Goal: Task Accomplishment & Management: Complete application form

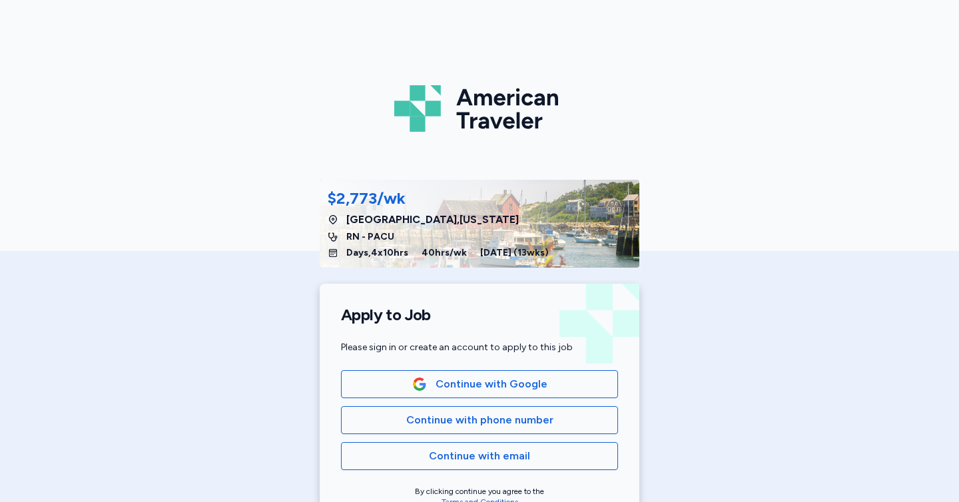
scroll to position [85, 0]
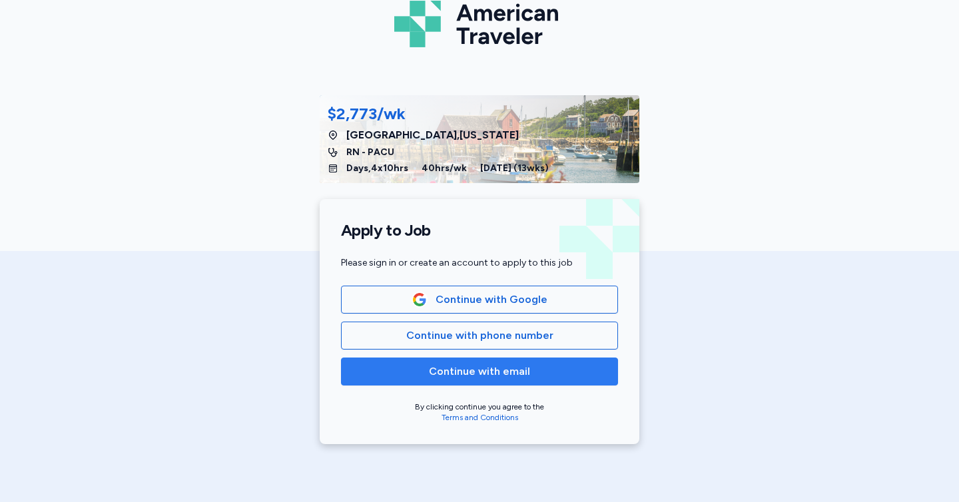
click at [553, 371] on span "Continue with email" at bounding box center [479, 371] width 254 height 16
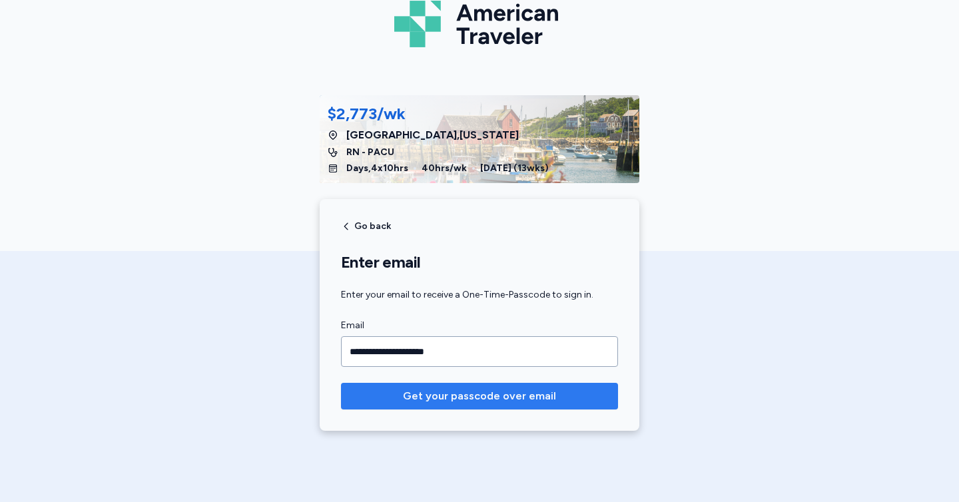
type input "**********"
click at [501, 383] on button "Get your passcode over email" at bounding box center [479, 396] width 277 height 27
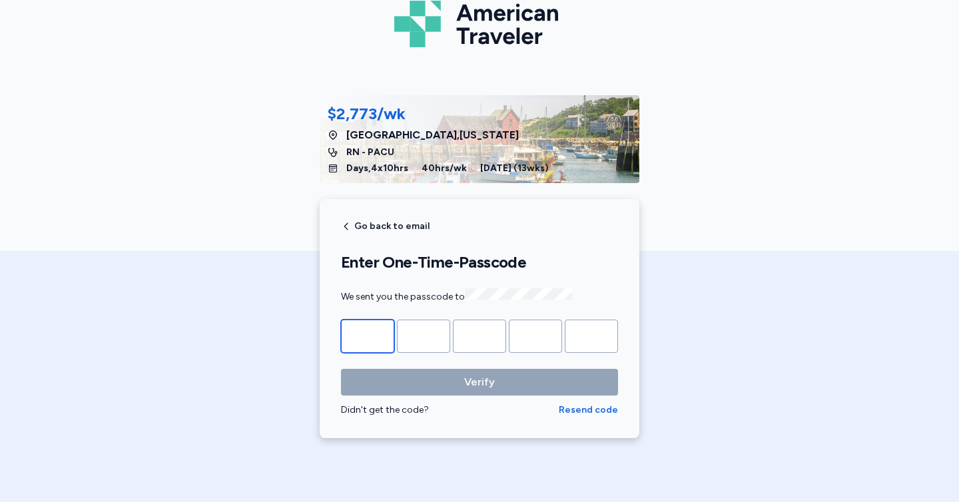
type input "*"
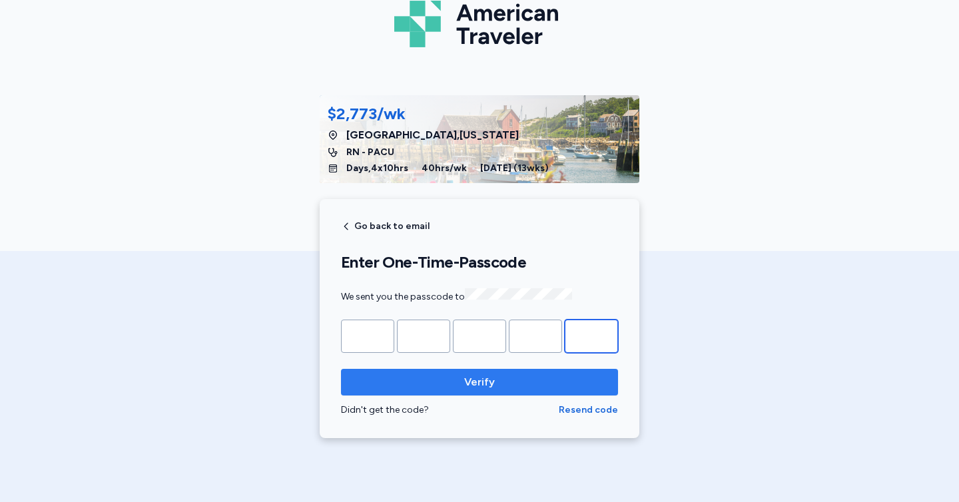
type input "*"
click at [485, 387] on span "Verify" at bounding box center [479, 382] width 31 height 16
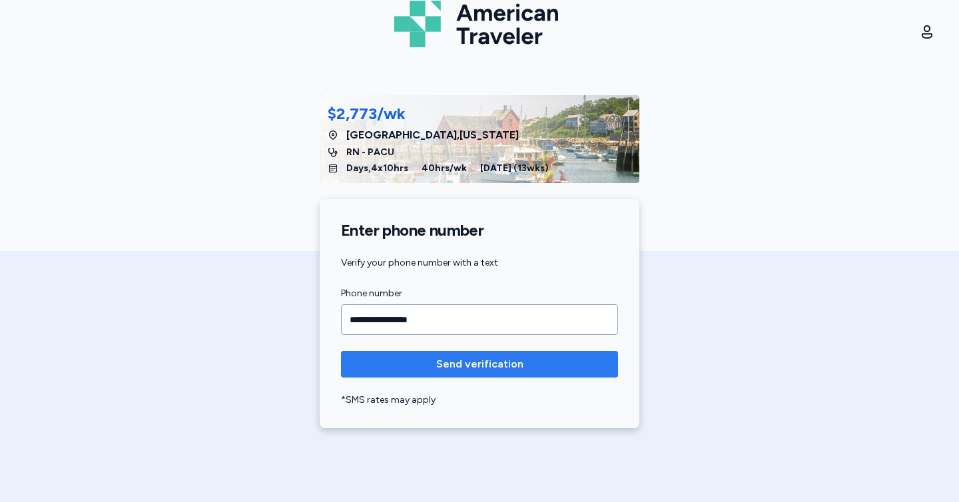
type input "**********"
click at [455, 365] on span "Send verification" at bounding box center [479, 364] width 87 height 16
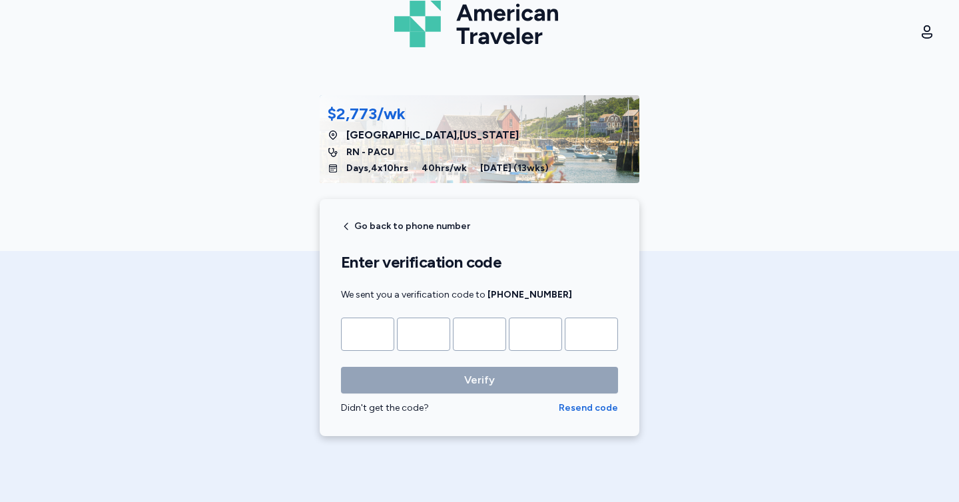
type input "*"
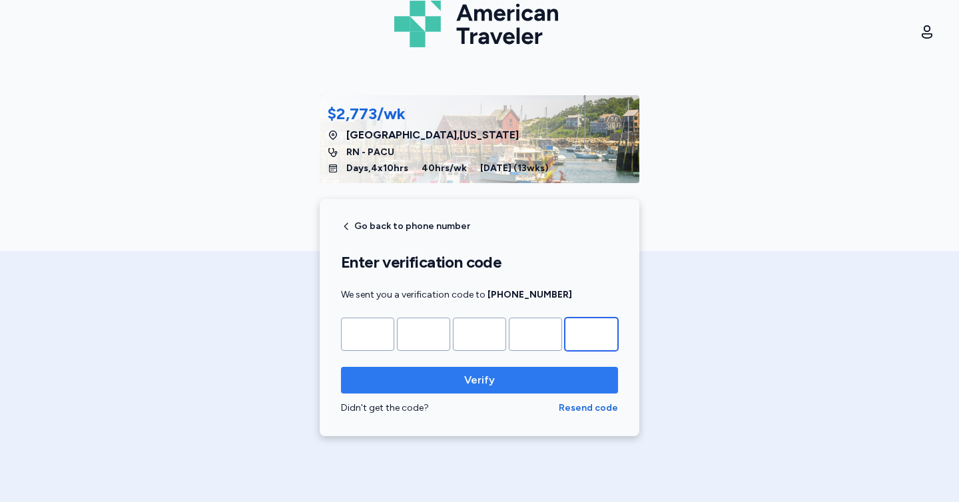
type input "*"
click at [469, 385] on span "Verify" at bounding box center [479, 380] width 31 height 16
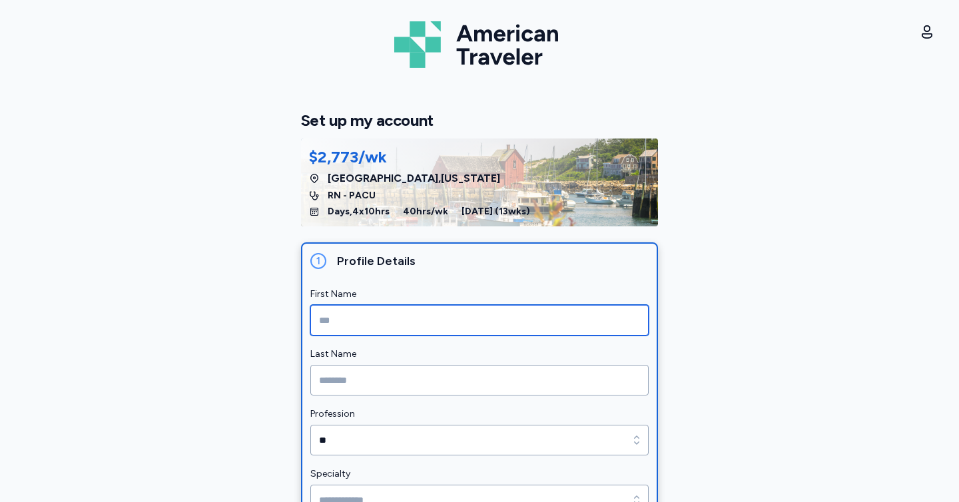
click at [421, 332] on input "First Name" at bounding box center [479, 320] width 338 height 31
type input "*****"
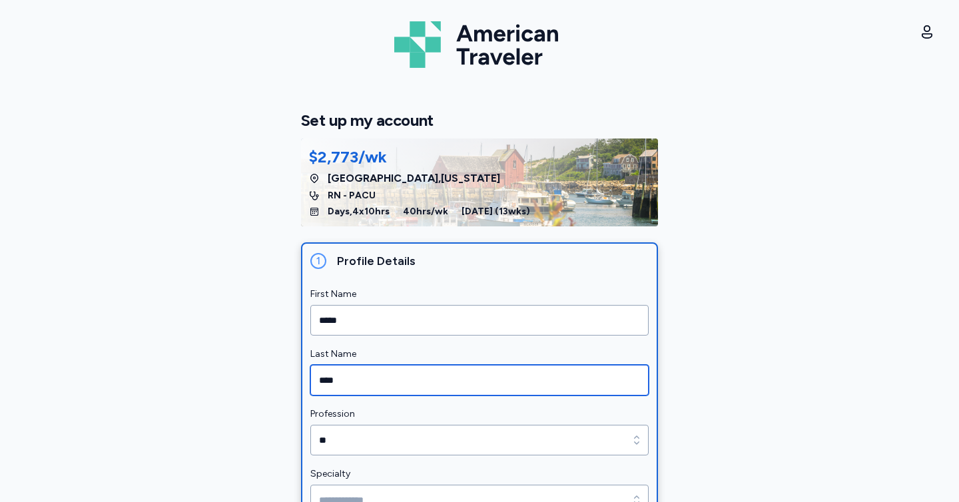
type input "****"
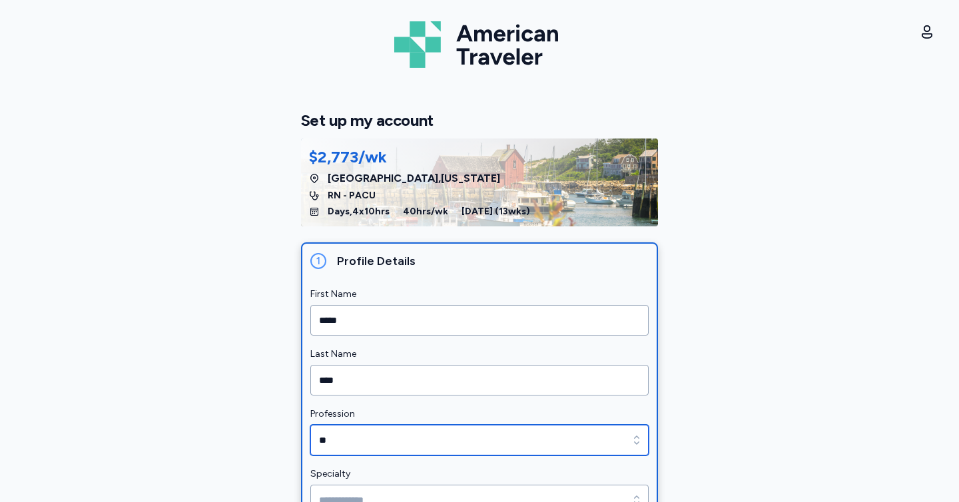
type input "**"
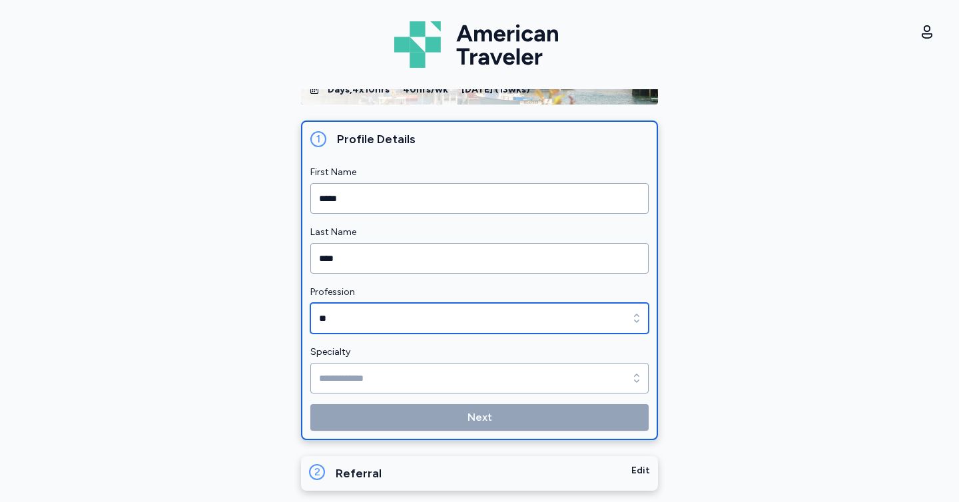
scroll to position [124, 0]
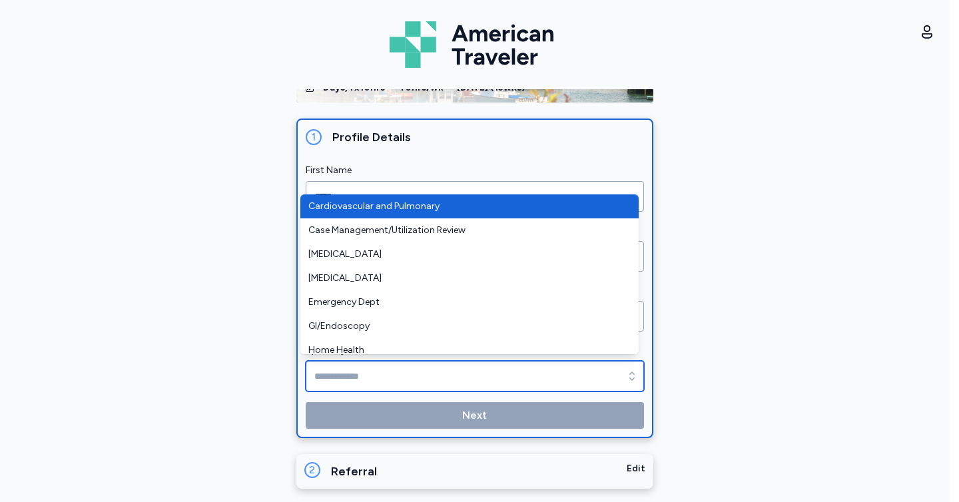
click at [339, 375] on input "Specialty" at bounding box center [475, 376] width 338 height 31
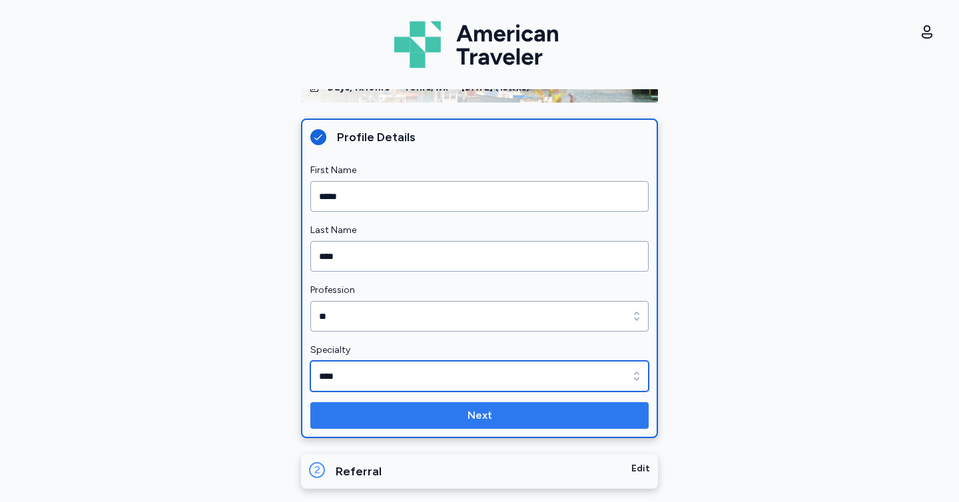
type input "****"
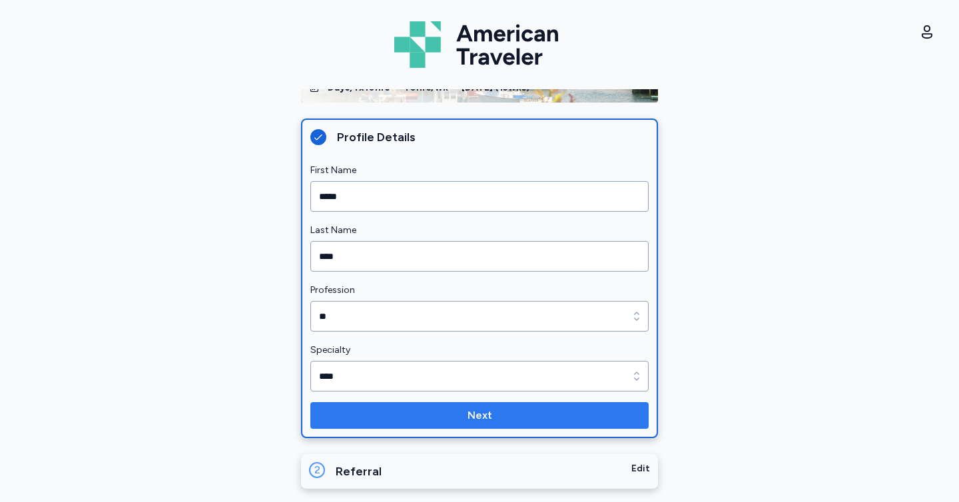
click at [377, 414] on span "Next" at bounding box center [479, 415] width 317 height 16
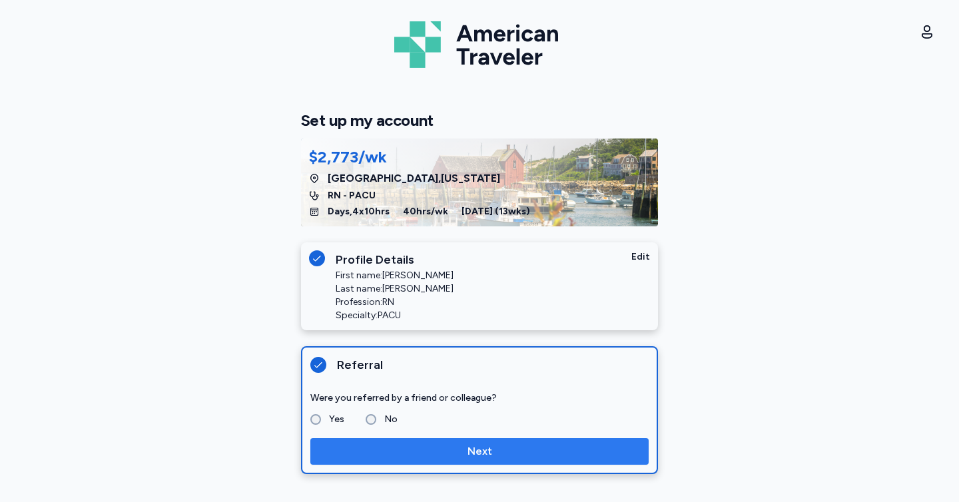
click at [375, 440] on button "Next" at bounding box center [479, 451] width 338 height 27
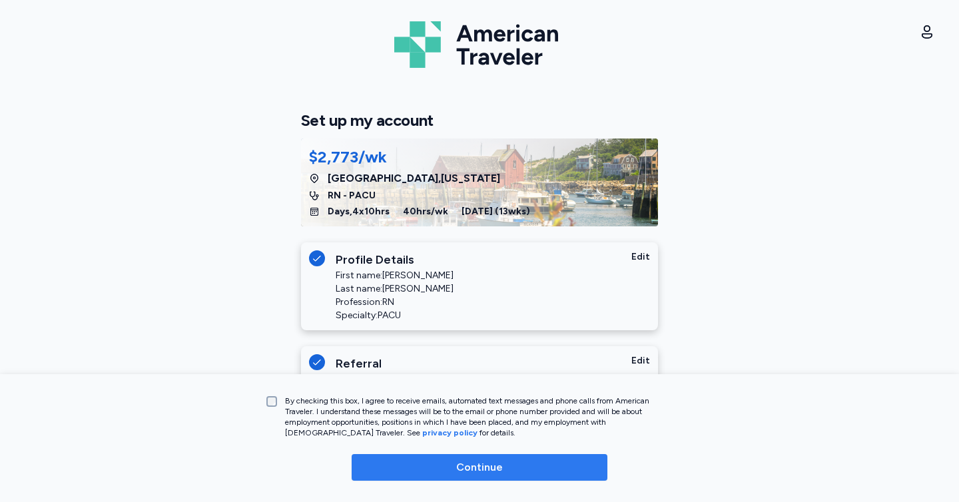
click at [447, 459] on button "Continue" at bounding box center [479, 467] width 256 height 27
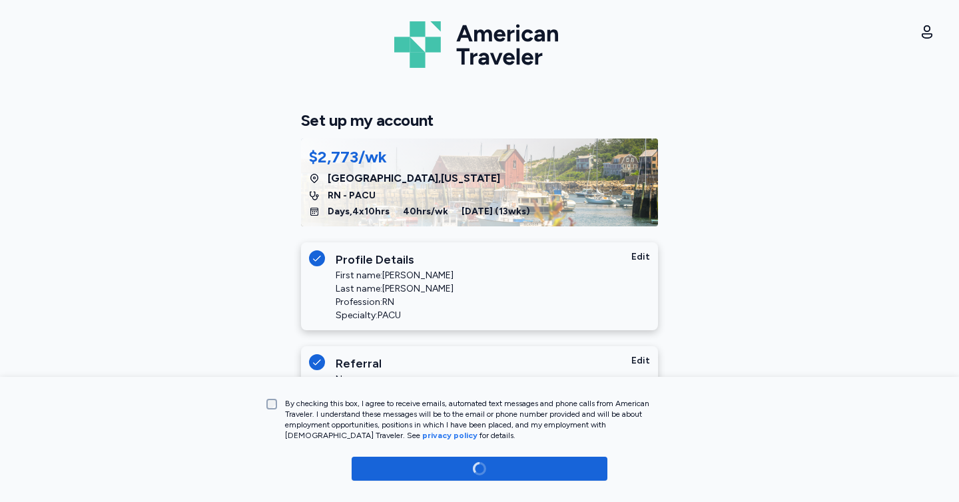
scroll to position [39, 0]
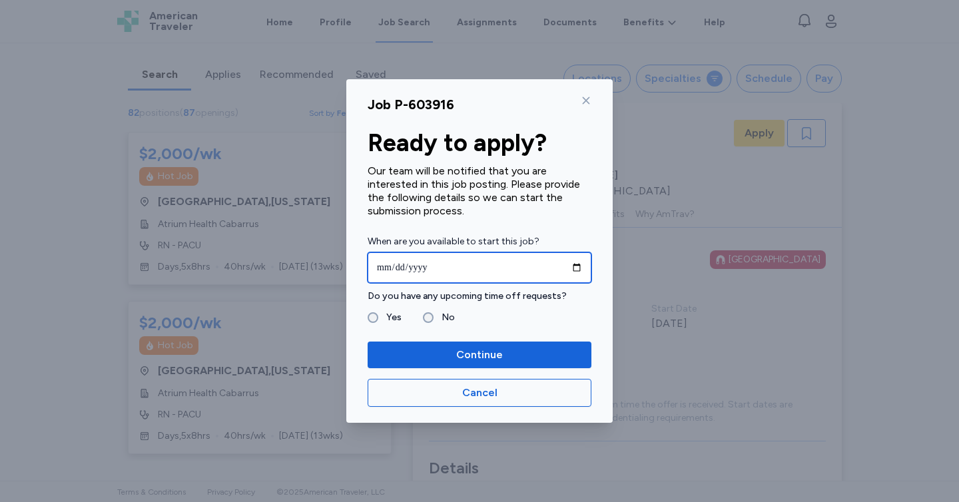
click at [568, 278] on input "date" at bounding box center [479, 267] width 224 height 31
click at [580, 262] on input "date" at bounding box center [479, 267] width 224 height 31
type input "**********"
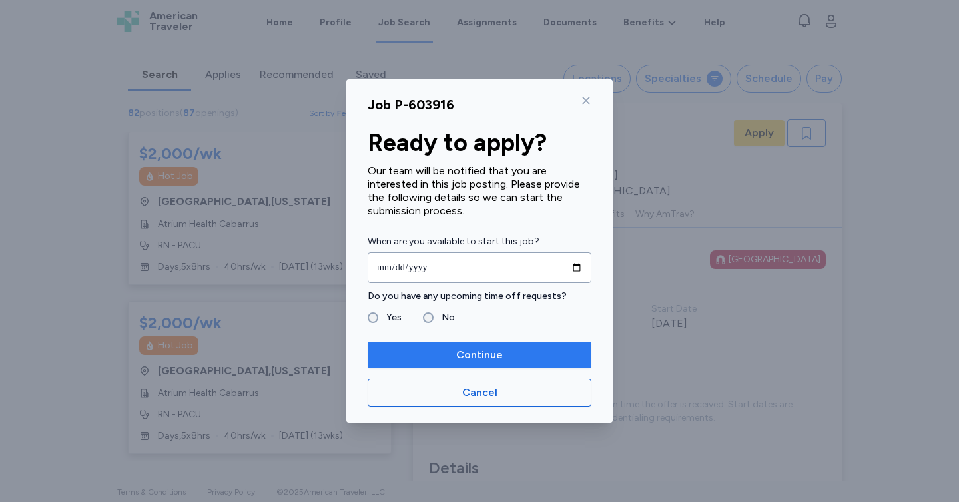
click at [424, 357] on span "Continue" at bounding box center [479, 355] width 202 height 16
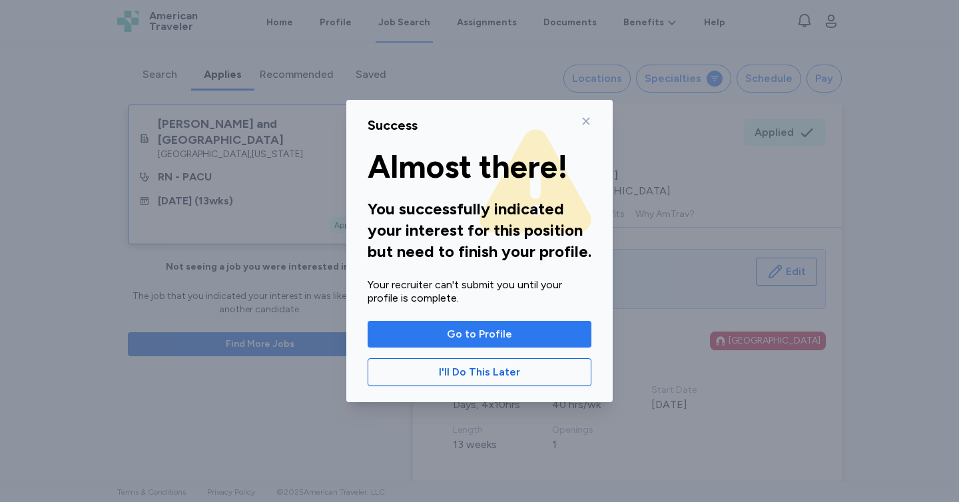
click at [428, 341] on span "Go to Profile" at bounding box center [479, 334] width 202 height 16
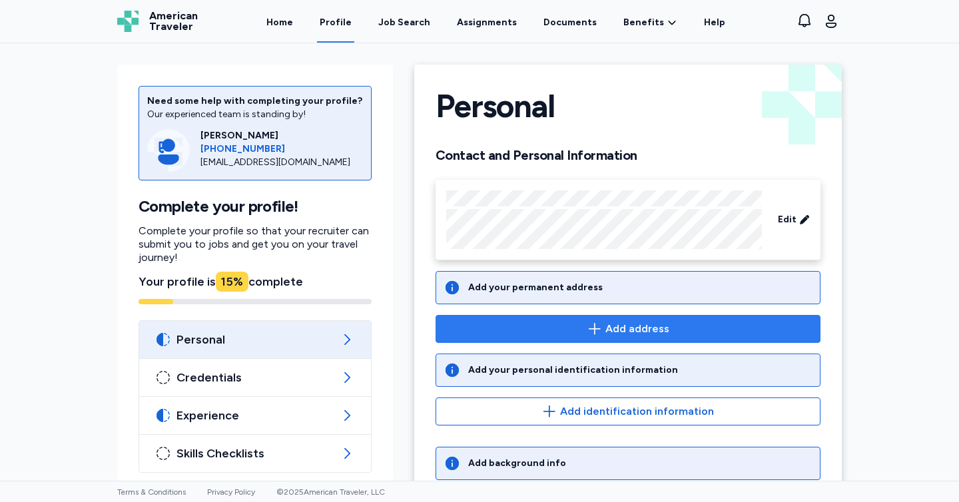
click at [618, 323] on span "Add address" at bounding box center [637, 329] width 64 height 16
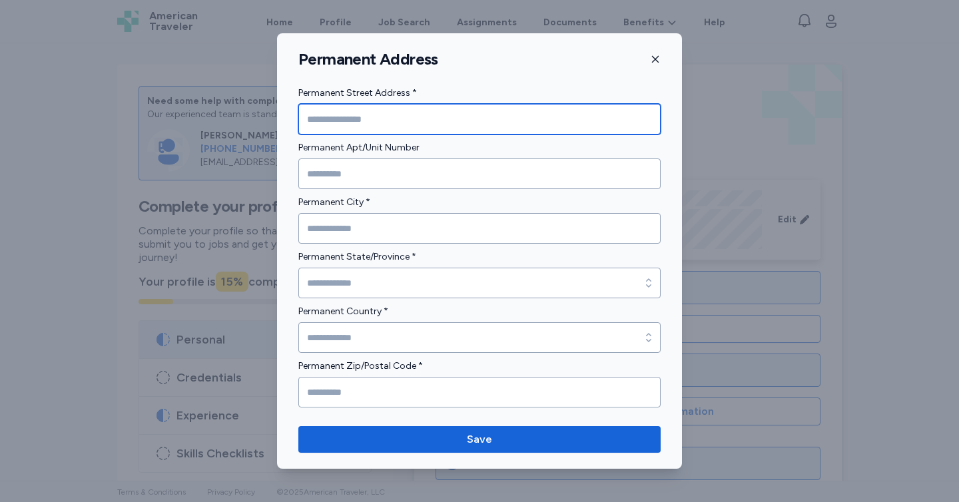
click at [342, 113] on input "Permanent Street Address *" at bounding box center [479, 119] width 362 height 31
type input "**********"
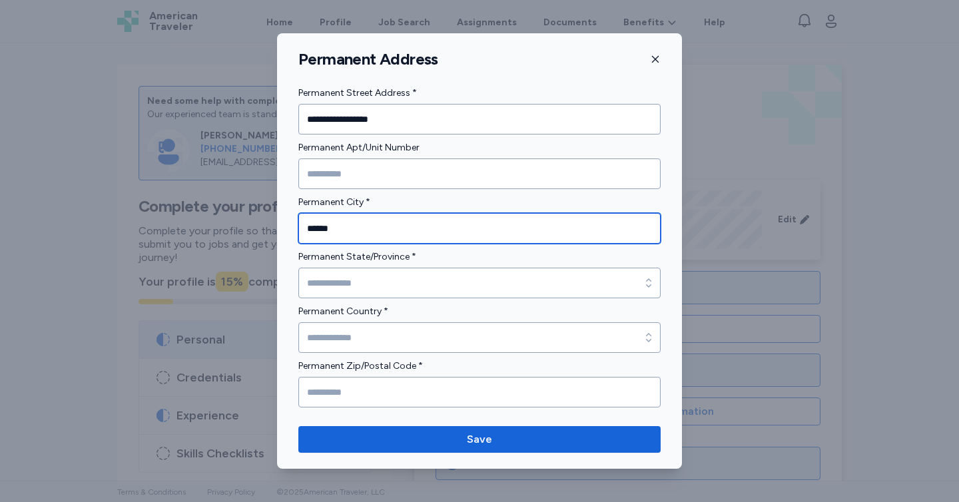
type input "******"
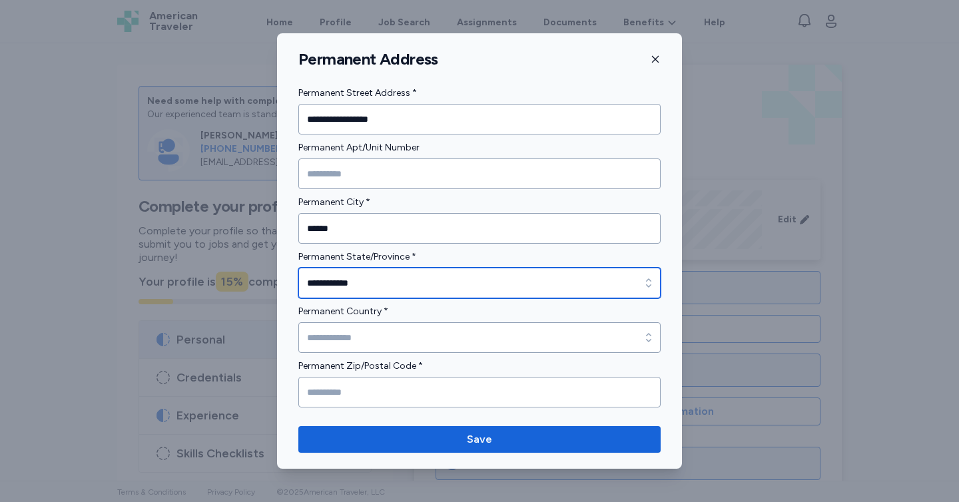
type input "**********"
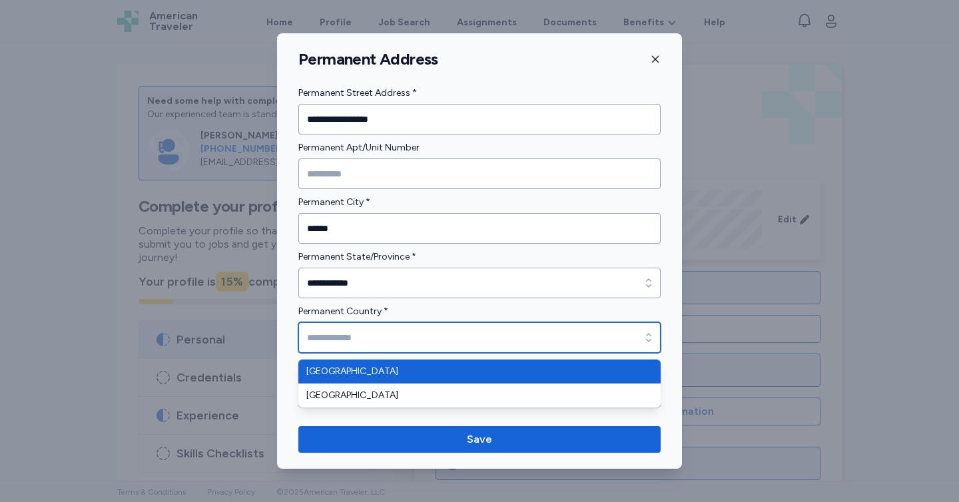
click at [340, 329] on input "Permanent Country *" at bounding box center [479, 337] width 362 height 31
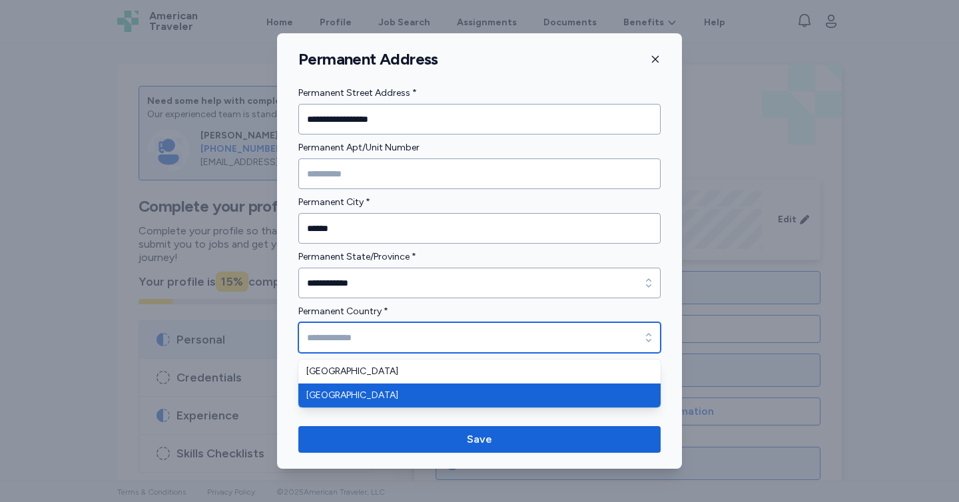
type input "******"
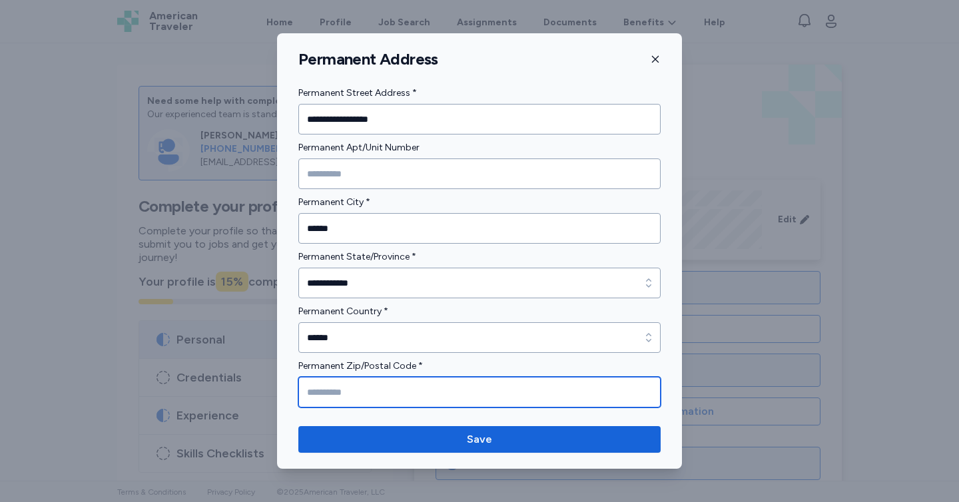
click at [334, 393] on input "Permanent Zip/Postal Code *" at bounding box center [479, 392] width 362 height 31
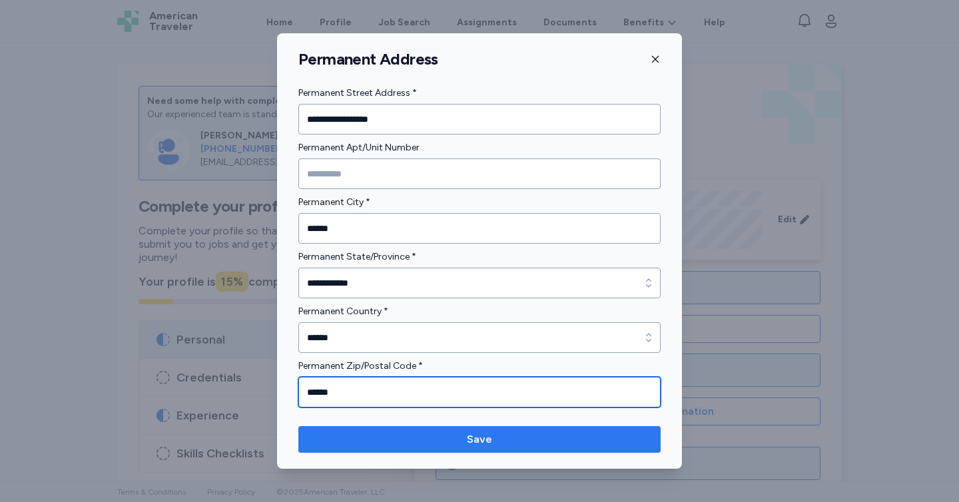
type input "******"
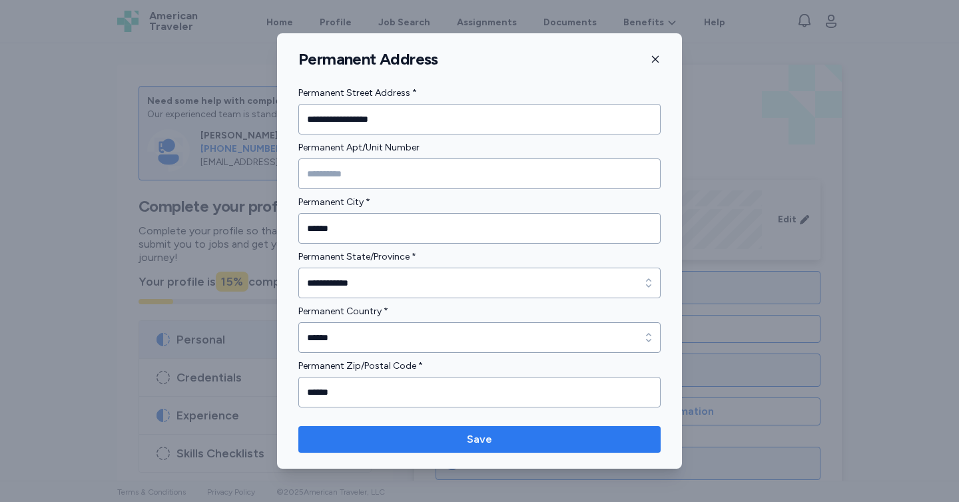
click at [394, 441] on span "Save" at bounding box center [479, 439] width 341 height 16
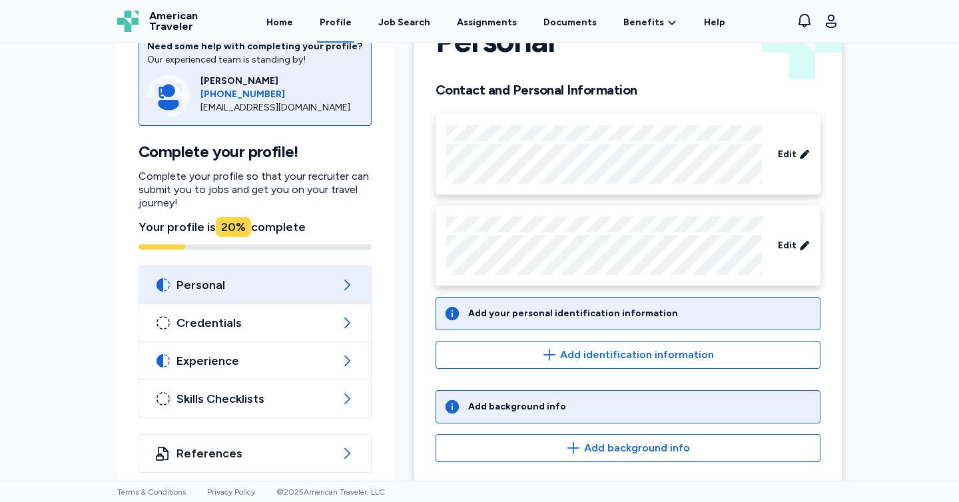
scroll to position [79, 0]
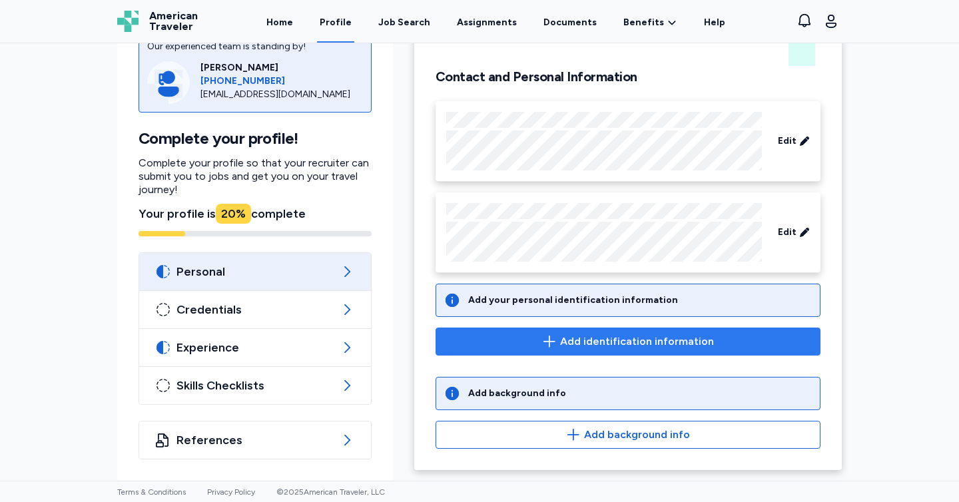
click at [494, 349] on span "Add identification information" at bounding box center [628, 342] width 362 height 16
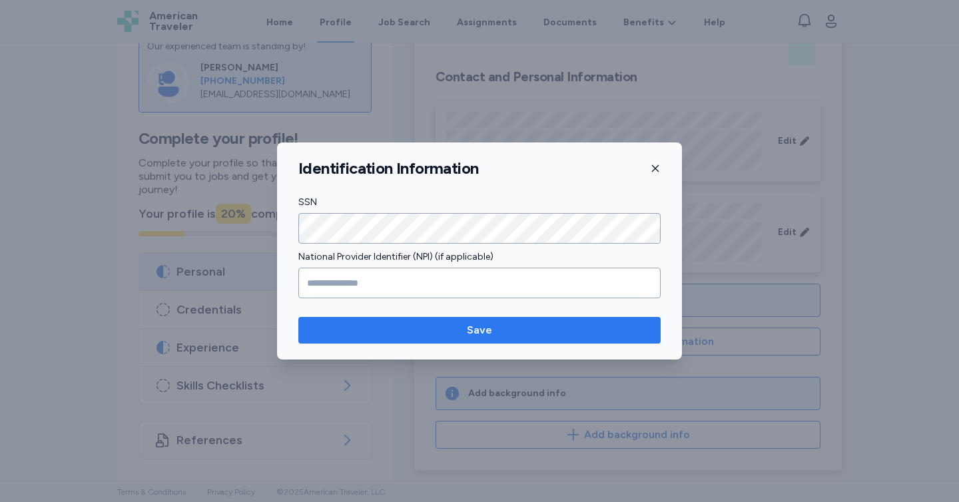
click at [373, 329] on span "Save" at bounding box center [479, 330] width 341 height 16
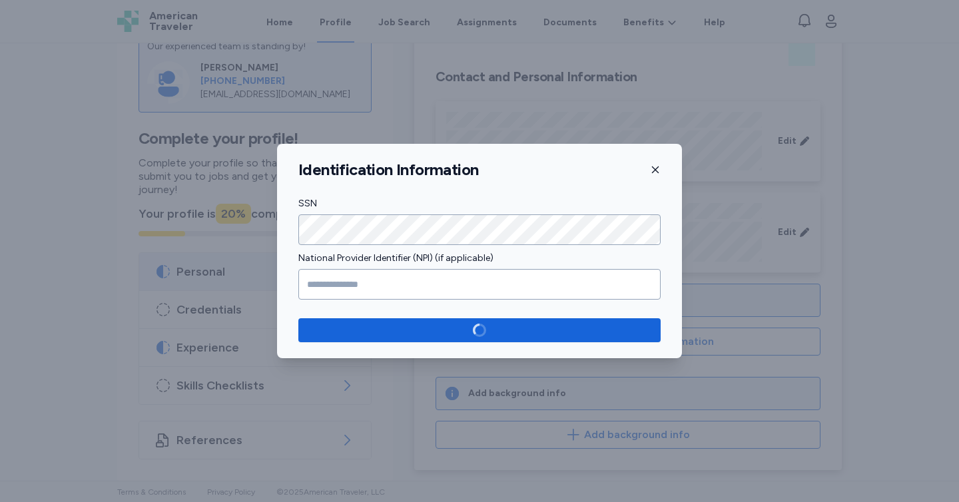
scroll to position [68, 0]
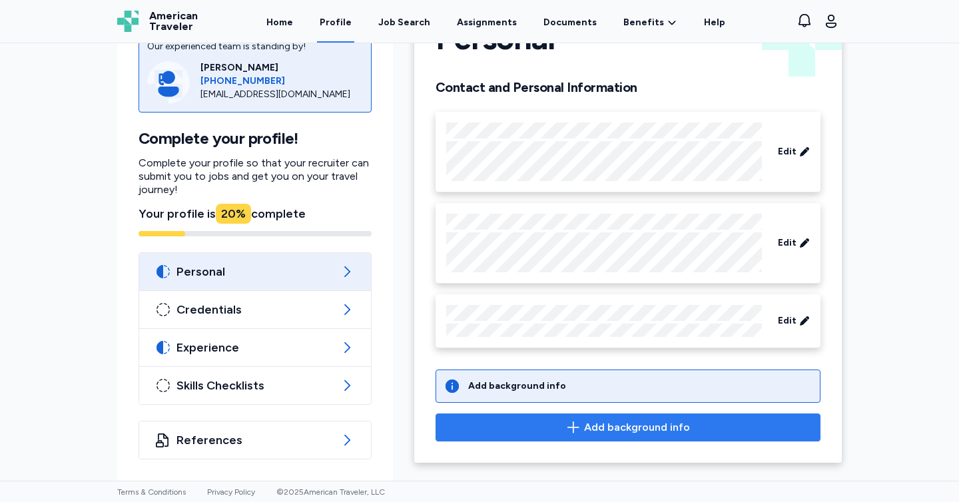
click at [549, 431] on span "Add background info" at bounding box center [628, 427] width 362 height 16
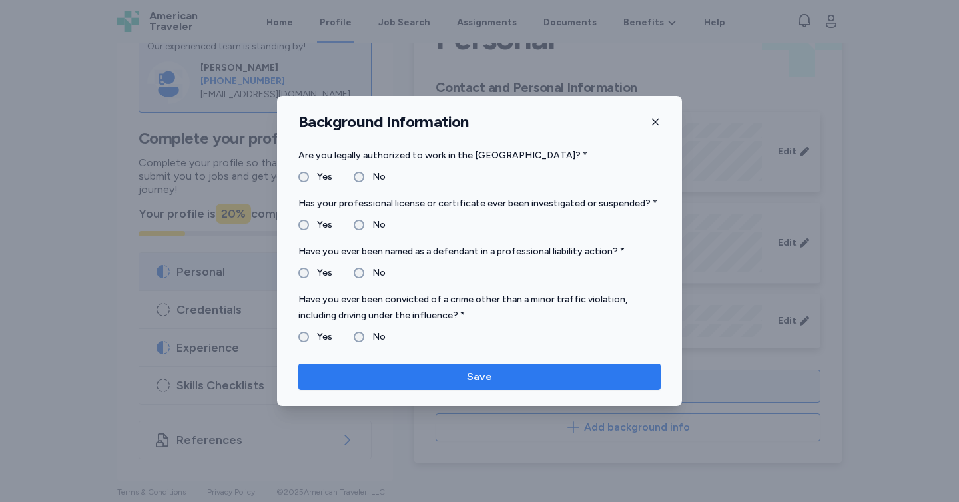
click at [371, 381] on span "Save" at bounding box center [479, 377] width 341 height 16
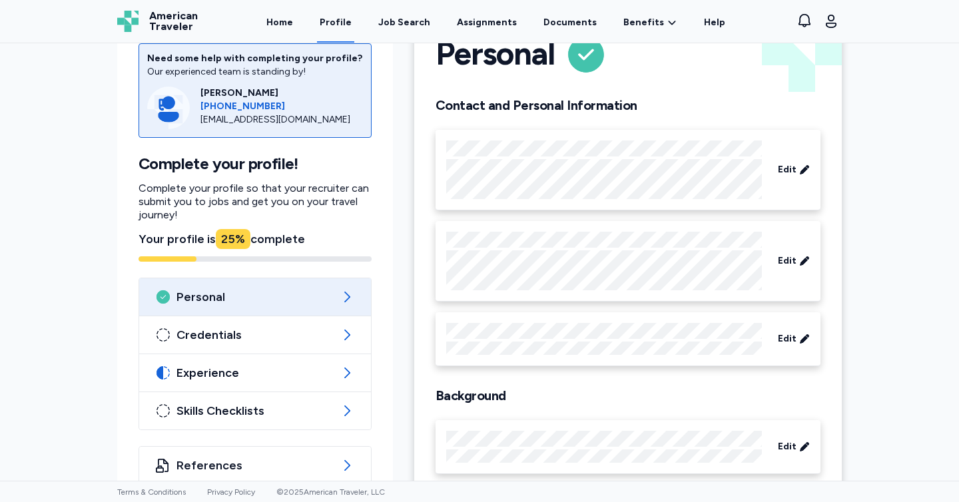
scroll to position [59, 0]
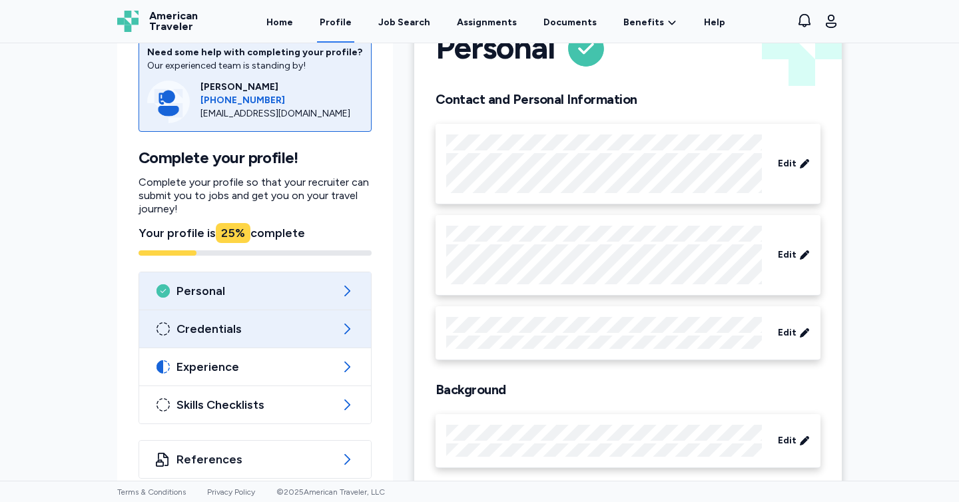
click at [288, 332] on span "Credentials" at bounding box center [254, 329] width 157 height 16
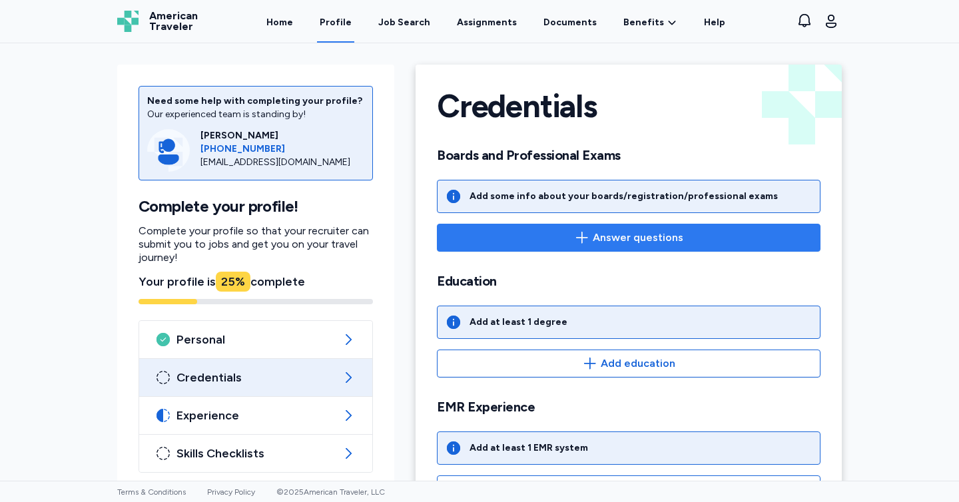
click at [541, 240] on span "Answer questions" at bounding box center [628, 238] width 361 height 16
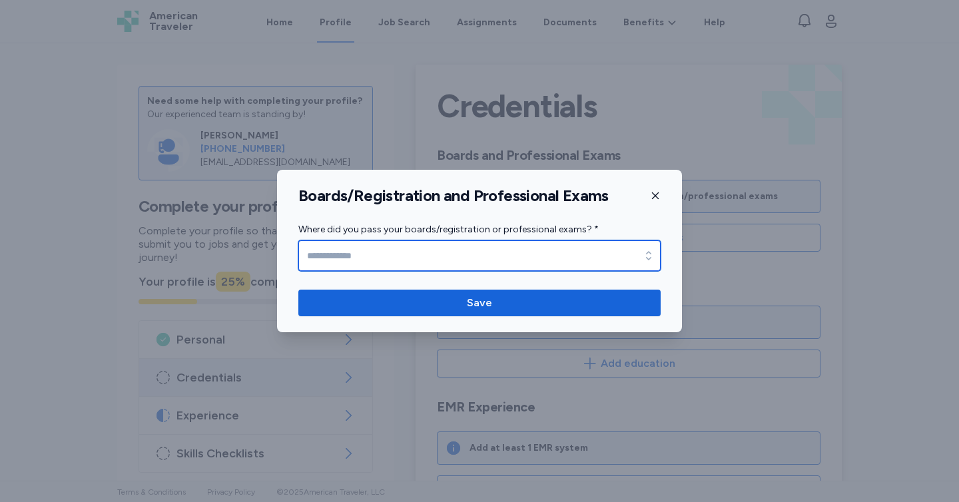
click at [634, 247] on input "Where did you pass your boards/registration or professional exams? *" at bounding box center [479, 255] width 362 height 31
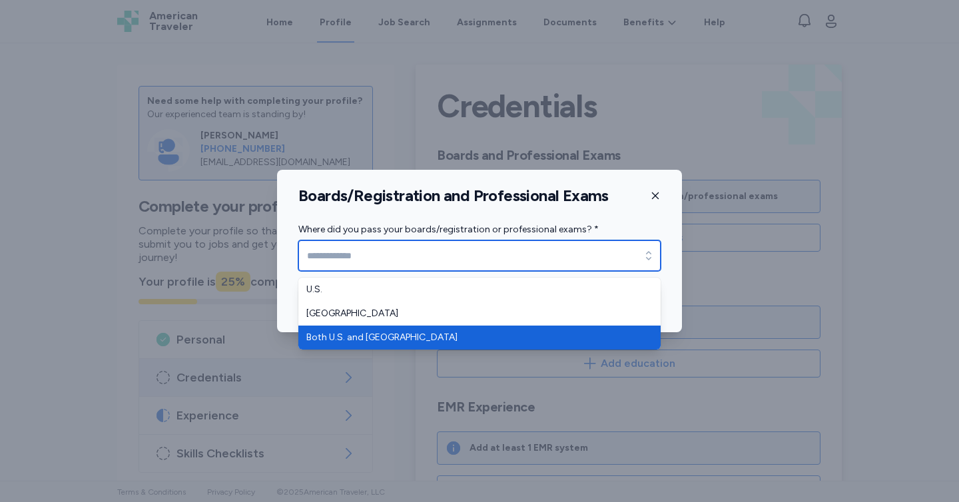
type input "**********"
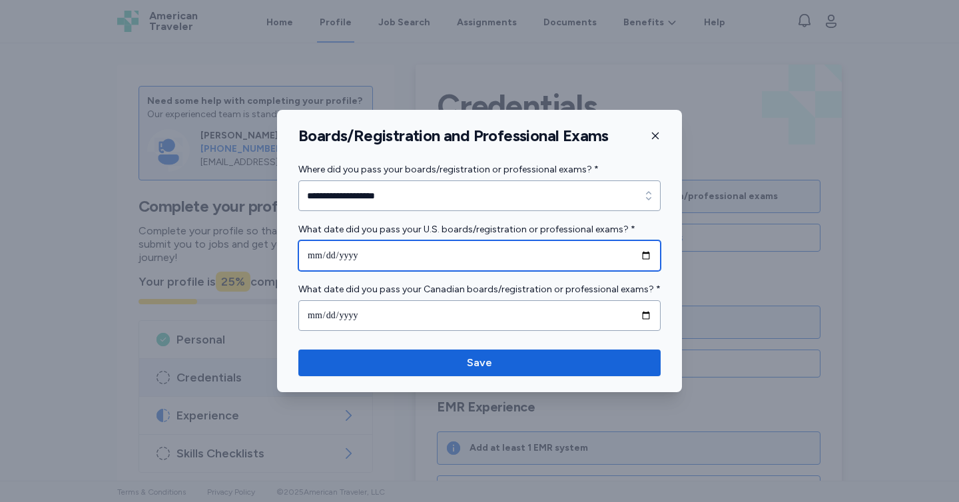
click at [648, 259] on input "date" at bounding box center [479, 255] width 362 height 31
type input "**********"
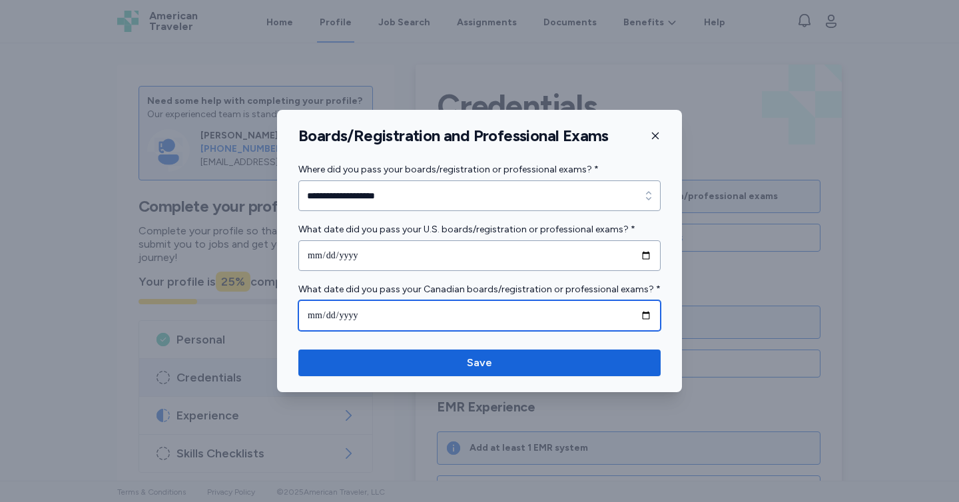
click at [385, 312] on input "date" at bounding box center [479, 315] width 362 height 31
click at [648, 314] on input "date" at bounding box center [479, 315] width 362 height 31
click at [642, 316] on input "**********" at bounding box center [479, 315] width 362 height 31
type input "**********"
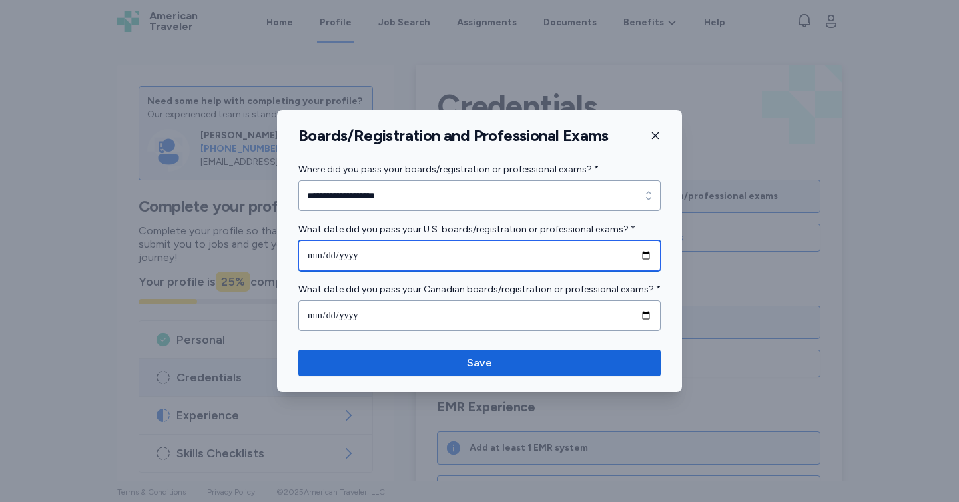
click at [649, 249] on input "**********" at bounding box center [479, 255] width 362 height 31
click at [654, 254] on input "**********" at bounding box center [479, 255] width 362 height 31
click at [648, 254] on input "**********" at bounding box center [479, 255] width 362 height 31
type input "**********"
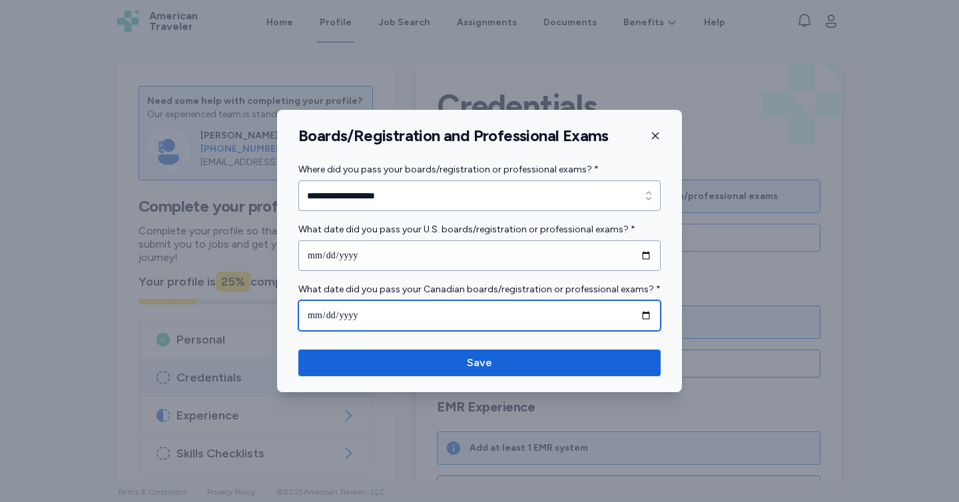
click at [648, 306] on input "**********" at bounding box center [479, 315] width 362 height 31
click at [645, 311] on input "**********" at bounding box center [479, 315] width 362 height 31
type input "**********"
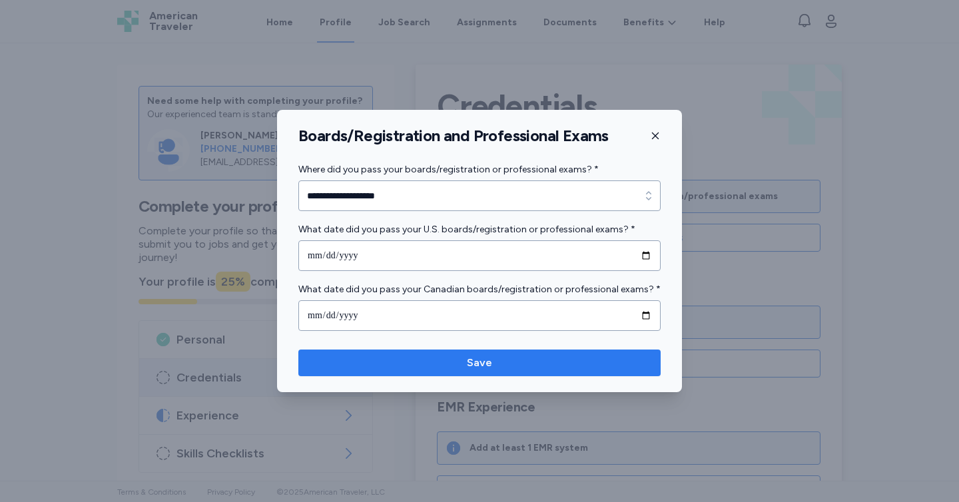
click at [473, 370] on span "Save" at bounding box center [479, 363] width 25 height 16
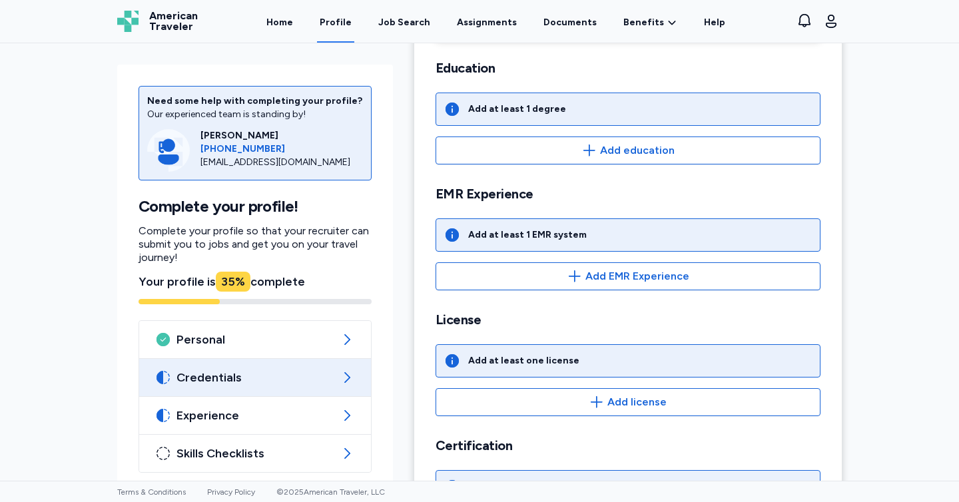
scroll to position [211, 0]
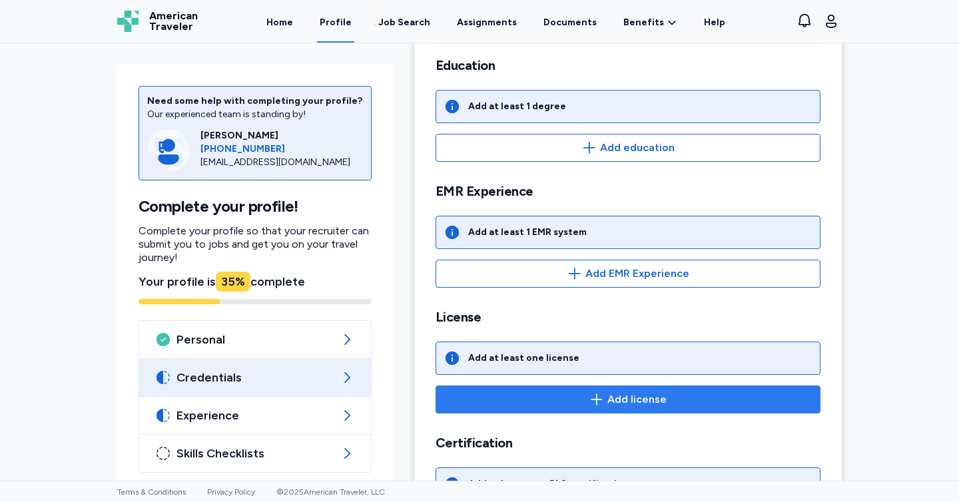
click at [526, 409] on button "Add license" at bounding box center [627, 399] width 385 height 28
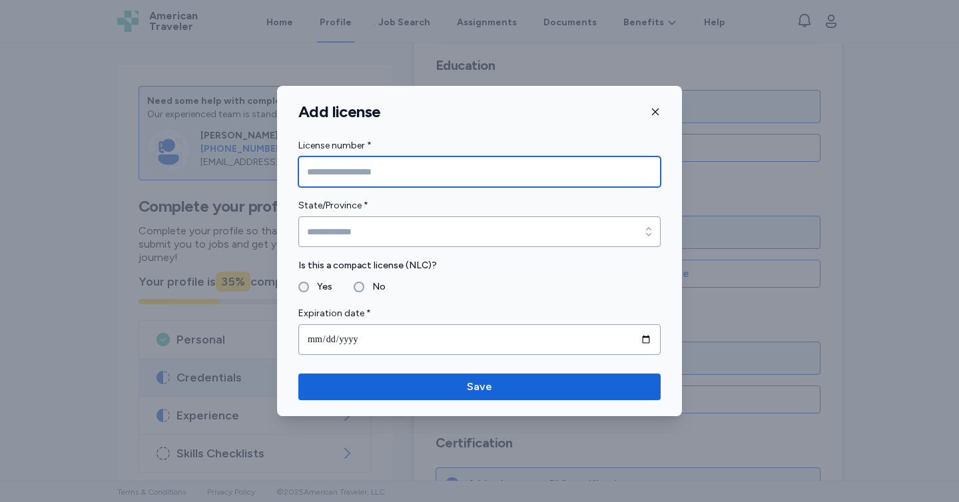
click at [362, 168] on input "License number *" at bounding box center [479, 171] width 362 height 31
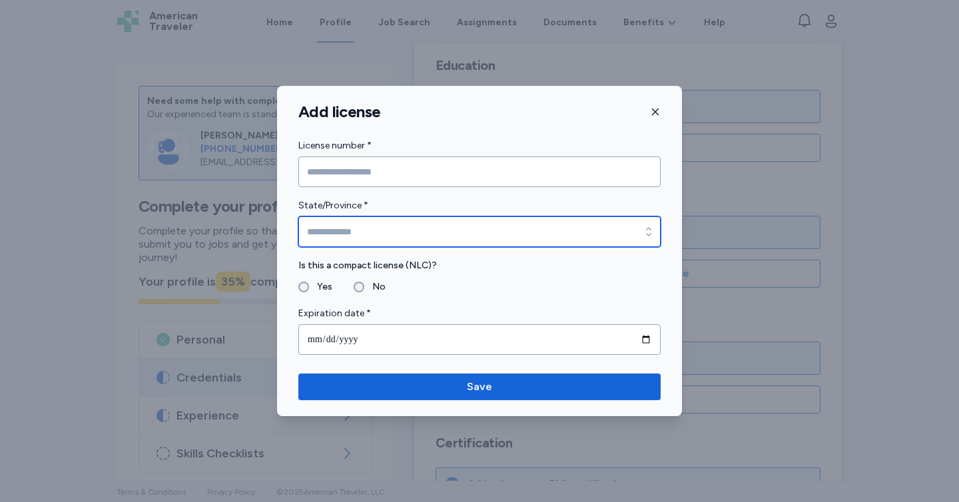
click at [367, 236] on input "State/Province *" at bounding box center [479, 231] width 362 height 31
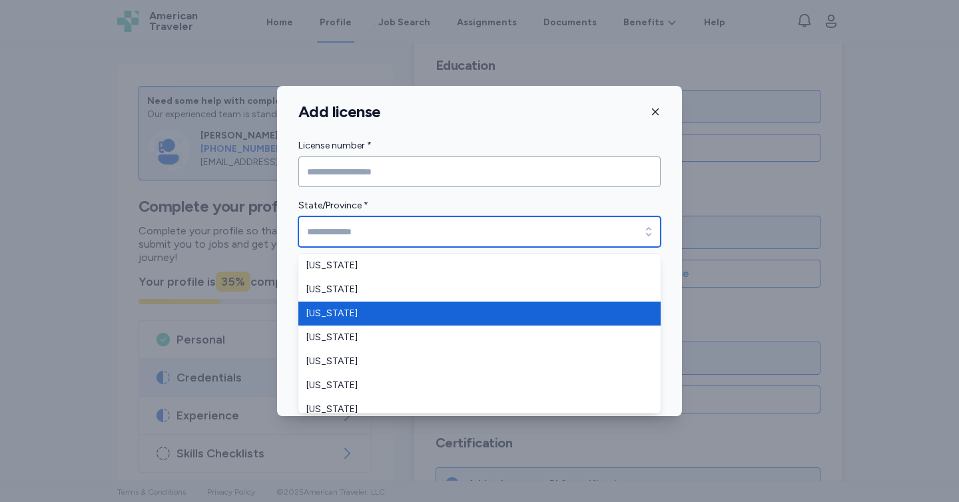
type input "*******"
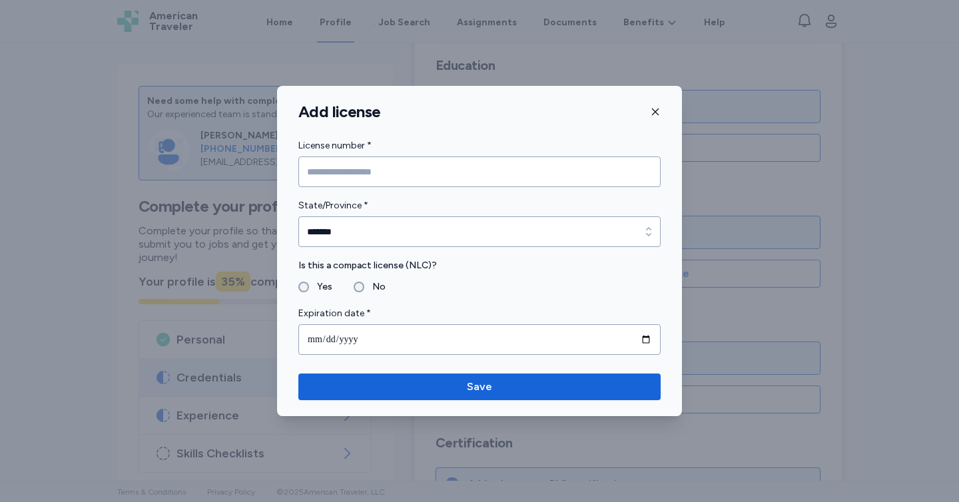
click at [339, 194] on form "License number * State/Province * ******* State/Province * ******* Is this a co…" at bounding box center [479, 246] width 362 height 217
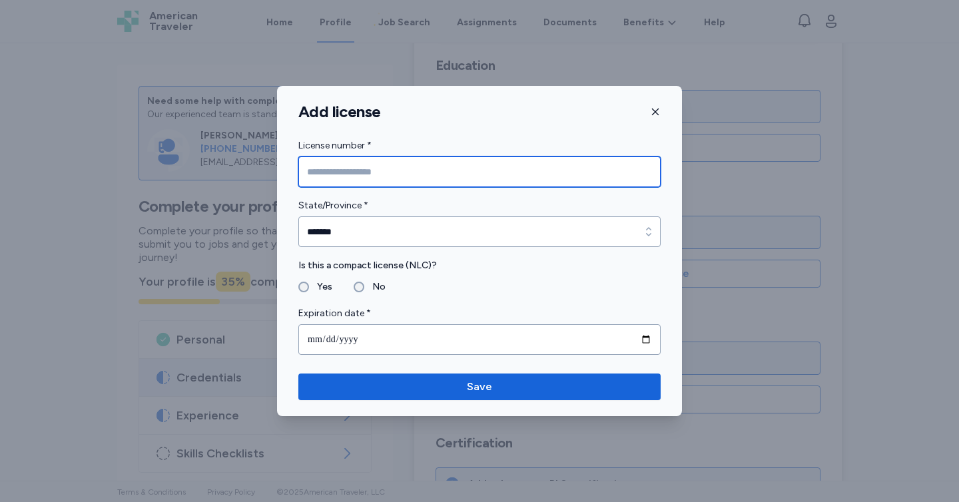
click at [344, 182] on input "License number *" at bounding box center [479, 171] width 362 height 31
type input "******"
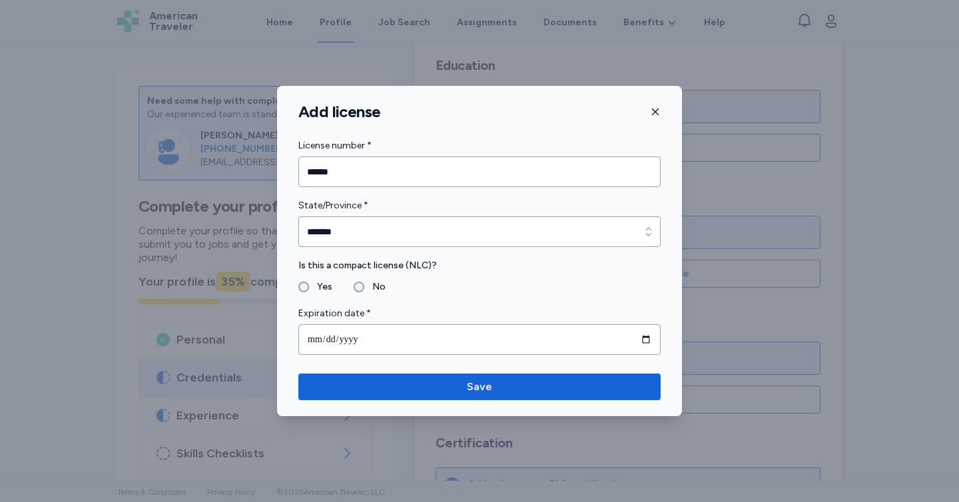
click at [308, 283] on div "Yes" at bounding box center [315, 287] width 34 height 16
click at [308, 292] on div "Yes" at bounding box center [315, 287] width 34 height 16
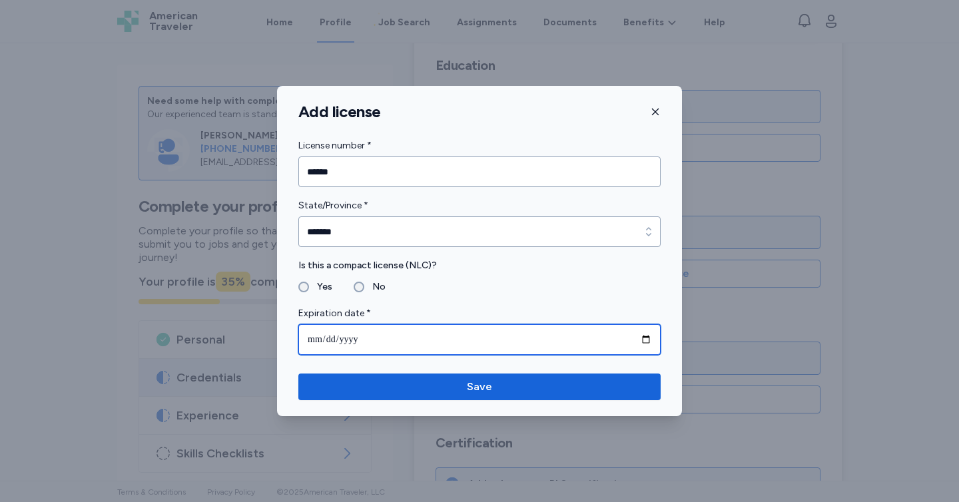
click at [644, 343] on input "date" at bounding box center [479, 339] width 362 height 31
type input "**********"
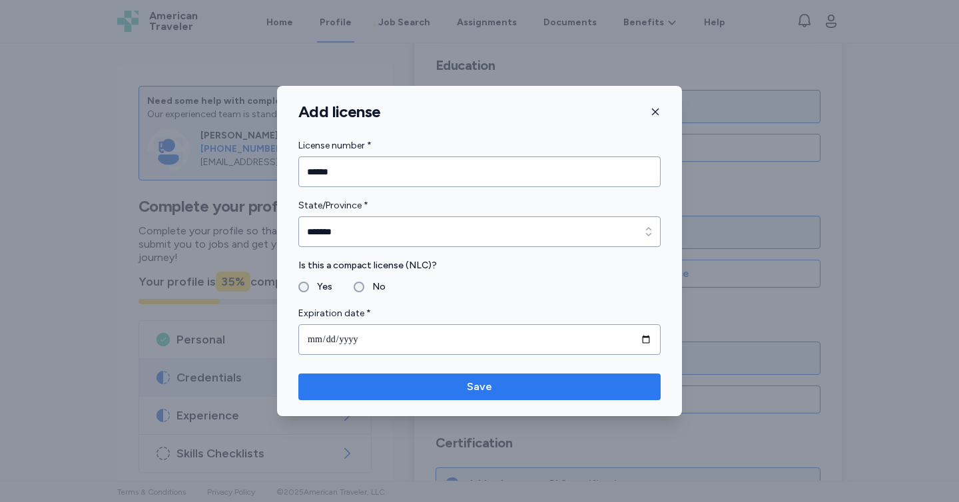
click at [365, 390] on span "Save" at bounding box center [479, 387] width 341 height 16
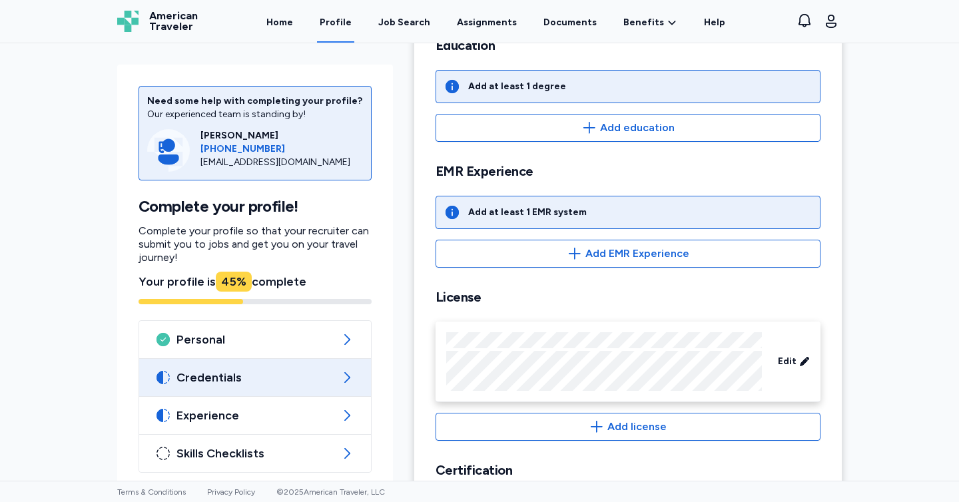
scroll to position [232, 0]
click at [560, 421] on span "Add license" at bounding box center [628, 425] width 362 height 16
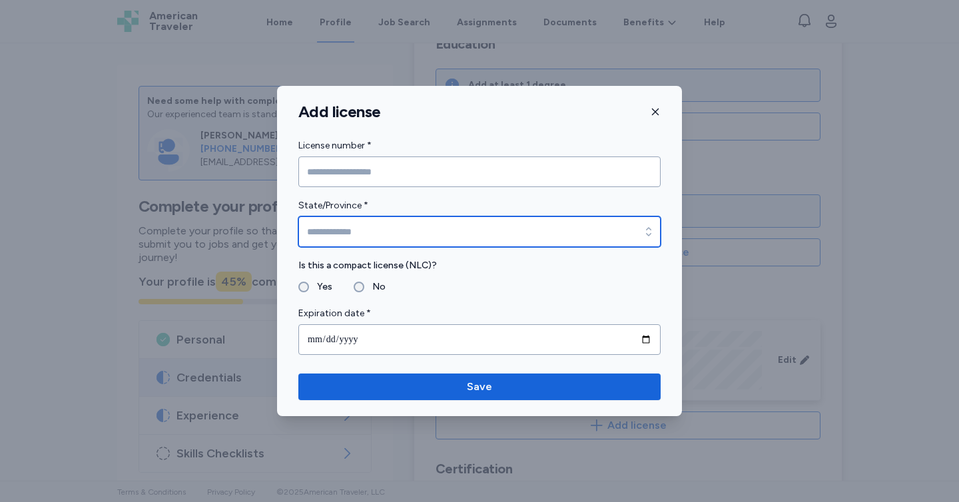
click at [377, 228] on input "State/Province *" at bounding box center [479, 231] width 362 height 31
type input "**********"
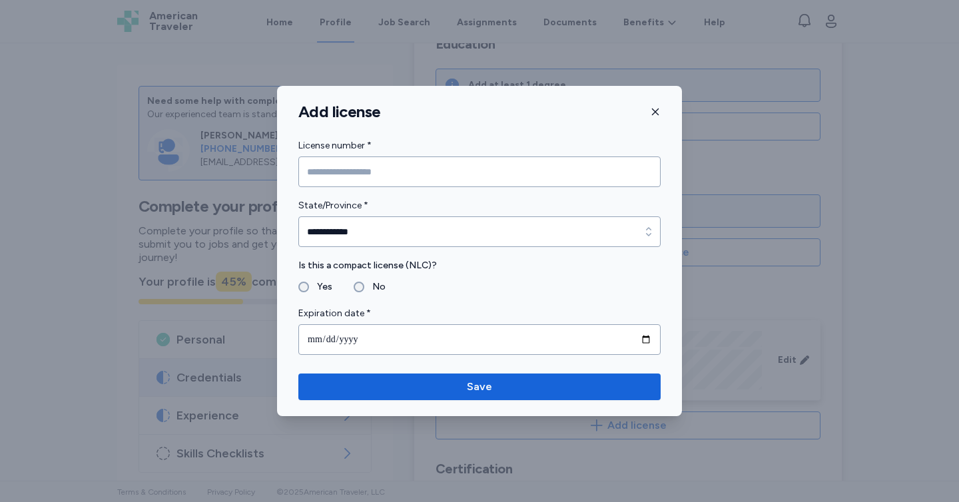
click at [364, 282] on label "No" at bounding box center [374, 287] width 21 height 16
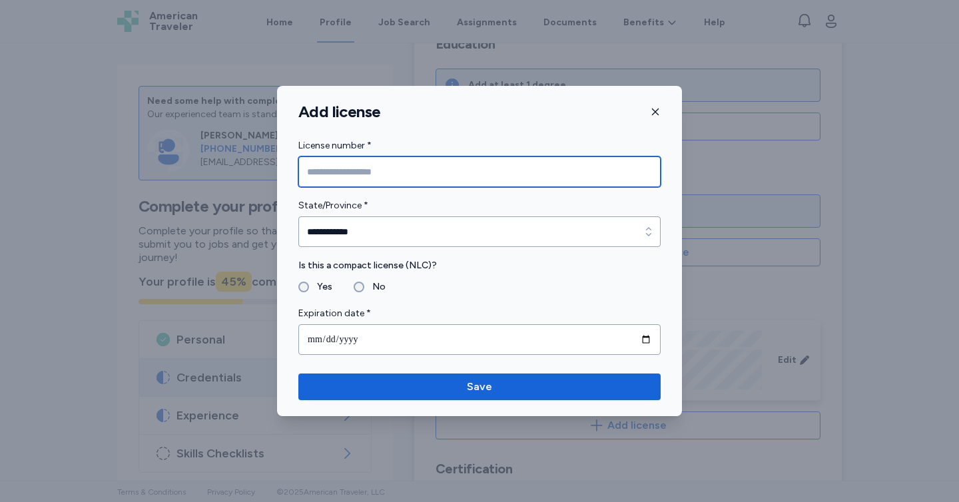
click at [354, 168] on input "License number *" at bounding box center [479, 171] width 362 height 31
type input "*****"
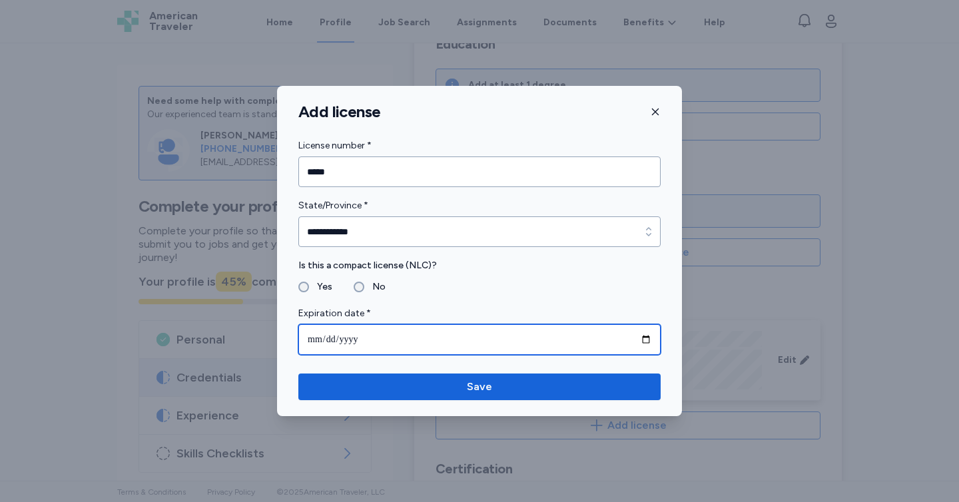
click at [648, 336] on input "date" at bounding box center [479, 339] width 362 height 31
type input "**********"
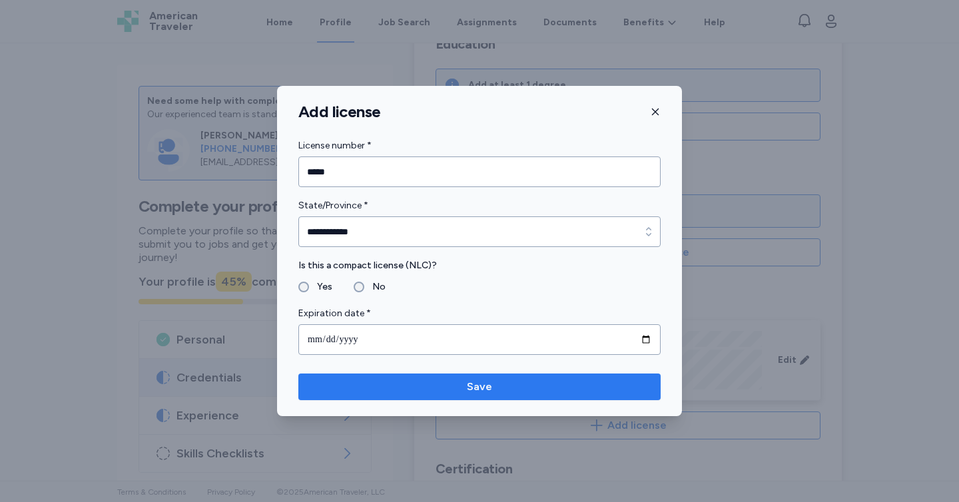
click at [487, 386] on span "Save" at bounding box center [479, 387] width 25 height 16
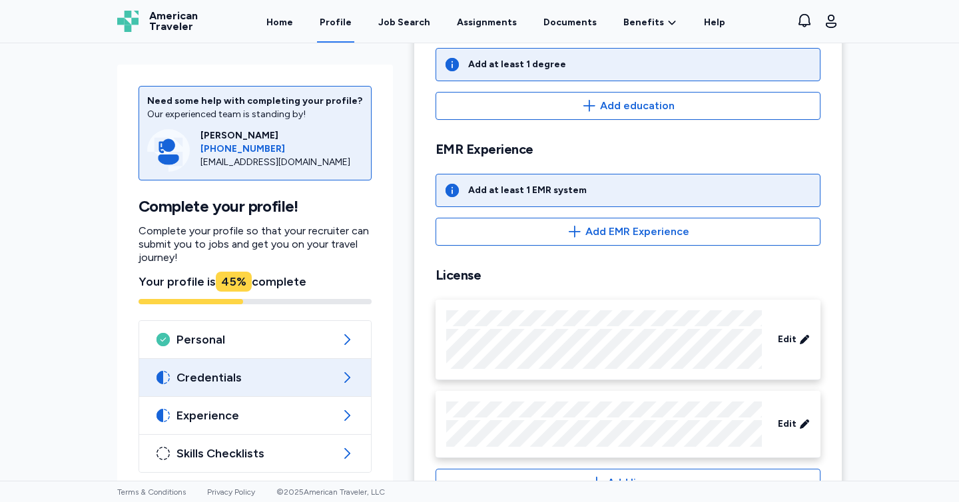
scroll to position [427, 0]
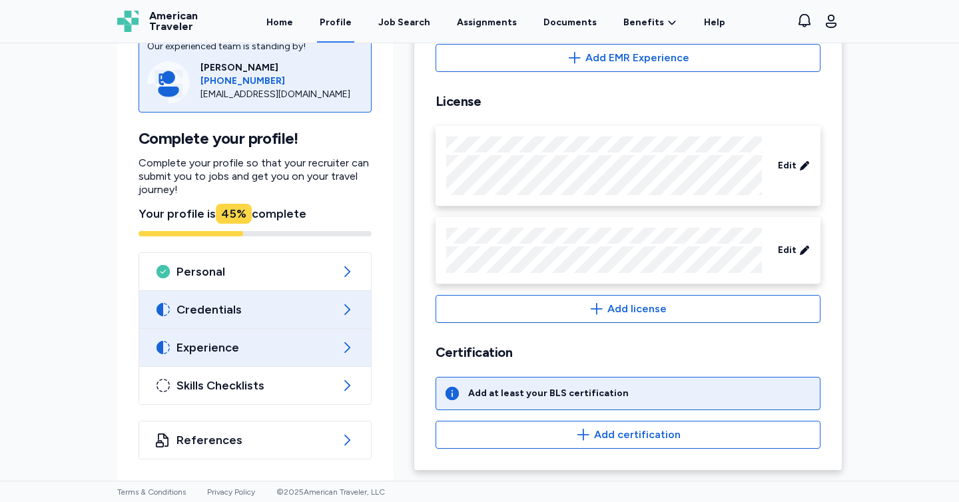
click at [276, 345] on span "Experience" at bounding box center [254, 348] width 157 height 16
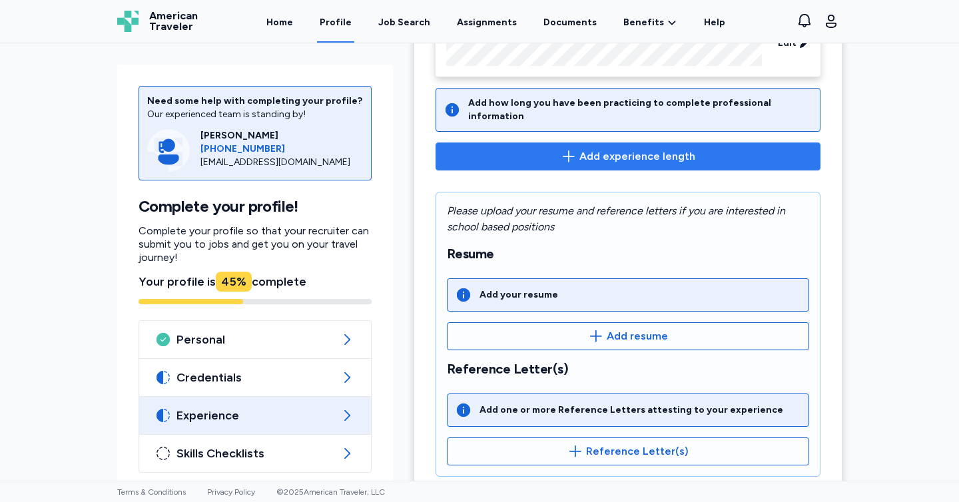
scroll to position [177, 0]
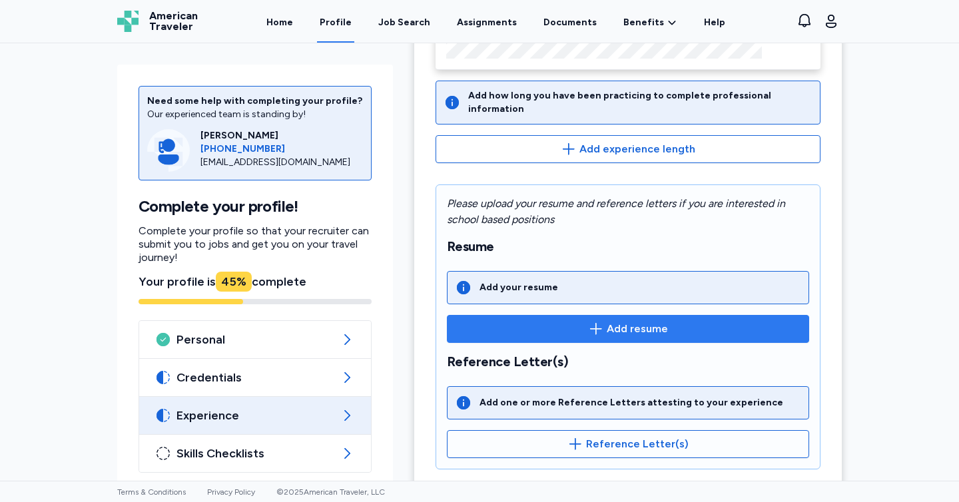
click at [654, 321] on span "Add resume" at bounding box center [636, 329] width 61 height 16
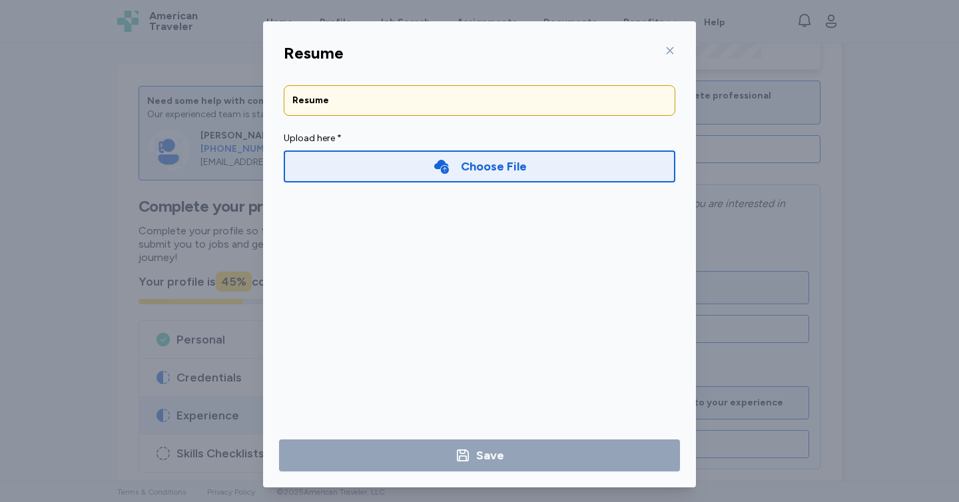
click at [448, 171] on div "Choose File" at bounding box center [480, 166] width 94 height 19
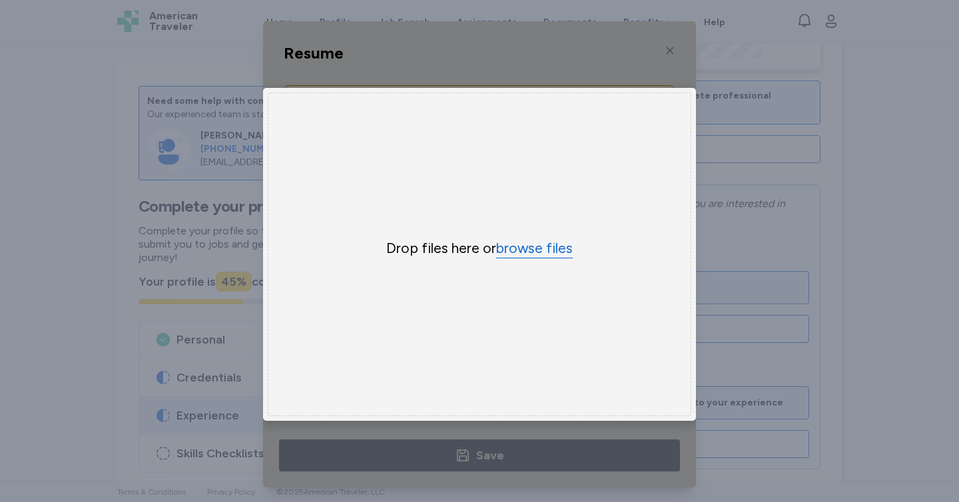
click at [549, 255] on button "browse files" at bounding box center [534, 248] width 77 height 19
click at [516, 244] on button "browse files" at bounding box center [534, 248] width 77 height 19
click at [649, 146] on div "Drop files here or browse files" at bounding box center [479, 255] width 423 height 324
click at [668, 49] on div "Uppy Dashboard Window (Press escape to close)" at bounding box center [479, 254] width 433 height 466
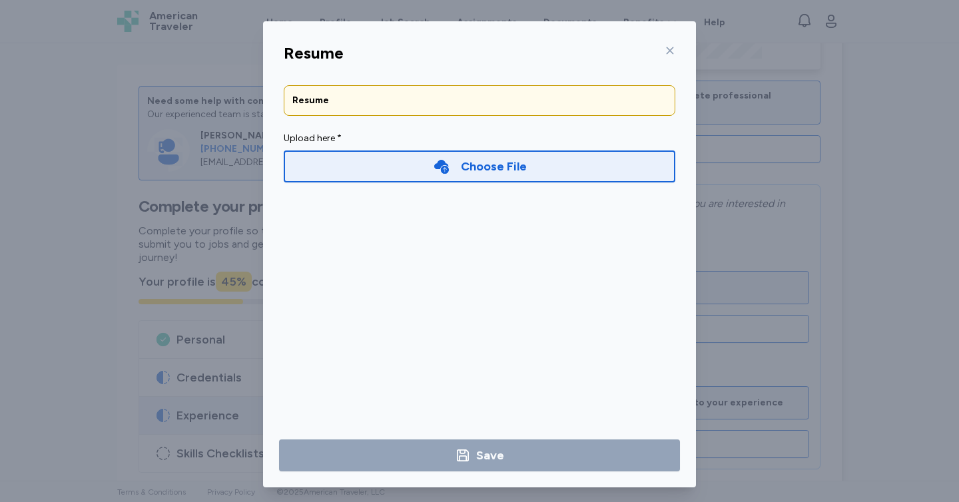
click at [355, 160] on div "Choose File" at bounding box center [479, 166] width 391 height 32
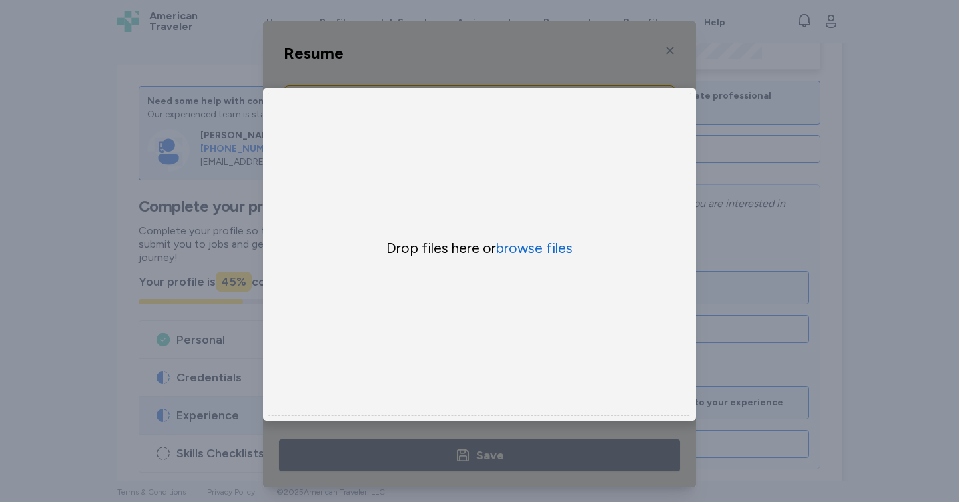
click at [101, 132] on div "Resume Resume Upload here * Choose File × Drop your files here Drop files here …" at bounding box center [479, 254] width 959 height 509
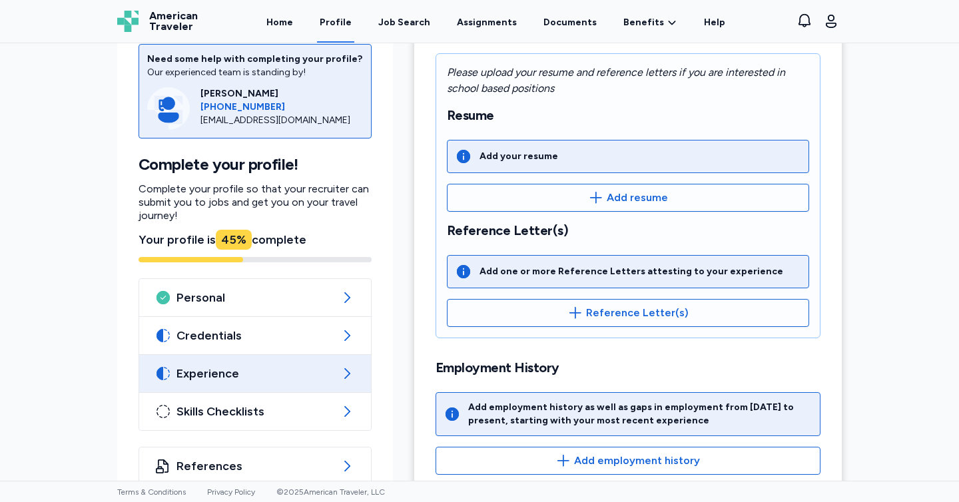
scroll to position [324, 0]
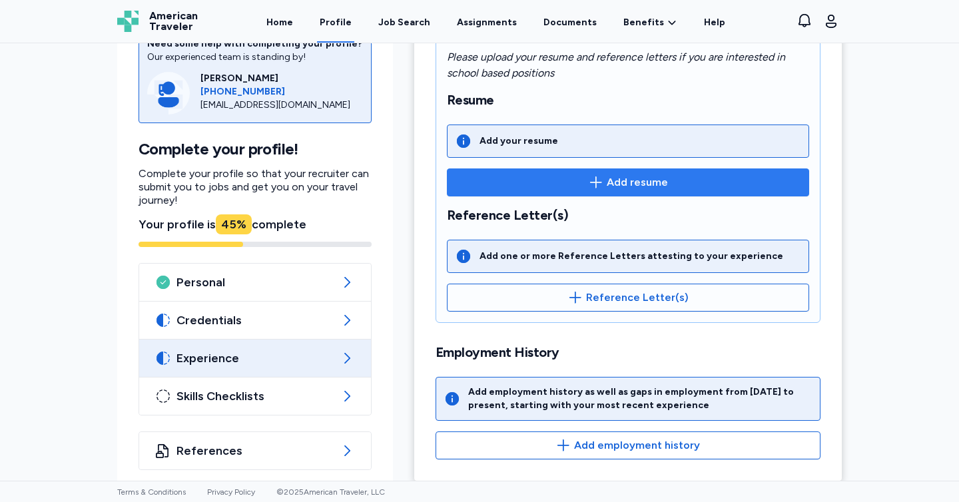
click at [519, 174] on span "Add resume" at bounding box center [628, 182] width 340 height 16
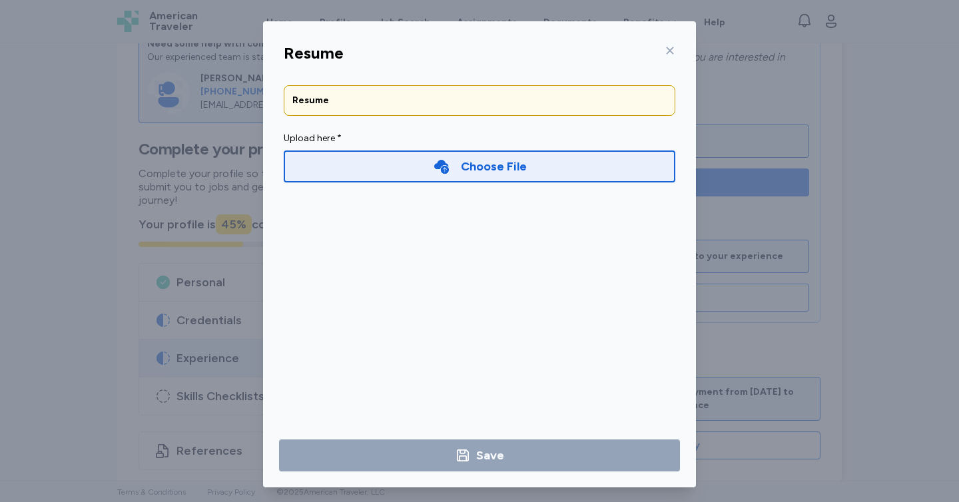
click at [519, 164] on div "Choose File" at bounding box center [494, 166] width 66 height 19
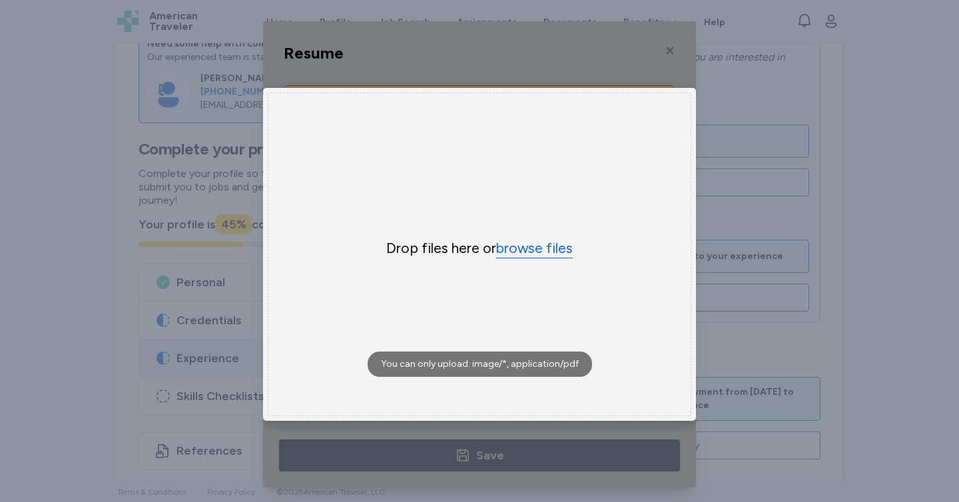
scroll to position [17, 0]
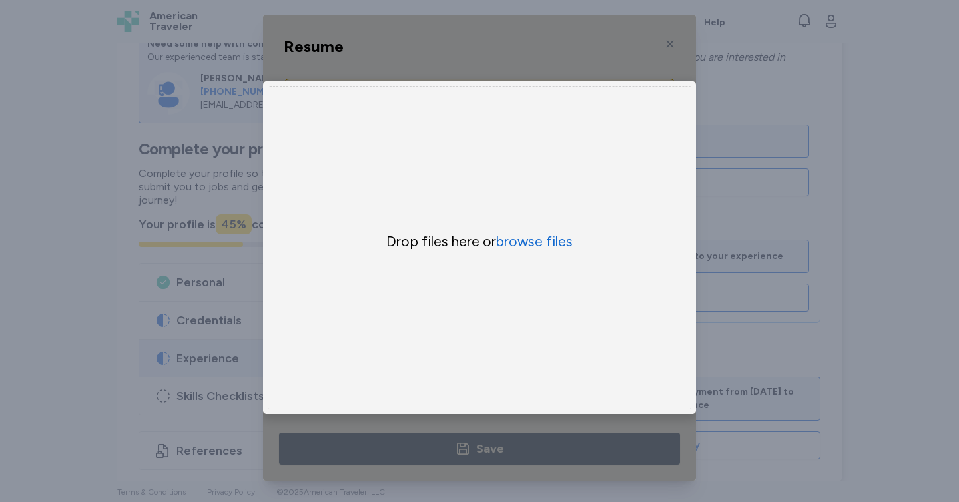
click at [656, 46] on div "Uppy Dashboard Window (Press escape to close)" at bounding box center [479, 248] width 433 height 466
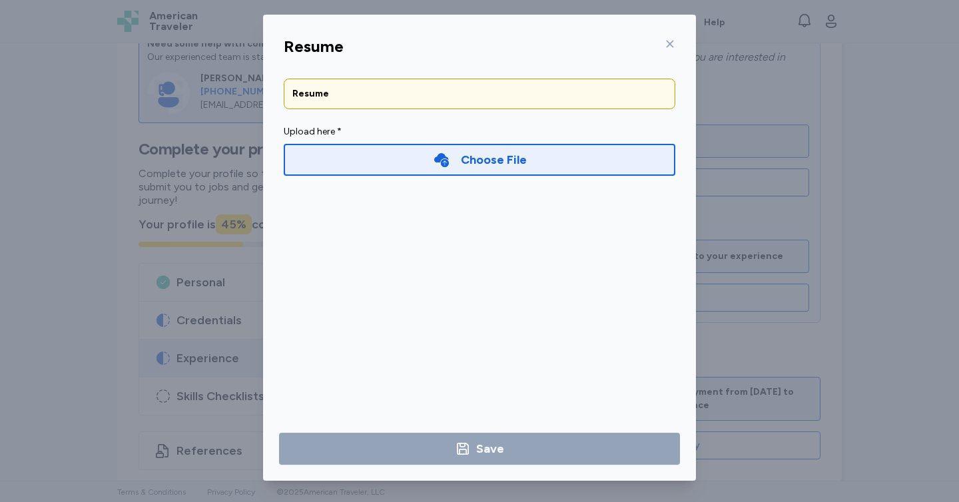
click at [662, 49] on div at bounding box center [667, 43] width 16 height 21
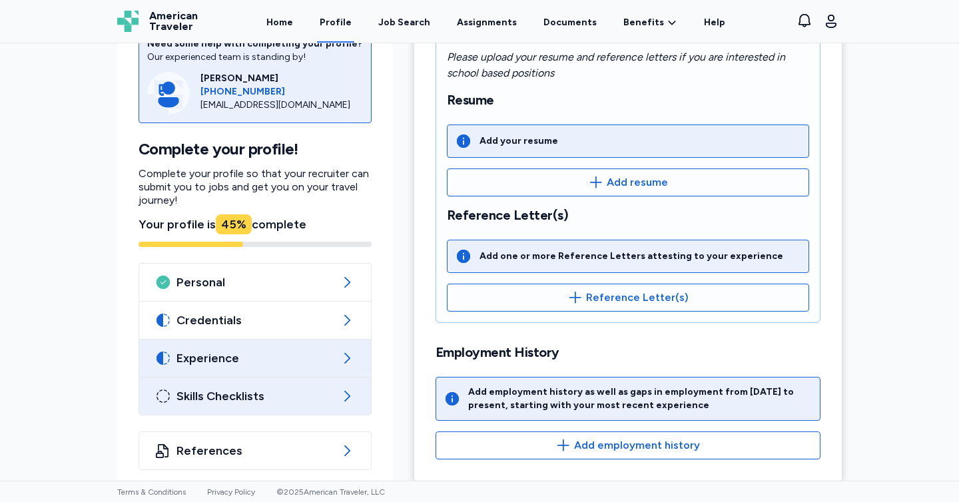
click at [185, 391] on span "Skills Checklists" at bounding box center [254, 396] width 157 height 16
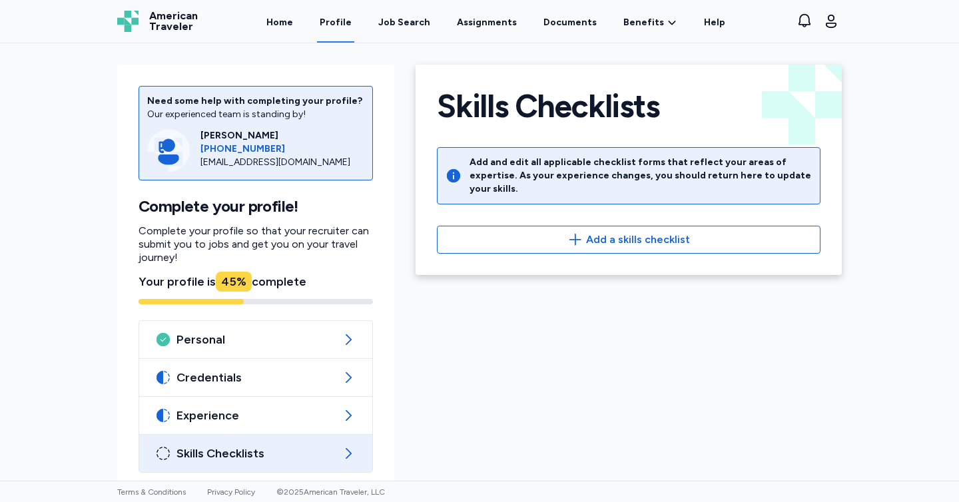
scroll to position [68, 0]
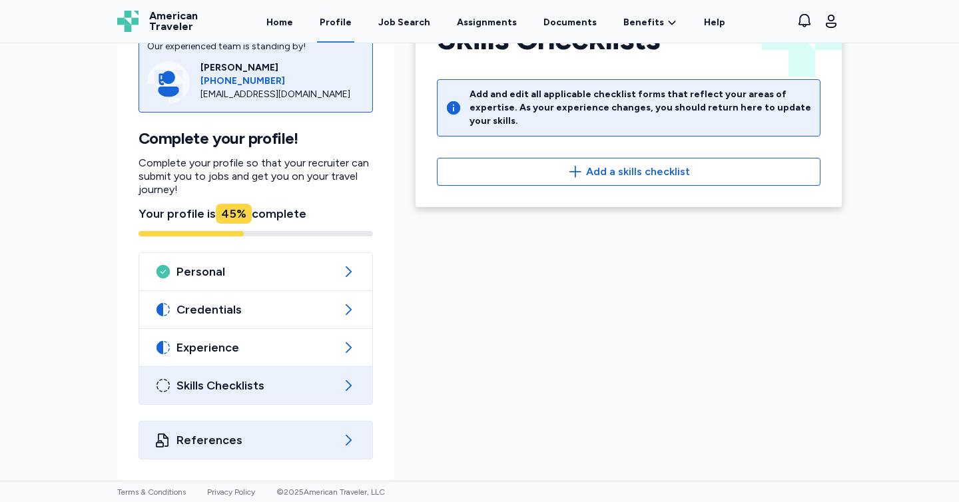
click at [261, 434] on span "References" at bounding box center [255, 440] width 158 height 16
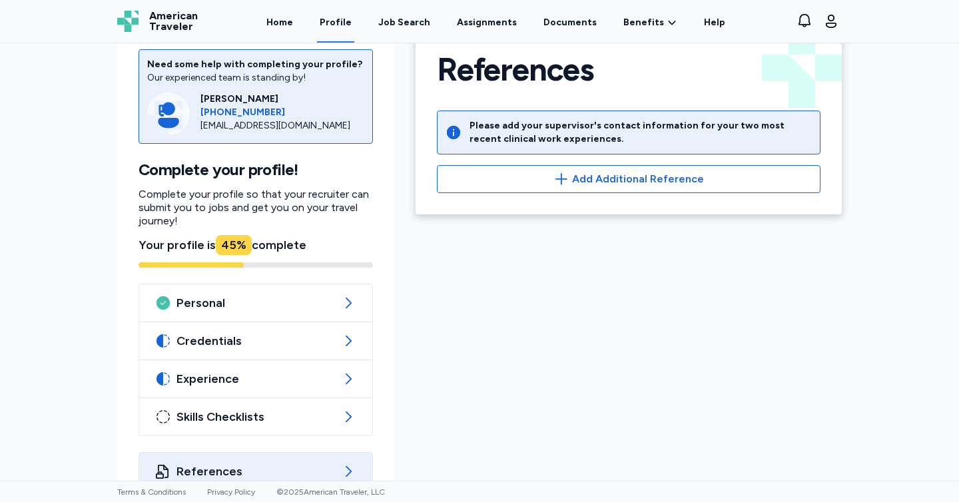
scroll to position [68, 0]
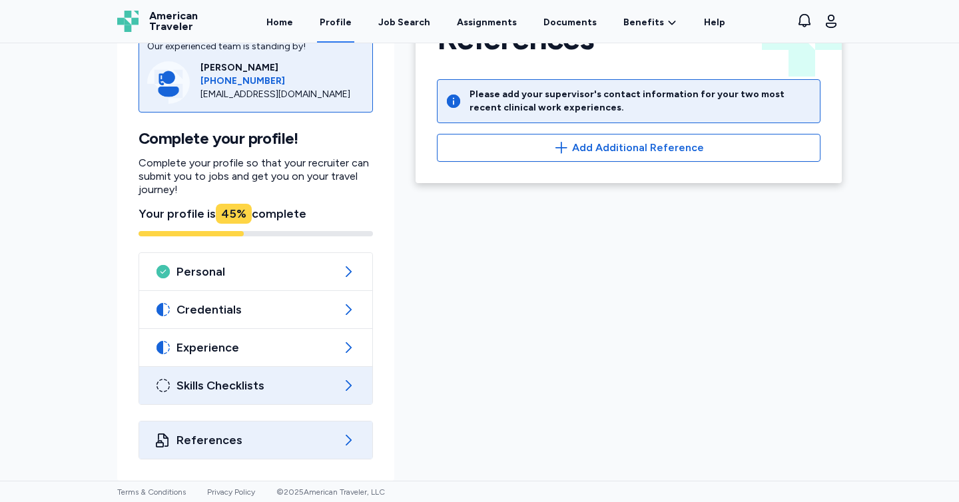
click at [334, 388] on div "Skills Checklists" at bounding box center [255, 385] width 233 height 37
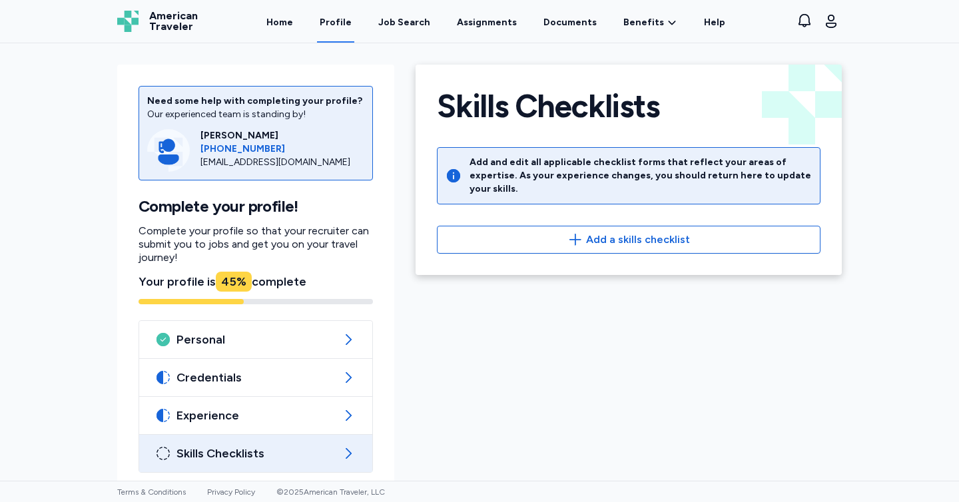
click at [536, 240] on div "Skills Checklists Add and edit all applicable checklist forms that reflect your…" at bounding box center [628, 170] width 426 height 210
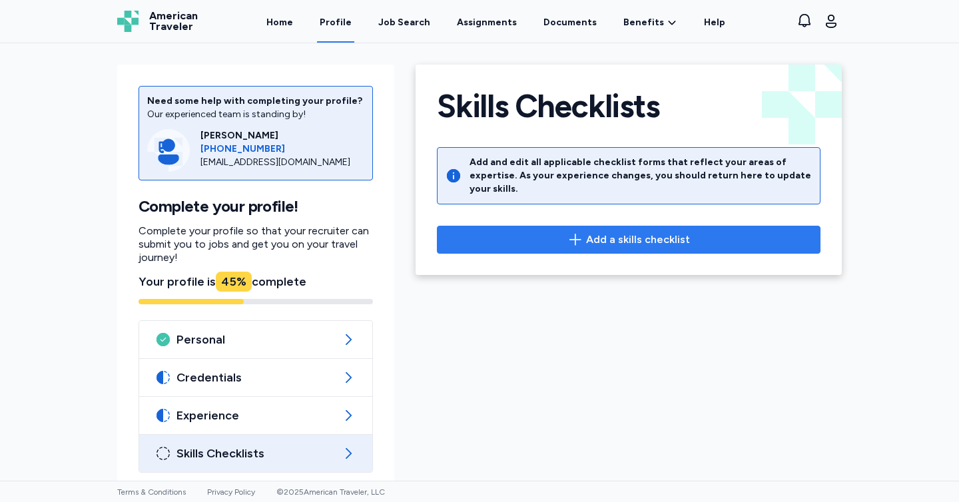
click at [538, 232] on span "Add a skills checklist" at bounding box center [628, 240] width 361 height 16
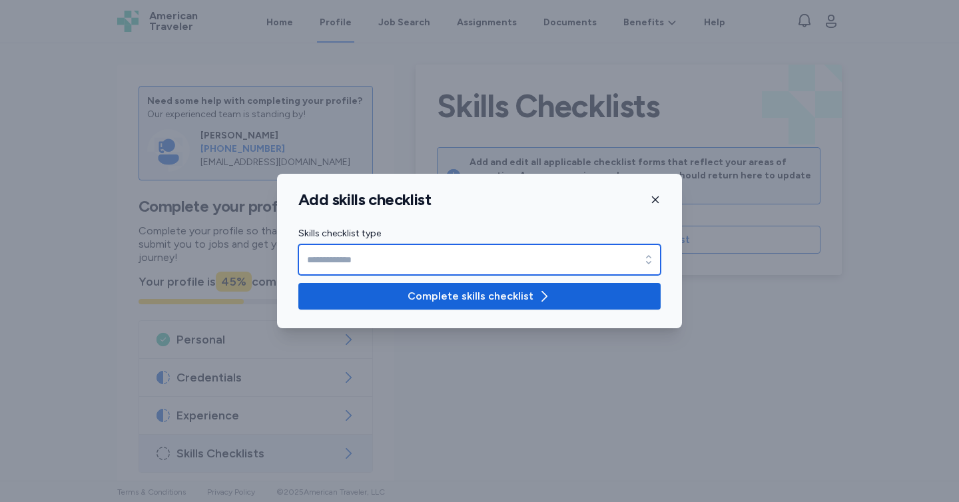
click at [507, 262] on input "Skills checklist type" at bounding box center [479, 259] width 362 height 31
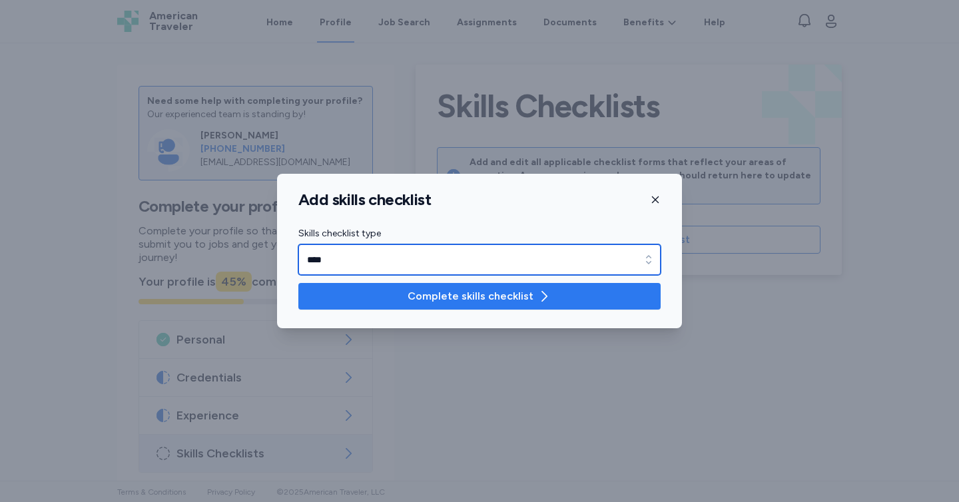
type input "****"
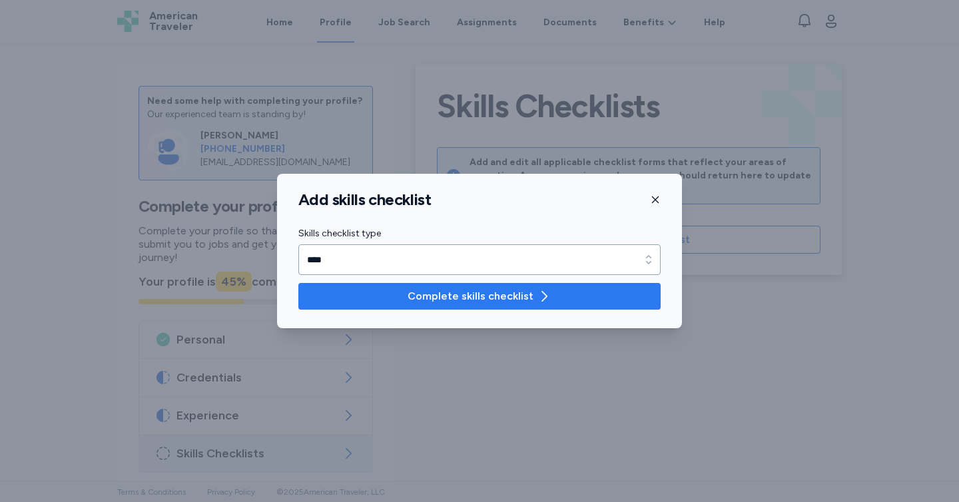
click at [437, 296] on span "Complete skills checklist" at bounding box center [470, 296] width 126 height 16
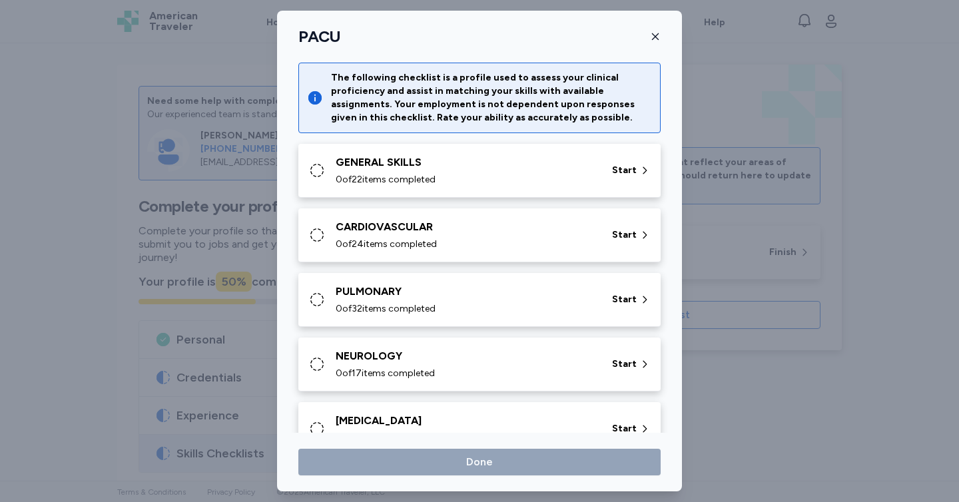
click at [483, 184] on div "0 of 22 items completed" at bounding box center [466, 179] width 260 height 13
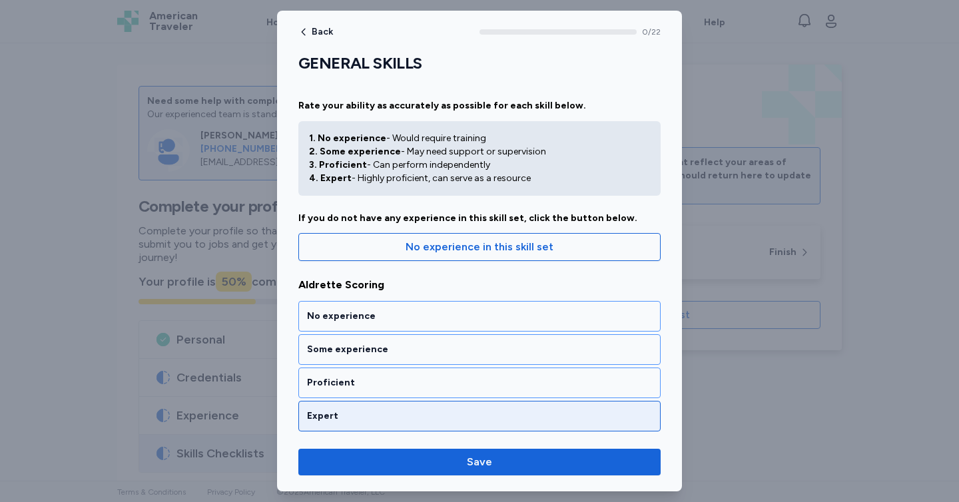
click at [375, 428] on div "Expert" at bounding box center [479, 416] width 362 height 31
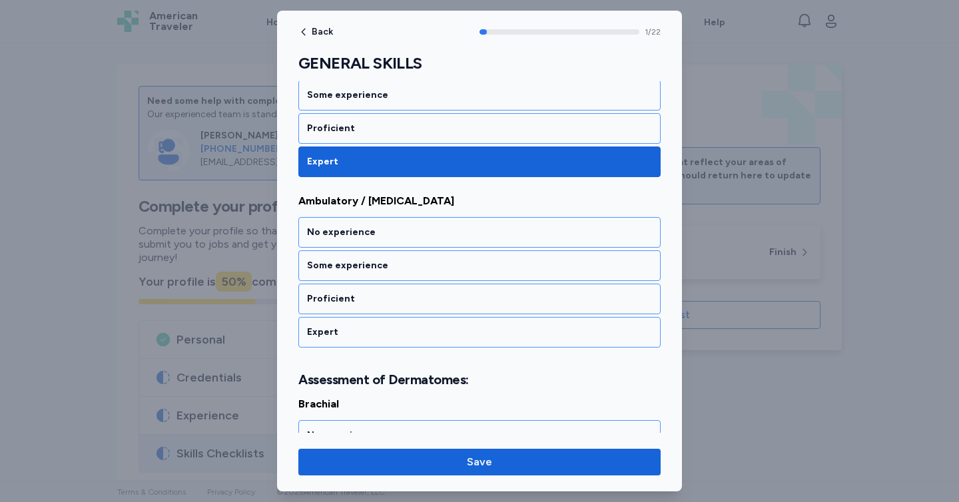
scroll to position [268, 0]
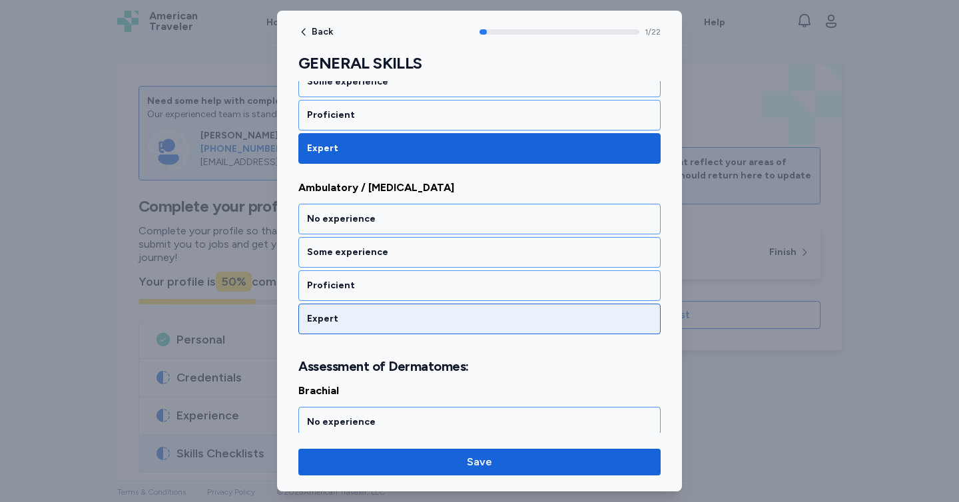
click at [365, 312] on div "Expert" at bounding box center [479, 318] width 345 height 13
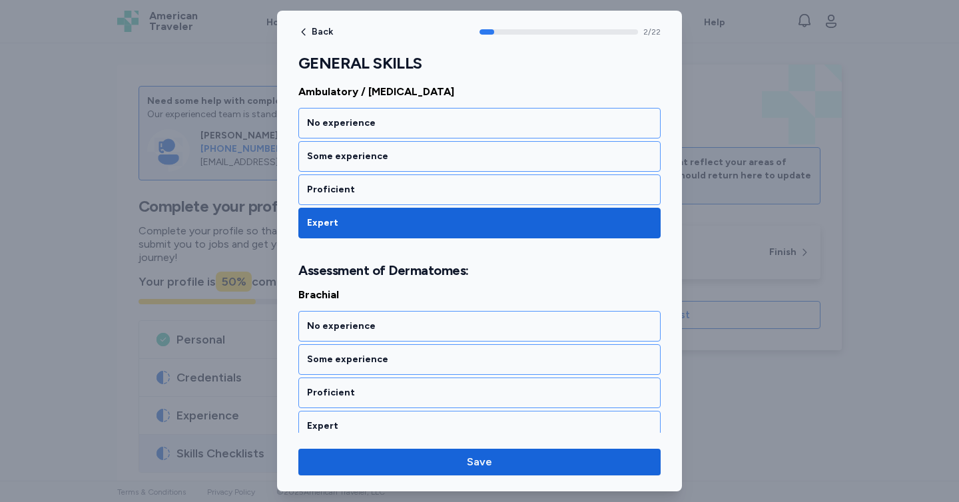
scroll to position [454, 0]
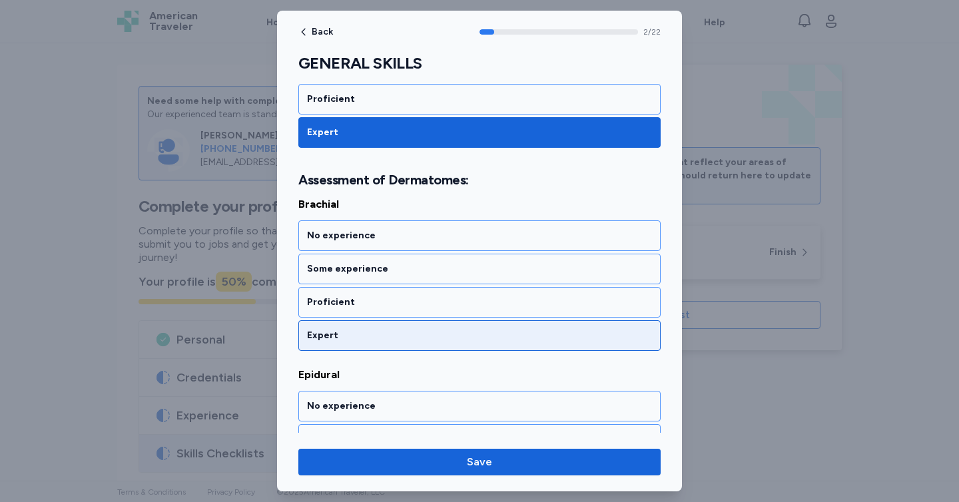
click at [361, 333] on div "Expert" at bounding box center [479, 335] width 345 height 13
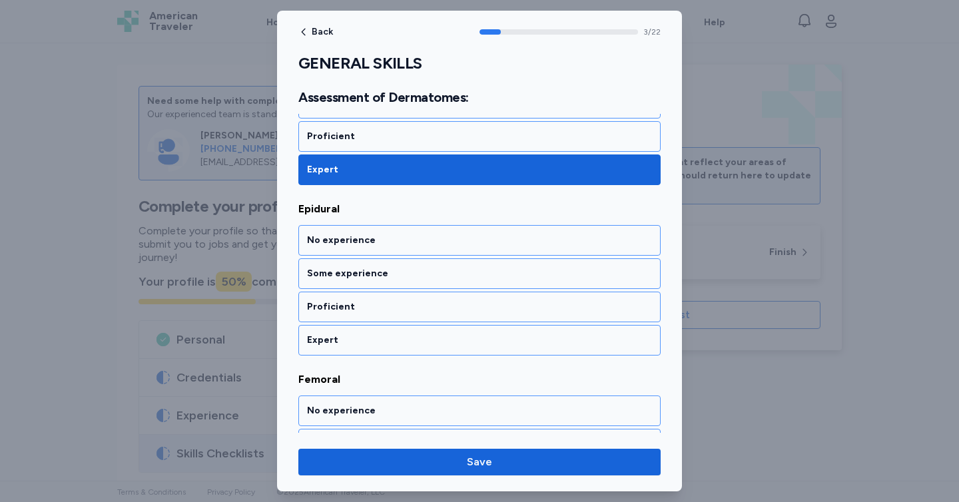
scroll to position [624, 0]
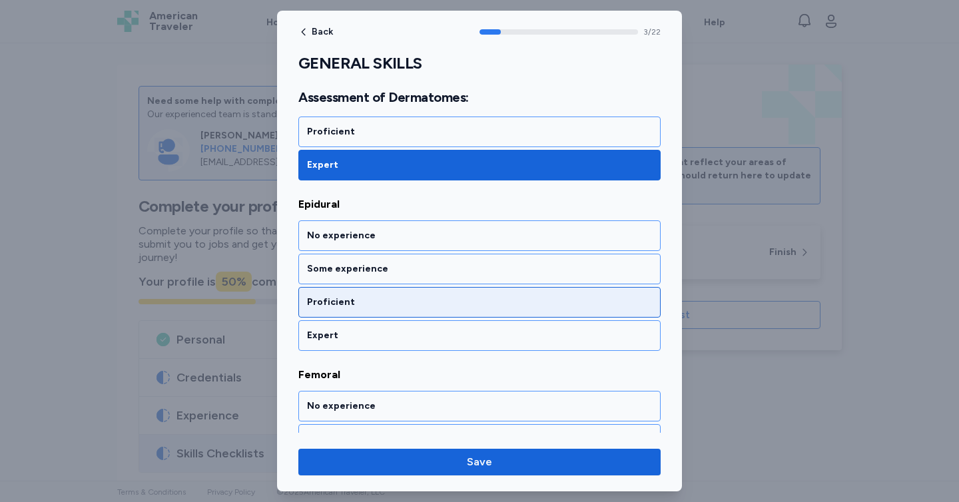
click at [365, 304] on div "Proficient" at bounding box center [479, 302] width 345 height 13
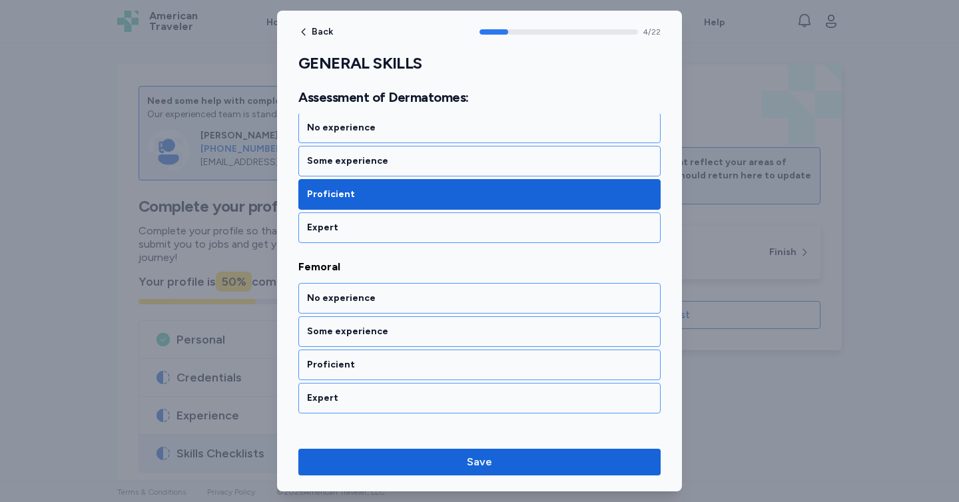
scroll to position [795, 0]
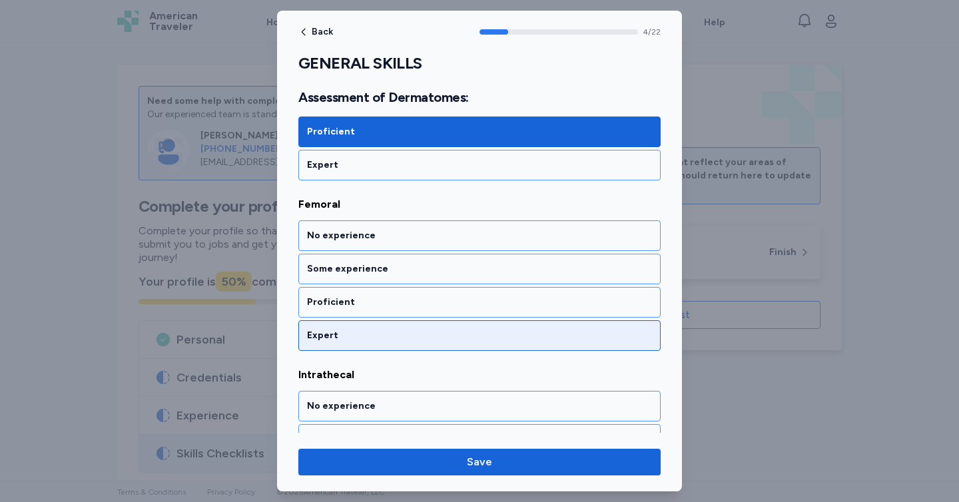
click at [361, 331] on div "Expert" at bounding box center [479, 335] width 345 height 13
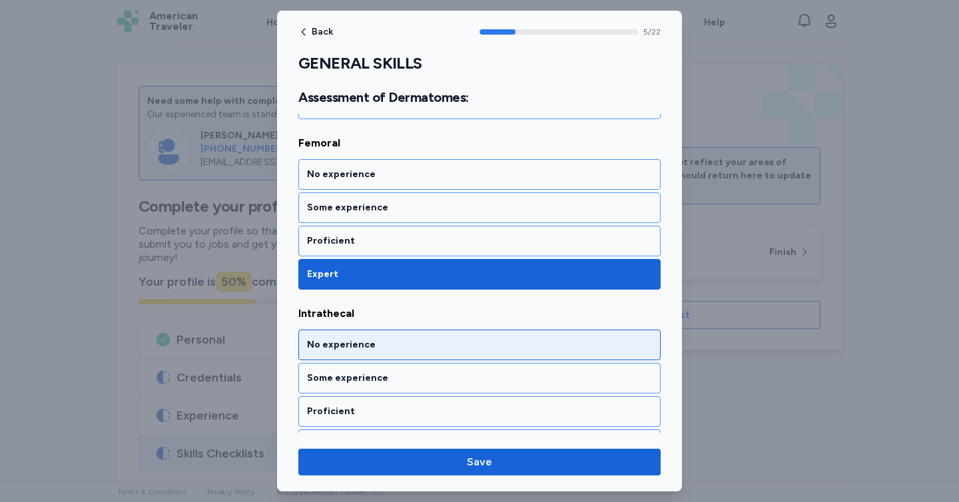
scroll to position [833, 0]
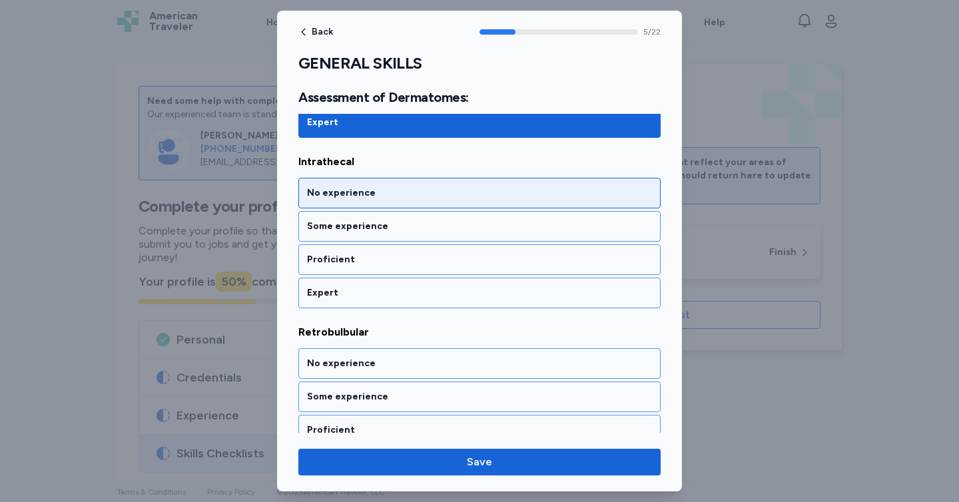
click at [354, 178] on div "No experience" at bounding box center [479, 193] width 362 height 31
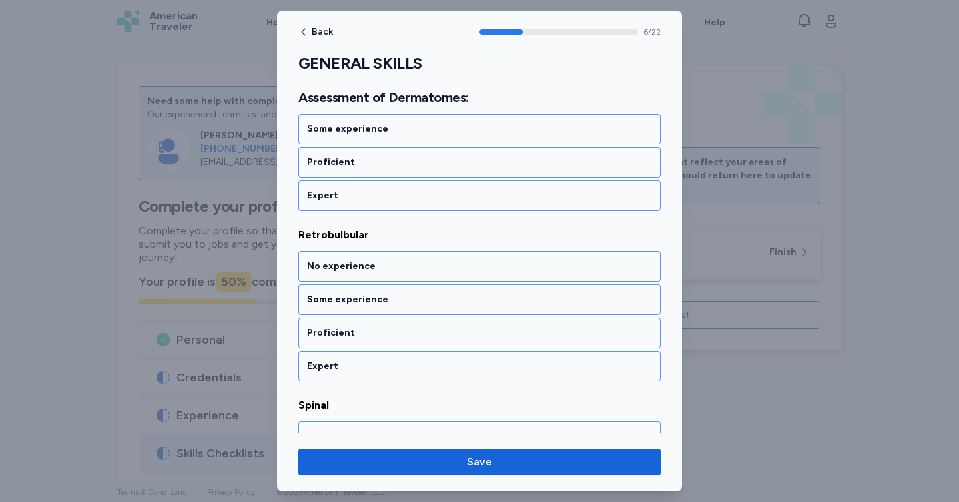
scroll to position [1136, 0]
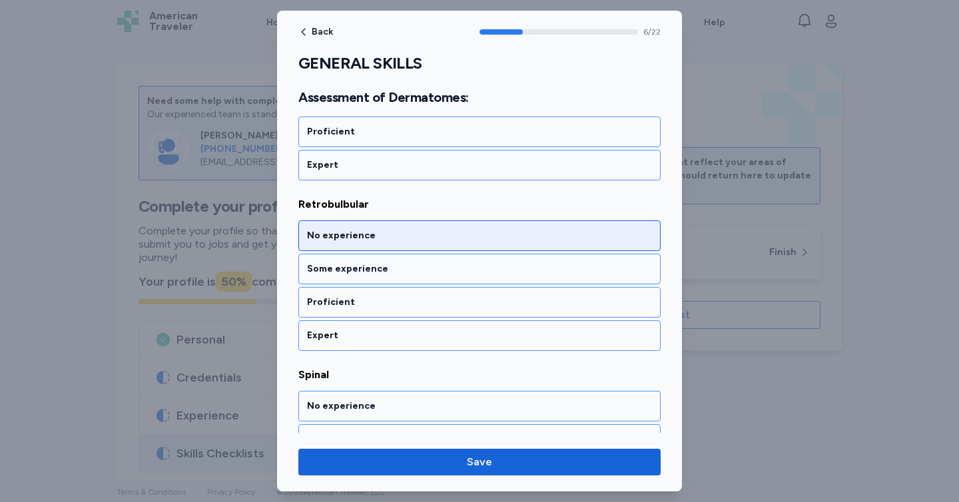
click at [382, 234] on div "No experience" at bounding box center [479, 235] width 345 height 13
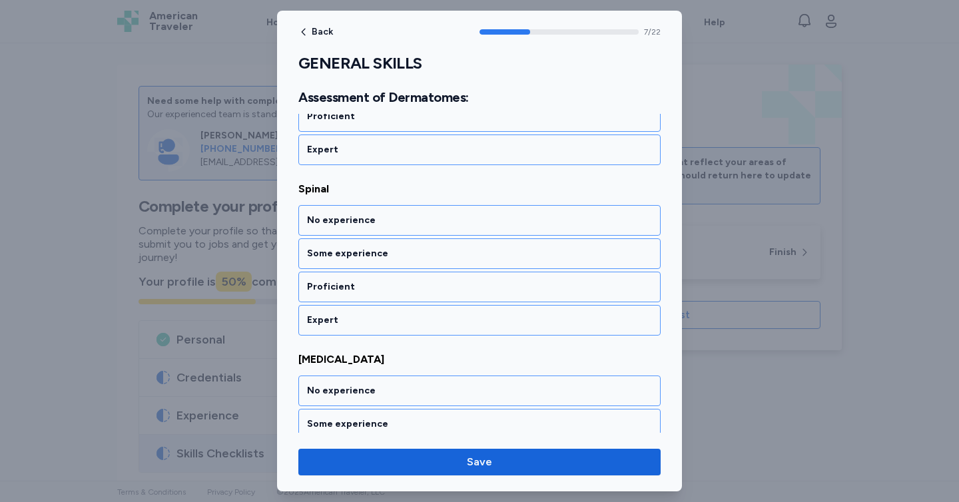
scroll to position [1339, 0]
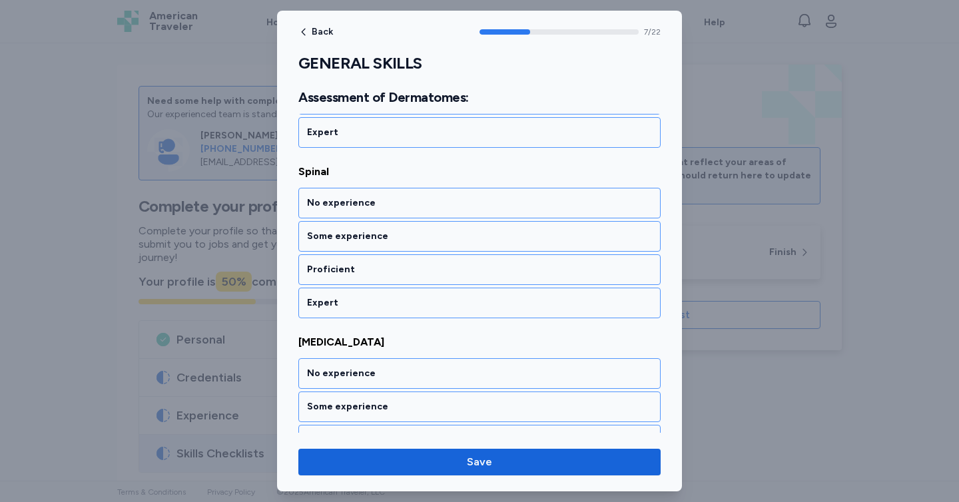
click at [382, 234] on div "Some experience" at bounding box center [479, 236] width 345 height 13
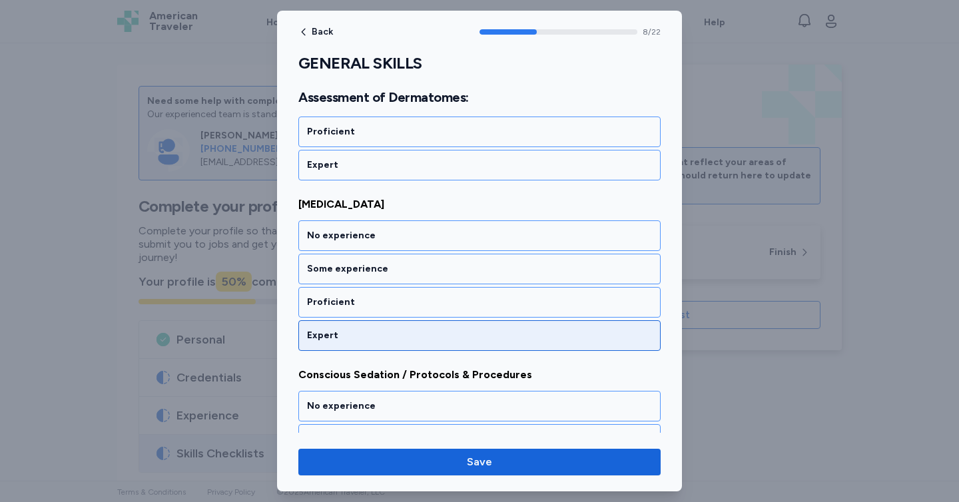
click at [381, 342] on div "Expert" at bounding box center [479, 335] width 362 height 31
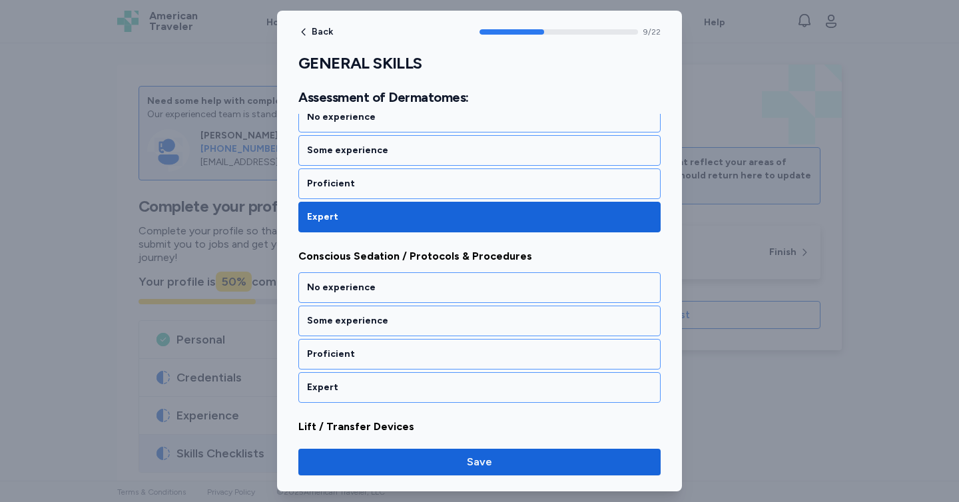
scroll to position [1647, 0]
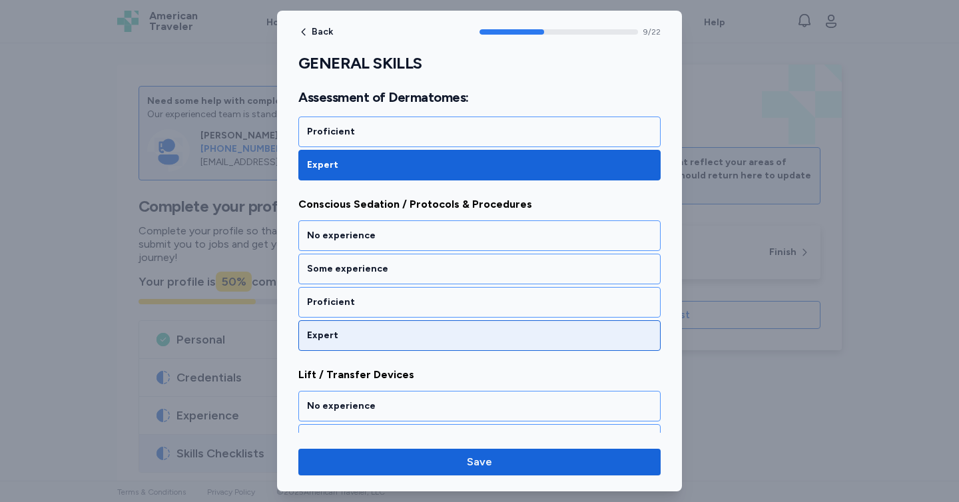
click at [384, 332] on div "Expert" at bounding box center [479, 335] width 345 height 13
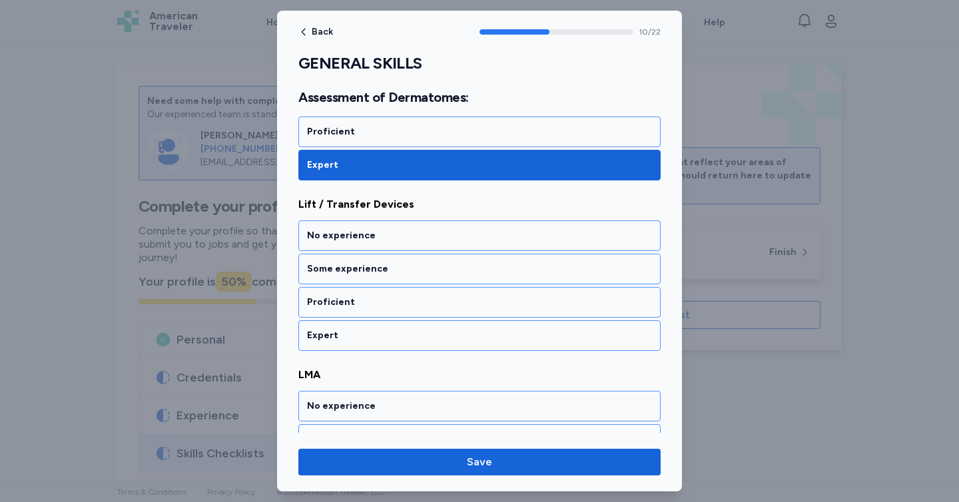
click at [384, 332] on div "Expert" at bounding box center [479, 335] width 345 height 13
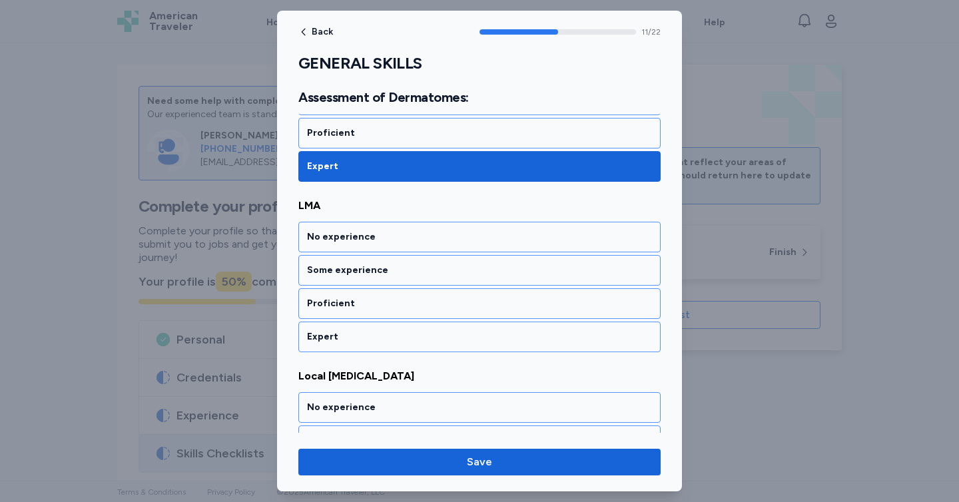
scroll to position [1988, 0]
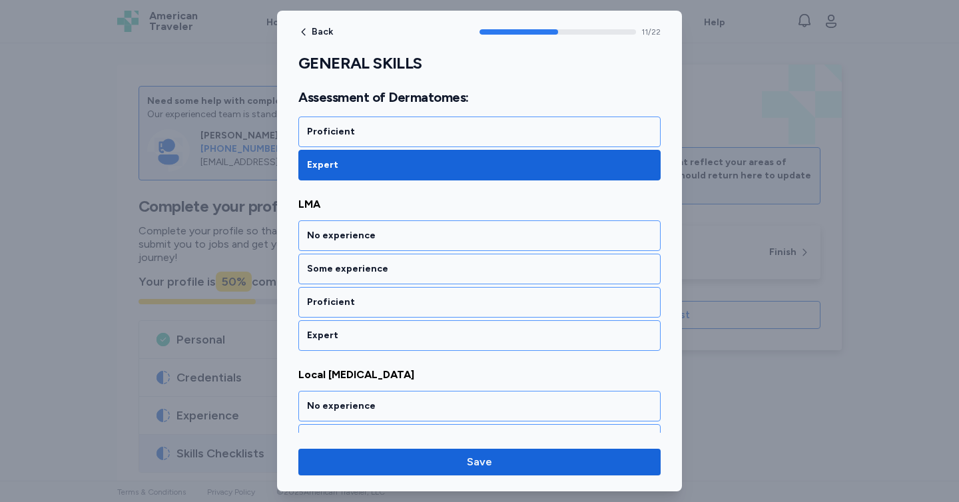
click at [384, 332] on div "Expert" at bounding box center [479, 335] width 345 height 13
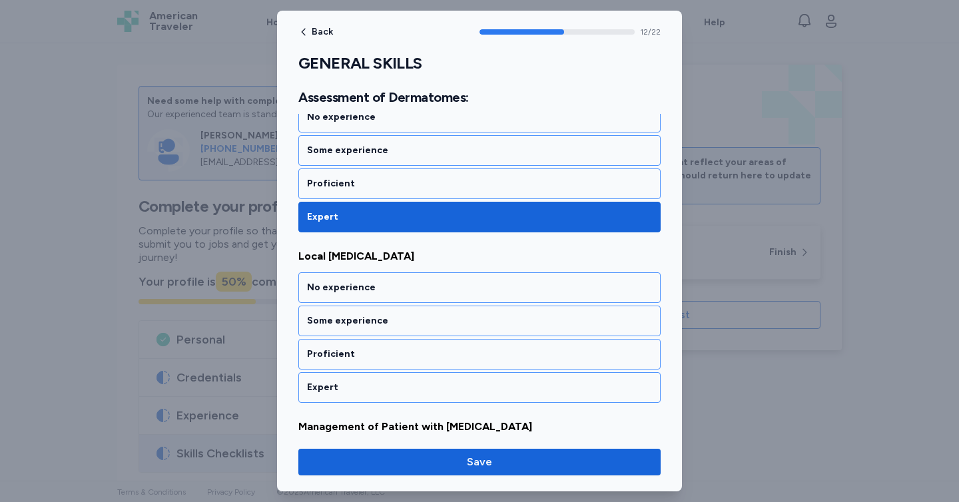
scroll to position [2158, 0]
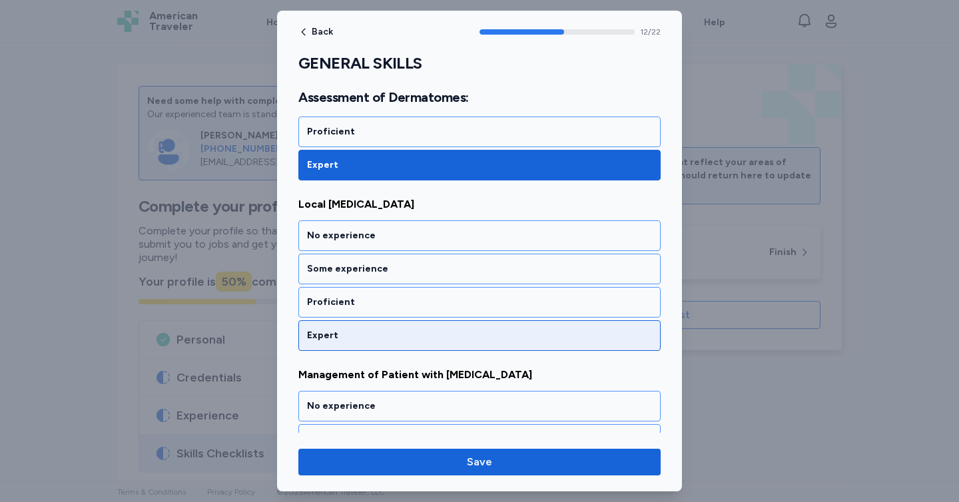
click at [383, 334] on div "Expert" at bounding box center [479, 335] width 345 height 13
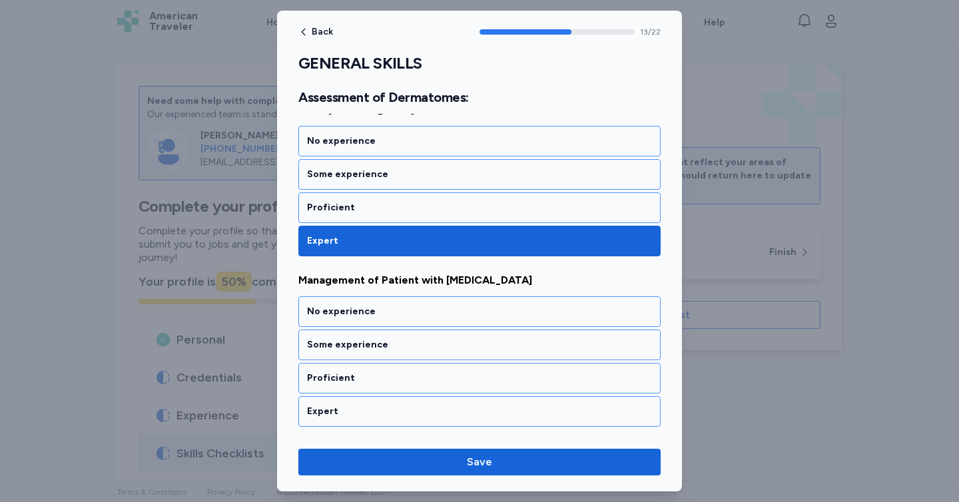
scroll to position [2329, 0]
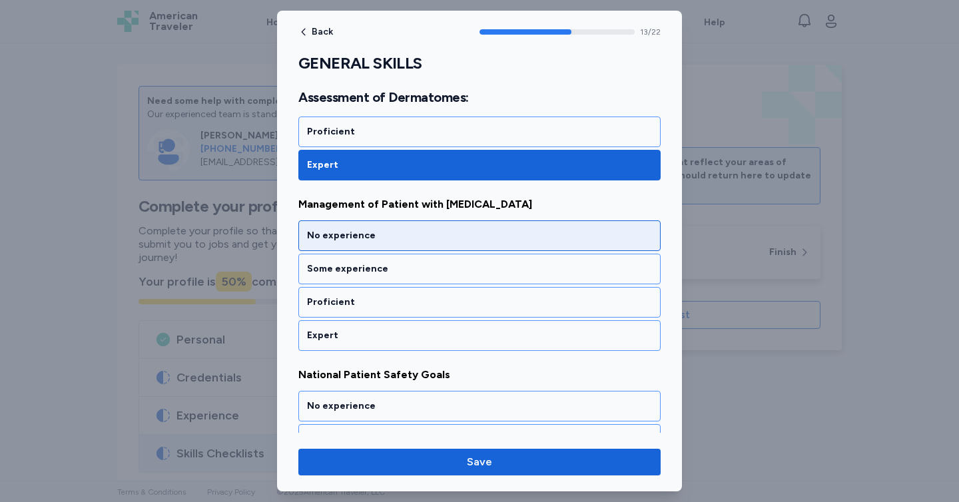
click at [366, 245] on div "No experience" at bounding box center [479, 235] width 362 height 31
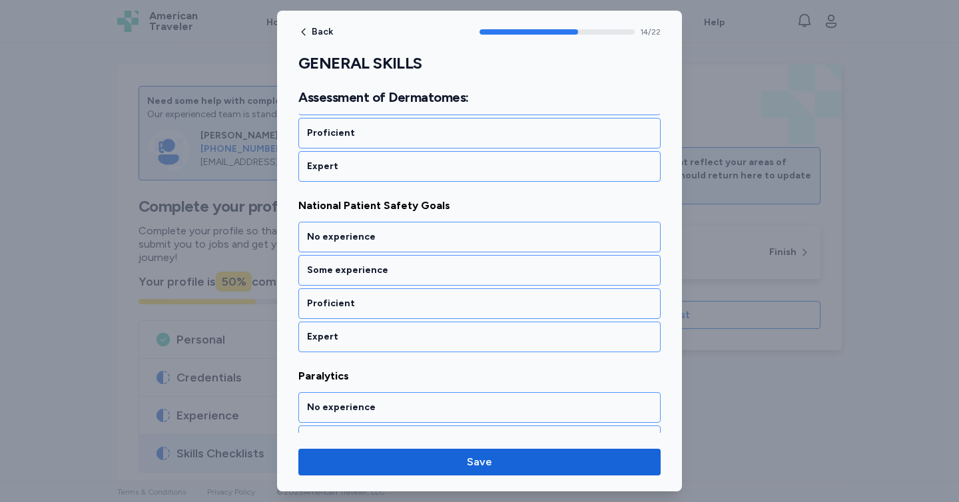
scroll to position [2499, 0]
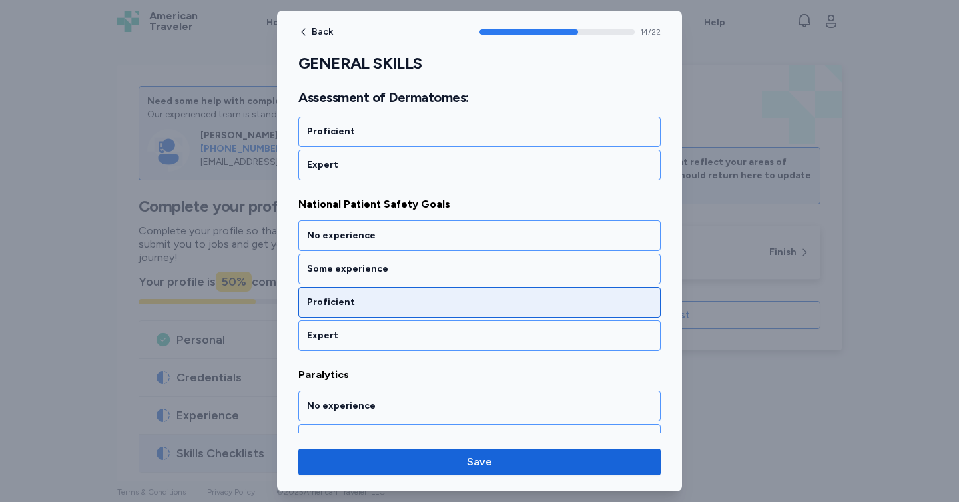
click at [373, 297] on div "Proficient" at bounding box center [479, 302] width 345 height 13
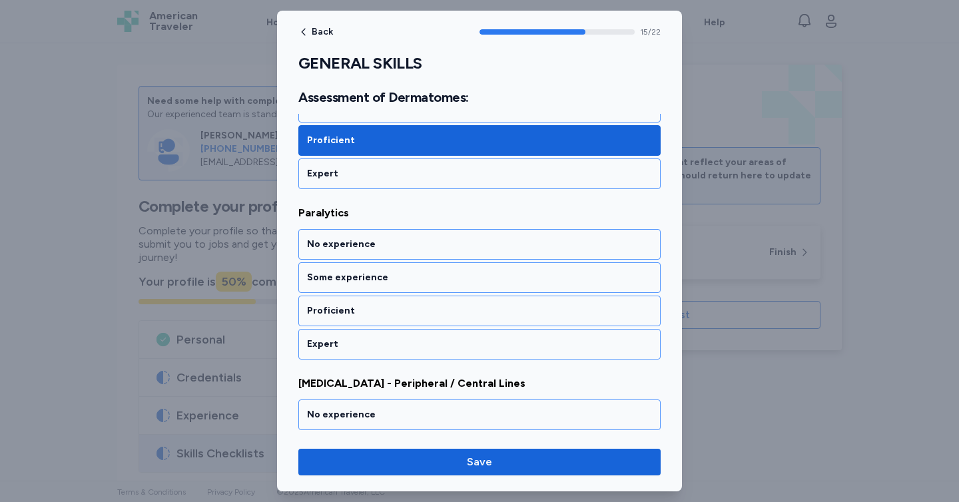
scroll to position [2669, 0]
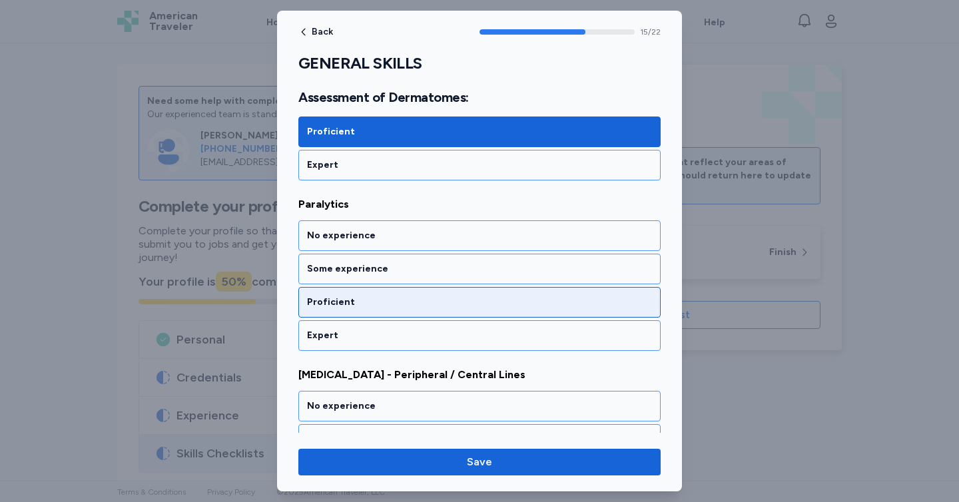
click at [373, 304] on div "Proficient" at bounding box center [479, 302] width 345 height 13
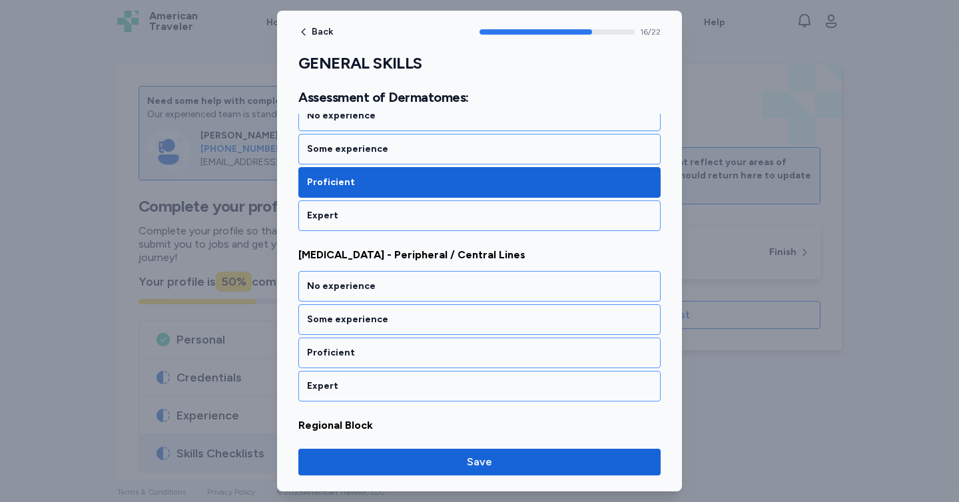
scroll to position [2840, 0]
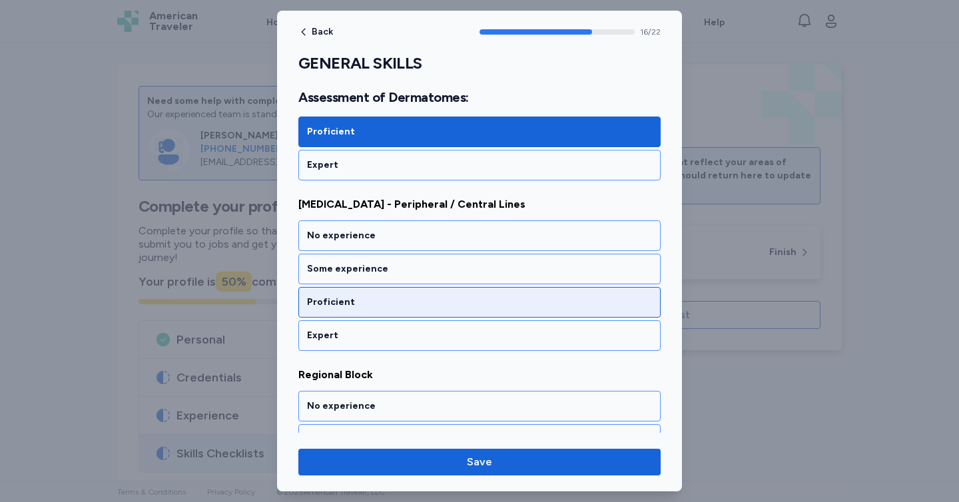
click at [372, 302] on div "Proficient" at bounding box center [479, 302] width 345 height 13
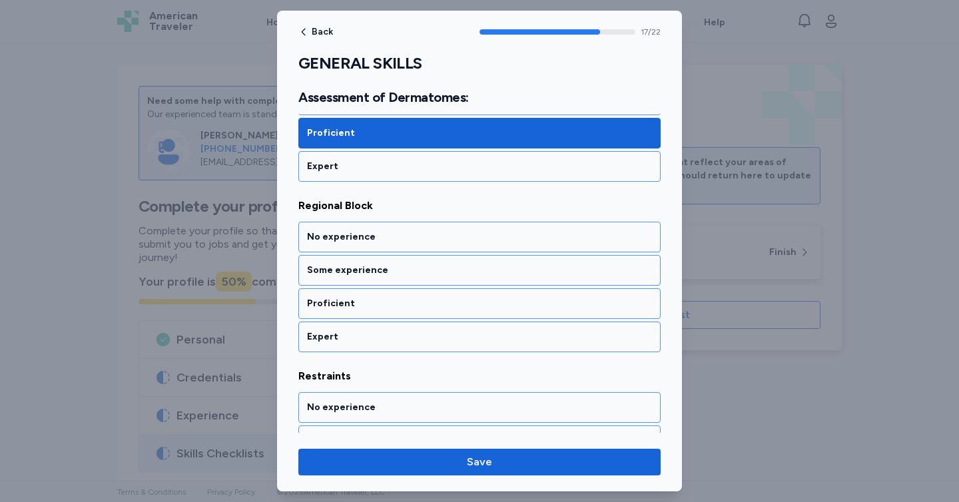
scroll to position [3010, 0]
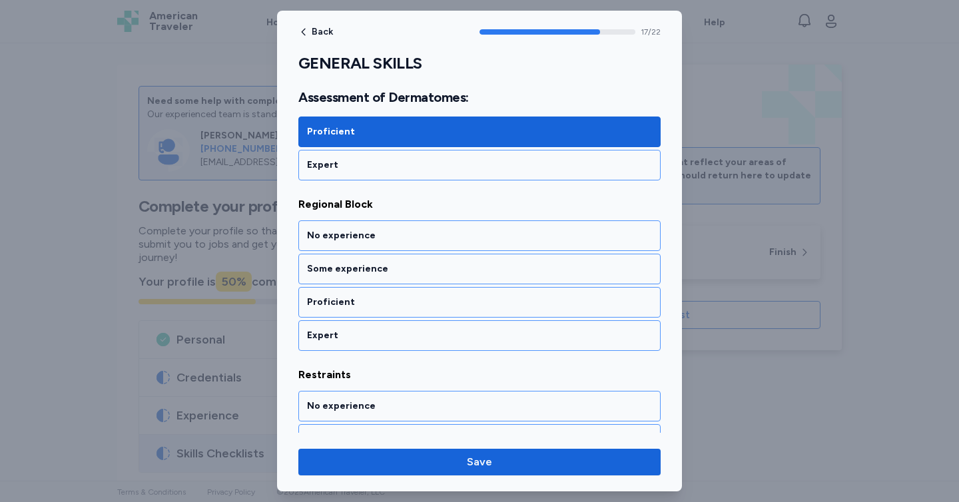
click at [372, 302] on div "Proficient" at bounding box center [479, 302] width 345 height 13
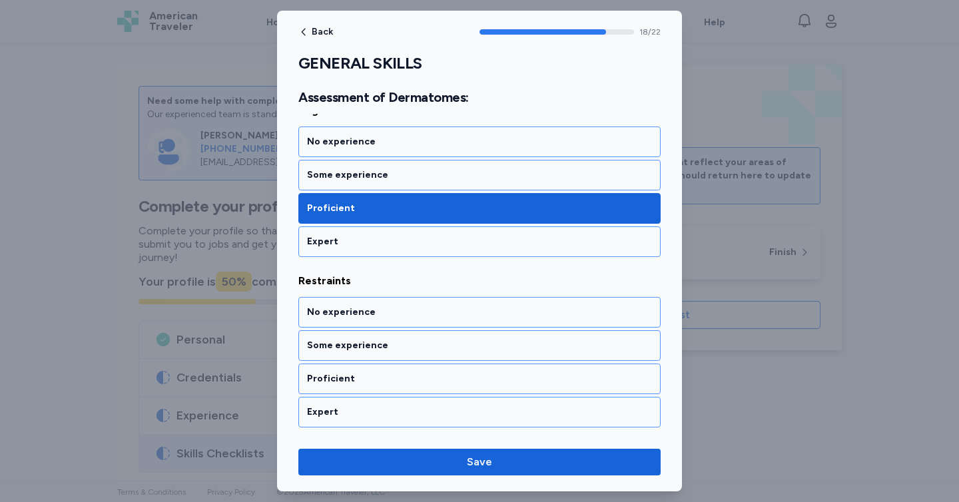
scroll to position [3181, 0]
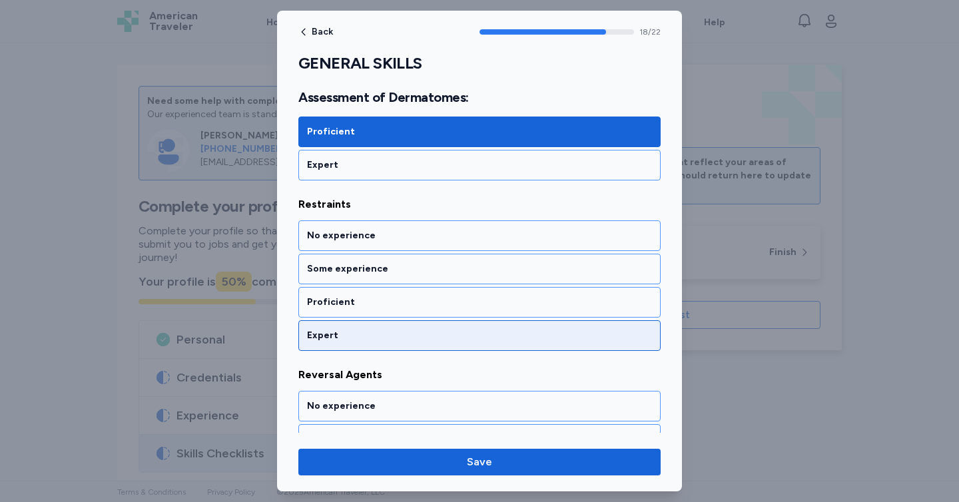
click at [371, 334] on div "Expert" at bounding box center [479, 335] width 345 height 13
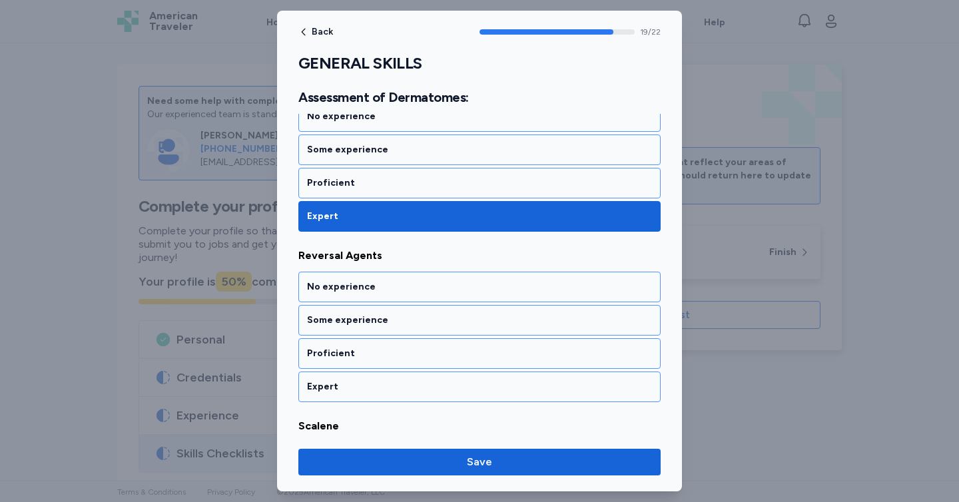
scroll to position [3351, 0]
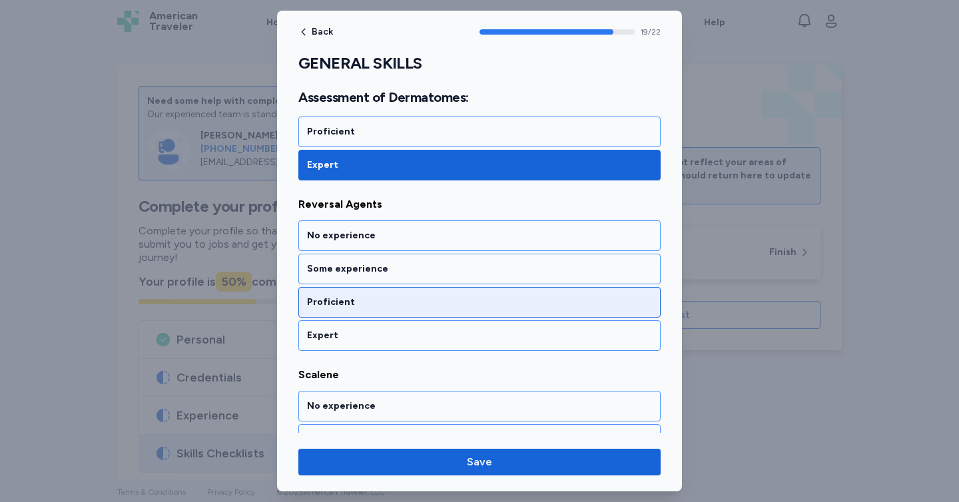
click at [373, 313] on div "Proficient" at bounding box center [479, 302] width 362 height 31
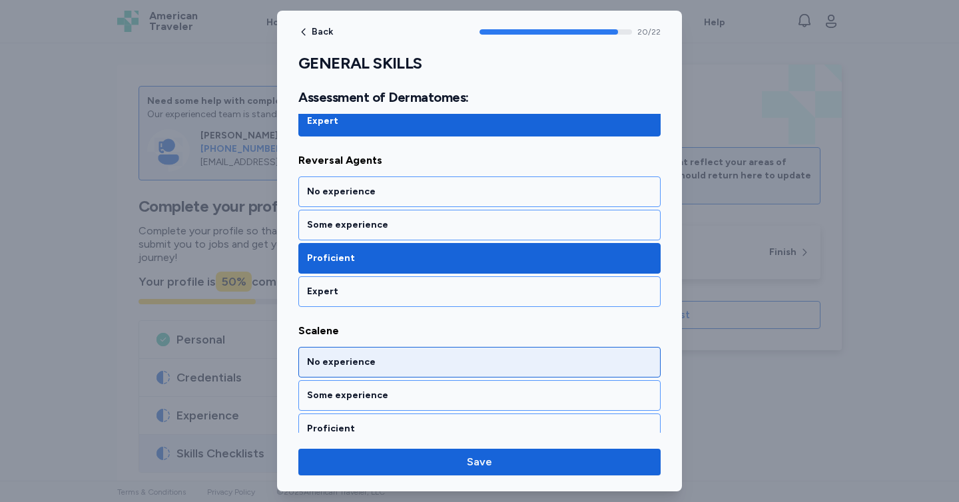
scroll to position [3466, 0]
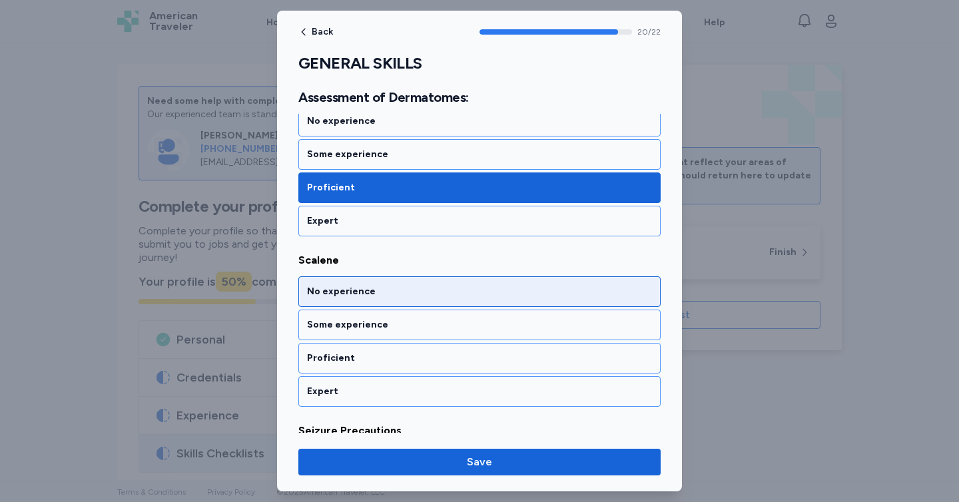
click at [377, 301] on div "No experience" at bounding box center [479, 291] width 362 height 31
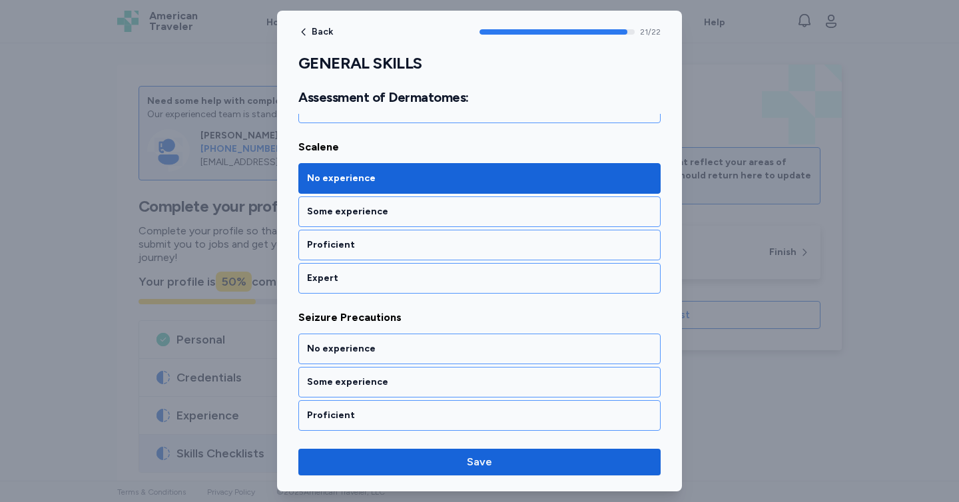
scroll to position [3613, 0]
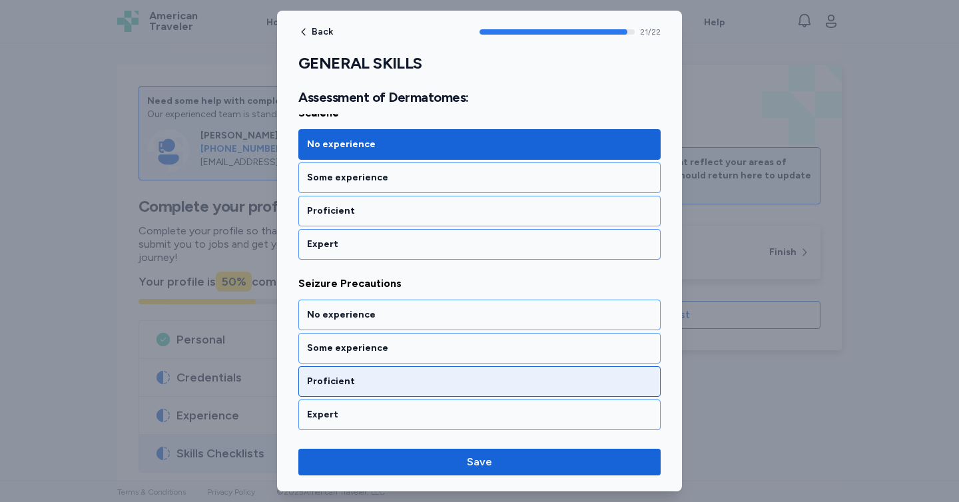
click at [379, 379] on div "Proficient" at bounding box center [479, 381] width 345 height 13
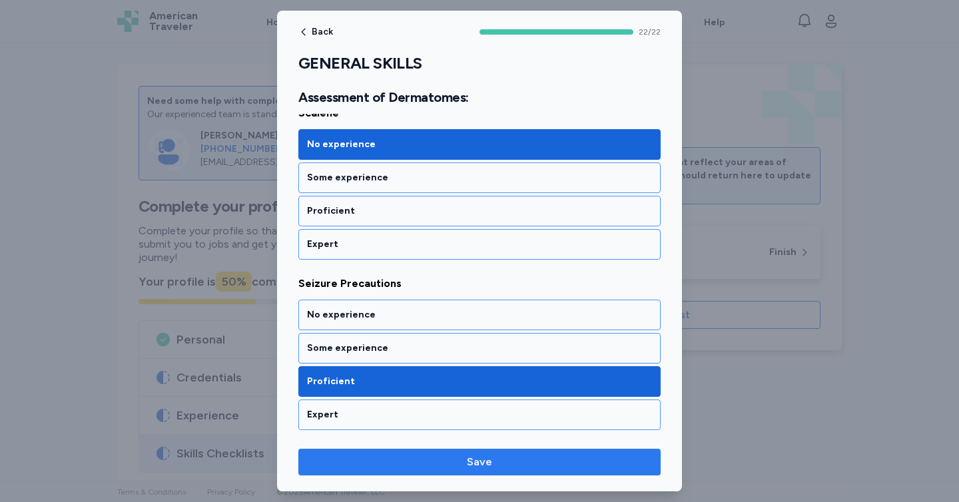
click at [511, 465] on span "Save" at bounding box center [479, 462] width 341 height 16
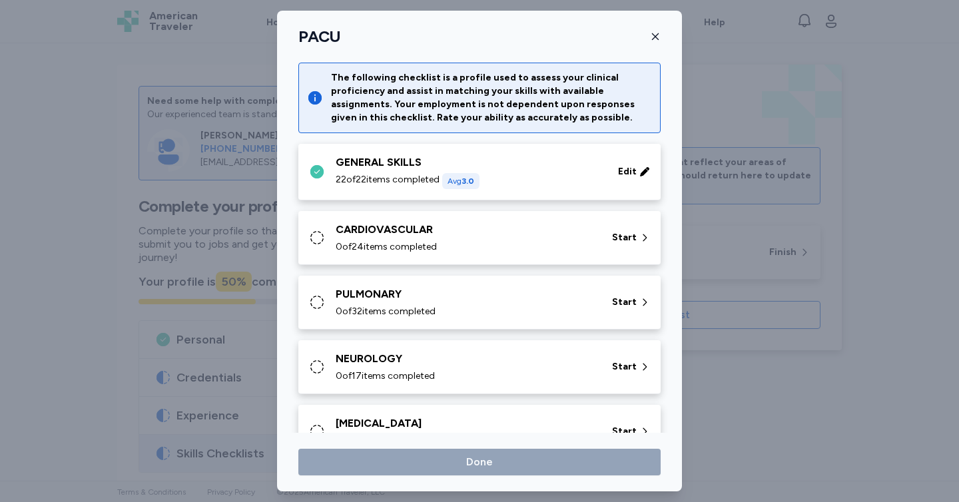
click at [468, 236] on div "CARDIOVASCULAR" at bounding box center [466, 230] width 260 height 16
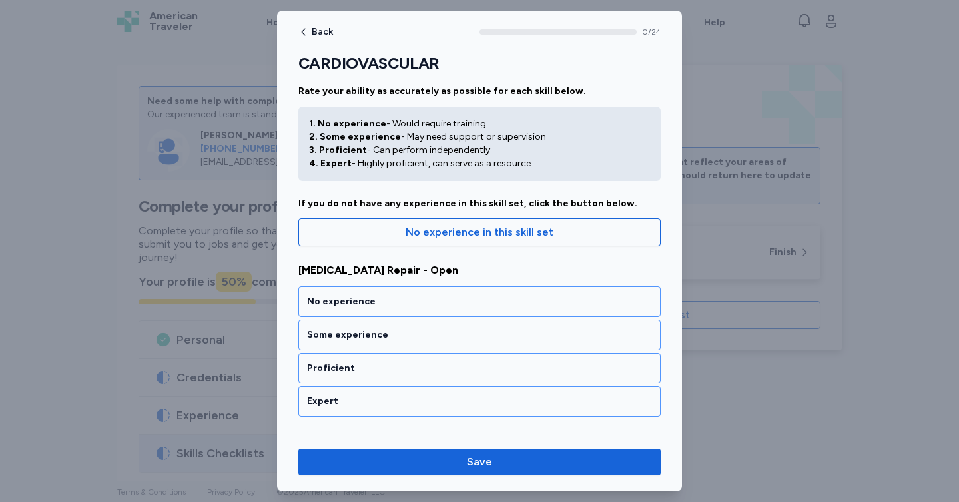
scroll to position [16, 0]
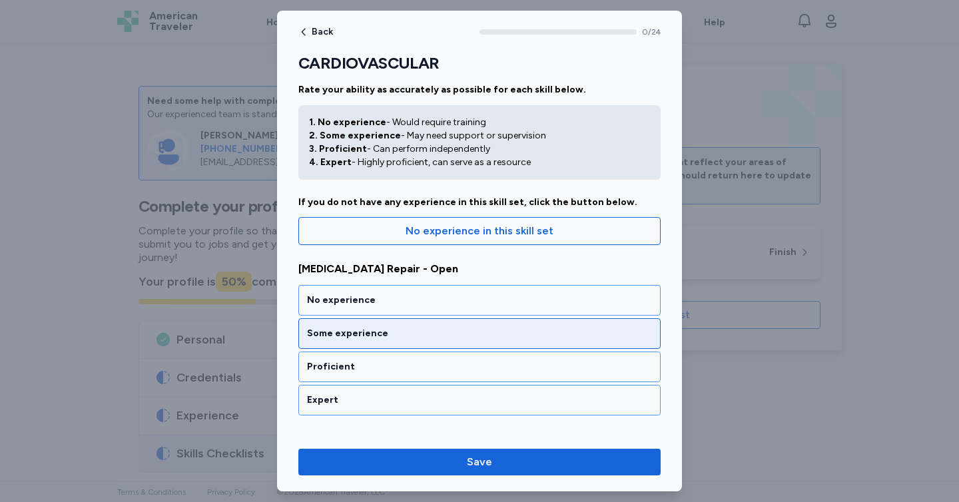
click at [419, 341] on div "Some experience" at bounding box center [479, 333] width 362 height 31
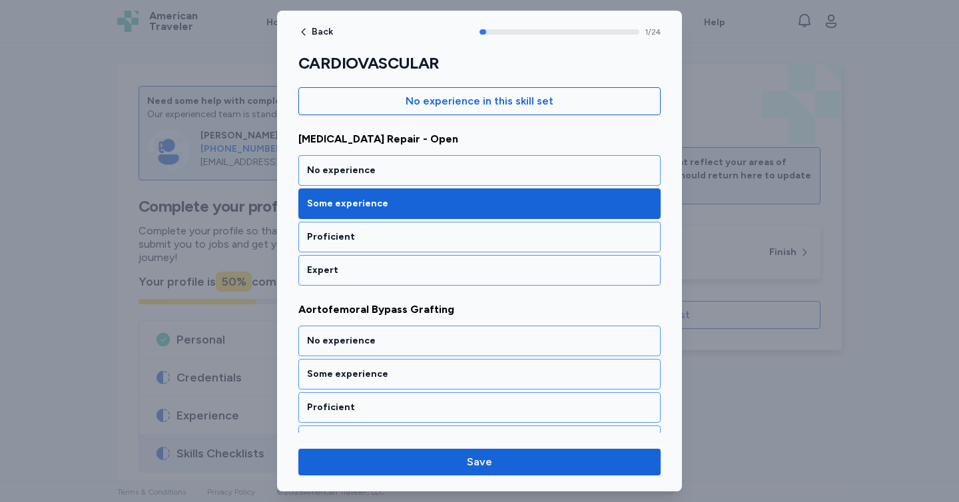
scroll to position [268, 0]
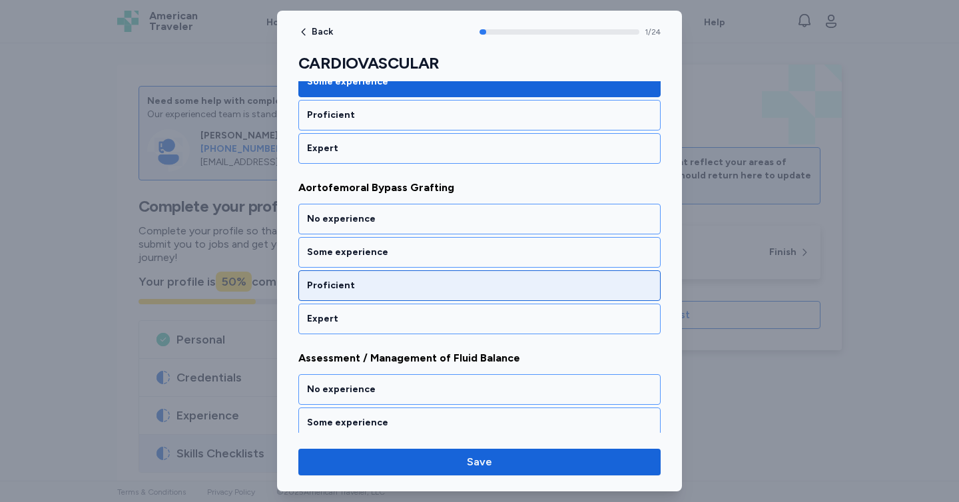
click at [383, 292] on div "Proficient" at bounding box center [479, 285] width 362 height 31
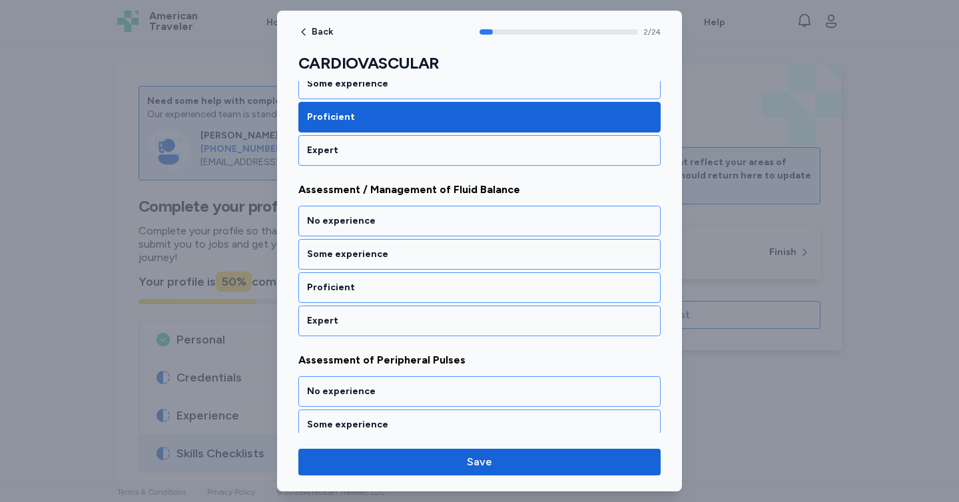
scroll to position [438, 0]
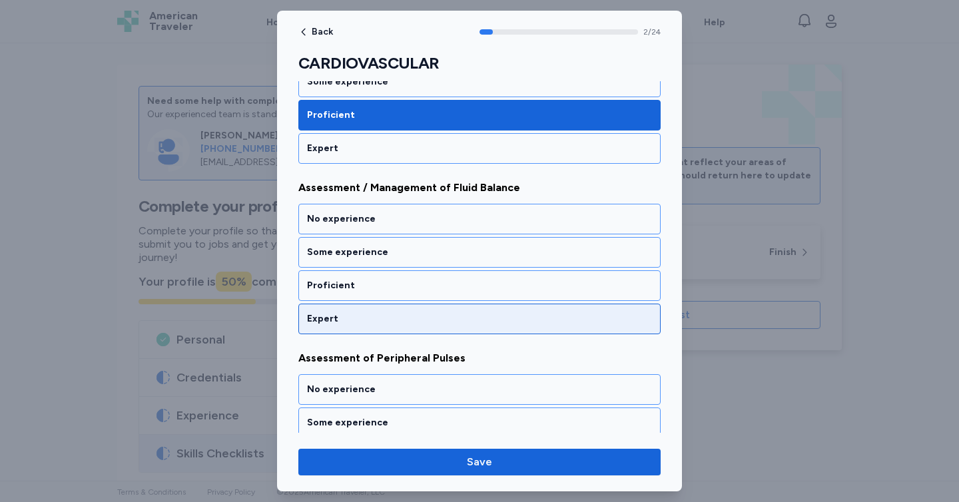
click at [378, 314] on div "Expert" at bounding box center [479, 318] width 345 height 13
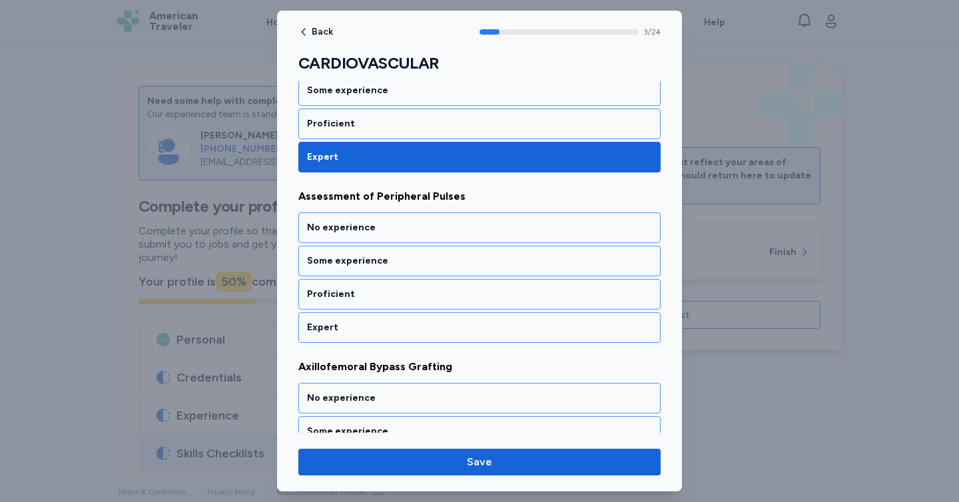
scroll to position [608, 0]
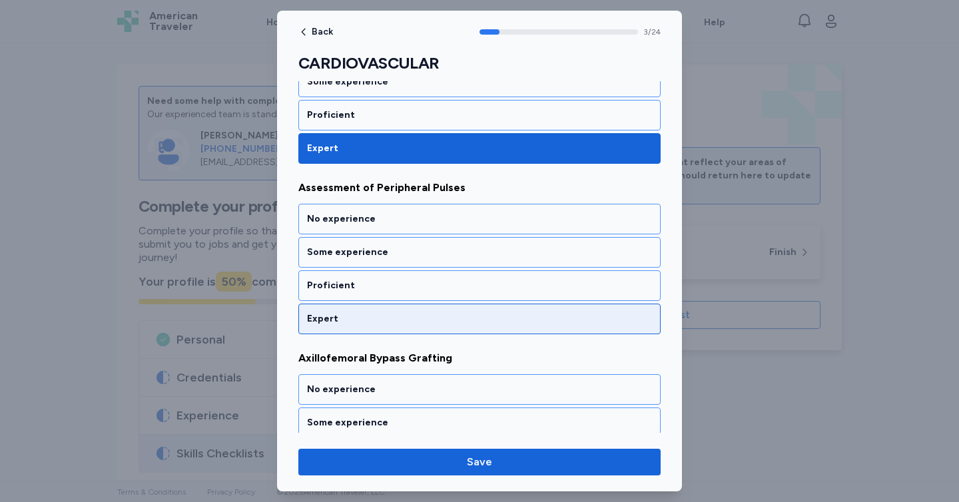
click at [375, 320] on div "Expert" at bounding box center [479, 318] width 345 height 13
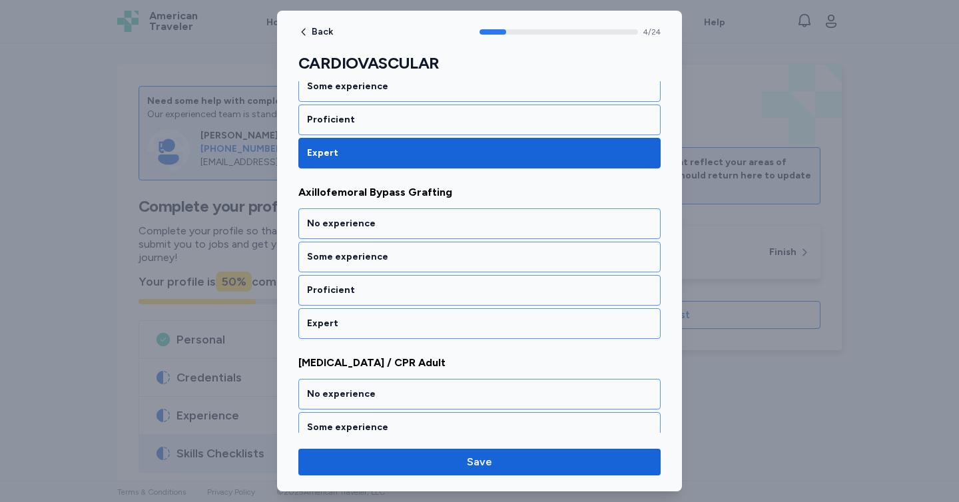
scroll to position [779, 0]
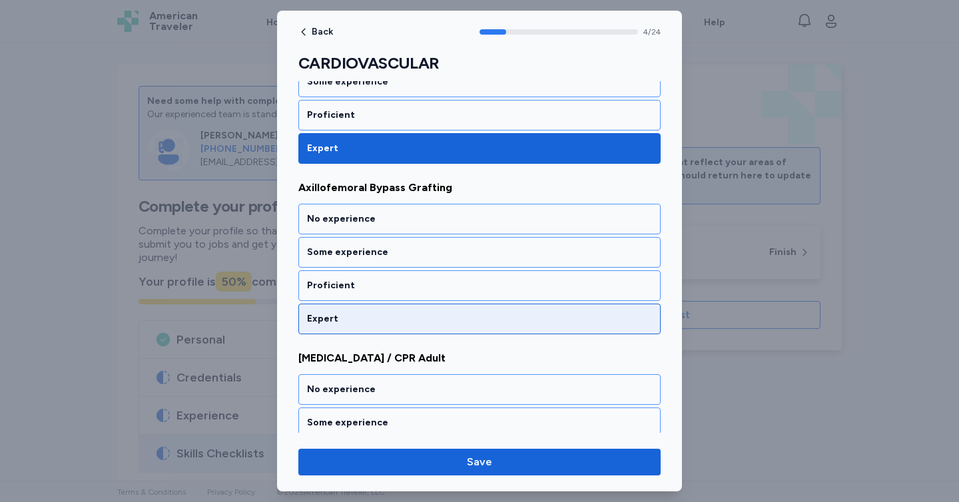
click at [368, 324] on div "Expert" at bounding box center [479, 318] width 345 height 13
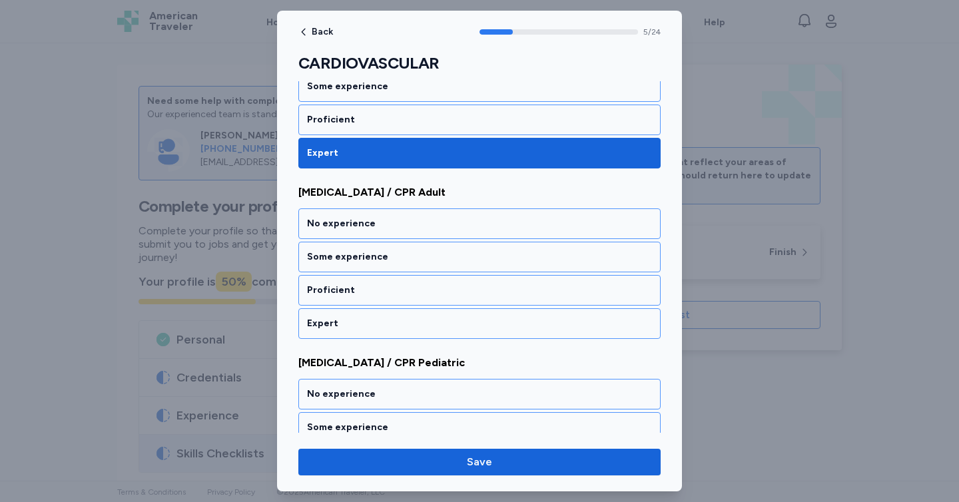
scroll to position [949, 0]
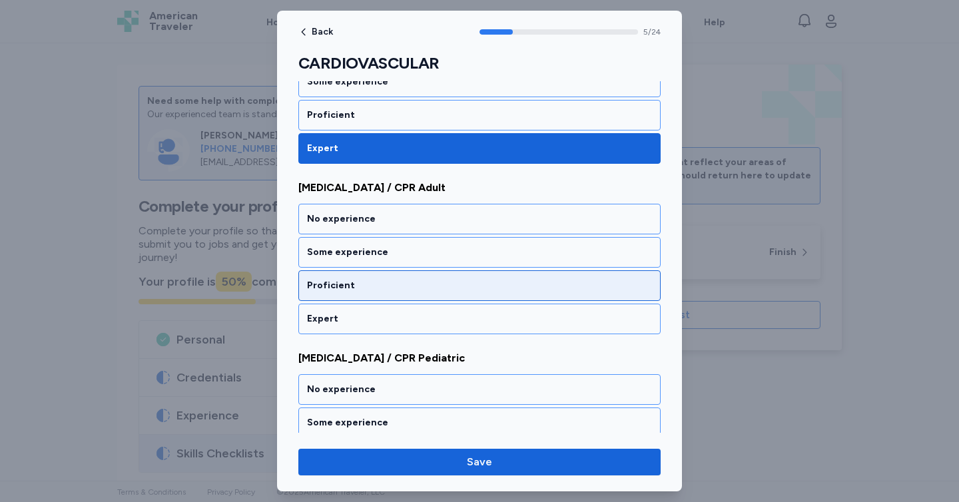
click at [377, 294] on div "Proficient" at bounding box center [479, 285] width 362 height 31
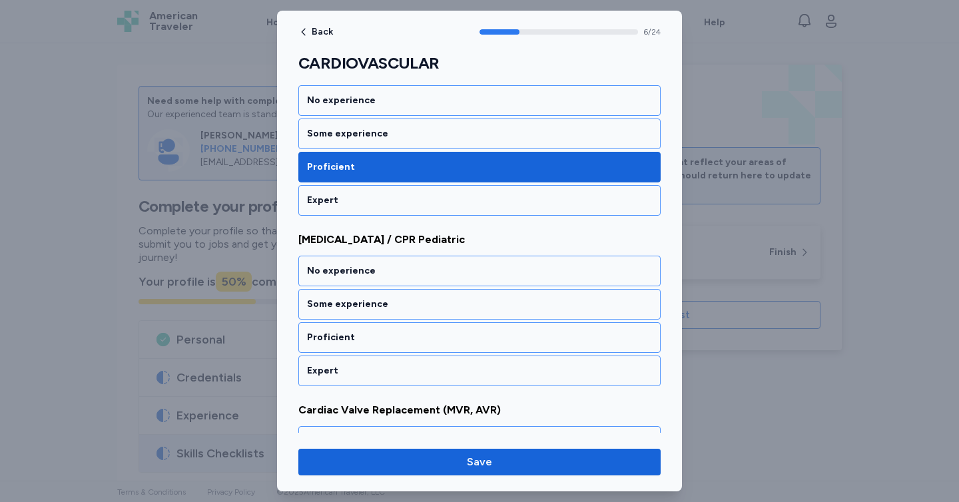
scroll to position [1120, 0]
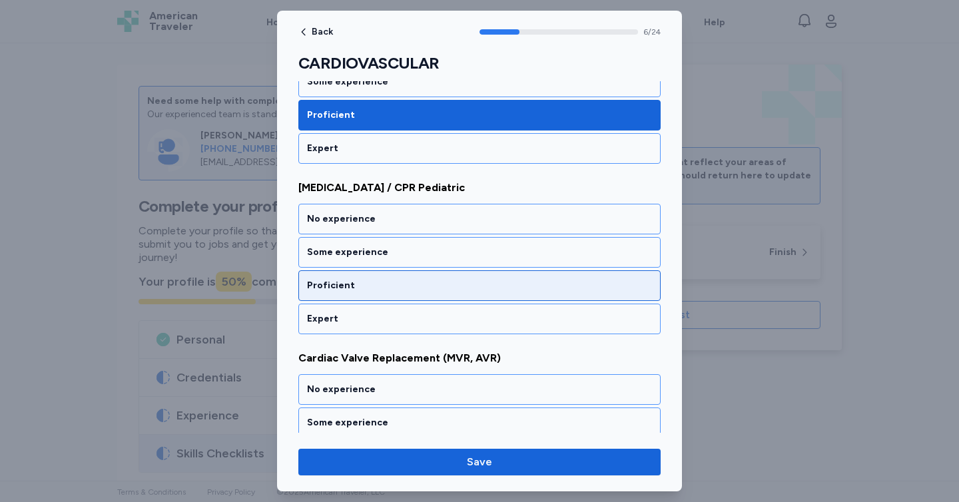
click at [367, 294] on div "Proficient" at bounding box center [479, 285] width 362 height 31
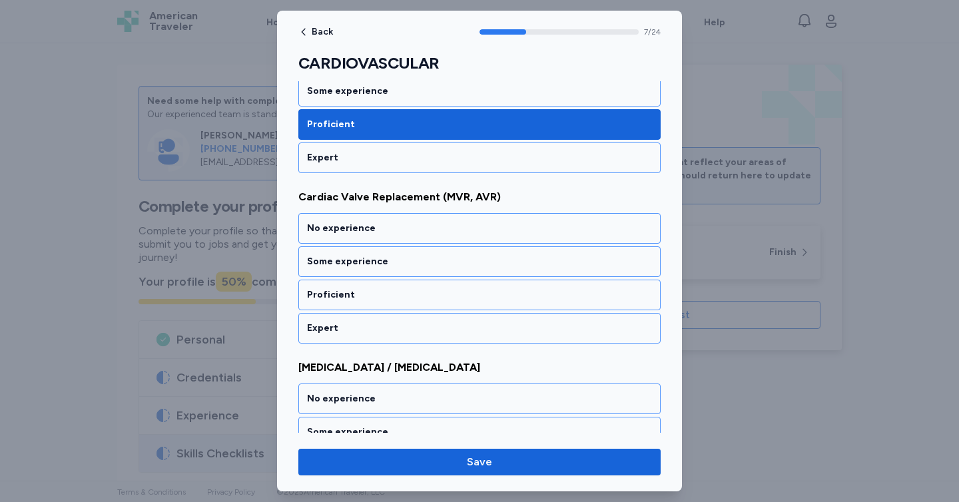
scroll to position [1290, 0]
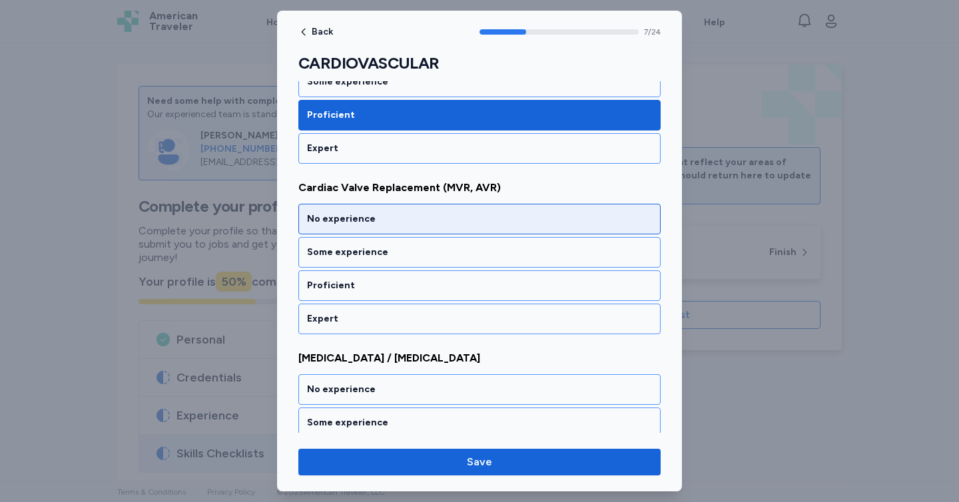
click at [373, 220] on div "No experience" at bounding box center [479, 218] width 345 height 13
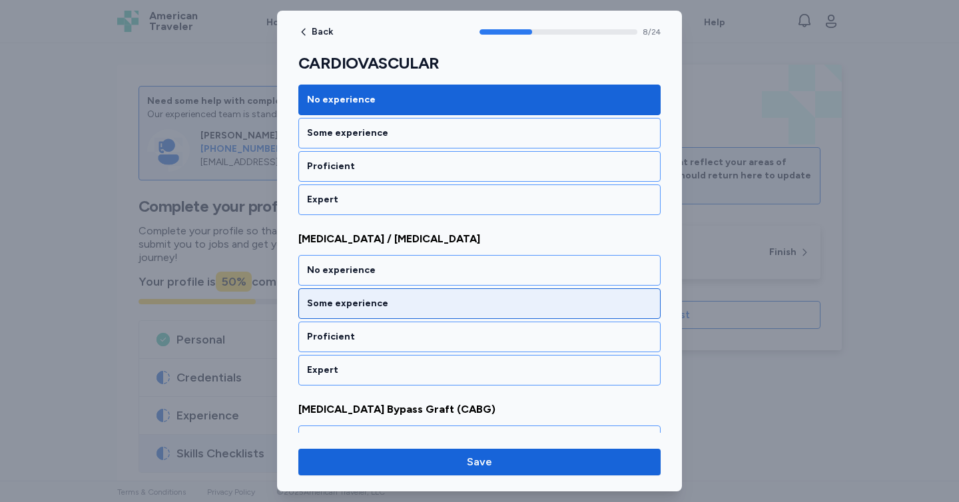
scroll to position [1461, 0]
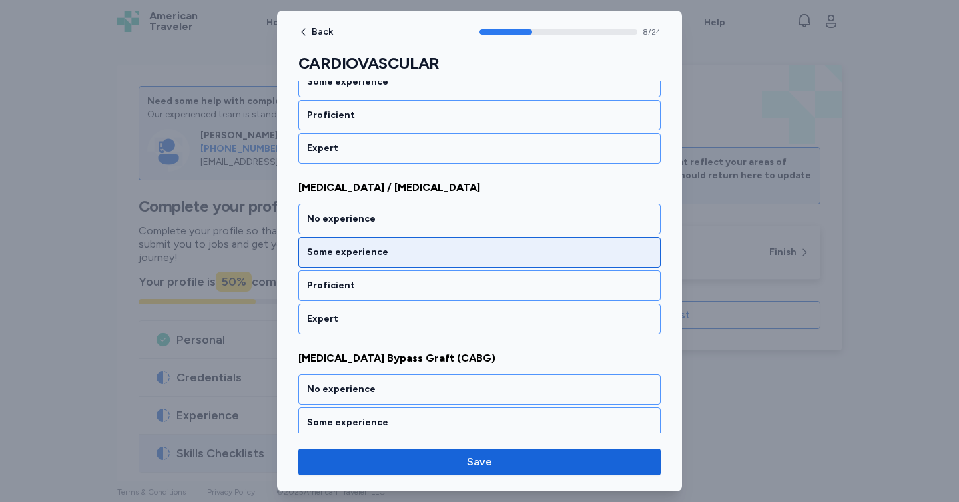
click at [351, 259] on div "Some experience" at bounding box center [479, 252] width 362 height 31
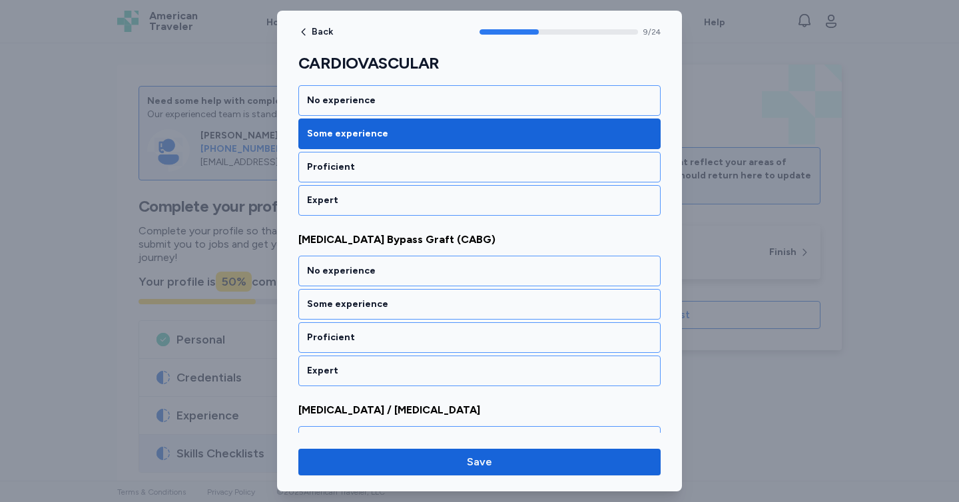
scroll to position [1631, 0]
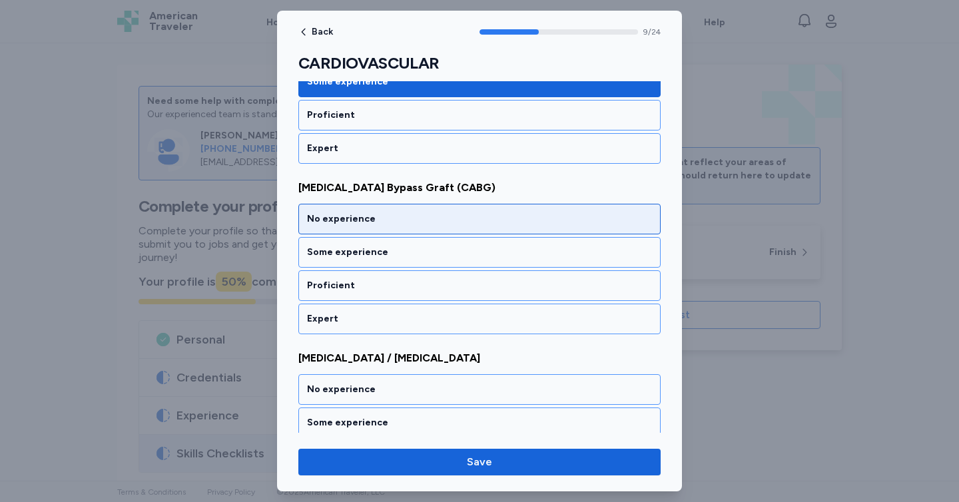
click at [378, 214] on div "No experience" at bounding box center [479, 218] width 345 height 13
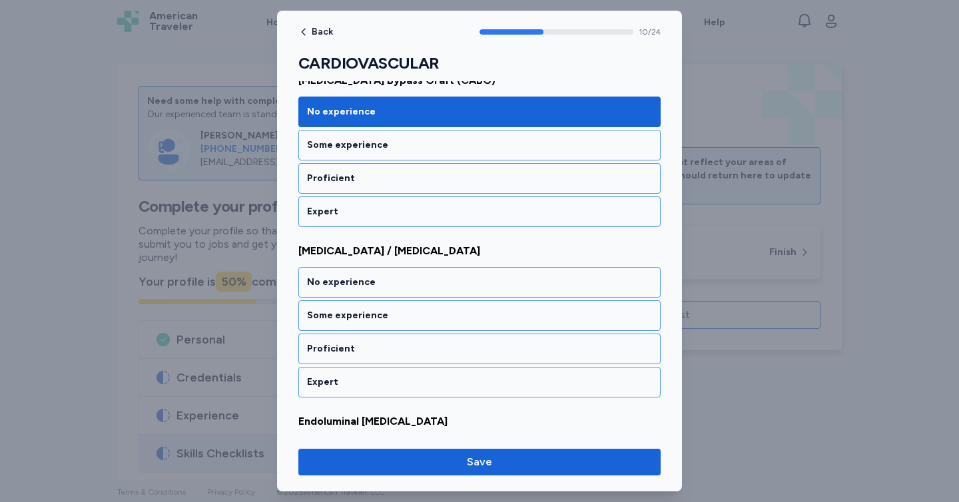
scroll to position [1801, 0]
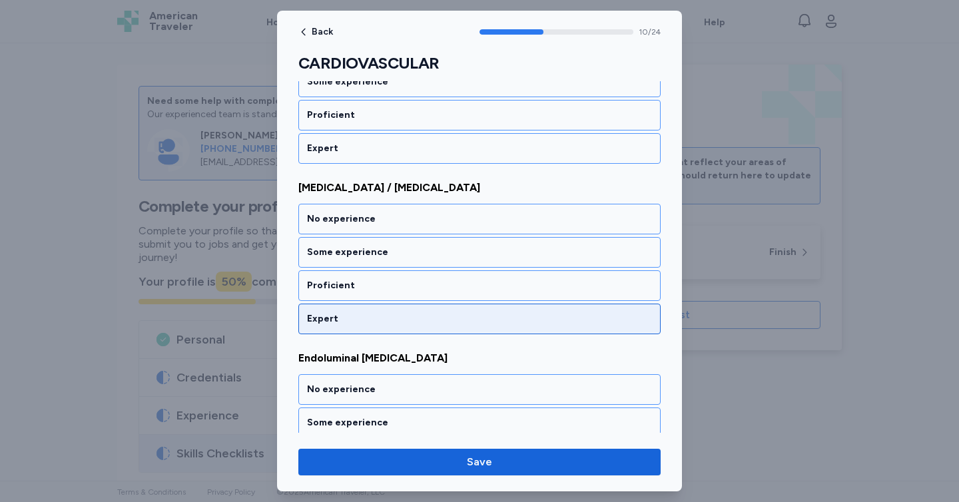
click at [369, 326] on div "Expert" at bounding box center [479, 319] width 362 height 31
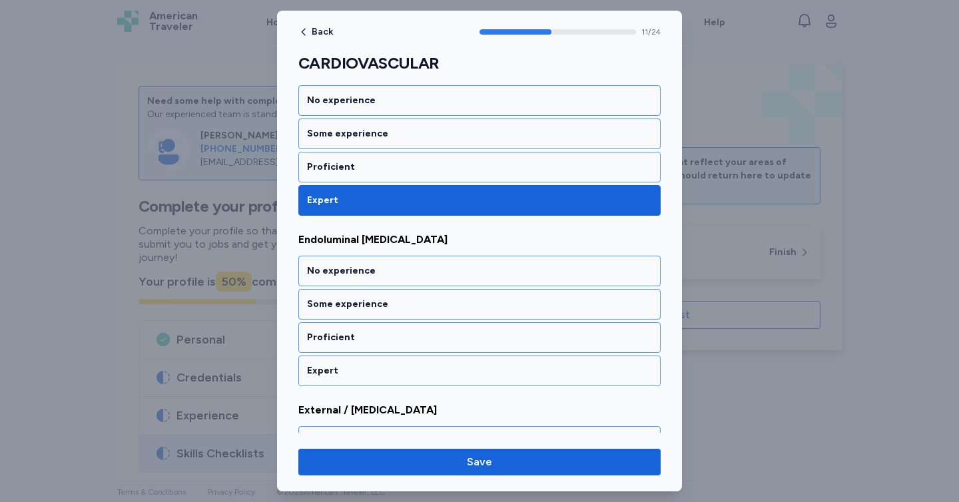
scroll to position [1972, 0]
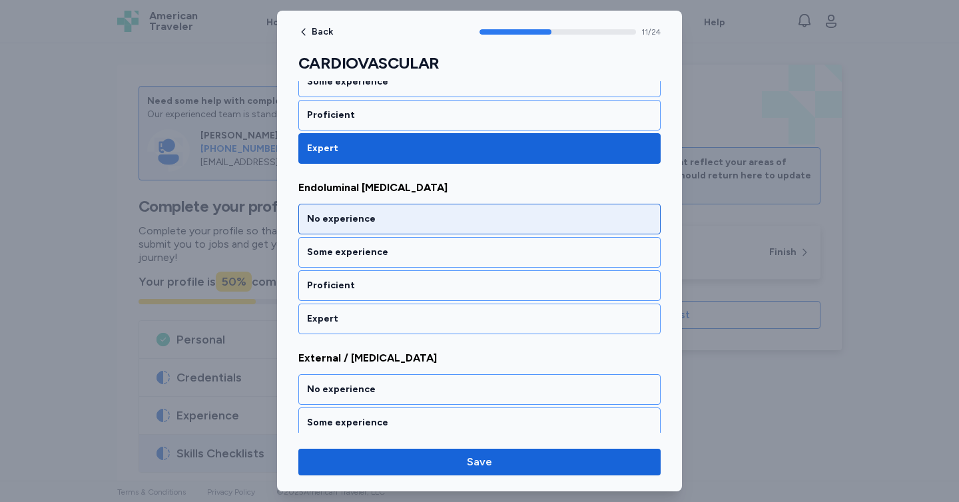
click at [457, 227] on div "No experience" at bounding box center [479, 219] width 362 height 31
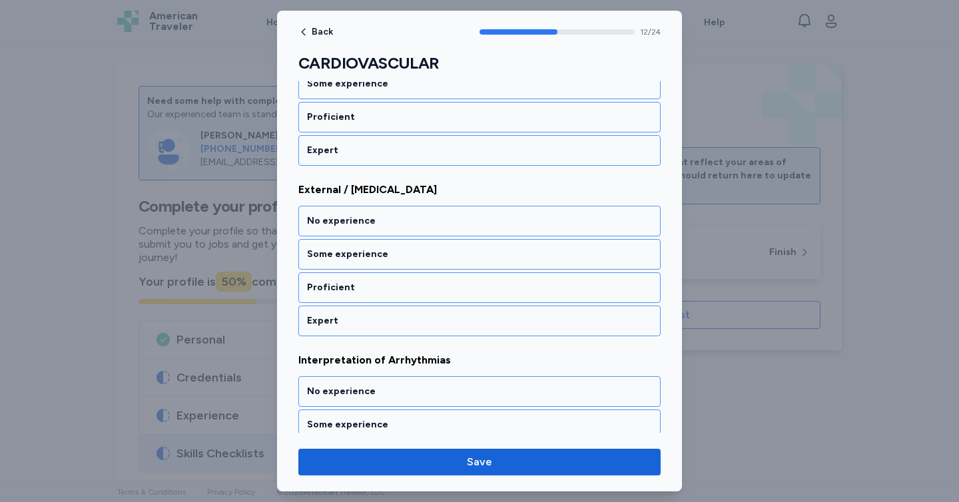
scroll to position [2142, 0]
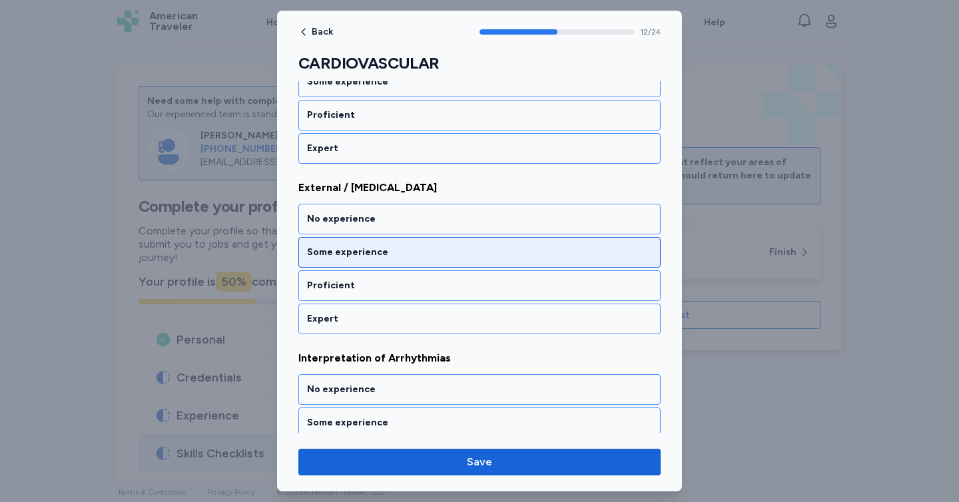
click at [436, 256] on div "Some experience" at bounding box center [479, 252] width 345 height 13
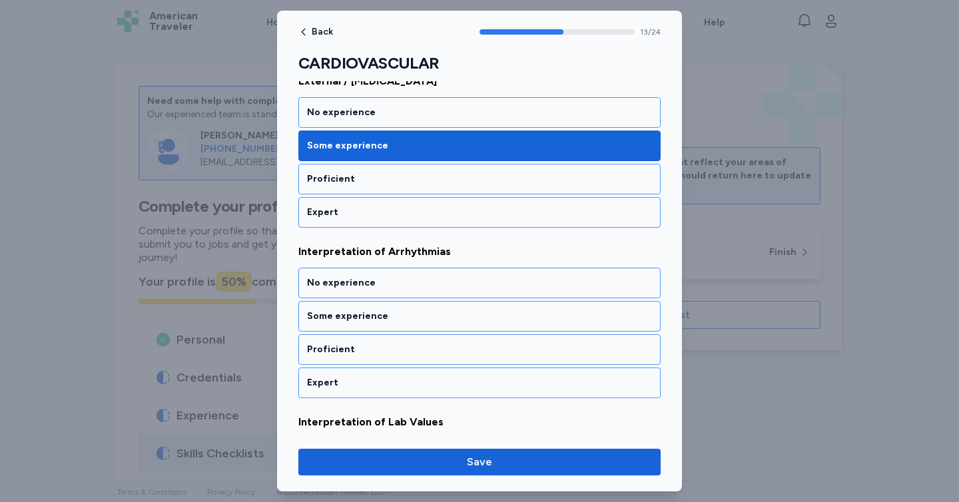
scroll to position [2313, 0]
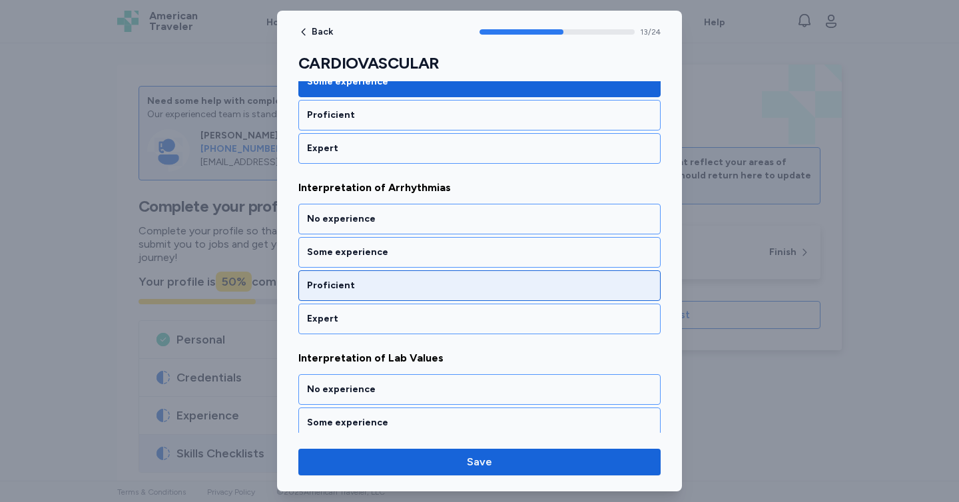
click at [415, 292] on div "Proficient" at bounding box center [479, 285] width 362 height 31
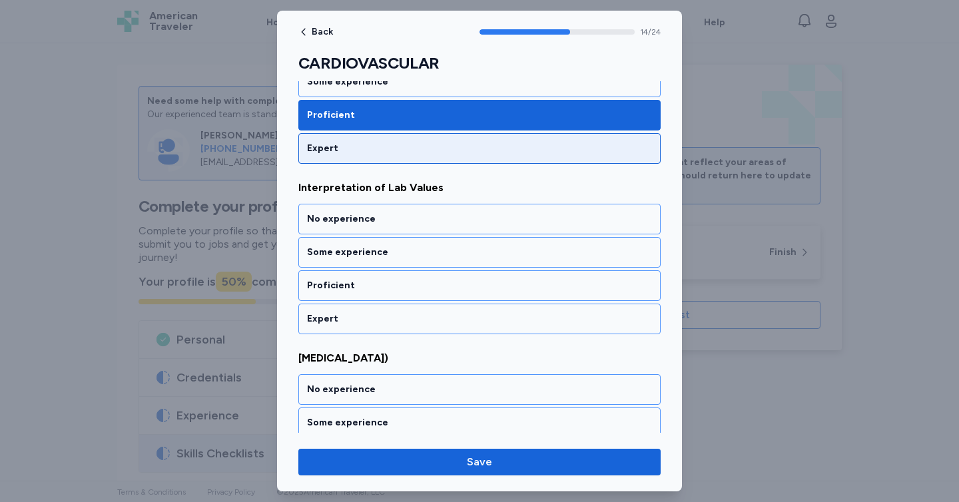
scroll to position [2440, 0]
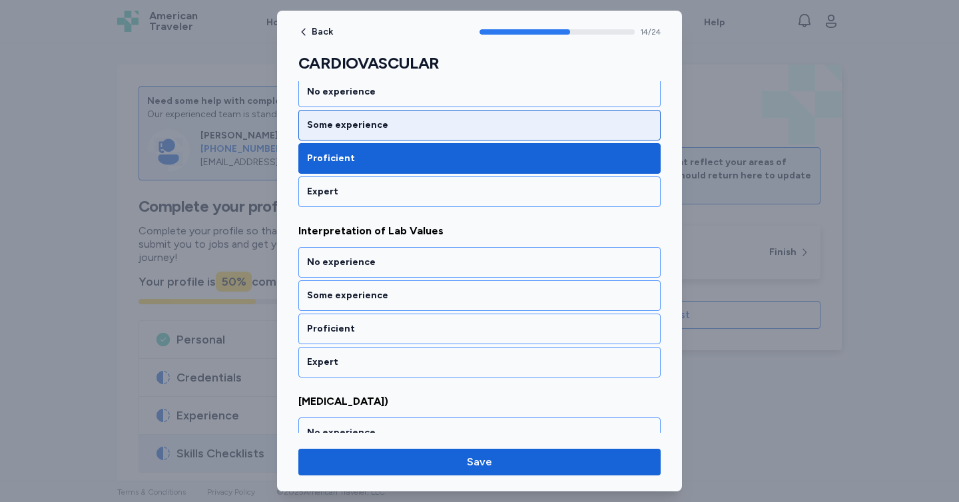
click at [476, 134] on div "Some experience" at bounding box center [479, 125] width 362 height 31
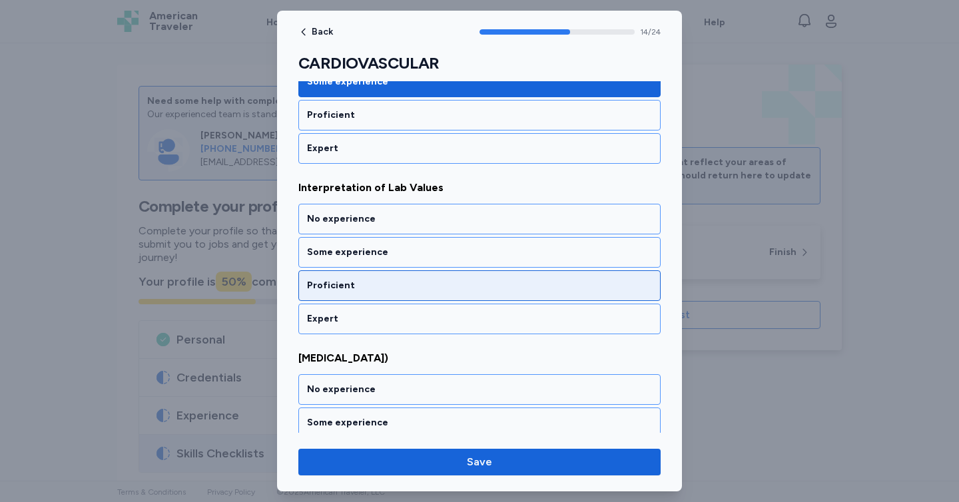
click at [374, 279] on div "Proficient" at bounding box center [479, 285] width 345 height 13
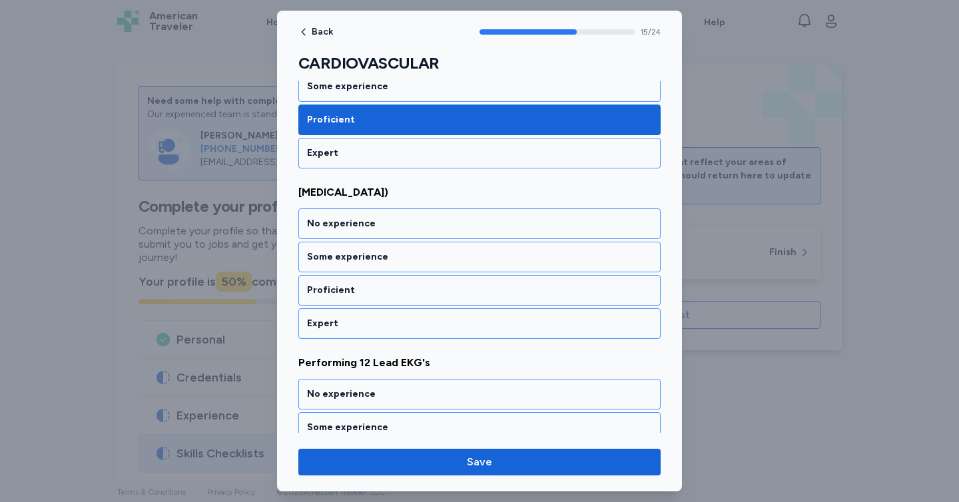
scroll to position [2653, 0]
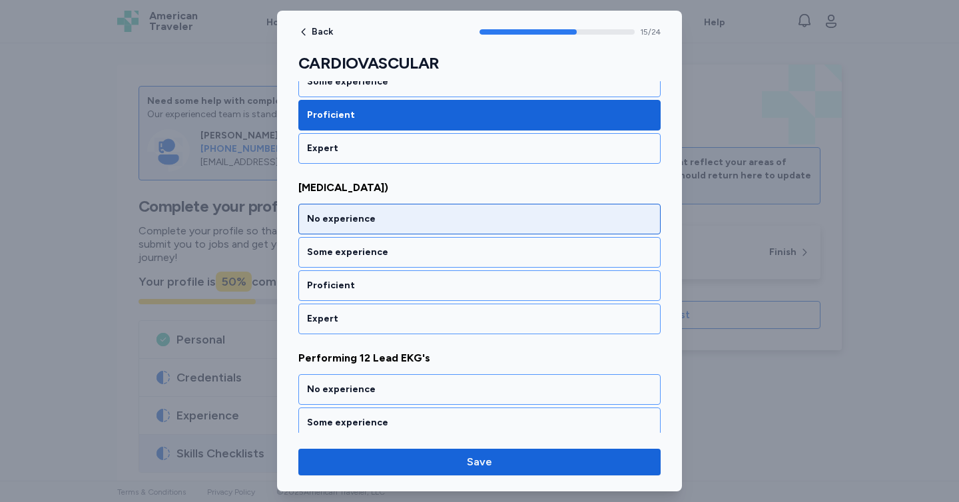
click at [436, 221] on div "No experience" at bounding box center [479, 218] width 345 height 13
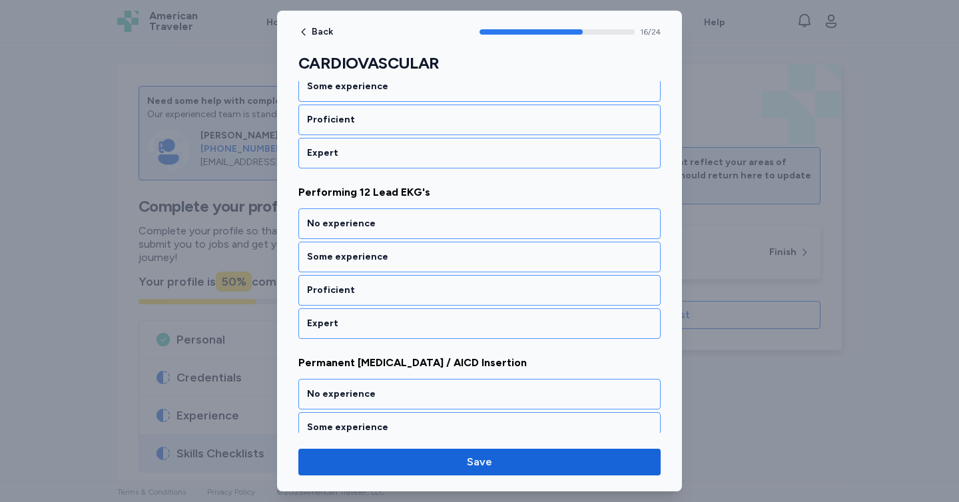
scroll to position [2824, 0]
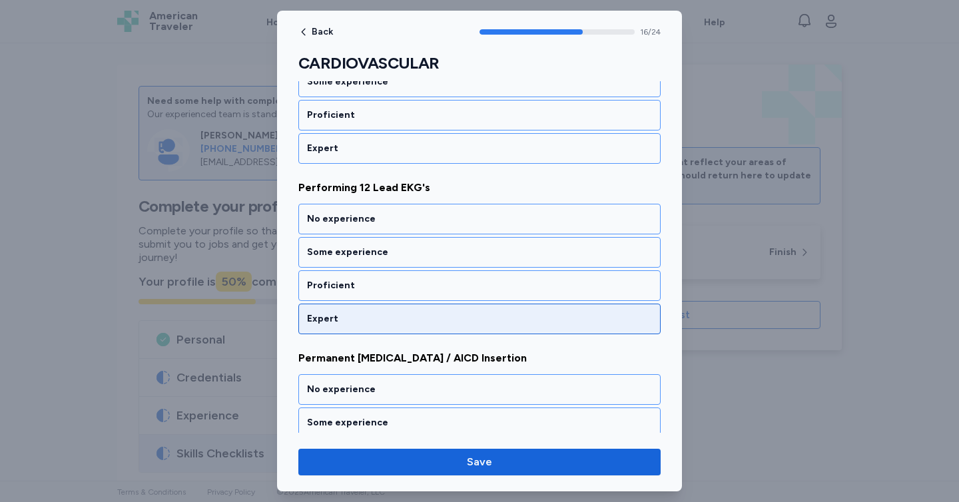
click at [365, 330] on div "Expert" at bounding box center [479, 319] width 362 height 31
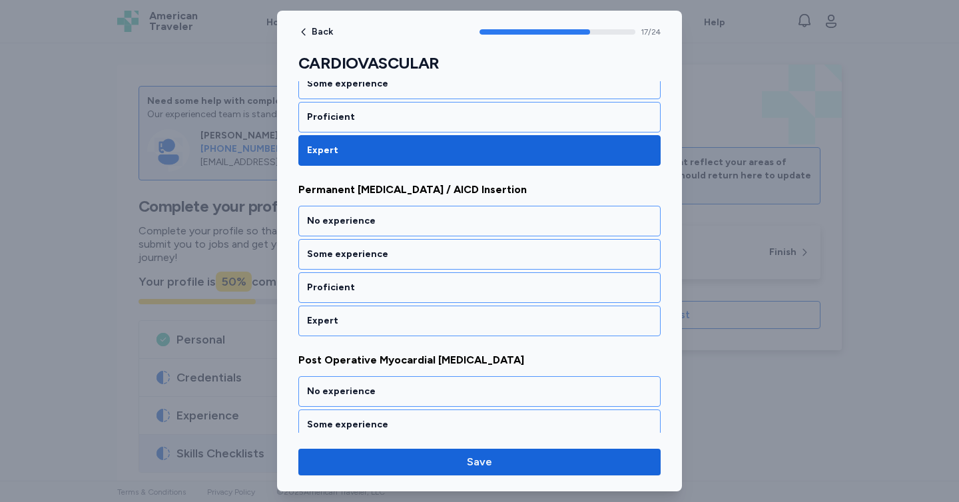
scroll to position [2994, 0]
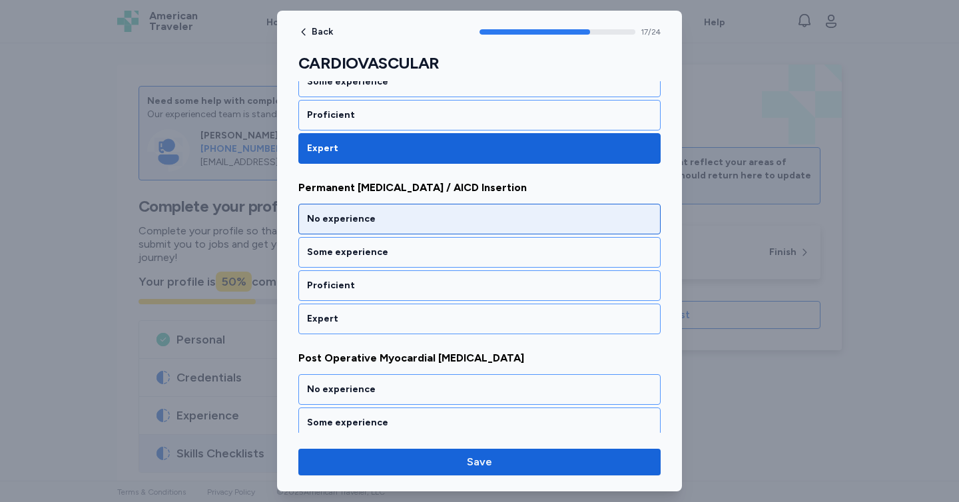
click at [437, 229] on div "No experience" at bounding box center [479, 219] width 362 height 31
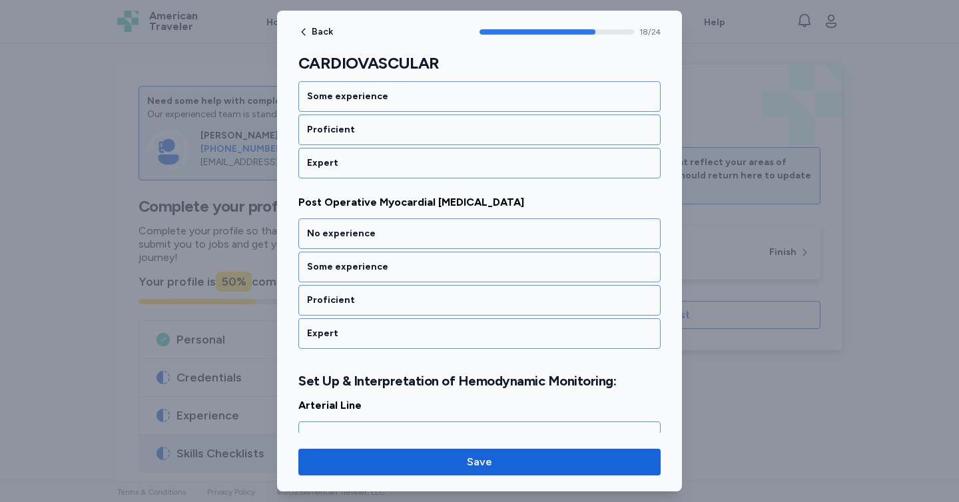
scroll to position [3165, 0]
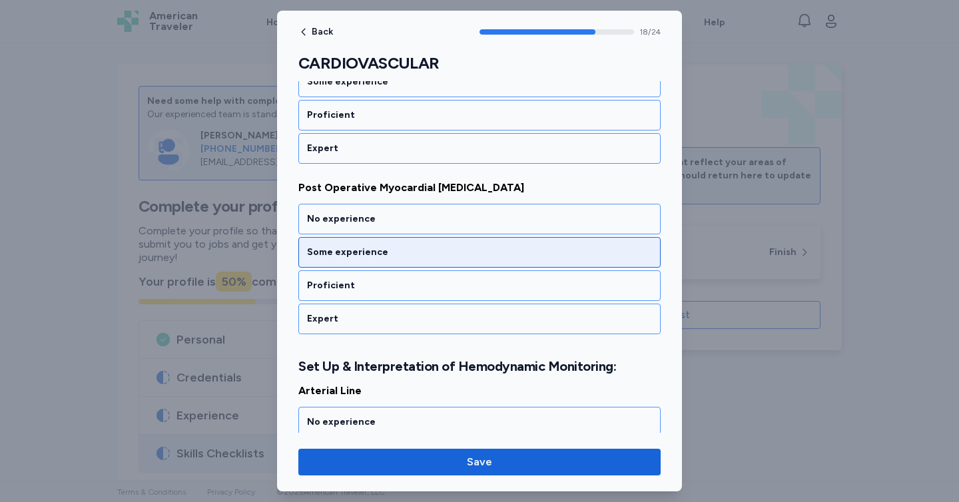
click at [419, 246] on div "Some experience" at bounding box center [479, 252] width 345 height 13
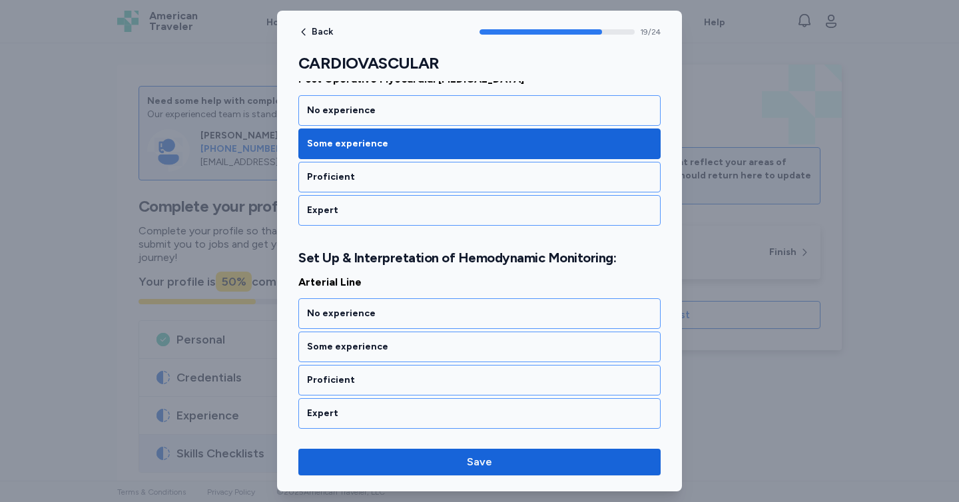
scroll to position [3351, 0]
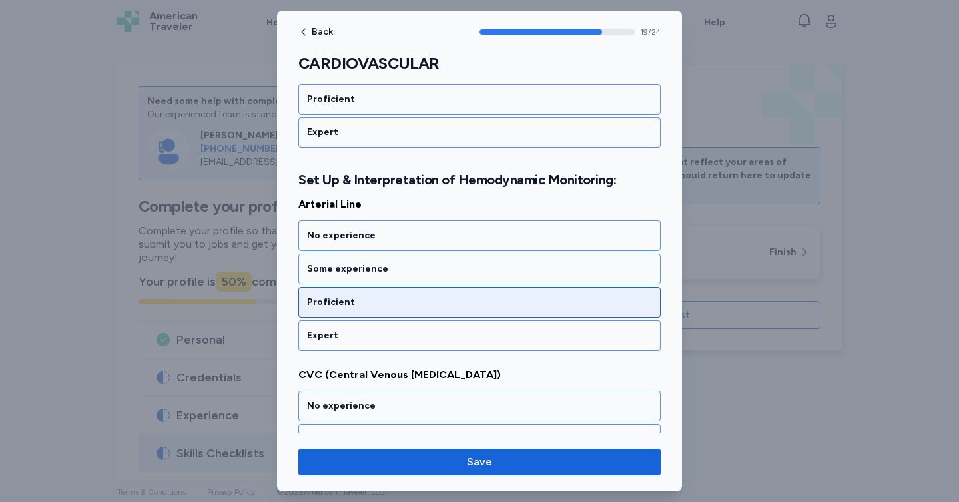
click at [434, 288] on div "Proficient" at bounding box center [479, 302] width 362 height 31
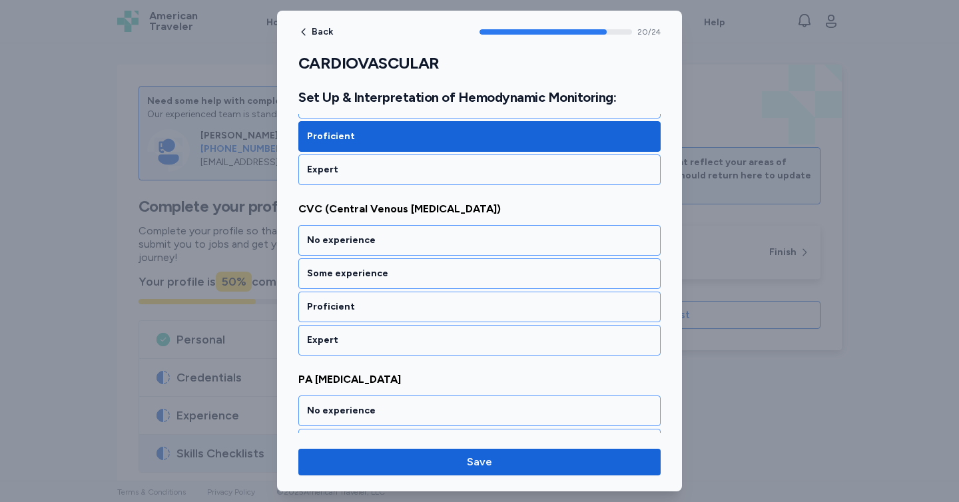
scroll to position [3522, 0]
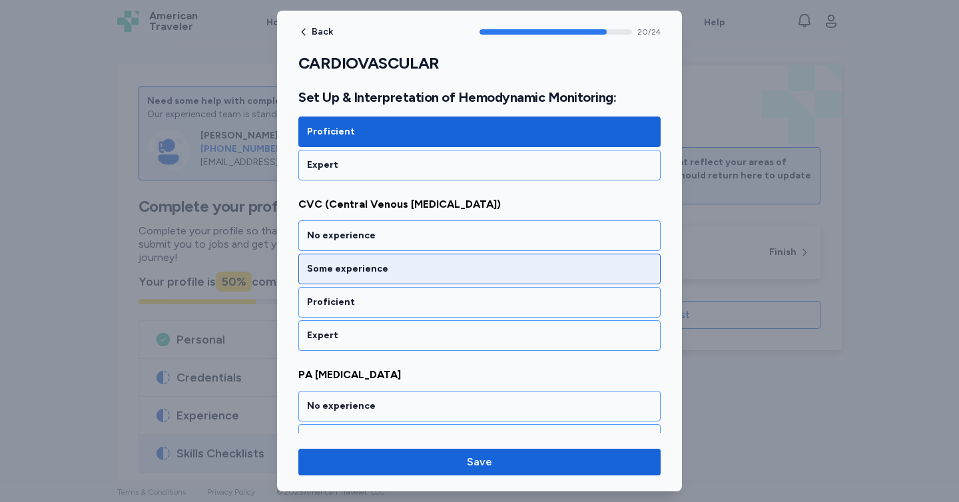
click at [443, 270] on div "Some experience" at bounding box center [479, 268] width 345 height 13
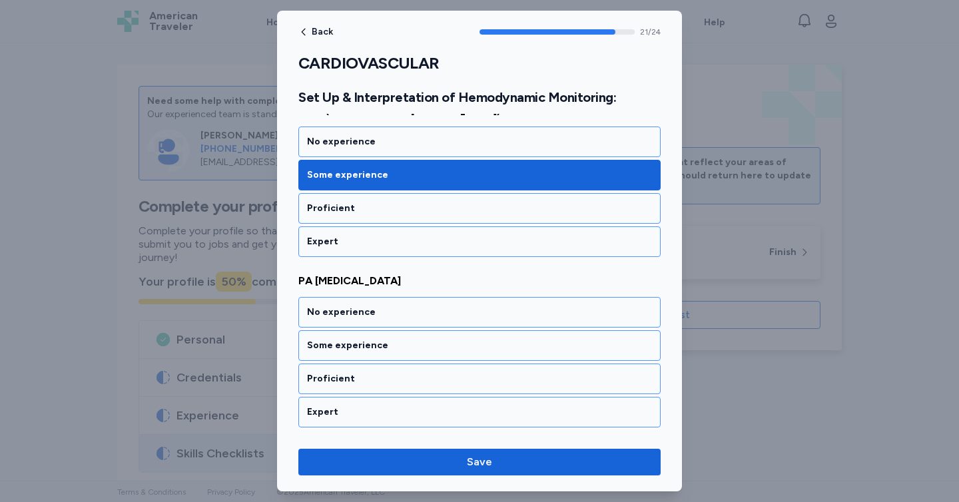
scroll to position [3692, 0]
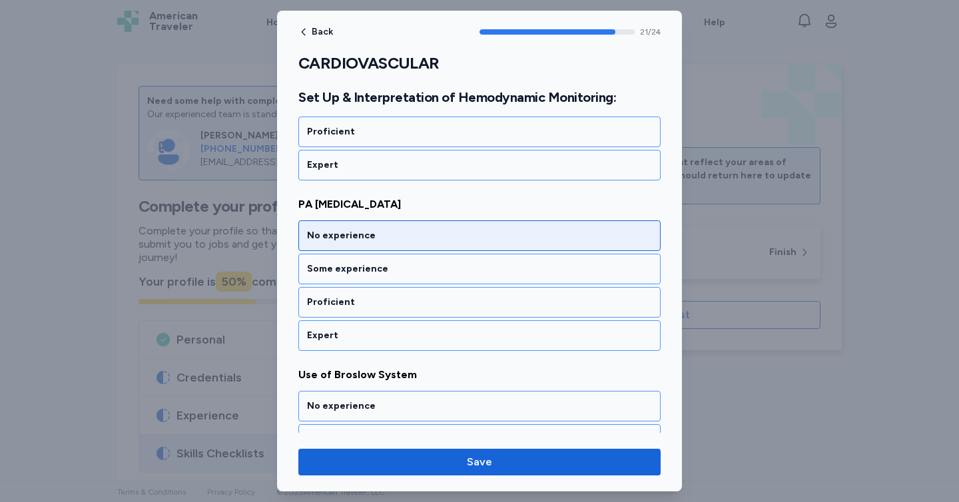
click at [453, 246] on div "No experience" at bounding box center [479, 235] width 362 height 31
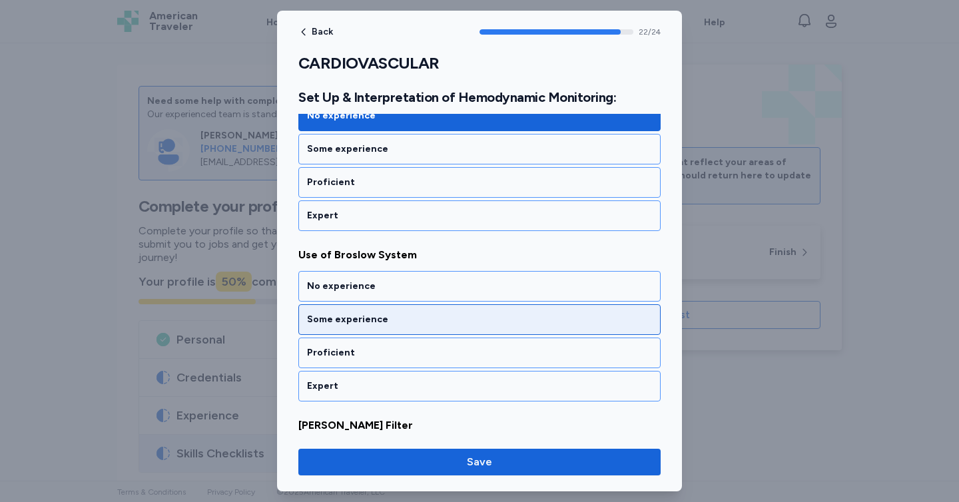
scroll to position [3862, 0]
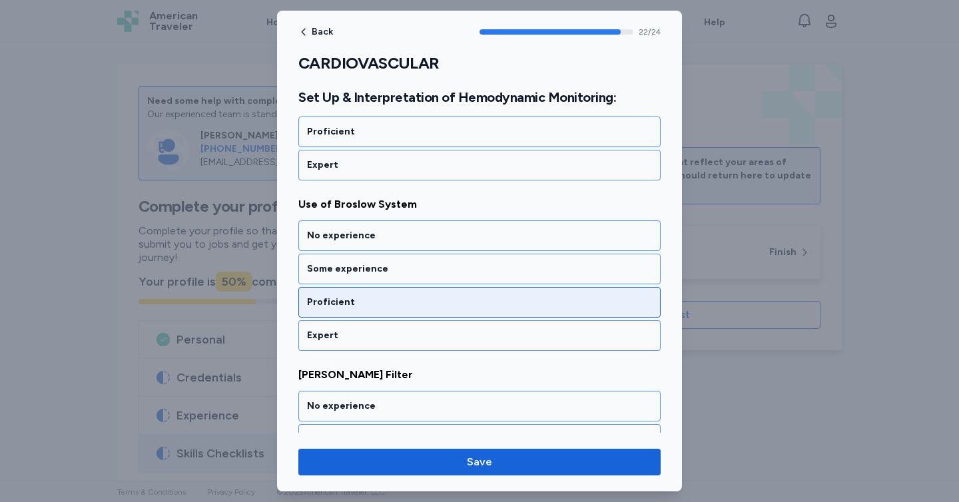
click at [364, 304] on div "Proficient" at bounding box center [479, 302] width 345 height 13
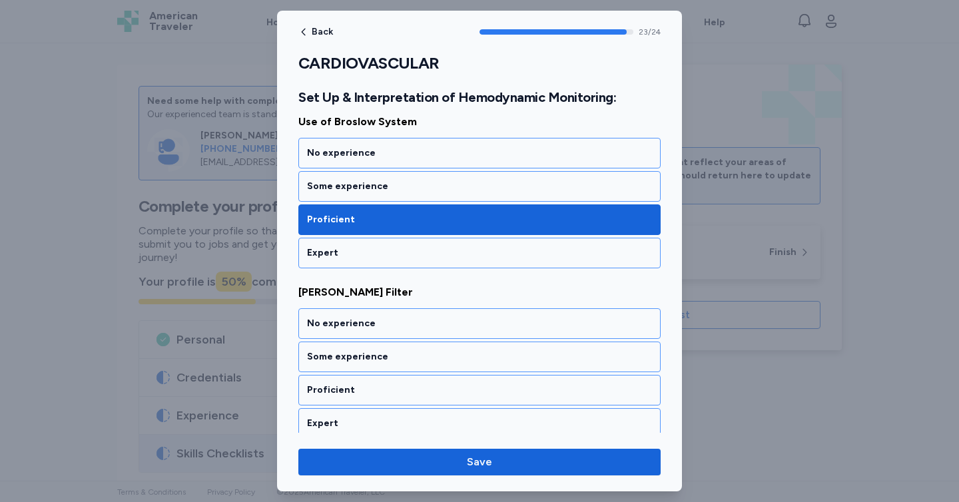
scroll to position [3954, 0]
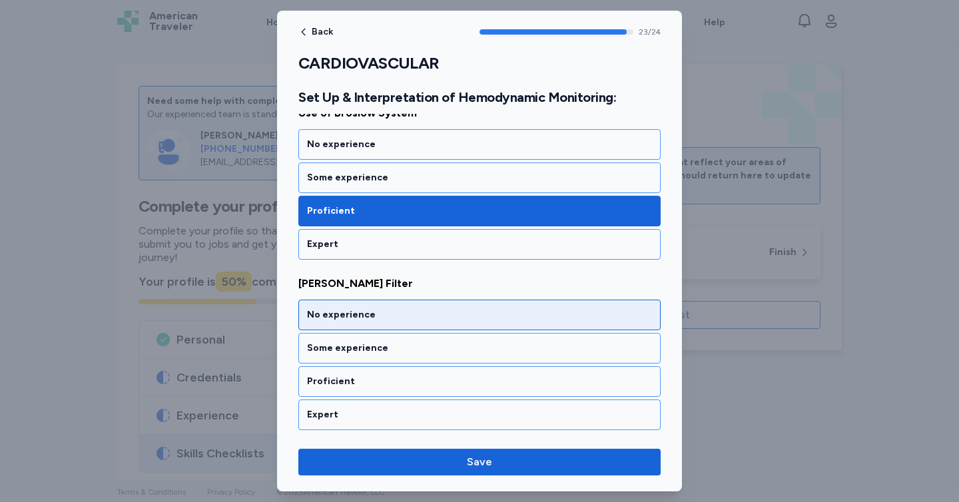
click at [360, 324] on div "No experience" at bounding box center [479, 315] width 362 height 31
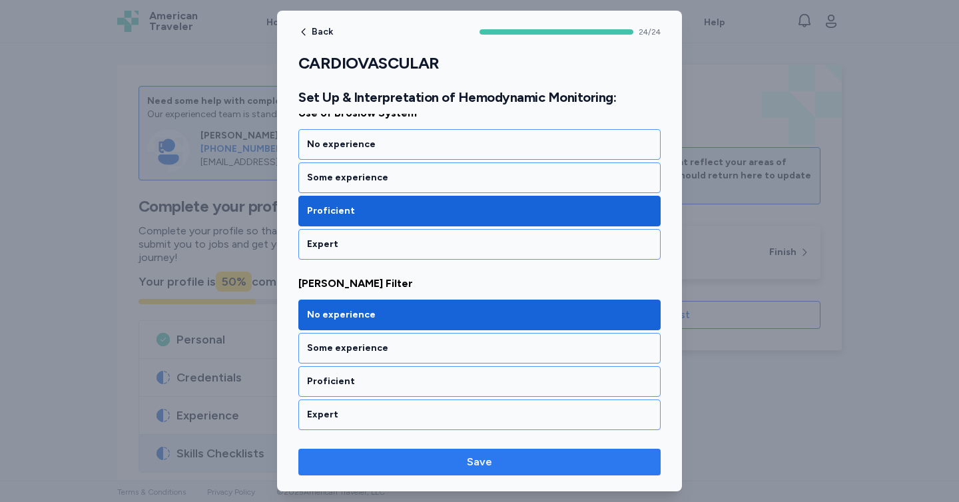
click at [369, 464] on span "Save" at bounding box center [479, 462] width 341 height 16
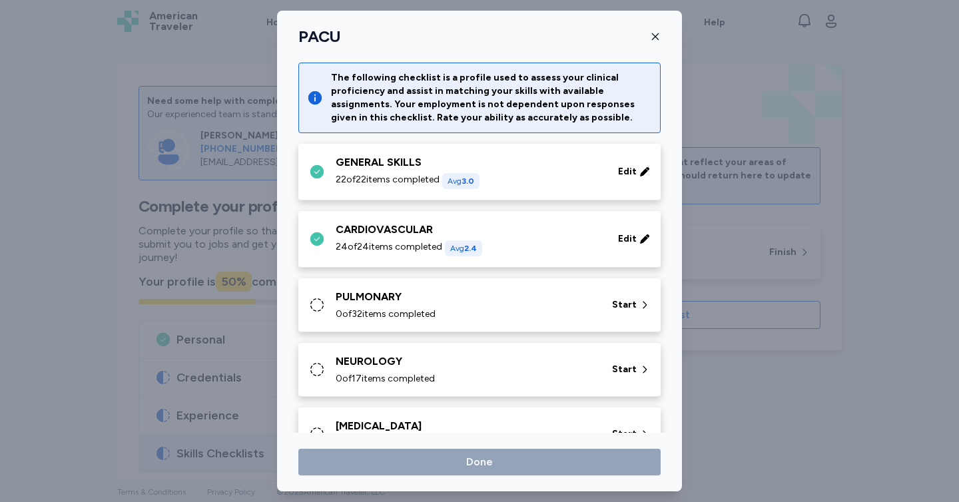
click at [489, 309] on div "0 of 32 items completed" at bounding box center [466, 314] width 260 height 13
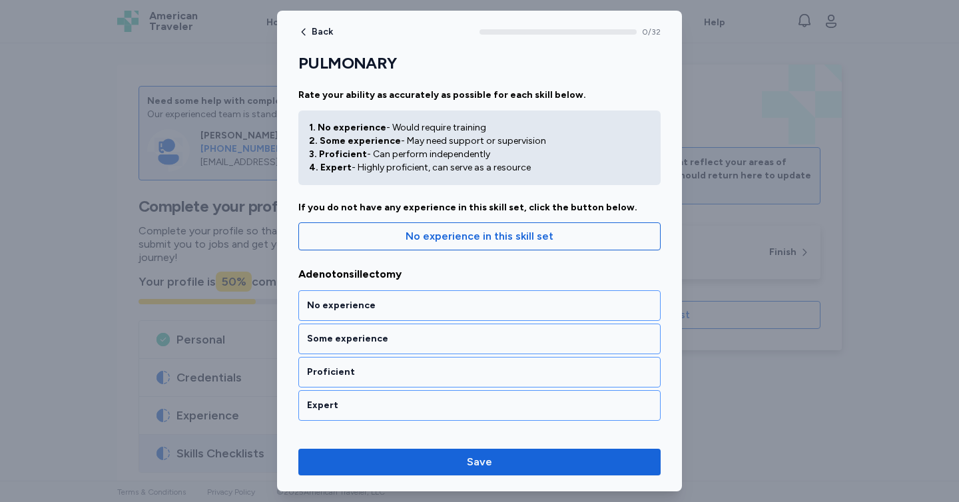
scroll to position [15, 0]
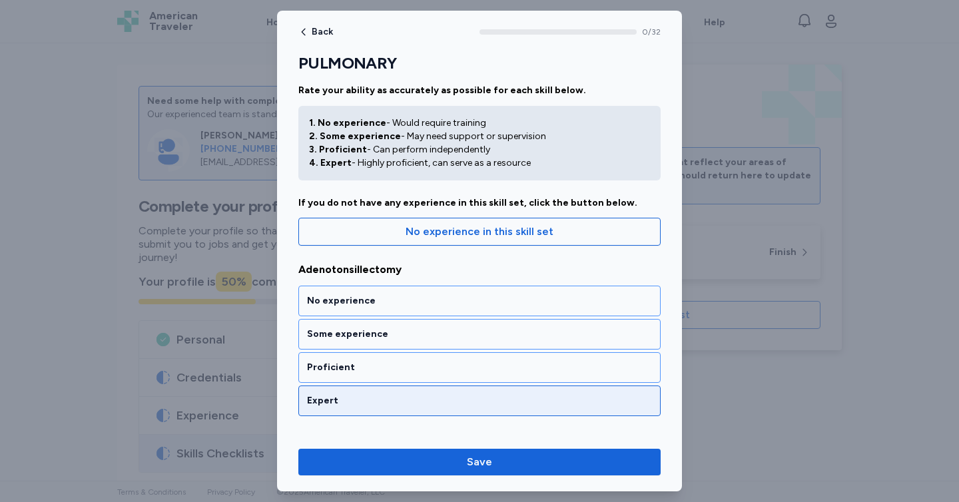
click at [379, 394] on div "Expert" at bounding box center [479, 400] width 345 height 13
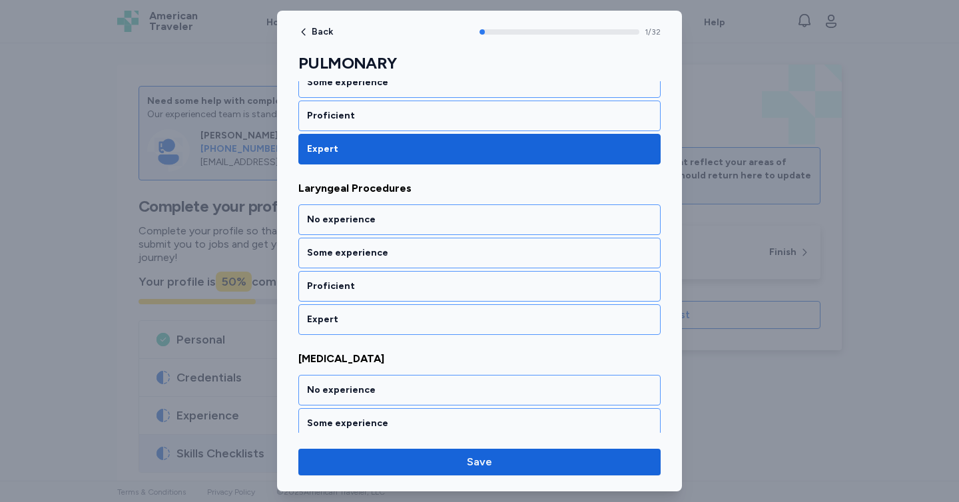
scroll to position [268, 0]
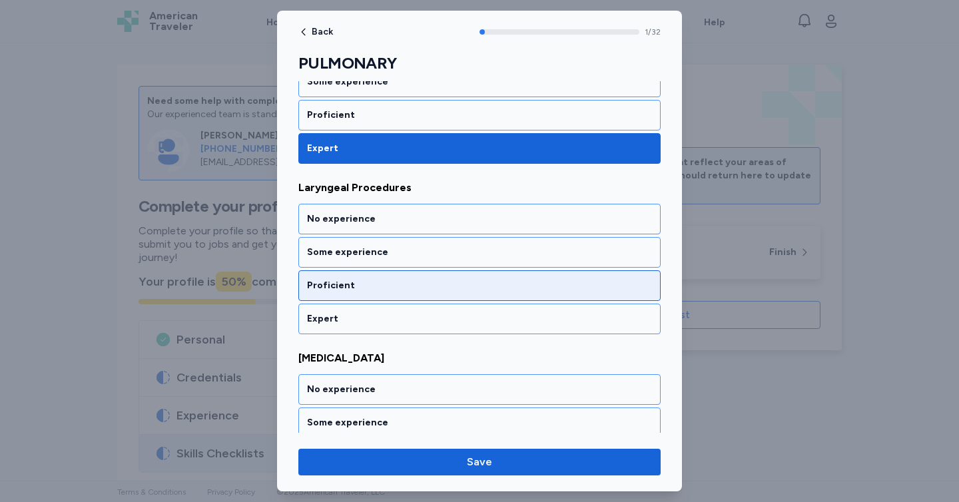
click at [397, 294] on div "Proficient" at bounding box center [479, 285] width 362 height 31
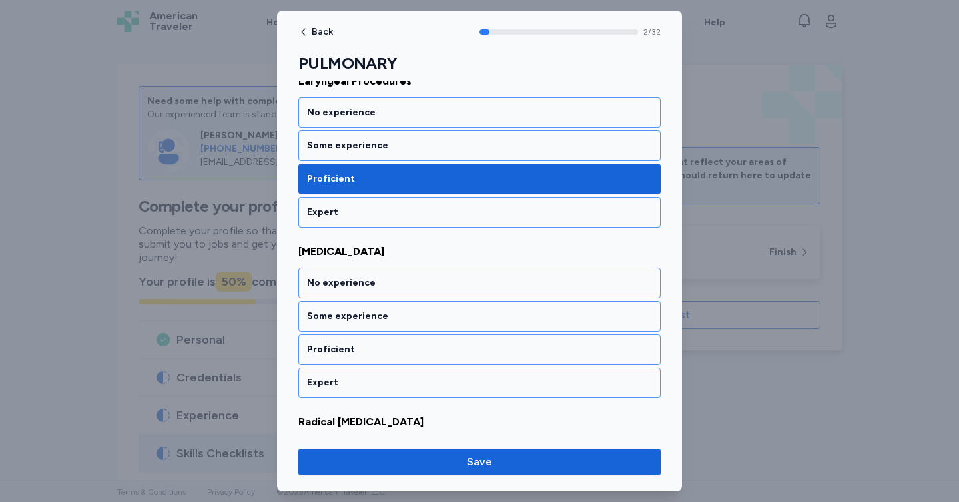
scroll to position [438, 0]
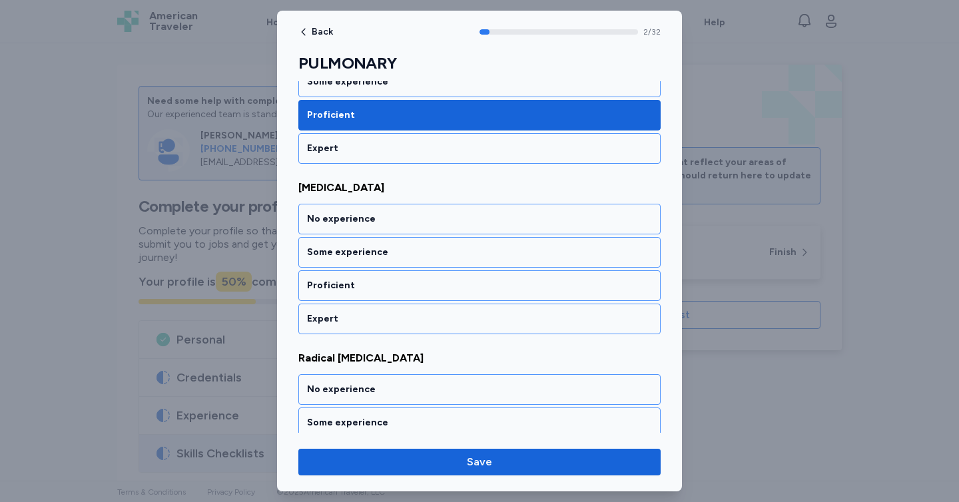
click at [397, 294] on div "Proficient" at bounding box center [479, 285] width 362 height 31
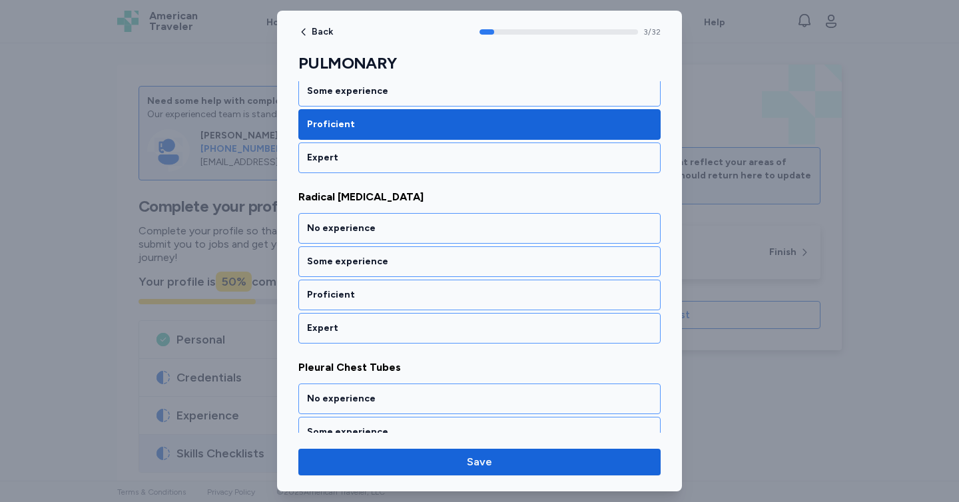
scroll to position [608, 0]
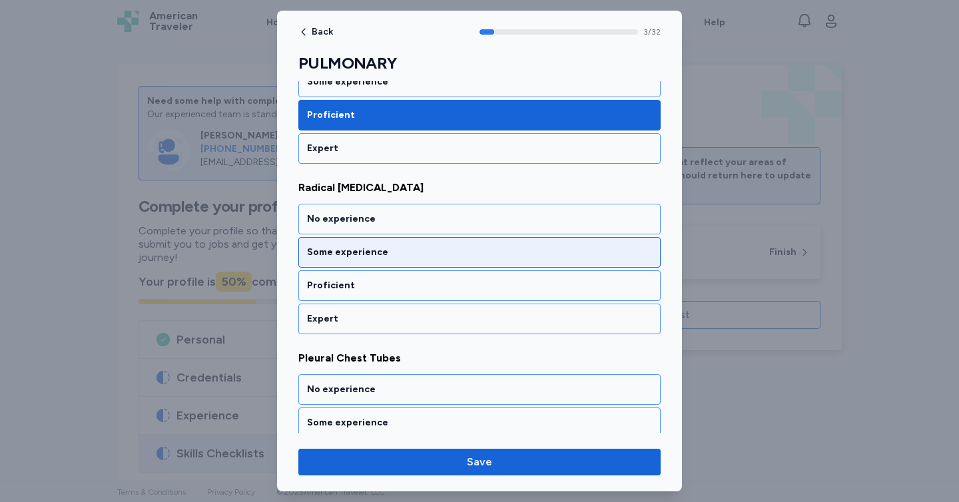
click at [409, 263] on div "Some experience" at bounding box center [479, 252] width 362 height 31
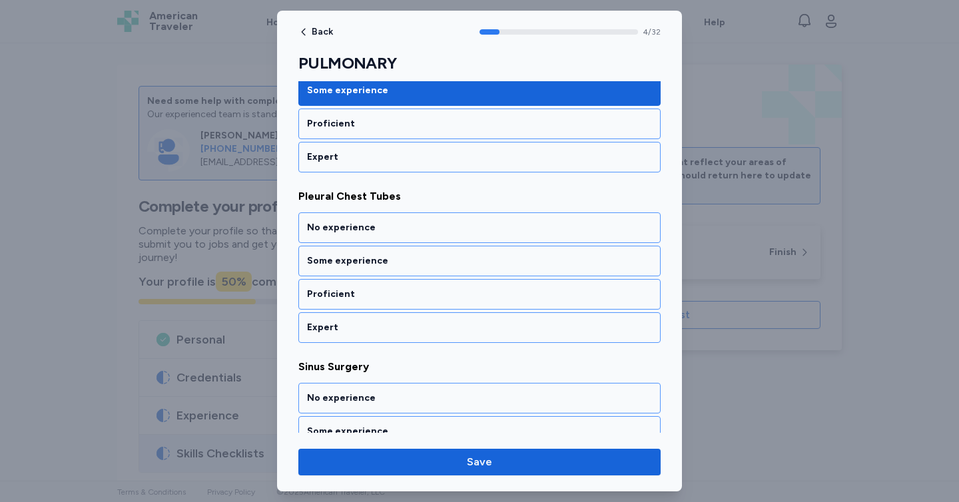
scroll to position [779, 0]
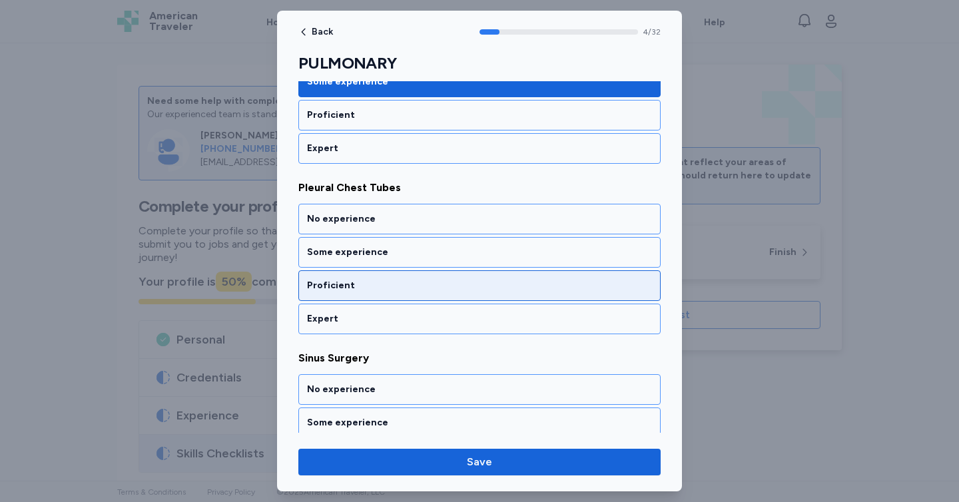
click at [401, 284] on div "Proficient" at bounding box center [479, 285] width 345 height 13
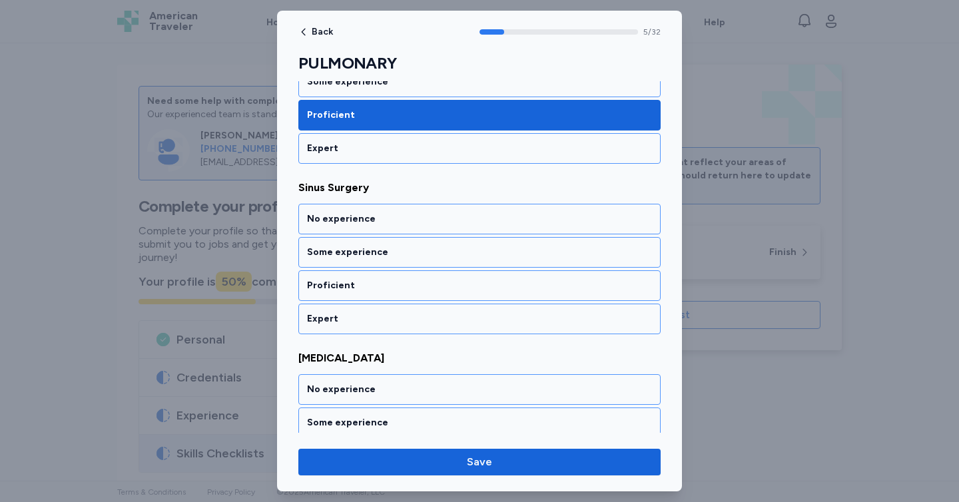
click at [401, 284] on div "Proficient" at bounding box center [479, 285] width 345 height 13
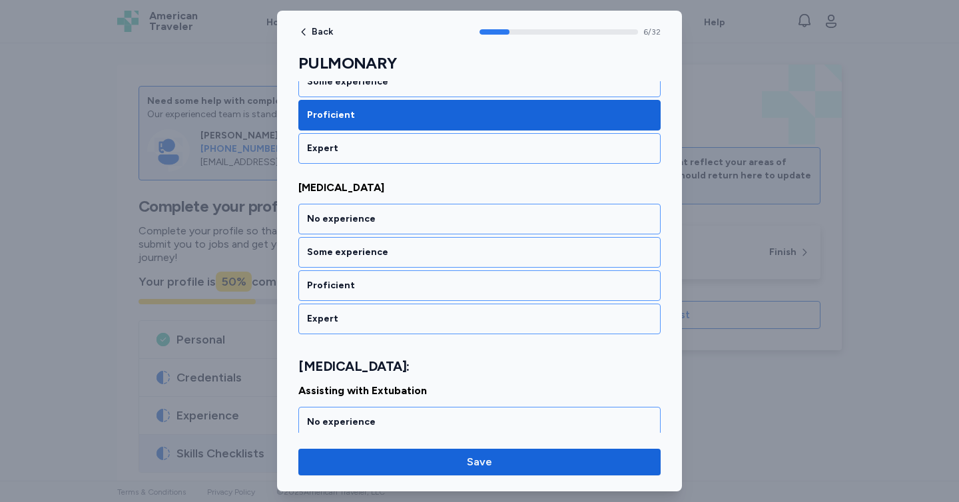
click at [401, 284] on div "Proficient" at bounding box center [479, 285] width 345 height 13
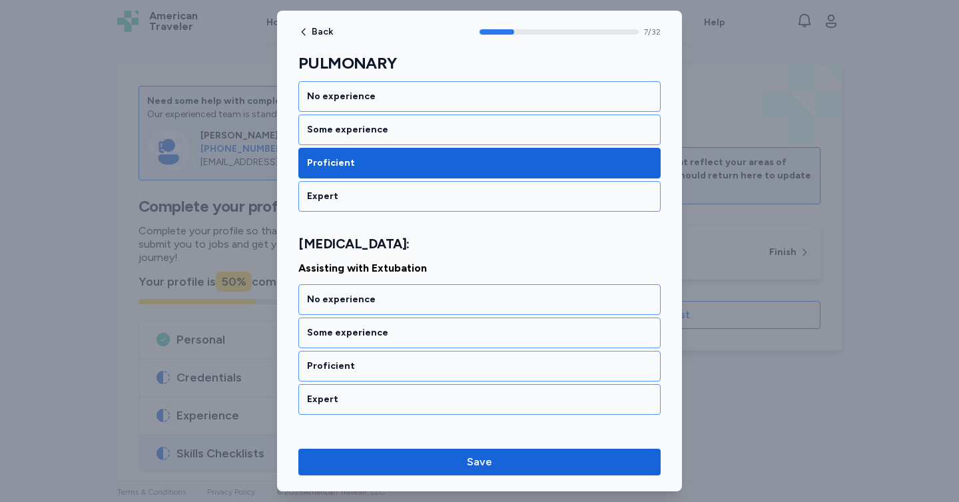
scroll to position [1306, 0]
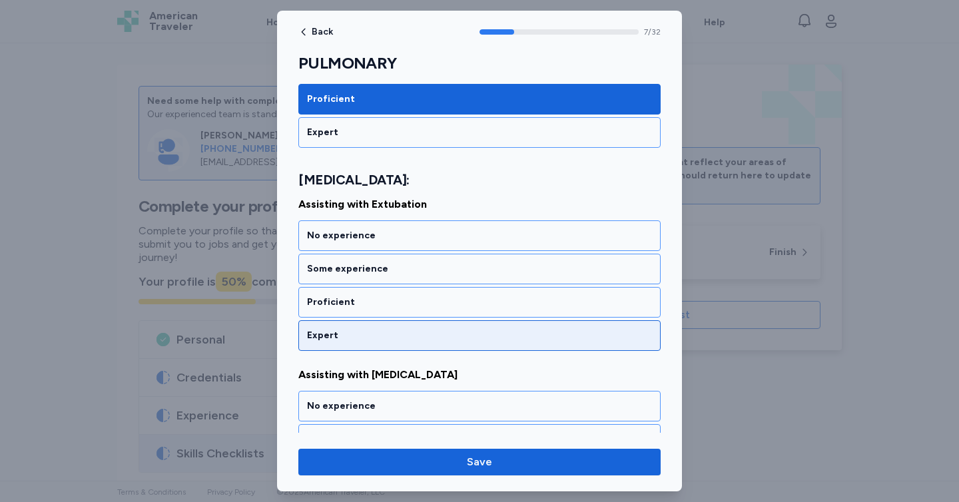
click at [383, 332] on div "Expert" at bounding box center [479, 335] width 345 height 13
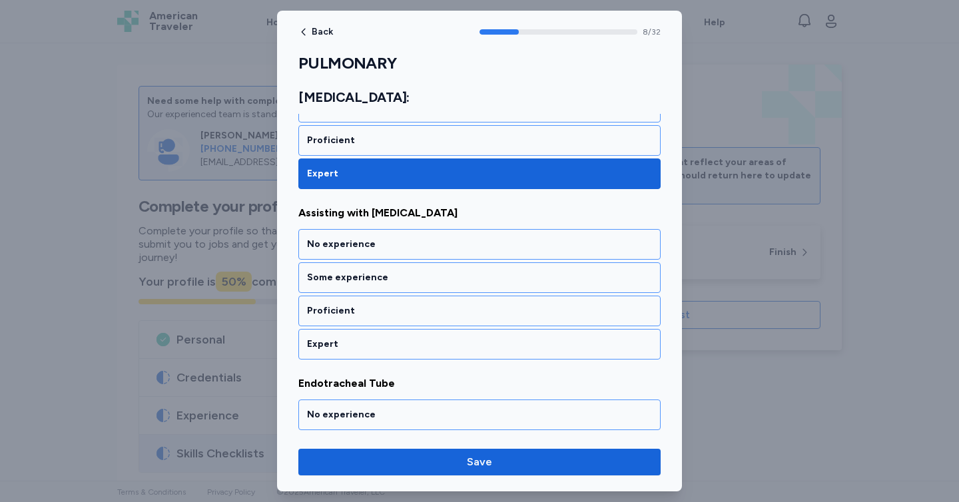
scroll to position [1477, 0]
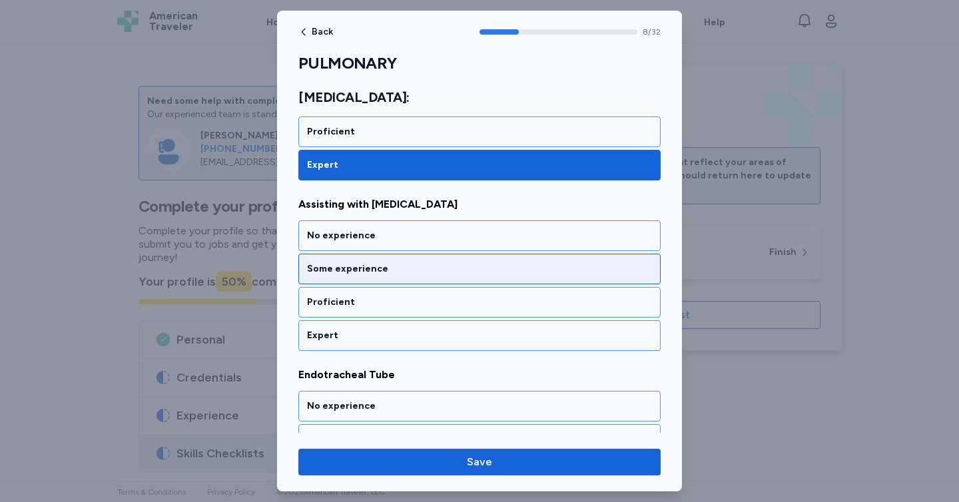
click at [395, 266] on div "Some experience" at bounding box center [479, 268] width 345 height 13
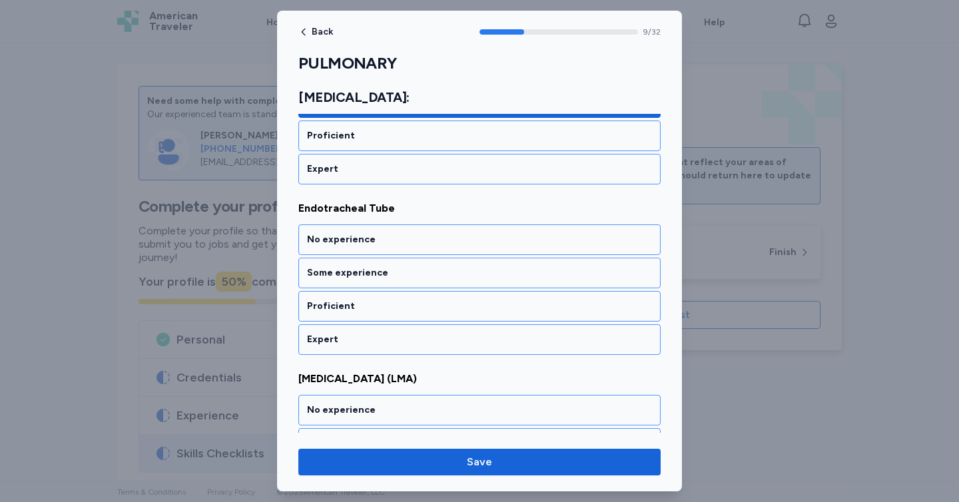
scroll to position [1647, 0]
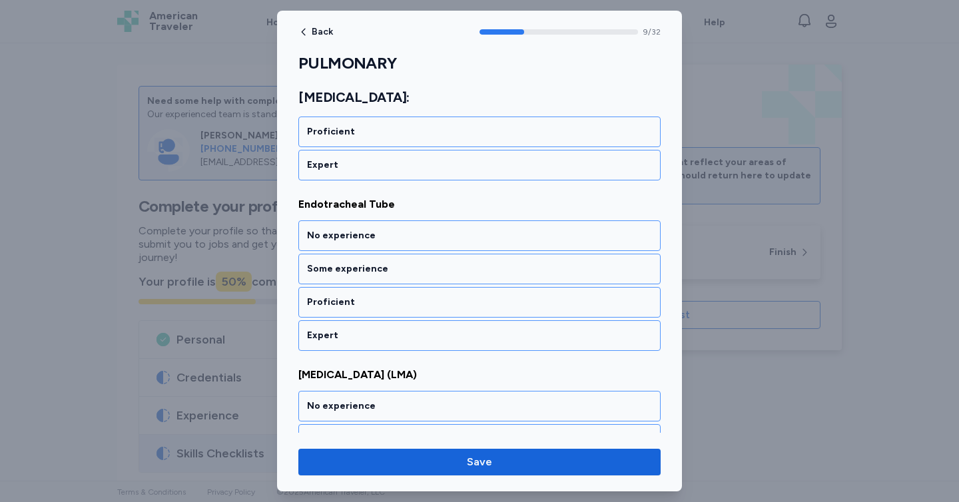
click at [395, 266] on div "Some experience" at bounding box center [479, 268] width 345 height 13
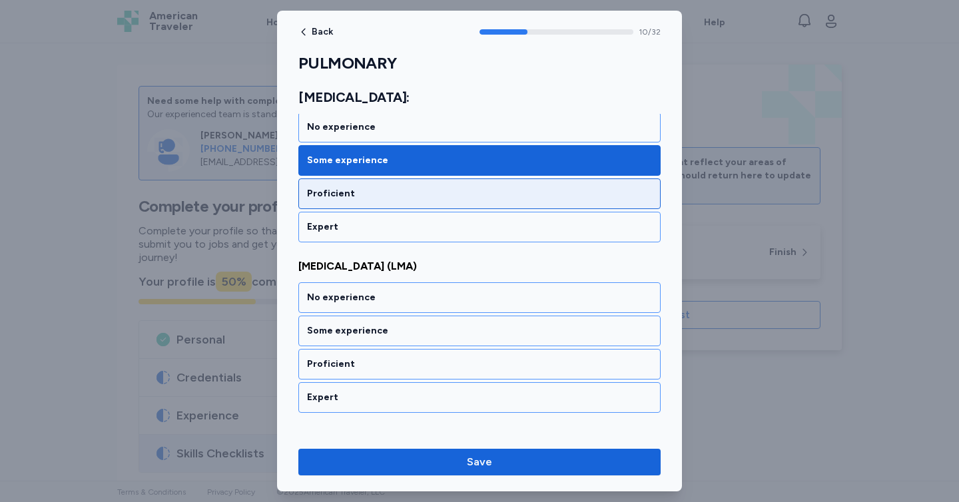
click at [419, 201] on div "Proficient" at bounding box center [479, 193] width 362 height 31
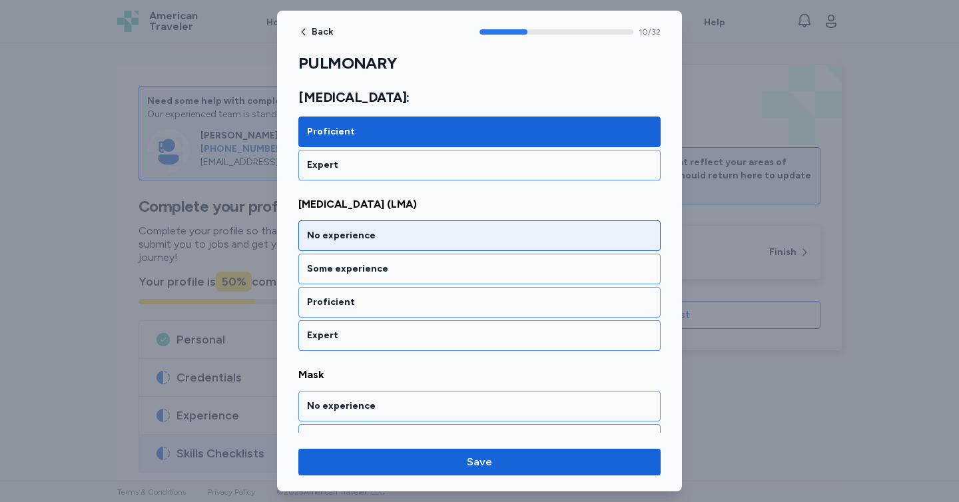
scroll to position [1817, 0]
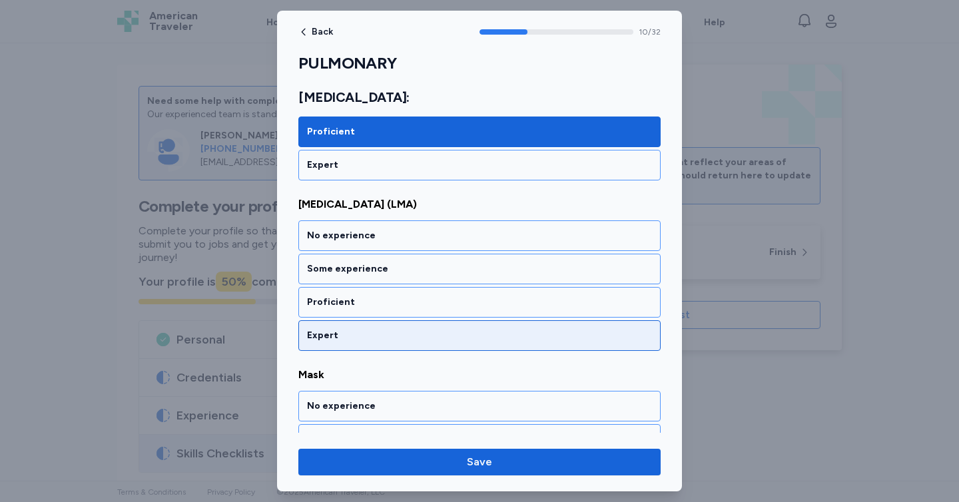
click at [360, 340] on div "Expert" at bounding box center [479, 335] width 345 height 13
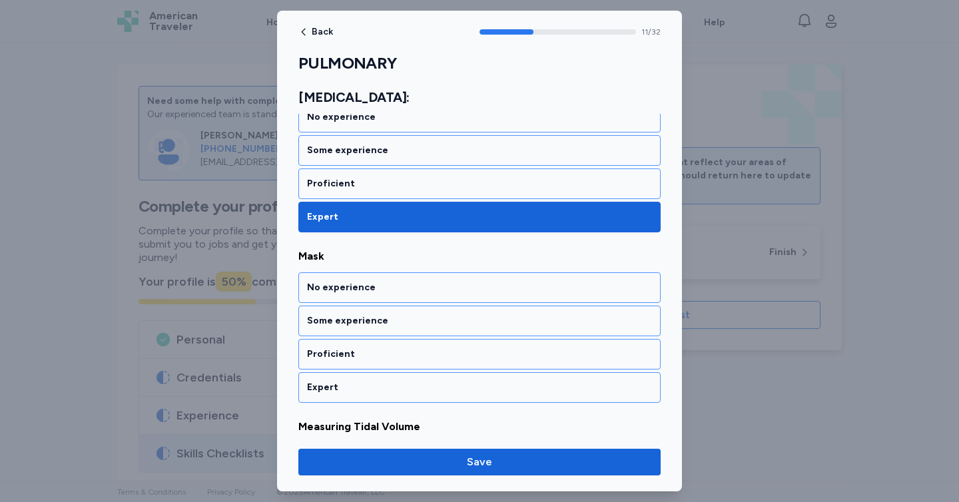
scroll to position [1988, 0]
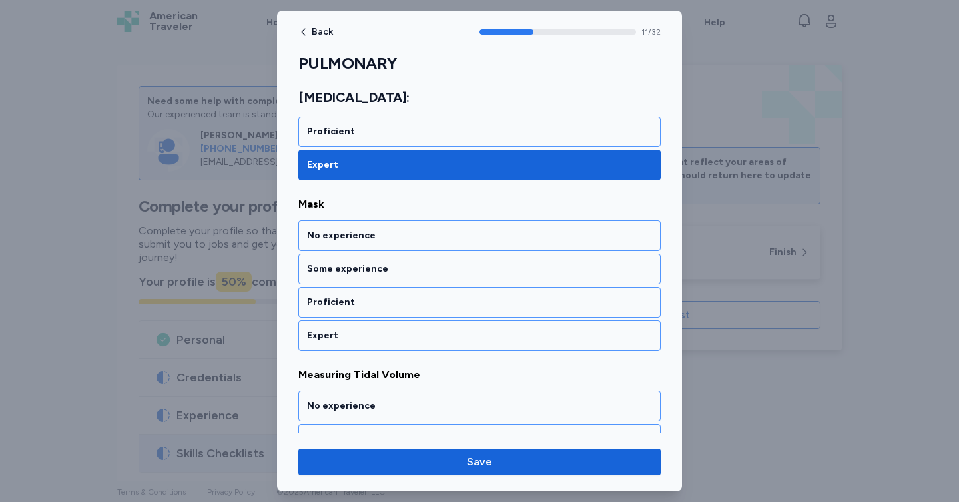
click at [360, 340] on div "Expert" at bounding box center [479, 335] width 345 height 13
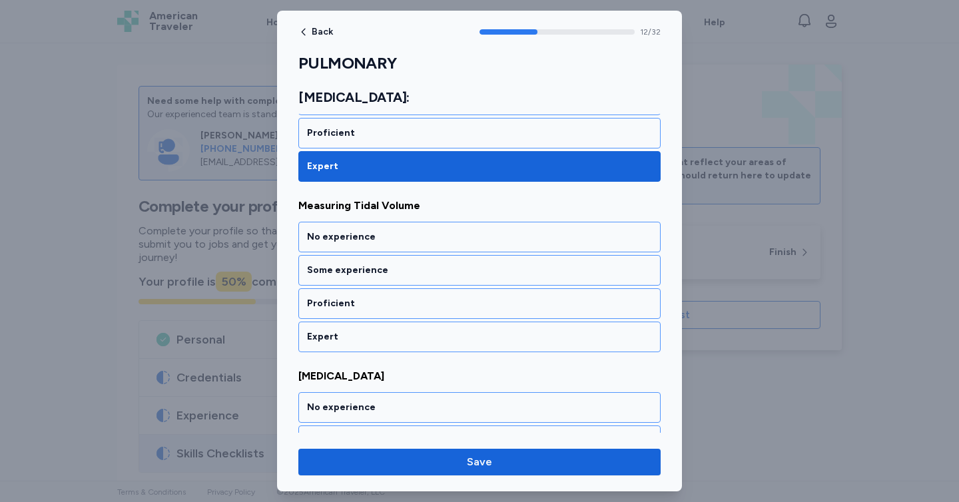
scroll to position [2158, 0]
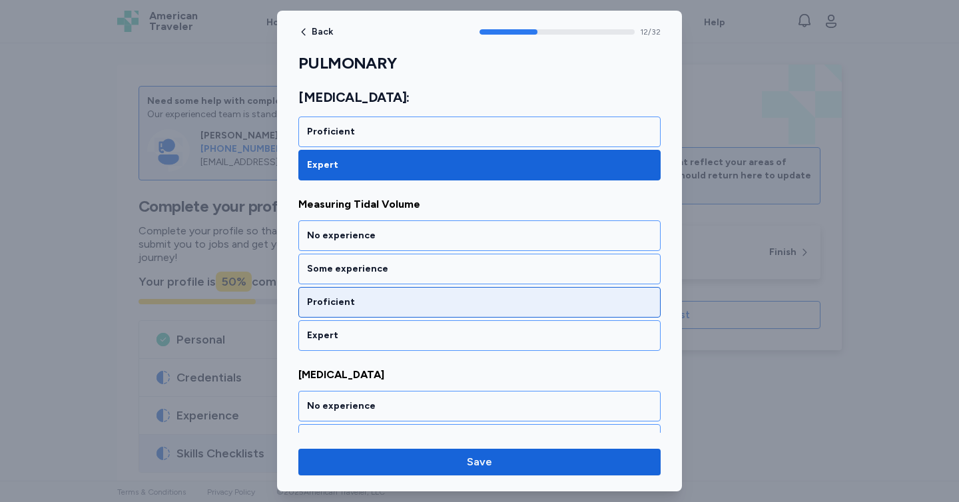
click at [381, 292] on div "Proficient" at bounding box center [479, 302] width 362 height 31
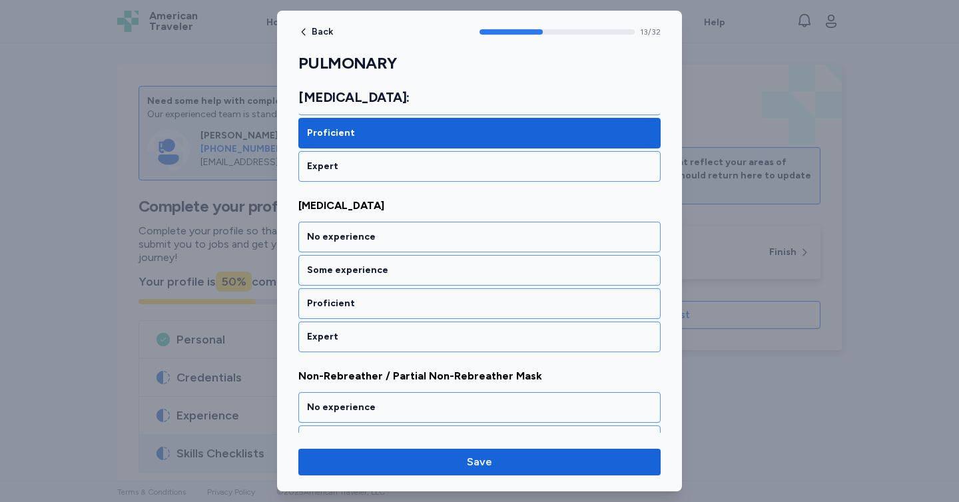
scroll to position [2329, 0]
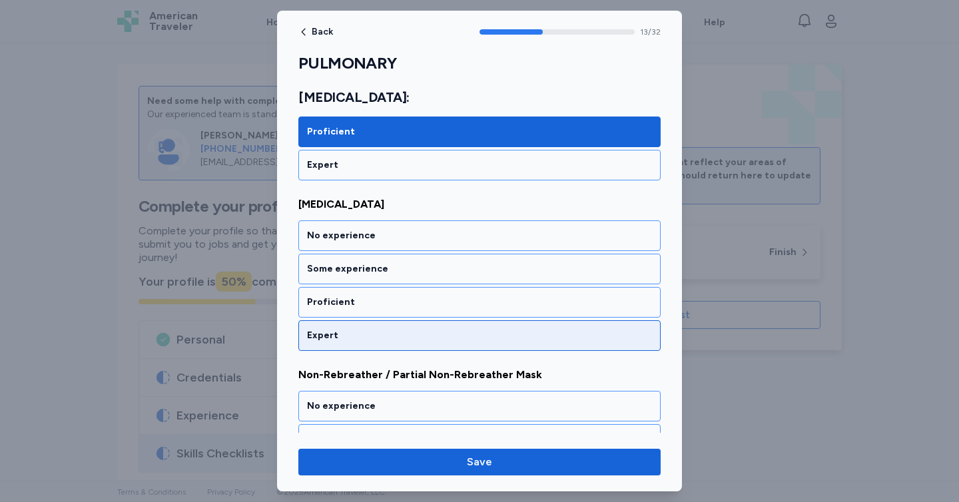
click at [377, 334] on div "Expert" at bounding box center [479, 335] width 345 height 13
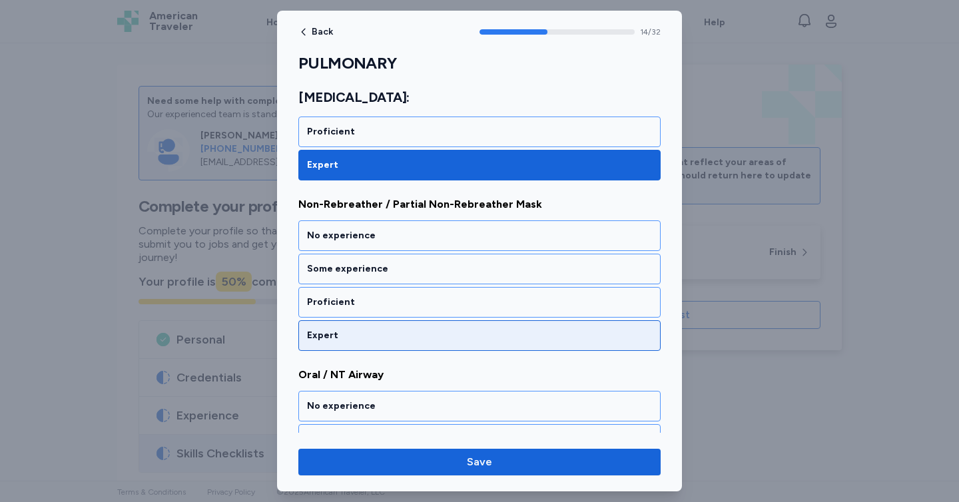
click at [368, 347] on div "Expert" at bounding box center [479, 335] width 362 height 31
click at [374, 331] on div "Expert" at bounding box center [479, 335] width 345 height 13
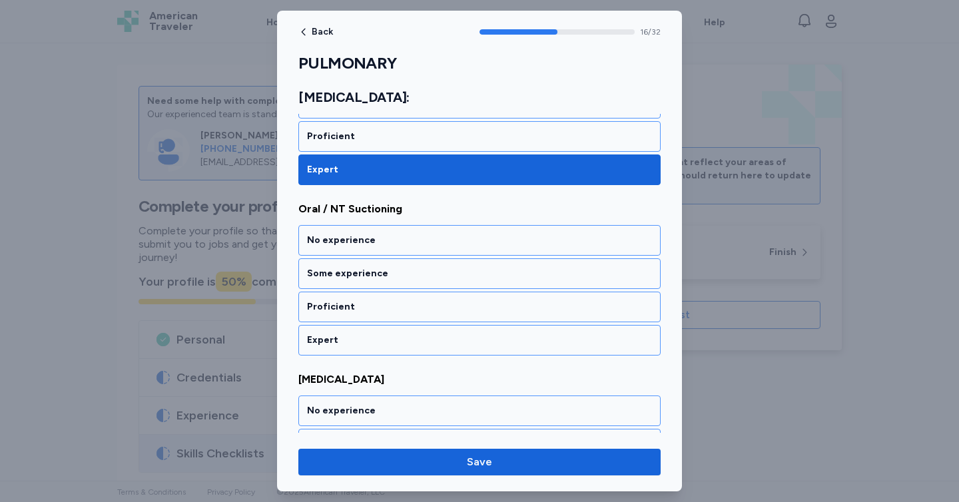
scroll to position [2840, 0]
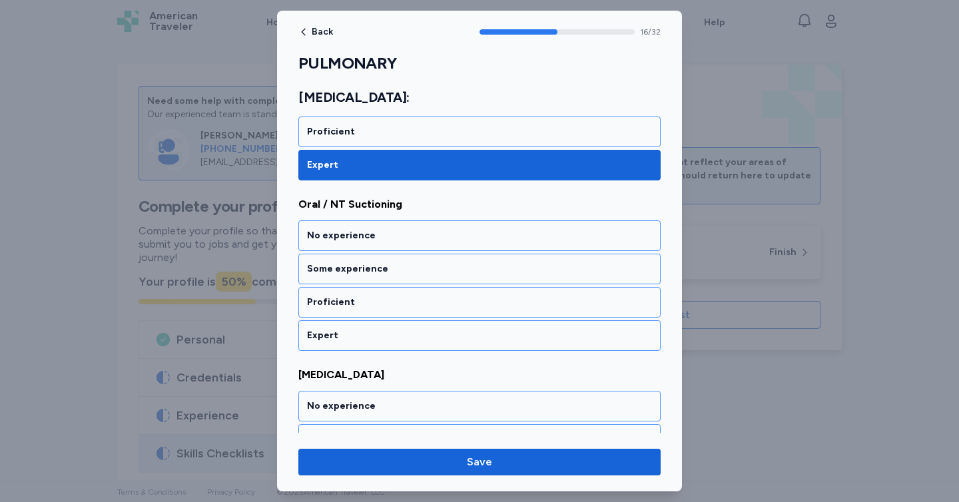
click at [374, 331] on div "Expert" at bounding box center [479, 335] width 345 height 13
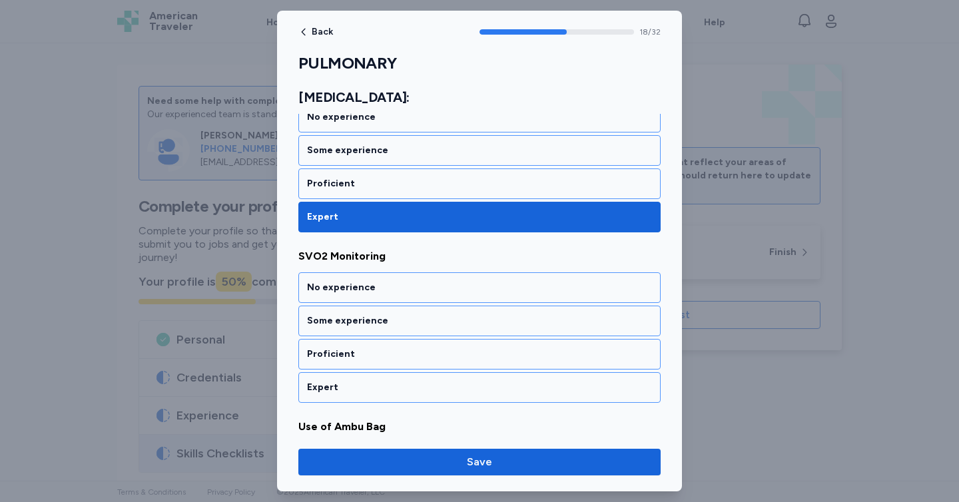
scroll to position [3181, 0]
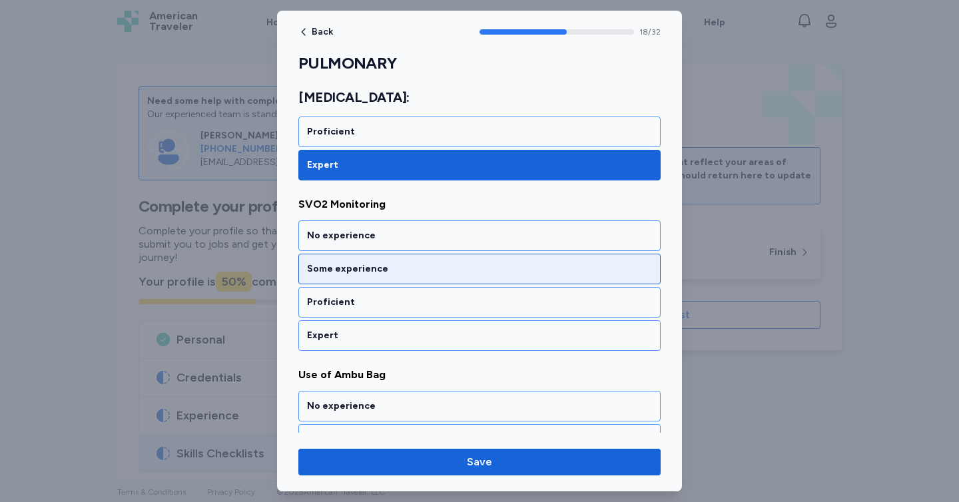
click at [387, 275] on div "Some experience" at bounding box center [479, 268] width 345 height 13
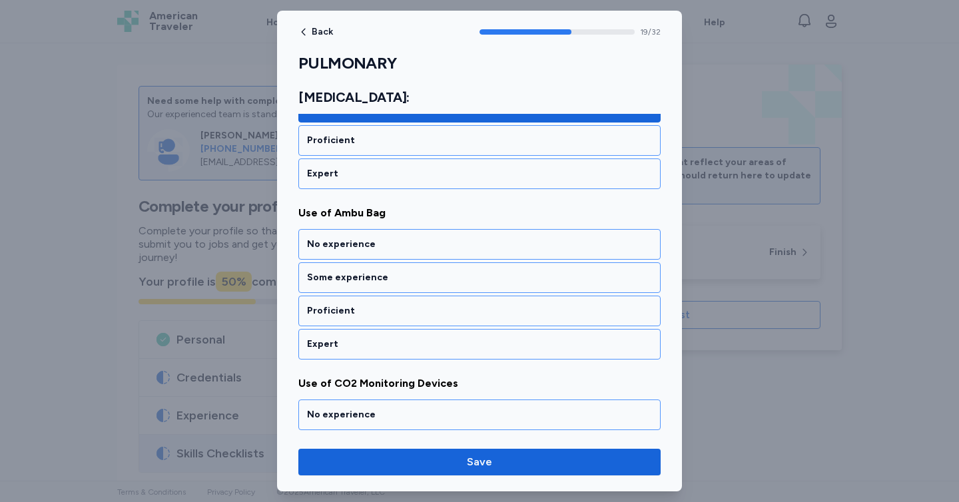
scroll to position [3351, 0]
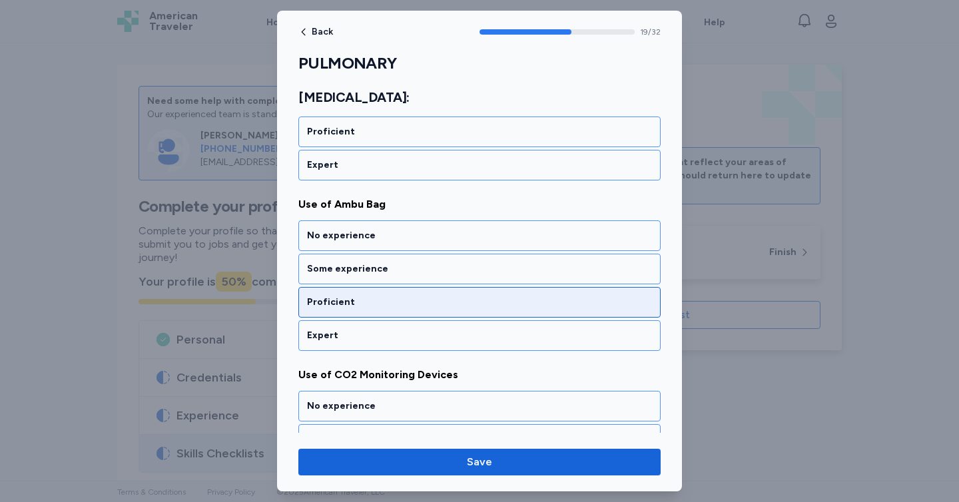
click at [375, 314] on div "Proficient" at bounding box center [479, 302] width 362 height 31
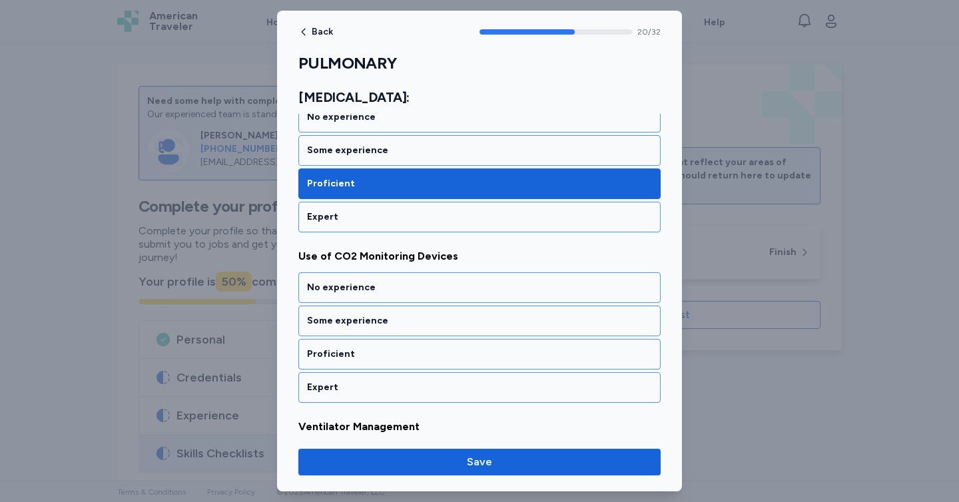
scroll to position [3522, 0]
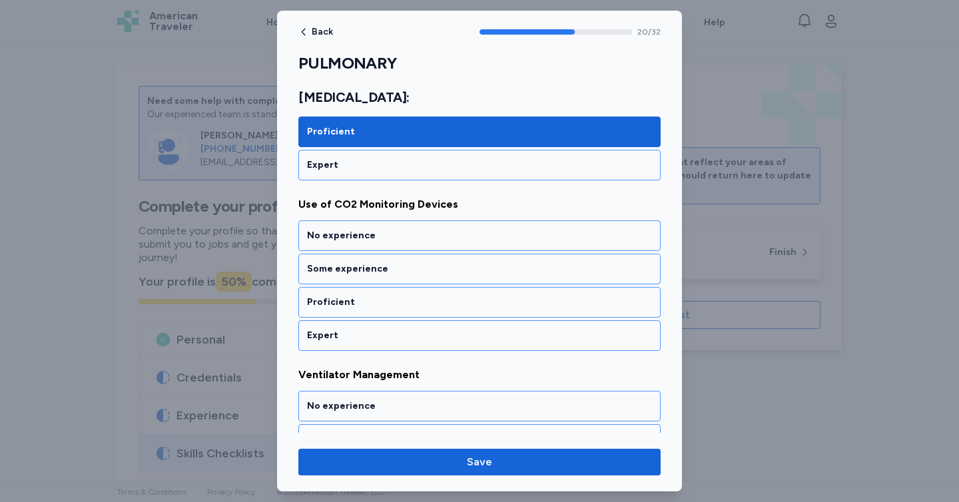
click at [375, 314] on div "Proficient" at bounding box center [479, 302] width 362 height 31
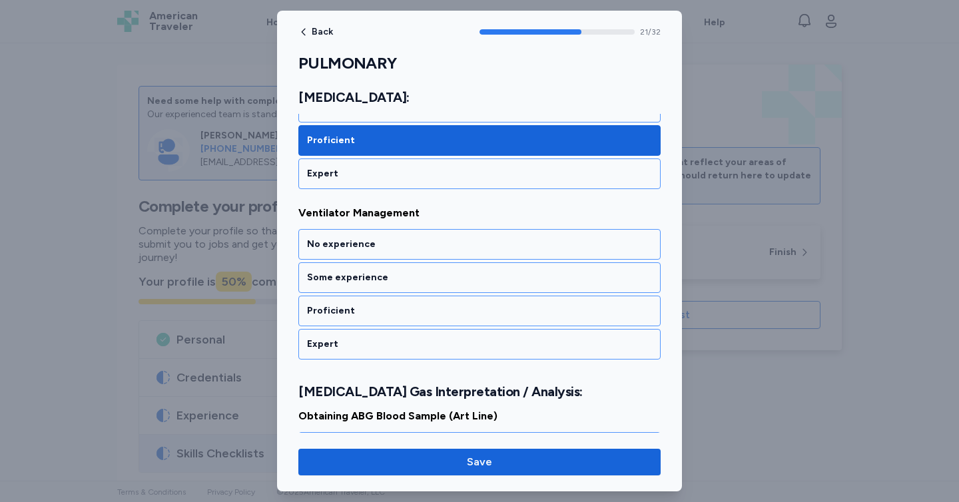
scroll to position [3692, 0]
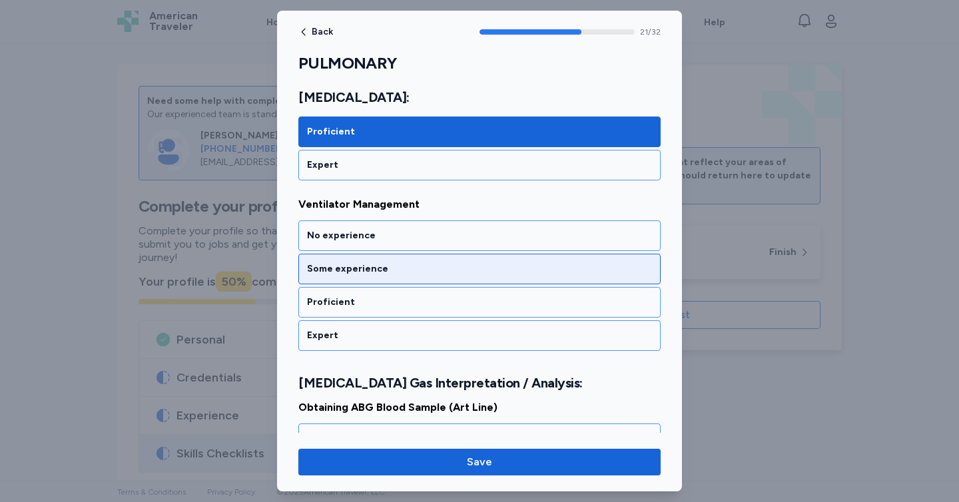
click at [403, 254] on div "Some experience" at bounding box center [479, 269] width 362 height 31
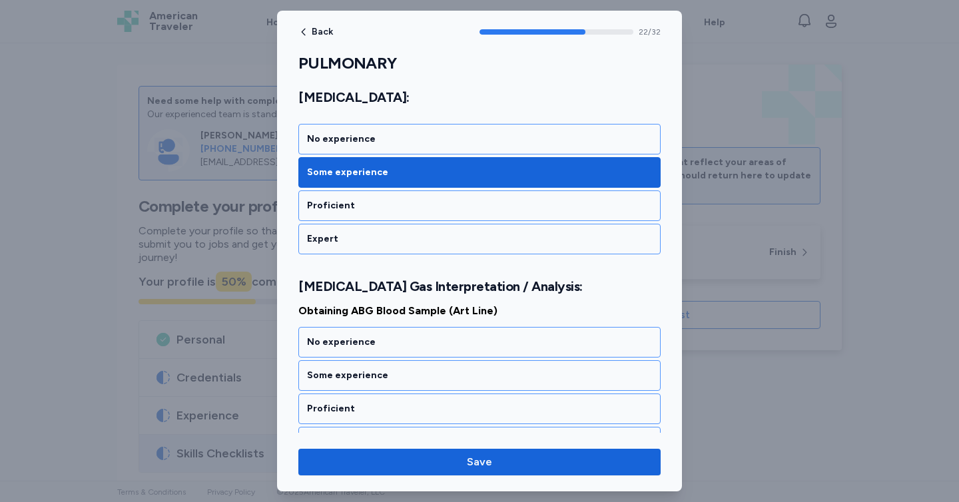
scroll to position [3895, 0]
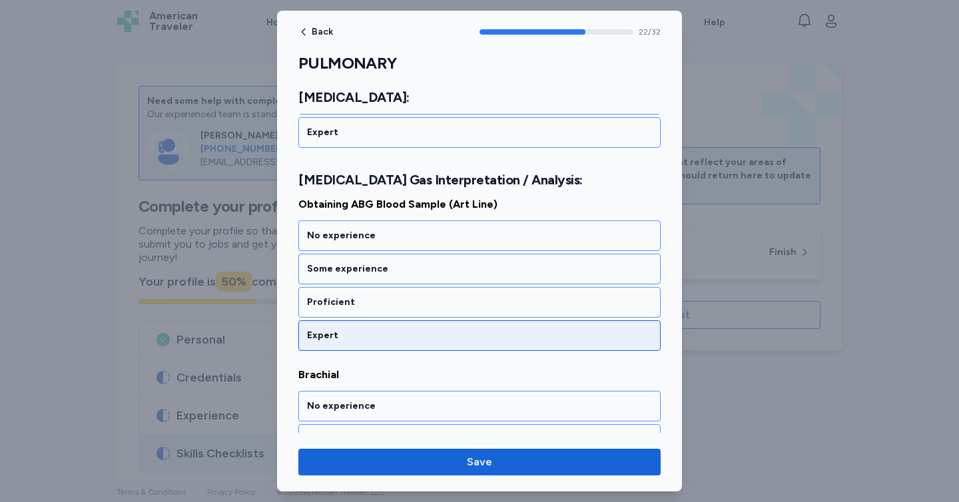
click at [368, 343] on div "Expert" at bounding box center [479, 335] width 362 height 31
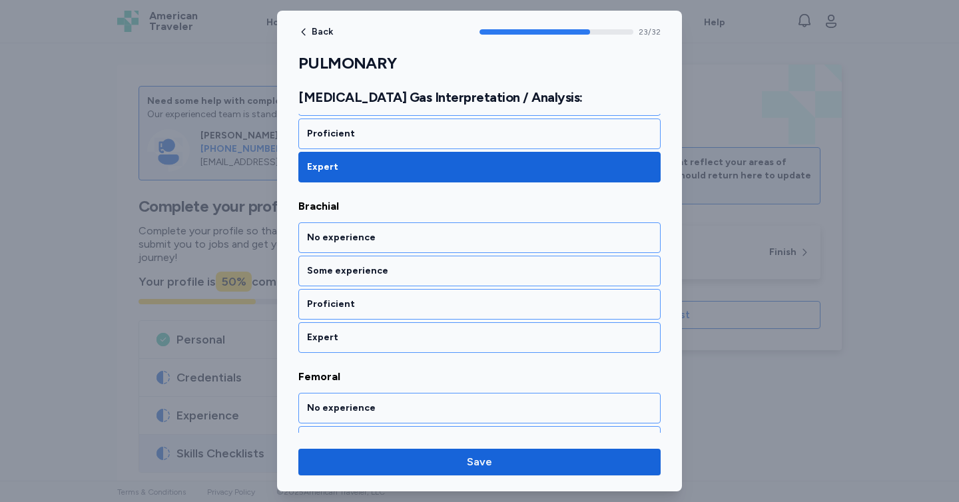
scroll to position [4065, 0]
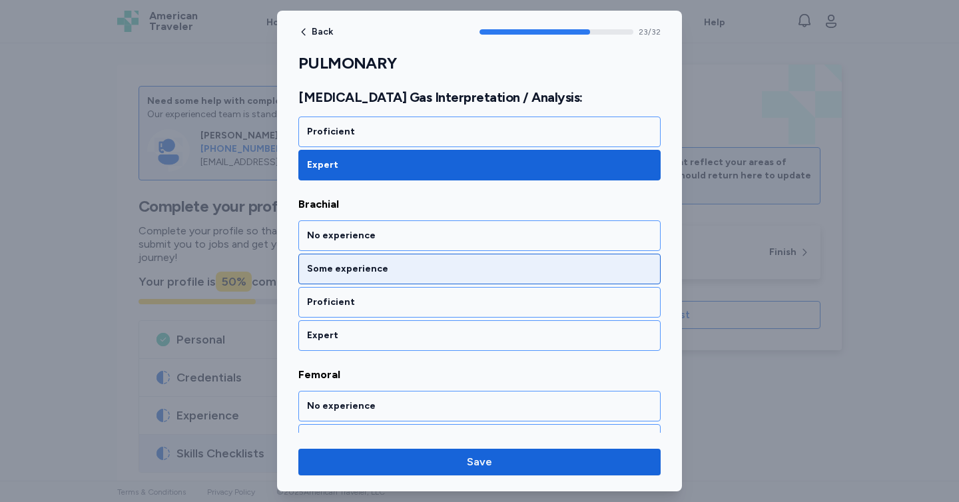
click at [415, 264] on div "Some experience" at bounding box center [479, 268] width 345 height 13
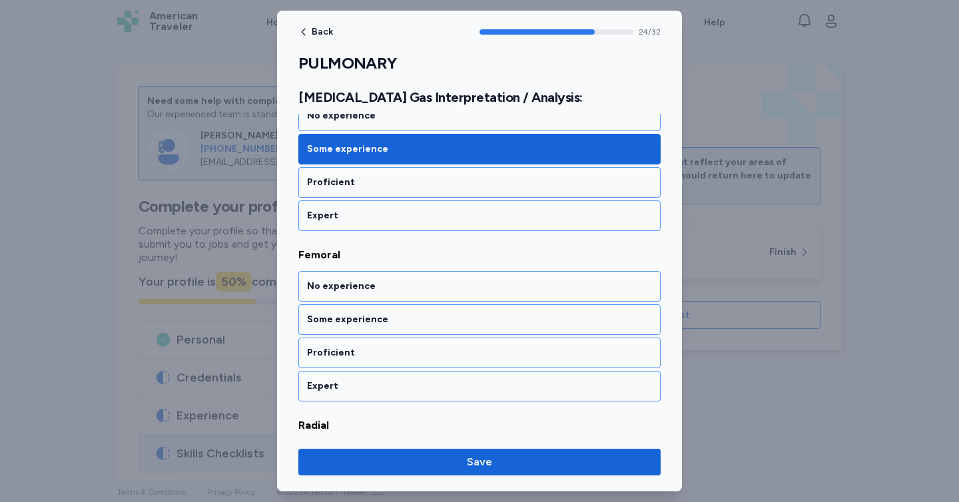
scroll to position [4236, 0]
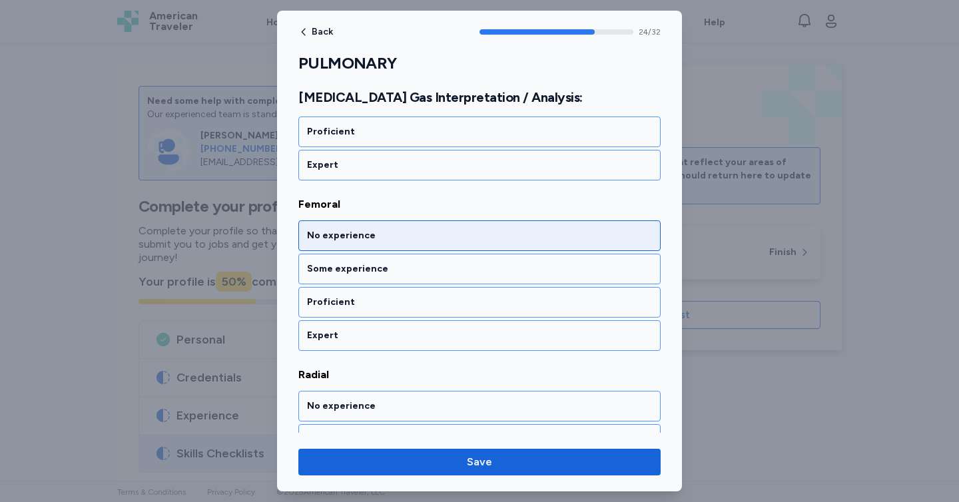
click at [424, 248] on div "No experience" at bounding box center [479, 235] width 362 height 31
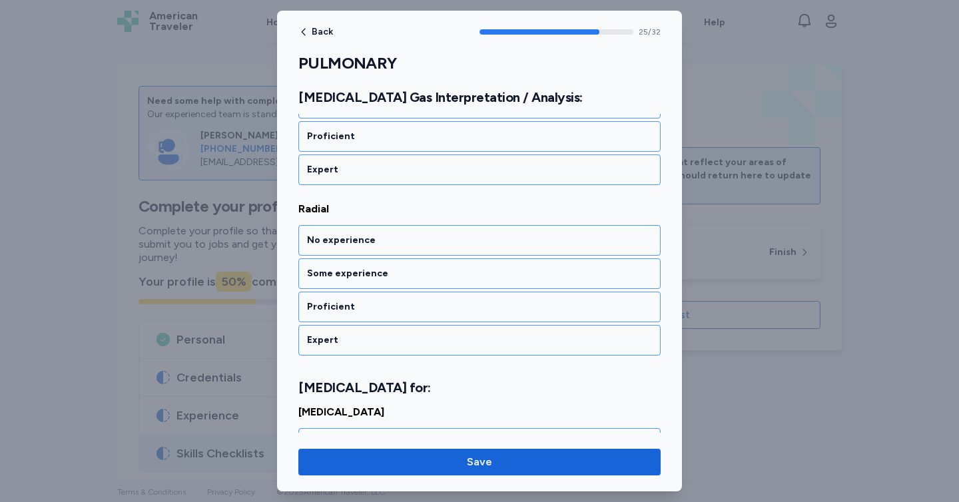
scroll to position [4406, 0]
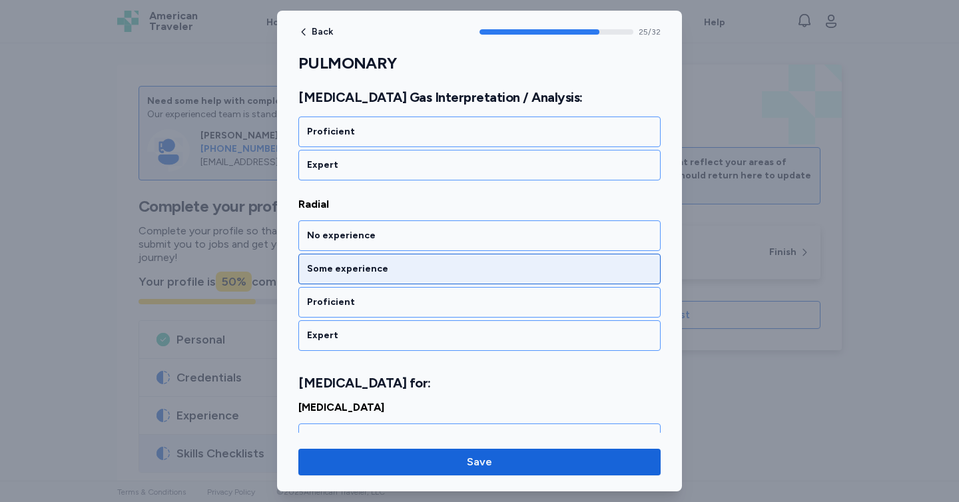
click at [482, 268] on div "Some experience" at bounding box center [479, 268] width 345 height 13
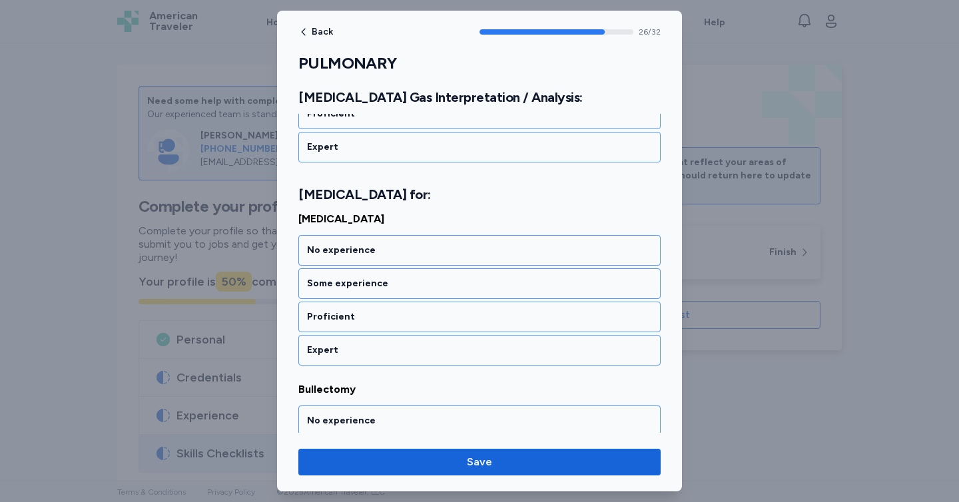
scroll to position [4609, 0]
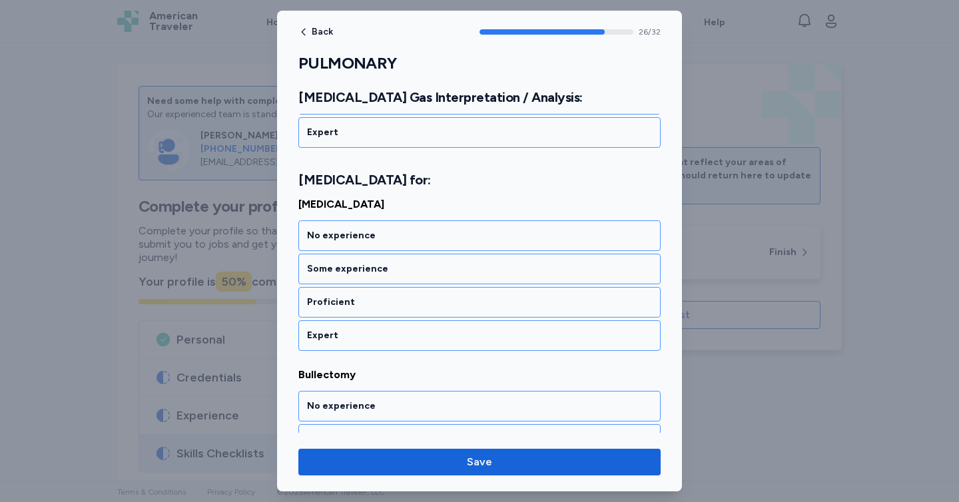
click at [482, 268] on div "Some experience" at bounding box center [479, 268] width 345 height 13
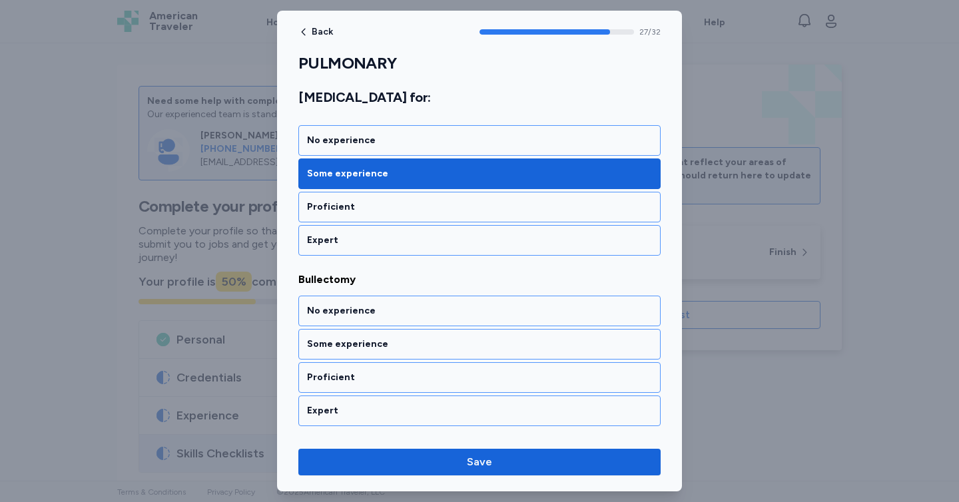
scroll to position [4780, 0]
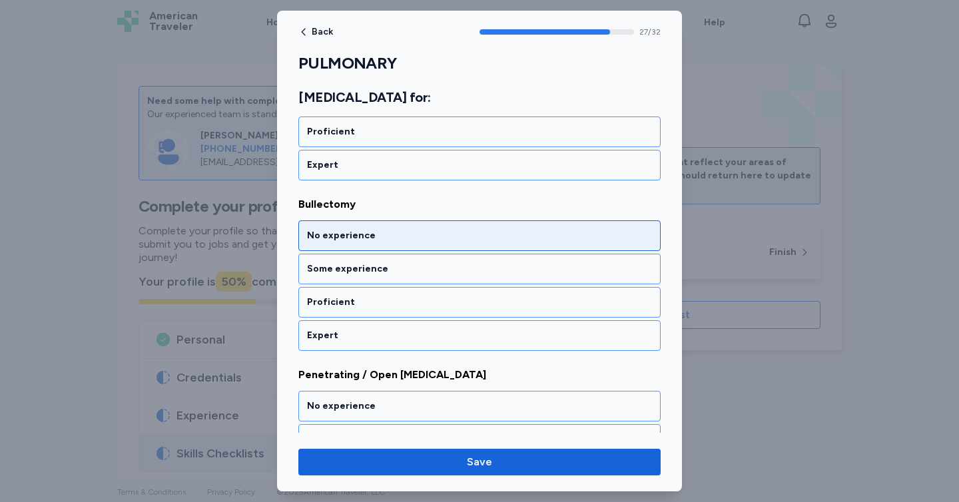
click at [473, 244] on div "No experience" at bounding box center [479, 235] width 362 height 31
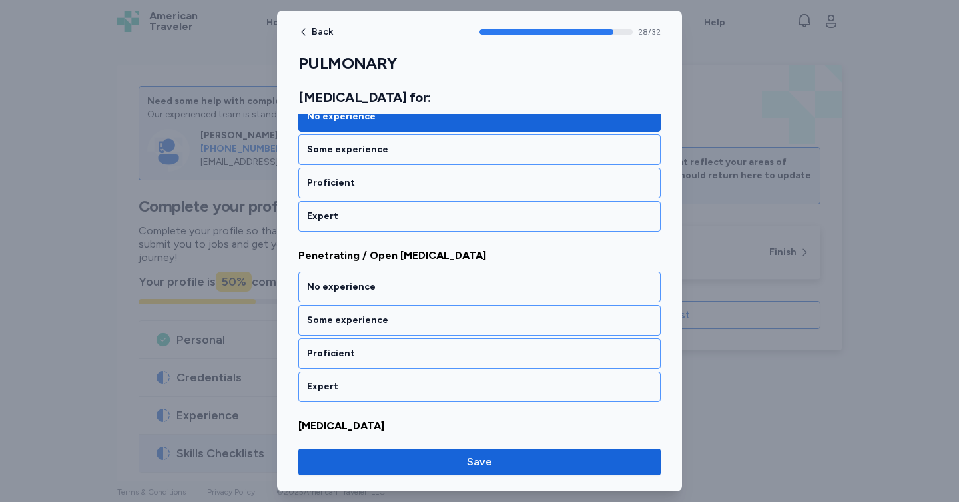
scroll to position [4950, 0]
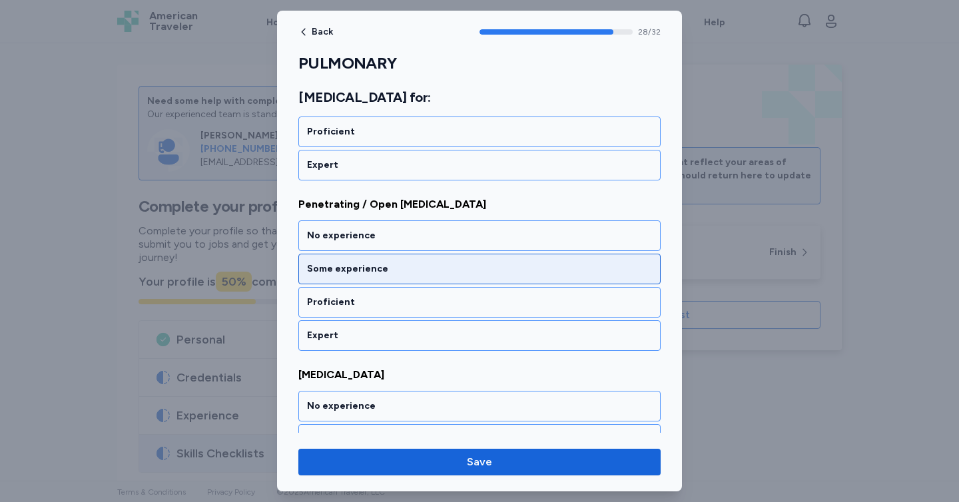
click at [474, 280] on div "Some experience" at bounding box center [479, 269] width 362 height 31
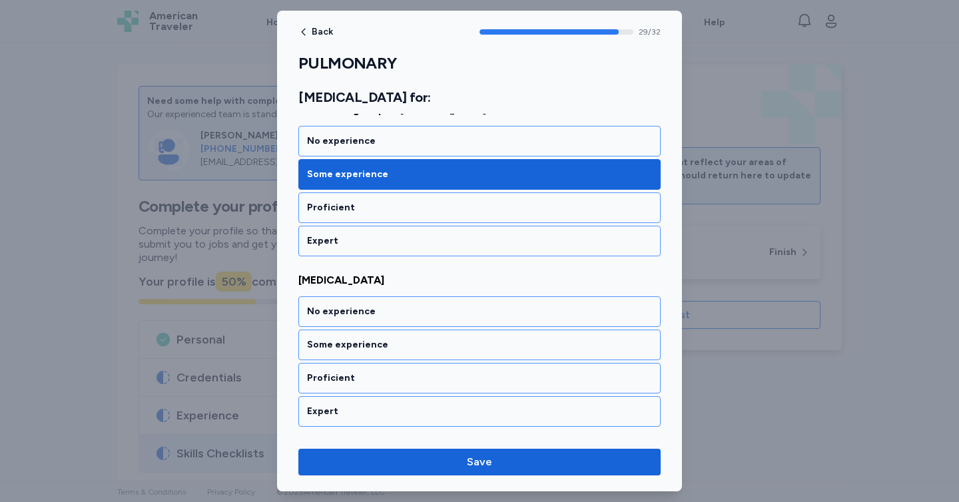
scroll to position [5121, 0]
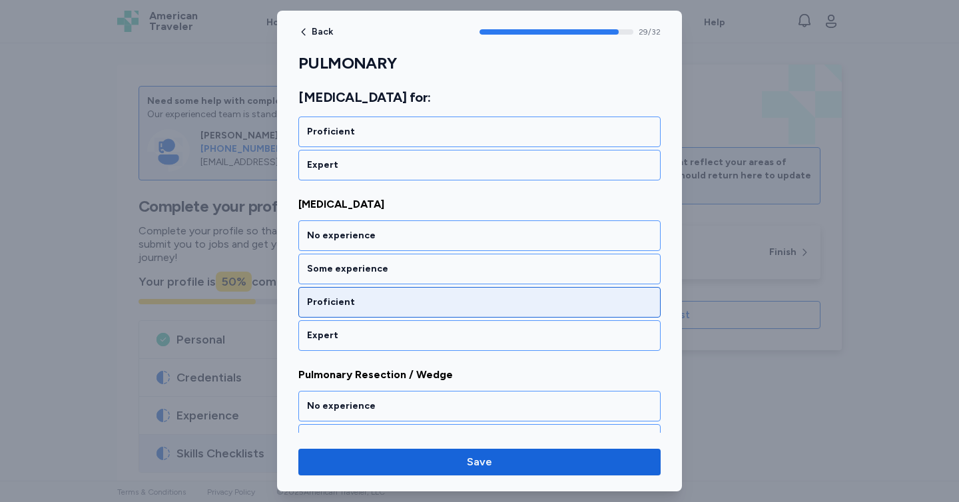
click at [470, 298] on div "Proficient" at bounding box center [479, 302] width 345 height 13
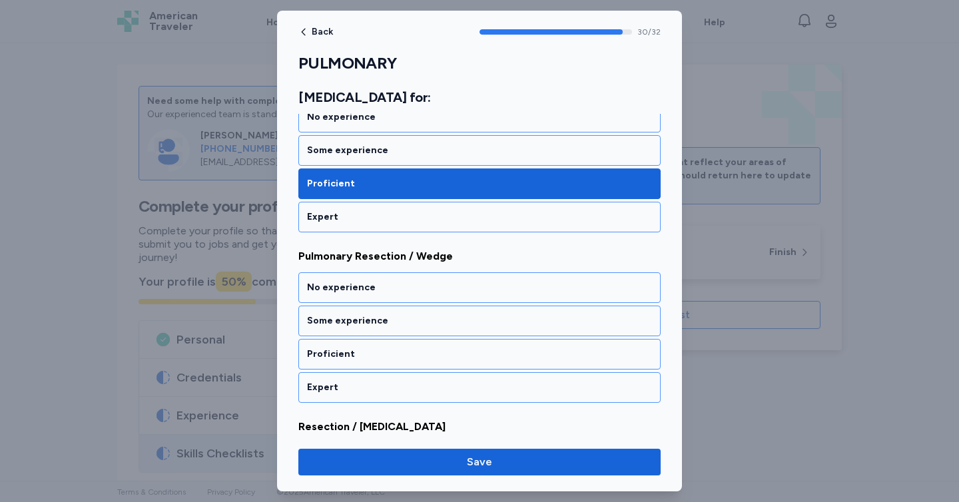
scroll to position [5291, 0]
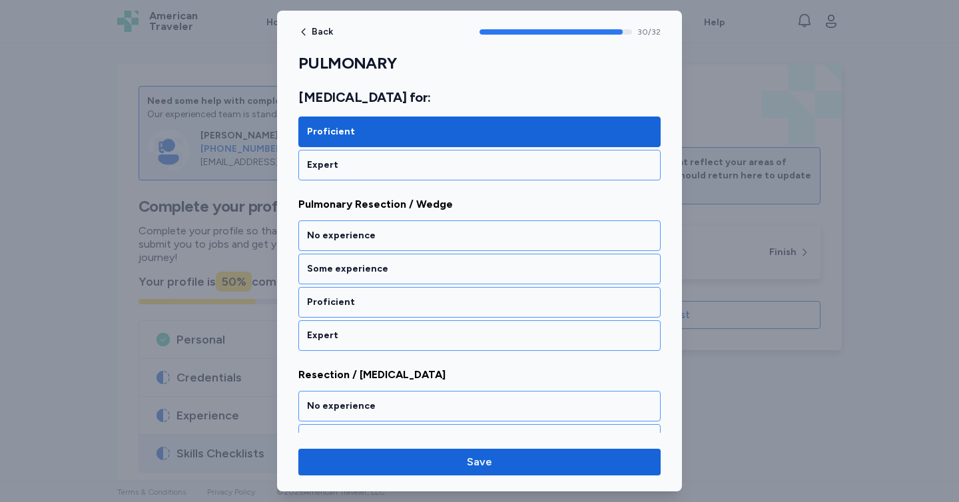
click at [470, 298] on div "Proficient" at bounding box center [479, 302] width 345 height 13
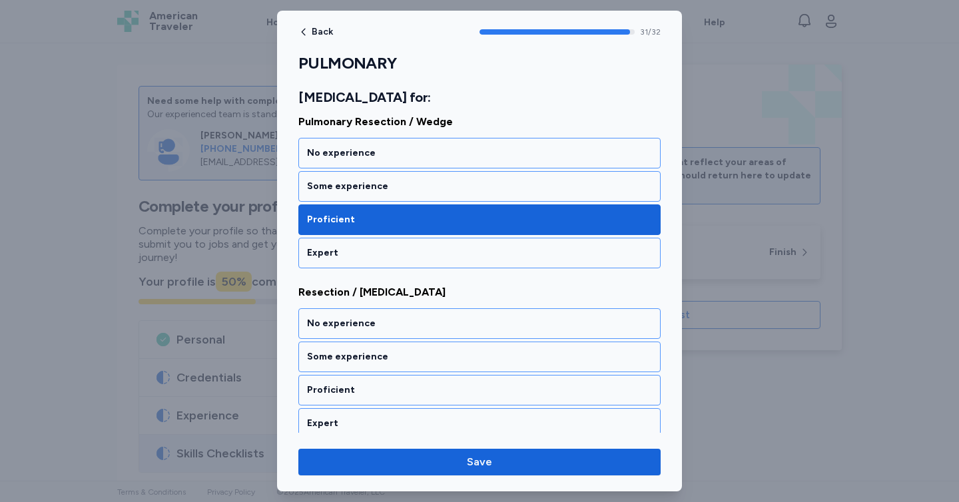
scroll to position [5382, 0]
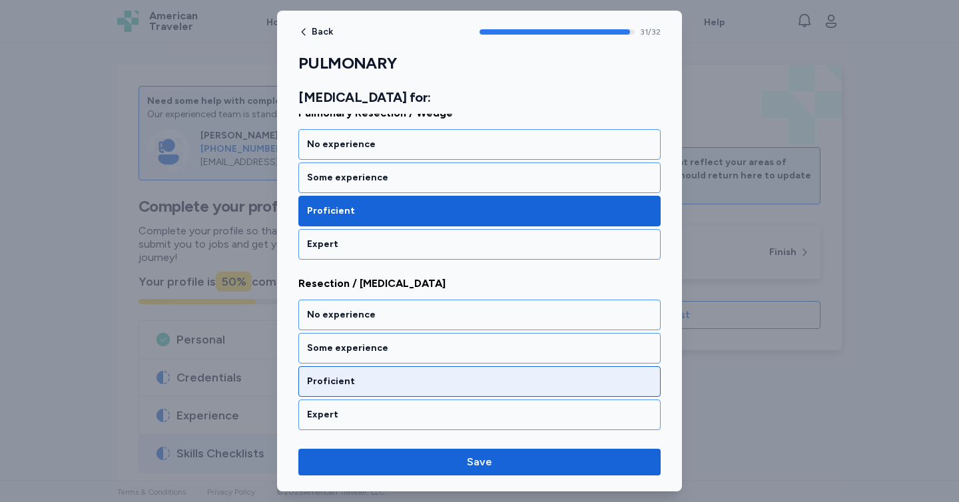
click at [479, 383] on div "Proficient" at bounding box center [479, 381] width 345 height 13
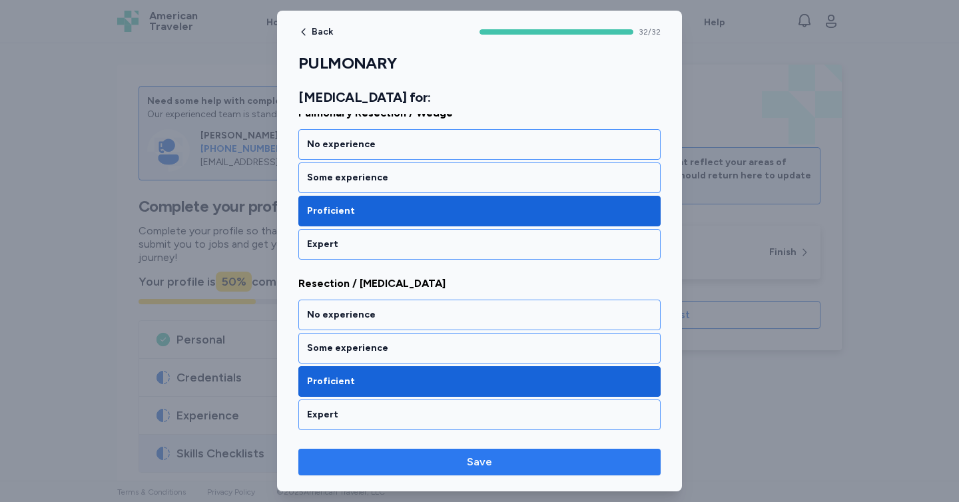
click at [530, 455] on span "Save" at bounding box center [479, 462] width 341 height 16
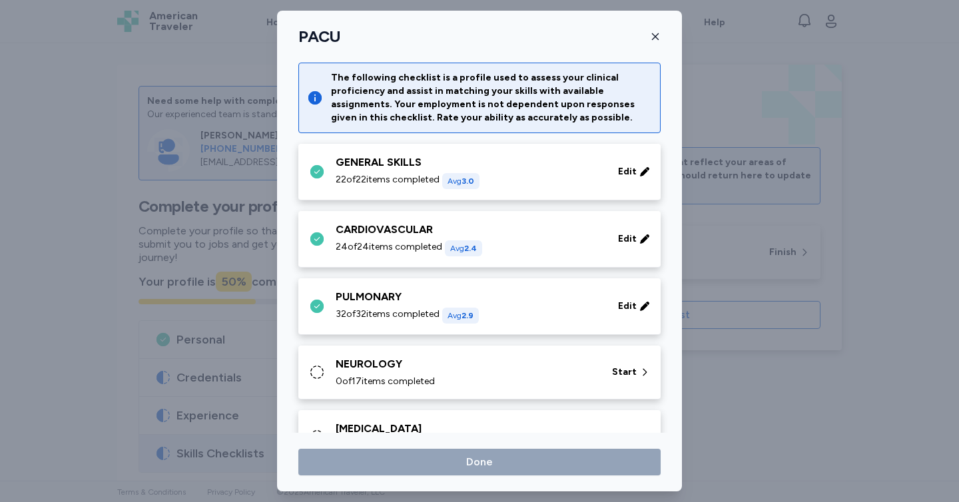
click at [521, 367] on div "NEUROLOGY" at bounding box center [466, 364] width 260 height 16
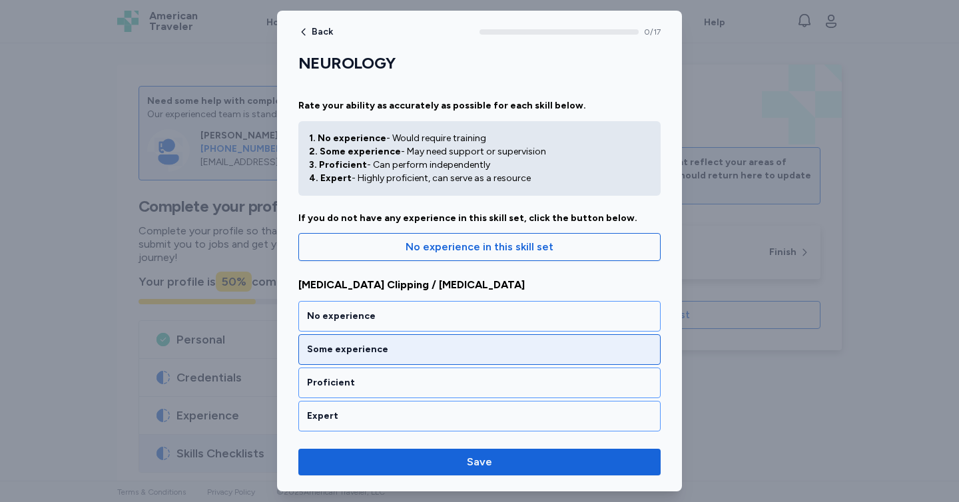
click at [483, 342] on div "Some experience" at bounding box center [479, 349] width 362 height 31
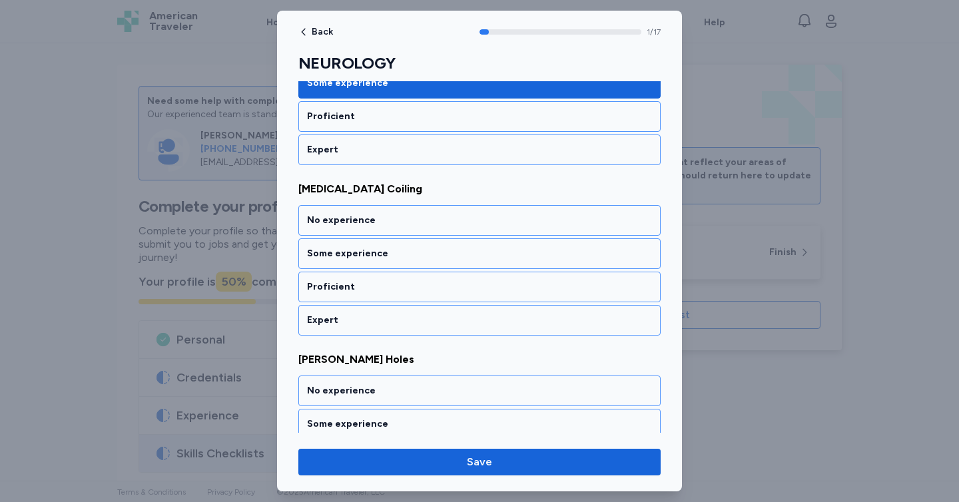
scroll to position [268, 0]
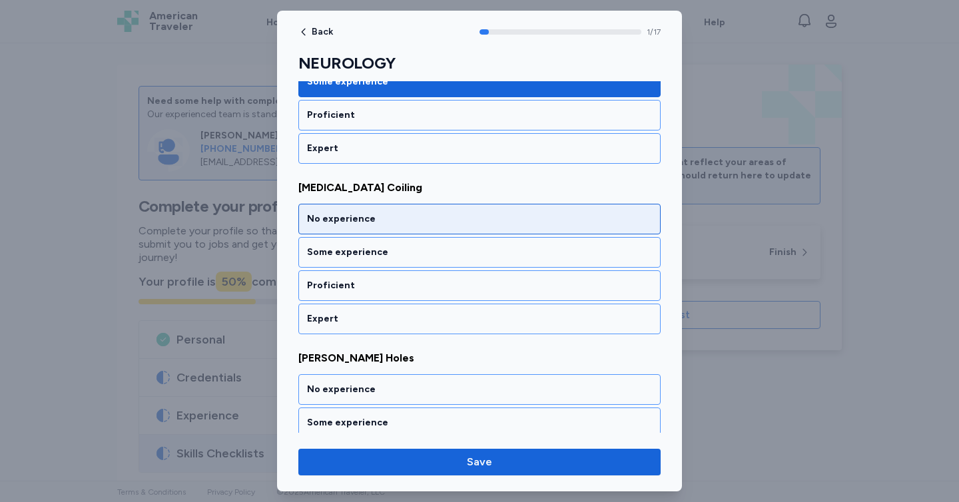
click at [420, 216] on div "No experience" at bounding box center [479, 218] width 345 height 13
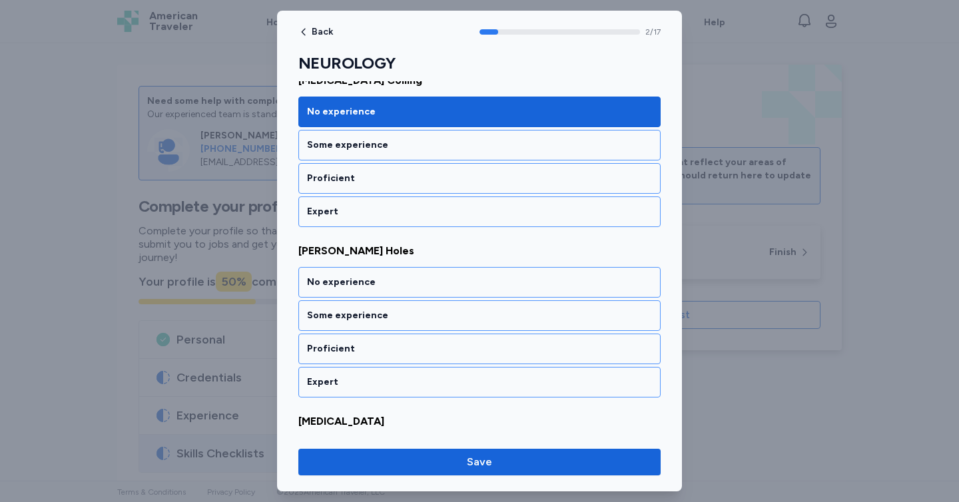
scroll to position [438, 0]
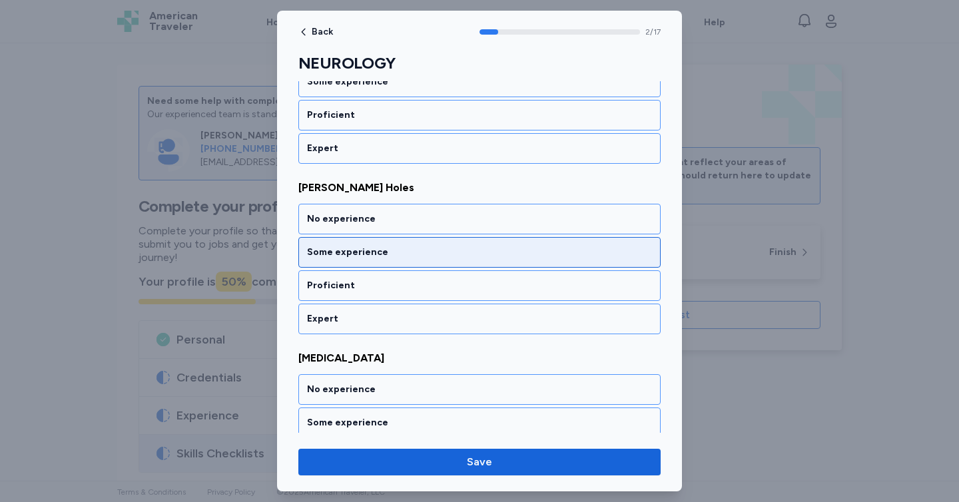
click at [441, 256] on div "Some experience" at bounding box center [479, 252] width 345 height 13
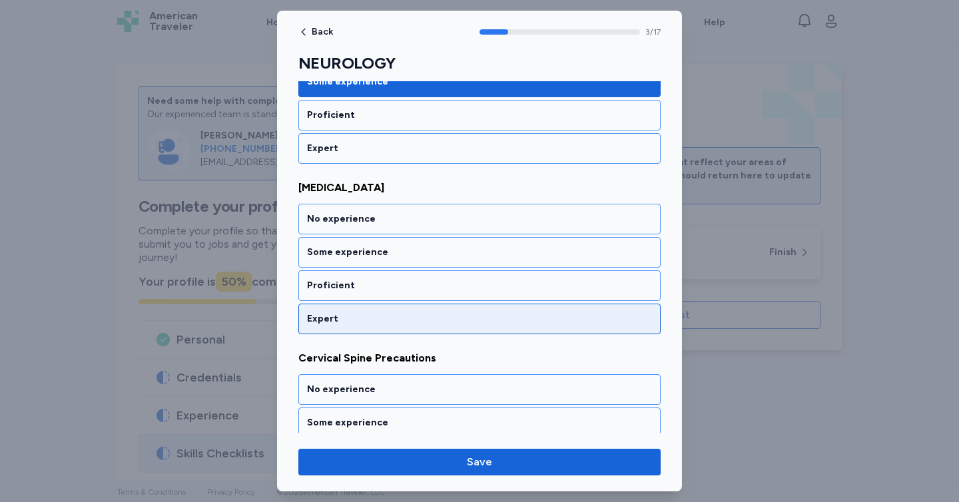
click at [465, 309] on div "Expert" at bounding box center [479, 319] width 362 height 31
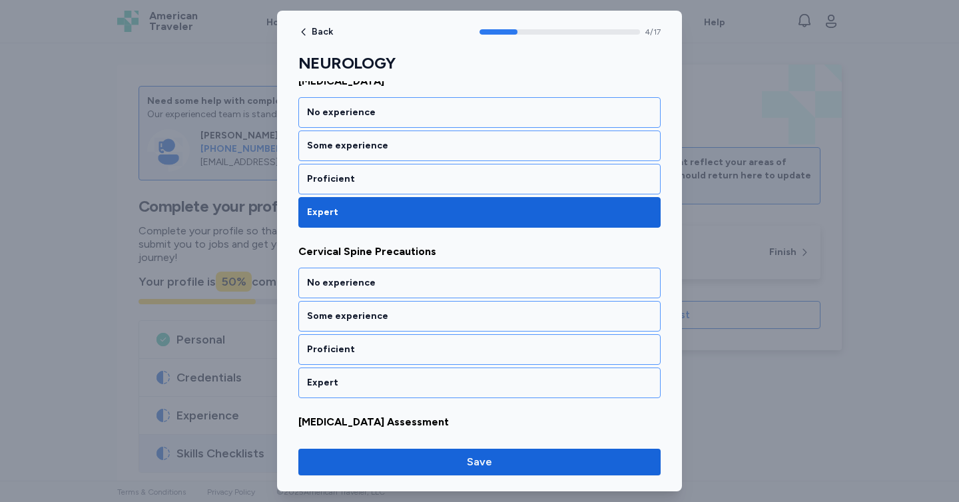
scroll to position [779, 0]
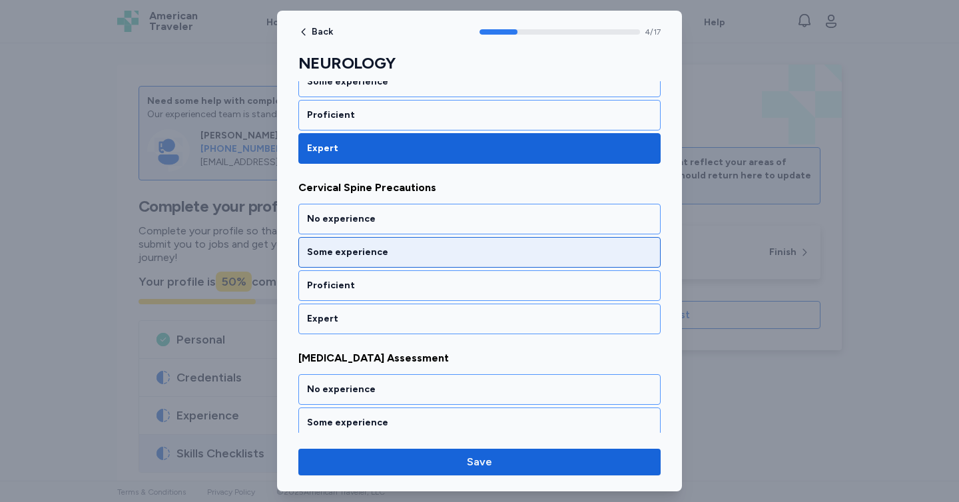
click at [450, 258] on div "Some experience" at bounding box center [479, 252] width 345 height 13
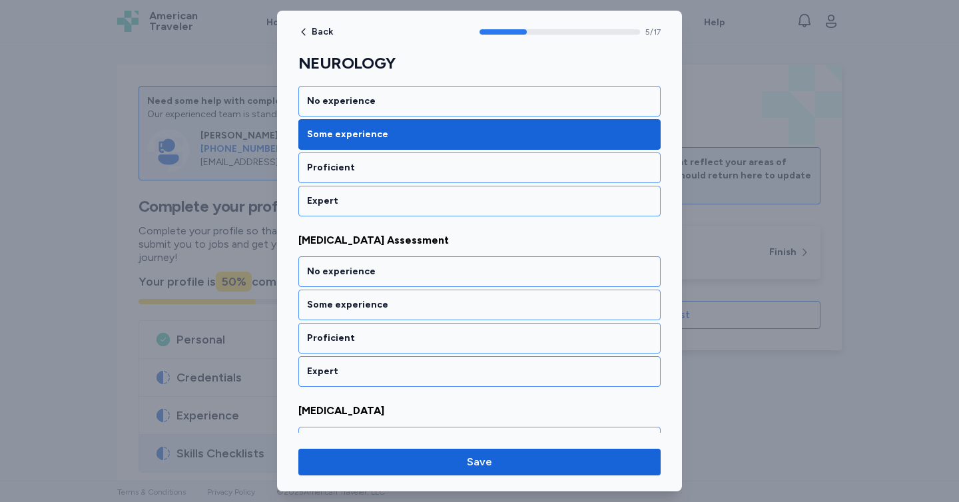
scroll to position [949, 0]
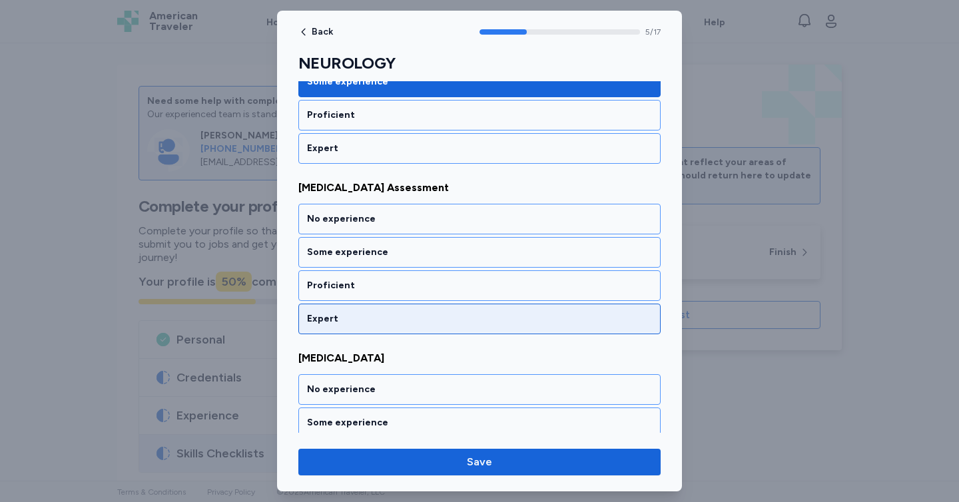
click at [485, 328] on div "Expert" at bounding box center [479, 319] width 362 height 31
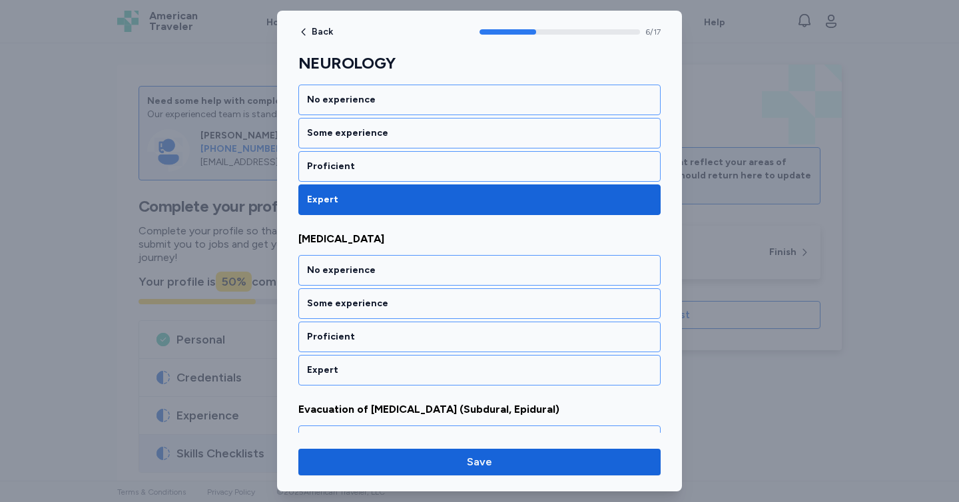
scroll to position [1120, 0]
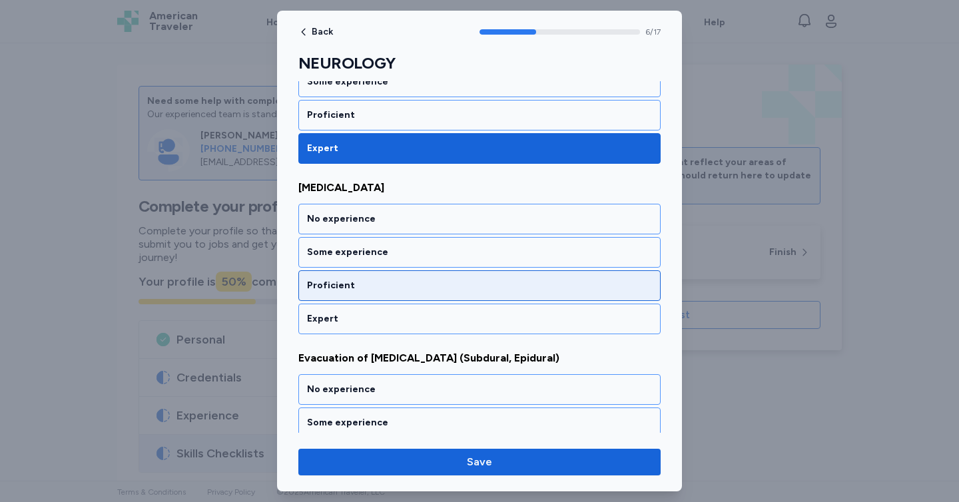
click at [472, 283] on div "Proficient" at bounding box center [479, 285] width 345 height 13
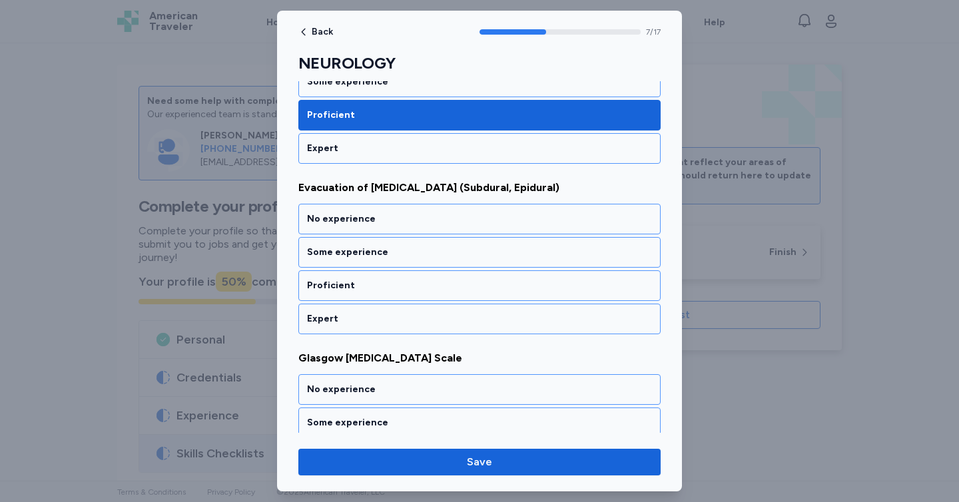
click at [472, 283] on div "Proficient" at bounding box center [479, 285] width 345 height 13
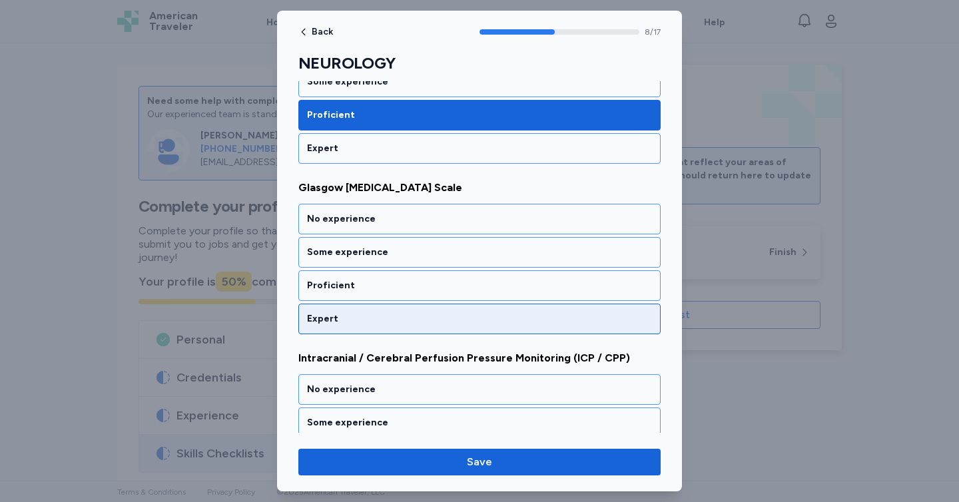
click at [478, 321] on div "Expert" at bounding box center [479, 318] width 345 height 13
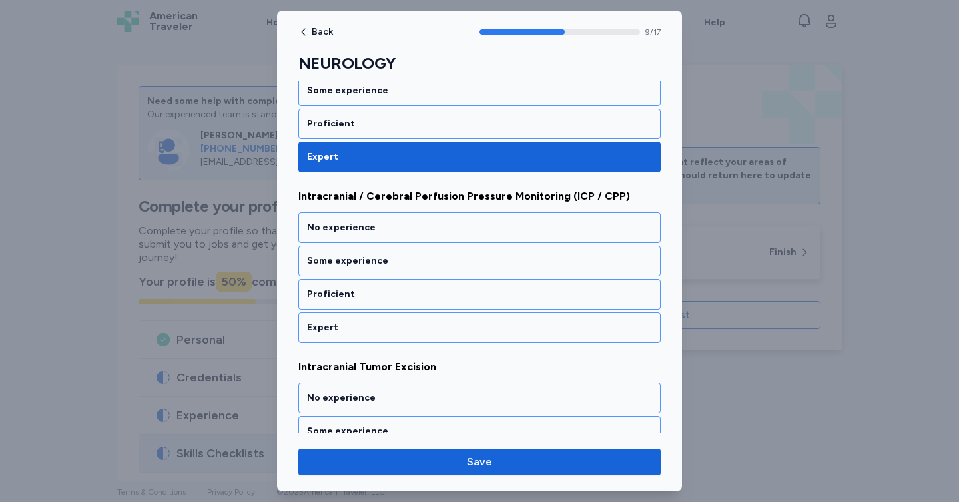
scroll to position [1631, 0]
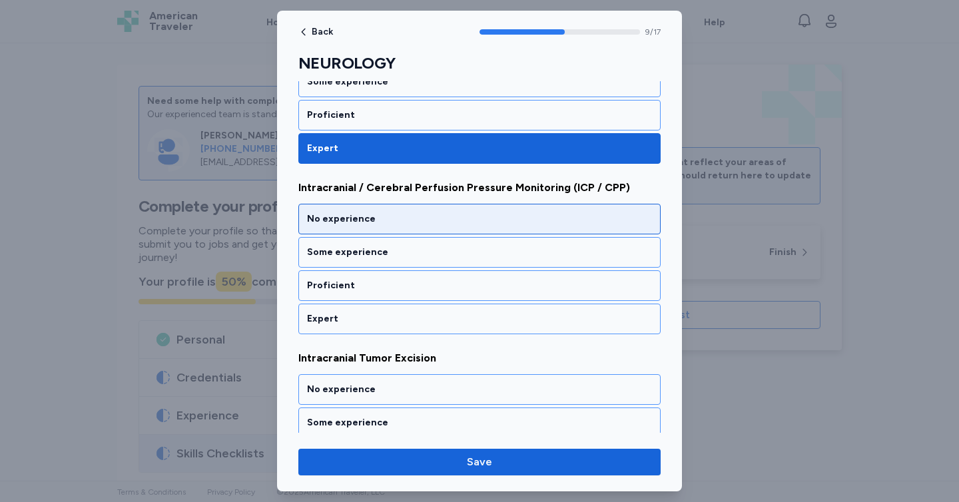
click at [447, 223] on div "No experience" at bounding box center [479, 218] width 345 height 13
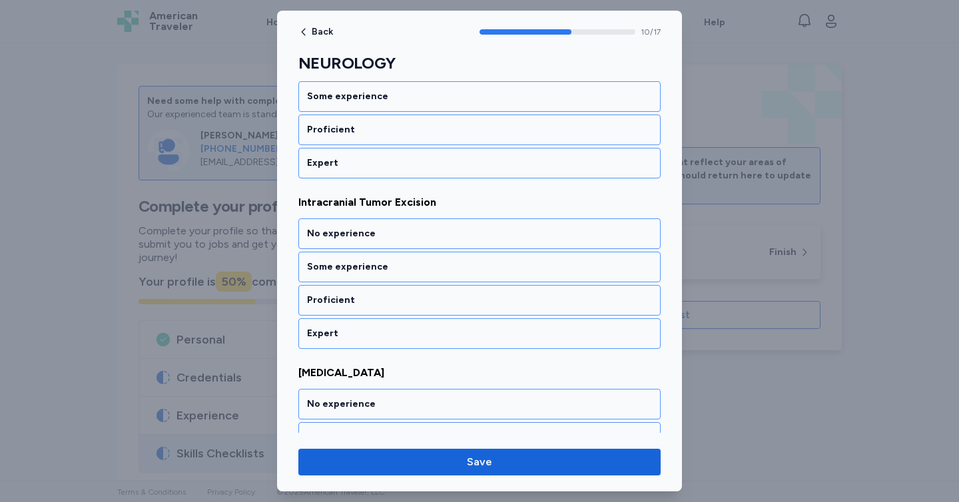
scroll to position [1801, 0]
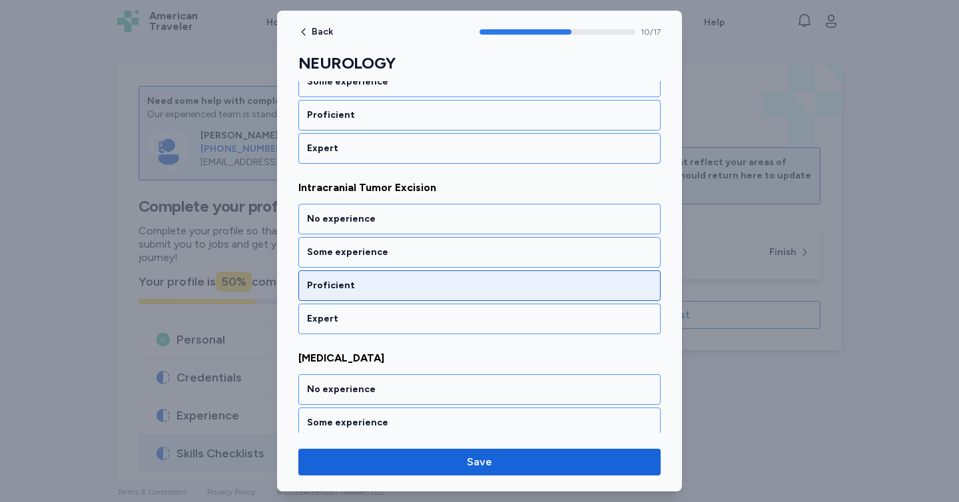
click at [454, 273] on div "Proficient" at bounding box center [479, 285] width 362 height 31
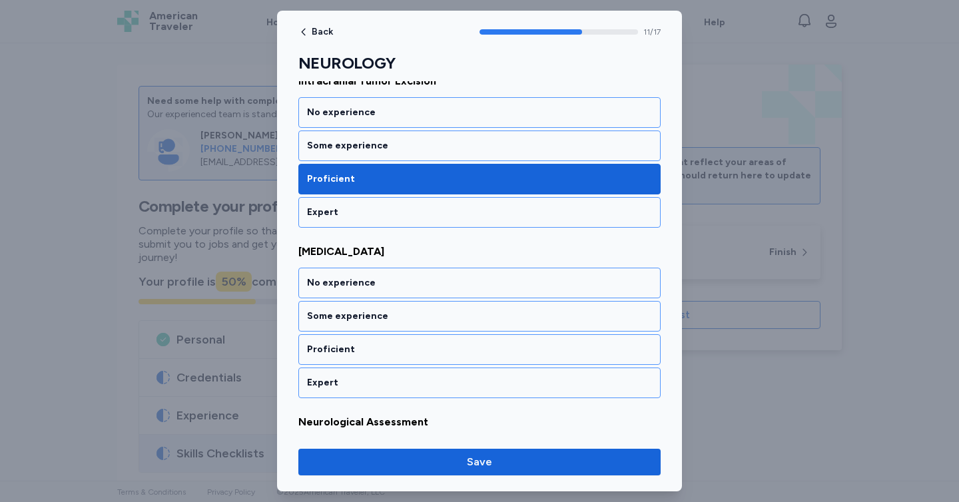
scroll to position [1972, 0]
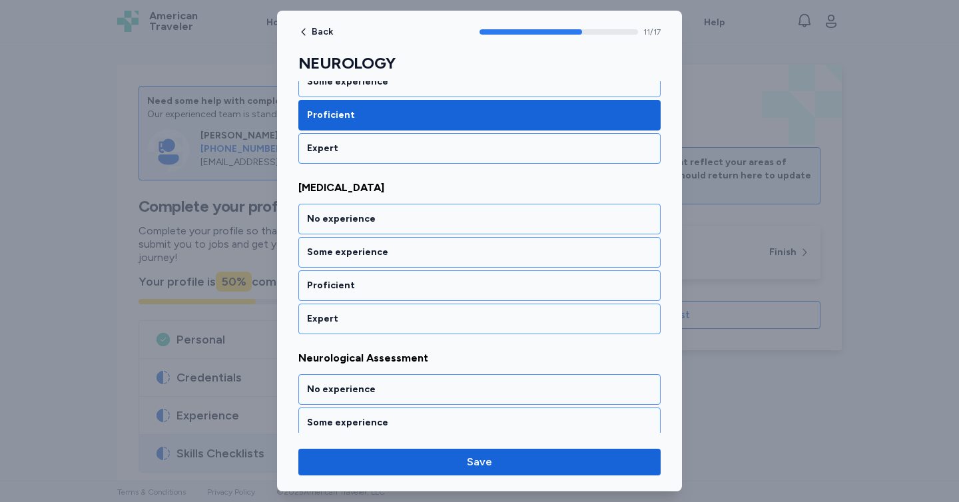
click at [454, 273] on div "Proficient" at bounding box center [479, 285] width 362 height 31
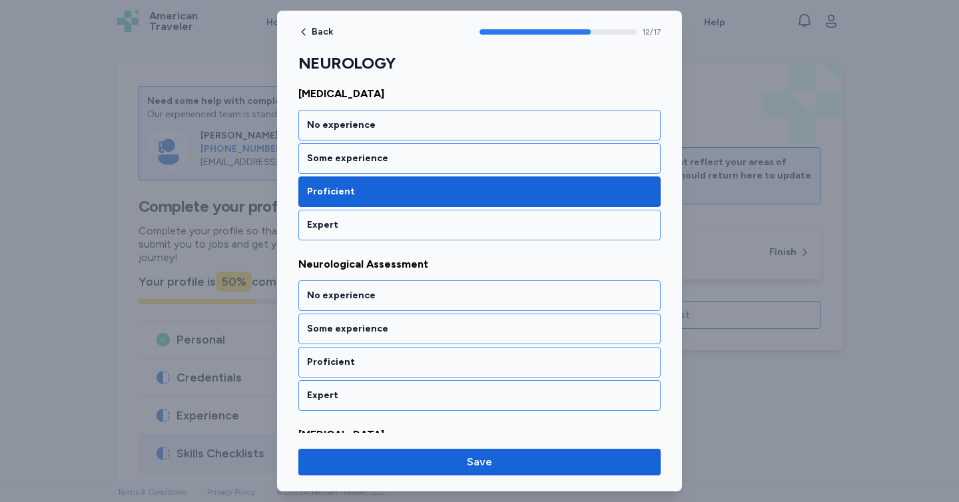
scroll to position [2142, 0]
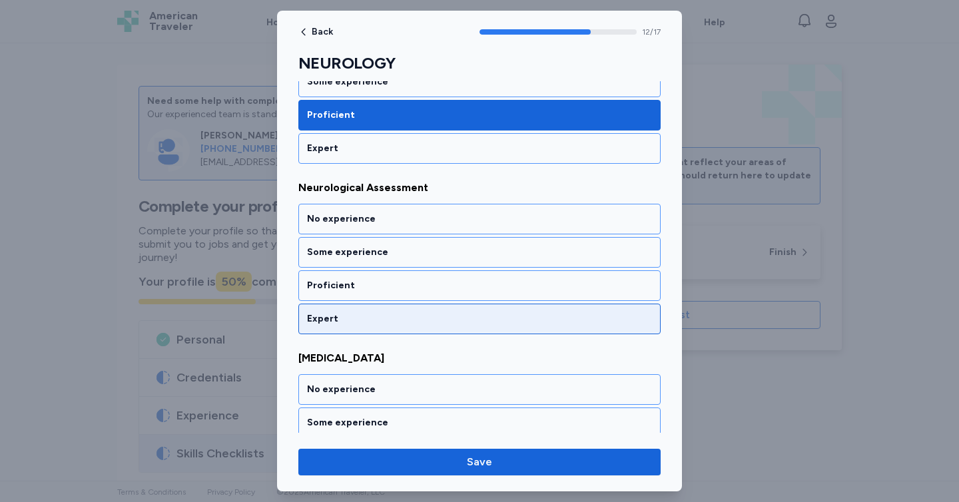
click at [453, 328] on div "Expert" at bounding box center [479, 319] width 362 height 31
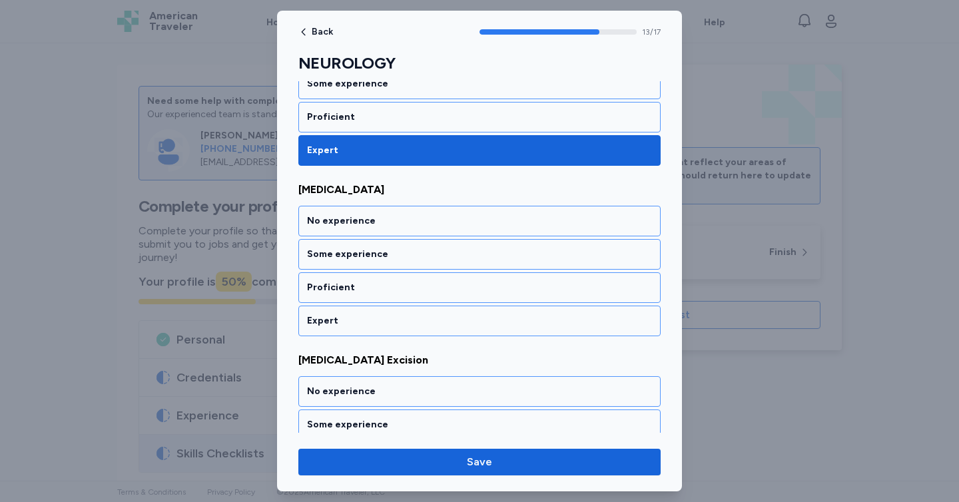
scroll to position [2313, 0]
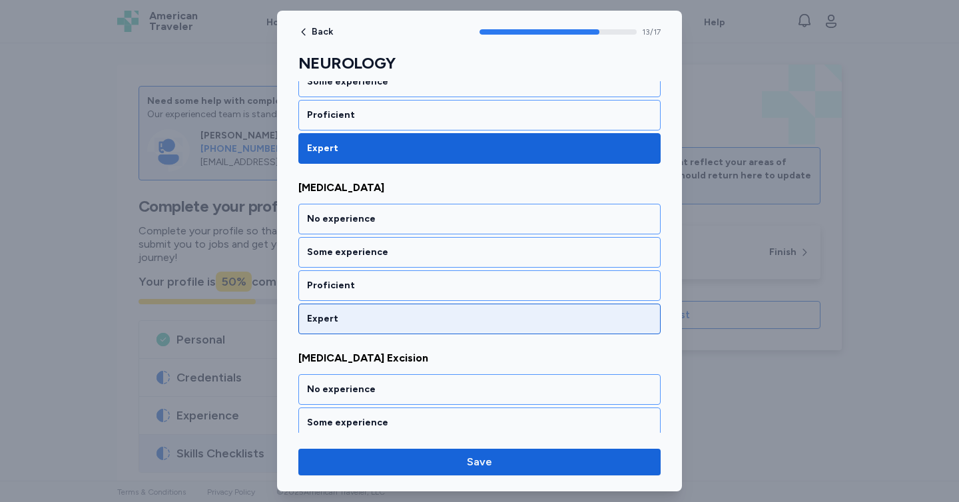
click at [459, 320] on div "Expert" at bounding box center [479, 318] width 345 height 13
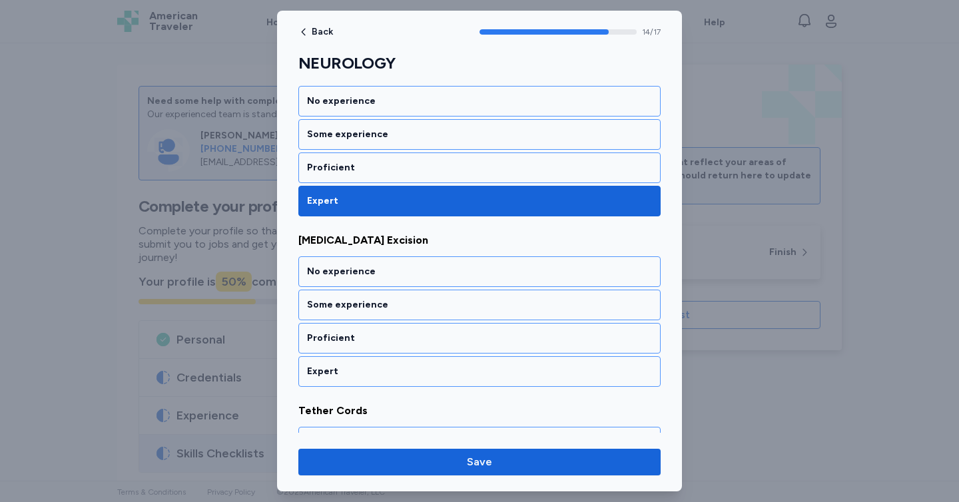
scroll to position [2483, 0]
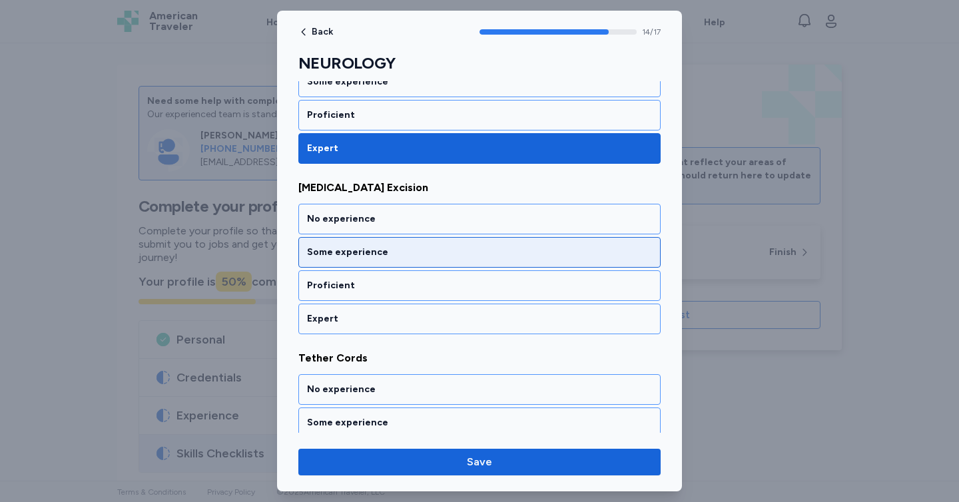
click at [463, 256] on div "Some experience" at bounding box center [479, 252] width 345 height 13
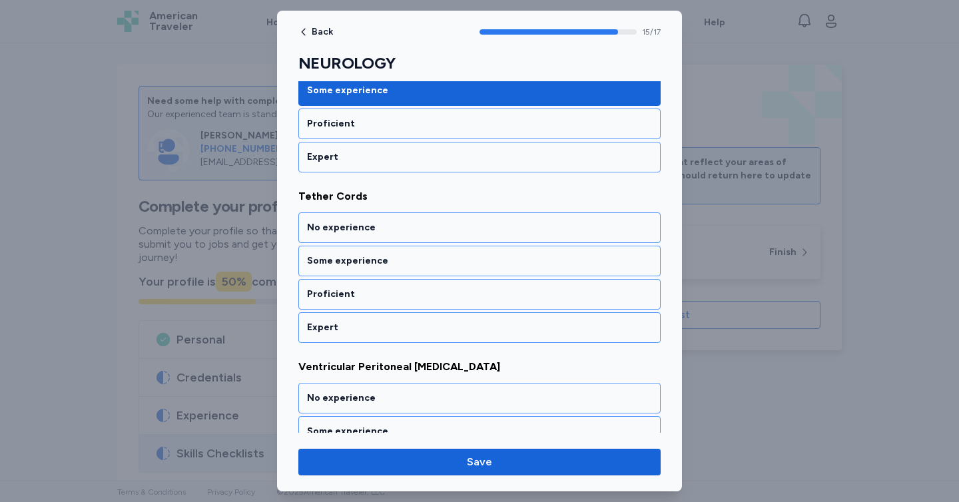
scroll to position [2653, 0]
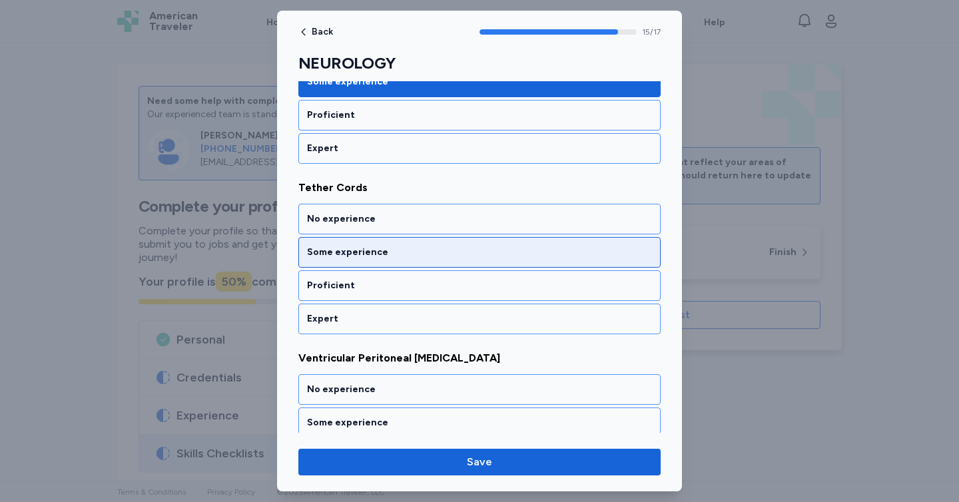
click at [457, 246] on div "Some experience" at bounding box center [479, 252] width 345 height 13
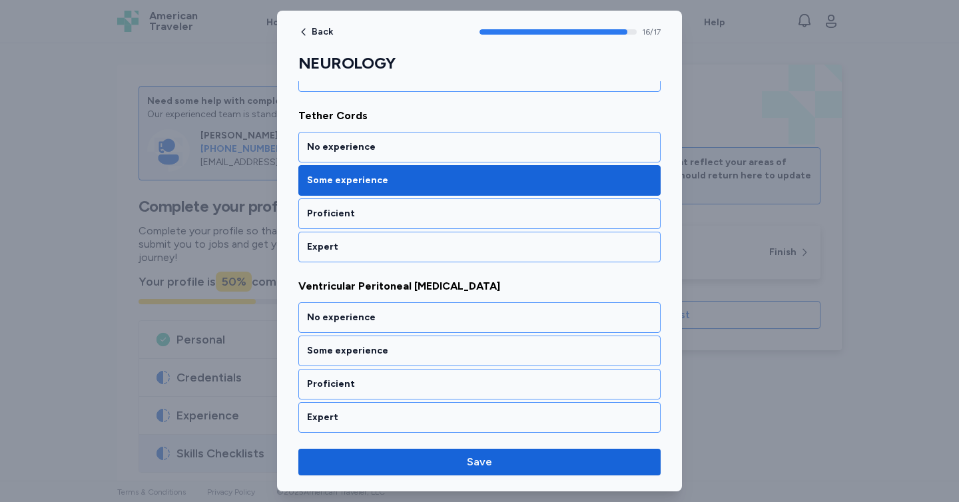
scroll to position [2728, 0]
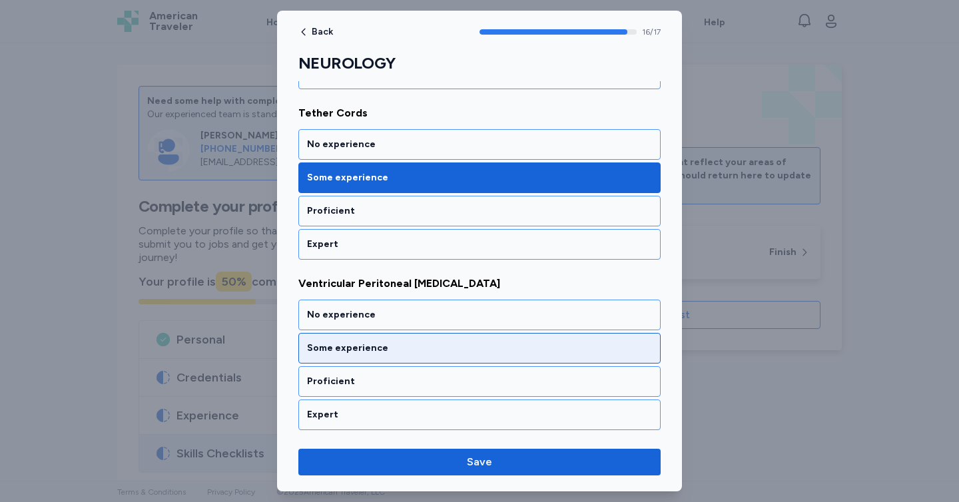
click at [467, 357] on div "Some experience" at bounding box center [479, 348] width 362 height 31
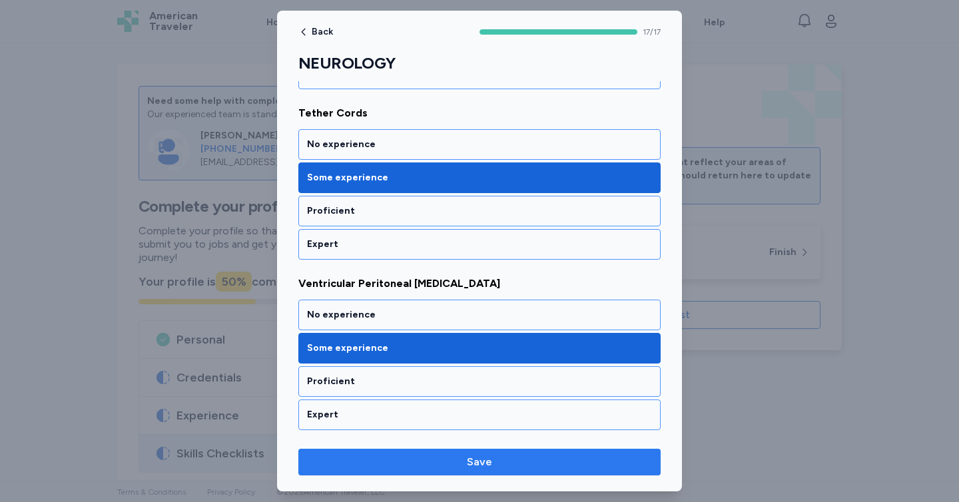
click at [545, 459] on span "Save" at bounding box center [479, 462] width 341 height 16
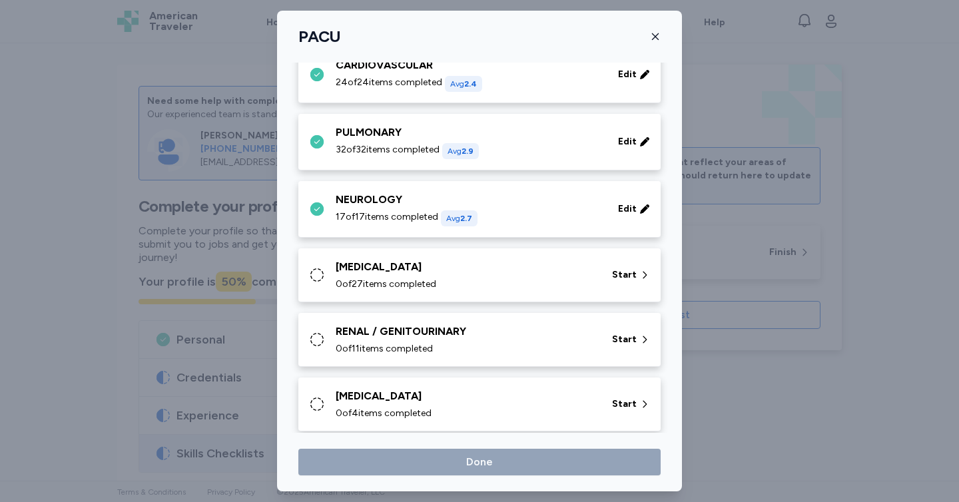
scroll to position [168, 0]
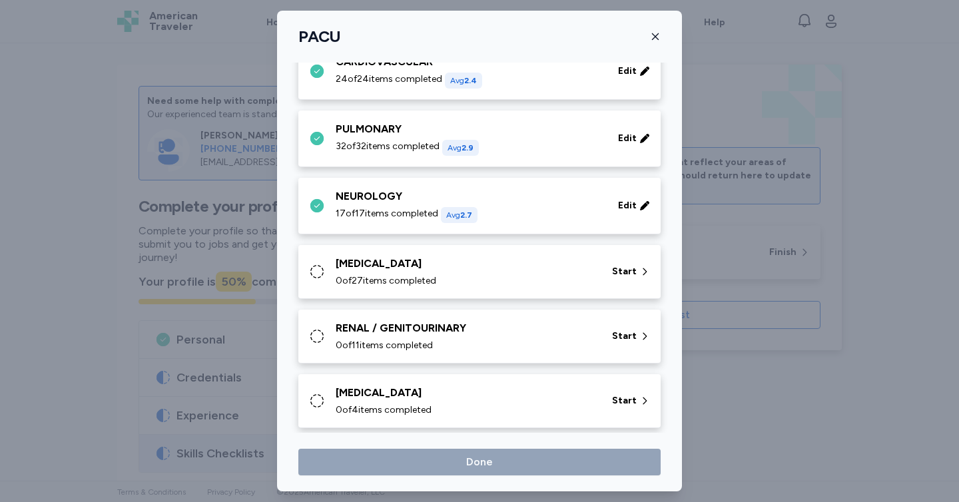
click at [534, 264] on div "[MEDICAL_DATA]" at bounding box center [466, 264] width 260 height 16
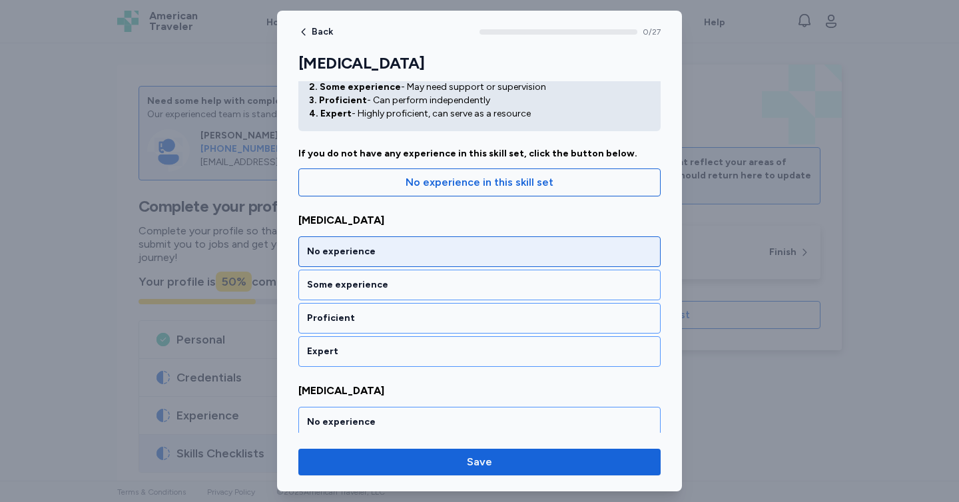
scroll to position [66, 0]
click at [508, 309] on div "Proficient" at bounding box center [479, 317] width 362 height 31
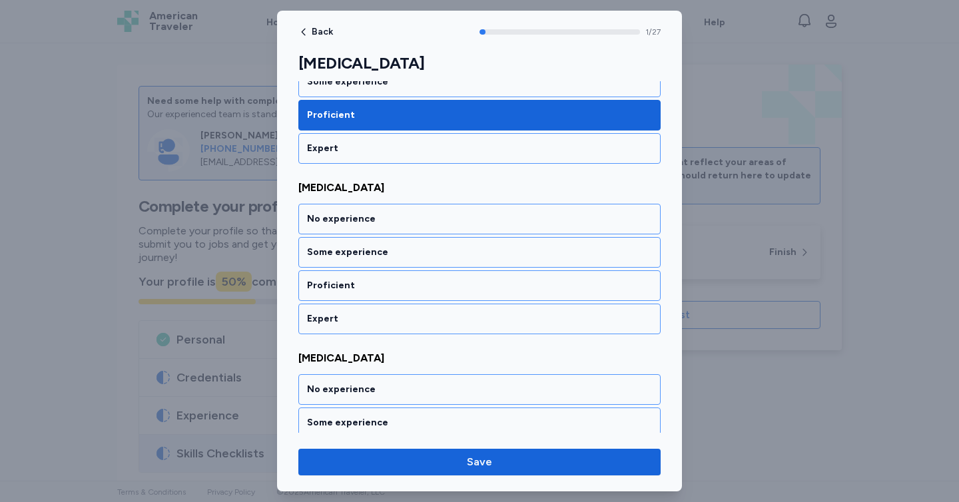
click at [508, 309] on div "Expert" at bounding box center [479, 319] width 362 height 31
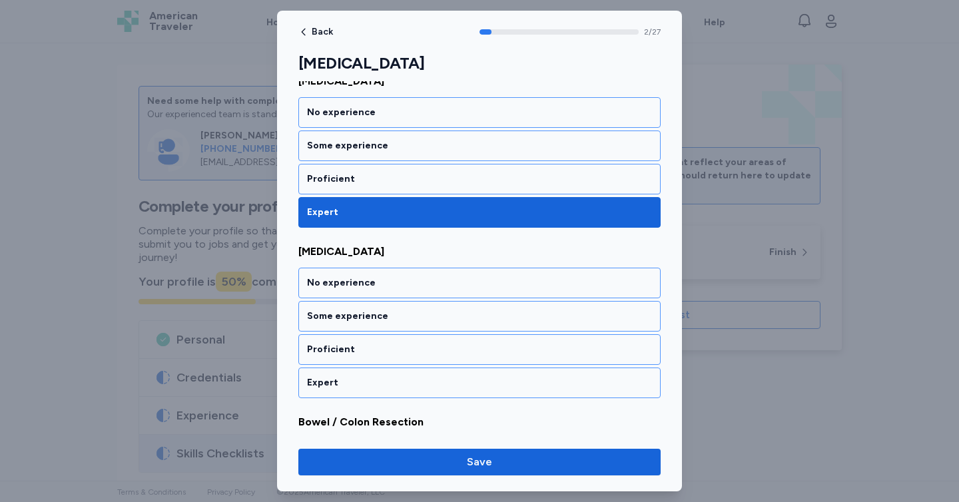
scroll to position [438, 0]
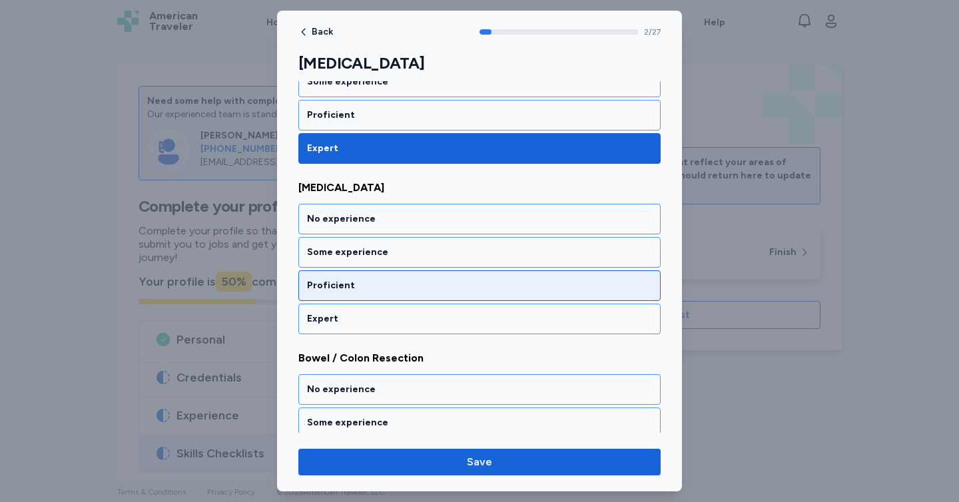
click at [516, 292] on div "Proficient" at bounding box center [479, 285] width 345 height 13
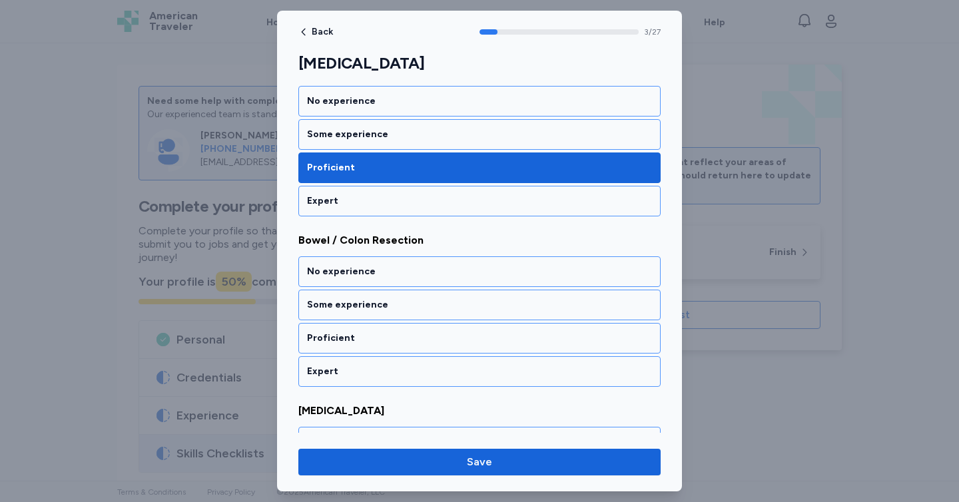
scroll to position [608, 0]
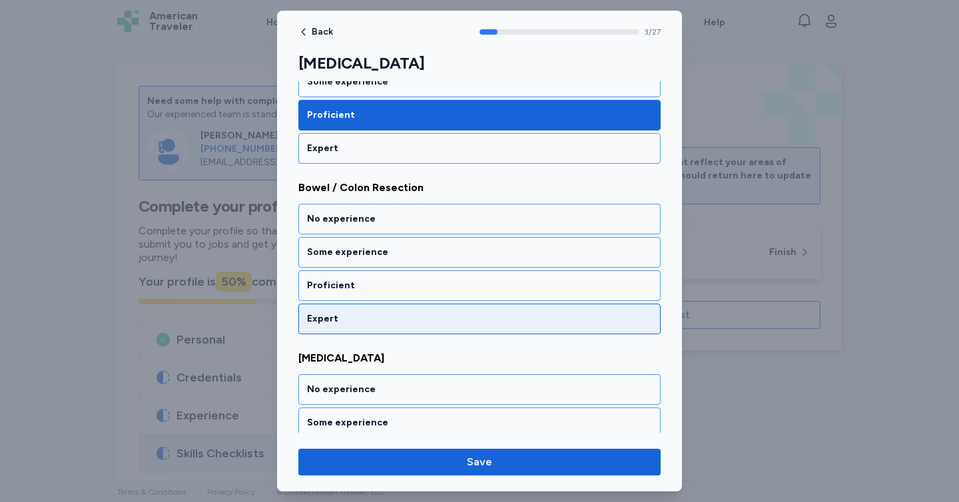
click at [508, 320] on div "Expert" at bounding box center [479, 318] width 345 height 13
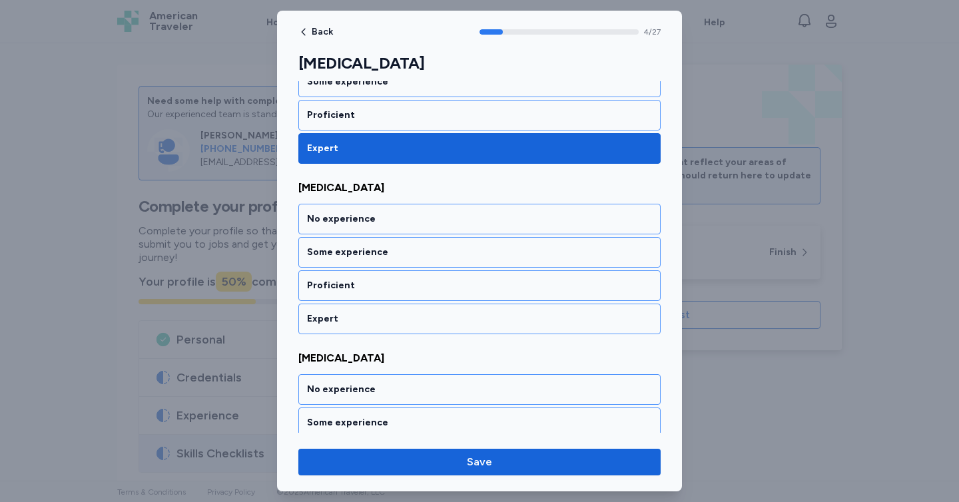
click at [508, 320] on div "Expert" at bounding box center [479, 318] width 345 height 13
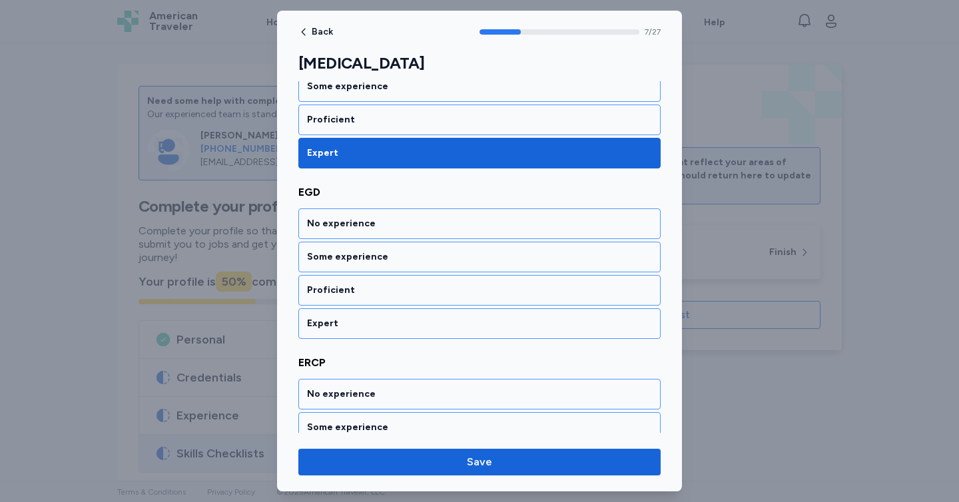
scroll to position [1290, 0]
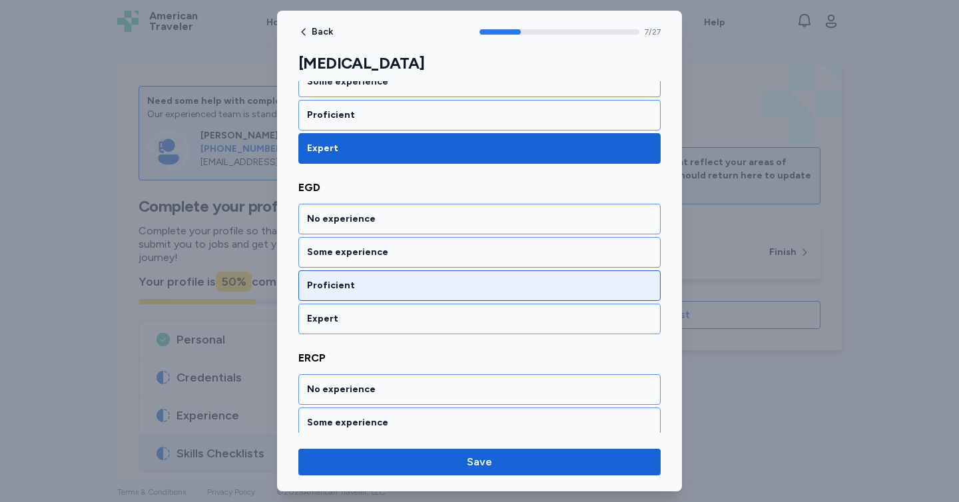
click at [515, 288] on div "Proficient" at bounding box center [479, 285] width 345 height 13
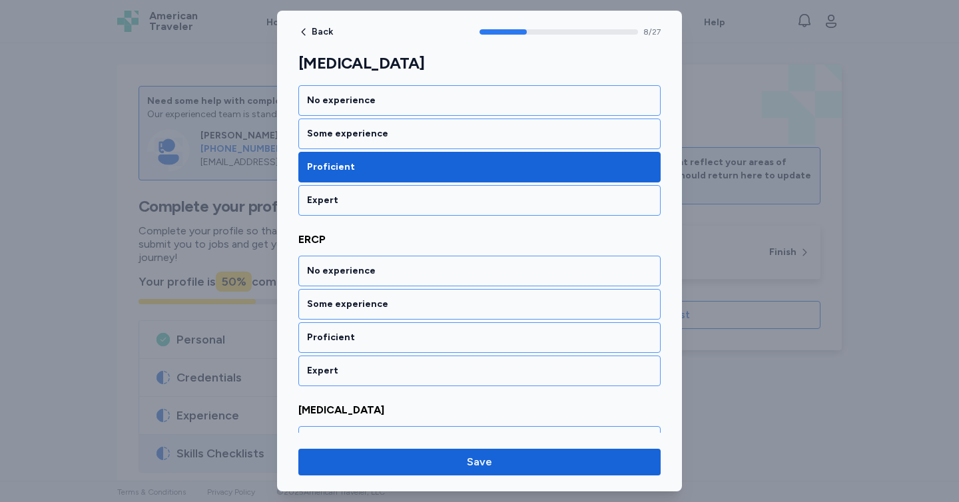
scroll to position [1461, 0]
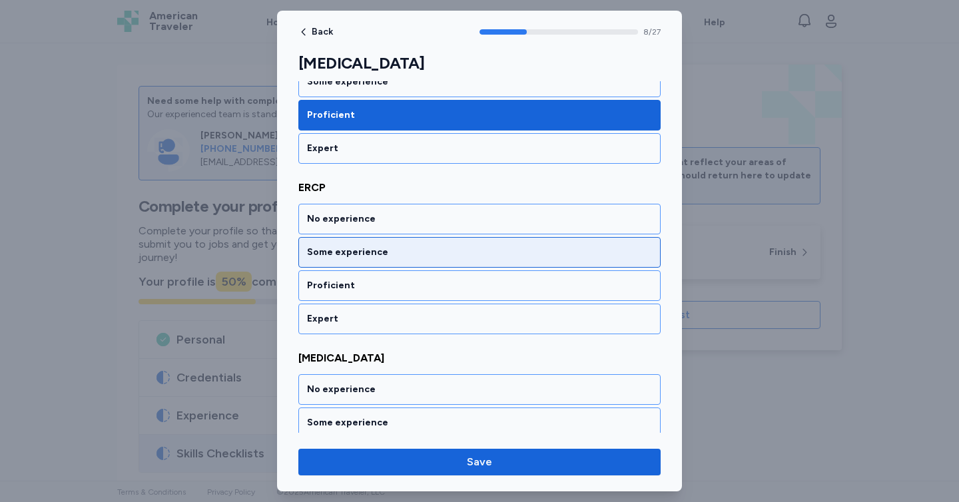
click at [507, 264] on div "Some experience" at bounding box center [479, 252] width 362 height 31
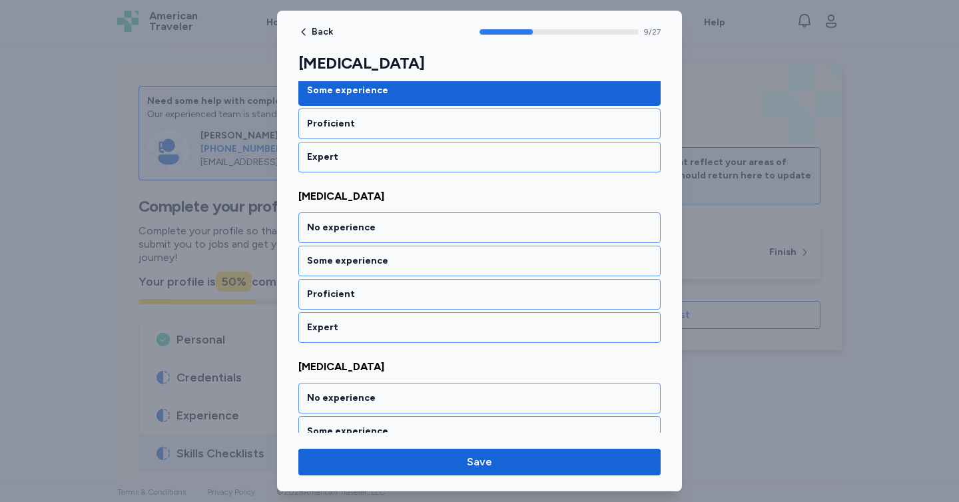
scroll to position [1631, 0]
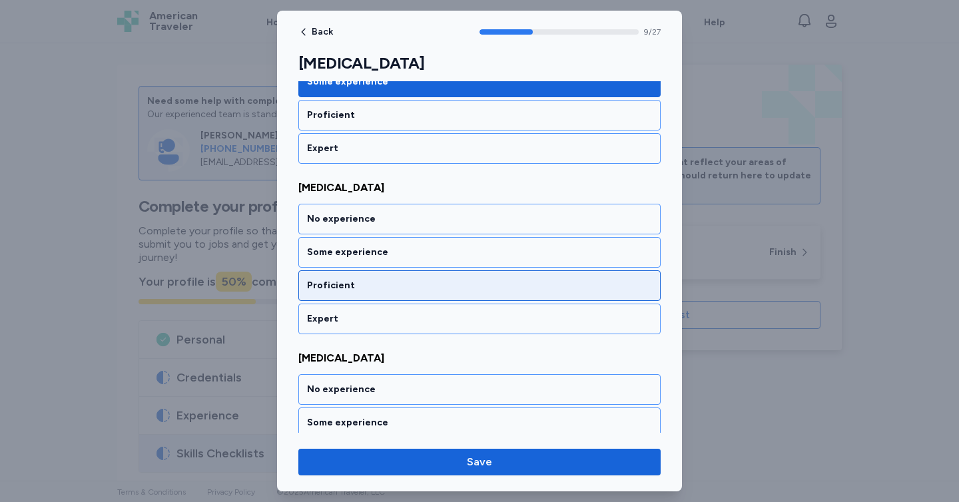
click at [497, 278] on div "Proficient" at bounding box center [479, 285] width 362 height 31
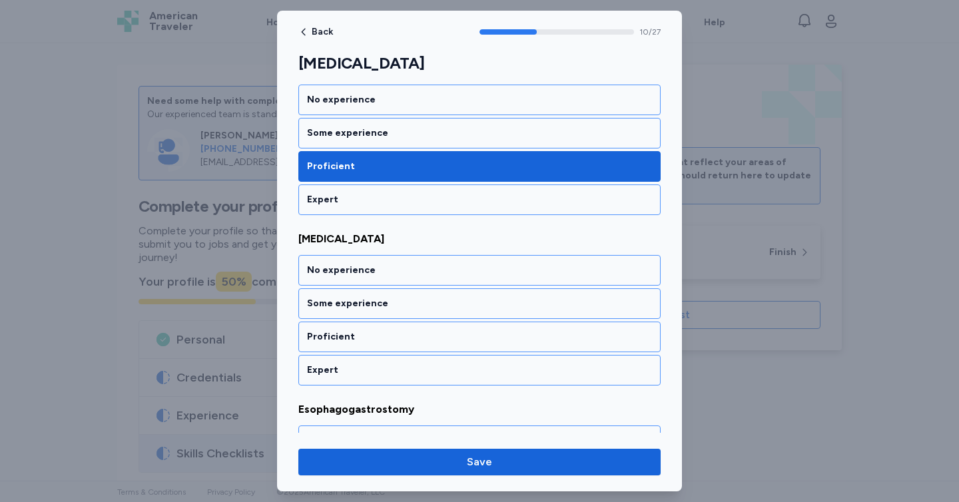
scroll to position [1801, 0]
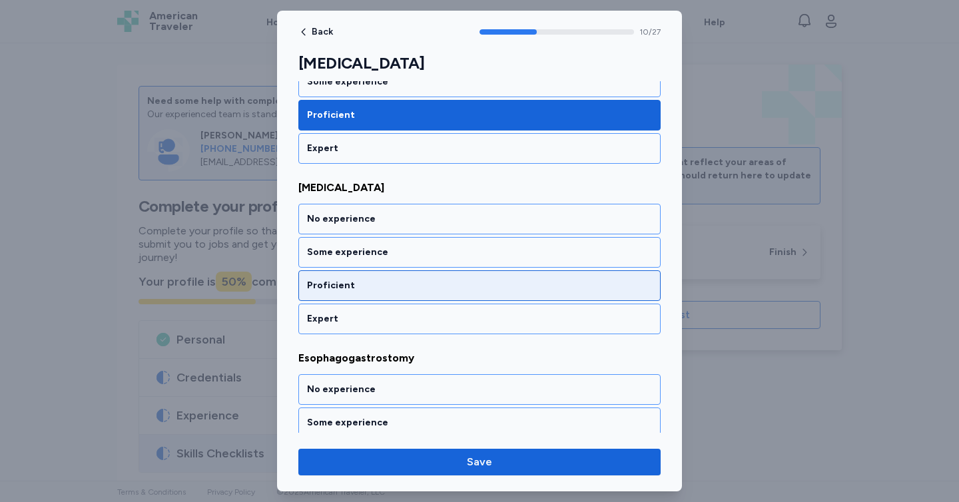
click at [497, 292] on div "Proficient" at bounding box center [479, 285] width 362 height 31
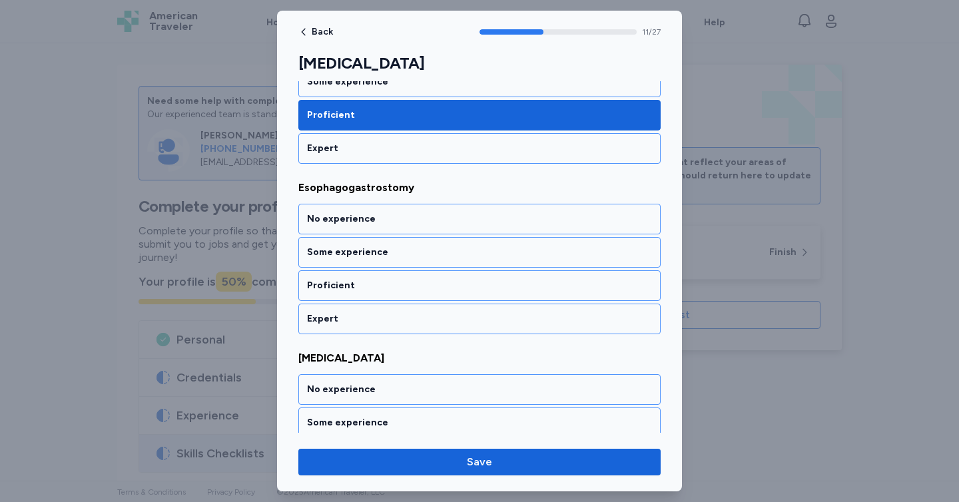
scroll to position [1921, 0]
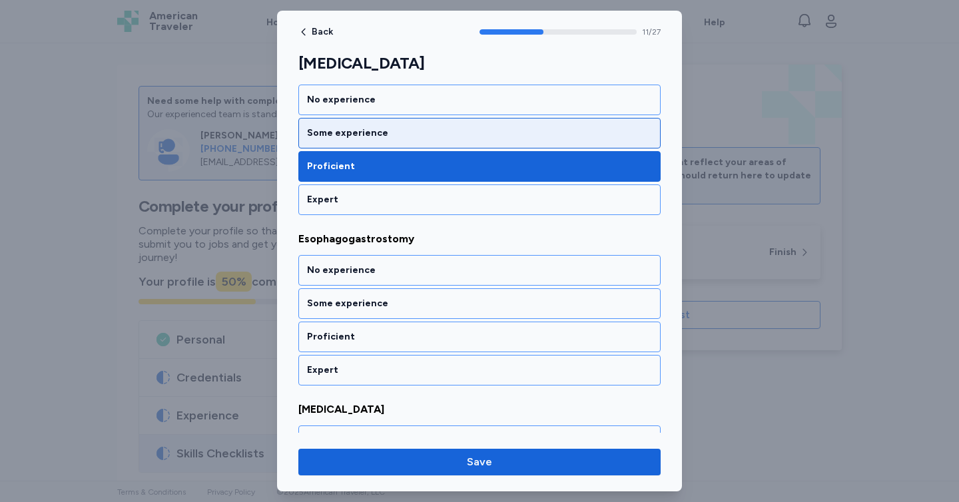
click at [432, 130] on div "Some experience" at bounding box center [479, 132] width 345 height 13
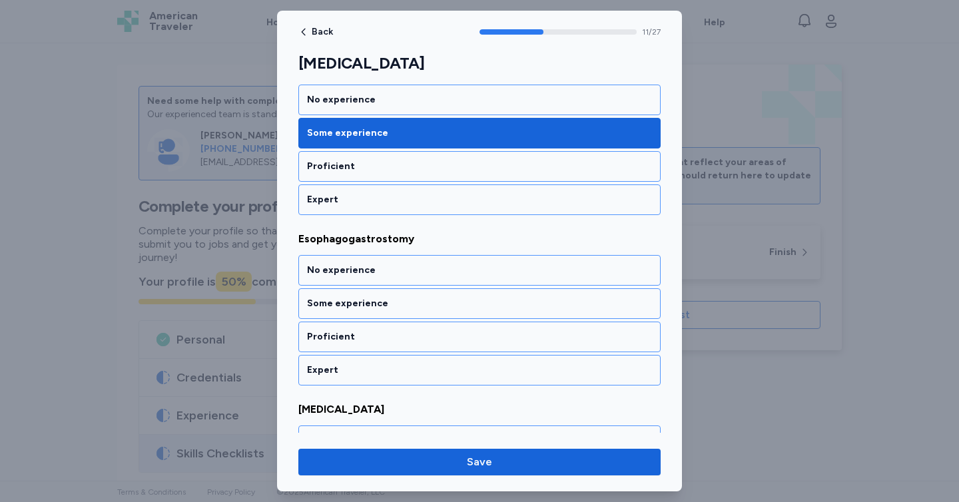
scroll to position [1972, 0]
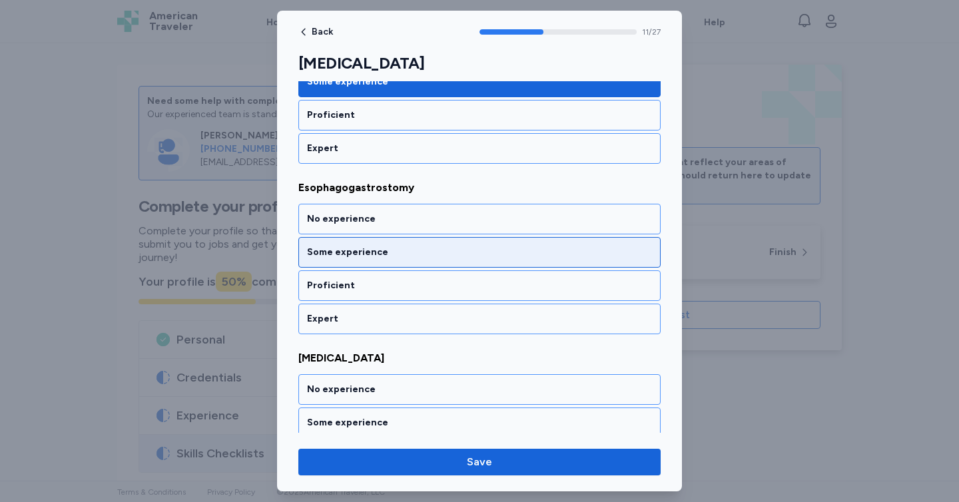
click at [461, 257] on div "Some experience" at bounding box center [479, 252] width 345 height 13
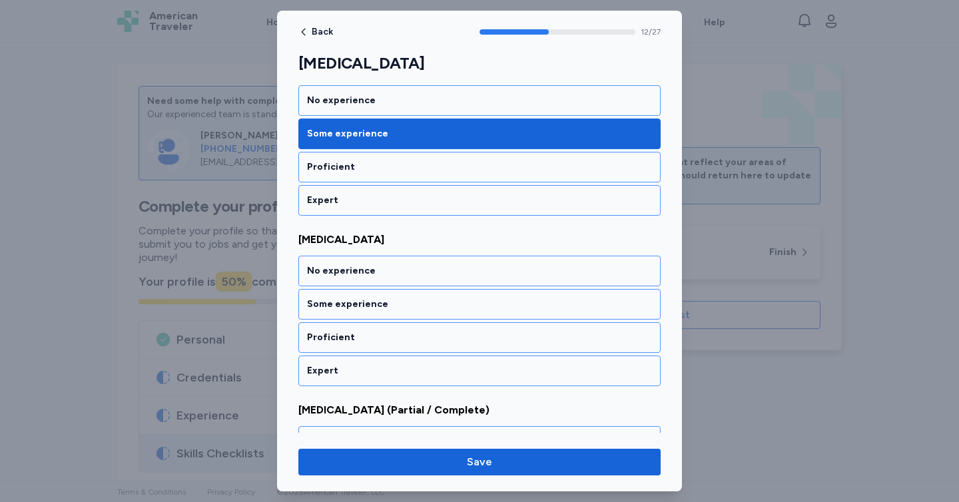
scroll to position [2142, 0]
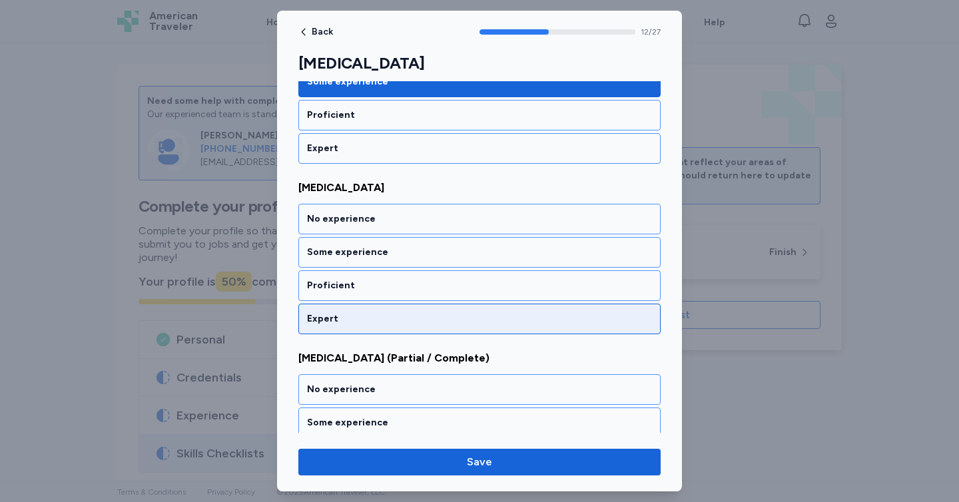
click at [505, 313] on div "Expert" at bounding box center [479, 318] width 345 height 13
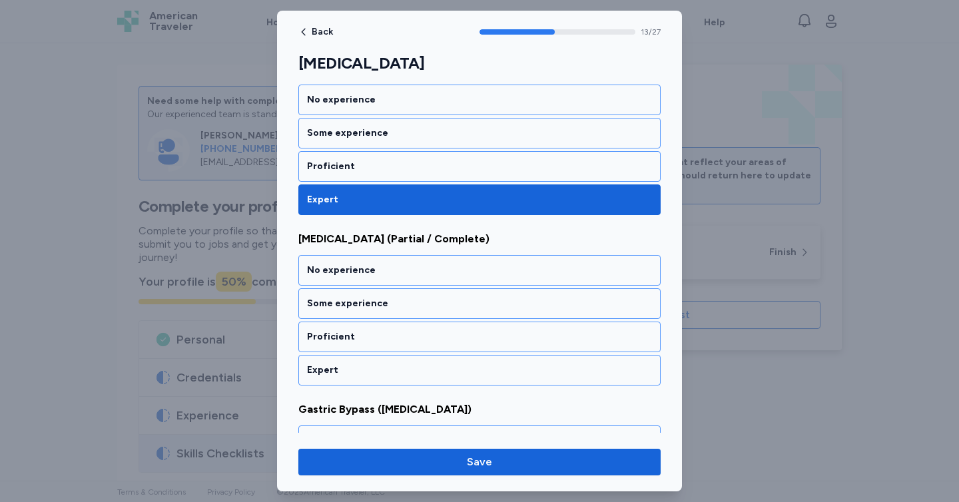
scroll to position [2313, 0]
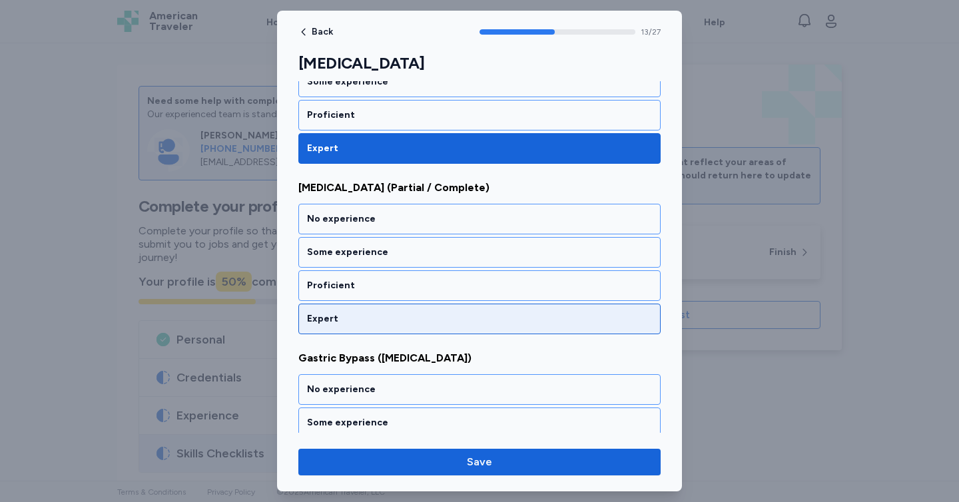
click at [509, 325] on div "Expert" at bounding box center [479, 318] width 345 height 13
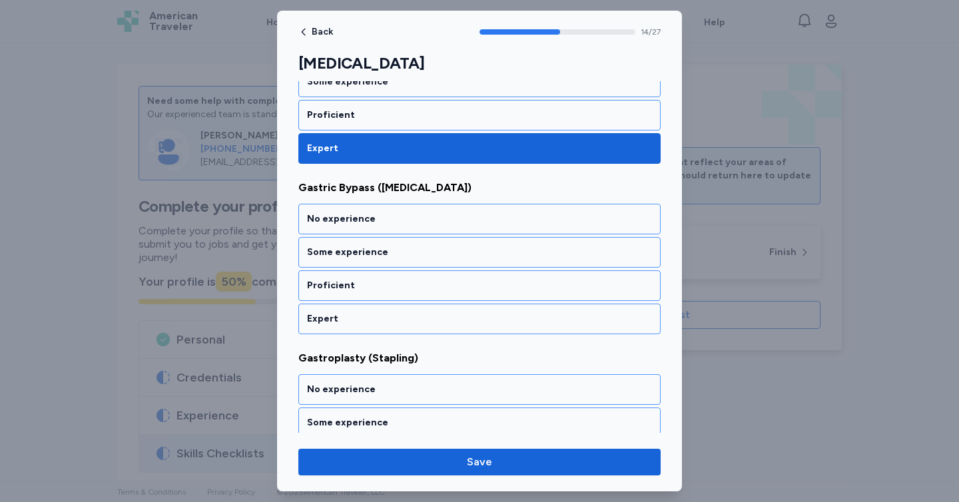
click at [509, 325] on div "Expert" at bounding box center [479, 318] width 345 height 13
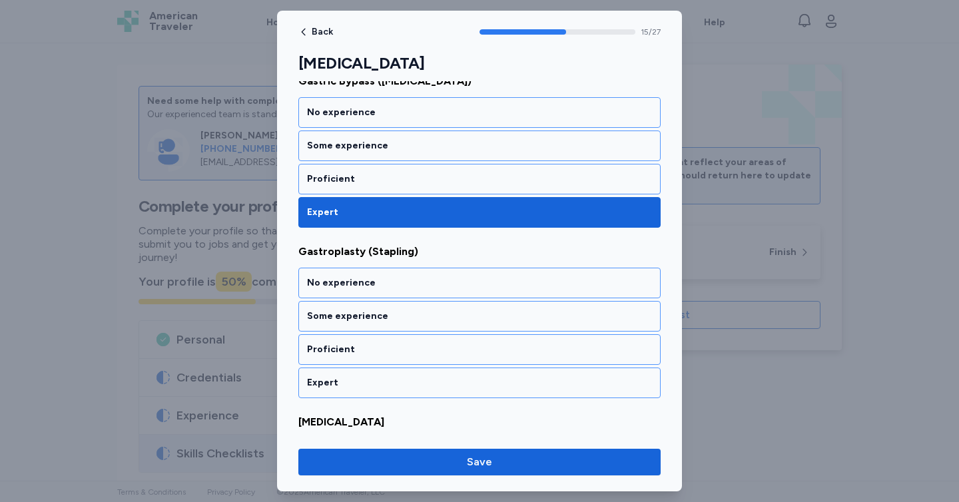
scroll to position [2653, 0]
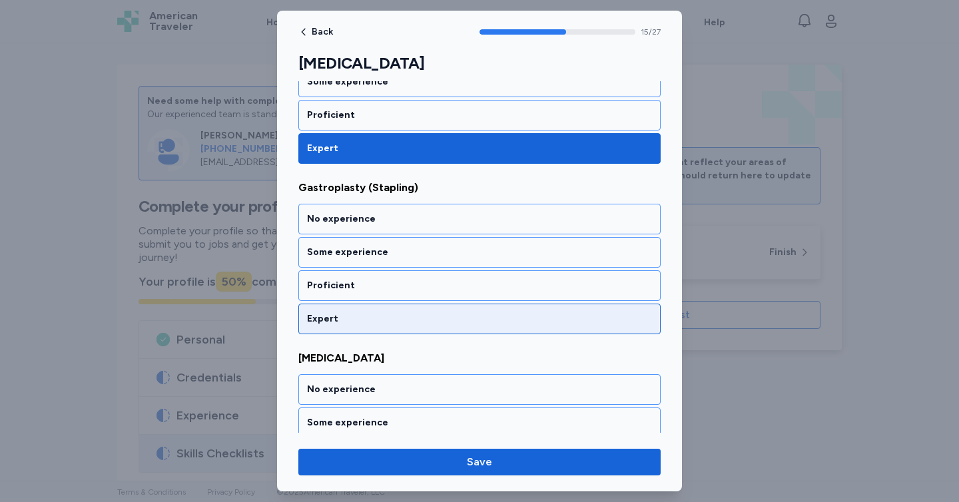
click at [511, 316] on div "Expert" at bounding box center [479, 318] width 345 height 13
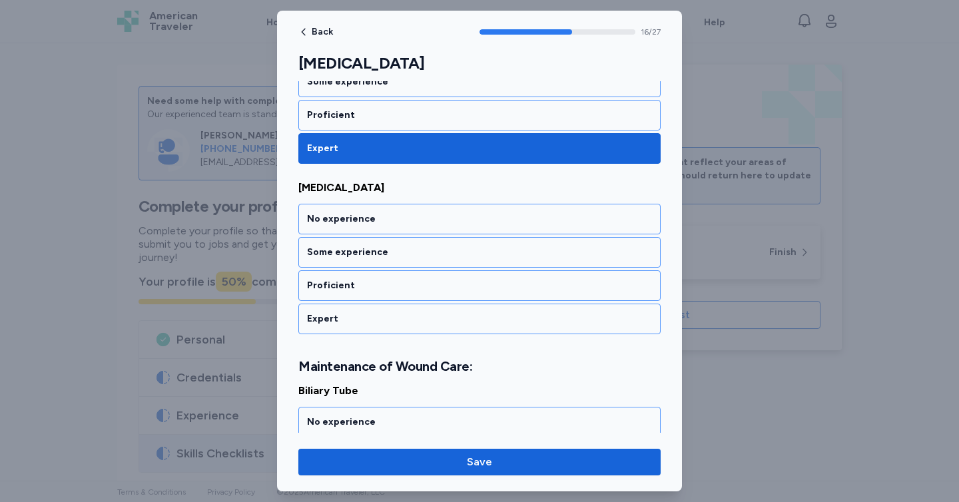
click at [511, 316] on div "Expert" at bounding box center [479, 318] width 345 height 13
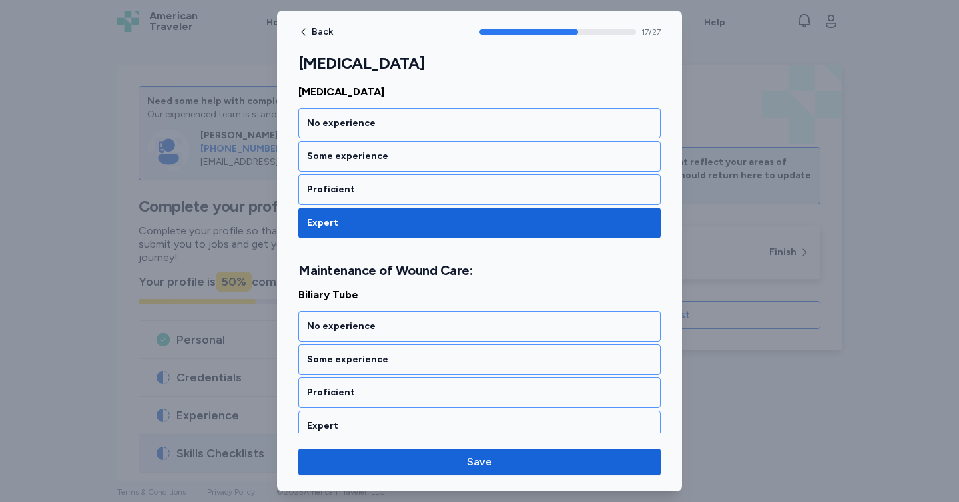
scroll to position [3010, 0]
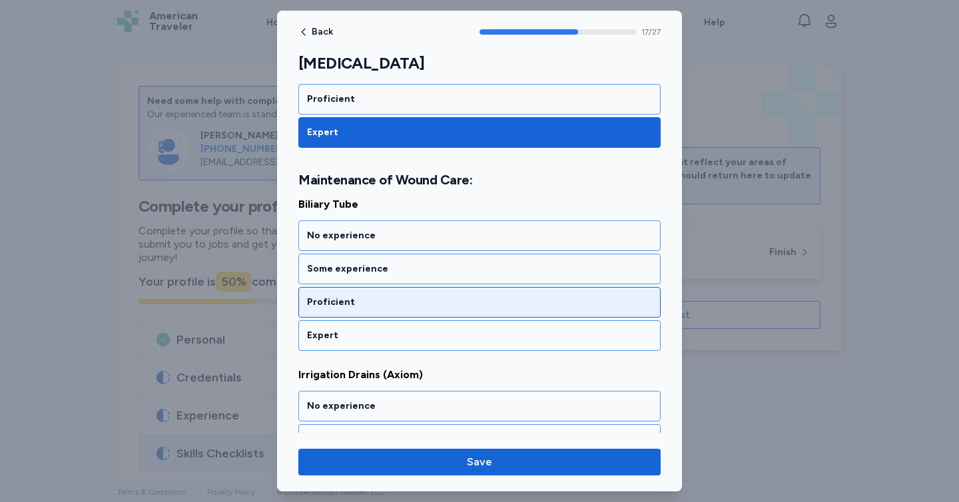
click at [508, 306] on div "Proficient" at bounding box center [479, 302] width 345 height 13
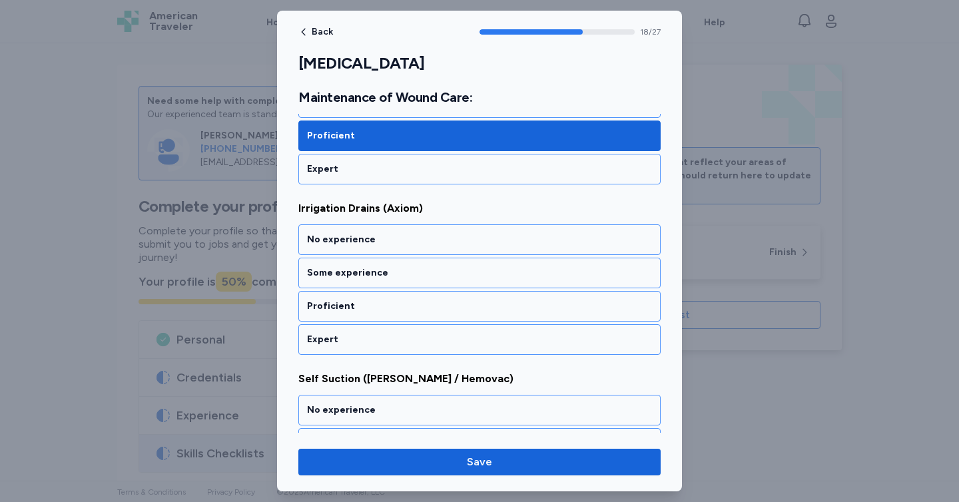
scroll to position [3181, 0]
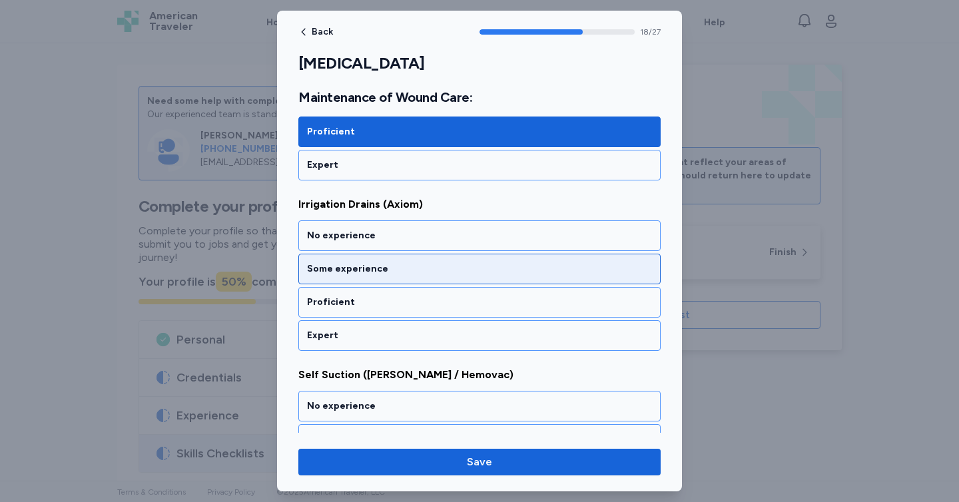
click at [505, 274] on div "Some experience" at bounding box center [479, 268] width 345 height 13
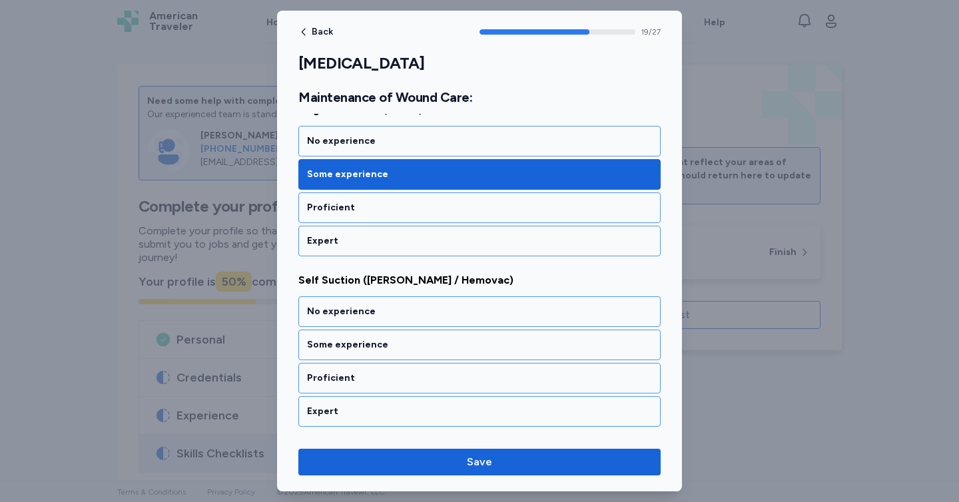
scroll to position [3351, 0]
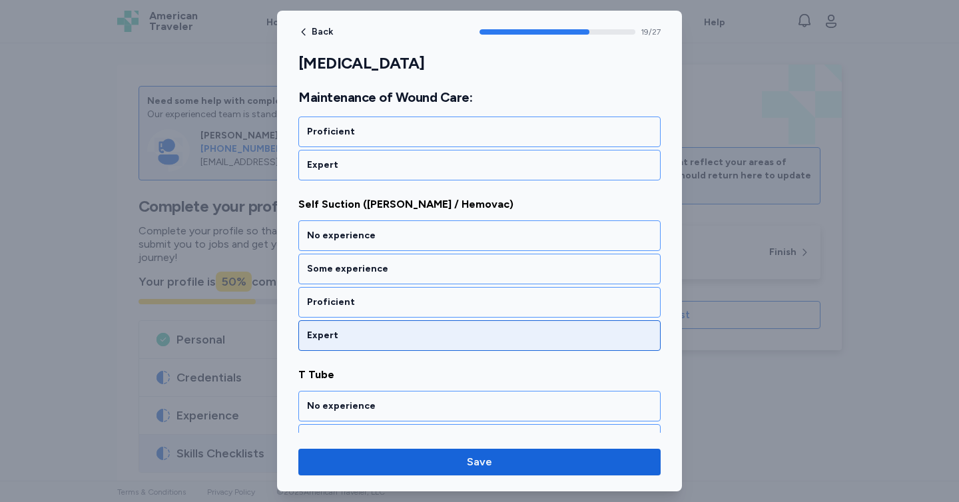
click at [500, 340] on div "Expert" at bounding box center [479, 335] width 345 height 13
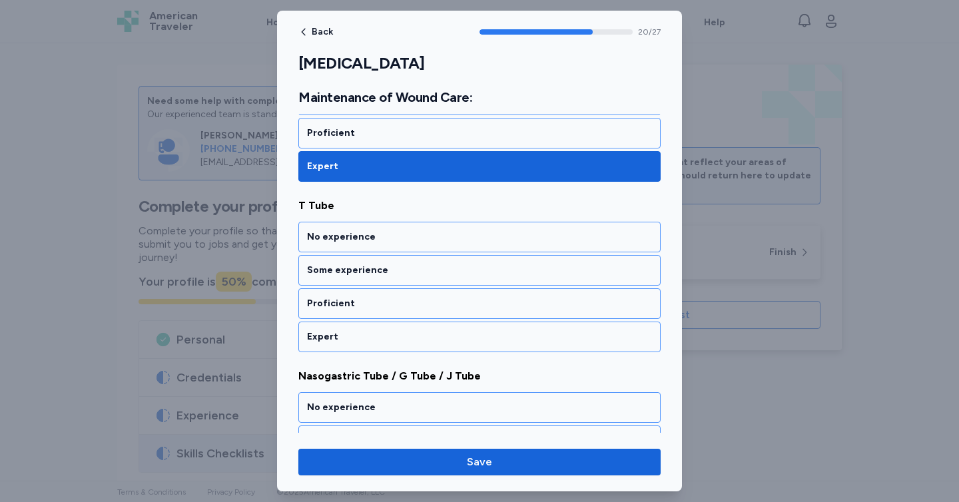
scroll to position [3522, 0]
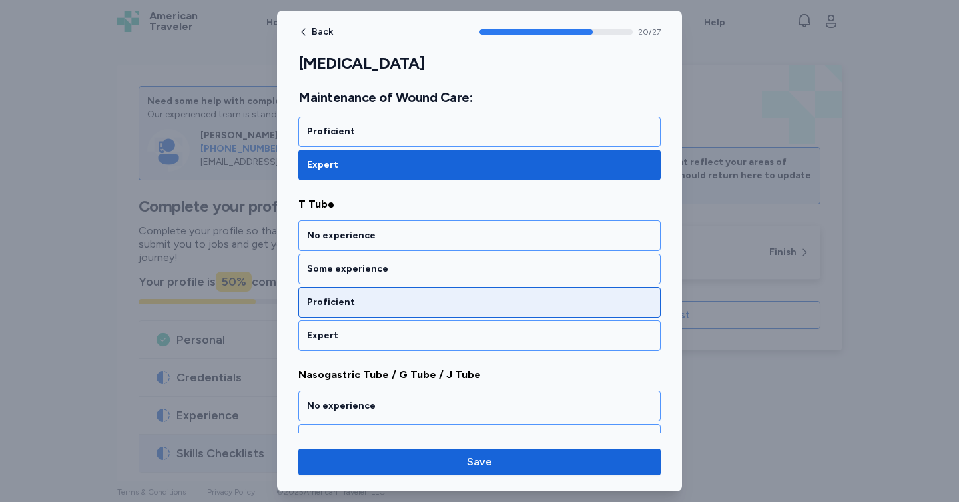
click at [495, 304] on div "Proficient" at bounding box center [479, 302] width 345 height 13
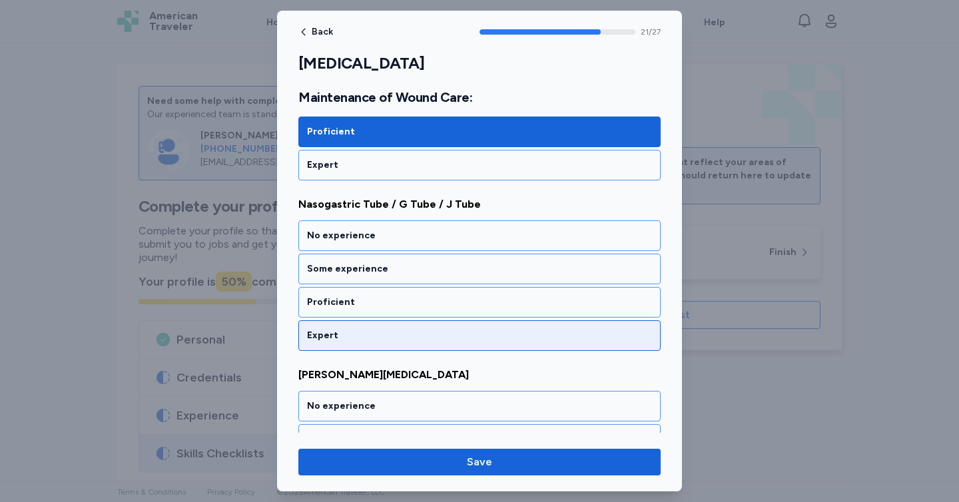
click at [498, 343] on div "Expert" at bounding box center [479, 335] width 362 height 31
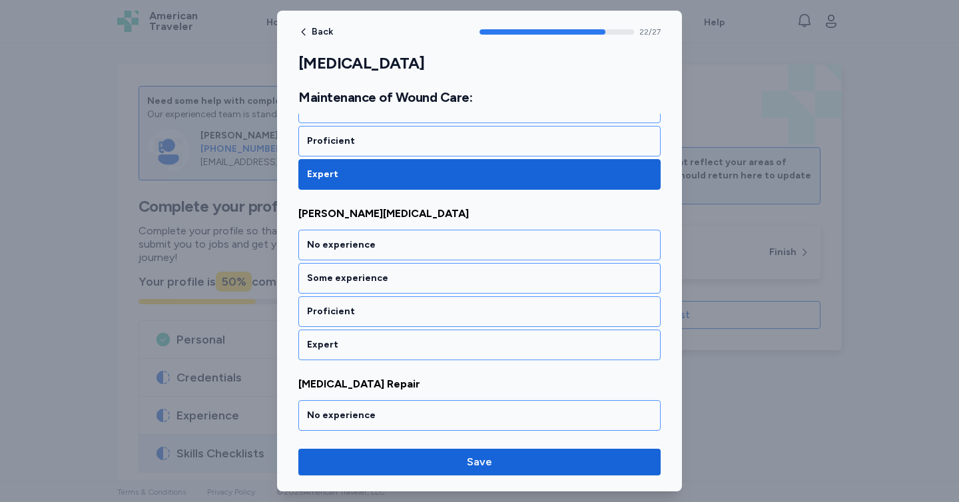
scroll to position [3862, 0]
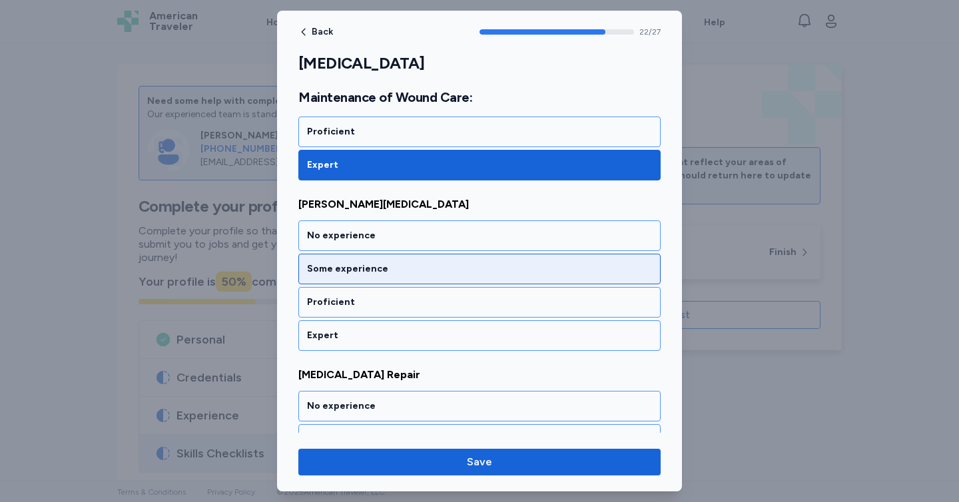
click at [469, 279] on div "Some experience" at bounding box center [479, 269] width 362 height 31
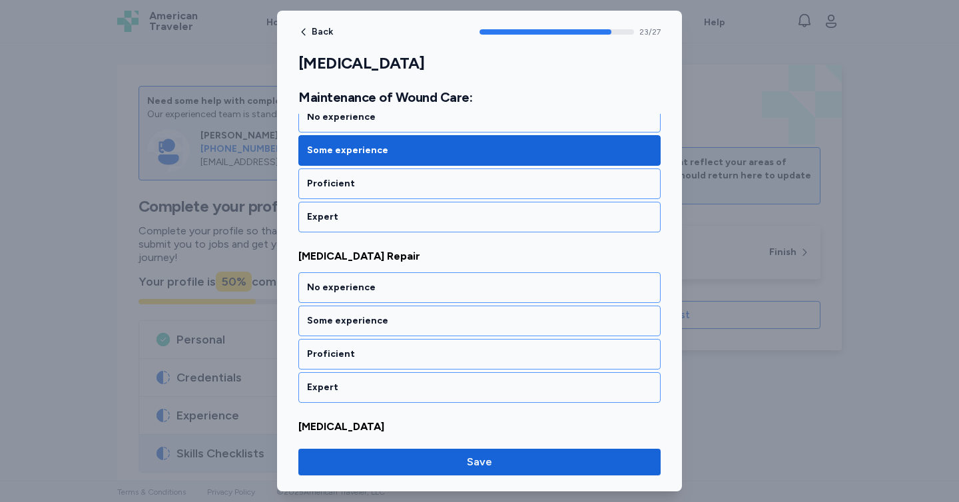
scroll to position [4033, 0]
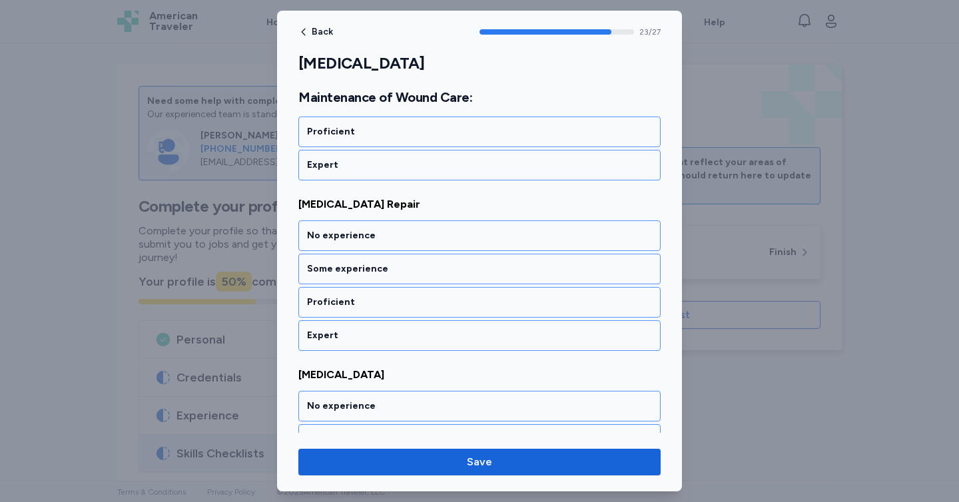
click at [469, 279] on div "Some experience" at bounding box center [479, 269] width 362 height 31
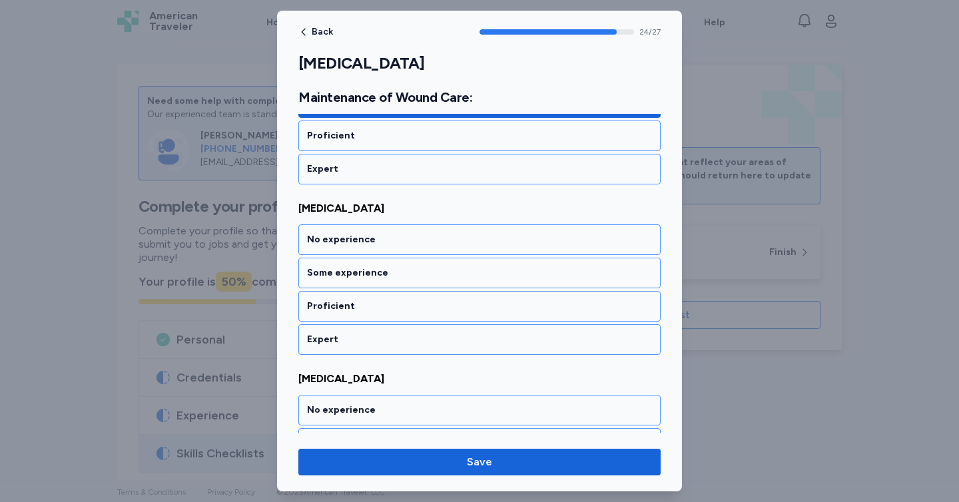
scroll to position [4203, 0]
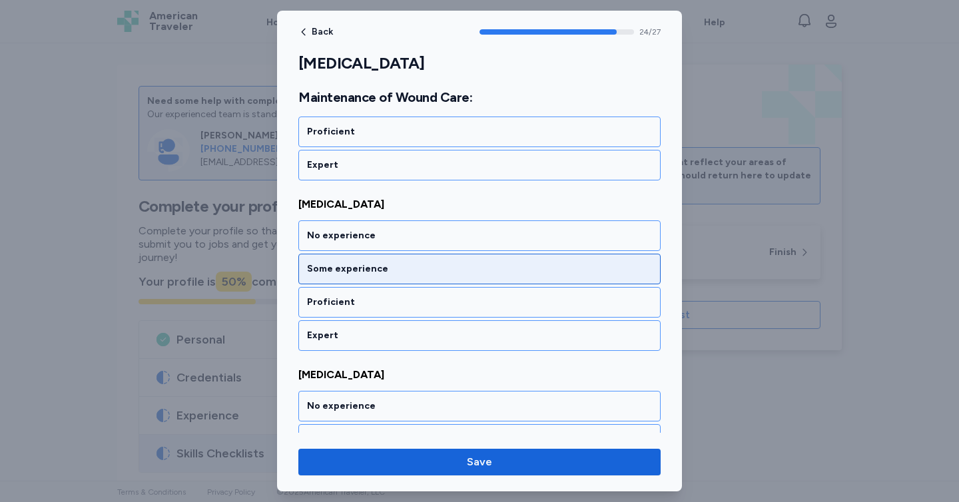
click at [453, 268] on div "Some experience" at bounding box center [479, 268] width 345 height 13
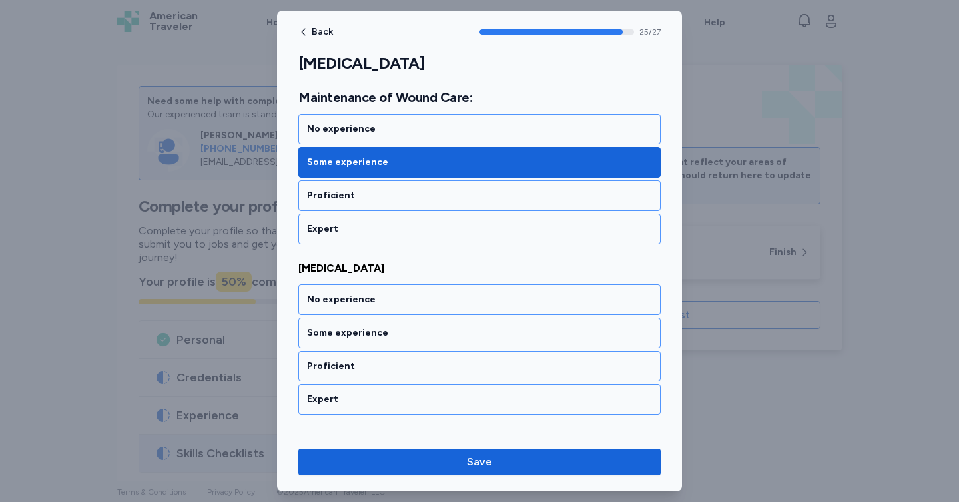
scroll to position [4374, 0]
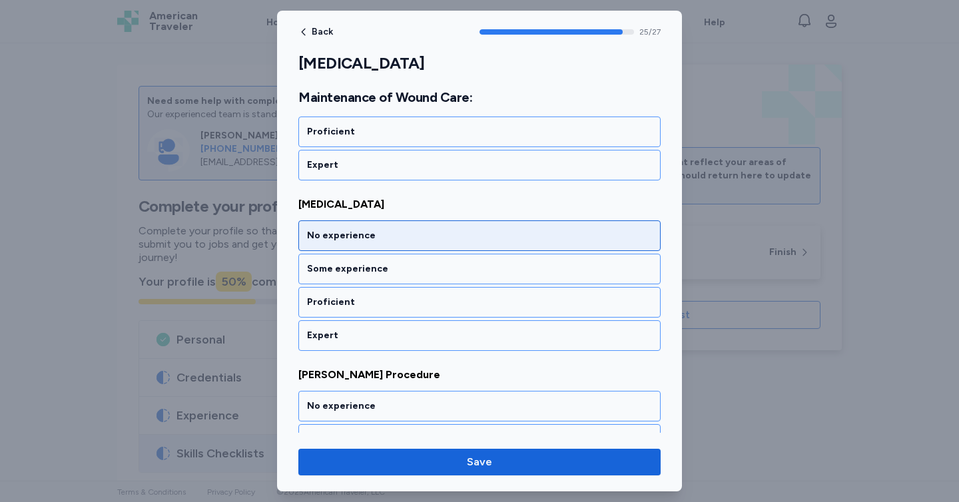
click at [454, 239] on div "No experience" at bounding box center [479, 235] width 345 height 13
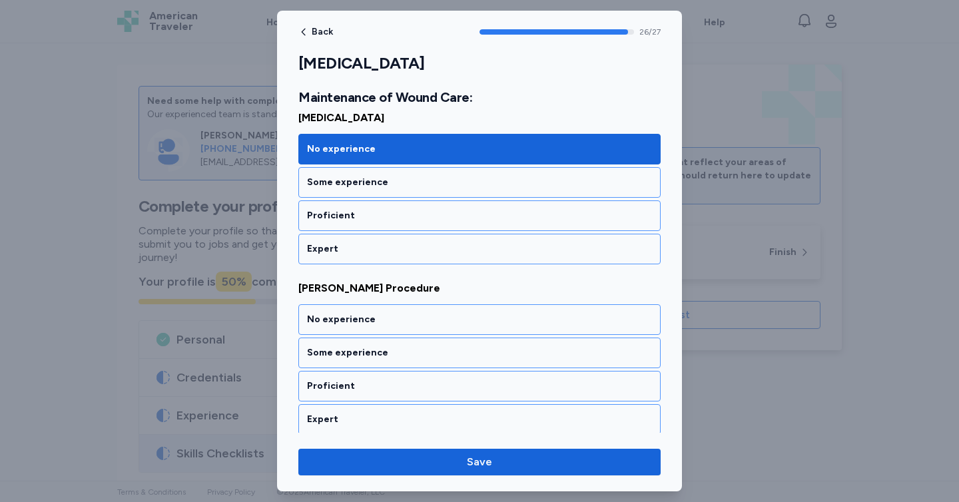
scroll to position [4465, 0]
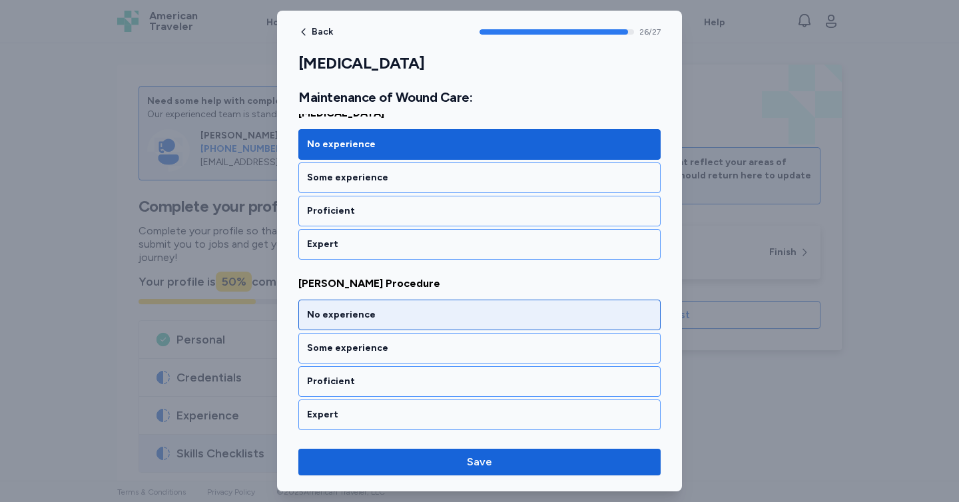
click at [447, 312] on div "No experience" at bounding box center [479, 314] width 345 height 13
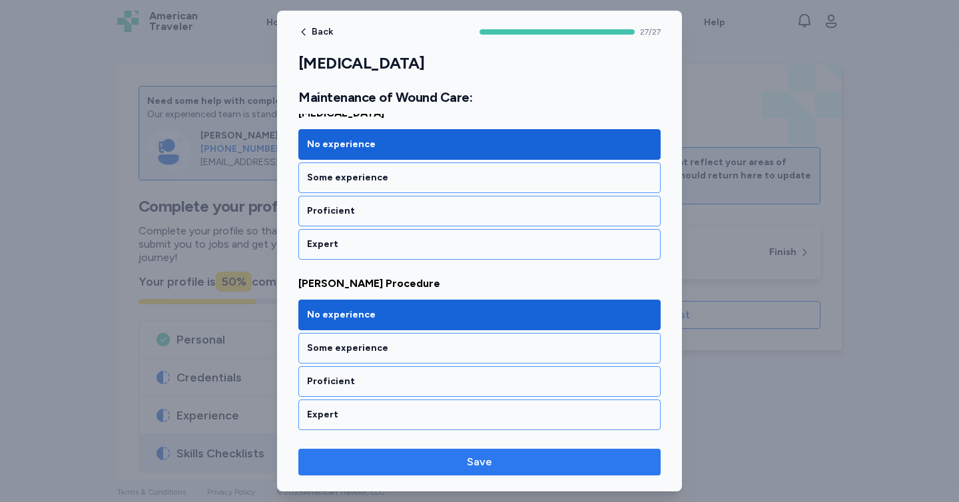
click at [549, 463] on span "Save" at bounding box center [479, 462] width 341 height 16
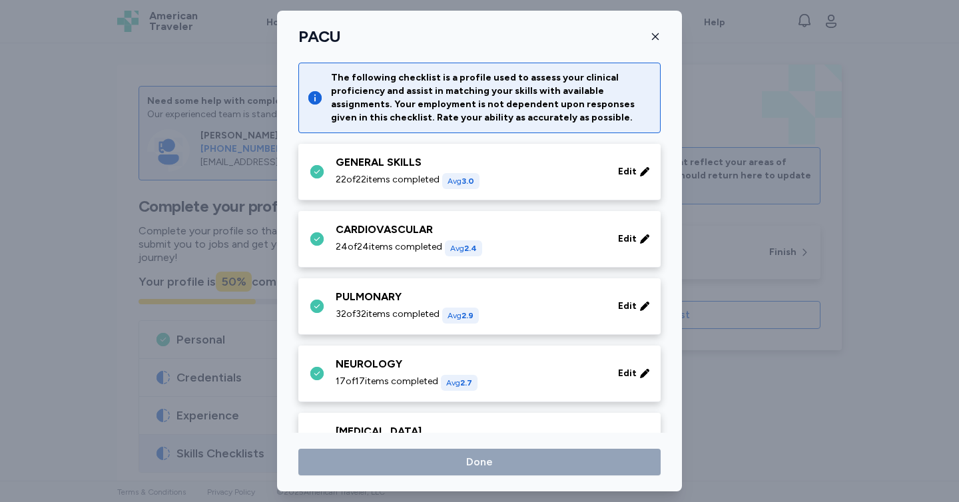
scroll to position [168, 0]
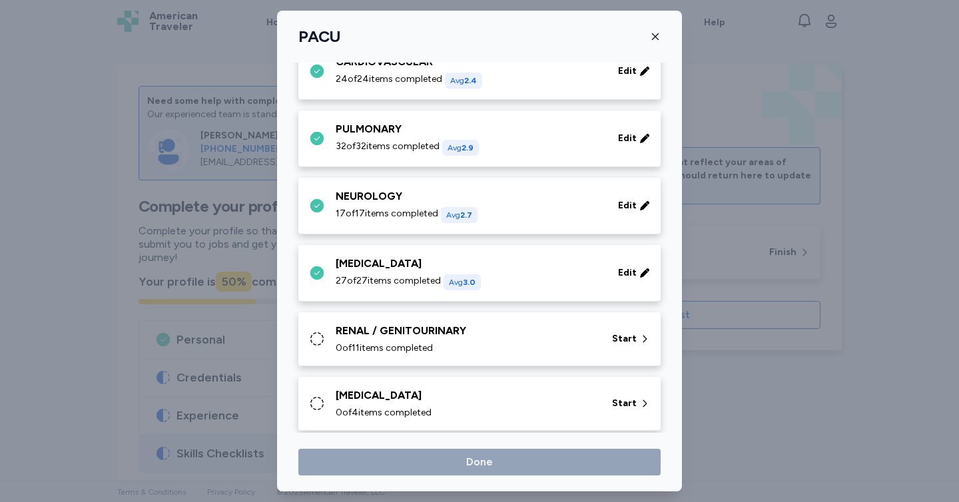
click at [486, 334] on div "RENAL / GENITOURINARY" at bounding box center [466, 331] width 260 height 16
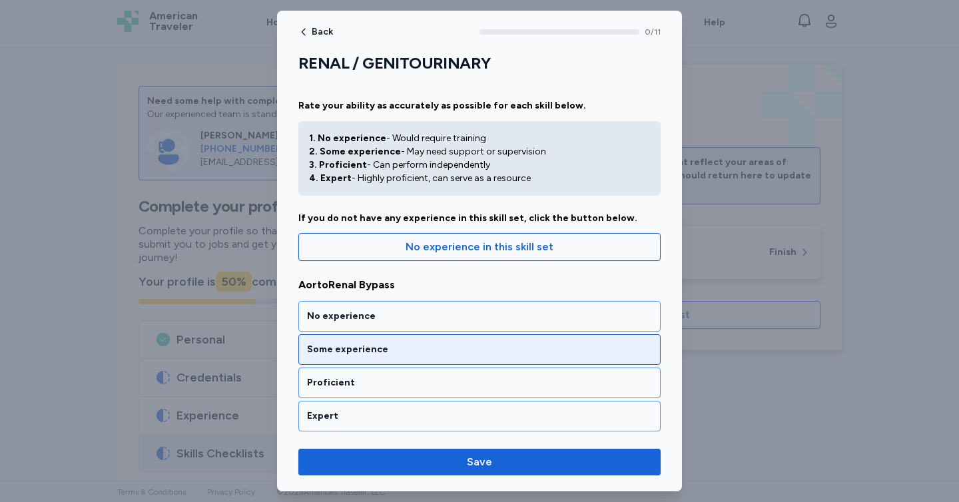
click at [481, 348] on div "Some experience" at bounding box center [479, 349] width 345 height 13
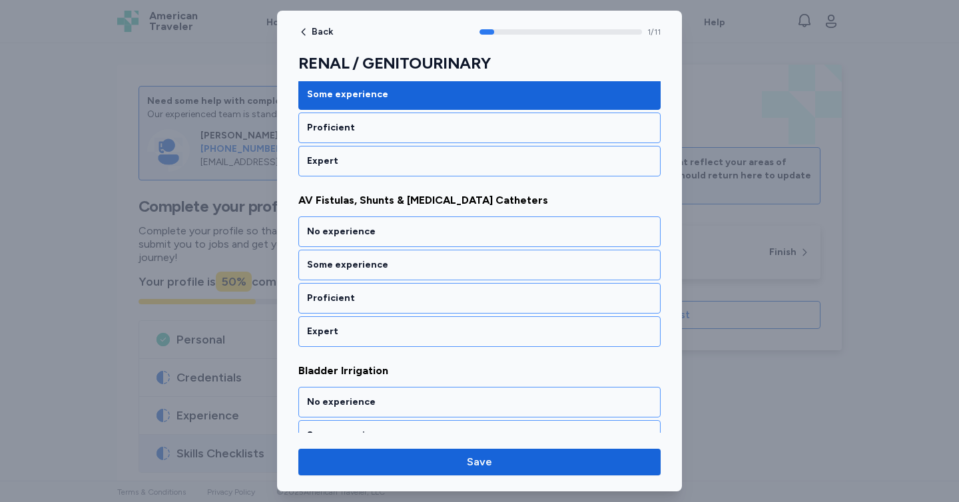
scroll to position [268, 0]
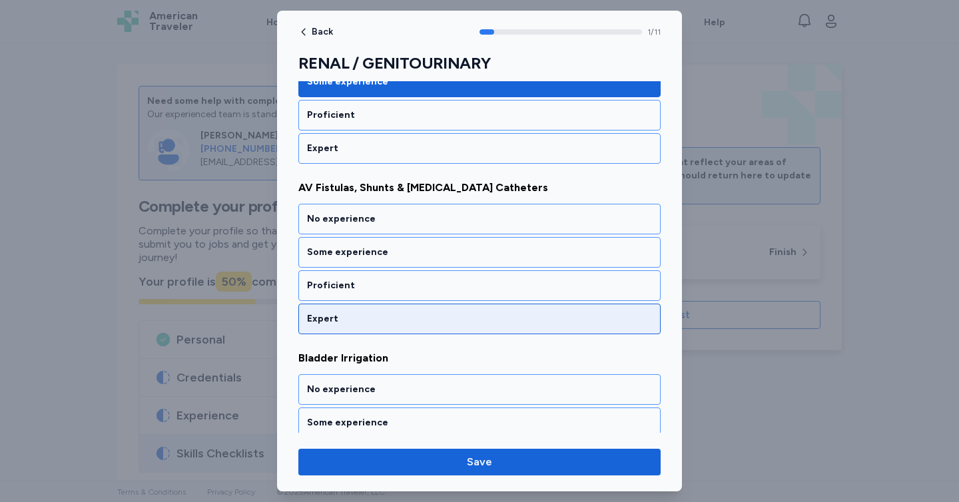
click at [481, 318] on div "Expert" at bounding box center [479, 318] width 345 height 13
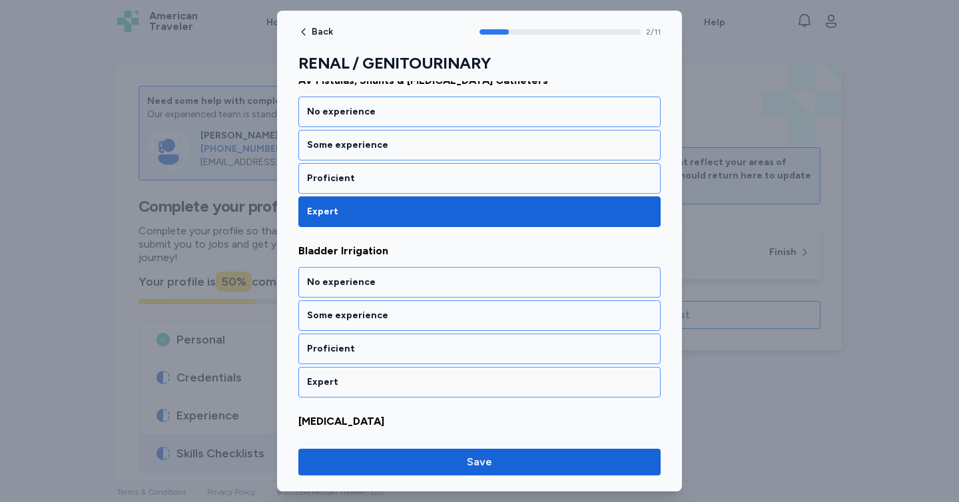
scroll to position [438, 0]
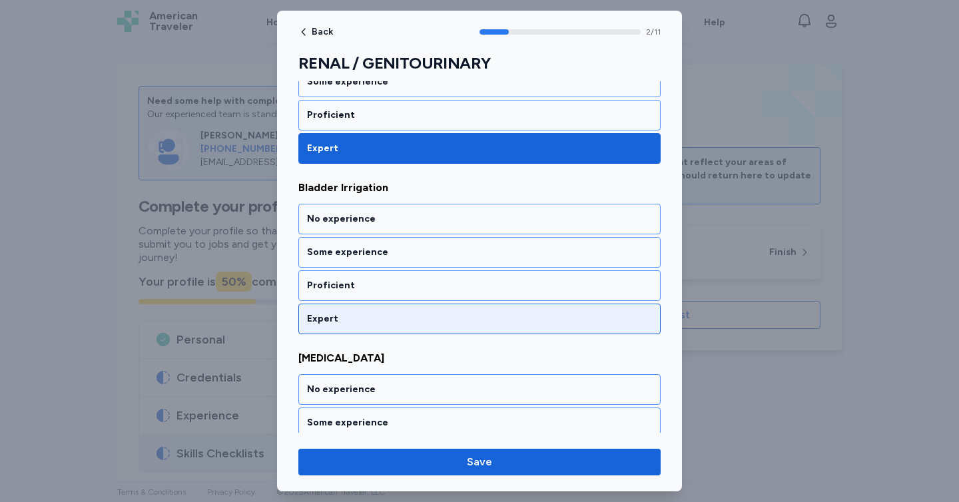
click at [477, 315] on div "Expert" at bounding box center [479, 318] width 345 height 13
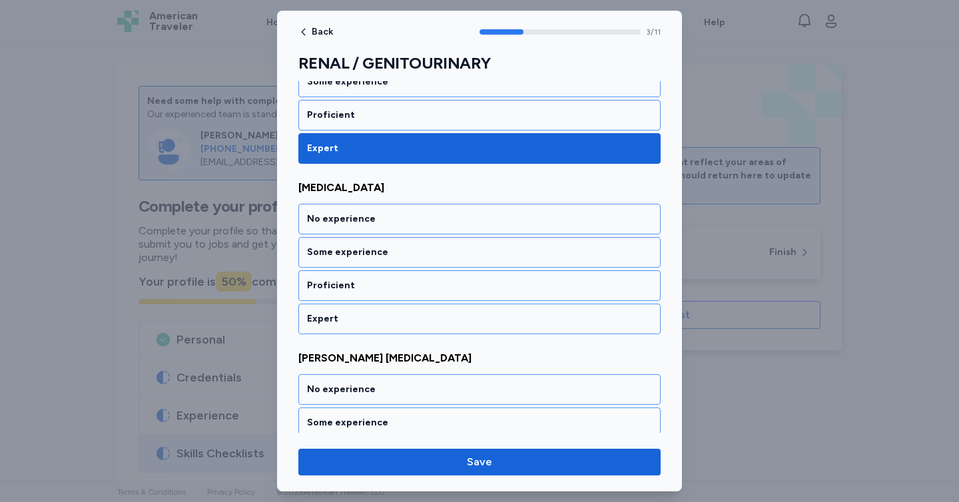
click at [477, 315] on div "Expert" at bounding box center [479, 318] width 345 height 13
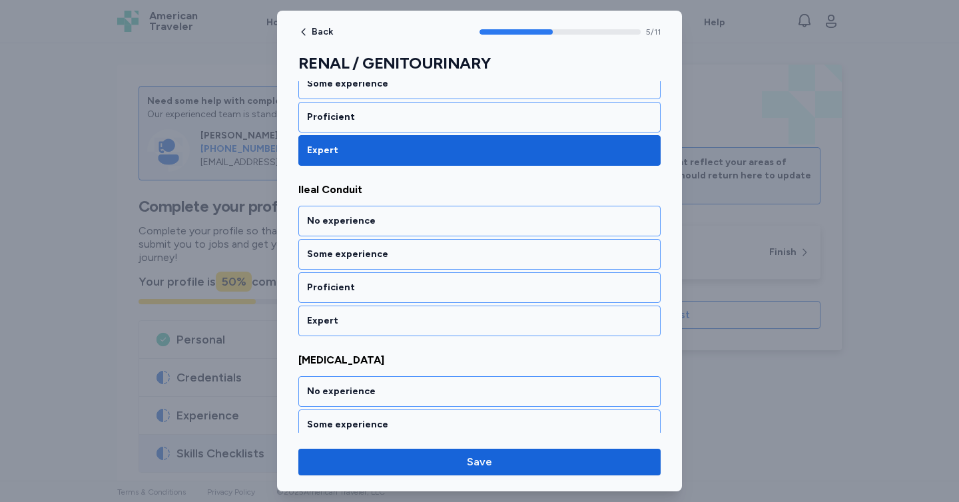
scroll to position [949, 0]
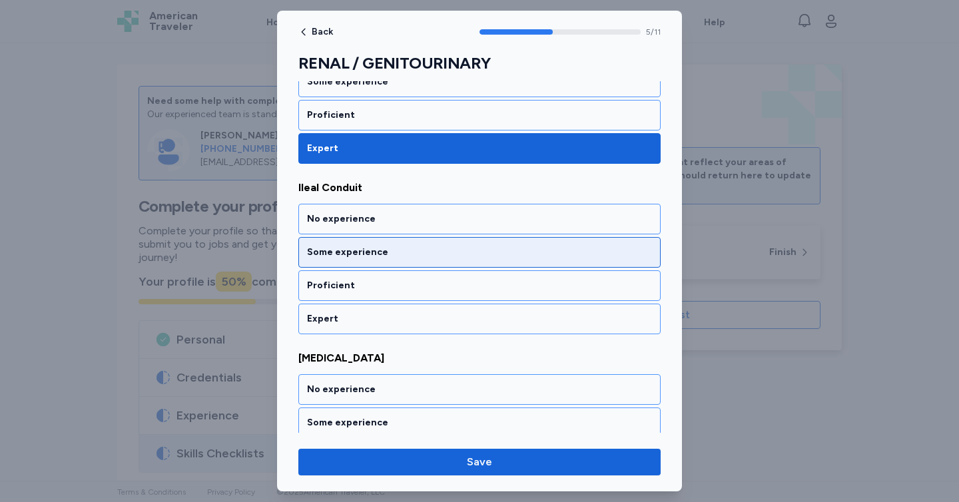
click at [478, 254] on div "Some experience" at bounding box center [479, 252] width 345 height 13
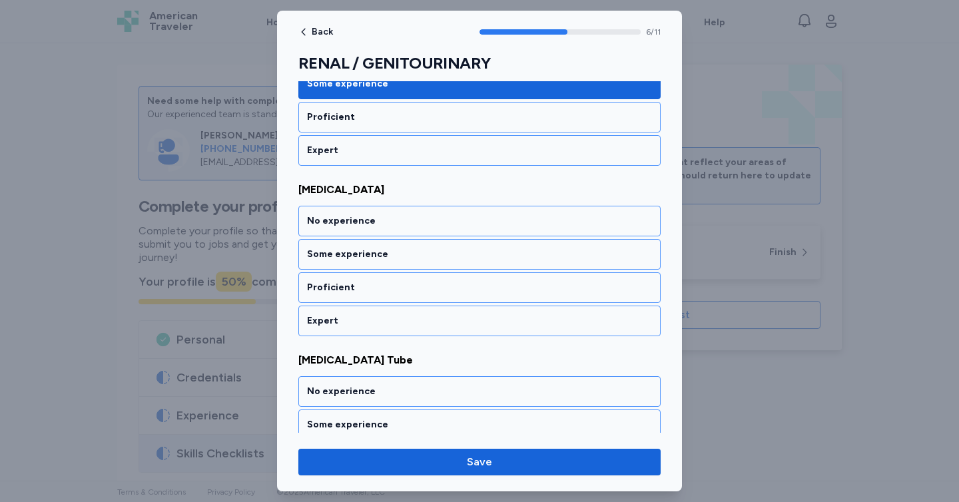
scroll to position [1120, 0]
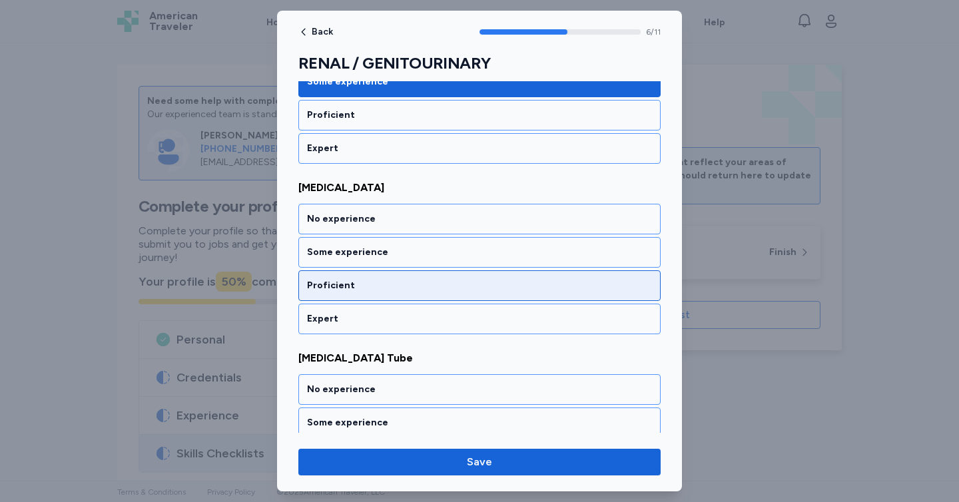
click at [467, 292] on div "Proficient" at bounding box center [479, 285] width 345 height 13
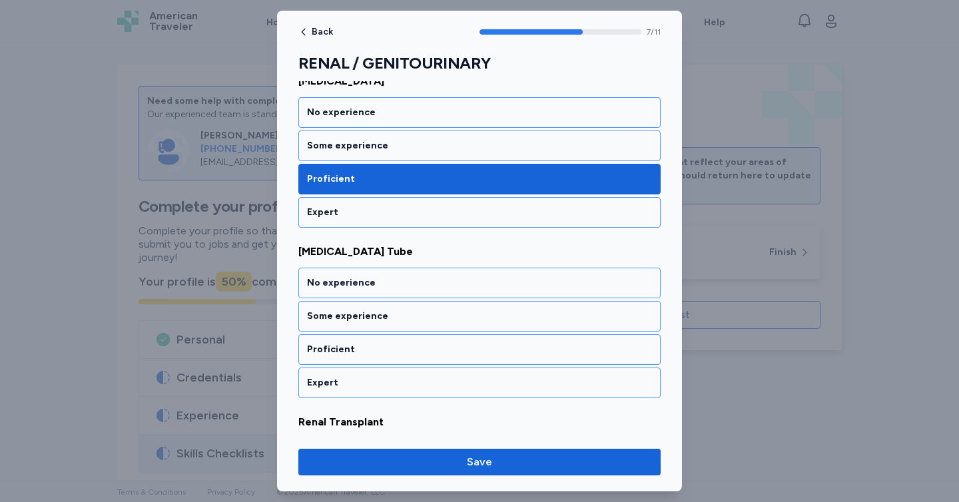
scroll to position [1290, 0]
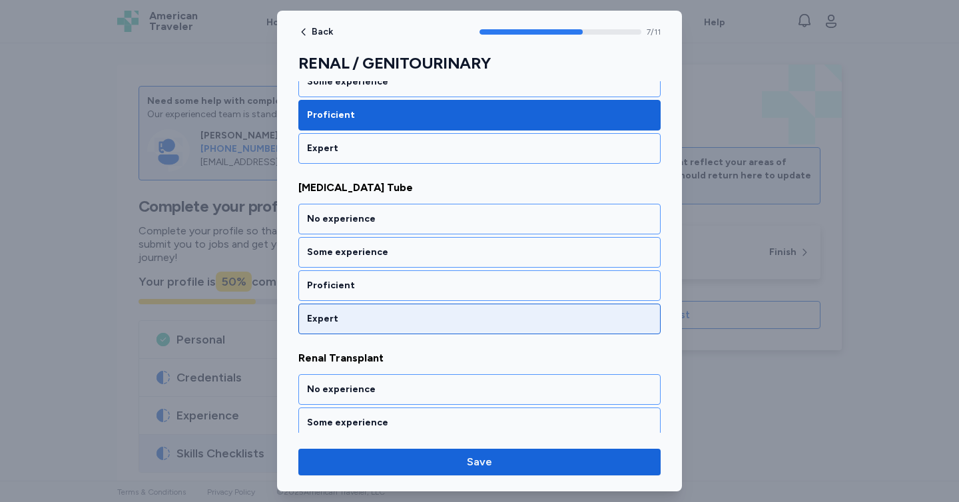
click at [471, 304] on div "Expert" at bounding box center [479, 319] width 362 height 31
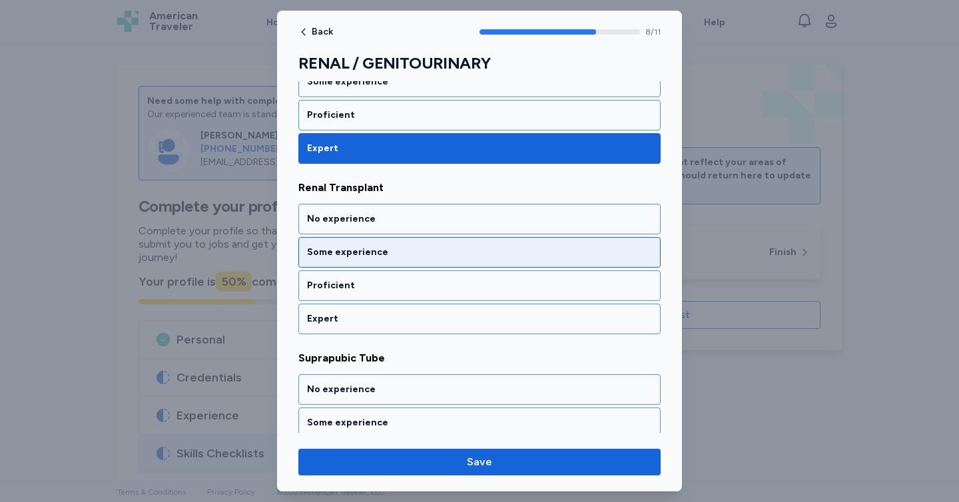
click at [463, 261] on div "Some experience" at bounding box center [479, 252] width 362 height 31
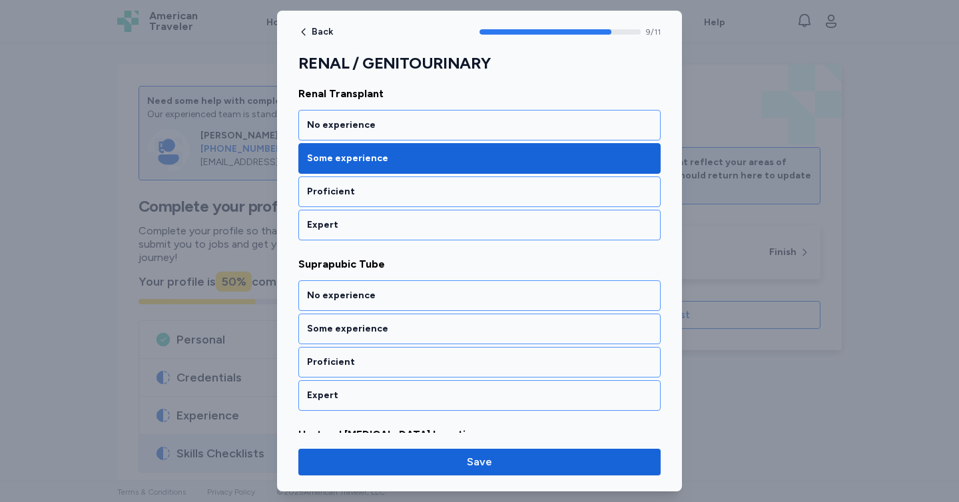
scroll to position [1631, 0]
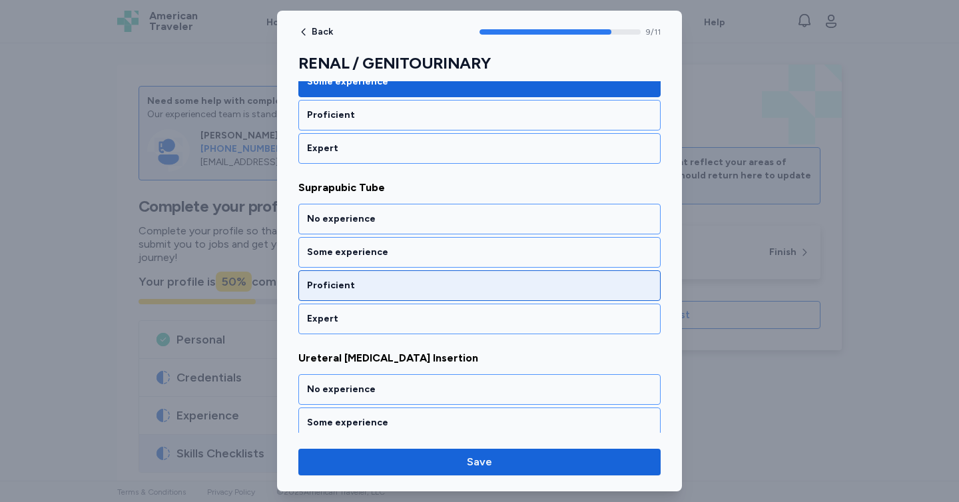
click at [472, 274] on div "Proficient" at bounding box center [479, 285] width 362 height 31
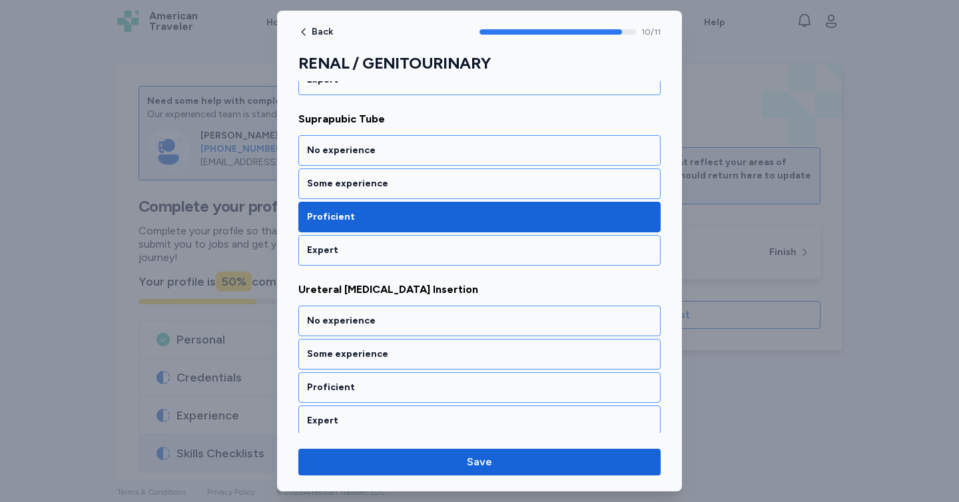
scroll to position [1706, 0]
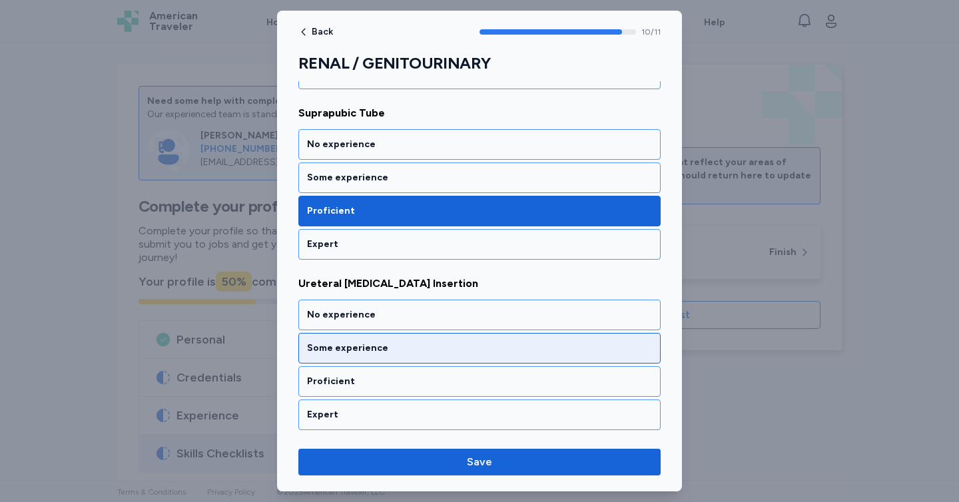
click at [471, 350] on div "Some experience" at bounding box center [479, 348] width 345 height 13
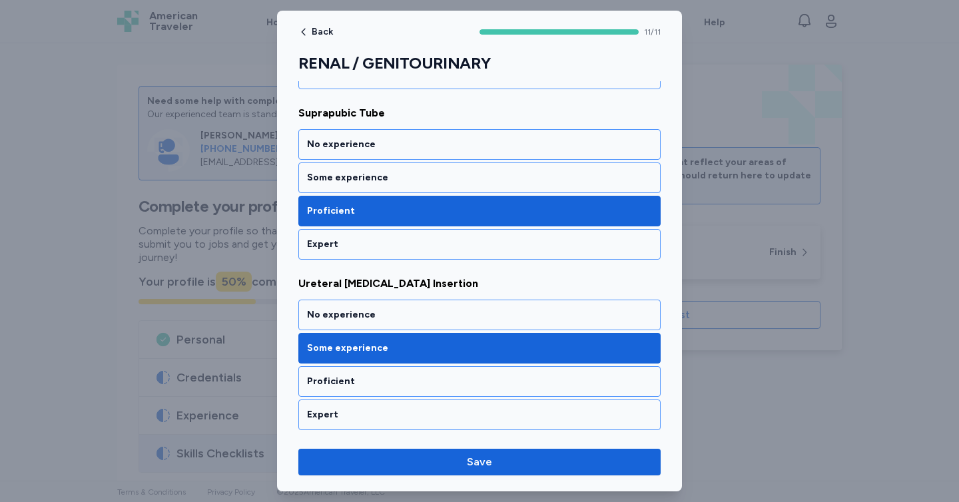
click at [483, 475] on div "Back 11 / 11 RENAL / GENITOURINARY Rate your ability as accurately as possible …" at bounding box center [479, 251] width 405 height 481
click at [482, 494] on div at bounding box center [479, 251] width 959 height 502
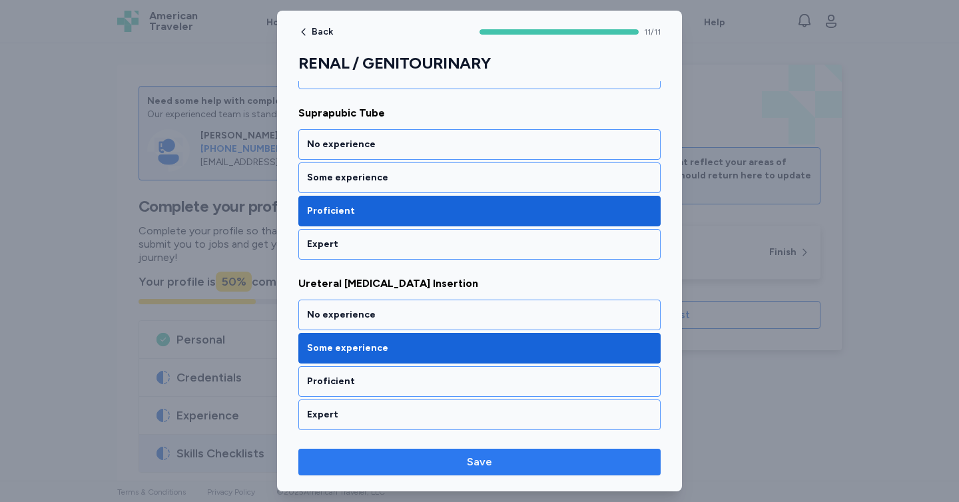
click at [479, 466] on span "Save" at bounding box center [479, 462] width 25 height 16
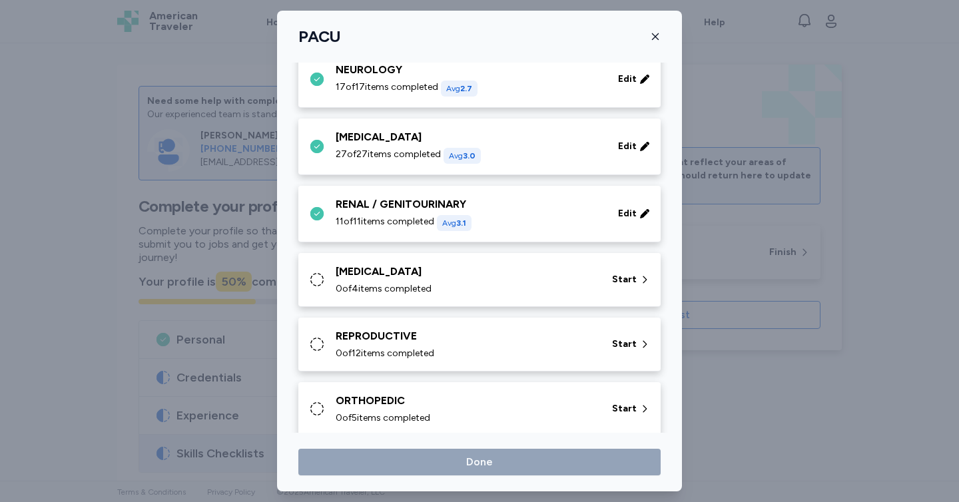
scroll to position [282, 0]
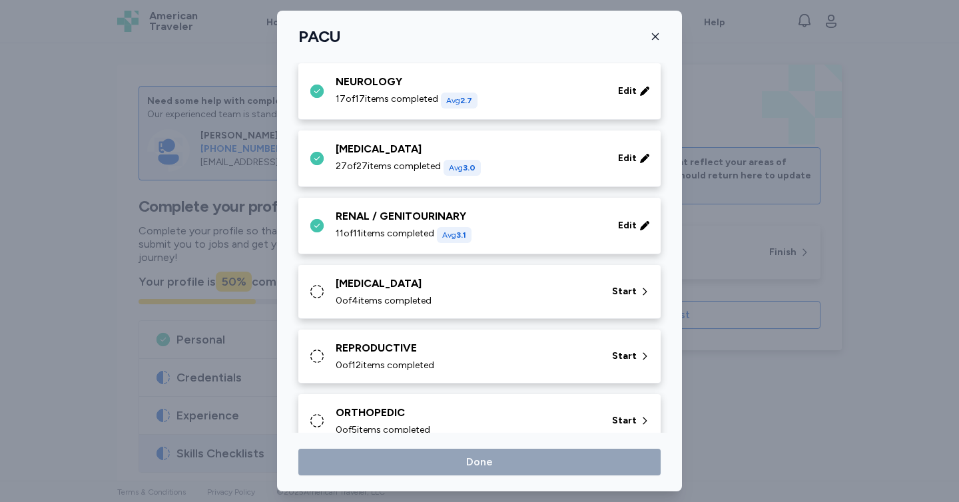
click at [438, 284] on div "[MEDICAL_DATA]" at bounding box center [466, 284] width 260 height 16
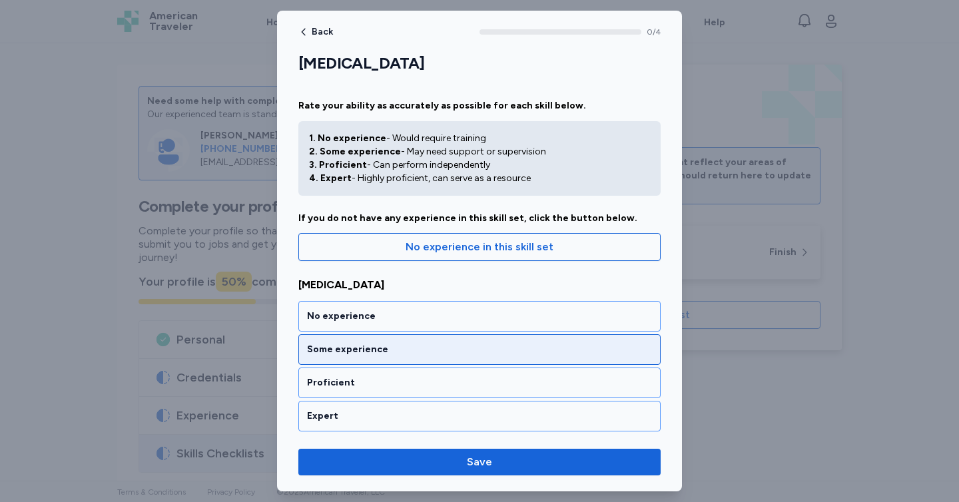
click at [419, 346] on div "Some experience" at bounding box center [479, 349] width 345 height 13
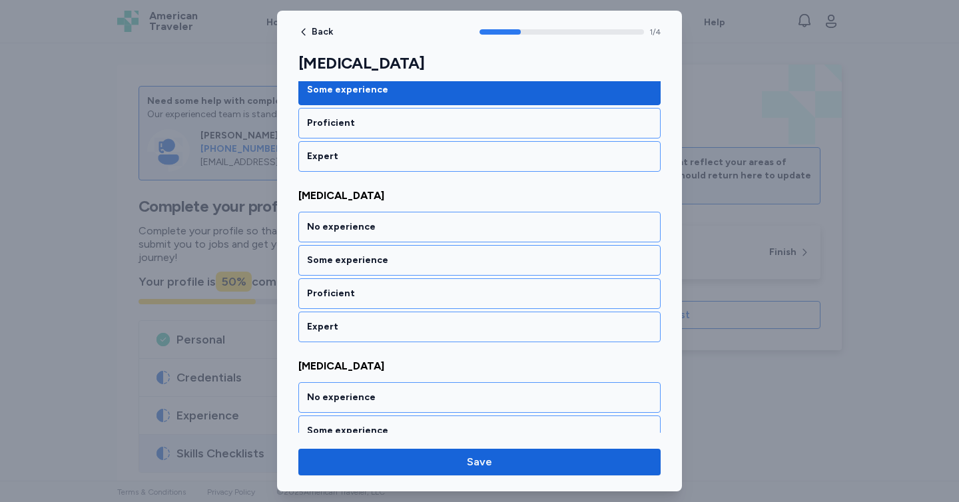
scroll to position [268, 0]
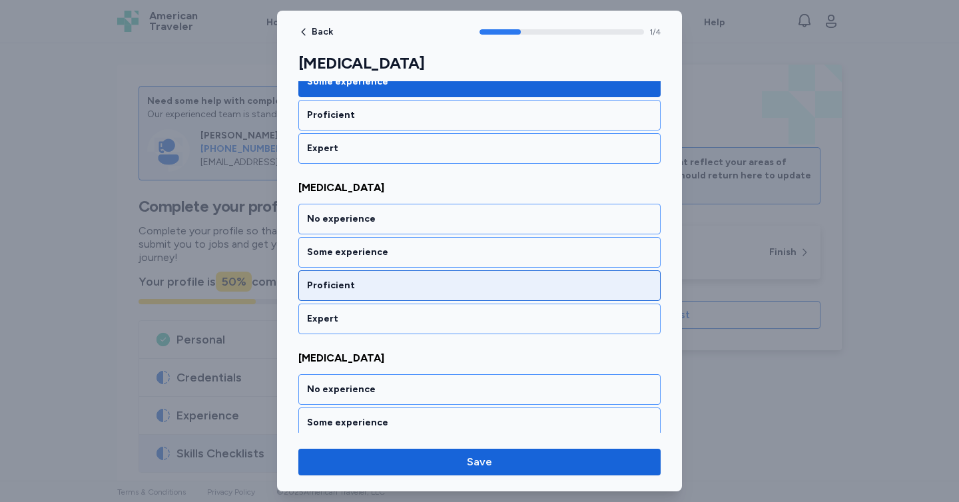
click at [413, 280] on div "Proficient" at bounding box center [479, 285] width 345 height 13
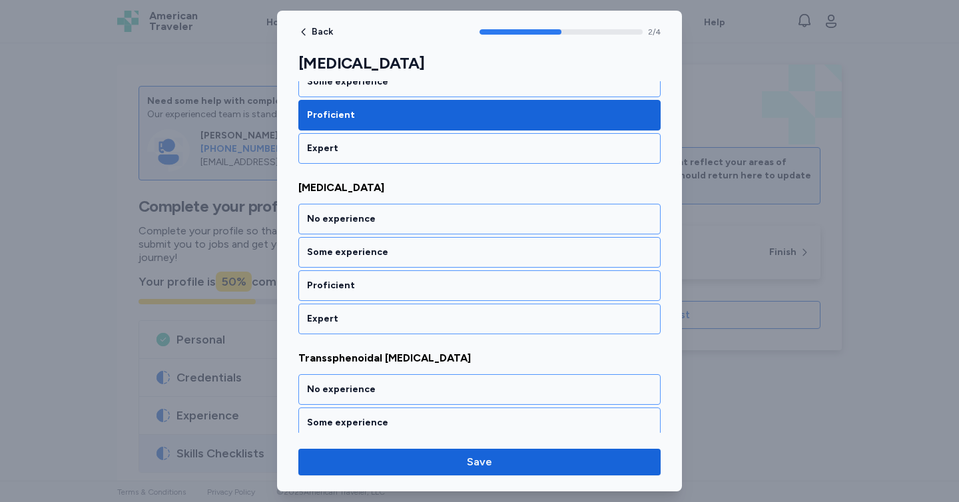
click at [413, 280] on div "Proficient" at bounding box center [479, 285] width 345 height 13
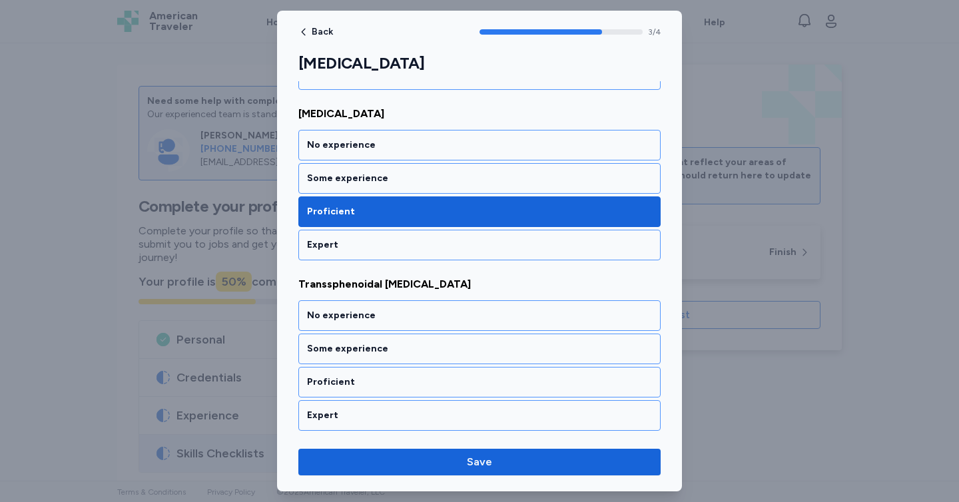
scroll to position [513, 0]
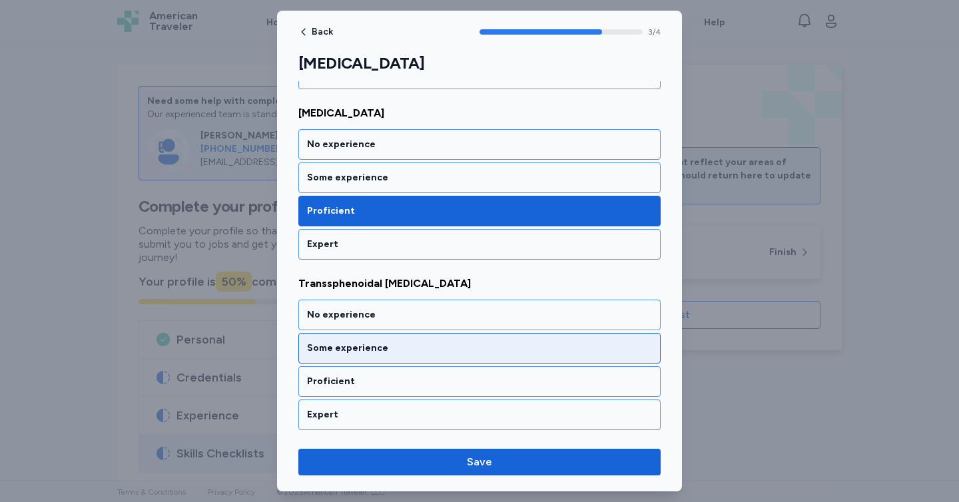
click at [486, 349] on div "Some experience" at bounding box center [479, 348] width 345 height 13
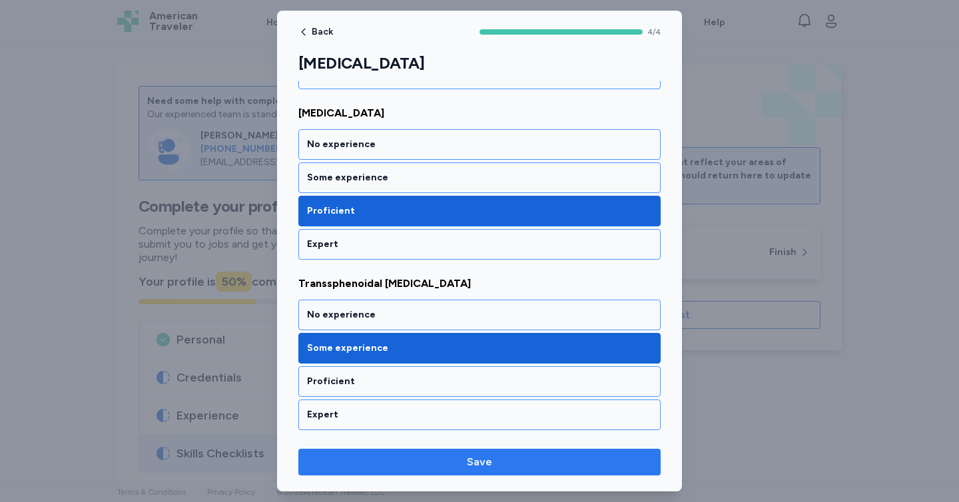
click at [490, 456] on span "Save" at bounding box center [479, 462] width 25 height 16
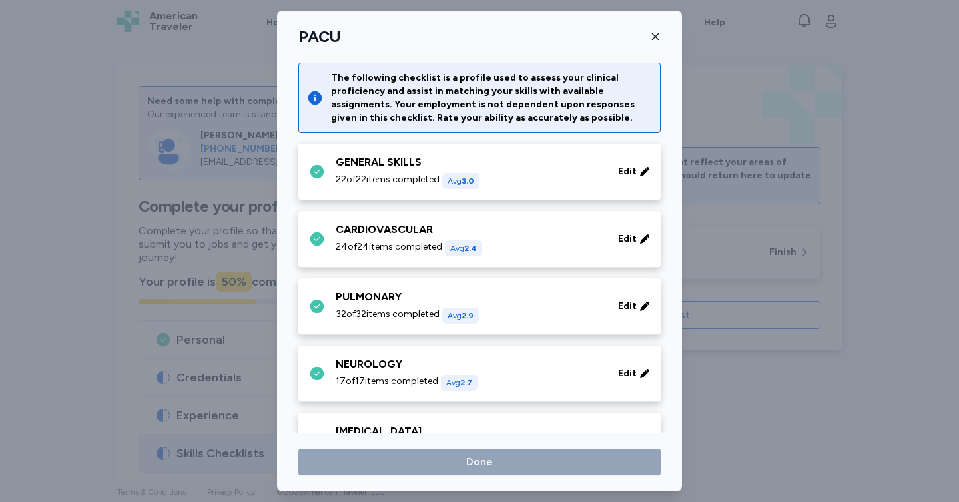
scroll to position [282, 0]
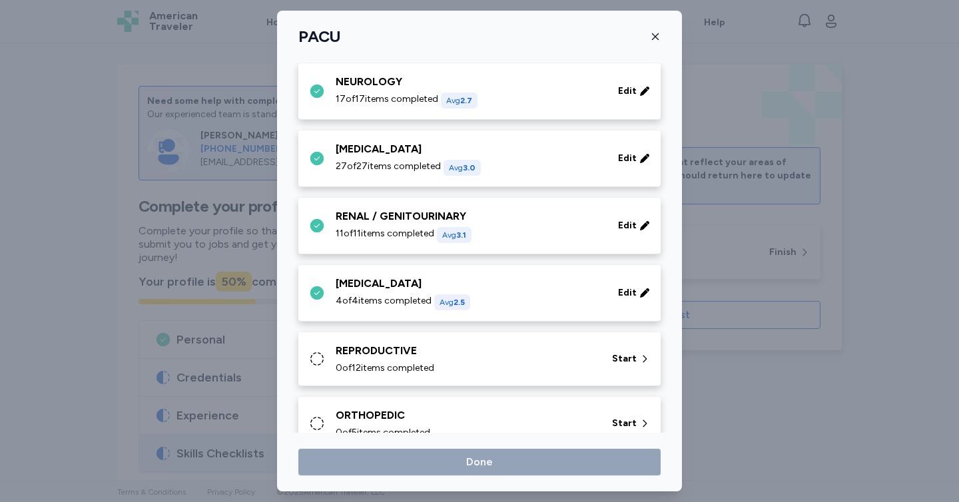
click at [476, 361] on div "0 of 12 items completed" at bounding box center [466, 367] width 260 height 13
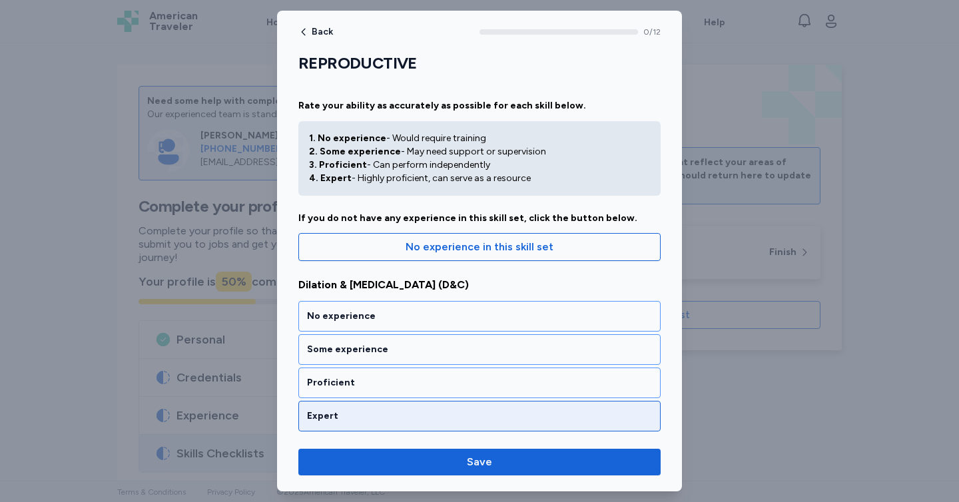
click at [477, 416] on div "Expert" at bounding box center [479, 415] width 345 height 13
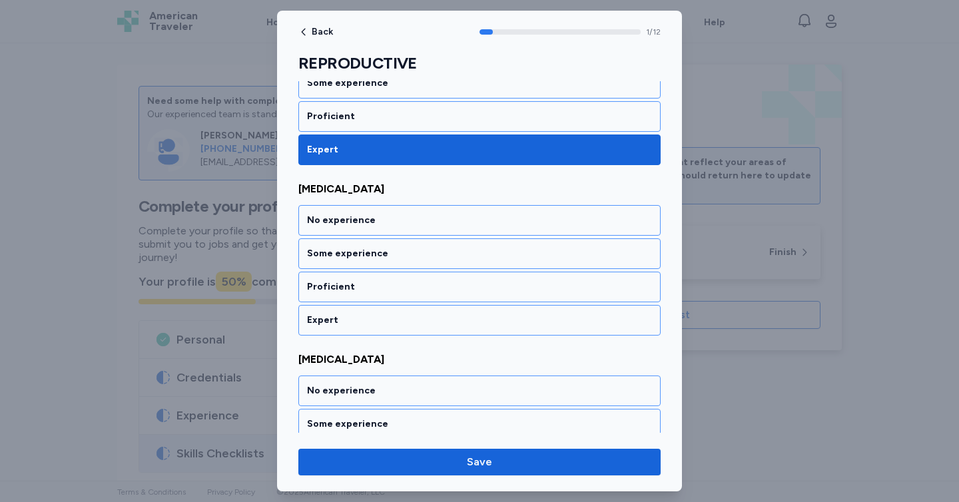
scroll to position [268, 0]
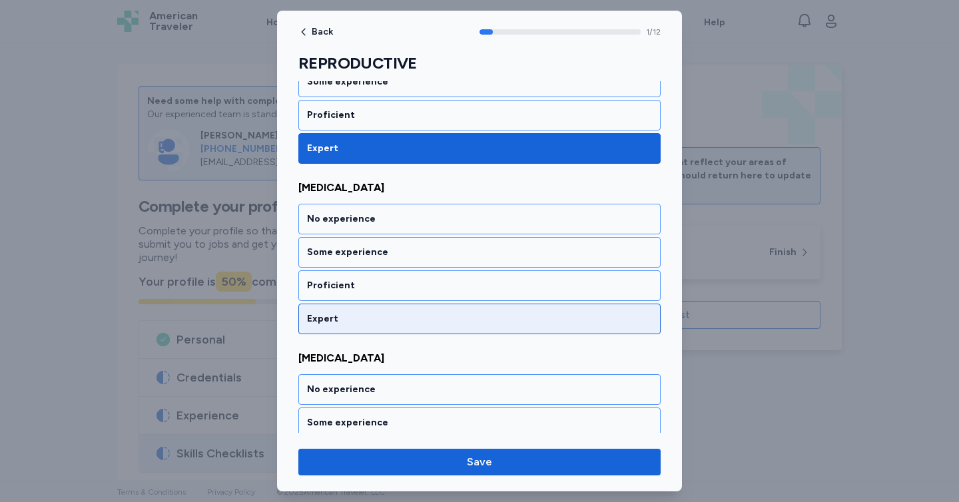
click at [447, 324] on div "Expert" at bounding box center [479, 318] width 345 height 13
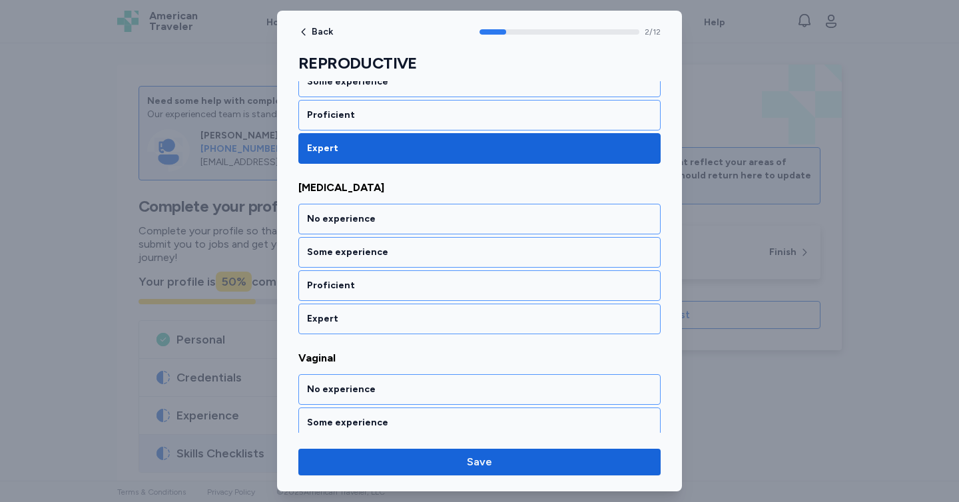
click at [447, 324] on div "Expert" at bounding box center [479, 318] width 345 height 13
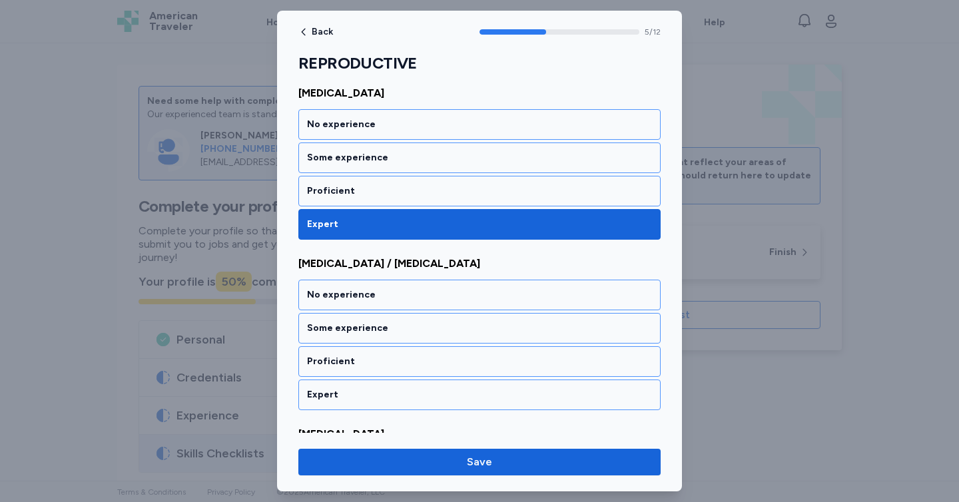
scroll to position [949, 0]
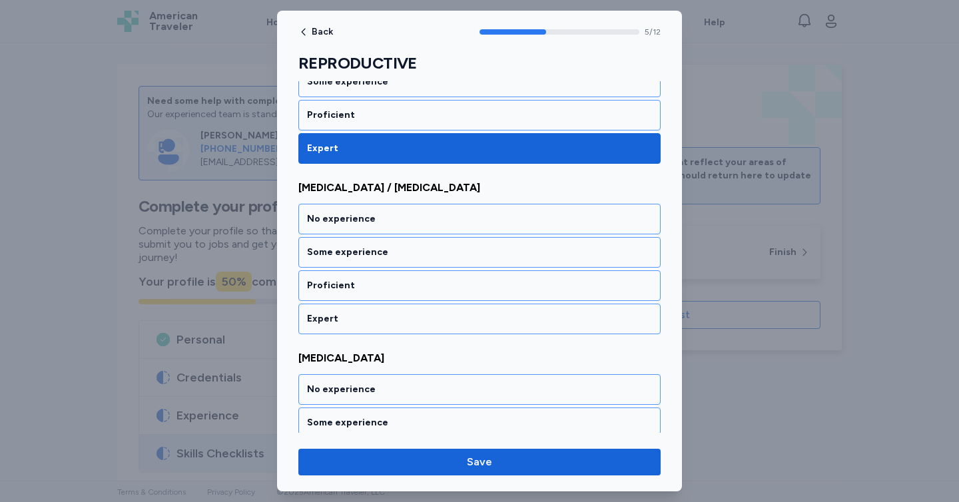
click at [447, 324] on div "Expert" at bounding box center [479, 318] width 345 height 13
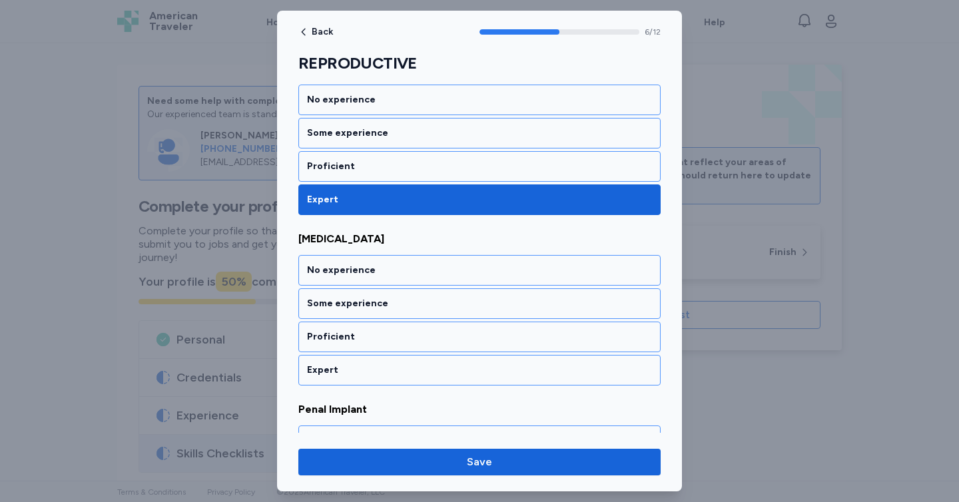
scroll to position [1120, 0]
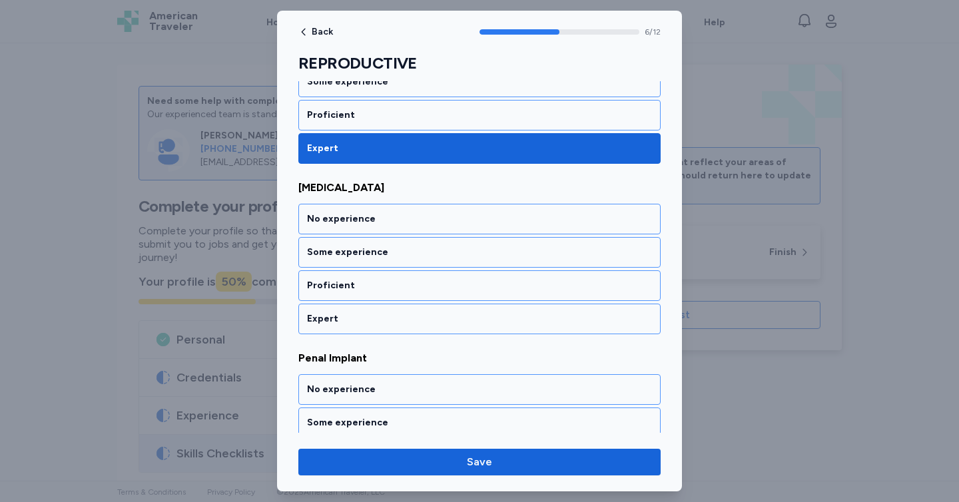
click at [447, 324] on div "Expert" at bounding box center [479, 318] width 345 height 13
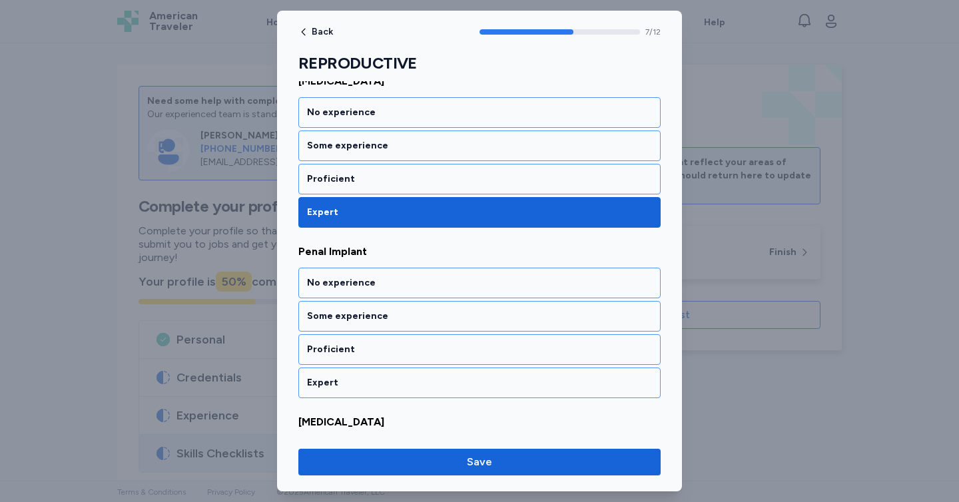
scroll to position [1290, 0]
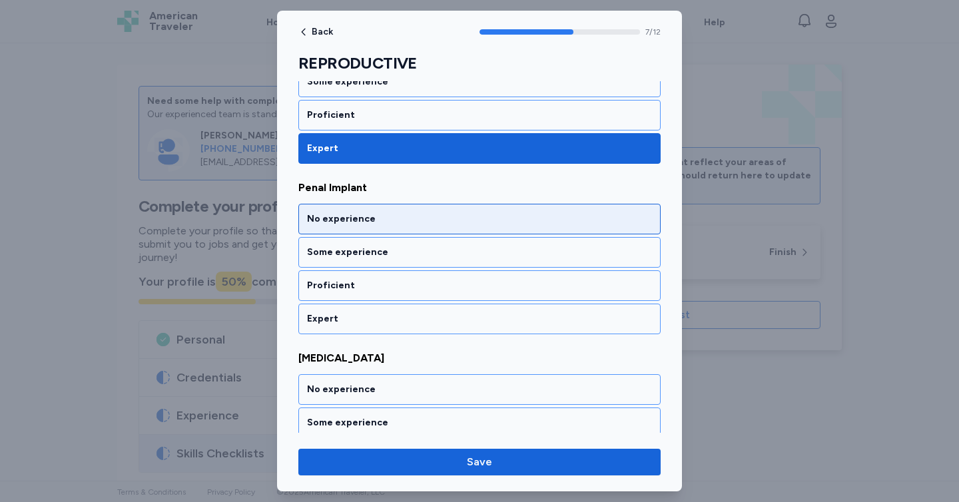
click at [441, 222] on div "No experience" at bounding box center [479, 218] width 345 height 13
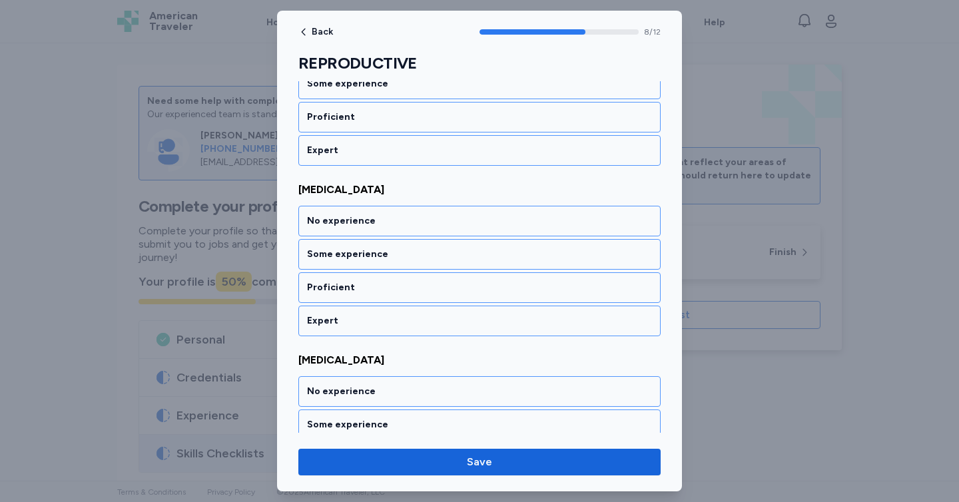
scroll to position [1461, 0]
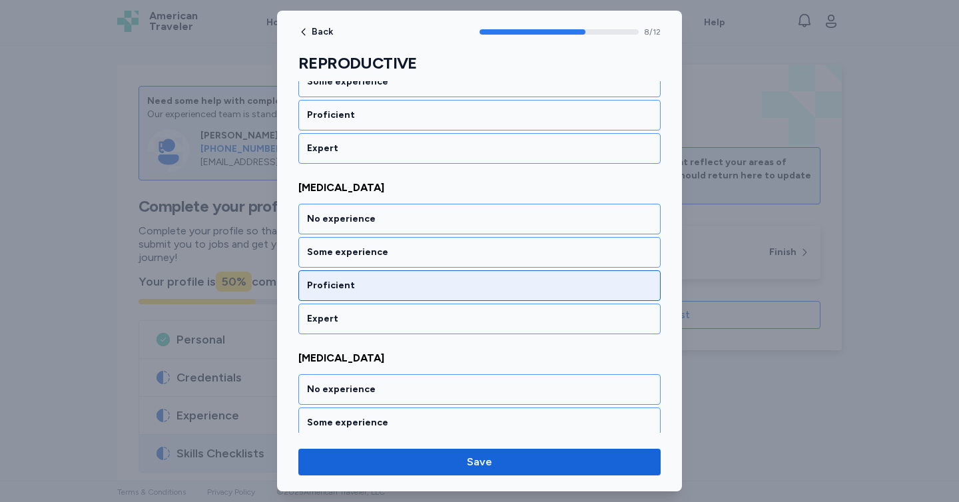
click at [463, 286] on div "Proficient" at bounding box center [479, 285] width 345 height 13
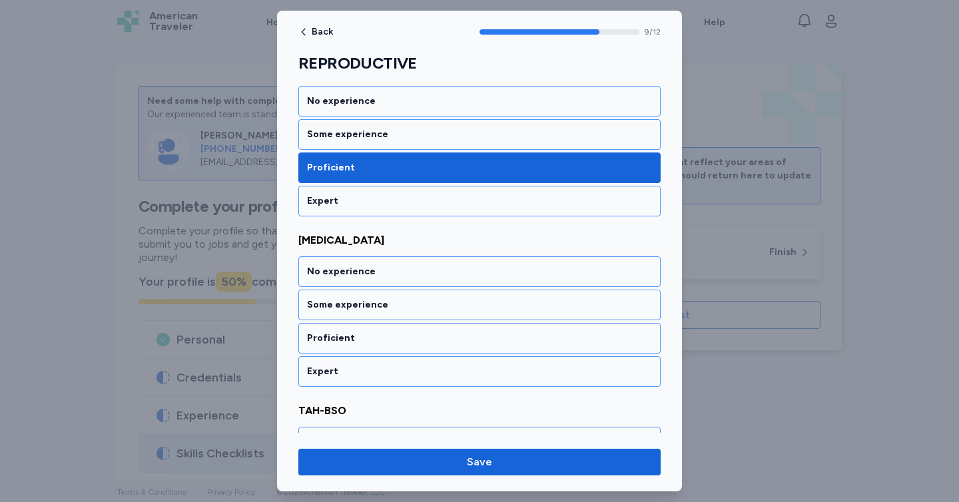
scroll to position [1631, 0]
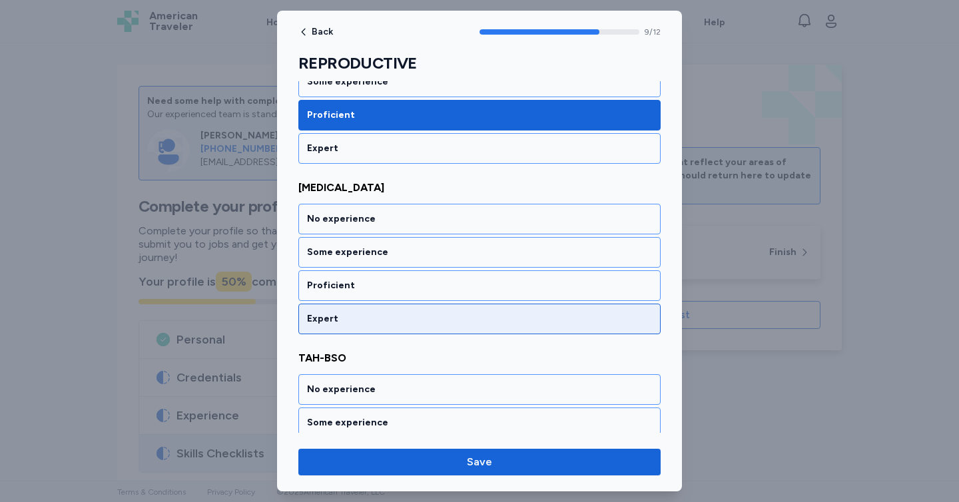
click at [462, 314] on div "Expert" at bounding box center [479, 318] width 345 height 13
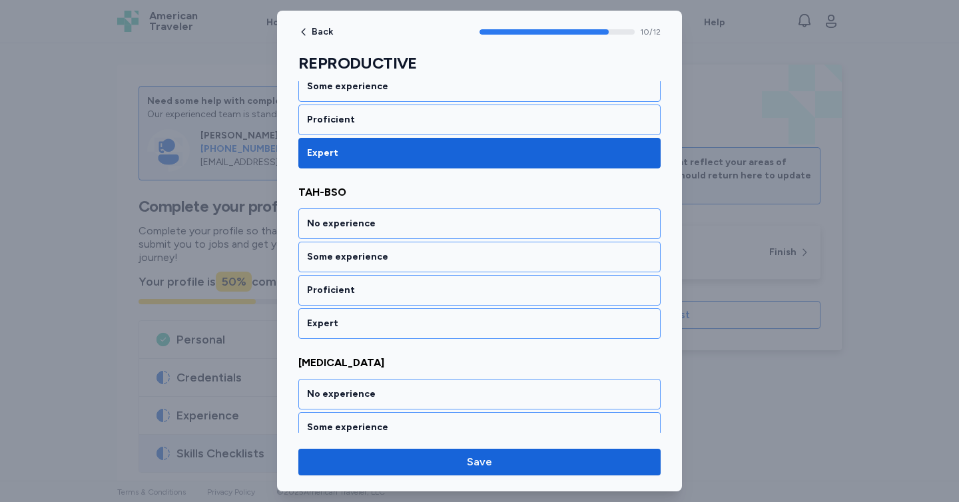
scroll to position [1801, 0]
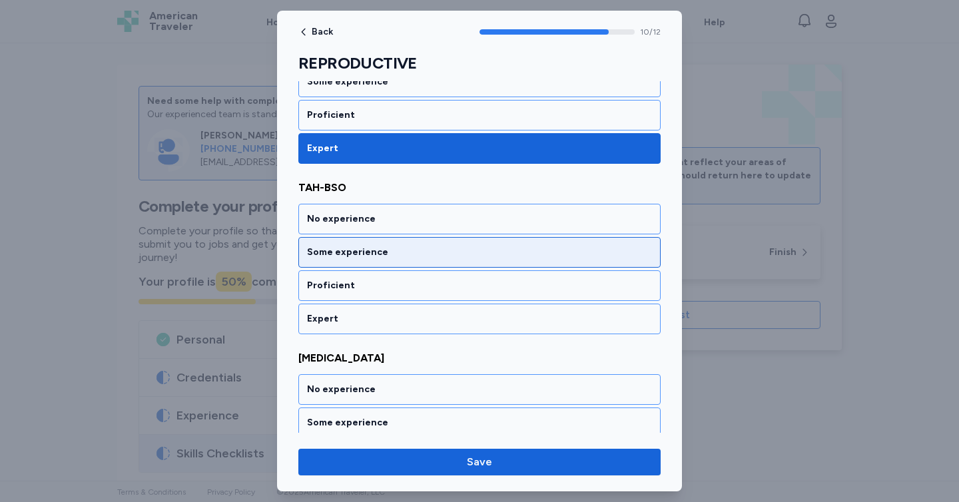
click at [449, 256] on div "Some experience" at bounding box center [479, 252] width 345 height 13
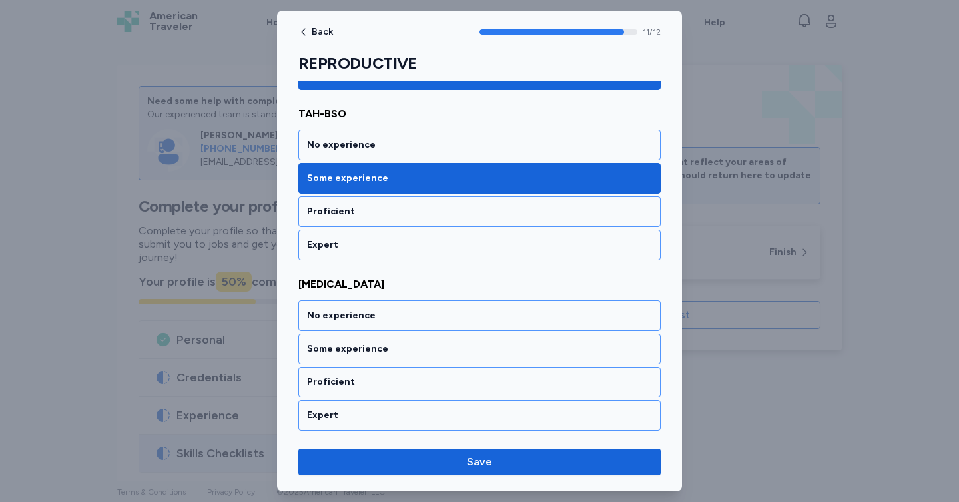
scroll to position [1876, 0]
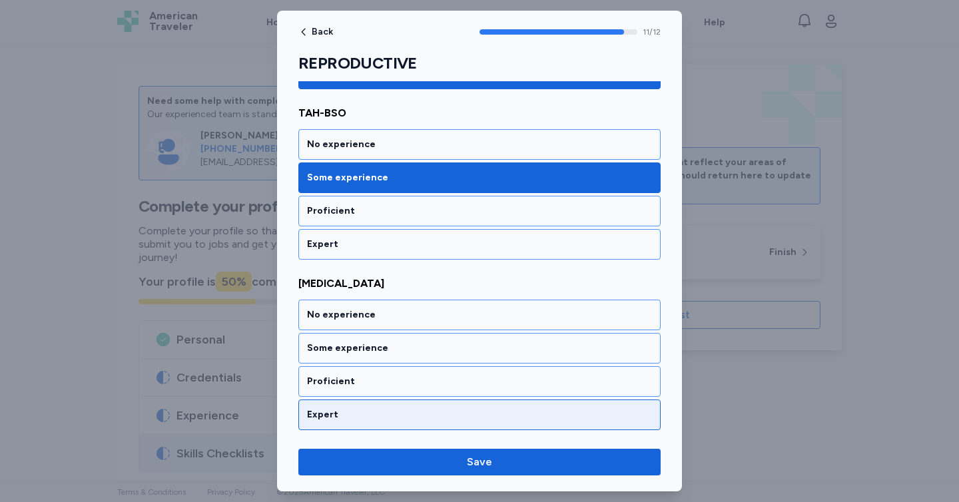
click at [459, 417] on div "Expert" at bounding box center [479, 414] width 345 height 13
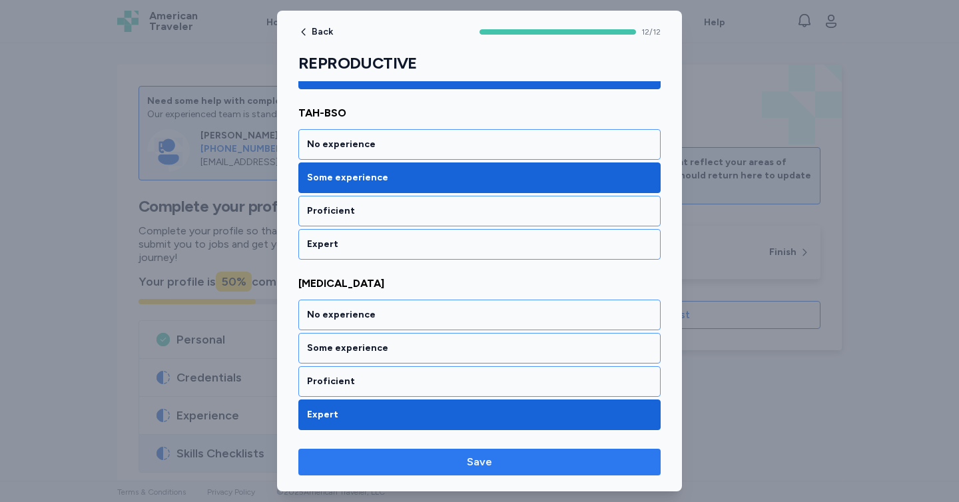
click at [494, 463] on span "Save" at bounding box center [479, 462] width 341 height 16
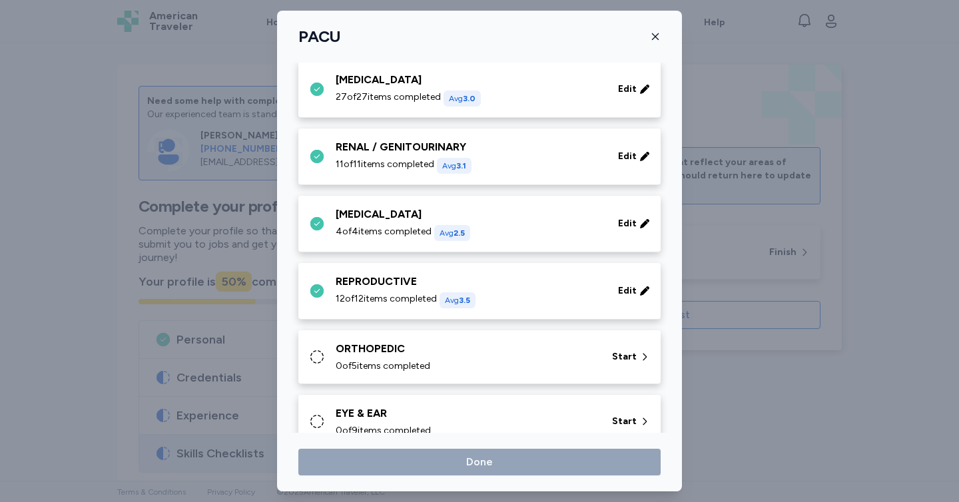
scroll to position [365, 0]
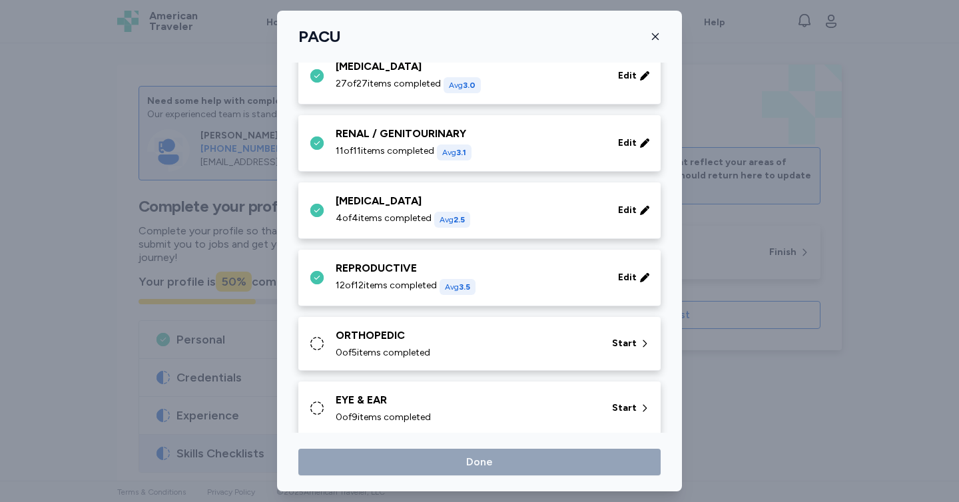
click at [464, 344] on div "ORTHOPEDIC 0 of 5 items completed" at bounding box center [466, 344] width 260 height 32
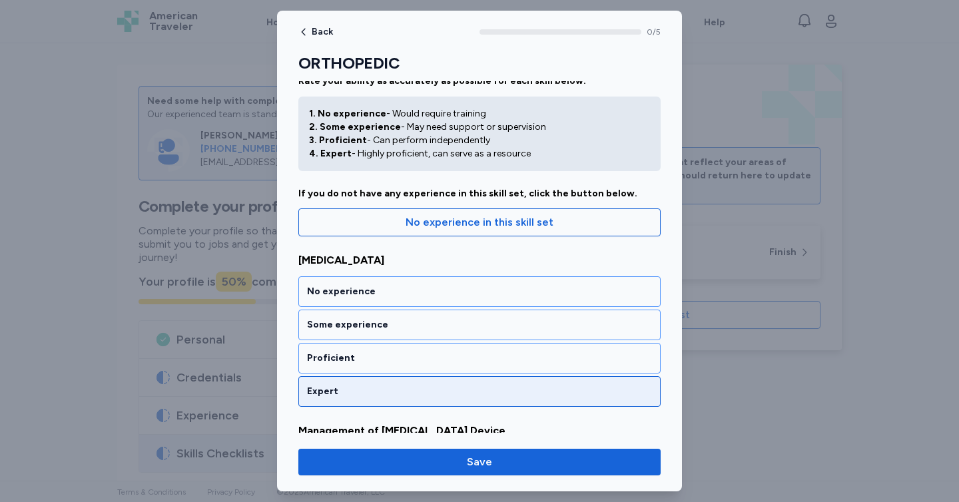
click at [455, 381] on div "Expert" at bounding box center [479, 391] width 362 height 31
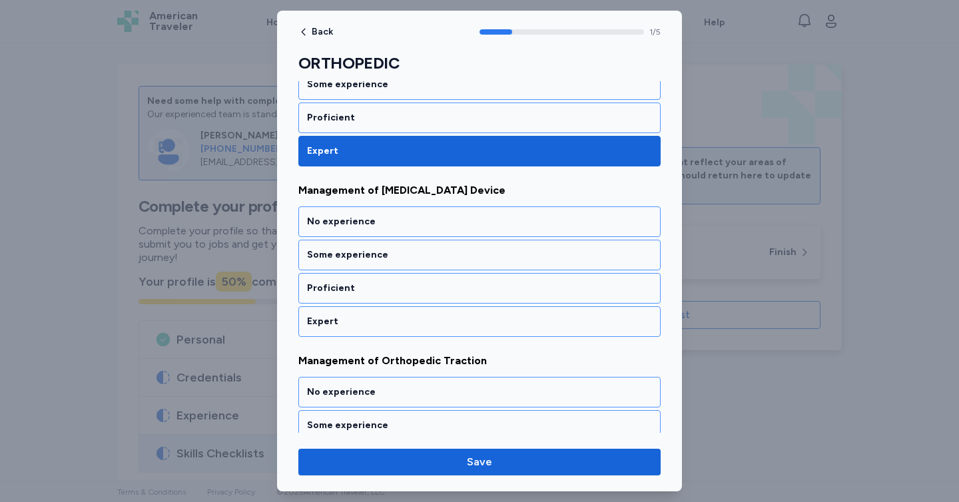
scroll to position [268, 0]
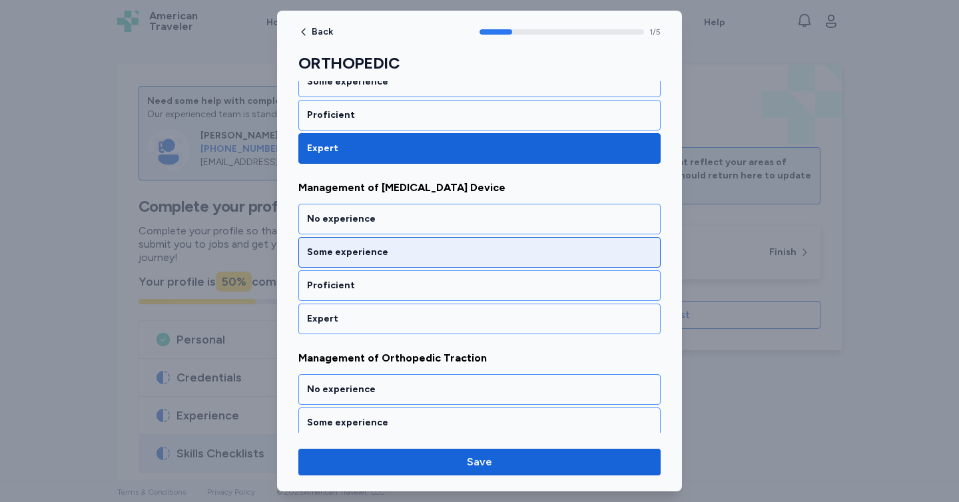
click at [439, 250] on div "Some experience" at bounding box center [479, 252] width 345 height 13
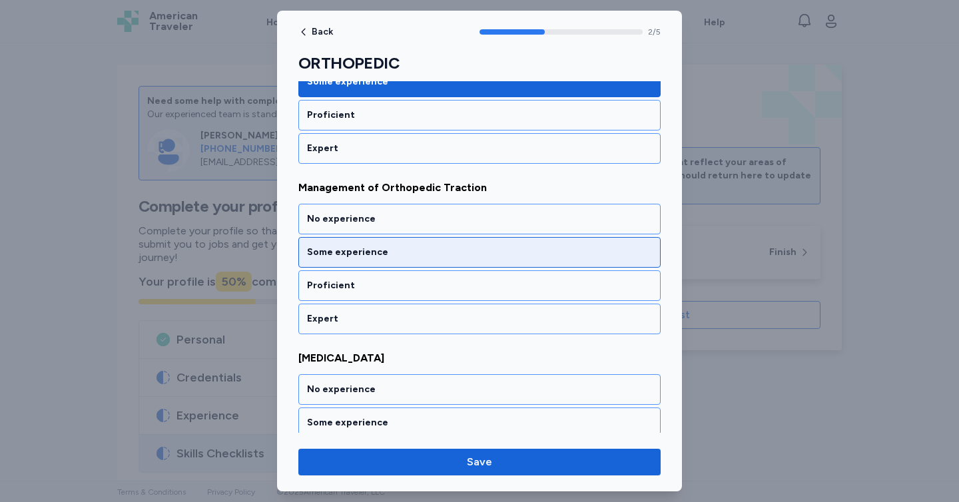
click at [443, 258] on div "Some experience" at bounding box center [479, 252] width 345 height 13
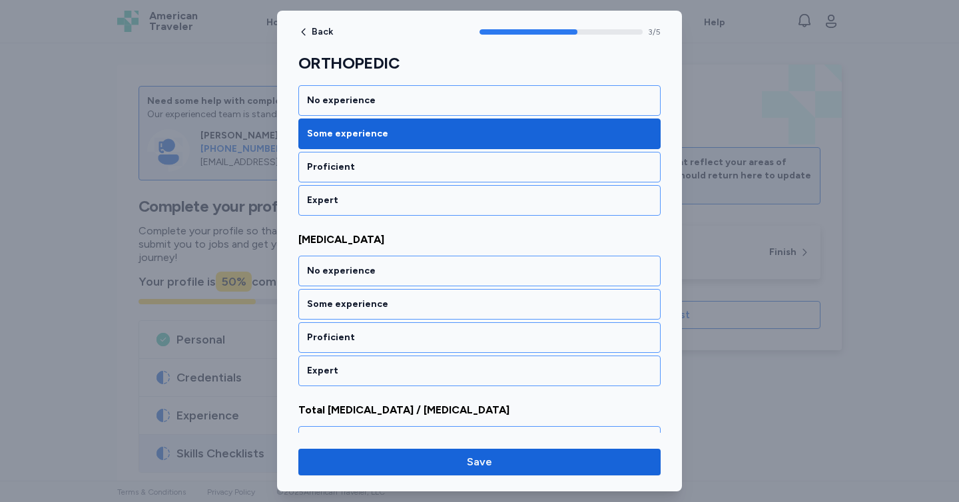
scroll to position [608, 0]
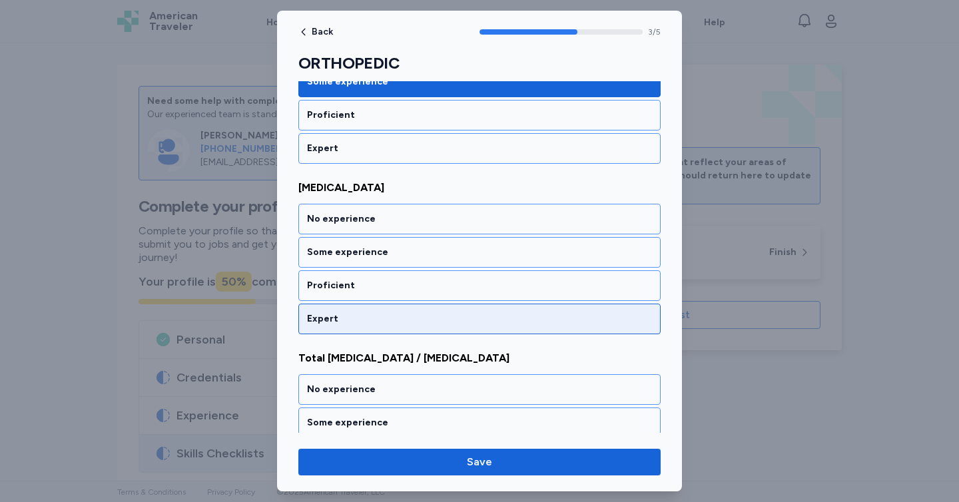
click at [485, 307] on div "Expert" at bounding box center [479, 319] width 362 height 31
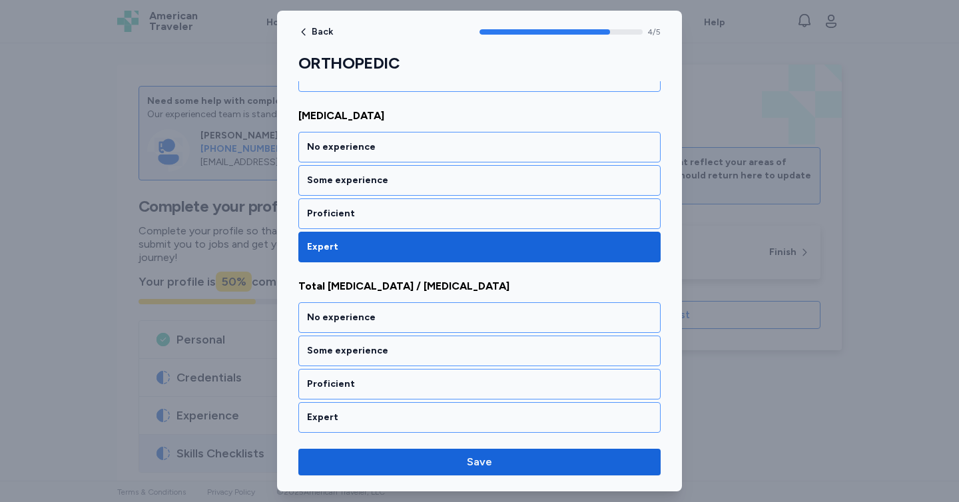
scroll to position [683, 0]
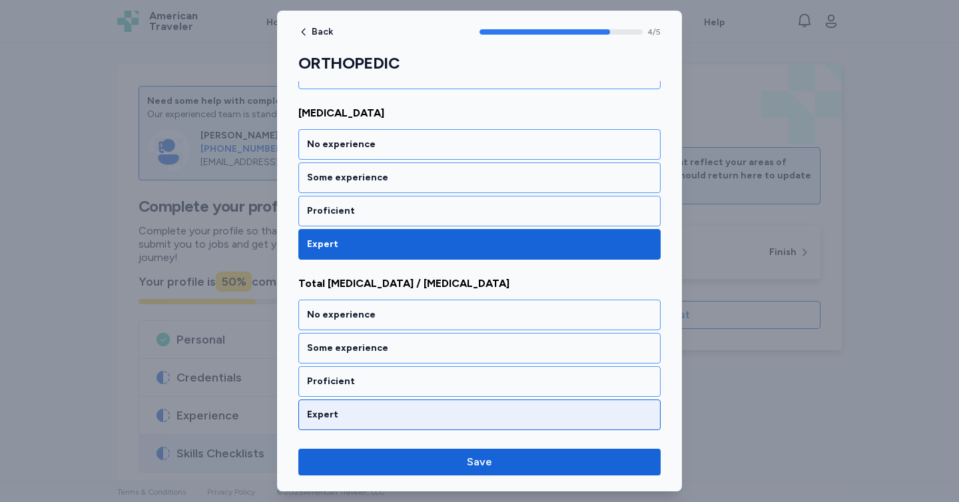
click at [450, 421] on div "Expert" at bounding box center [479, 414] width 345 height 13
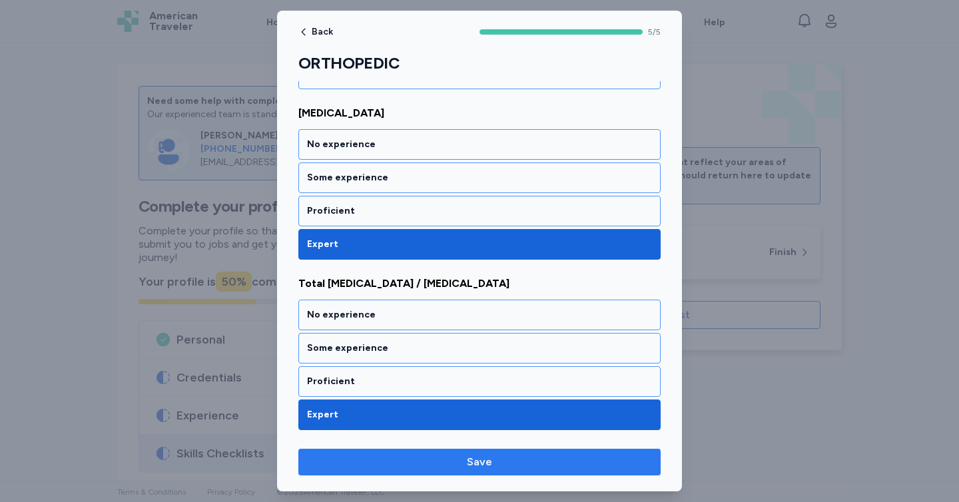
click at [471, 465] on span "Save" at bounding box center [479, 462] width 25 height 16
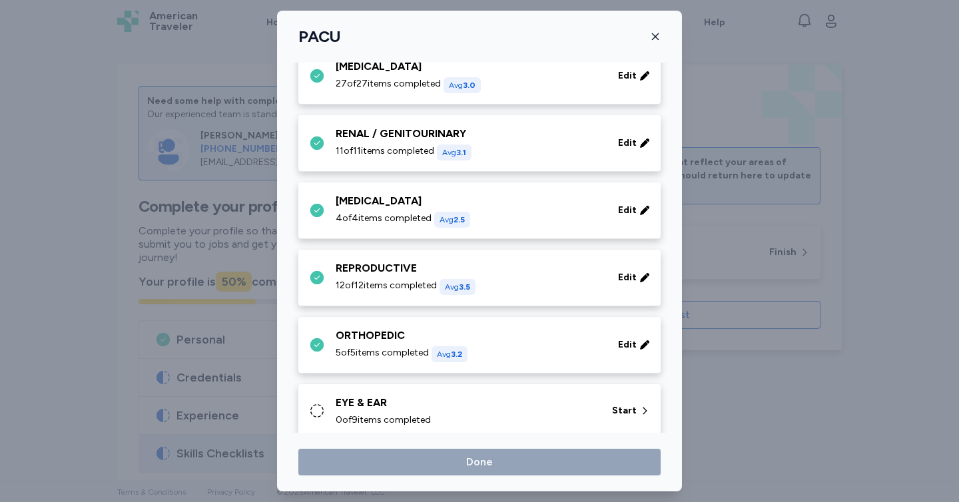
scroll to position [381, 0]
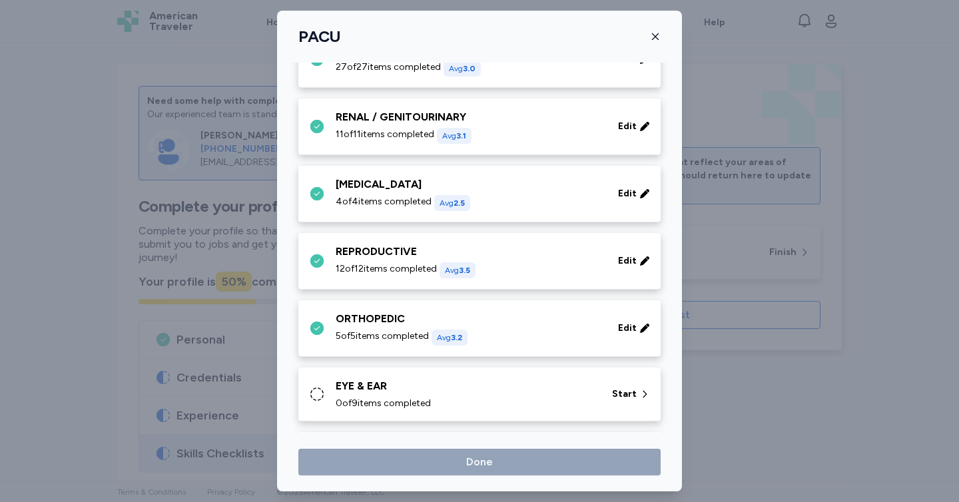
click at [473, 397] on div "0 of 9 items completed" at bounding box center [466, 403] width 260 height 13
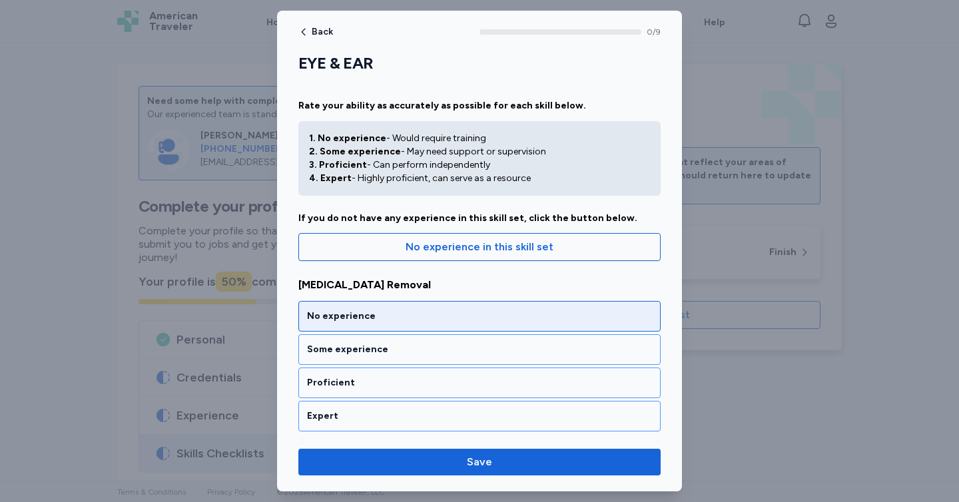
click at [455, 323] on div "No experience" at bounding box center [479, 316] width 362 height 31
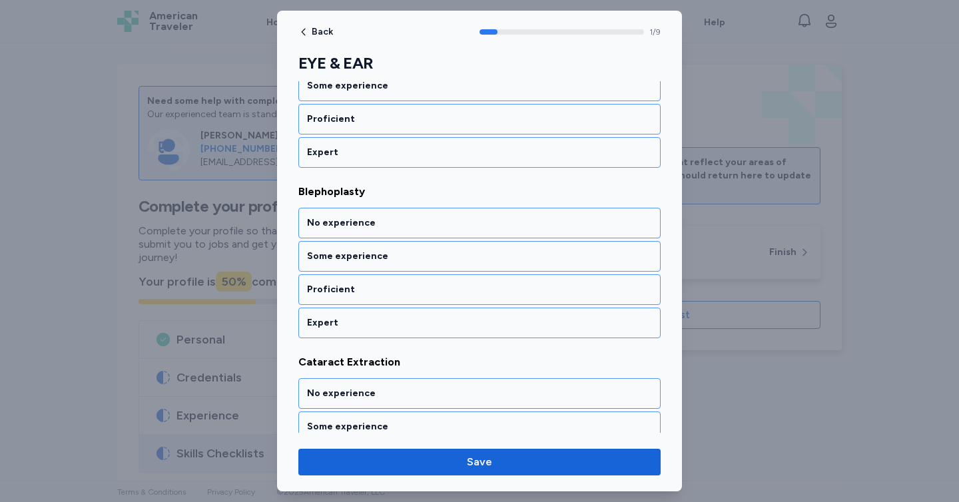
scroll to position [268, 0]
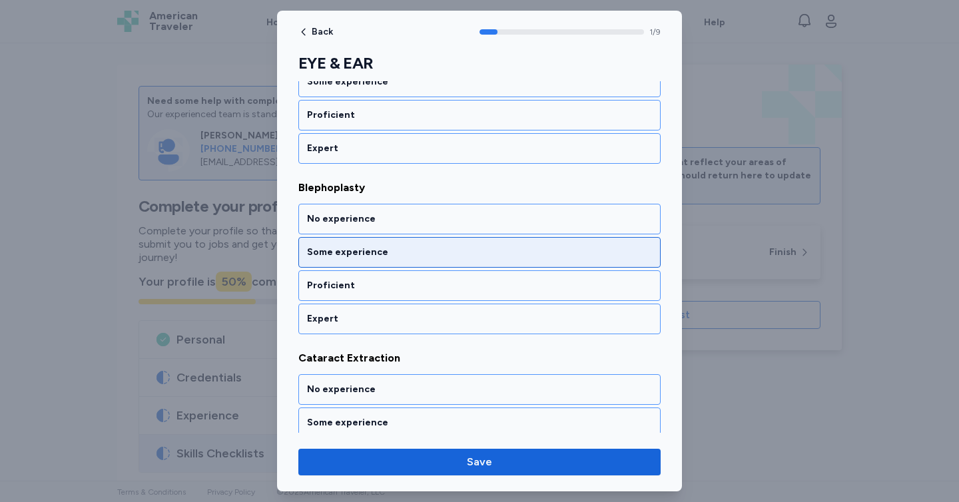
click at [430, 265] on div "Some experience" at bounding box center [479, 252] width 362 height 31
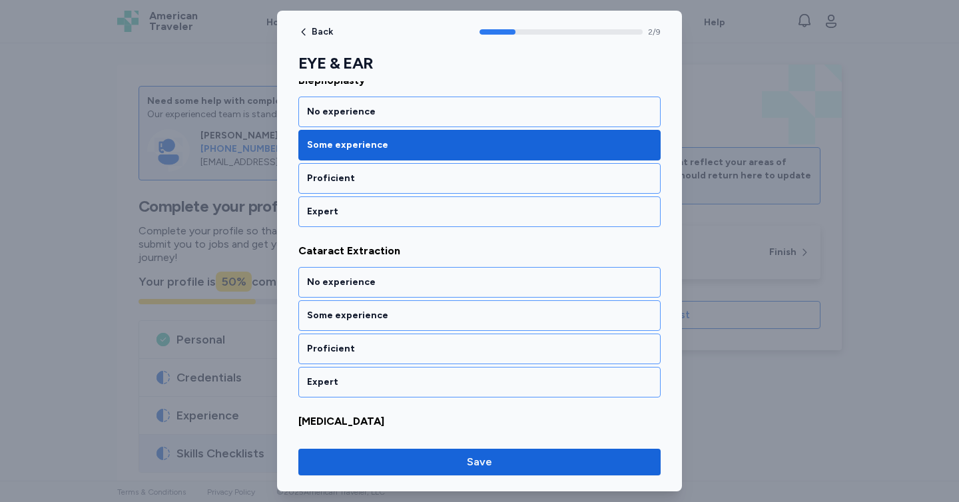
scroll to position [438, 0]
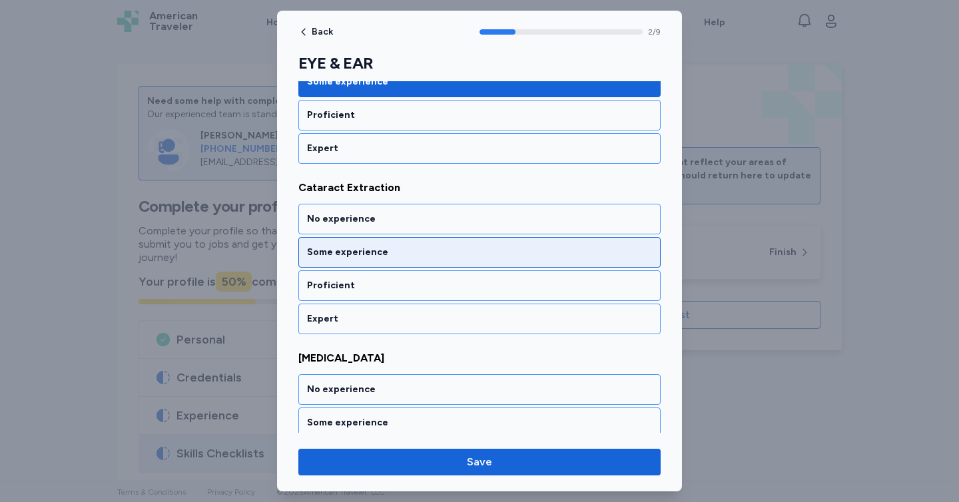
click at [428, 254] on div "Some experience" at bounding box center [479, 252] width 345 height 13
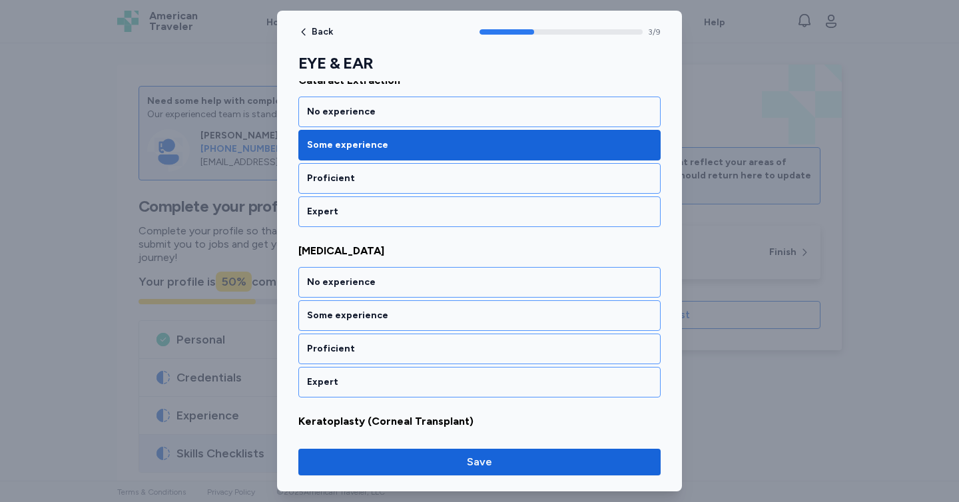
scroll to position [608, 0]
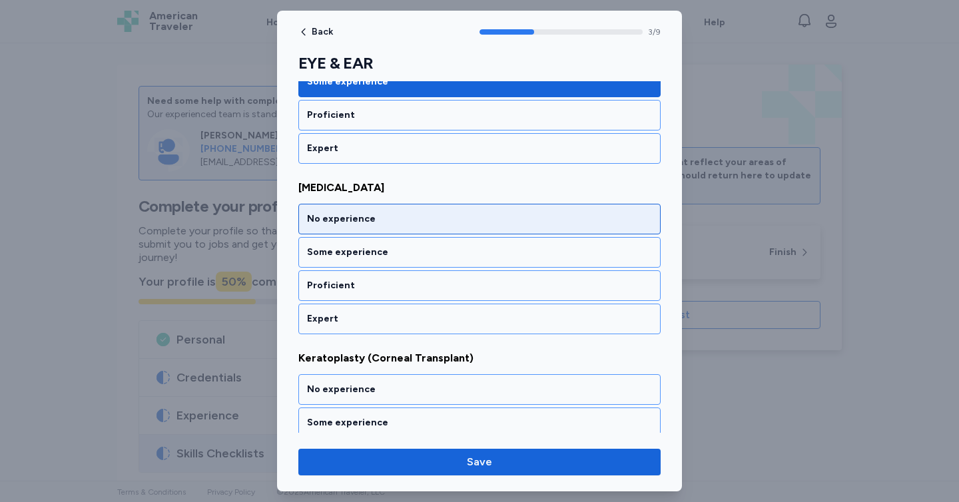
click at [419, 232] on div "No experience" at bounding box center [479, 219] width 362 height 31
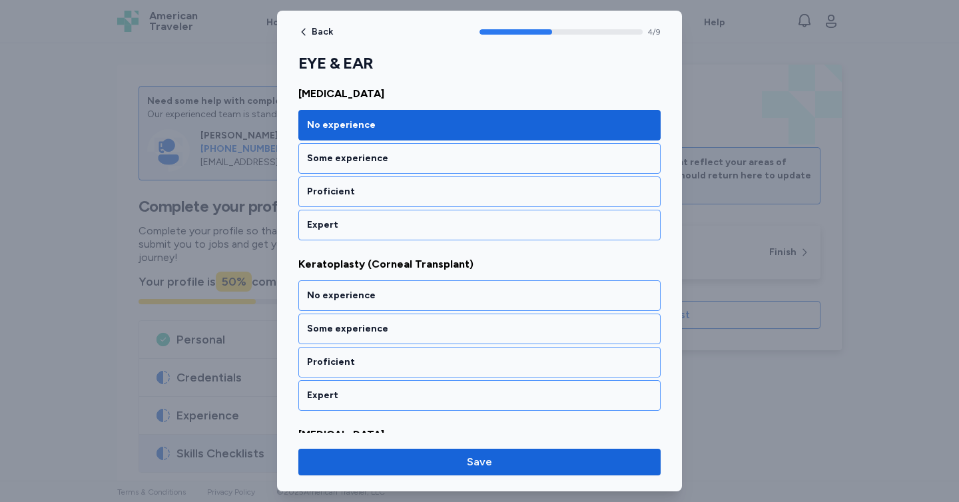
scroll to position [779, 0]
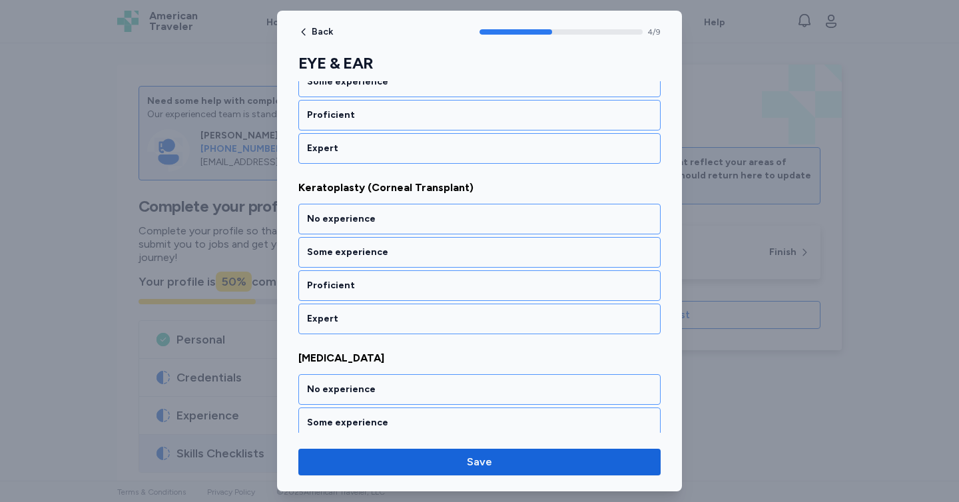
click at [419, 232] on div "No experience" at bounding box center [479, 219] width 362 height 31
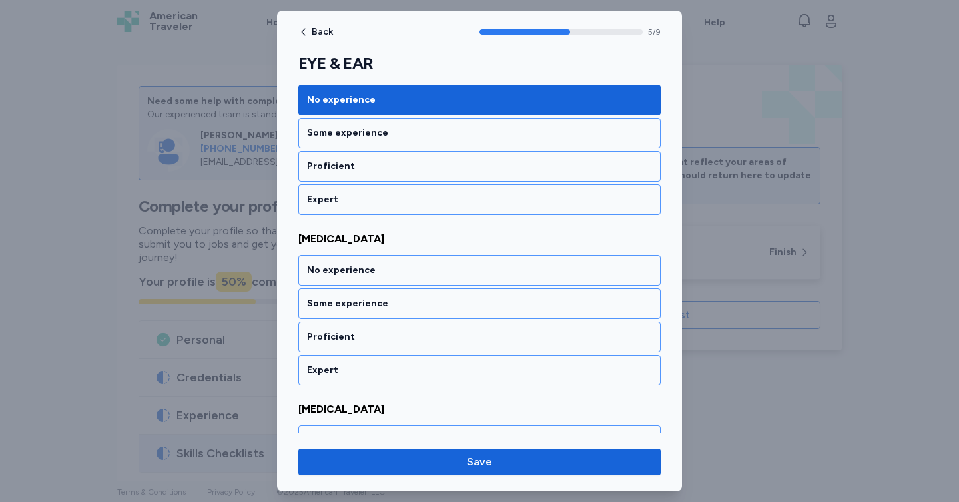
scroll to position [949, 0]
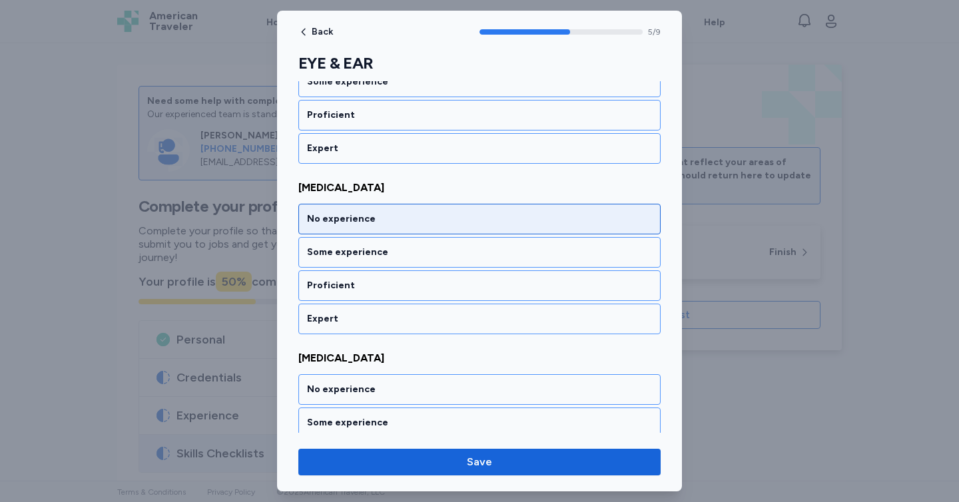
click at [419, 233] on div "No experience" at bounding box center [479, 219] width 362 height 31
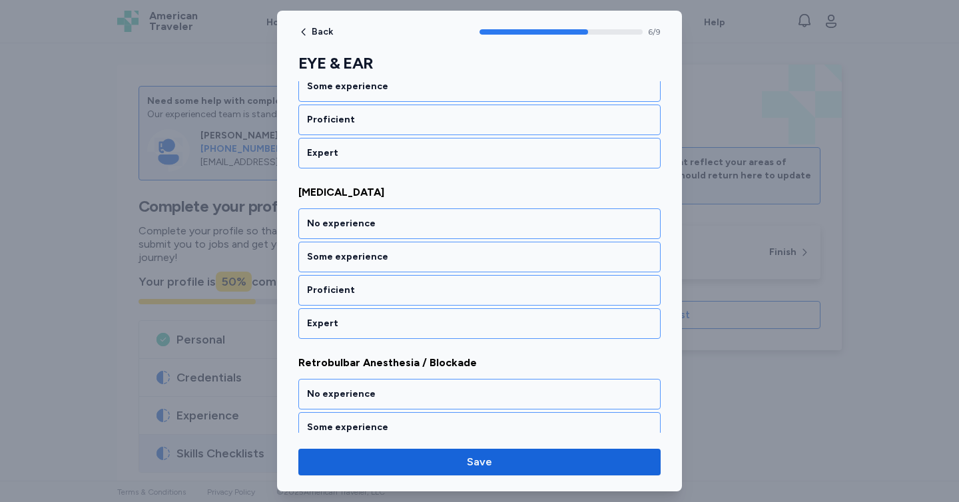
scroll to position [1120, 0]
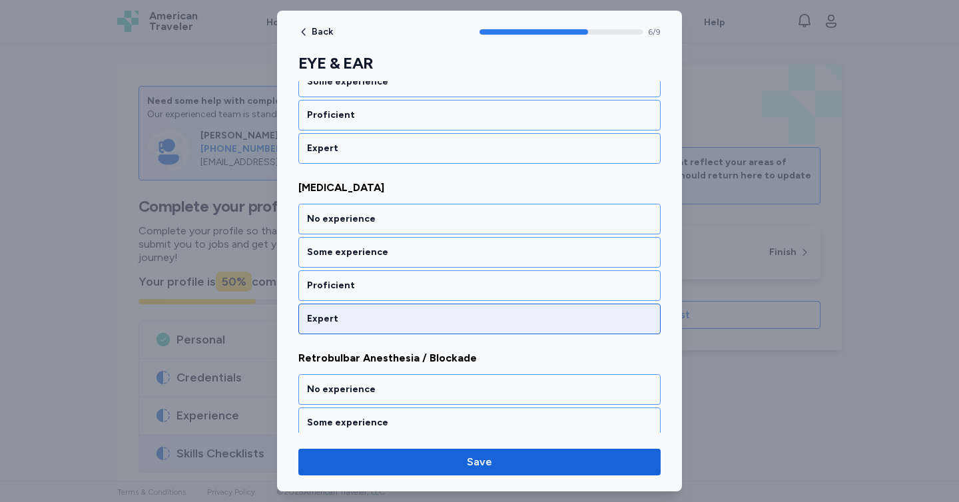
click at [412, 314] on div "Expert" at bounding box center [479, 318] width 345 height 13
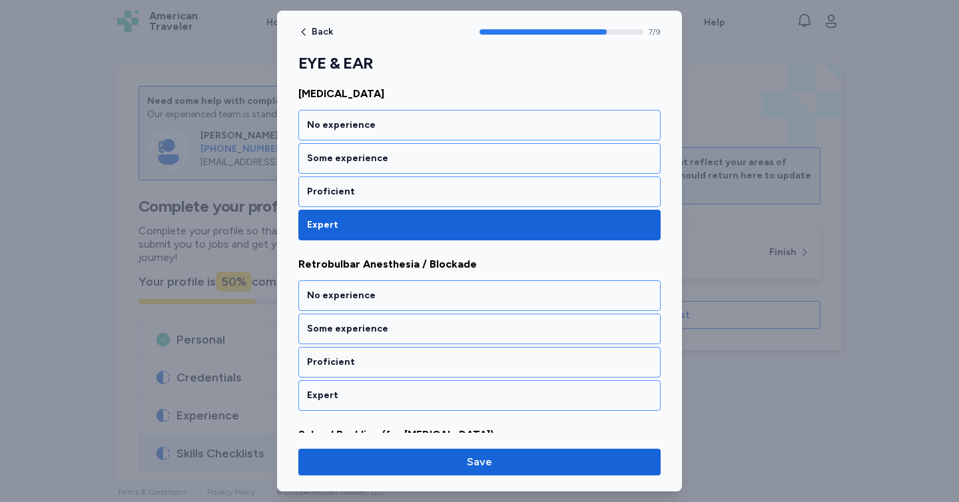
scroll to position [1290, 0]
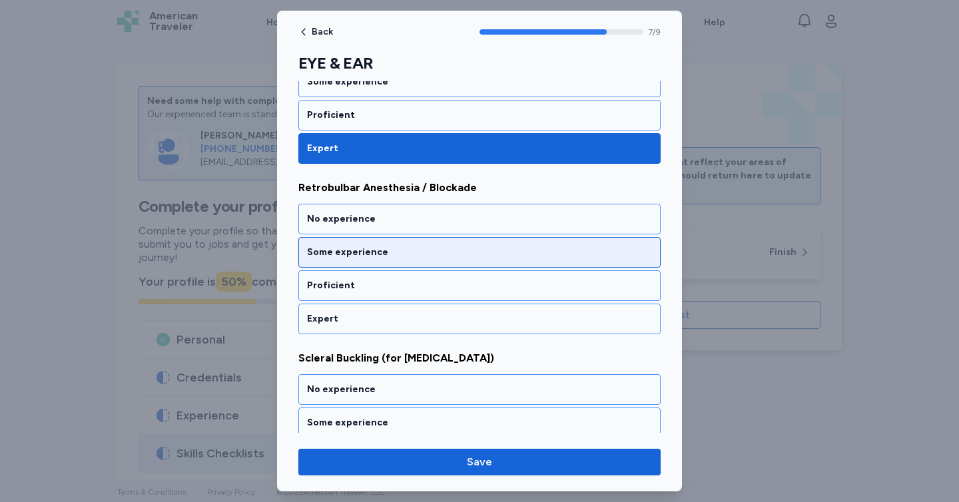
click at [402, 254] on div "Some experience" at bounding box center [479, 252] width 345 height 13
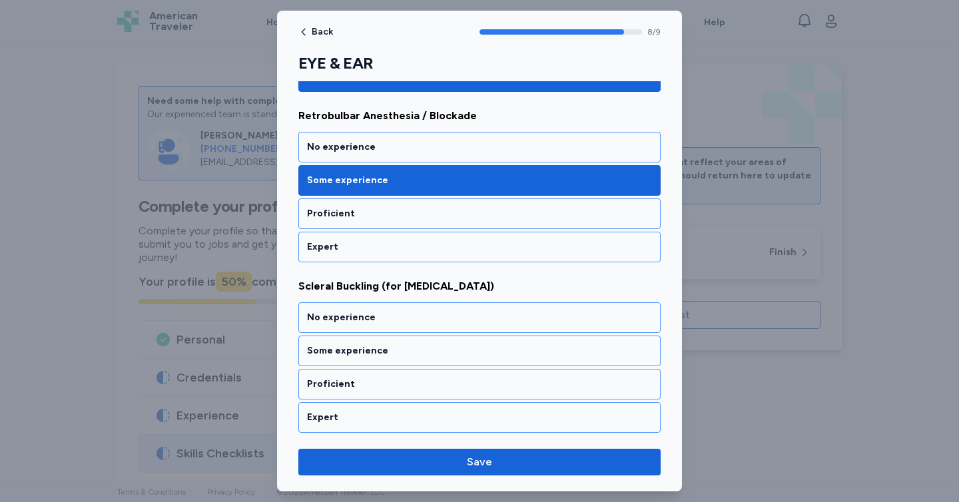
scroll to position [1365, 0]
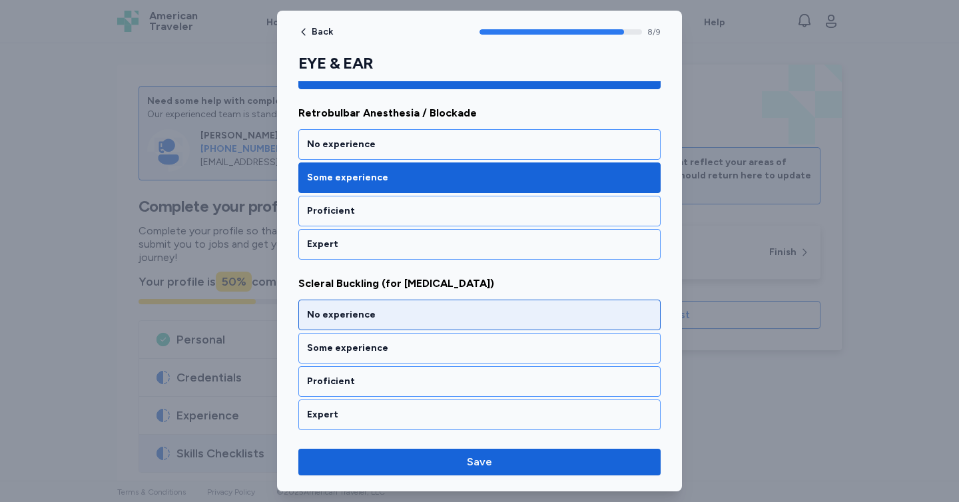
click at [433, 312] on div "No experience" at bounding box center [479, 314] width 345 height 13
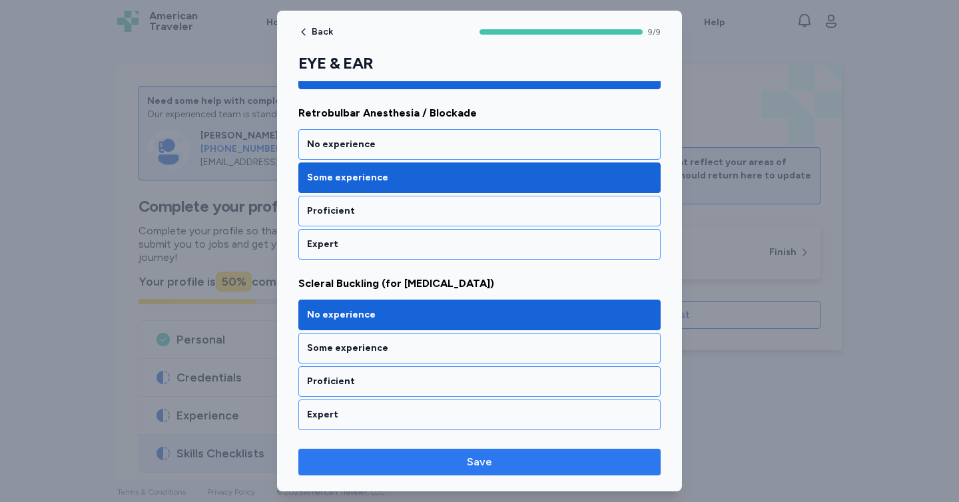
click at [498, 456] on span "Save" at bounding box center [479, 462] width 341 height 16
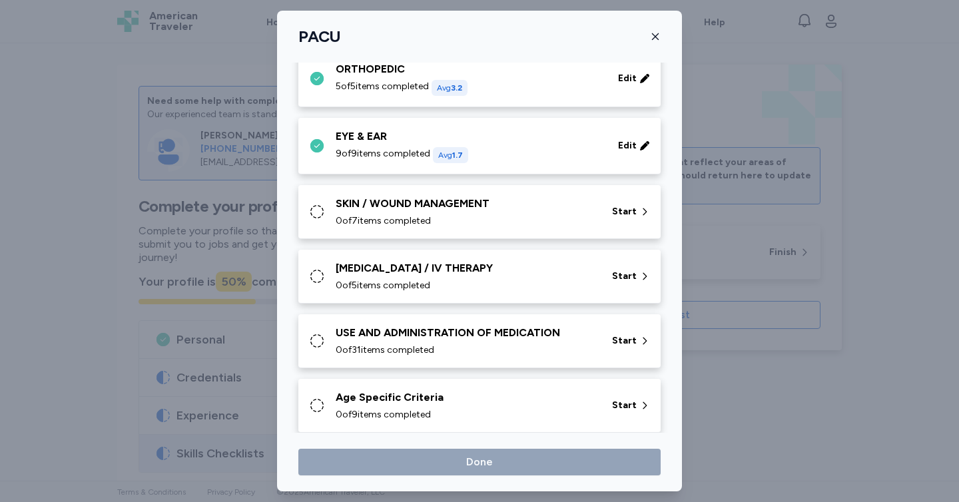
scroll to position [644, 0]
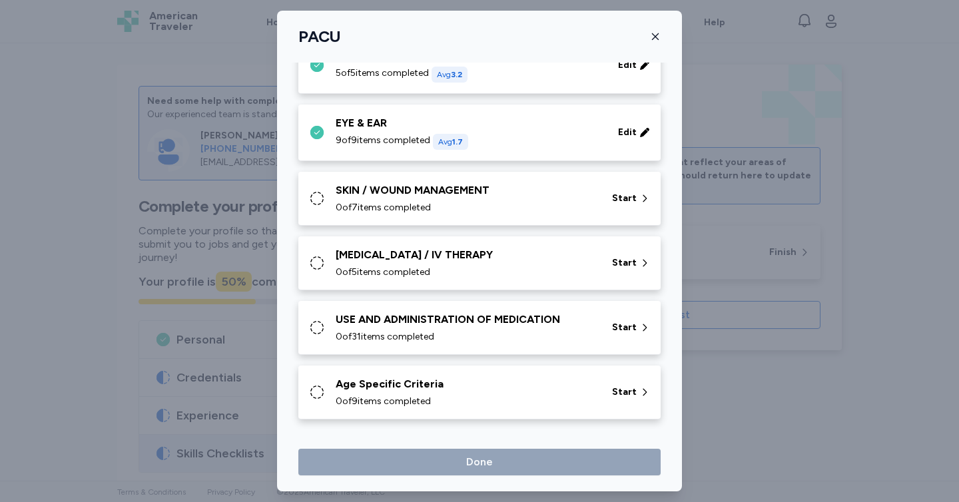
click at [497, 196] on div "SKIN / WOUND MANAGEMENT" at bounding box center [466, 190] width 260 height 16
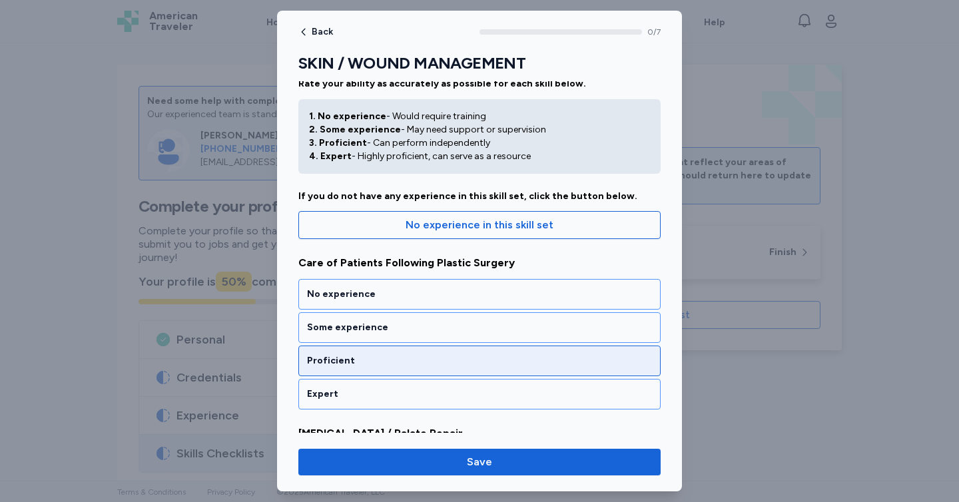
scroll to position [23, 0]
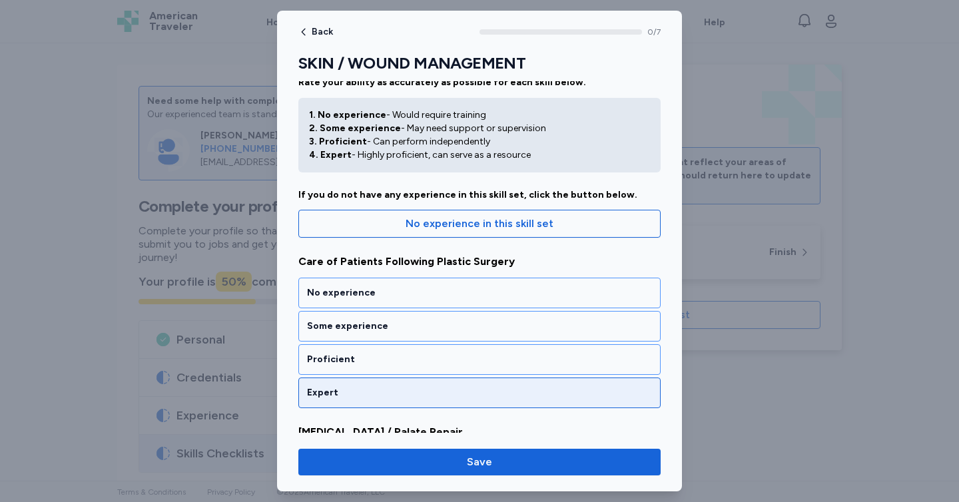
click at [445, 386] on div "Expert" at bounding box center [479, 392] width 345 height 13
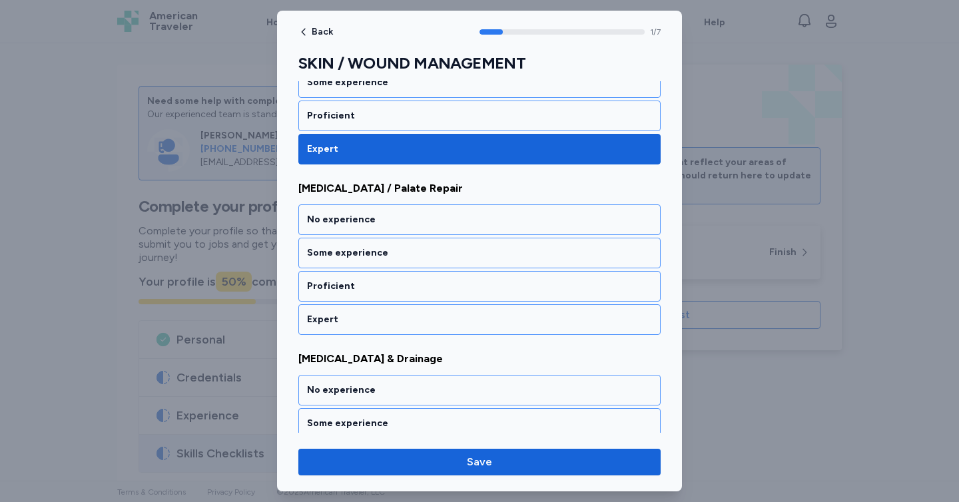
scroll to position [268, 0]
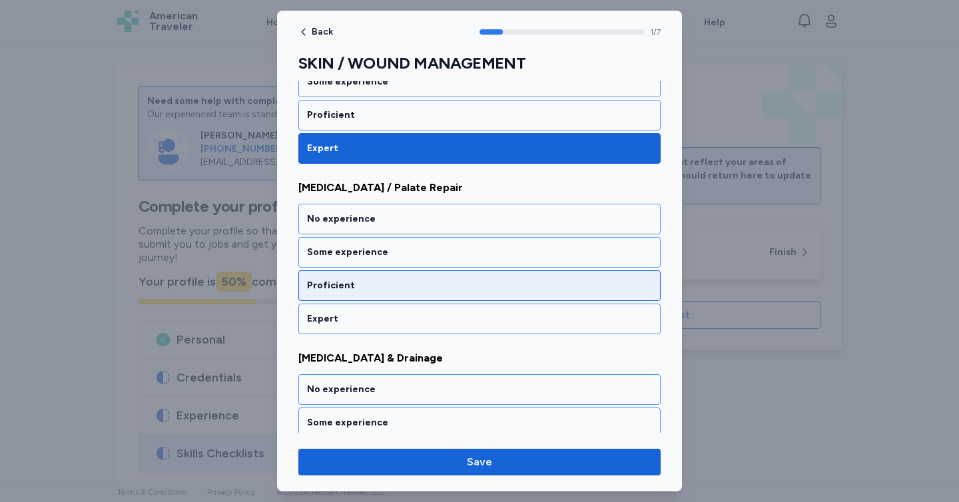
click at [404, 285] on div "Proficient" at bounding box center [479, 285] width 345 height 13
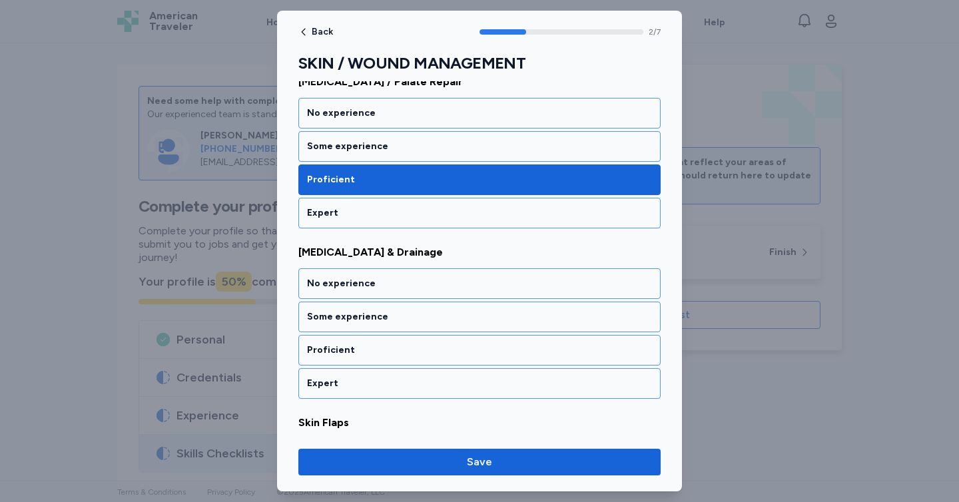
scroll to position [438, 0]
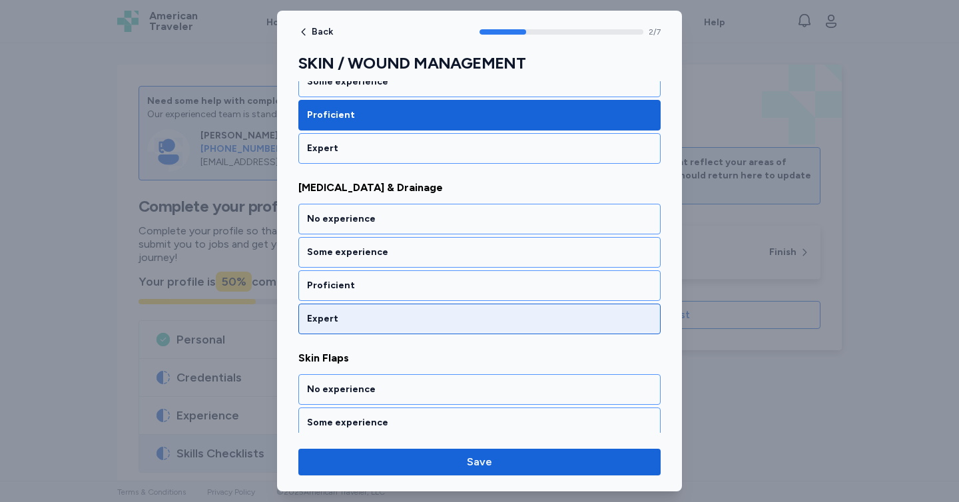
click at [431, 322] on div "Expert" at bounding box center [479, 318] width 345 height 13
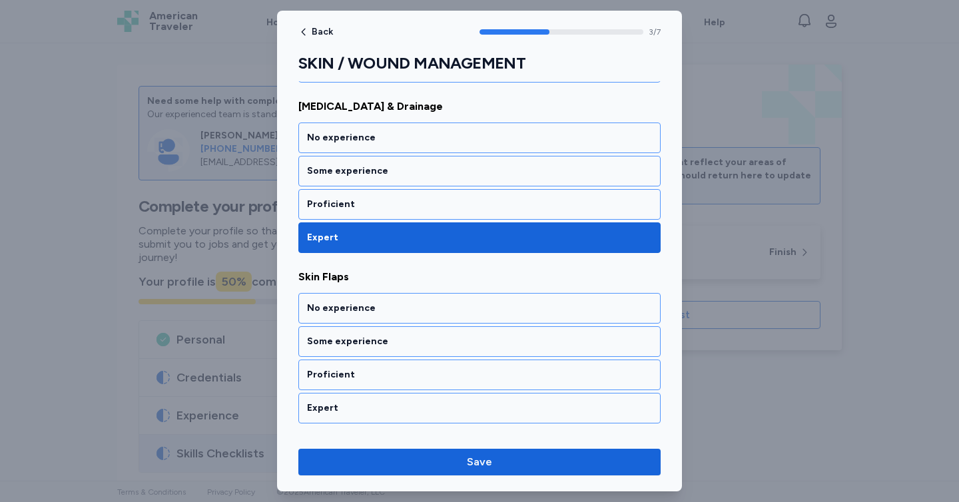
scroll to position [608, 0]
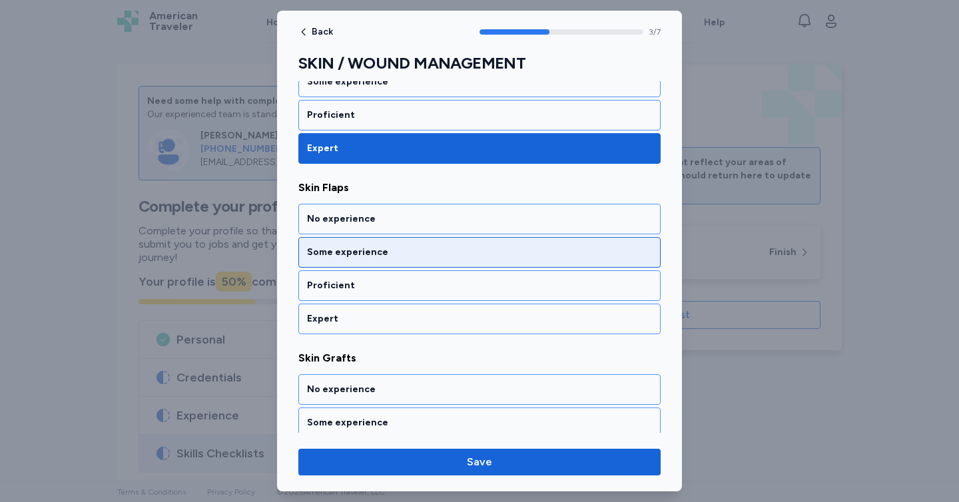
click at [417, 247] on div "Some experience" at bounding box center [479, 252] width 345 height 13
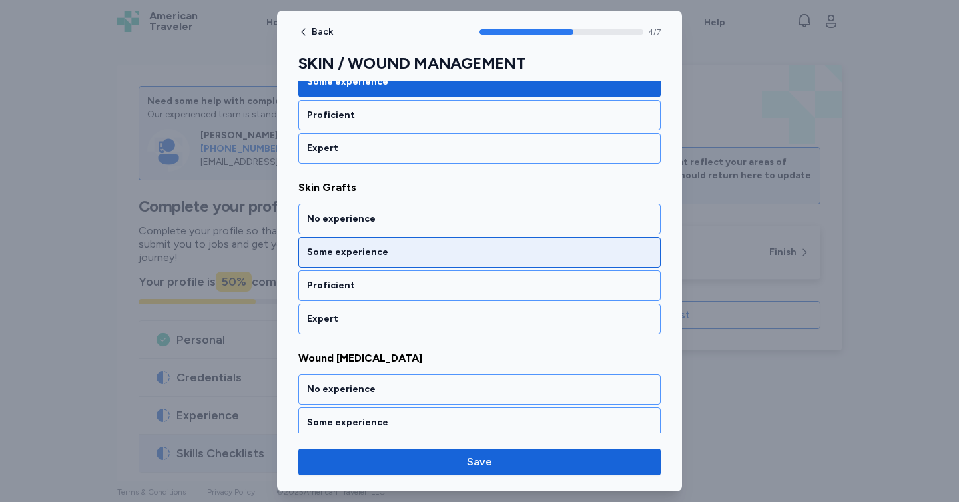
click at [419, 260] on div "Some experience" at bounding box center [479, 252] width 362 height 31
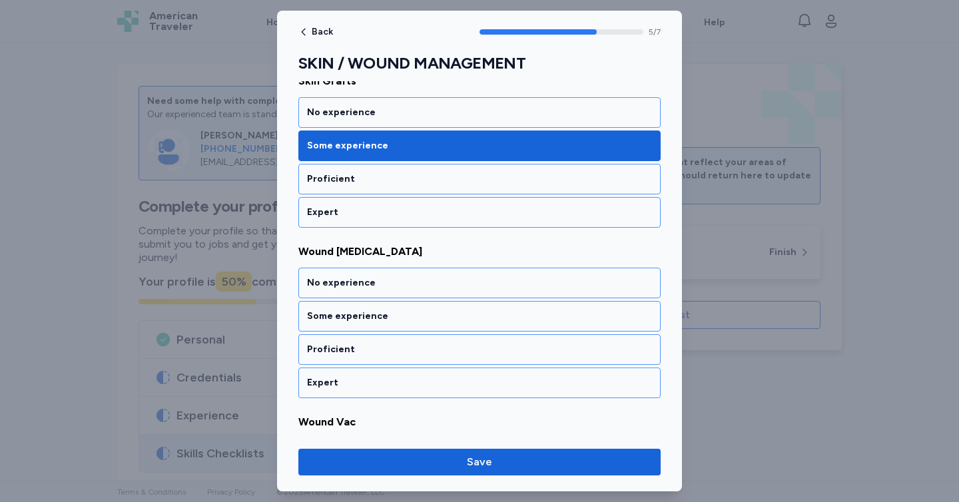
scroll to position [949, 0]
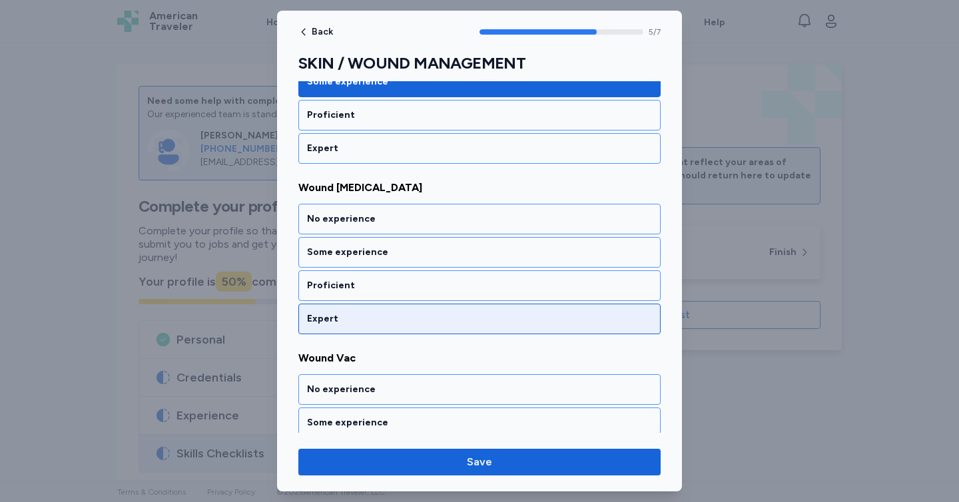
click at [421, 315] on div "Expert" at bounding box center [479, 318] width 345 height 13
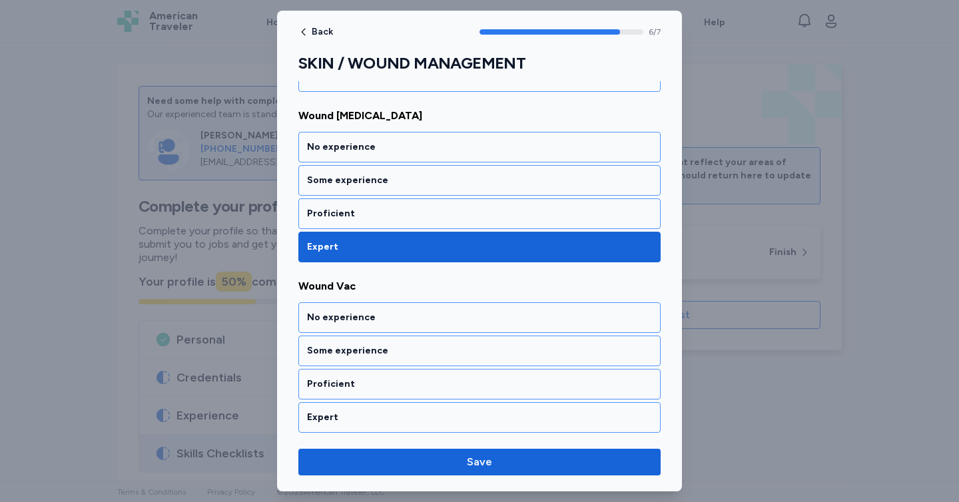
scroll to position [1024, 0]
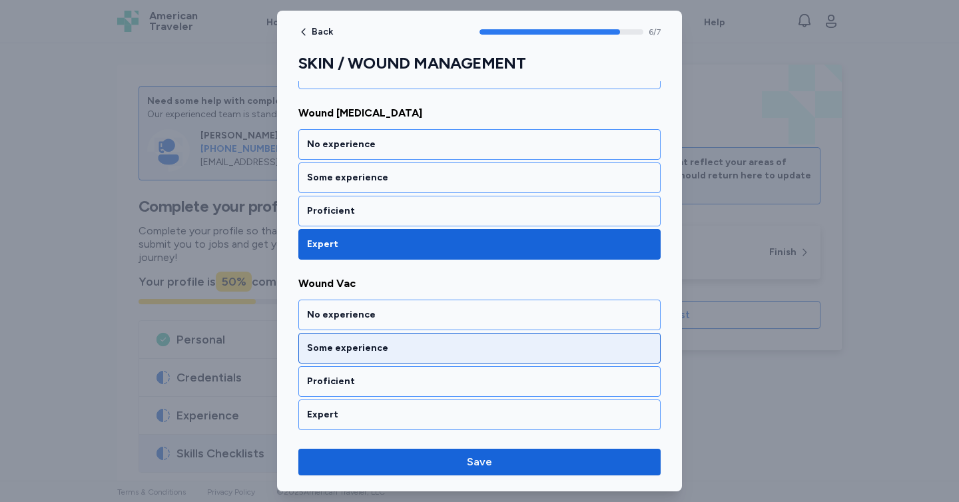
click at [425, 359] on div "Some experience" at bounding box center [479, 348] width 362 height 31
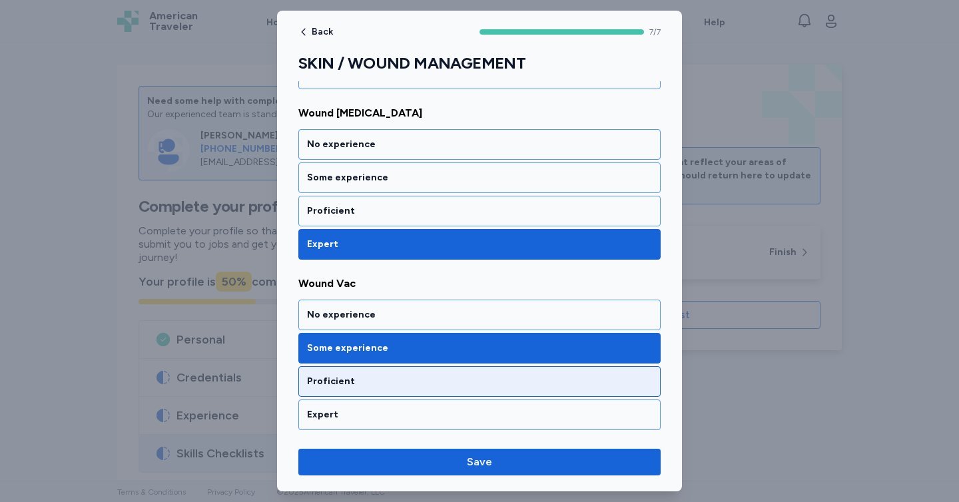
click at [431, 379] on div "Proficient" at bounding box center [479, 381] width 345 height 13
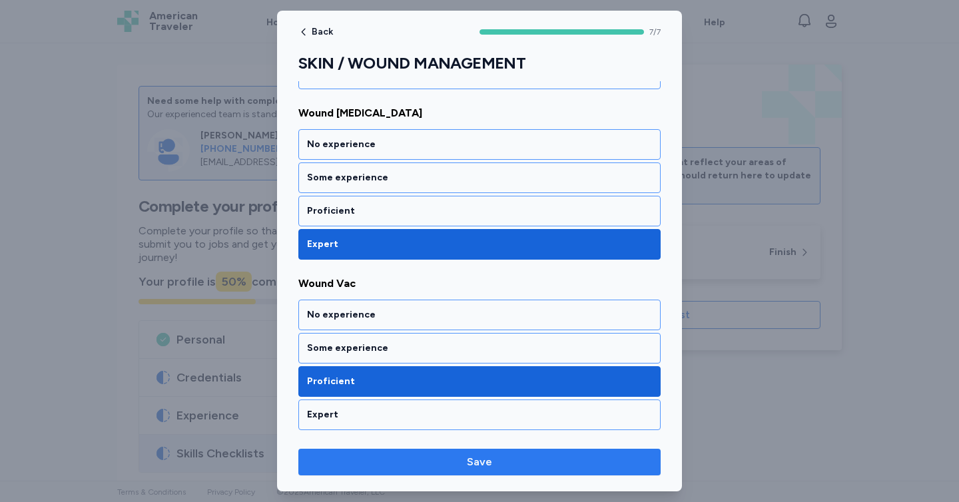
click at [450, 461] on span "Save" at bounding box center [479, 462] width 341 height 16
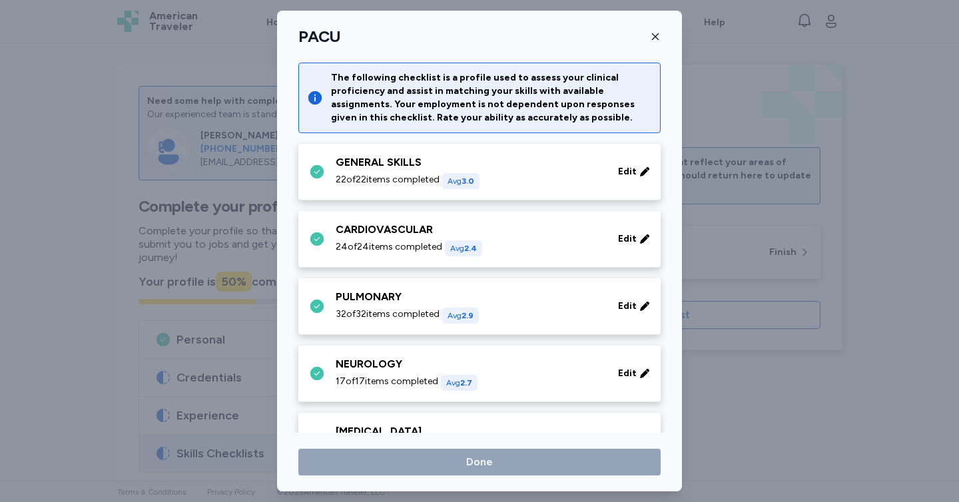
scroll to position [644, 0]
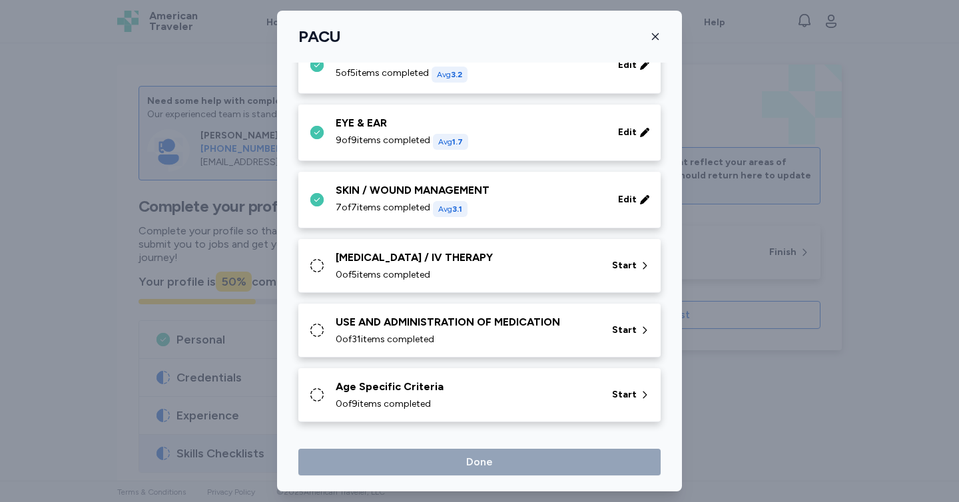
click at [461, 268] on div "[MEDICAL_DATA] / IV THERAPY 0 of 5 items completed" at bounding box center [466, 266] width 260 height 32
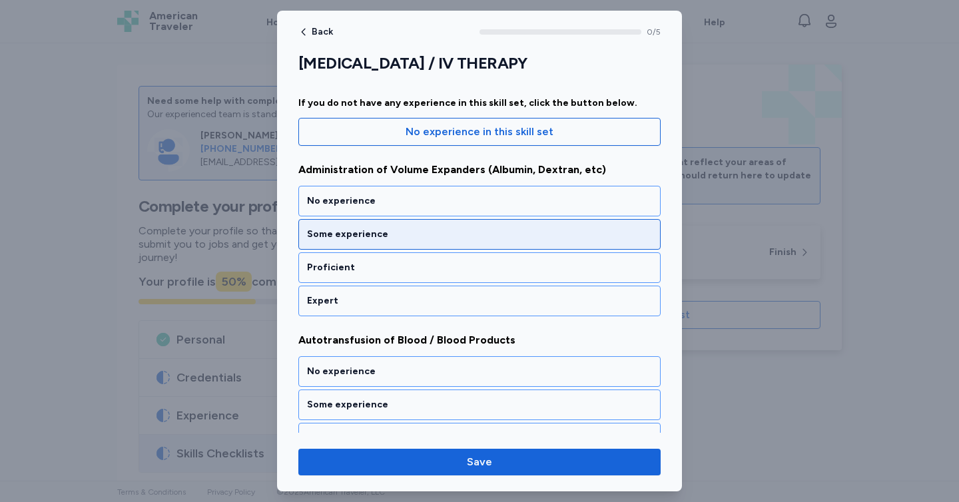
scroll to position [116, 0]
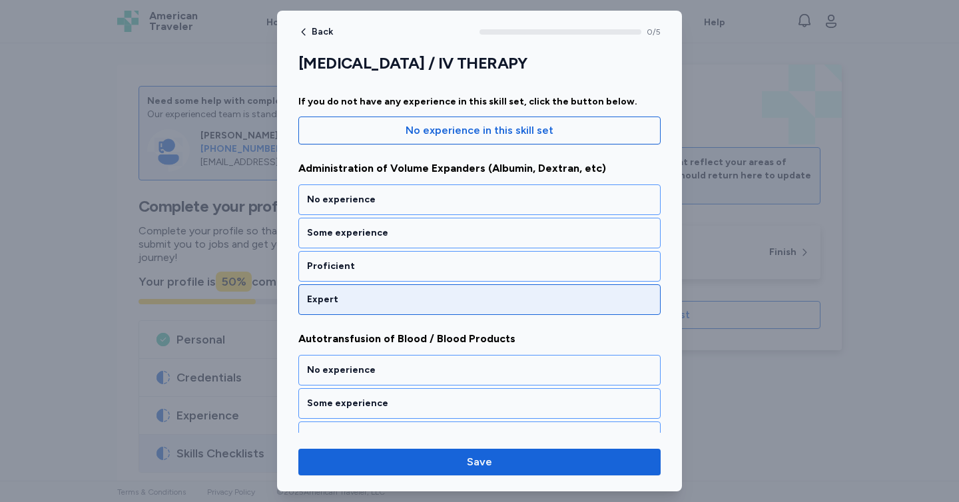
click at [407, 294] on div "Expert" at bounding box center [479, 299] width 345 height 13
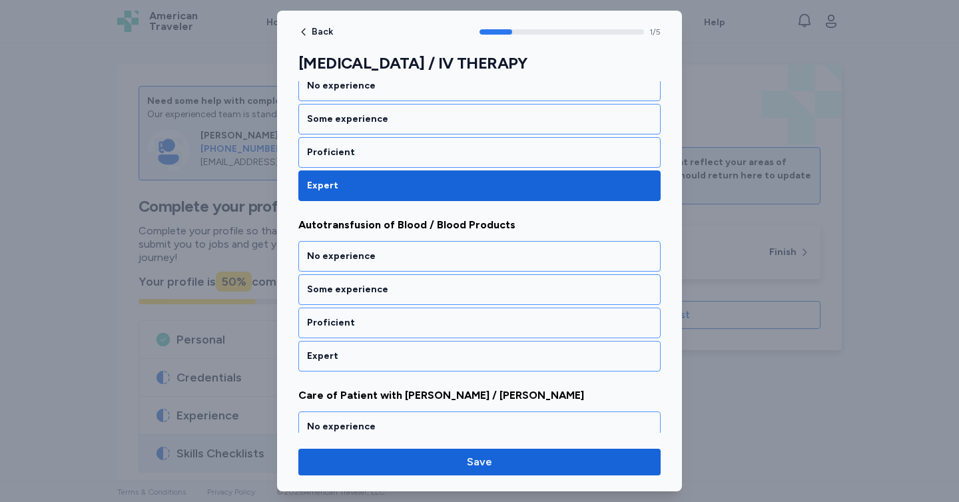
scroll to position [268, 0]
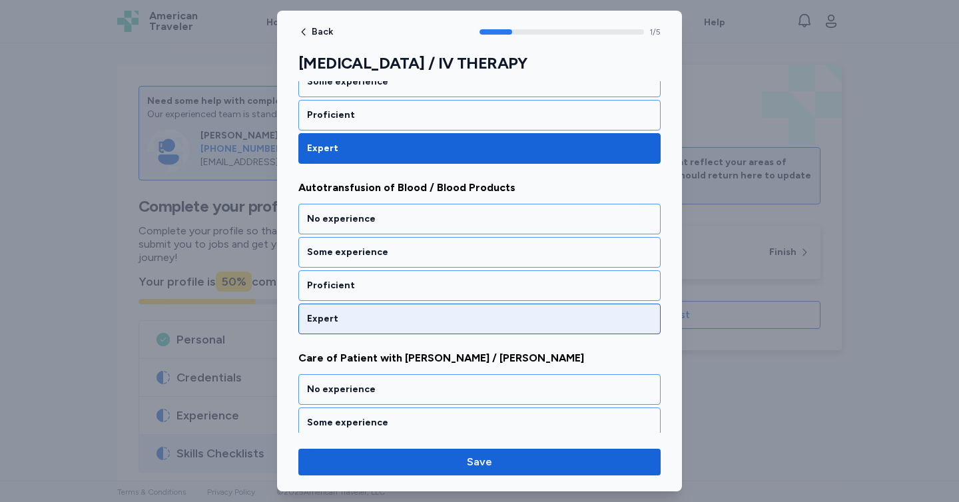
click at [402, 322] on div "Expert" at bounding box center [479, 318] width 345 height 13
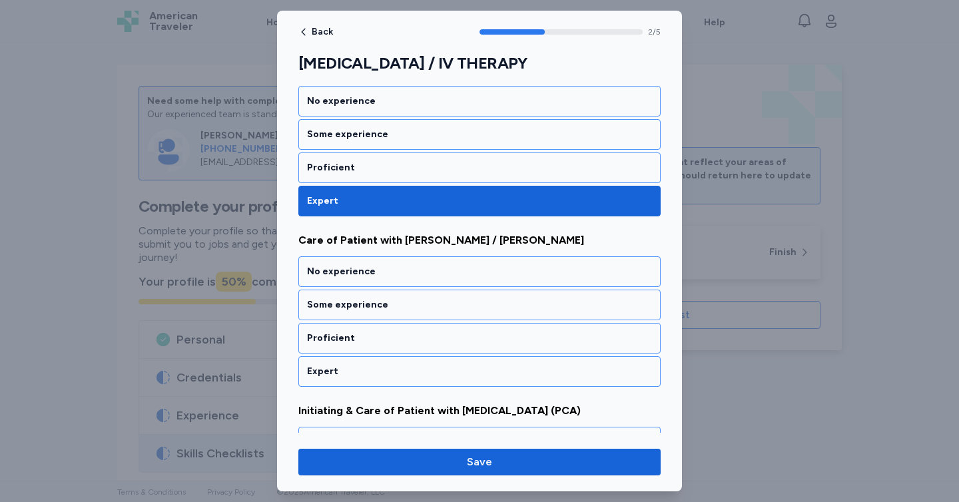
scroll to position [438, 0]
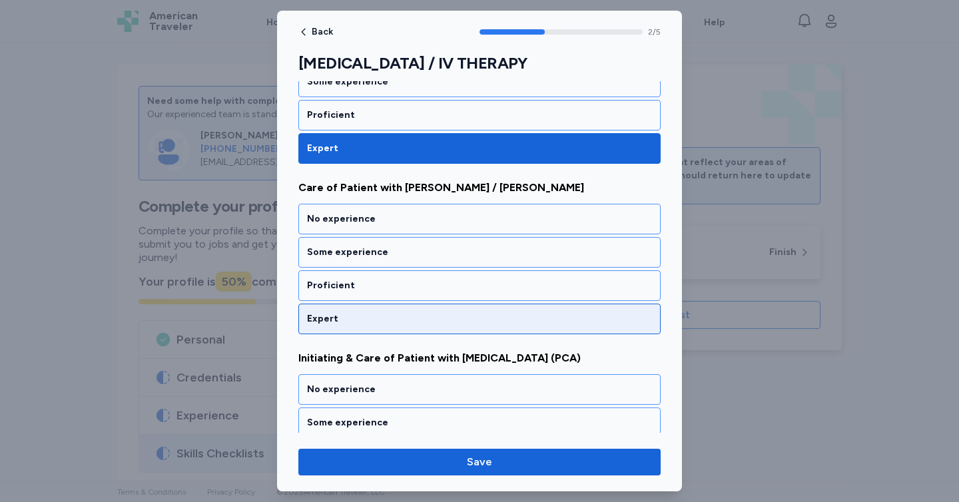
click at [402, 326] on div "Expert" at bounding box center [479, 319] width 362 height 31
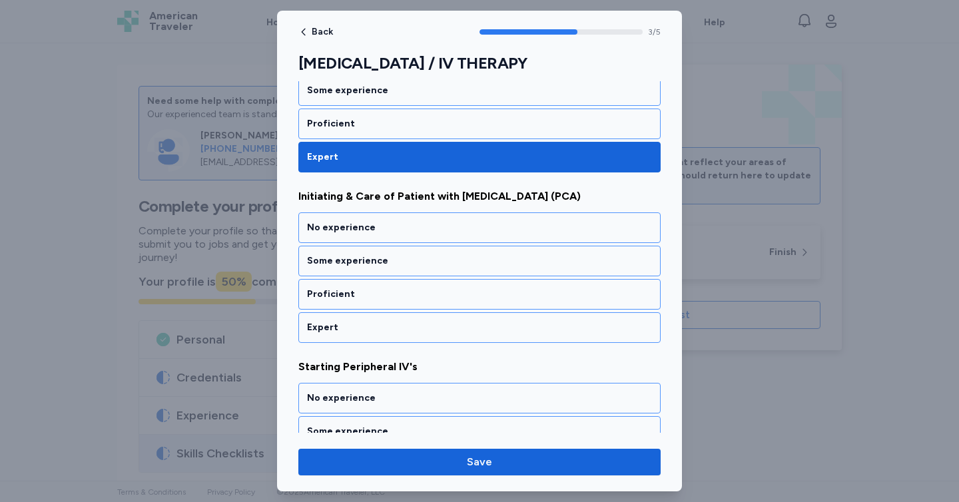
scroll to position [608, 0]
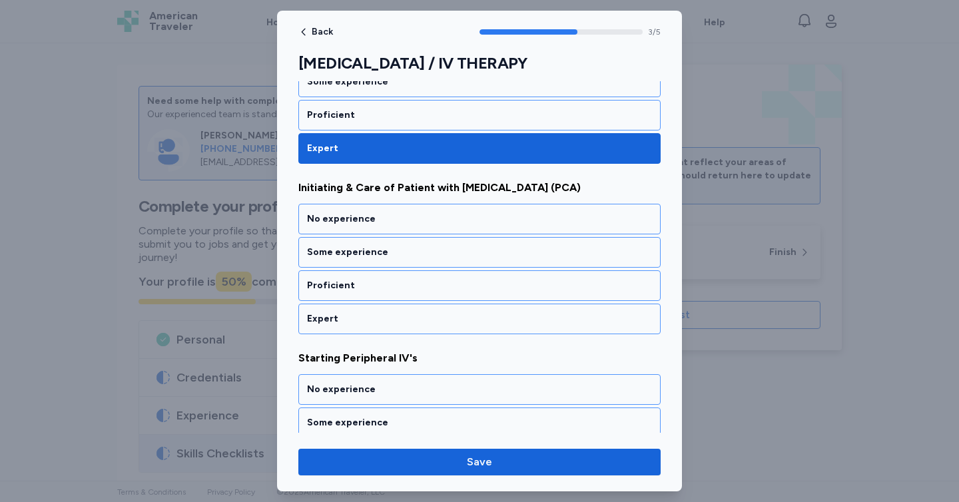
click at [402, 326] on div "Expert" at bounding box center [479, 319] width 362 height 31
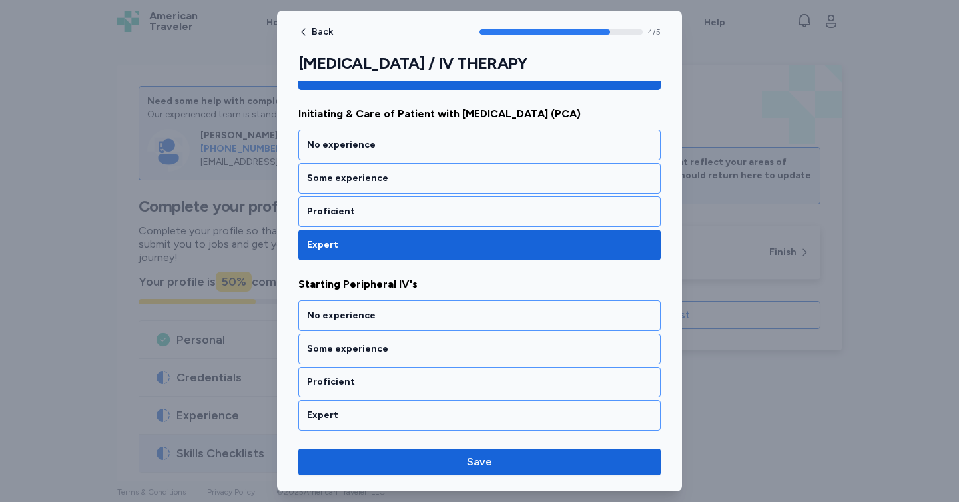
scroll to position [683, 0]
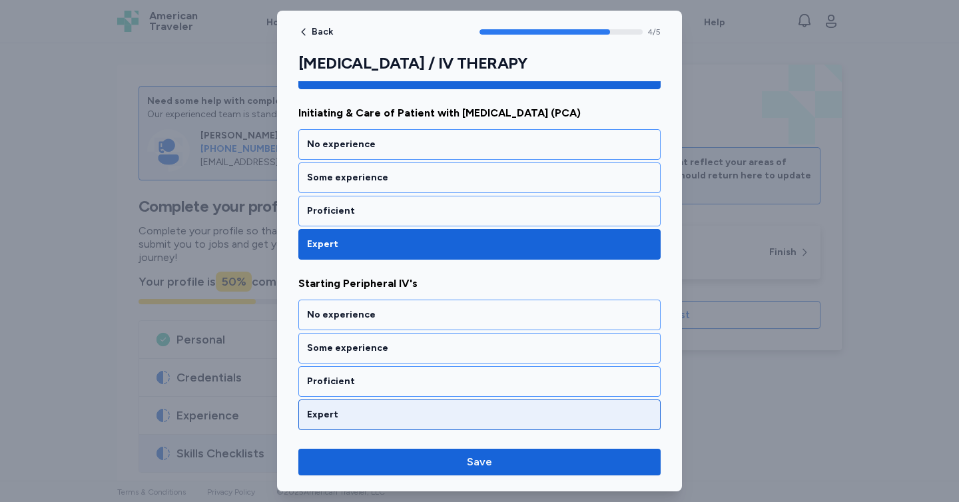
click at [431, 422] on div "Expert" at bounding box center [479, 414] width 362 height 31
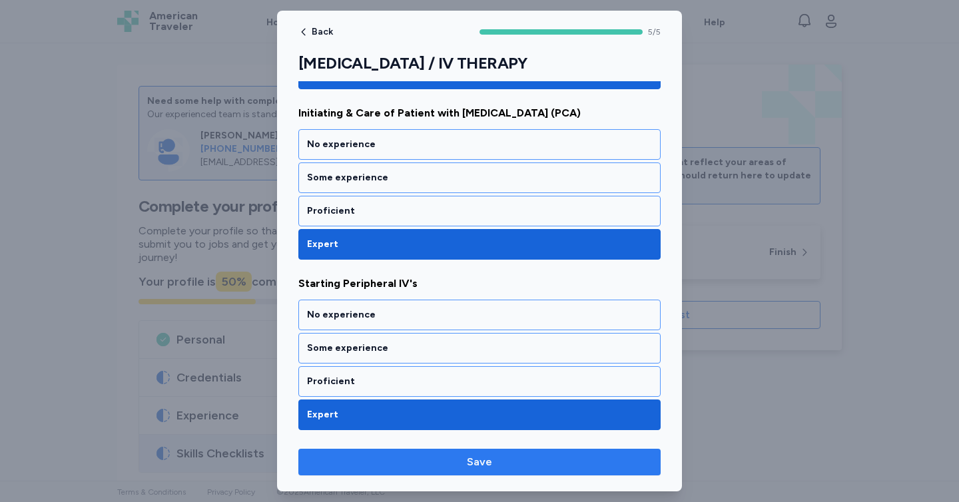
click at [455, 467] on span "Save" at bounding box center [479, 462] width 341 height 16
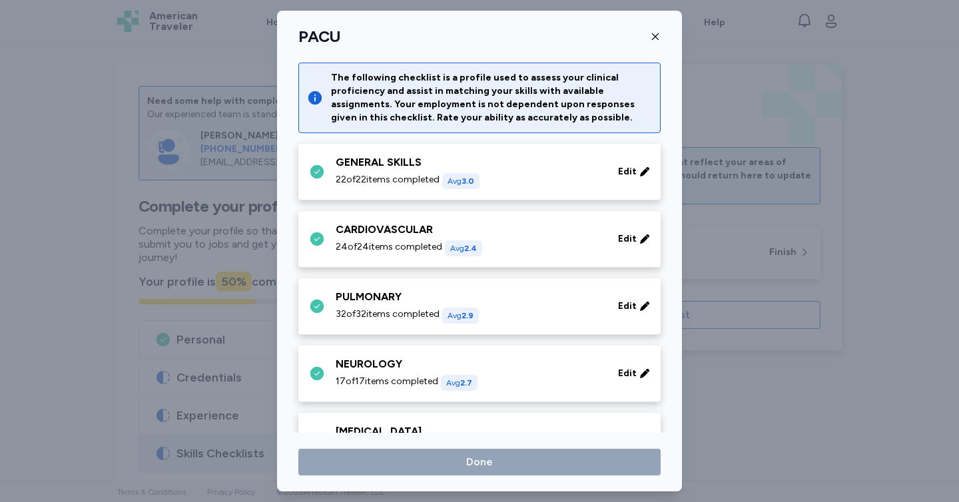
scroll to position [644, 0]
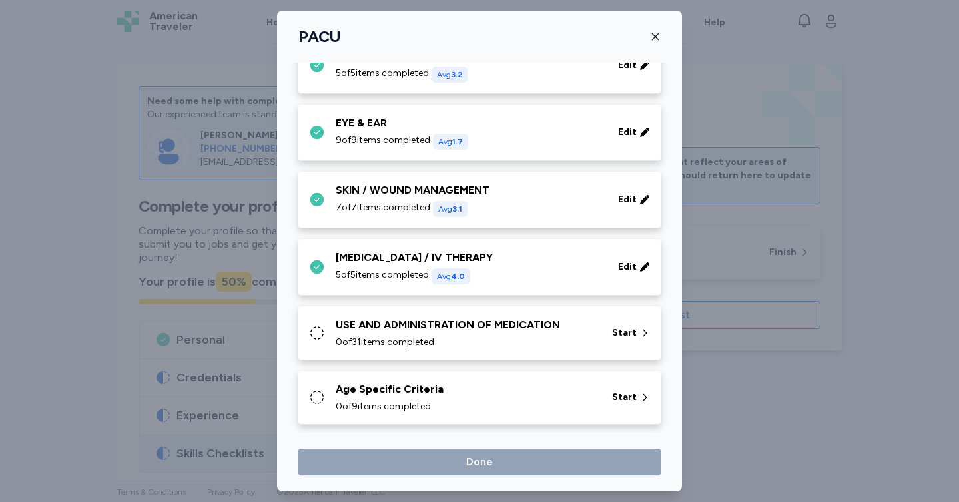
click at [385, 338] on span "0 of 31 items completed" at bounding box center [385, 342] width 99 height 13
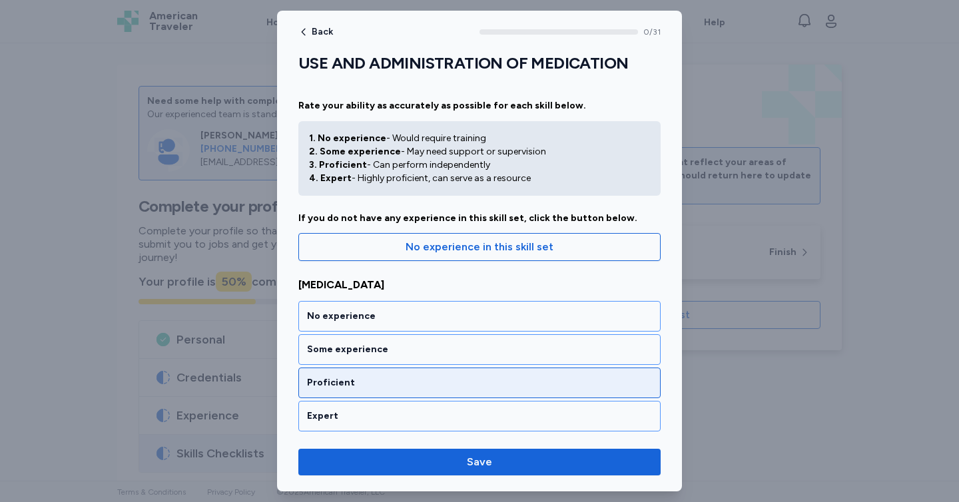
click at [422, 380] on div "Proficient" at bounding box center [479, 382] width 345 height 13
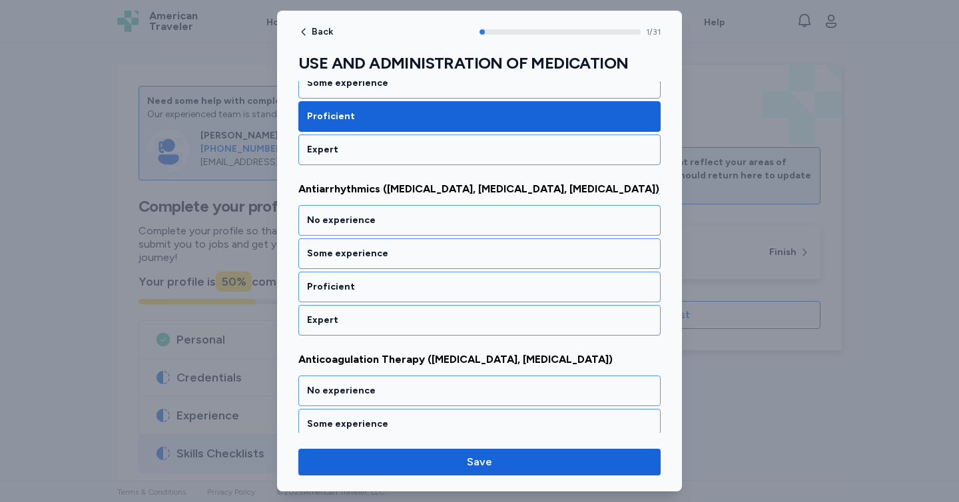
scroll to position [268, 0]
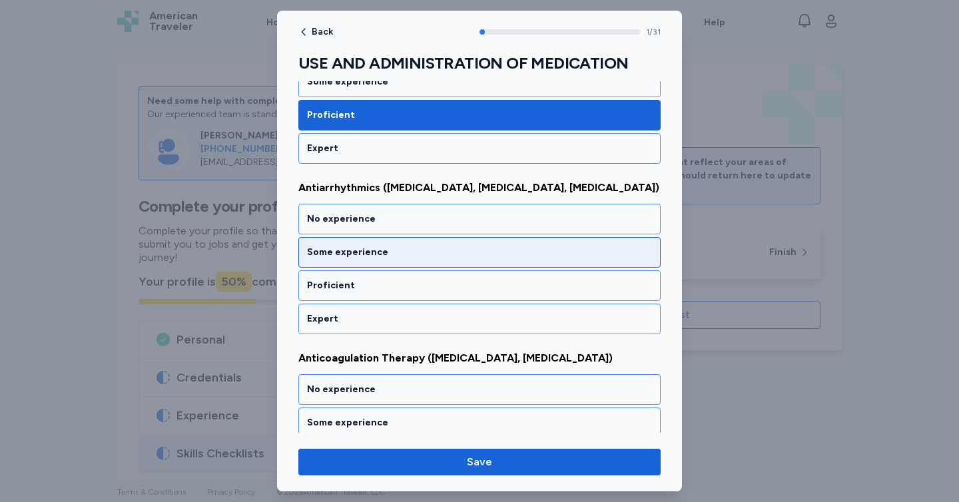
click at [455, 250] on div "Some experience" at bounding box center [479, 252] width 345 height 13
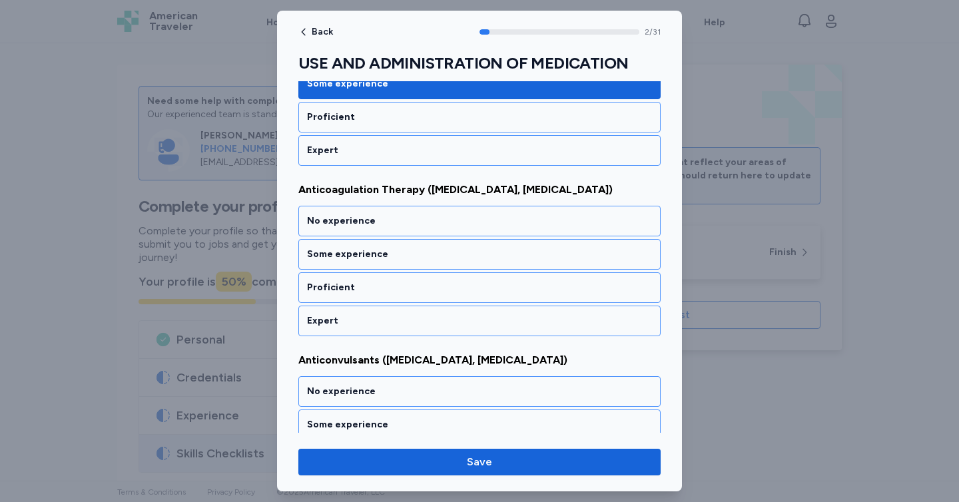
scroll to position [438, 0]
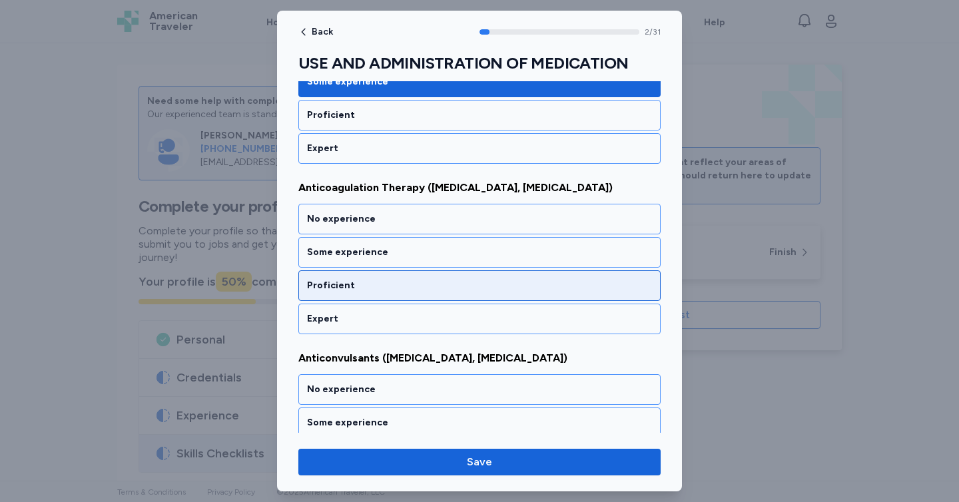
click at [451, 284] on div "Proficient" at bounding box center [479, 285] width 345 height 13
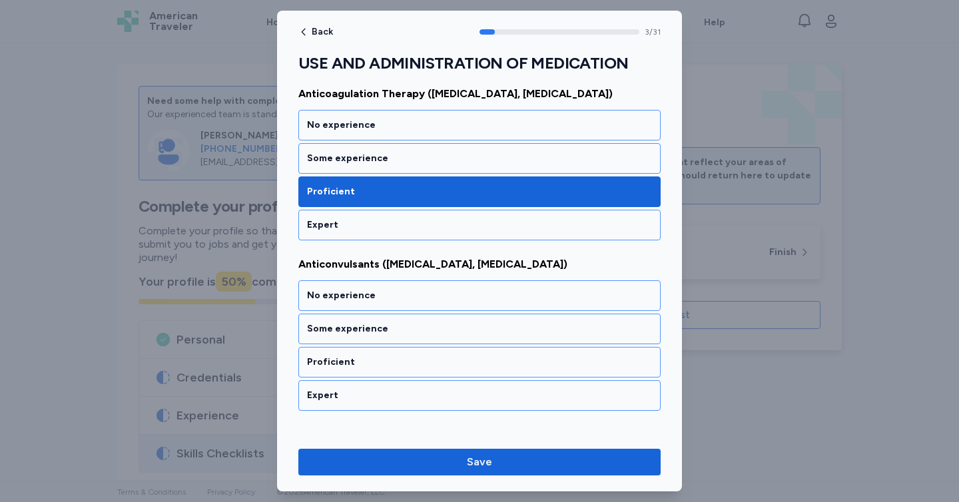
scroll to position [608, 0]
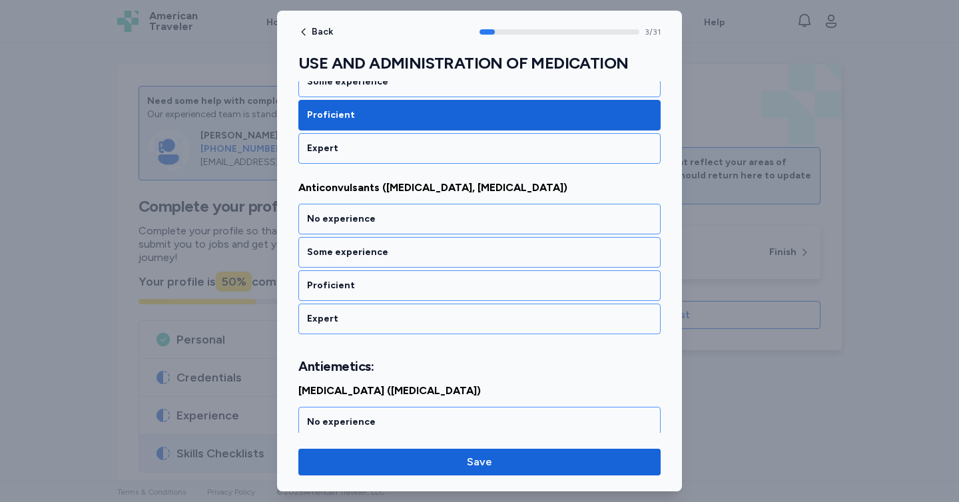
click at [451, 284] on div "Proficient" at bounding box center [479, 285] width 345 height 13
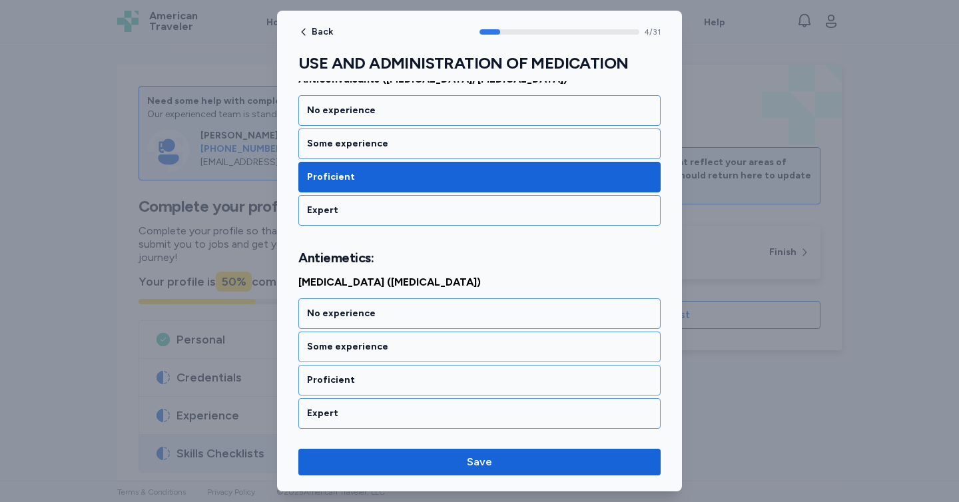
scroll to position [795, 0]
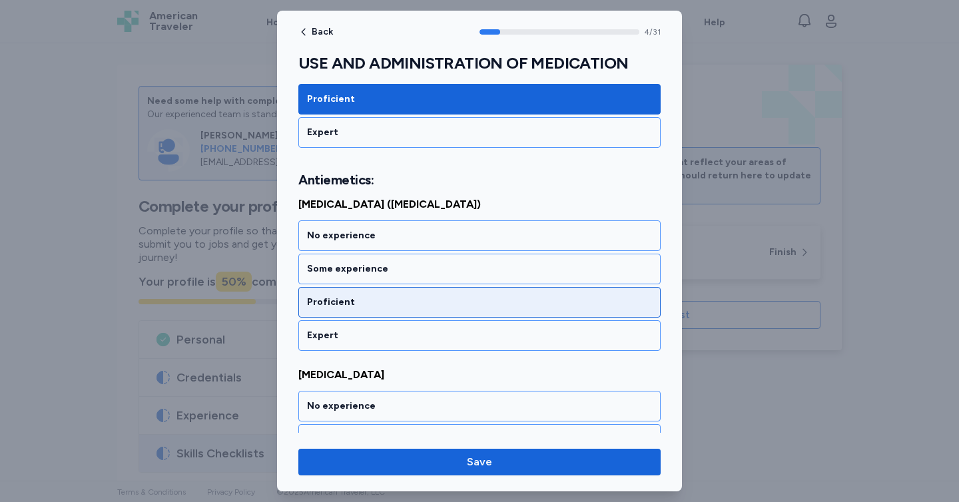
click at [448, 294] on div "Proficient" at bounding box center [479, 302] width 362 height 31
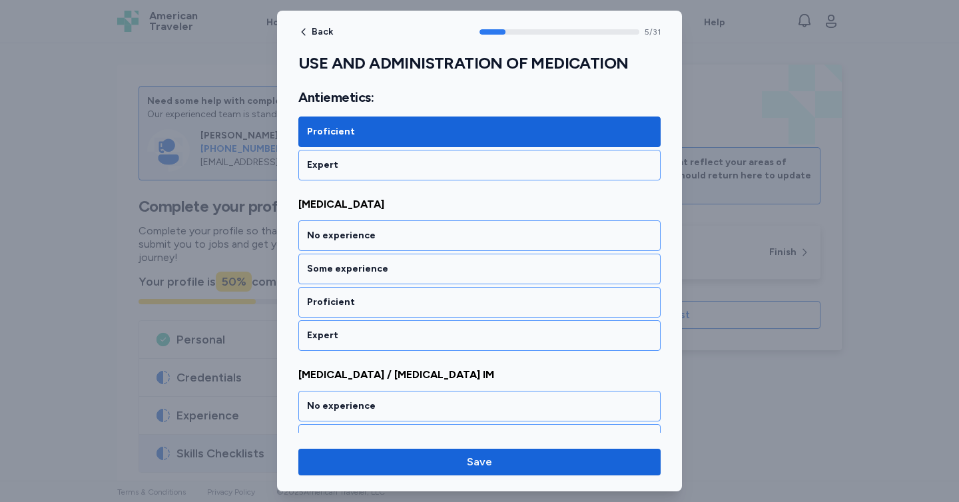
click at [448, 294] on div "Proficient" at bounding box center [479, 302] width 362 height 31
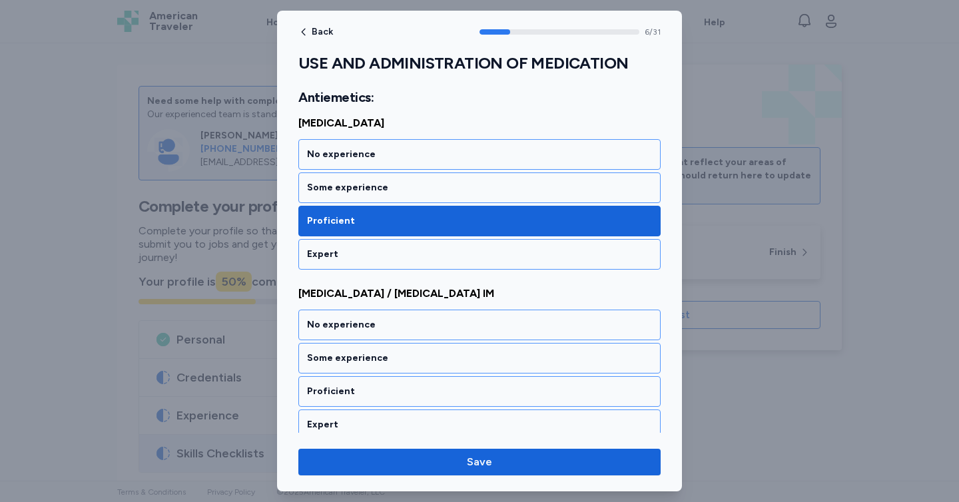
scroll to position [1136, 0]
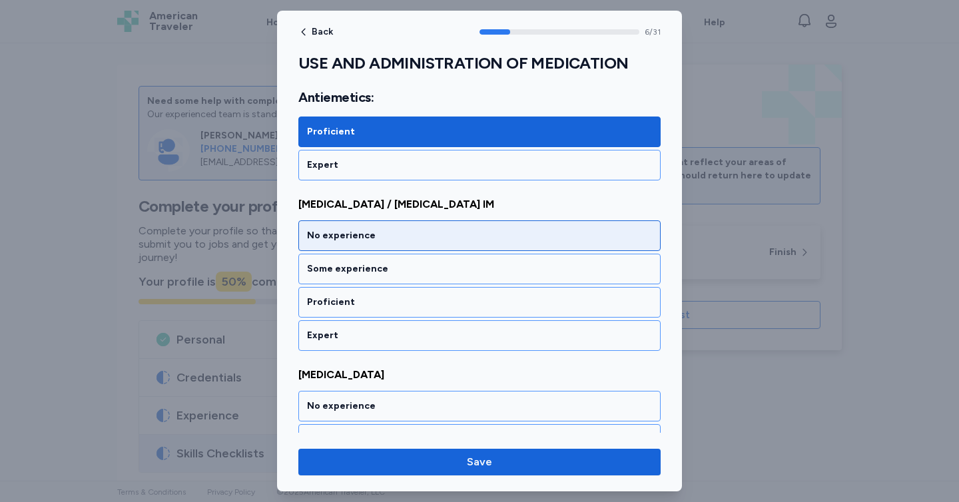
click at [411, 242] on div "No experience" at bounding box center [479, 235] width 345 height 13
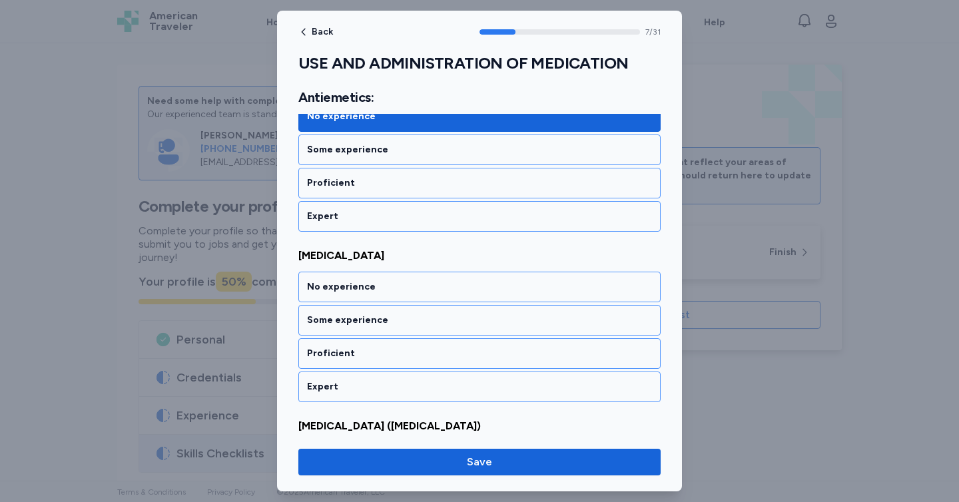
scroll to position [1306, 0]
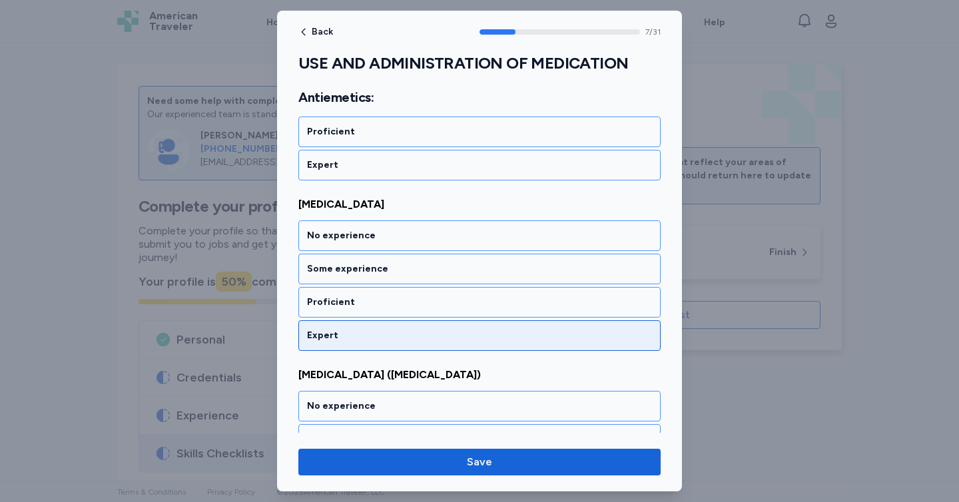
click at [432, 340] on div "Expert" at bounding box center [479, 335] width 345 height 13
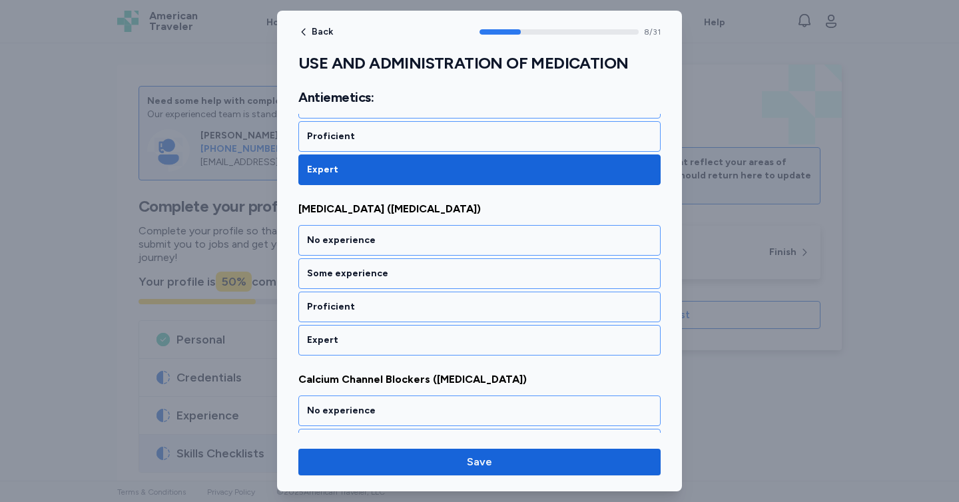
scroll to position [1477, 0]
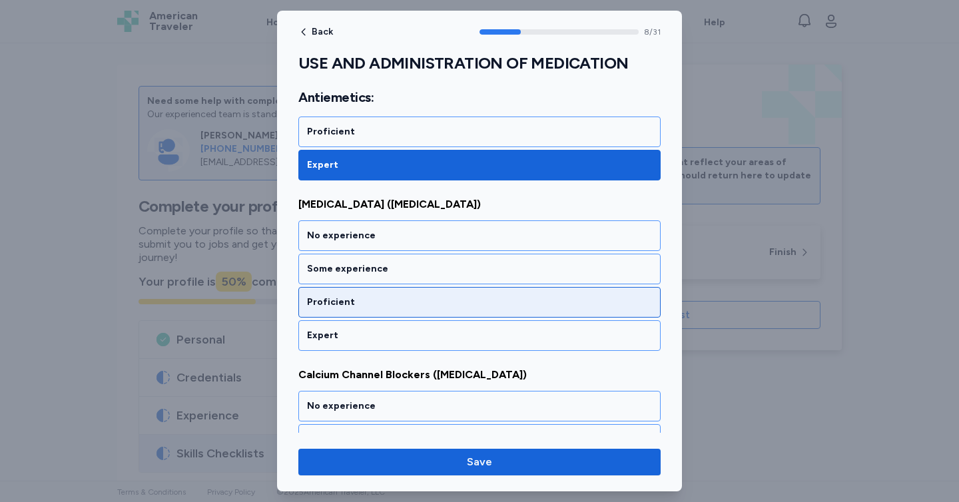
click at [417, 298] on div "Proficient" at bounding box center [479, 302] width 345 height 13
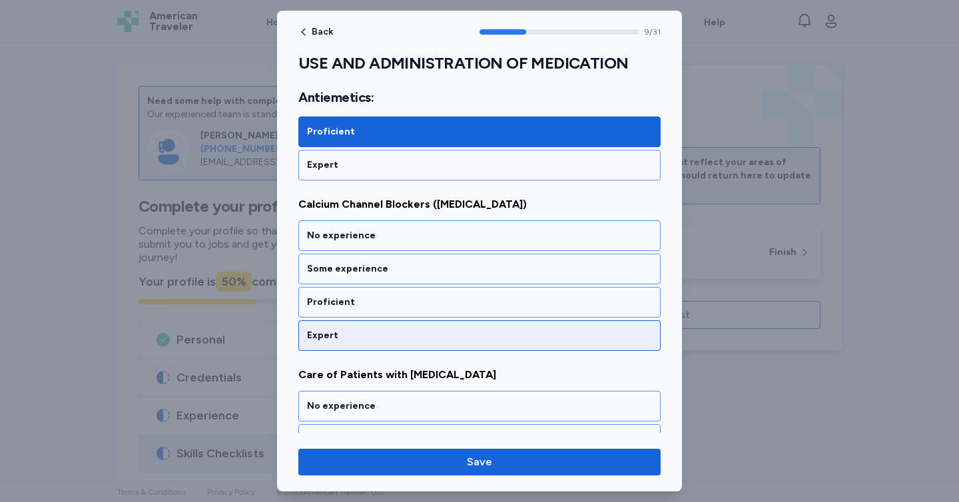
click at [419, 338] on div "Expert" at bounding box center [479, 335] width 345 height 13
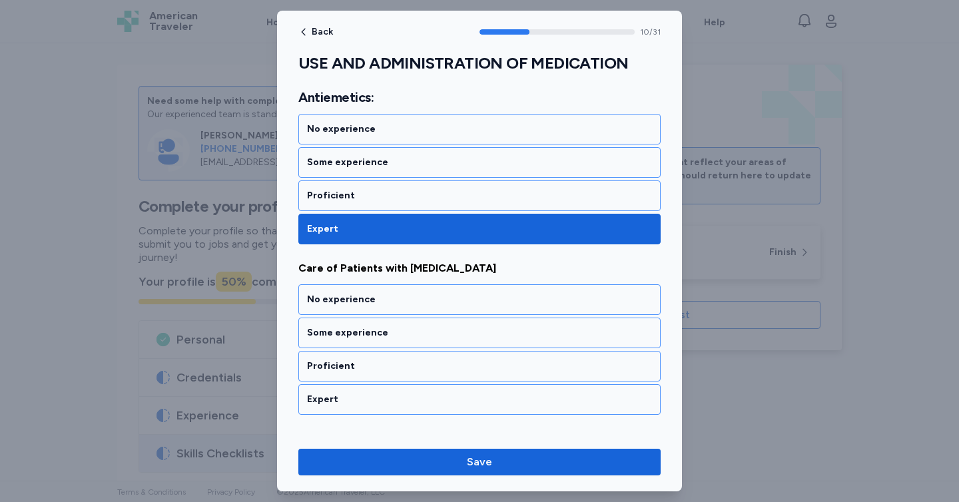
scroll to position [1817, 0]
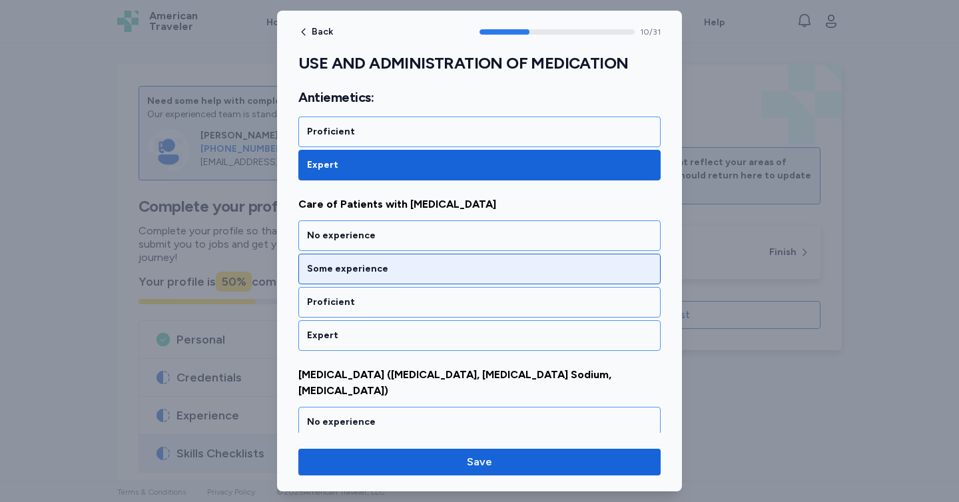
click at [371, 279] on div "Some experience" at bounding box center [479, 269] width 362 height 31
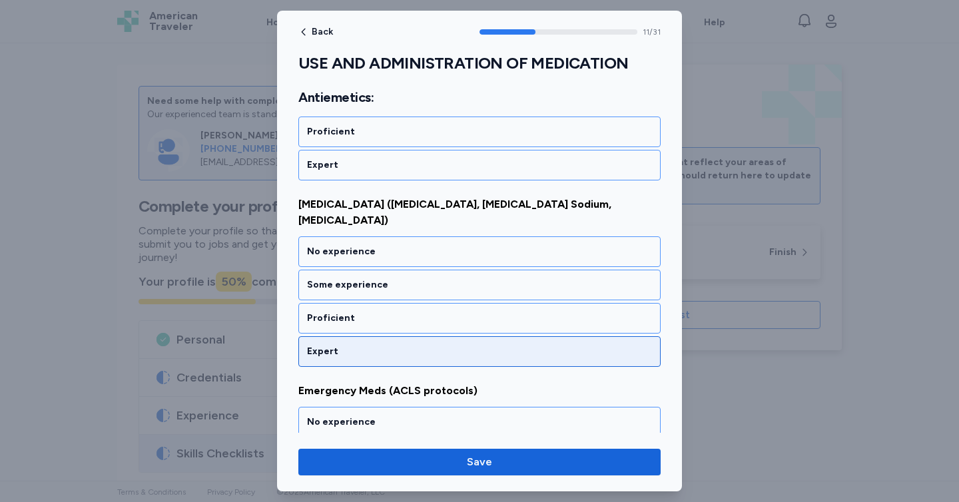
click at [387, 336] on div "Expert" at bounding box center [479, 351] width 362 height 31
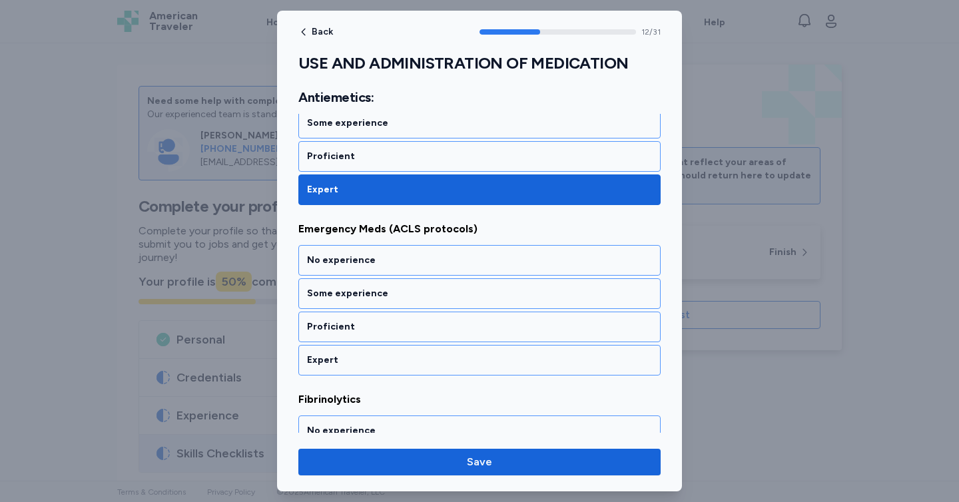
scroll to position [2158, 0]
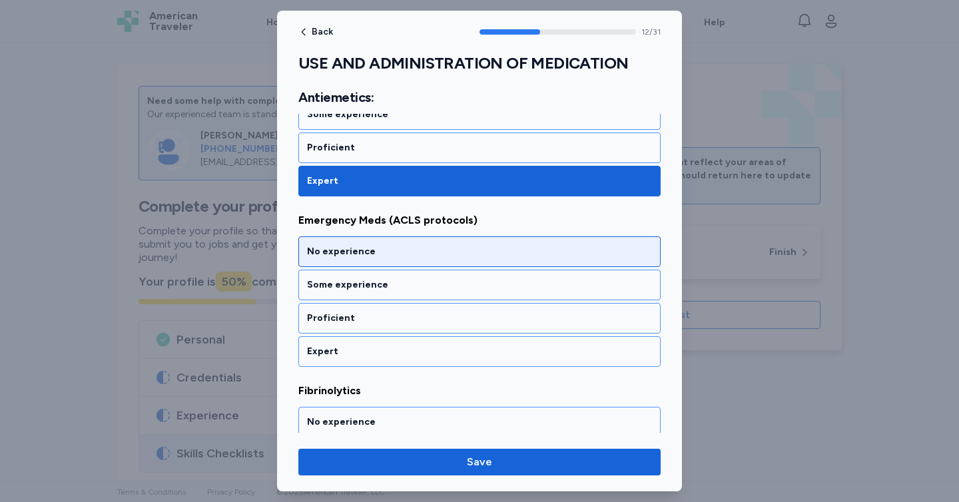
click at [413, 242] on div "No experience" at bounding box center [479, 251] width 362 height 31
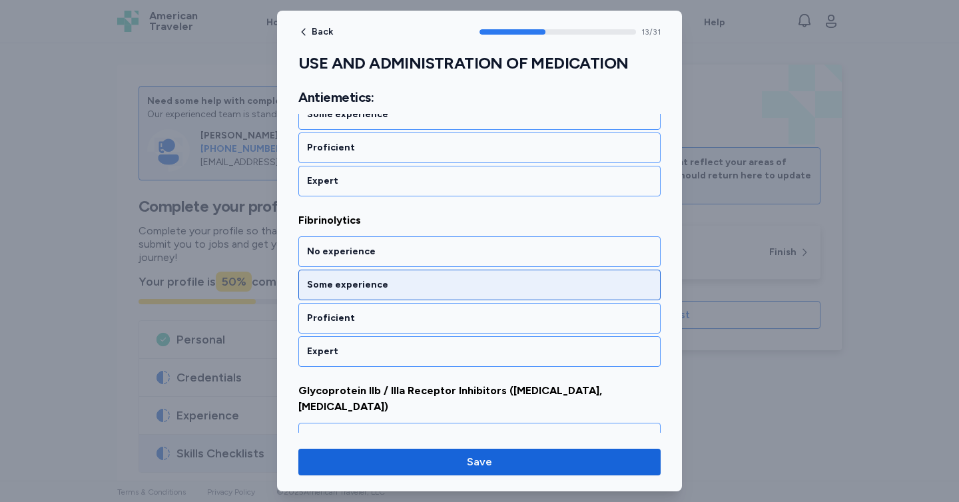
click at [425, 281] on div "Some experience" at bounding box center [479, 285] width 362 height 31
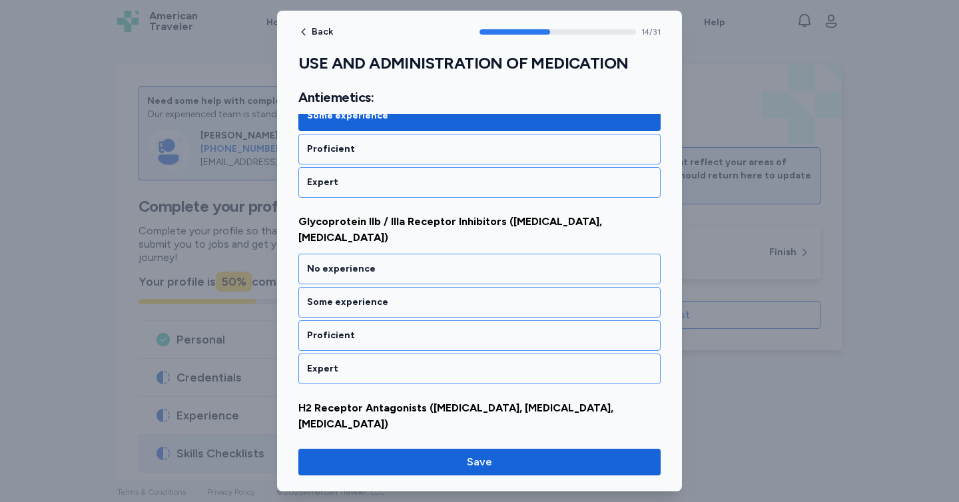
scroll to position [2499, 0]
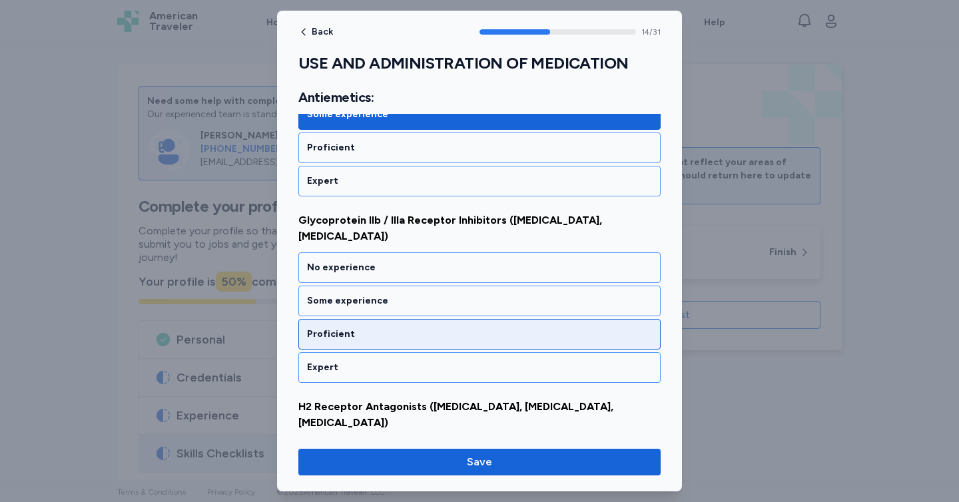
click at [425, 319] on div "Proficient" at bounding box center [479, 334] width 362 height 31
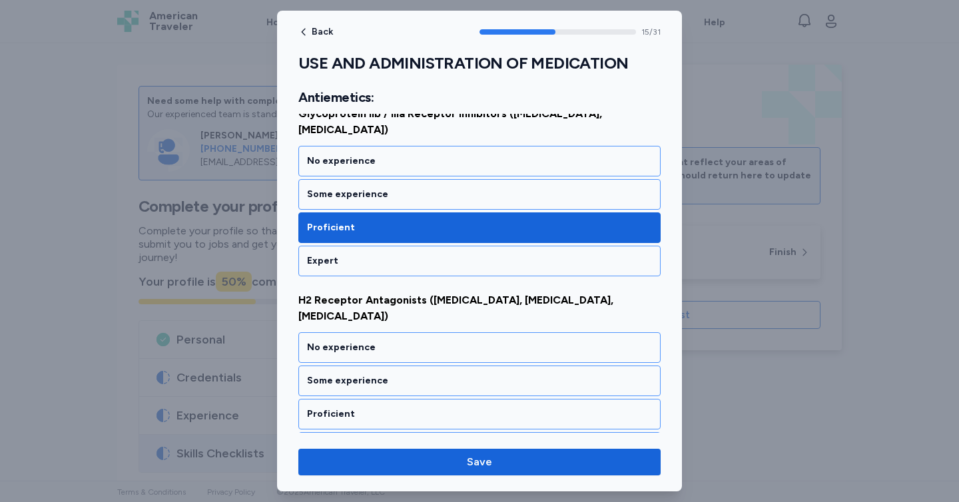
scroll to position [2669, 0]
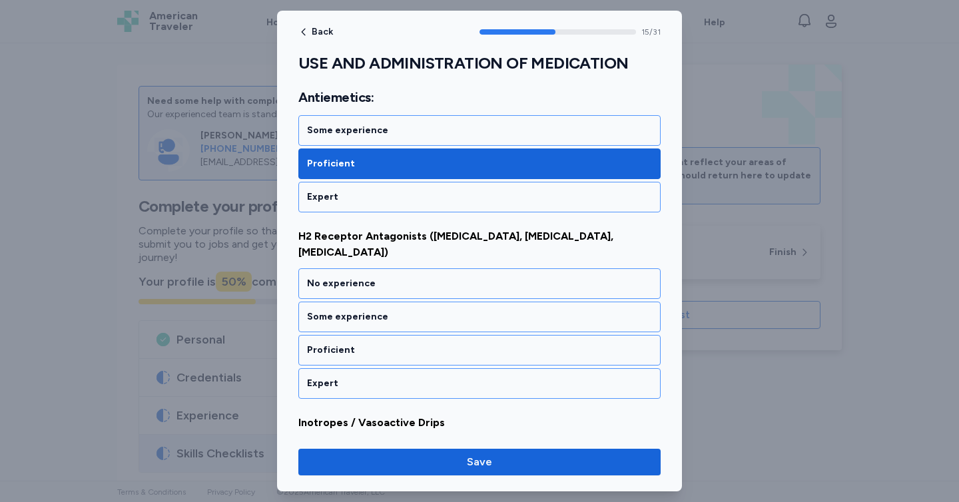
click at [425, 335] on div "Proficient" at bounding box center [479, 350] width 362 height 31
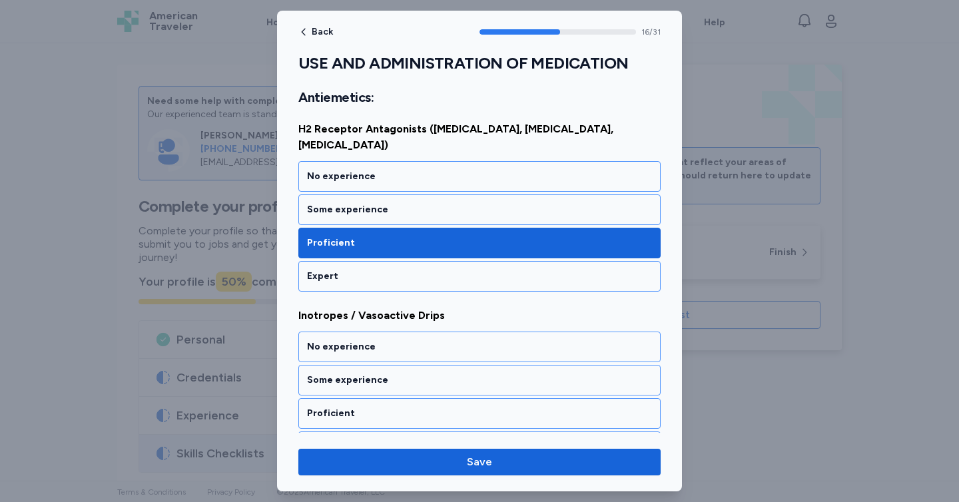
scroll to position [2840, 0]
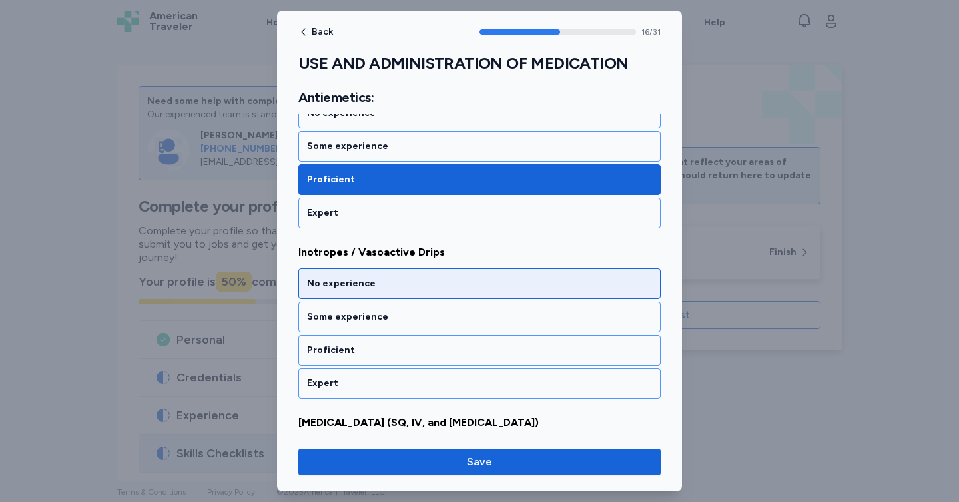
click at [403, 277] on div "No experience" at bounding box center [479, 283] width 345 height 13
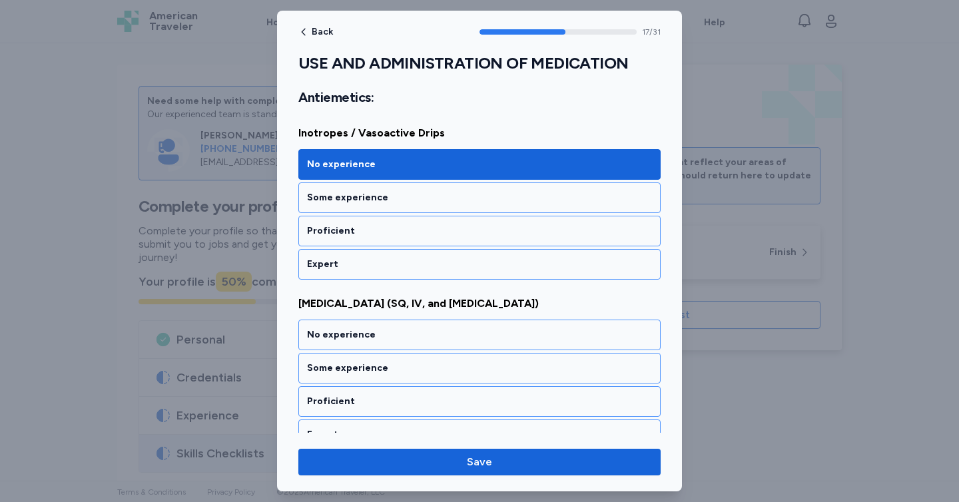
scroll to position [3010, 0]
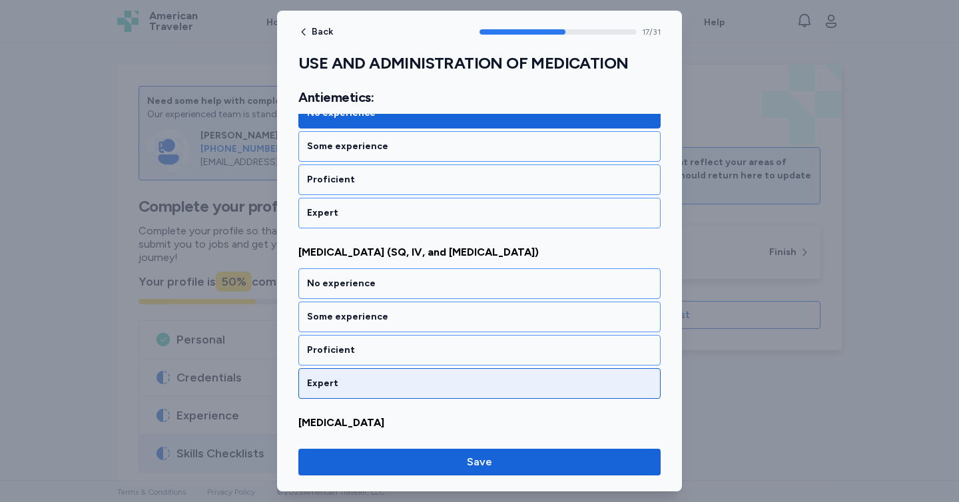
click at [412, 377] on div "Expert" at bounding box center [479, 383] width 345 height 13
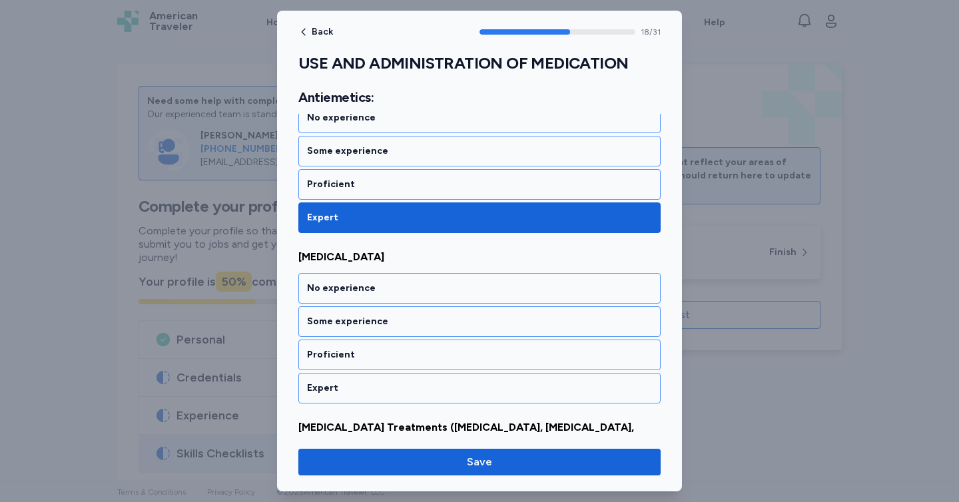
scroll to position [3181, 0]
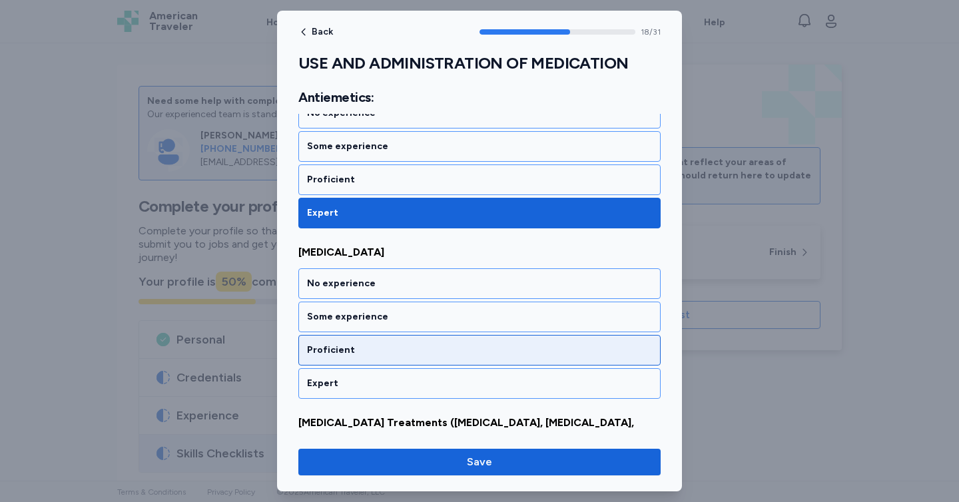
click at [399, 335] on div "Proficient" at bounding box center [479, 350] width 362 height 31
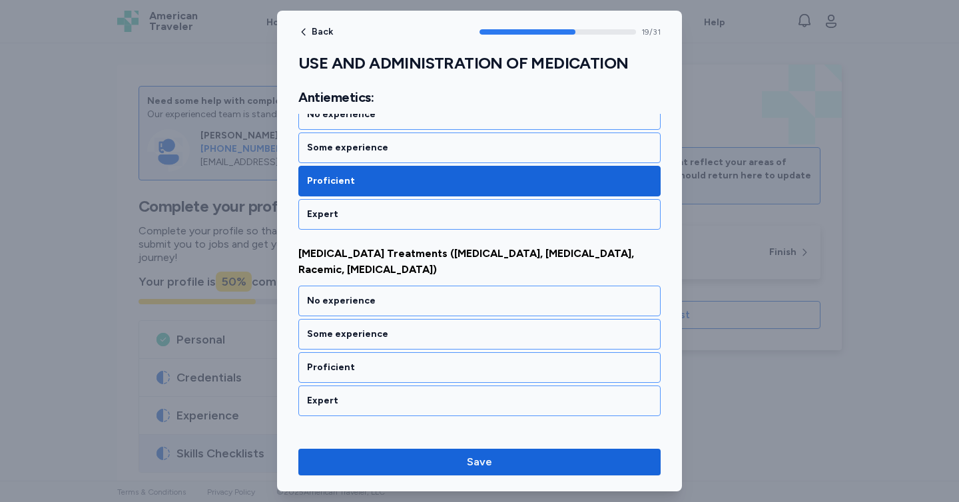
scroll to position [3351, 0]
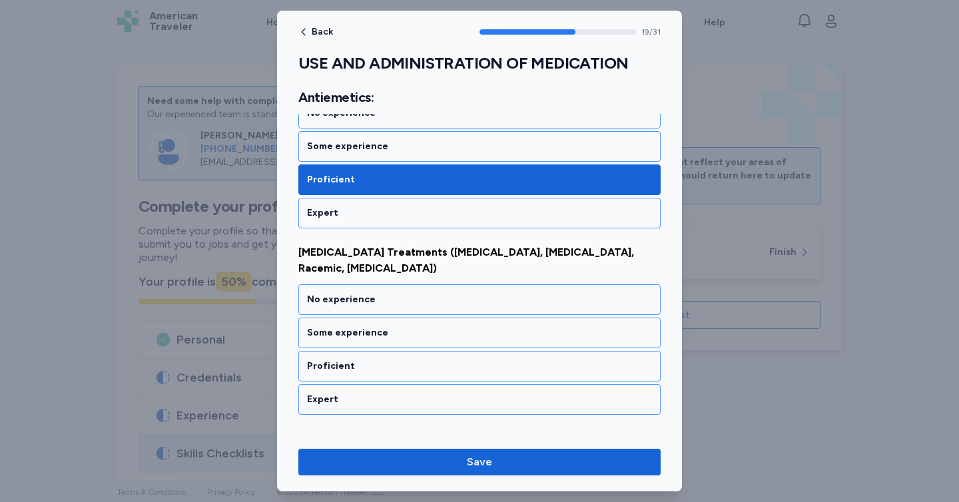
click at [399, 351] on div "Proficient" at bounding box center [479, 366] width 362 height 31
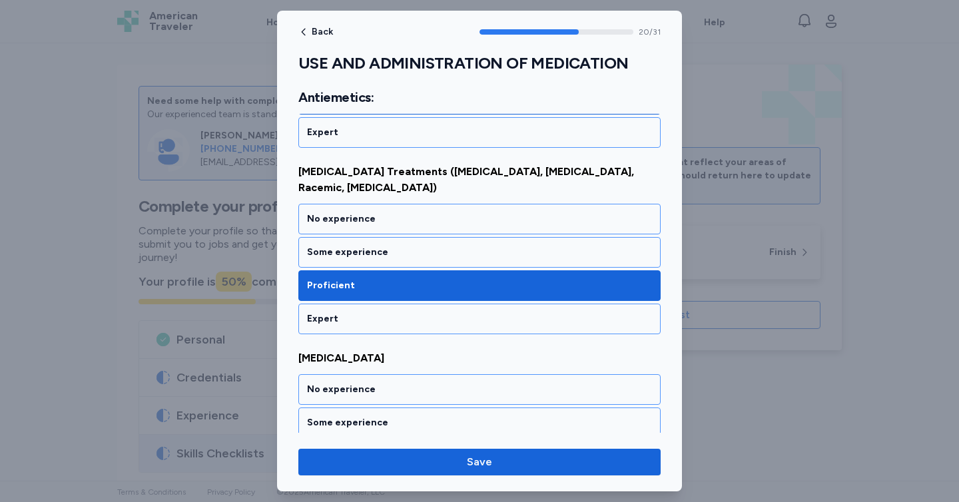
scroll to position [3522, 0]
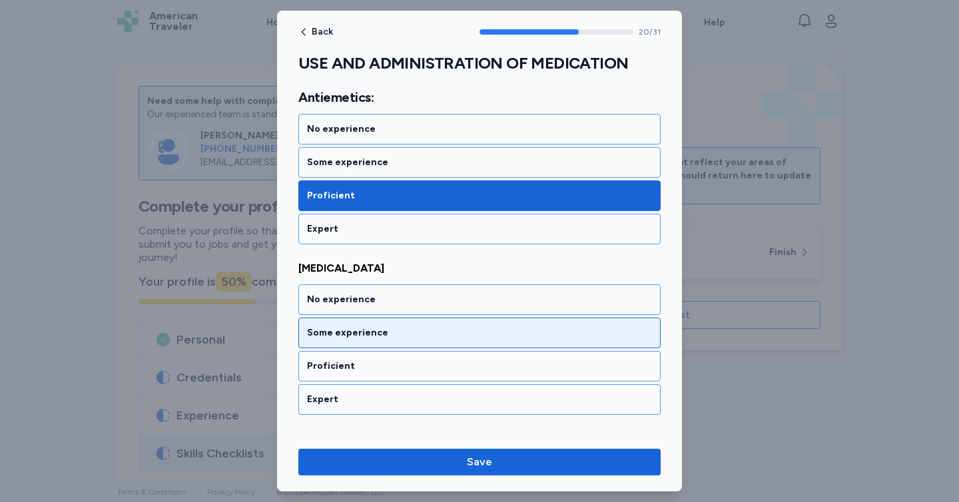
click at [390, 318] on div "Some experience" at bounding box center [479, 333] width 362 height 31
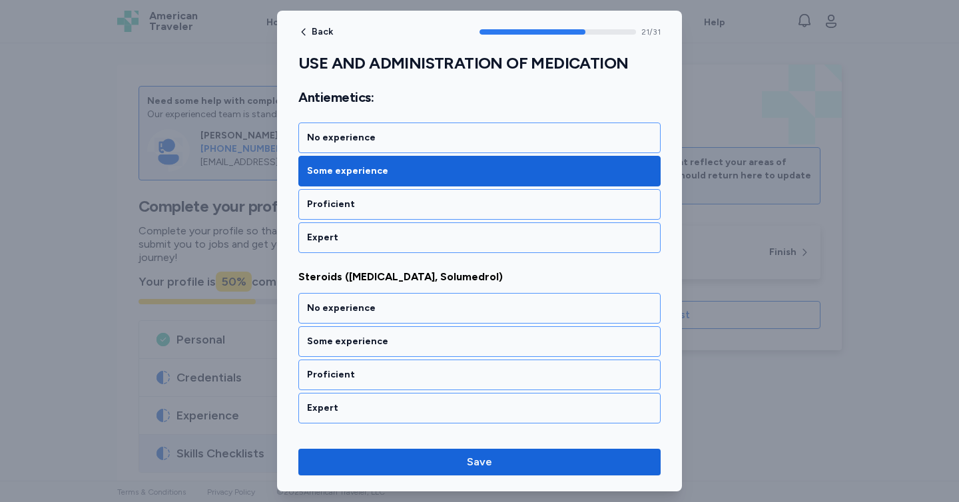
scroll to position [3692, 0]
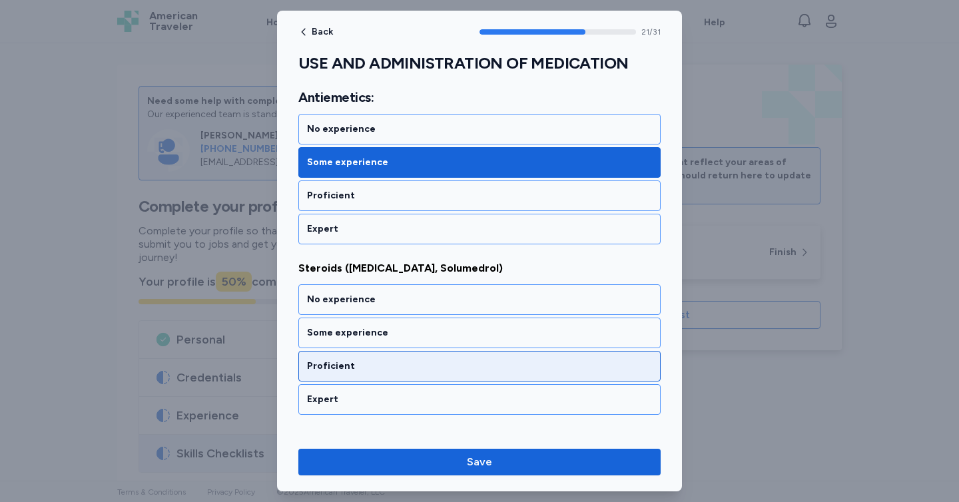
click at [395, 351] on div "Proficient" at bounding box center [479, 366] width 362 height 31
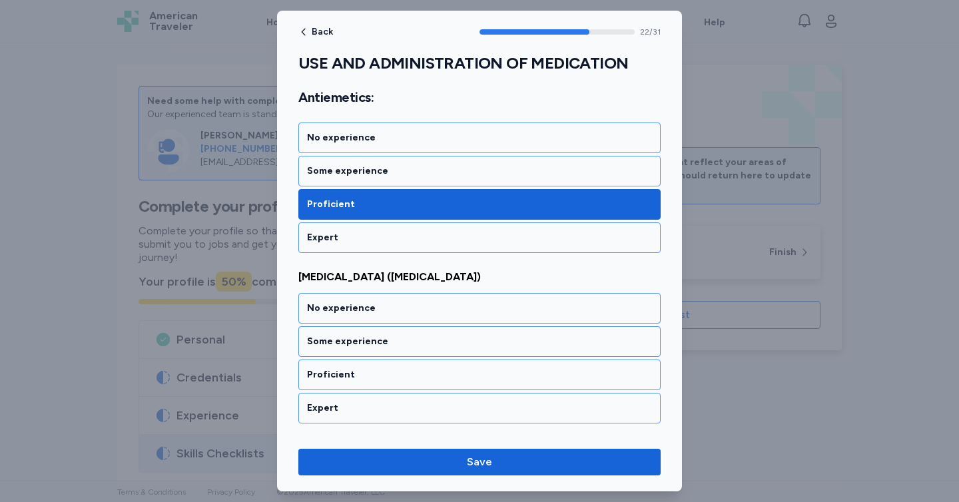
scroll to position [3862, 0]
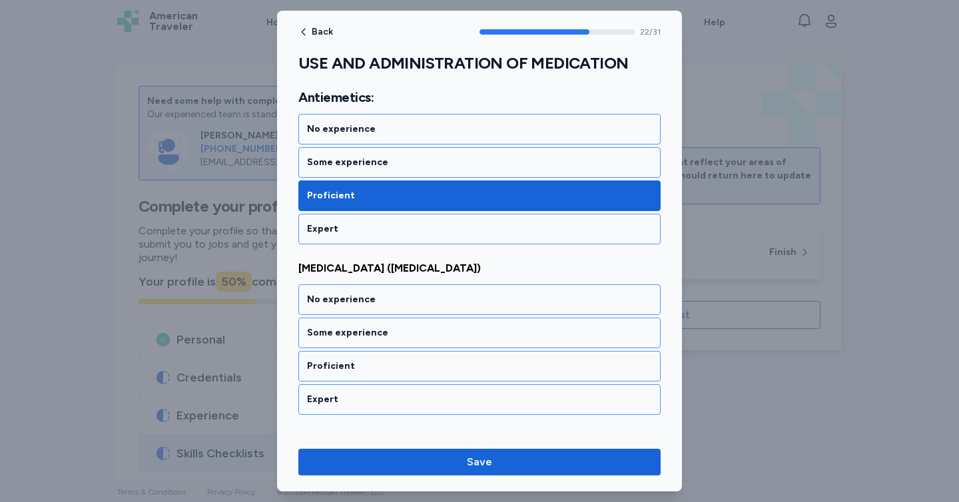
click at [395, 351] on div "Proficient" at bounding box center [479, 366] width 362 height 31
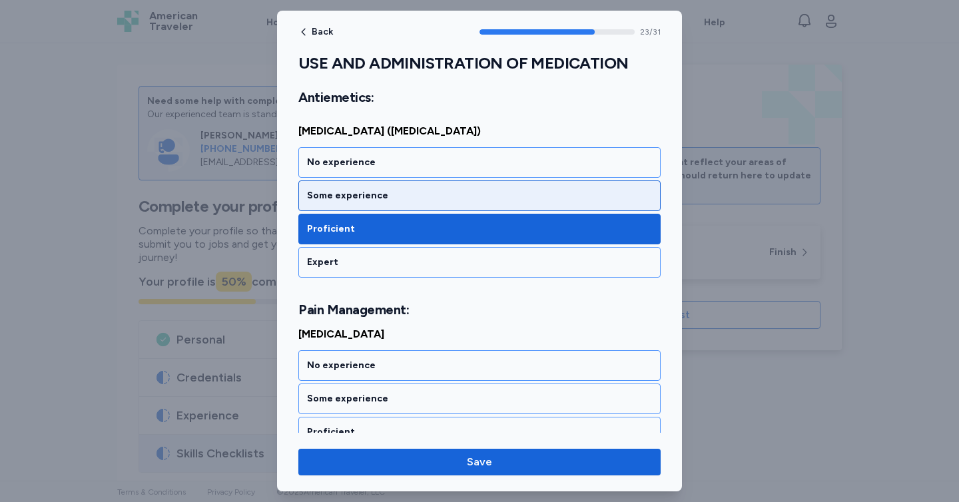
click at [357, 189] on div "Some experience" at bounding box center [479, 195] width 345 height 13
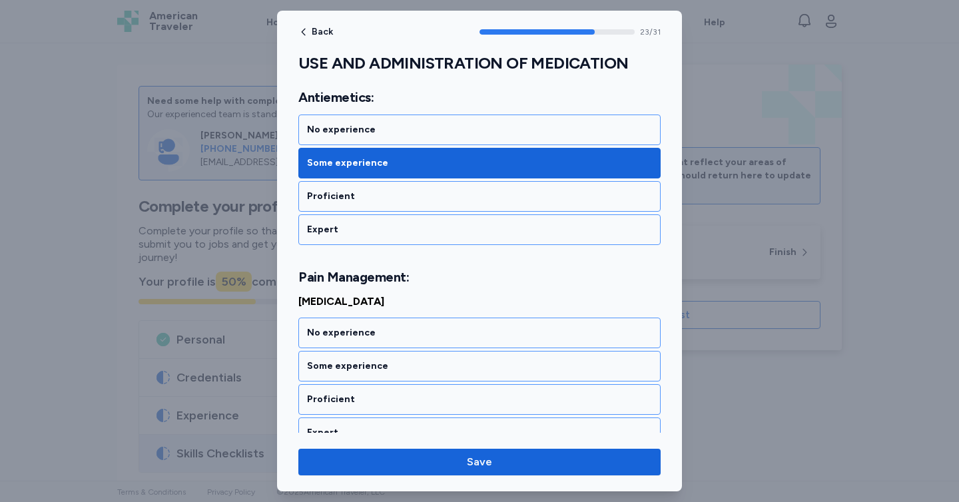
scroll to position [4065, 0]
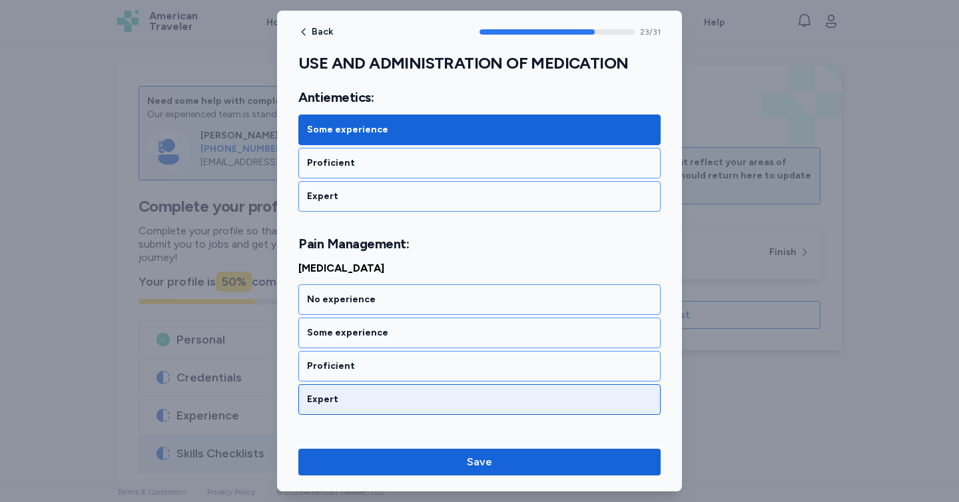
click at [385, 384] on div "Expert" at bounding box center [479, 399] width 362 height 31
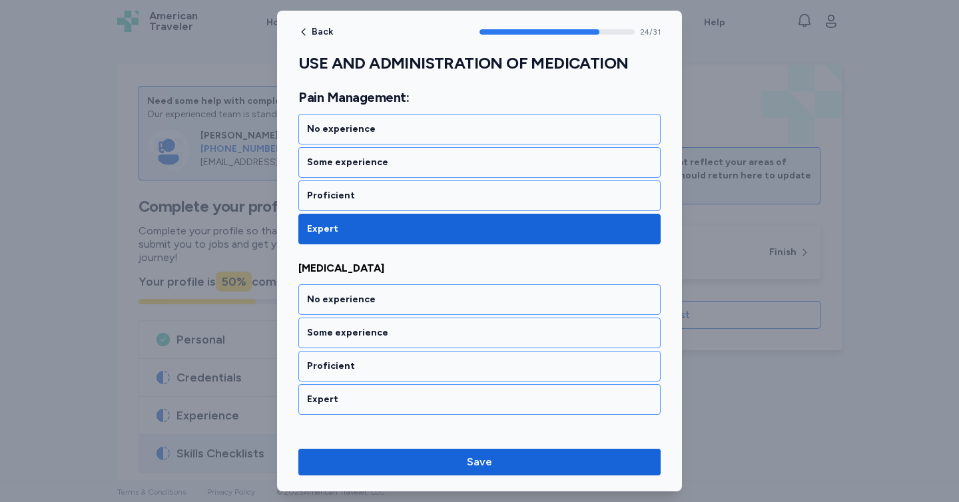
click at [385, 384] on div "Expert" at bounding box center [479, 399] width 362 height 31
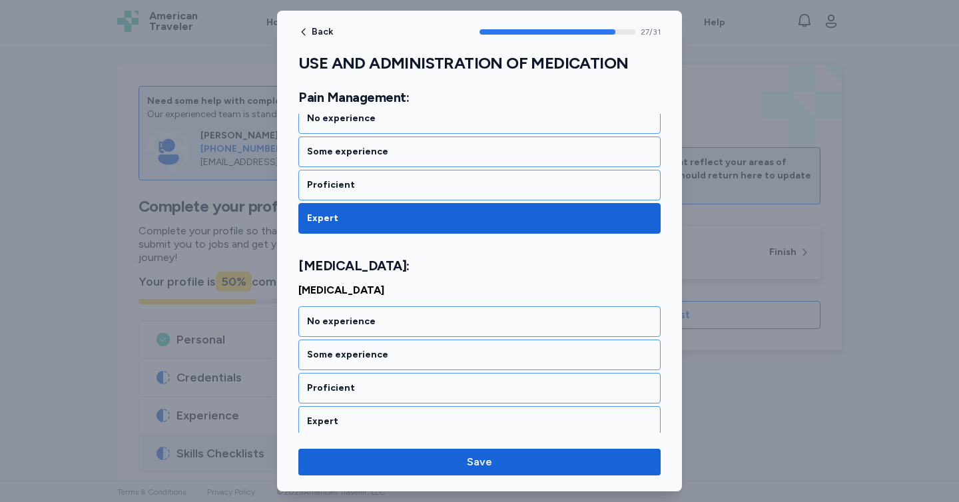
scroll to position [4780, 0]
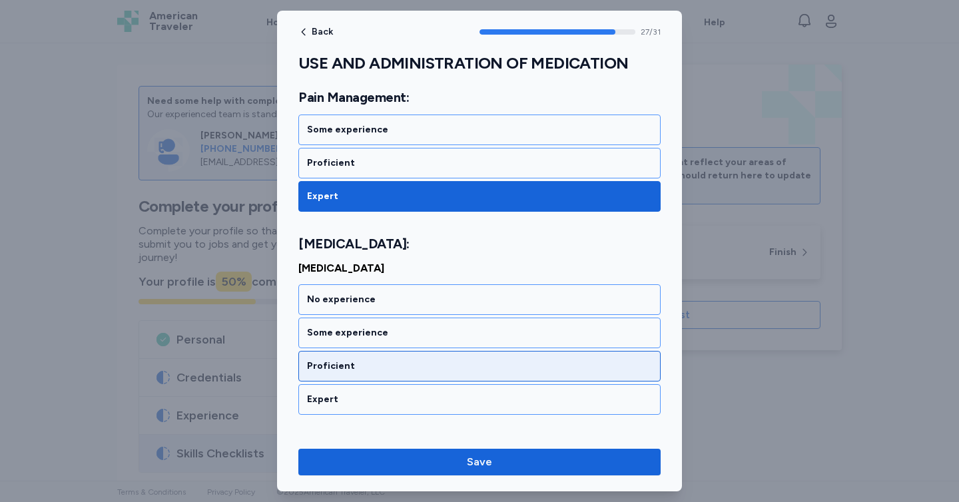
click at [383, 351] on div "Proficient" at bounding box center [479, 366] width 362 height 31
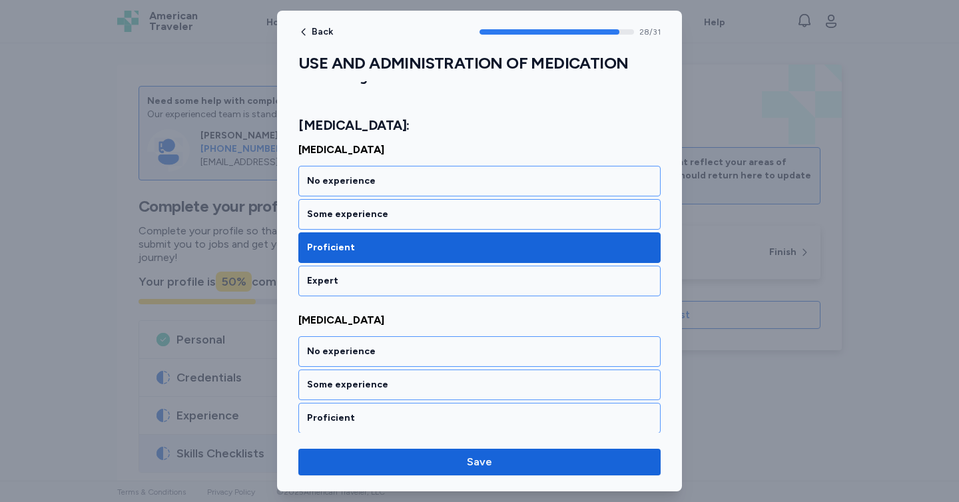
scroll to position [4950, 0]
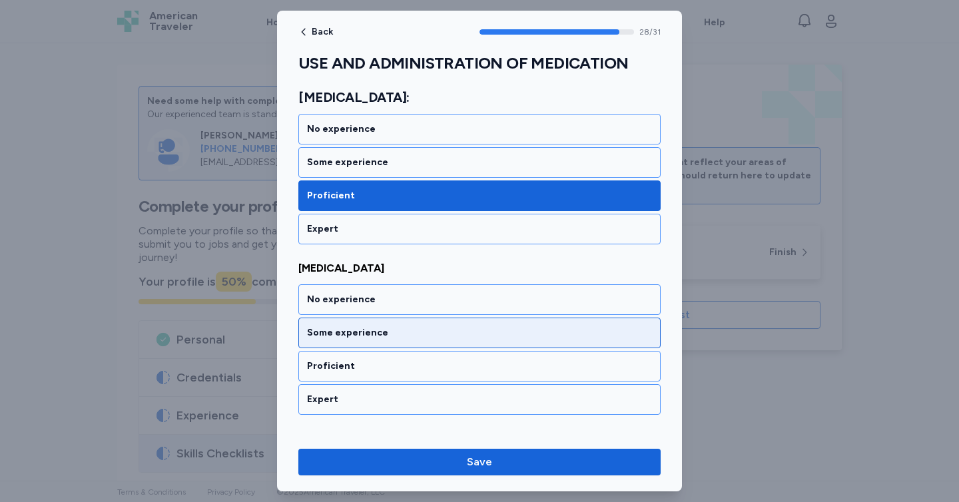
click at [374, 318] on div "Some experience" at bounding box center [479, 333] width 362 height 31
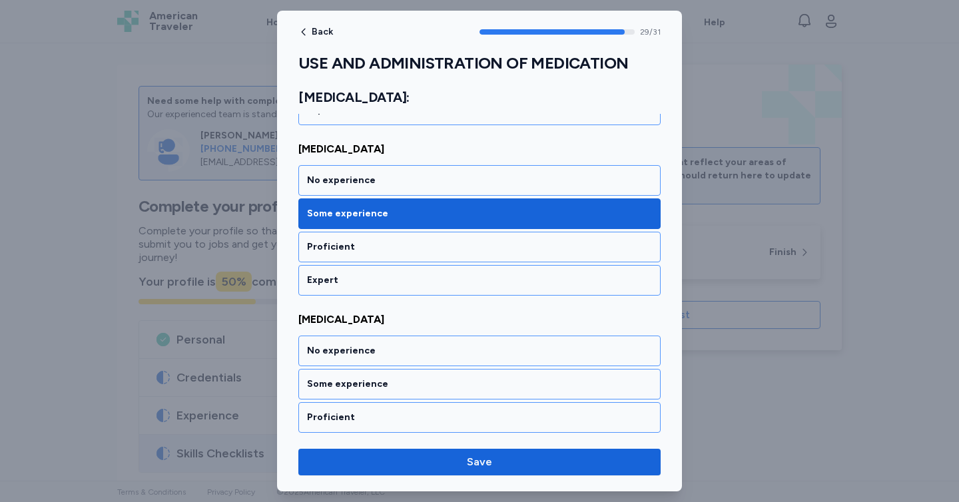
scroll to position [5121, 0]
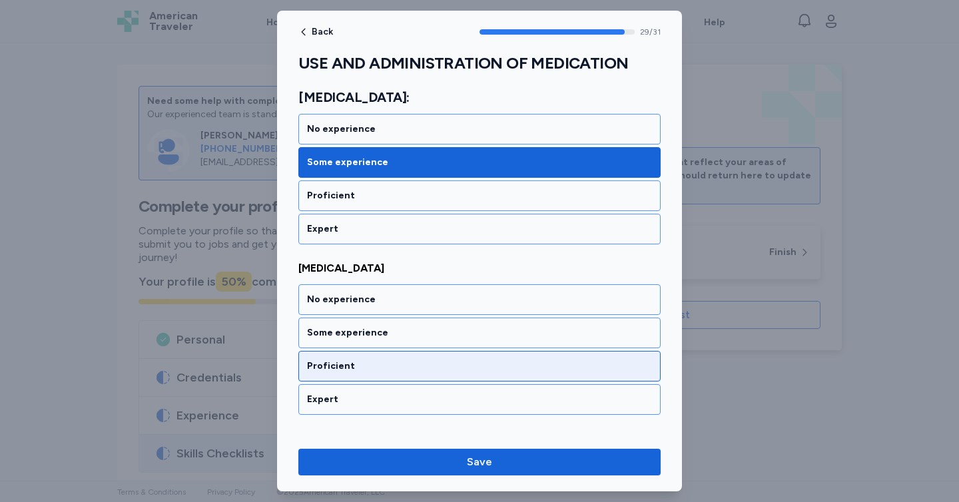
click at [379, 351] on div "Proficient" at bounding box center [479, 366] width 362 height 31
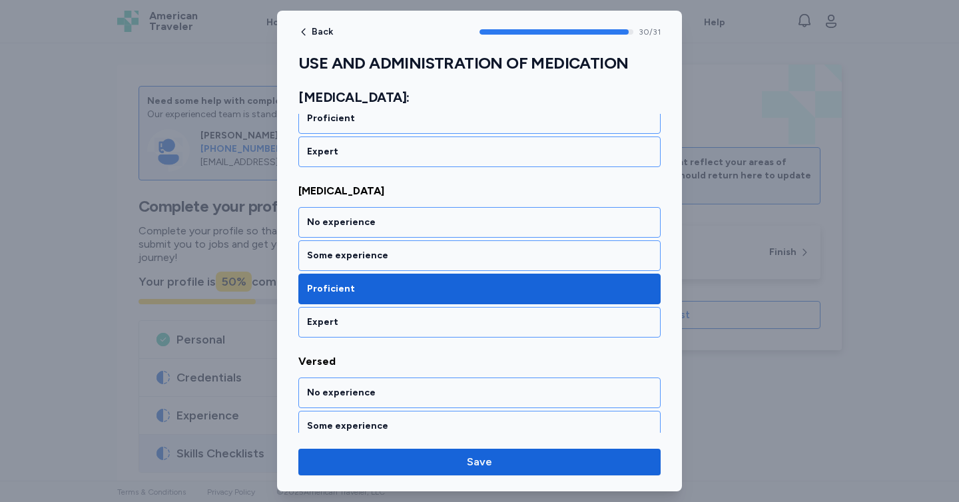
scroll to position [5212, 0]
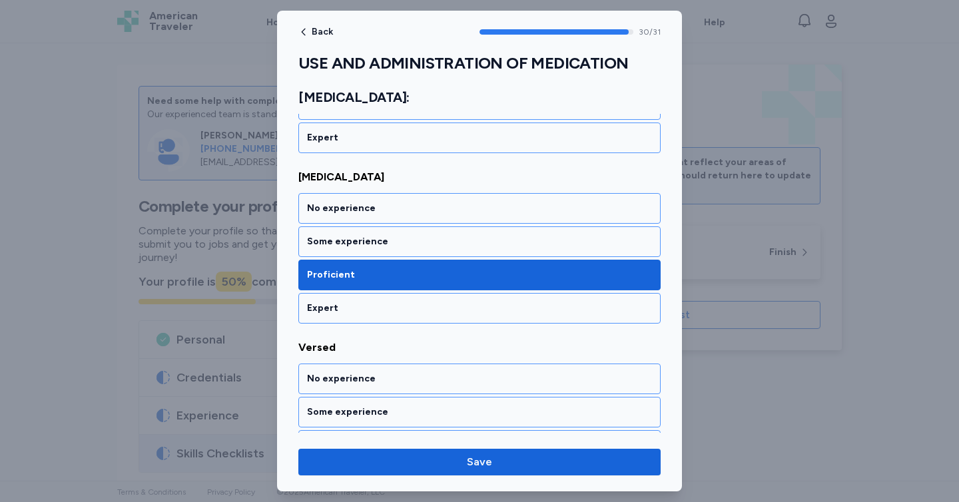
click at [379, 472] on div "Expert" at bounding box center [479, 478] width 345 height 13
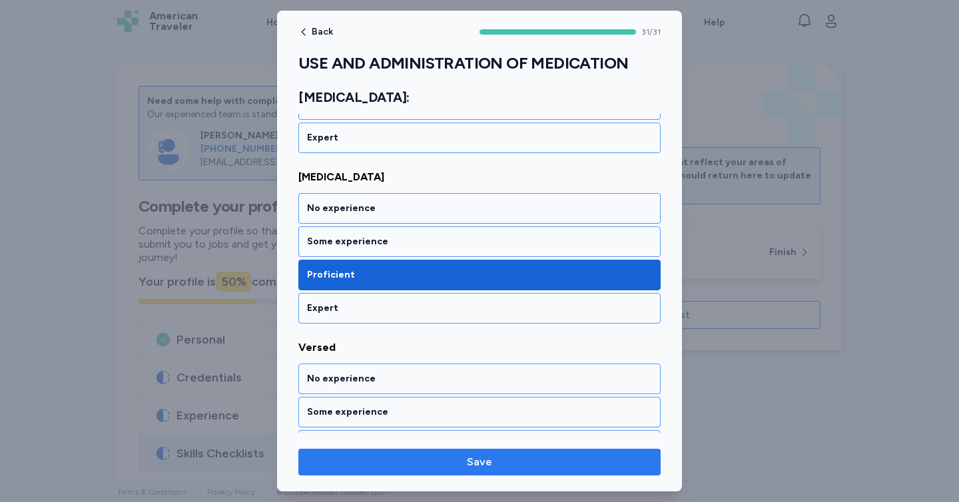
click at [423, 449] on button "Save" at bounding box center [479, 462] width 362 height 27
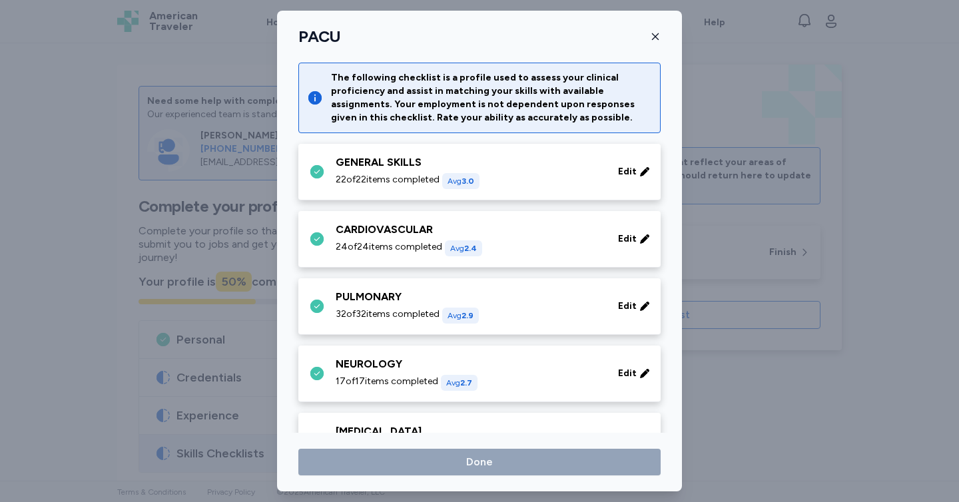
scroll to position [644, 0]
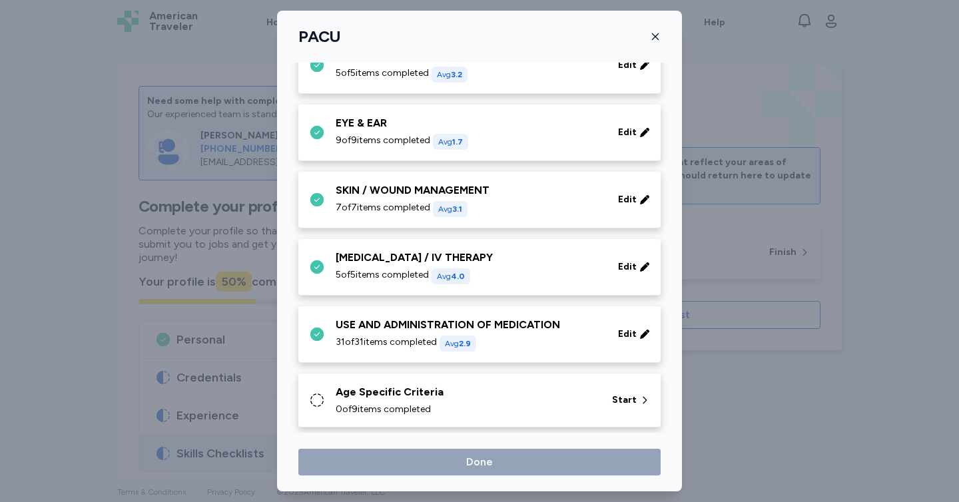
click at [432, 396] on div "Age Specific Criteria" at bounding box center [466, 392] width 260 height 16
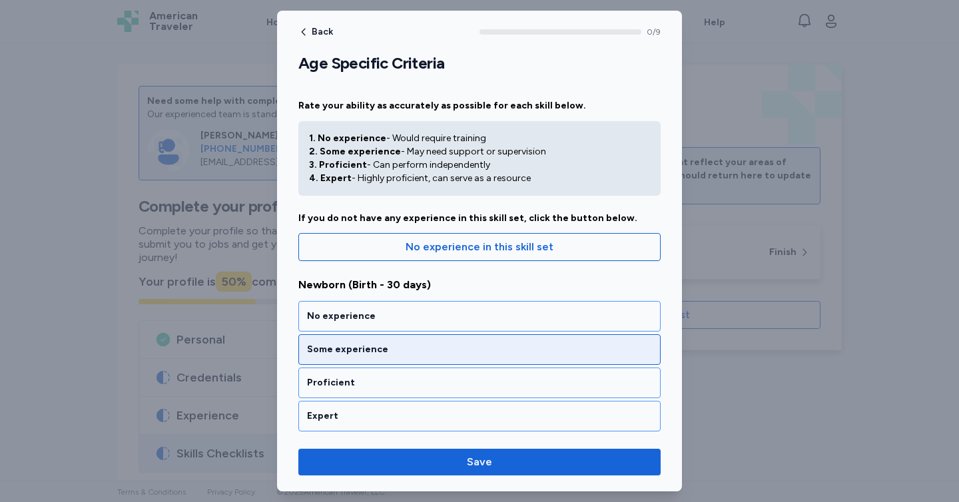
click at [417, 353] on div "Some experience" at bounding box center [479, 349] width 345 height 13
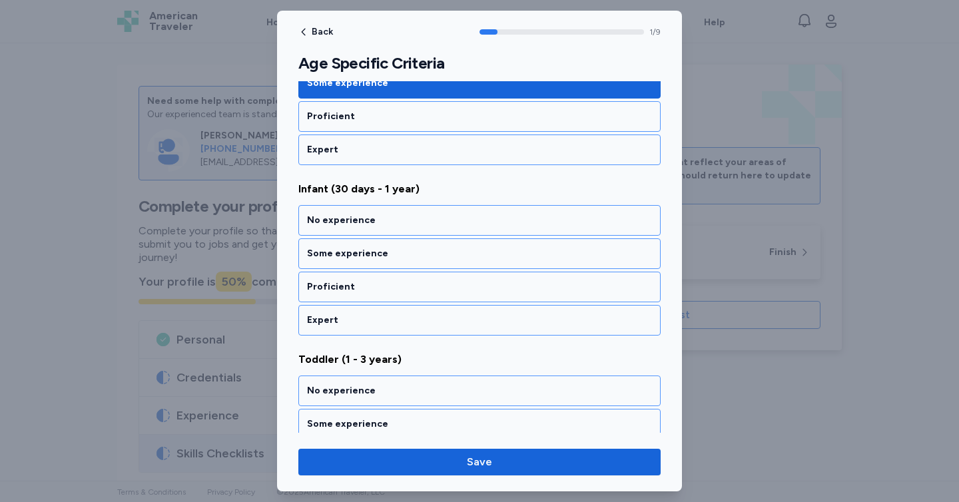
scroll to position [268, 0]
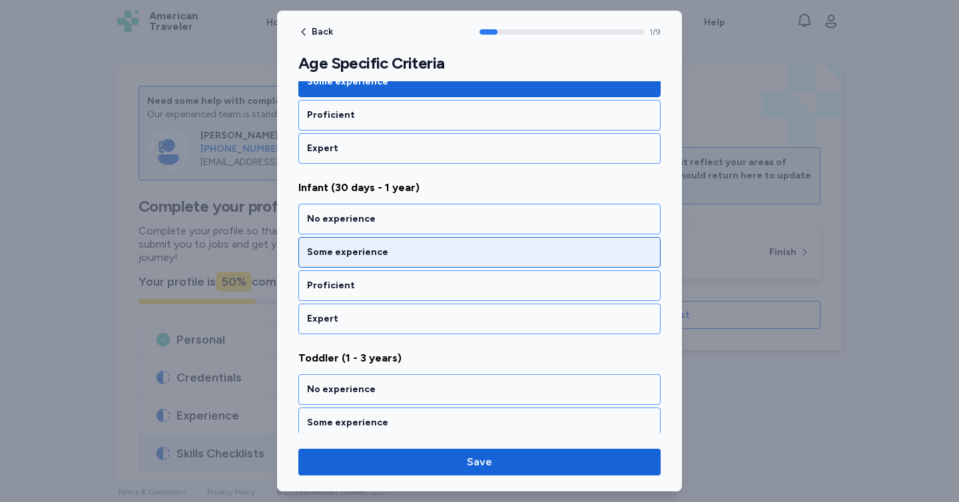
click at [382, 263] on div "Some experience" at bounding box center [479, 252] width 362 height 31
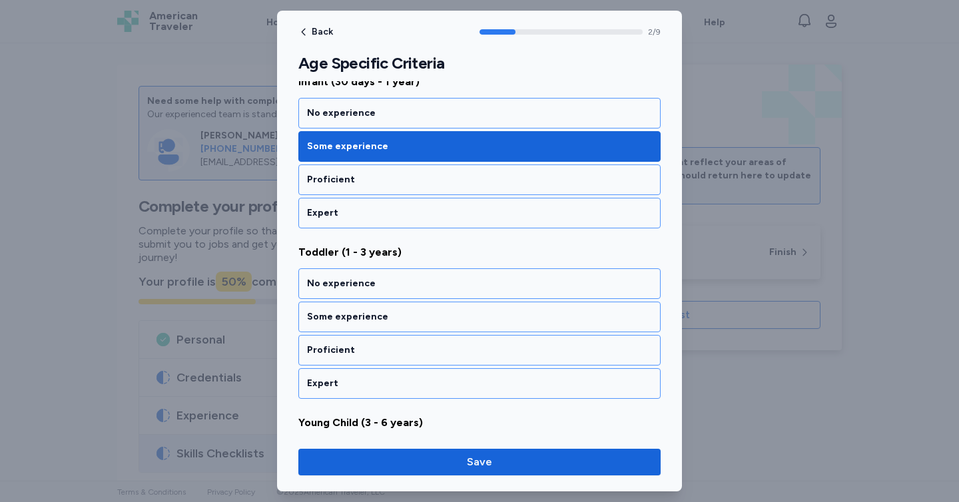
scroll to position [438, 0]
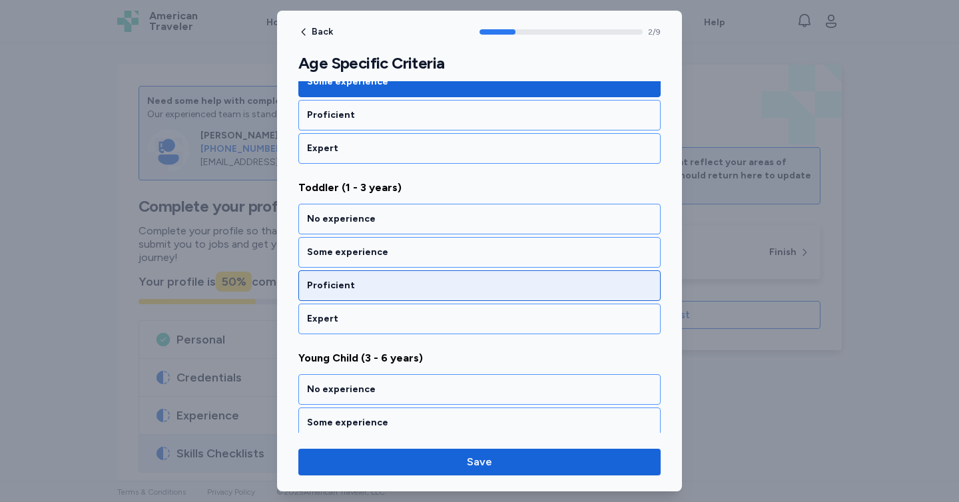
click at [386, 282] on div "Proficient" at bounding box center [479, 285] width 345 height 13
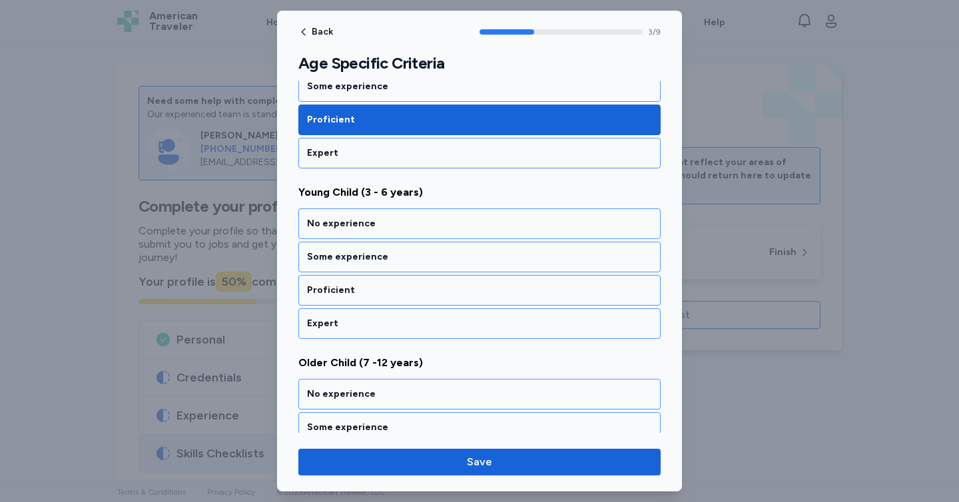
scroll to position [608, 0]
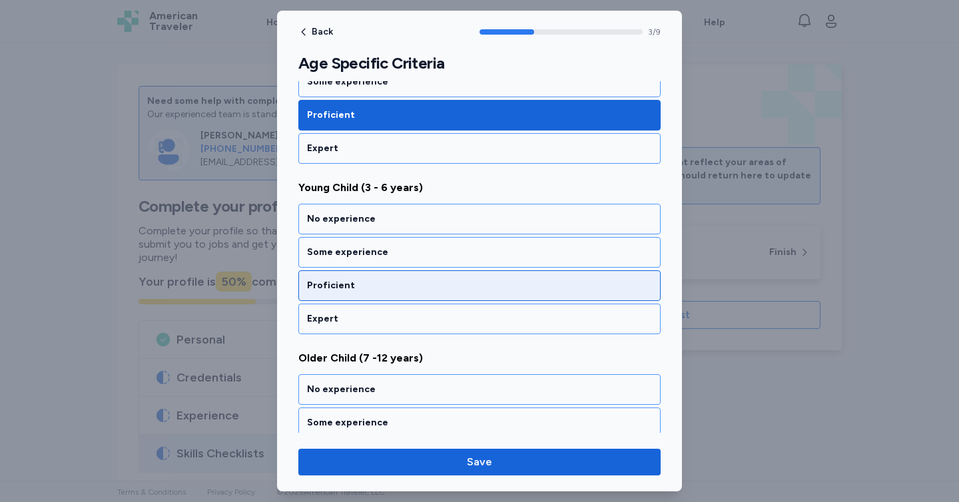
click at [386, 288] on div "Proficient" at bounding box center [479, 285] width 345 height 13
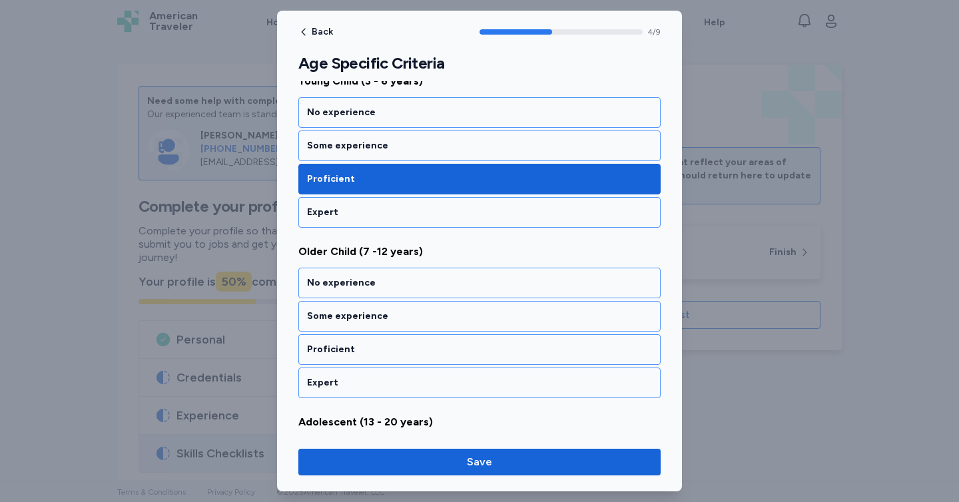
scroll to position [779, 0]
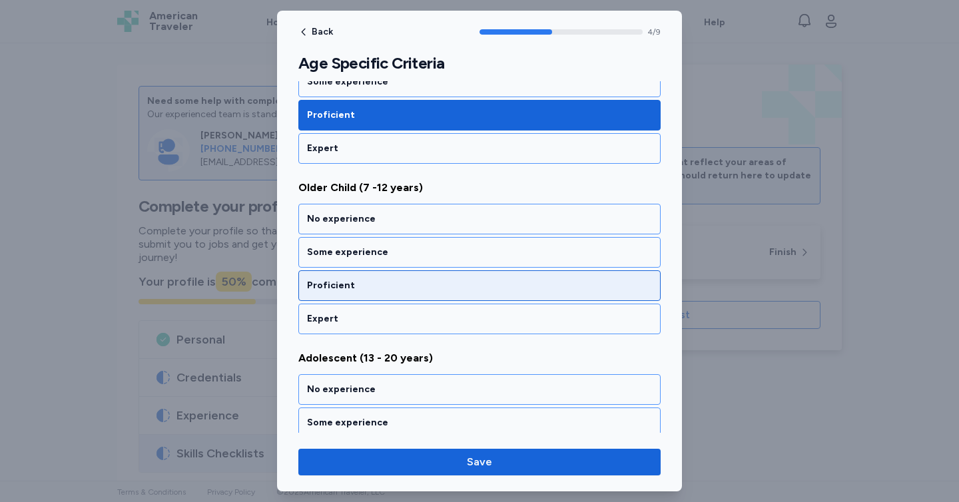
click at [386, 282] on div "Proficient" at bounding box center [479, 285] width 345 height 13
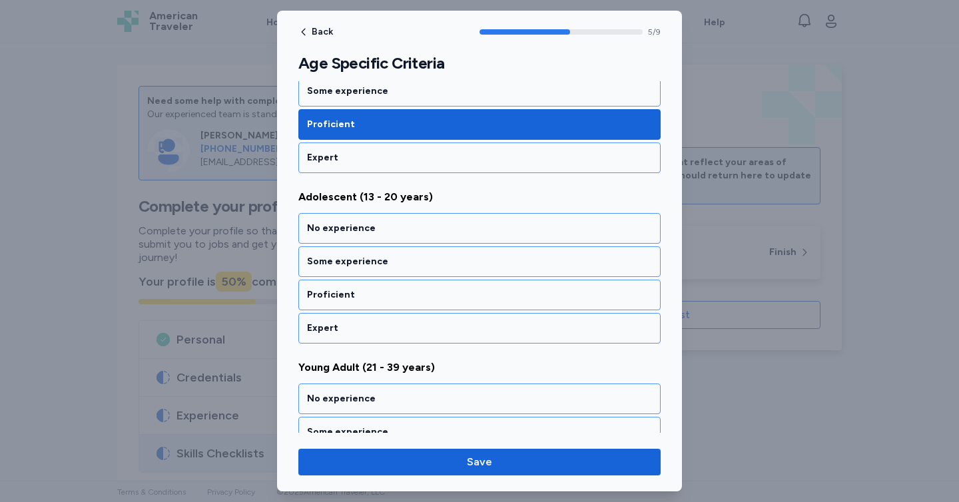
scroll to position [949, 0]
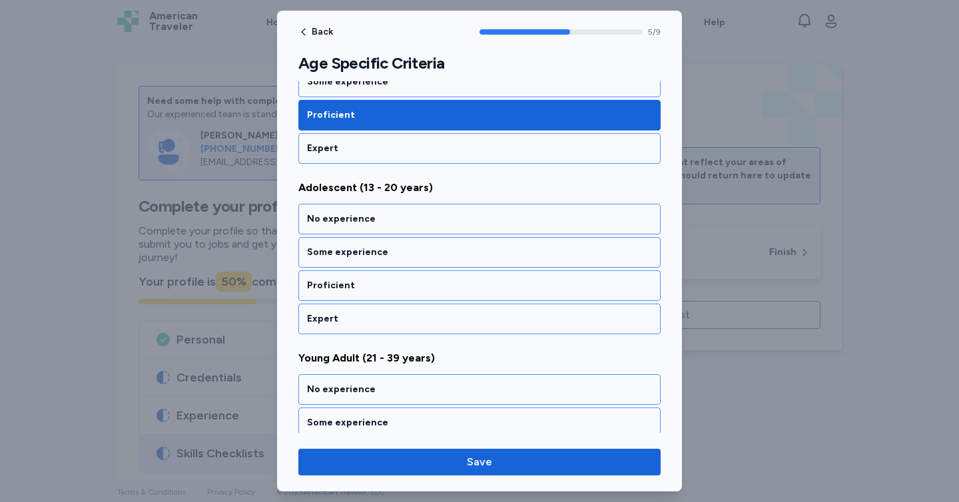
click at [386, 282] on div "Proficient" at bounding box center [479, 285] width 345 height 13
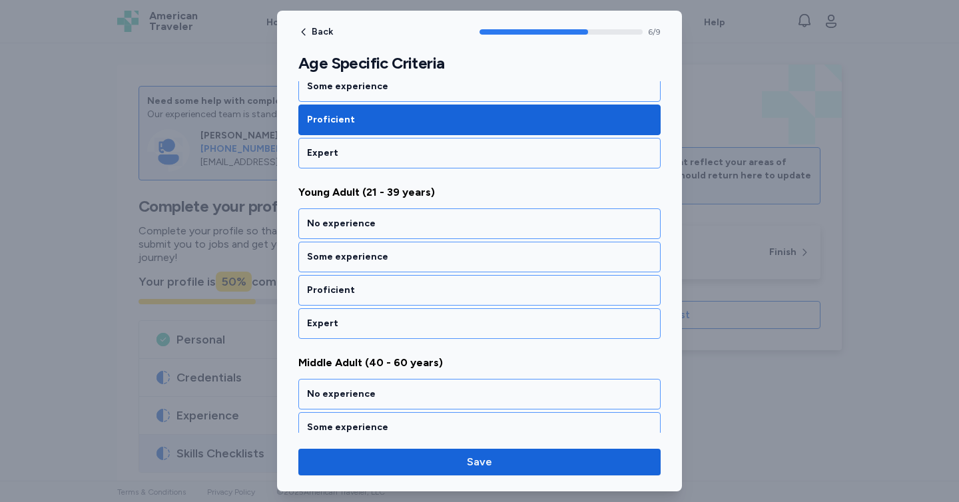
scroll to position [1120, 0]
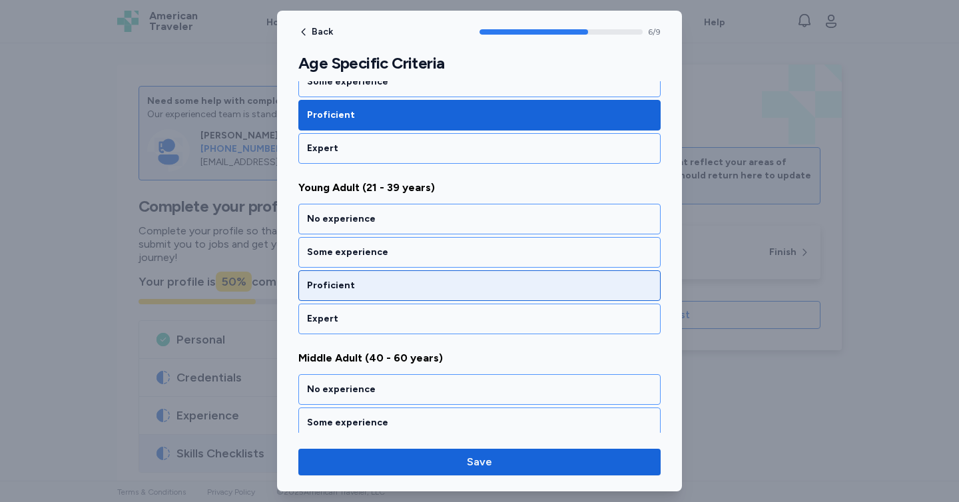
click at [387, 282] on div "Proficient" at bounding box center [479, 285] width 345 height 13
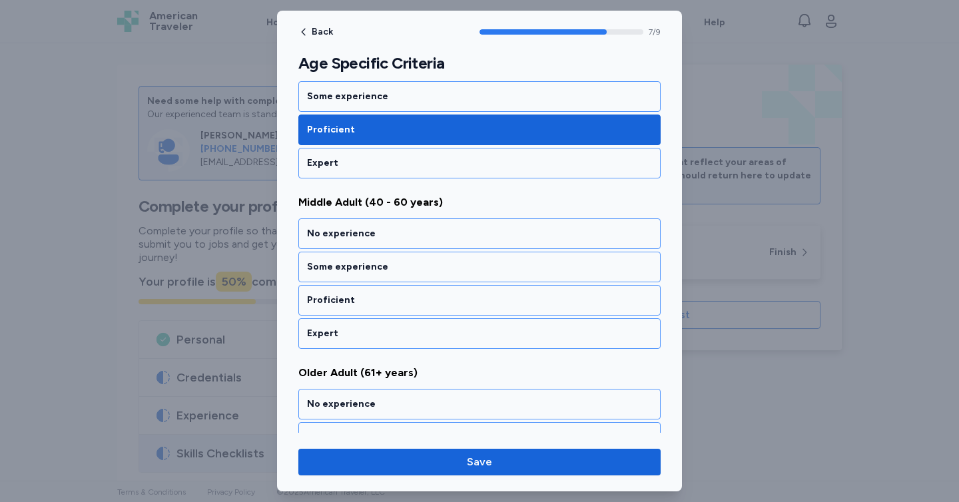
scroll to position [1290, 0]
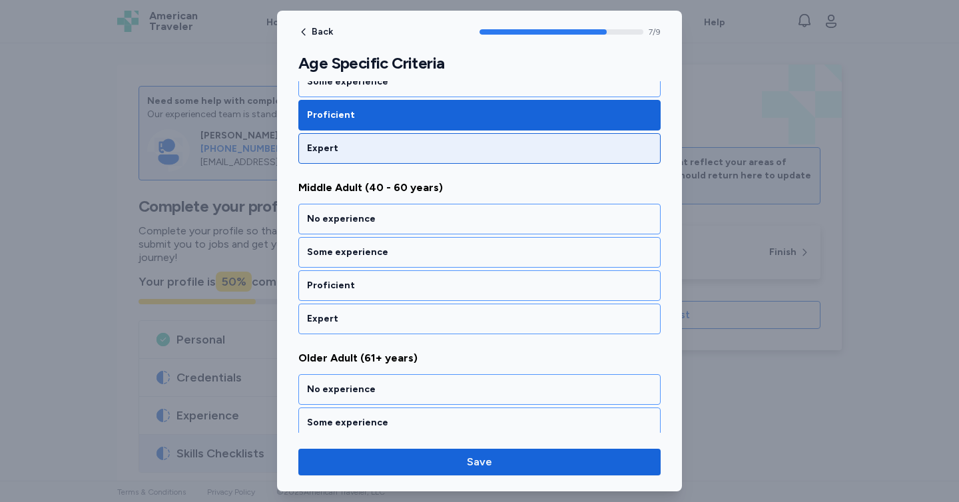
click at [342, 148] on div "Expert" at bounding box center [479, 148] width 345 height 13
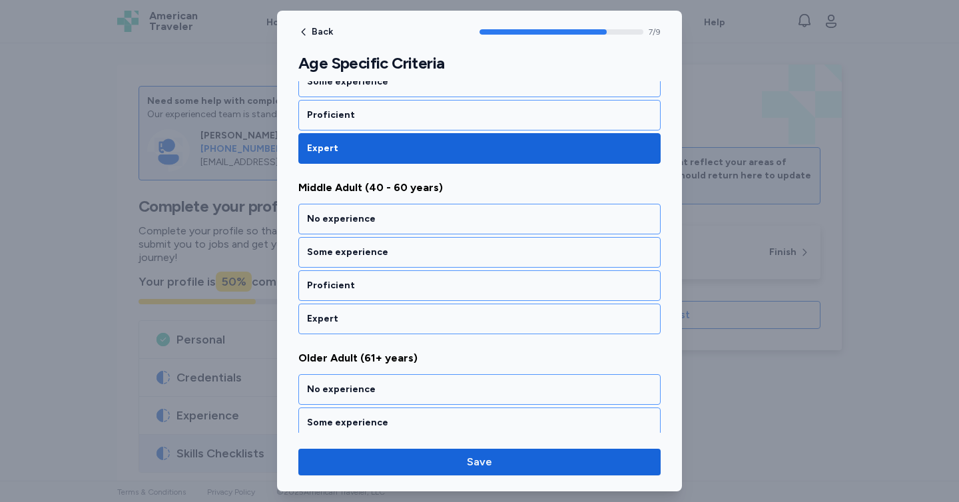
click at [377, 303] on div "No experience Some experience Proficient Expert" at bounding box center [479, 269] width 362 height 130
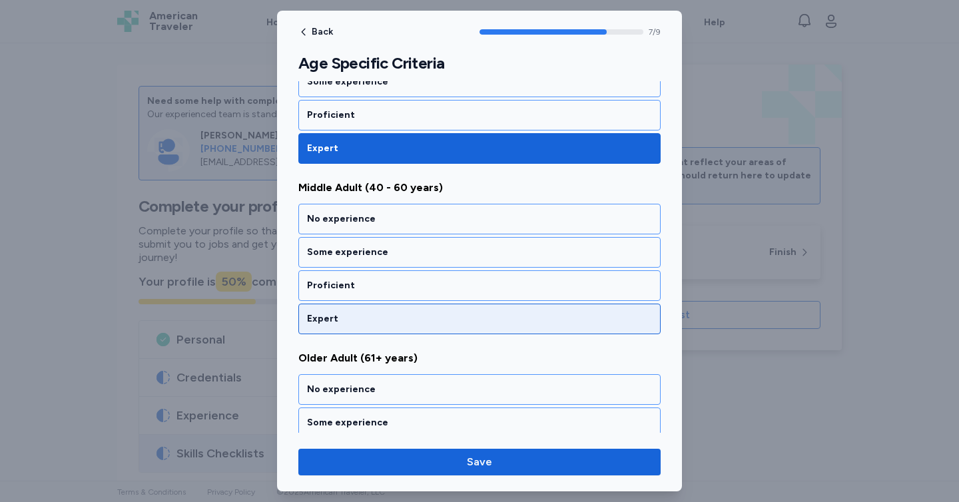
click at [378, 317] on div "Expert" at bounding box center [479, 318] width 345 height 13
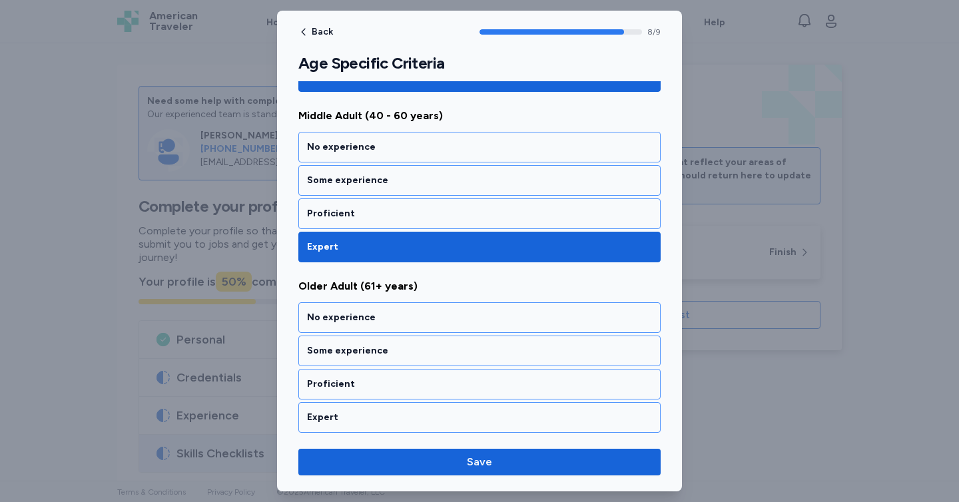
scroll to position [1365, 0]
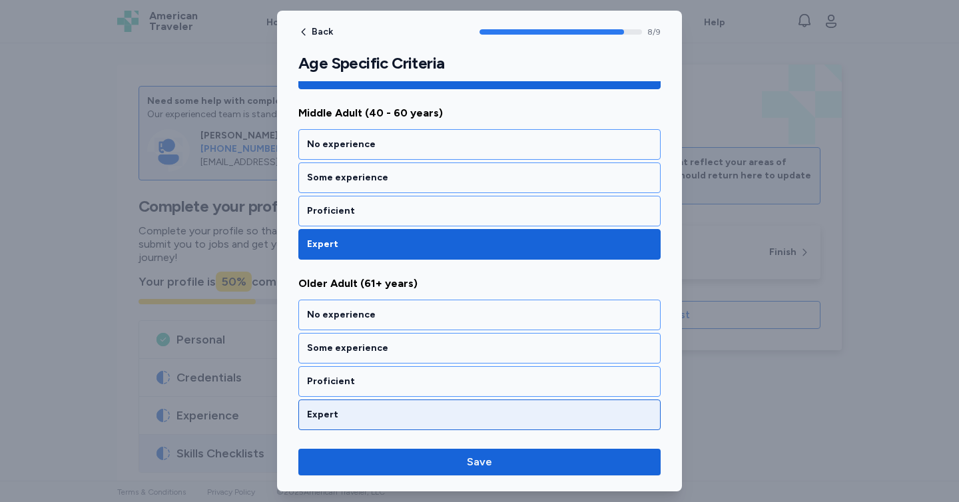
click at [383, 402] on div "Expert" at bounding box center [479, 414] width 362 height 31
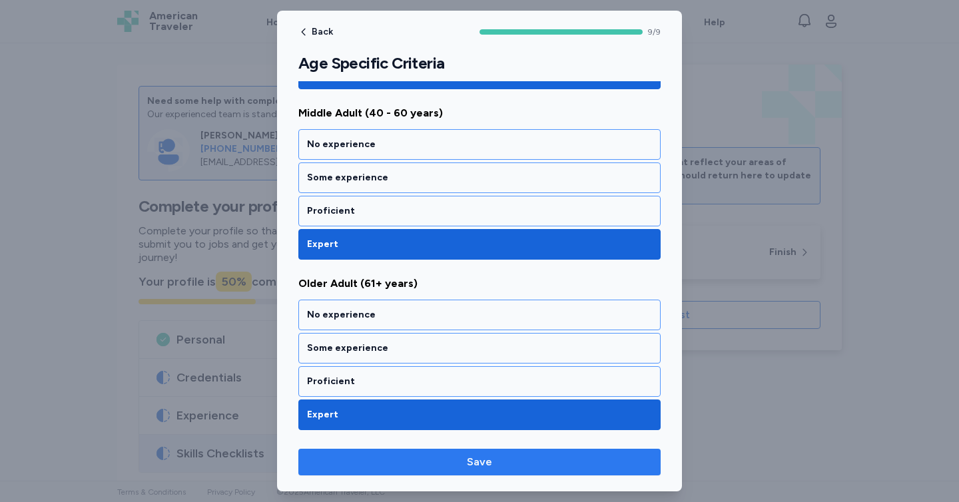
click at [425, 463] on span "Save" at bounding box center [479, 462] width 341 height 16
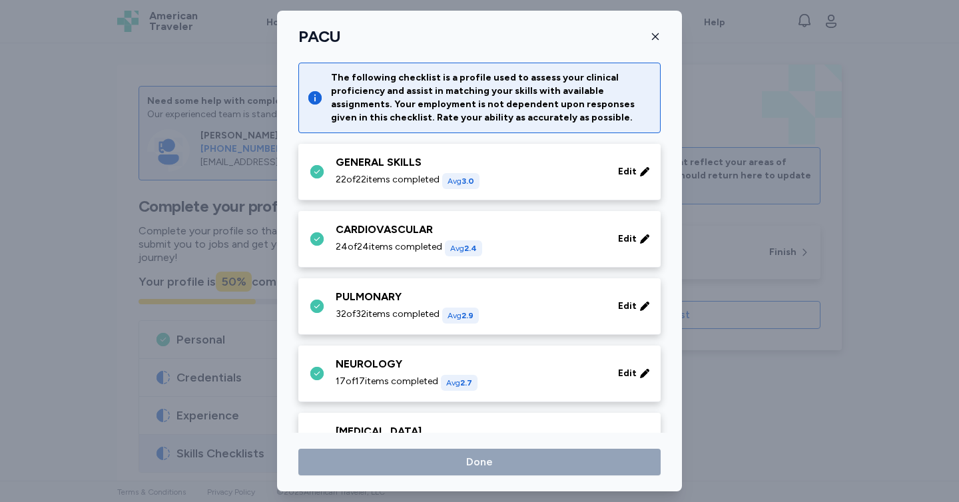
scroll to position [644, 0]
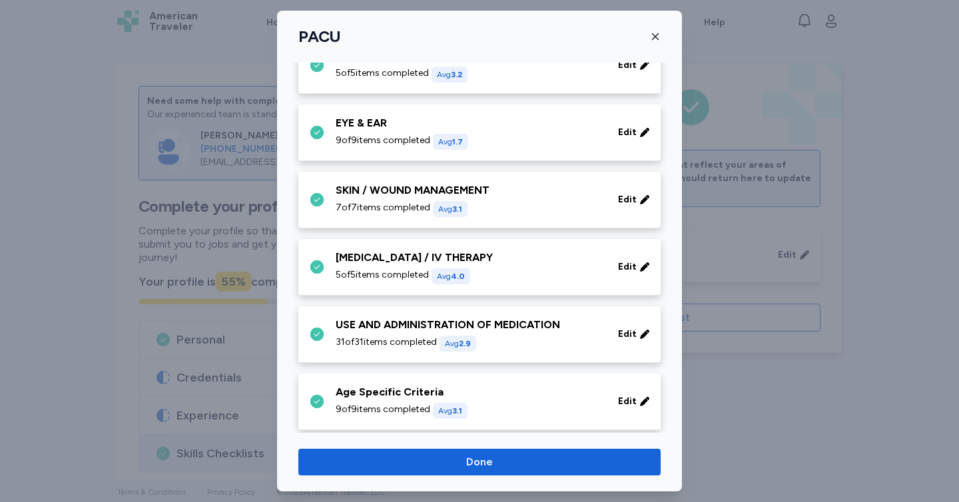
click at [425, 463] on span "Done" at bounding box center [479, 462] width 341 height 16
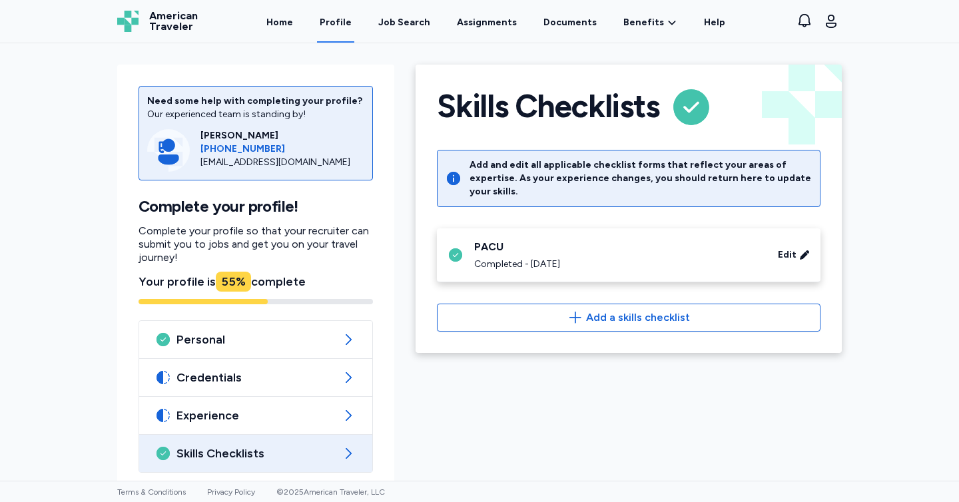
scroll to position [68, 0]
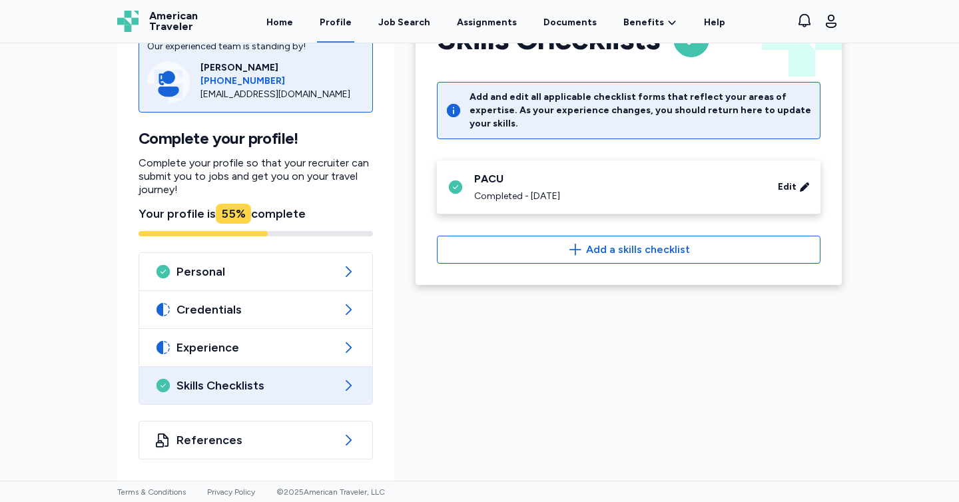
click at [267, 384] on span "Skills Checklists" at bounding box center [255, 385] width 158 height 16
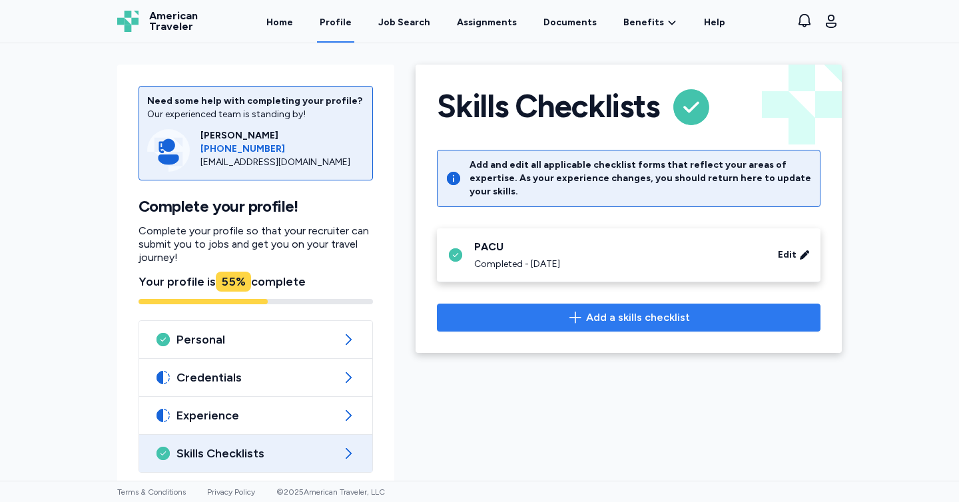
click at [541, 310] on span "Add a skills checklist" at bounding box center [628, 318] width 361 height 16
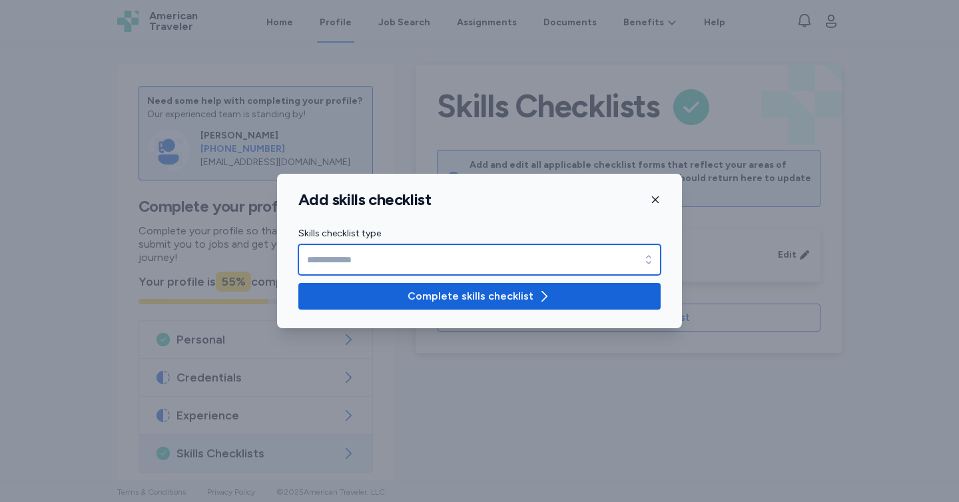
click at [452, 267] on input "Skills checklist type" at bounding box center [479, 259] width 362 height 31
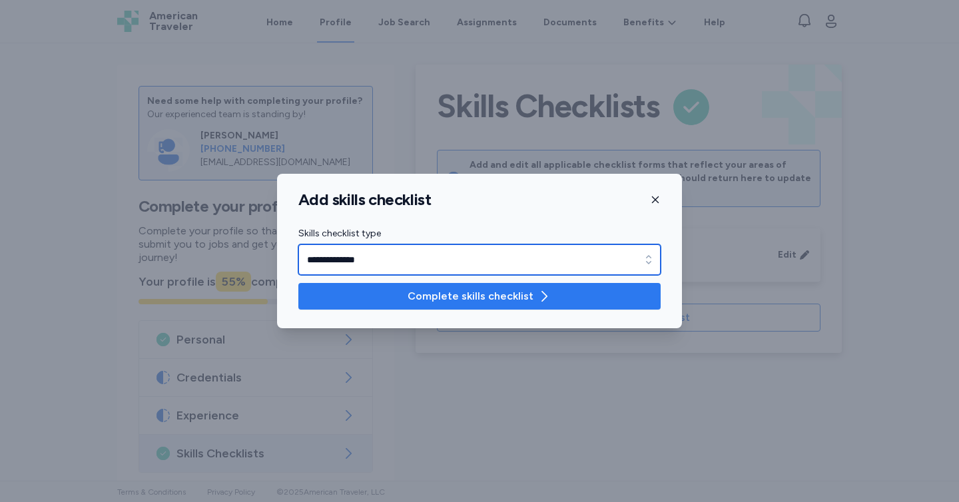
type input "**********"
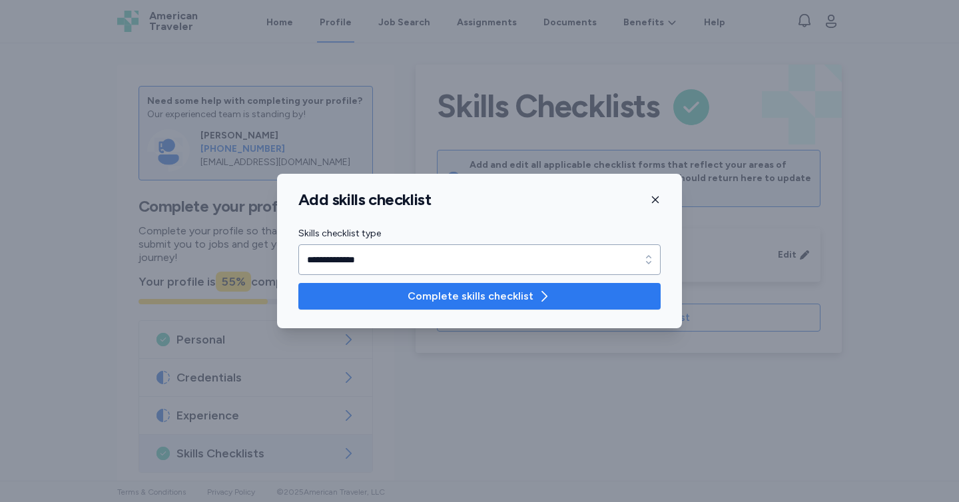
click at [427, 292] on span "Complete skills checklist" at bounding box center [470, 296] width 126 height 16
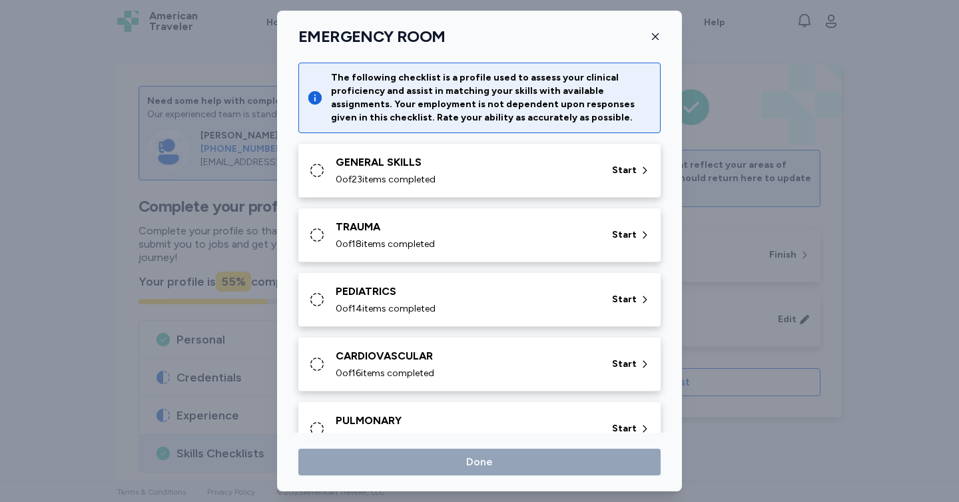
click at [409, 174] on span "0 of 23 items completed" at bounding box center [386, 179] width 100 height 13
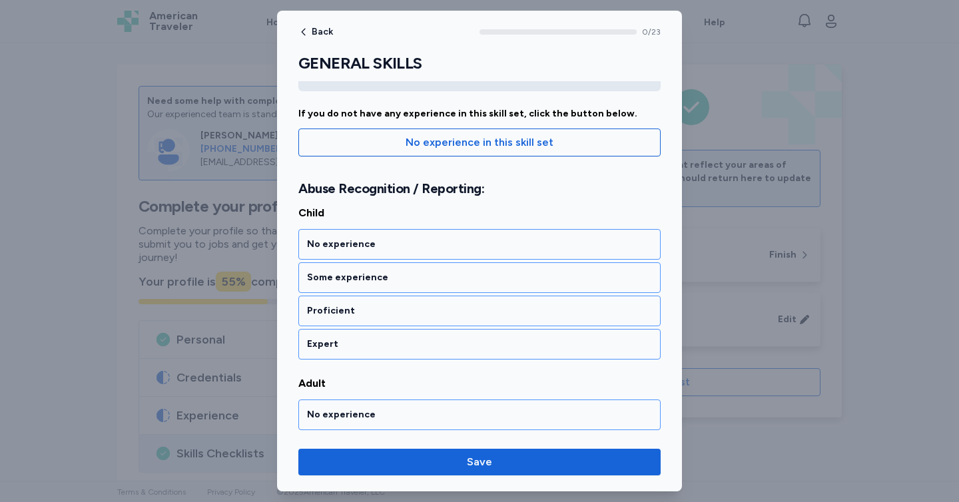
click at [420, 273] on div "Some experience" at bounding box center [479, 277] width 345 height 13
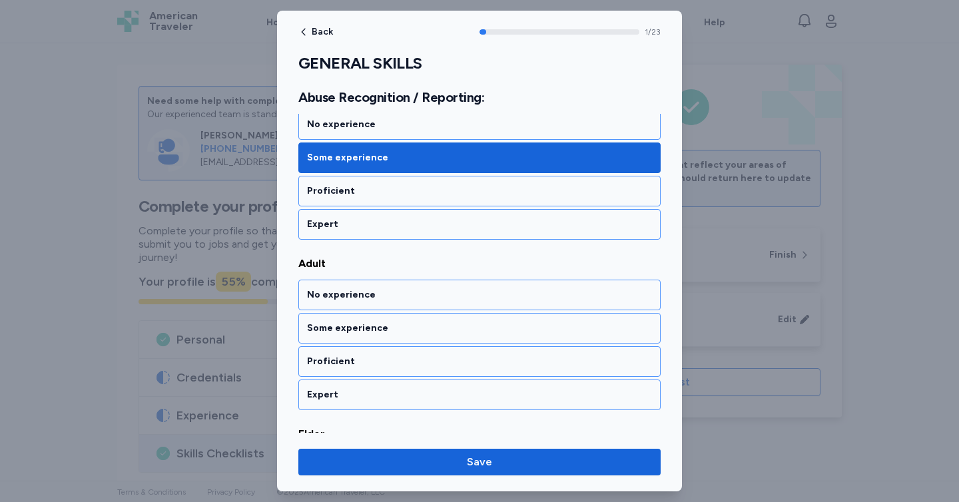
scroll to position [284, 0]
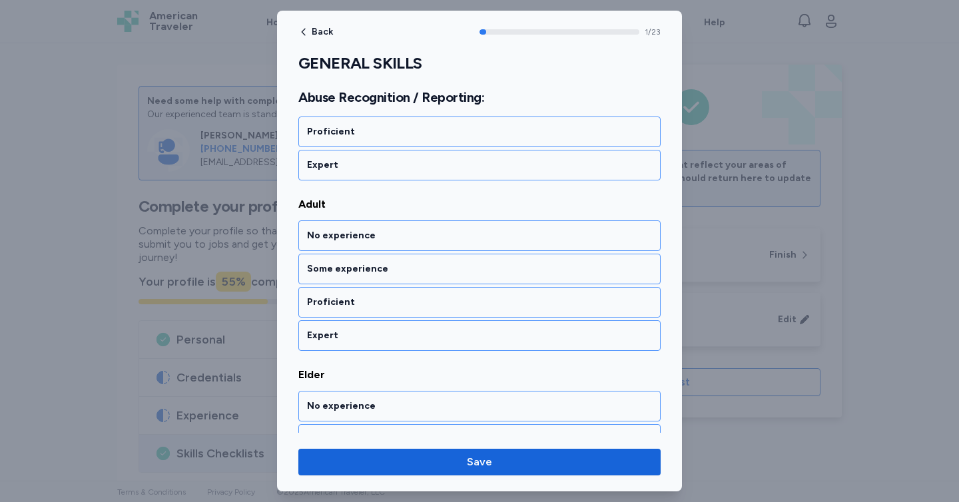
click at [420, 273] on div "Some experience" at bounding box center [479, 268] width 345 height 13
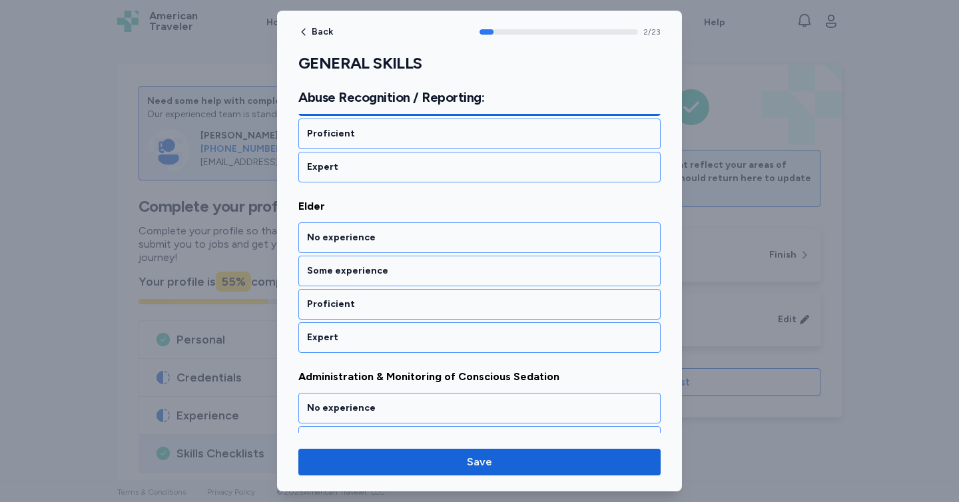
scroll to position [454, 0]
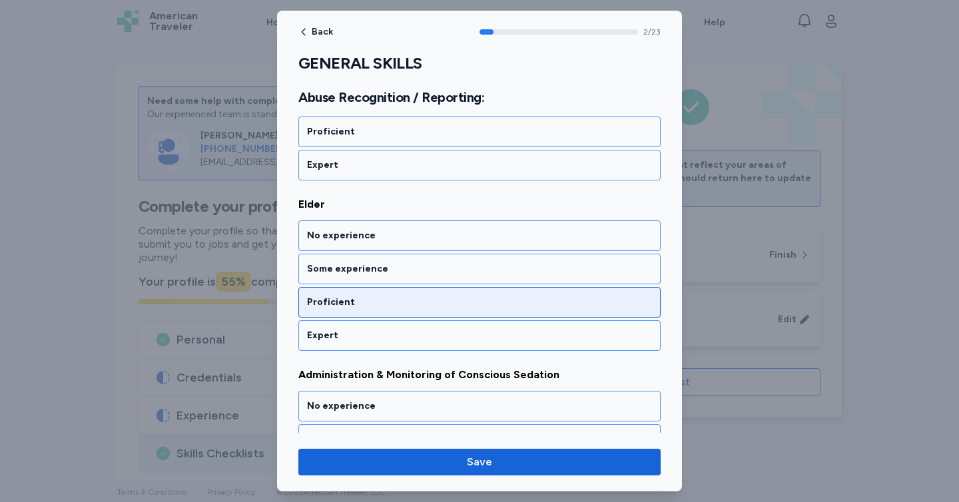
click at [409, 292] on div "Proficient" at bounding box center [479, 302] width 362 height 31
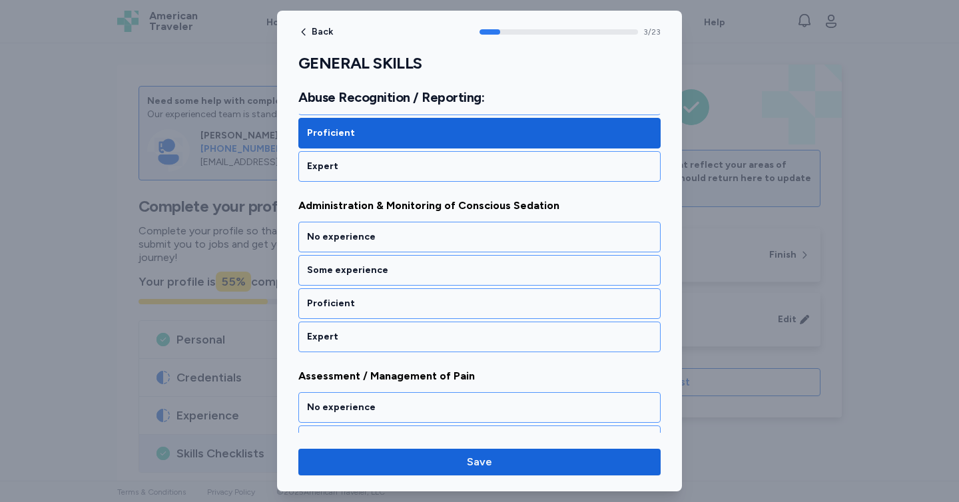
scroll to position [624, 0]
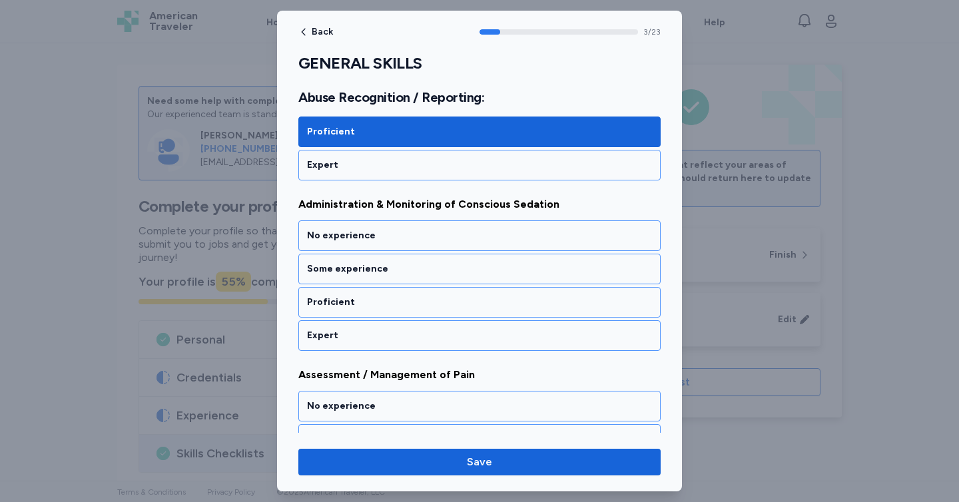
click at [409, 292] on div "Proficient" at bounding box center [479, 302] width 362 height 31
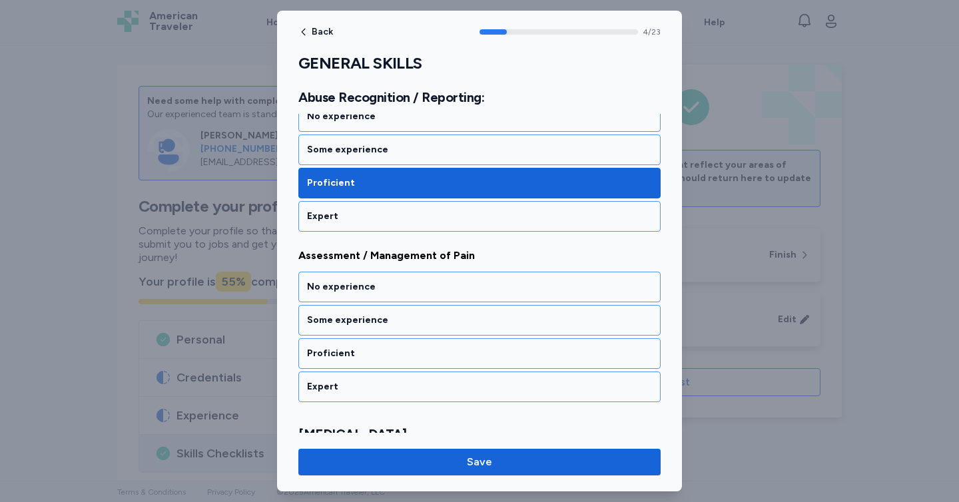
scroll to position [795, 0]
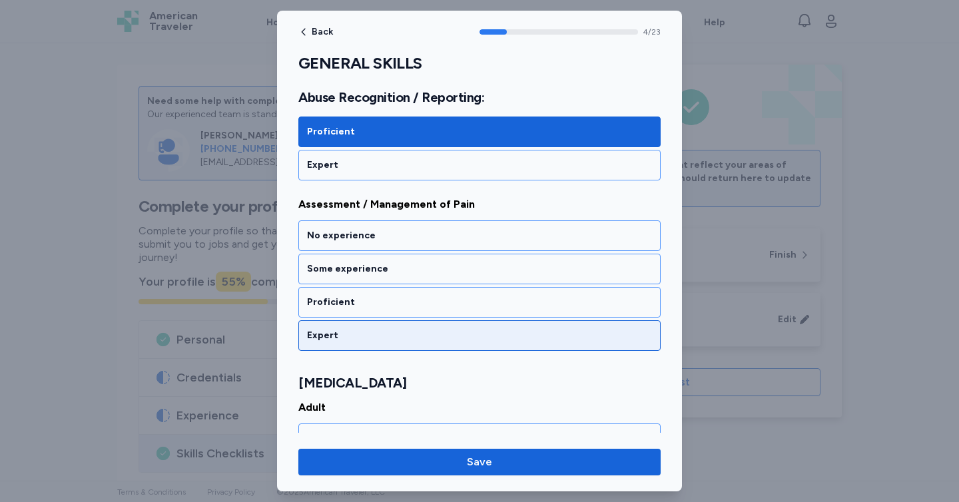
click at [411, 332] on div "Expert" at bounding box center [479, 335] width 345 height 13
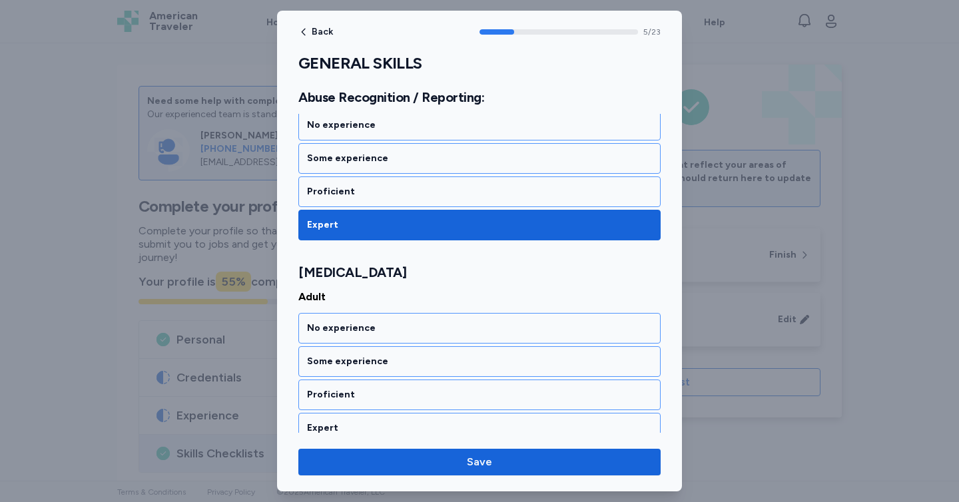
scroll to position [998, 0]
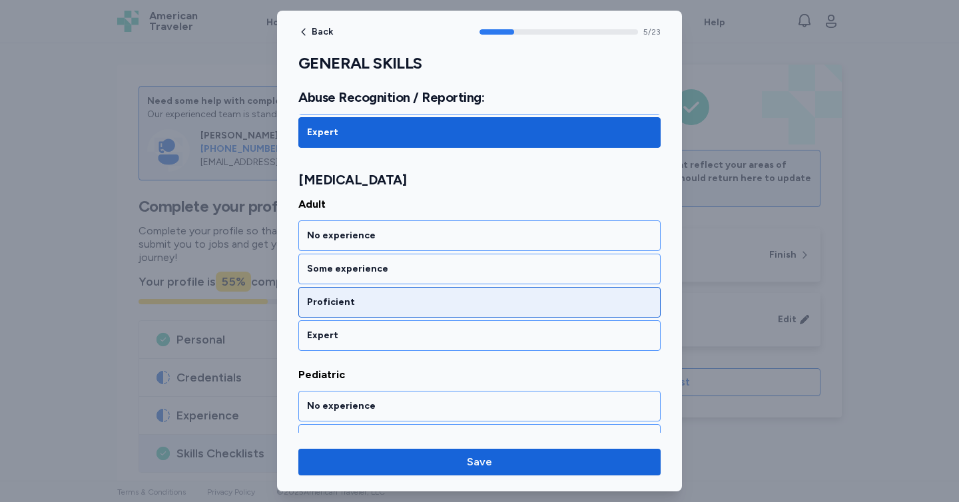
click at [404, 300] on div "Proficient" at bounding box center [479, 302] width 345 height 13
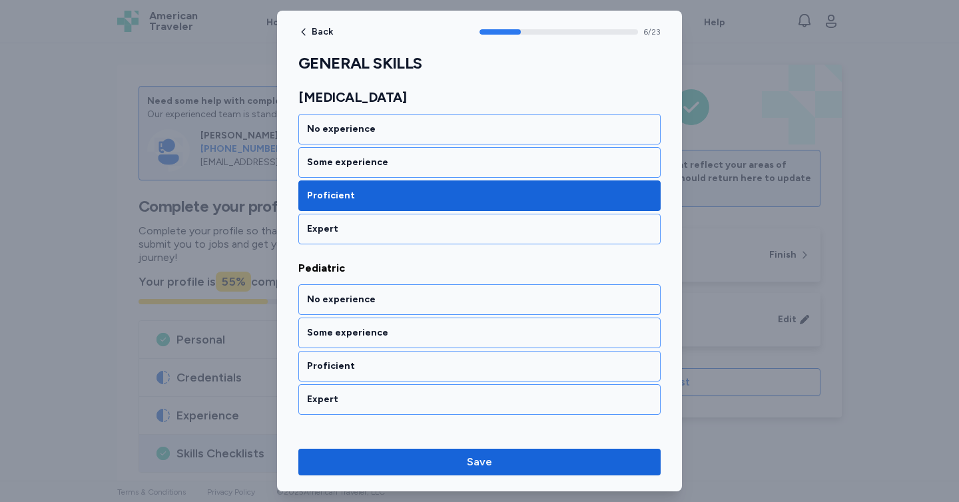
scroll to position [1168, 0]
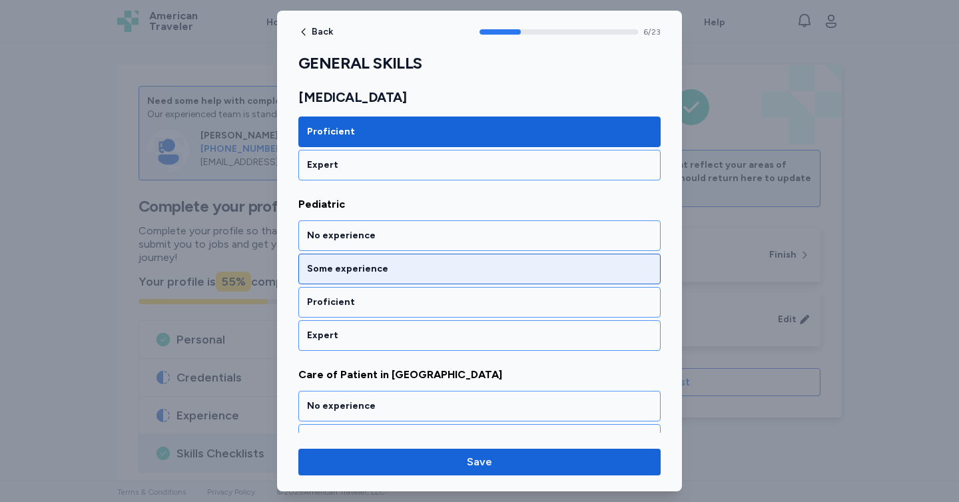
click at [402, 267] on div "Some experience" at bounding box center [479, 268] width 345 height 13
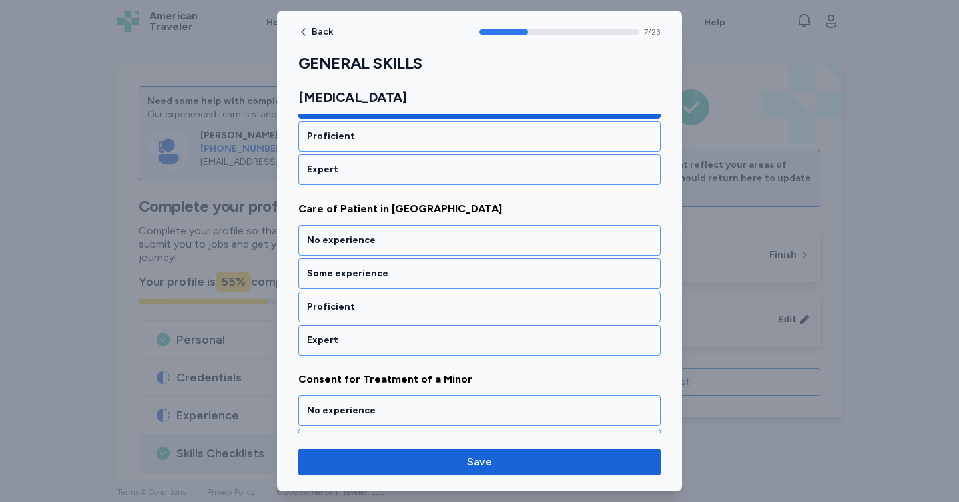
scroll to position [1339, 0]
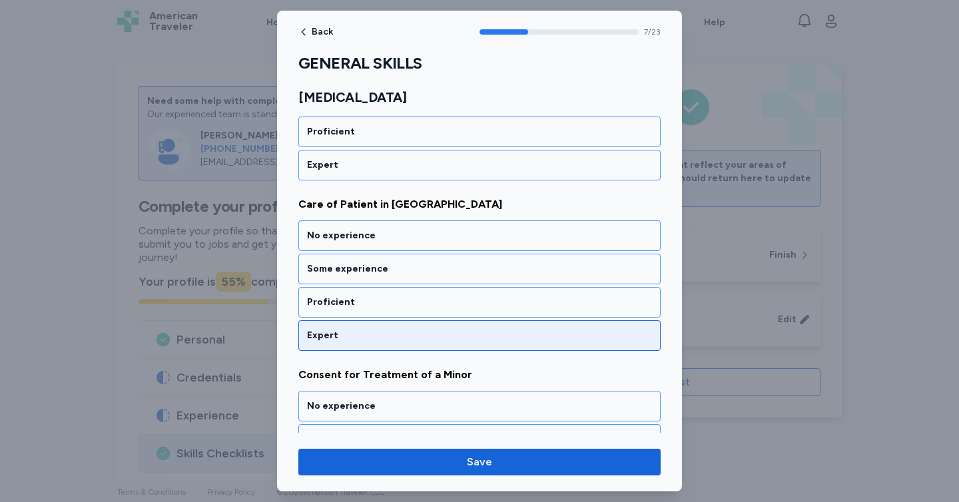
click at [401, 326] on div "Expert" at bounding box center [479, 335] width 362 height 31
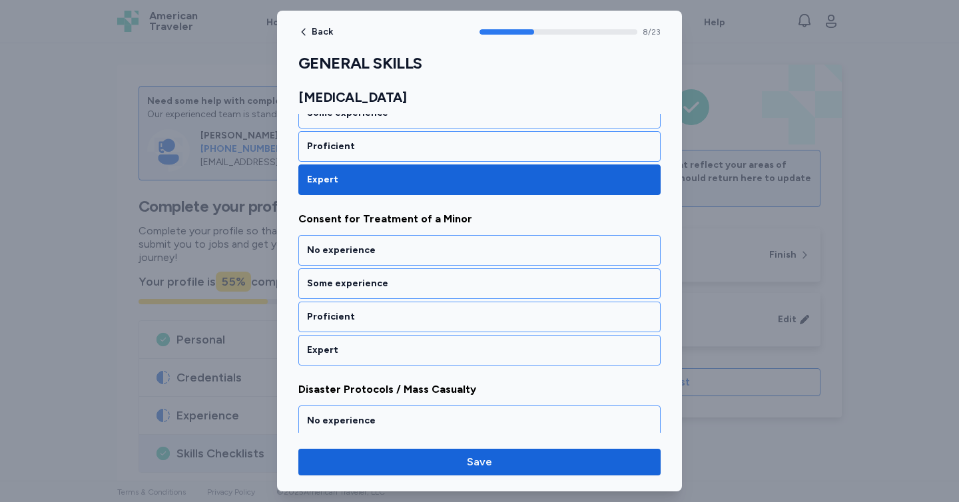
scroll to position [1509, 0]
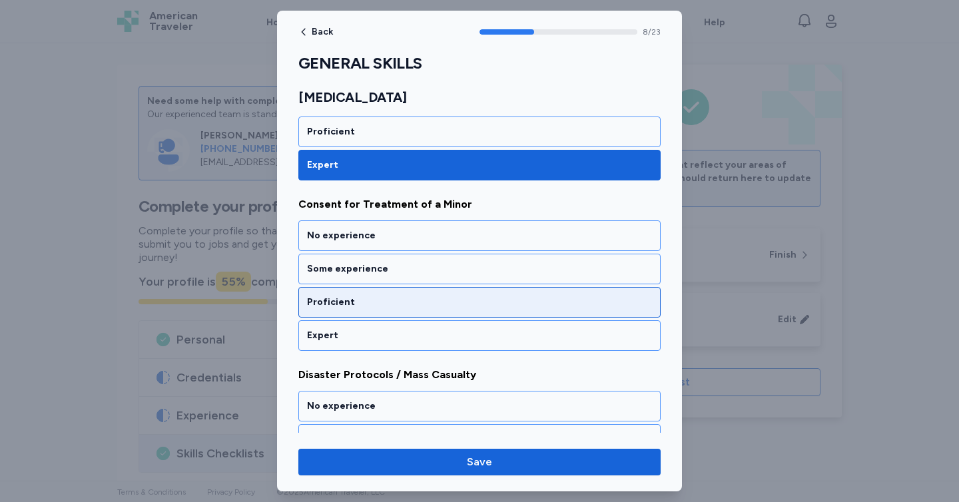
click at [402, 296] on div "Proficient" at bounding box center [479, 302] width 345 height 13
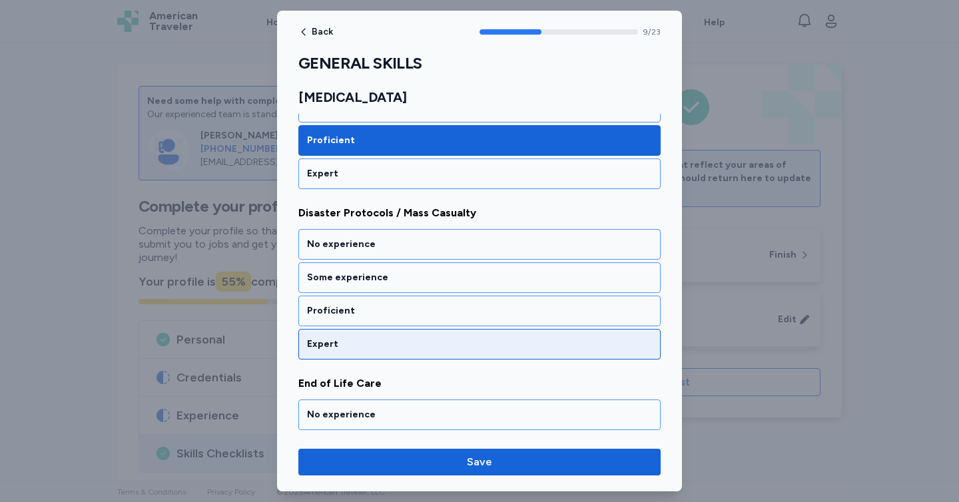
scroll to position [1680, 0]
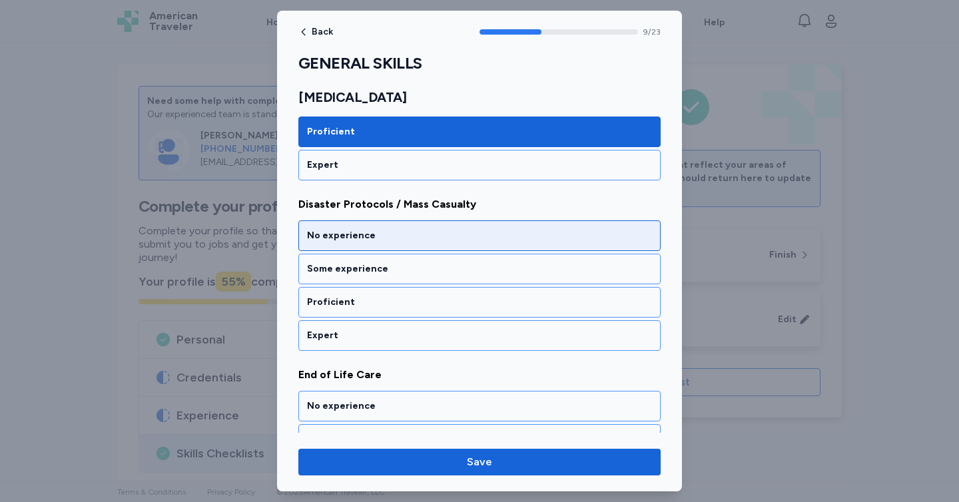
click at [385, 238] on div "No experience" at bounding box center [479, 235] width 345 height 13
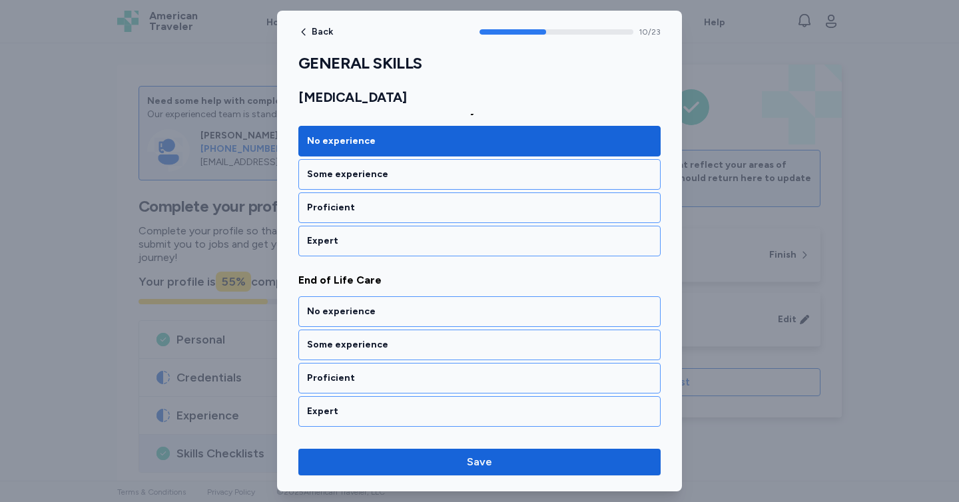
scroll to position [1850, 0]
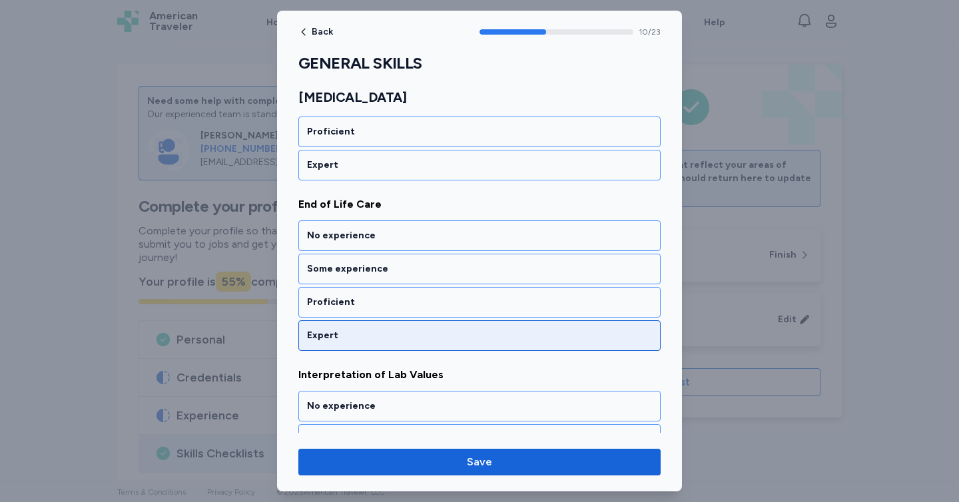
click at [386, 335] on div "Expert" at bounding box center [479, 335] width 345 height 13
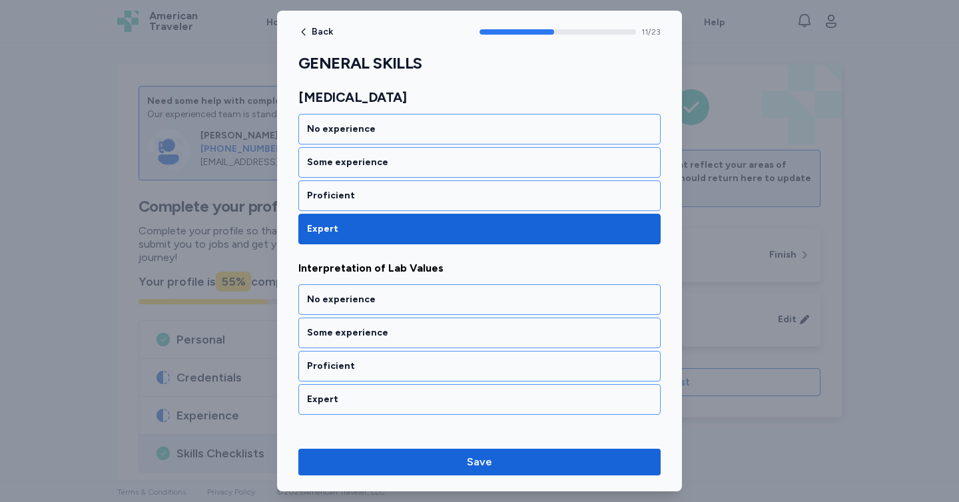
scroll to position [2020, 0]
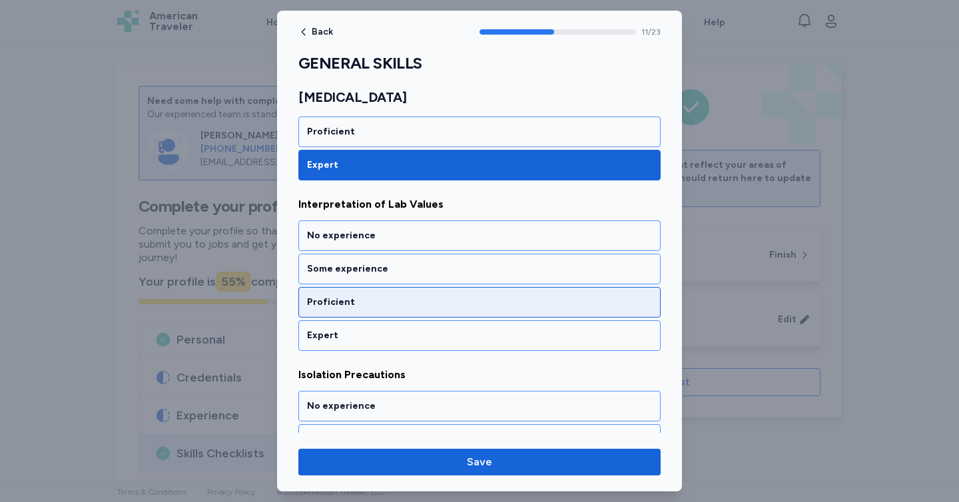
click at [386, 308] on div "Proficient" at bounding box center [479, 302] width 345 height 13
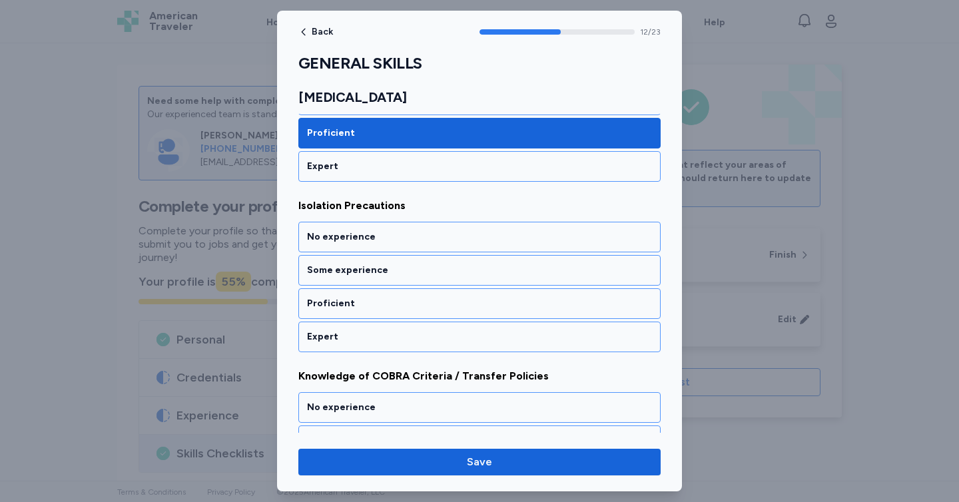
scroll to position [2191, 0]
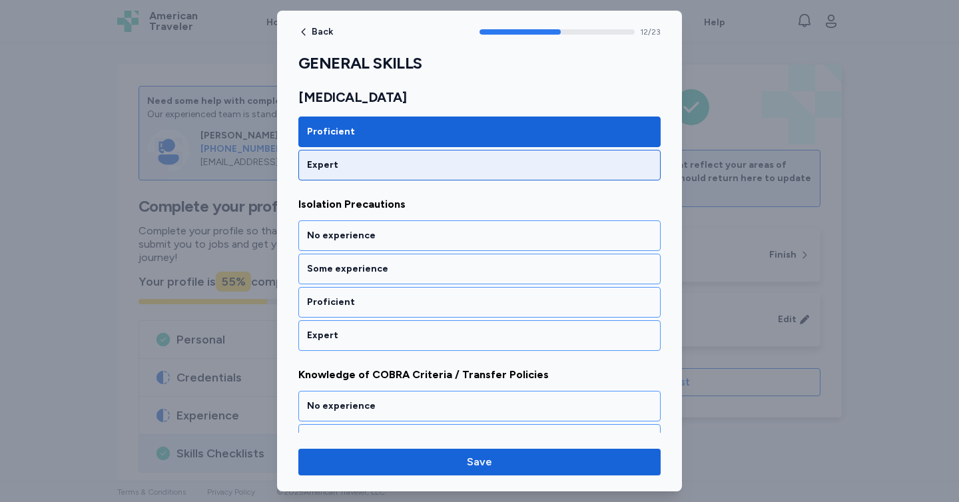
click at [375, 164] on div "Expert" at bounding box center [479, 164] width 345 height 13
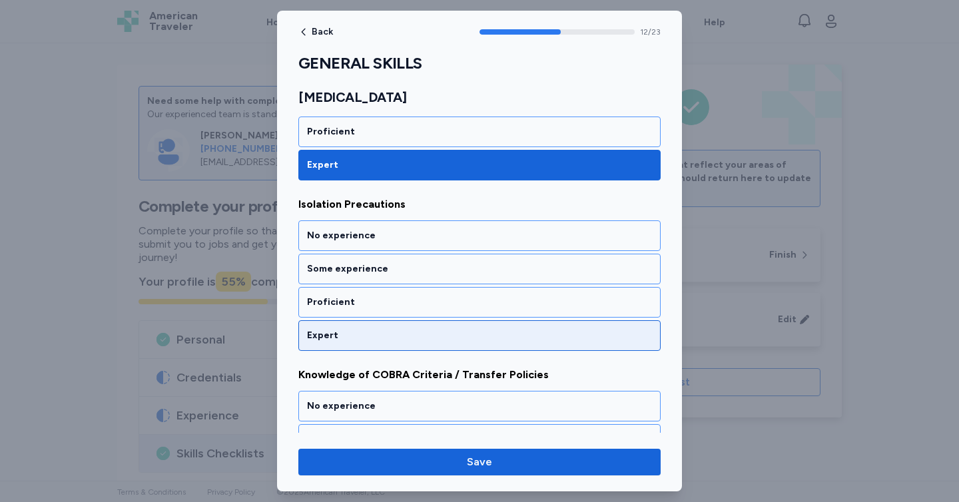
click at [372, 334] on div "Expert" at bounding box center [479, 335] width 345 height 13
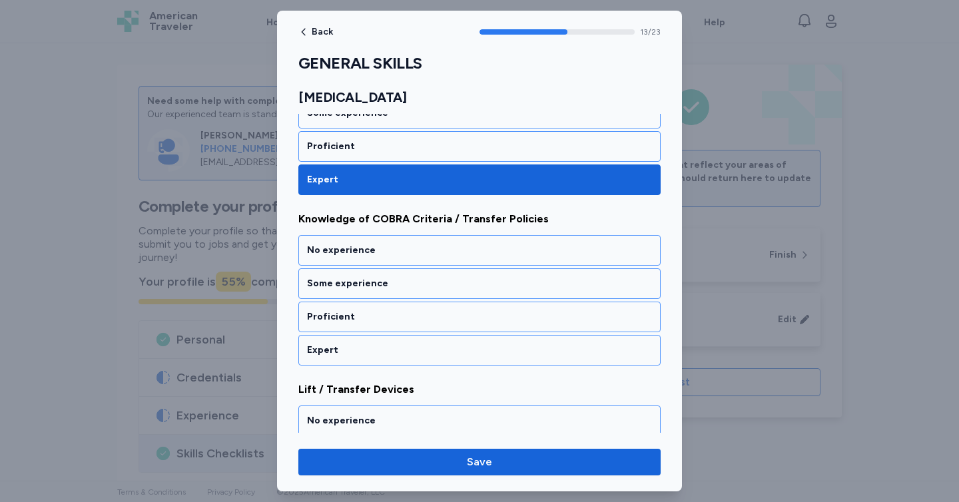
scroll to position [2361, 0]
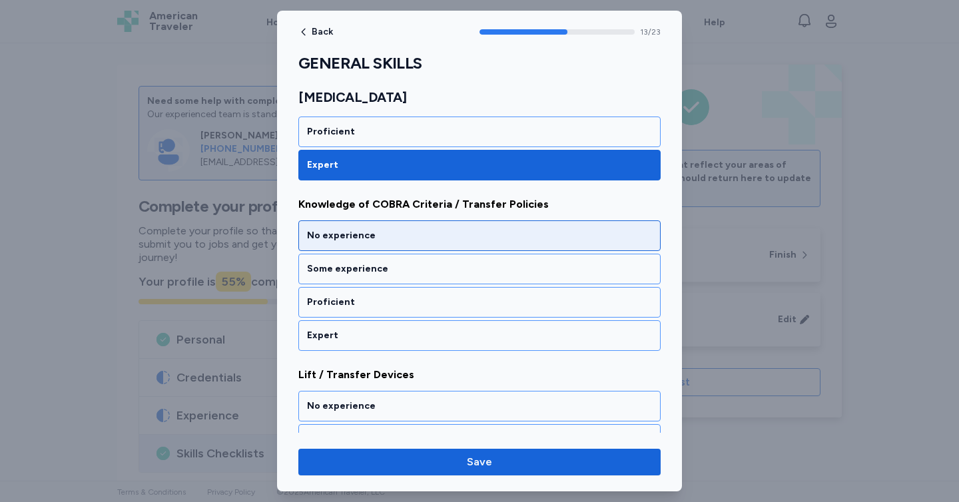
click at [365, 234] on div "No experience" at bounding box center [479, 235] width 345 height 13
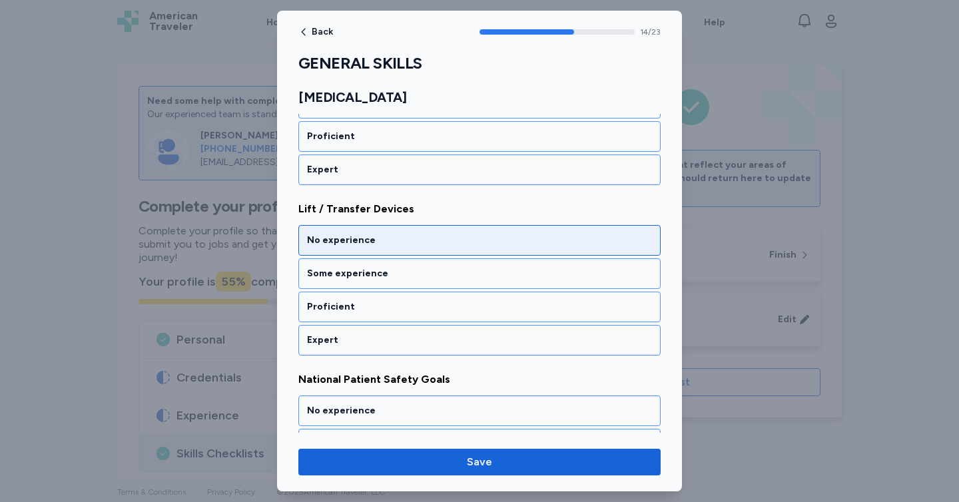
scroll to position [2532, 0]
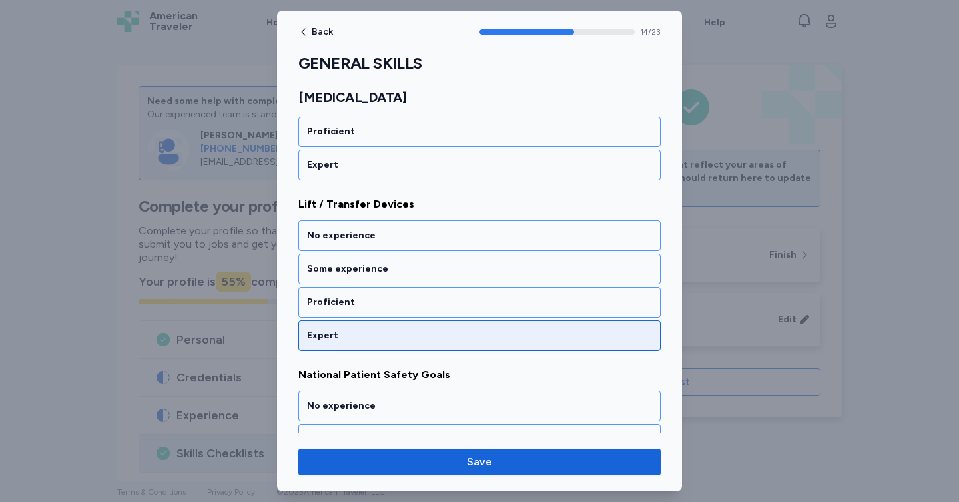
click at [393, 324] on div "Expert" at bounding box center [479, 335] width 362 height 31
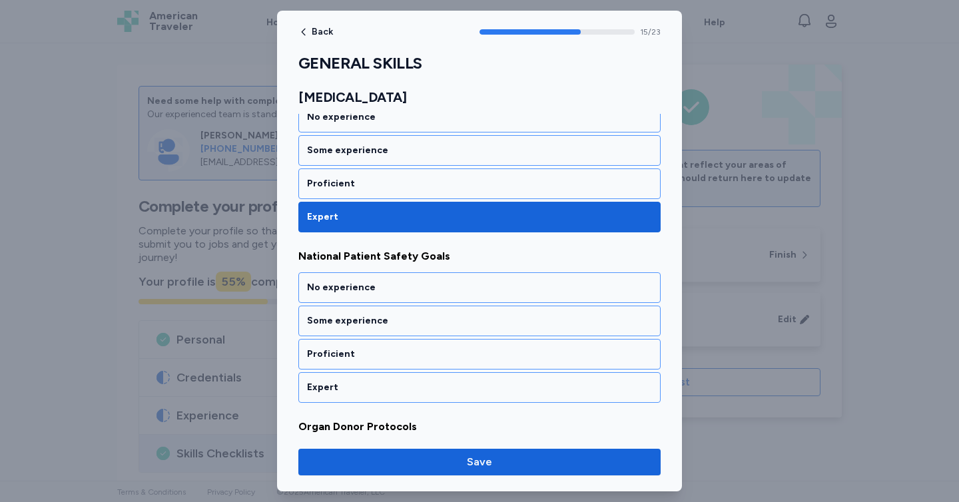
scroll to position [2702, 0]
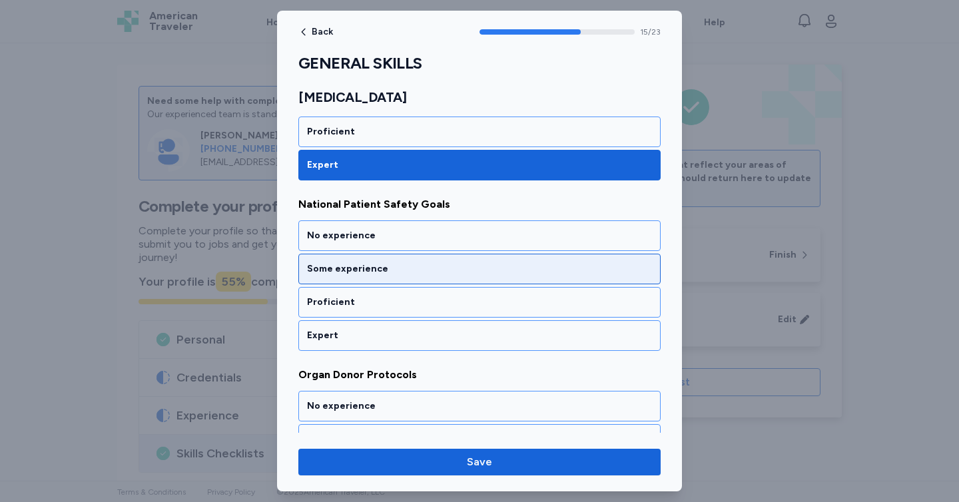
click at [381, 267] on div "Some experience" at bounding box center [479, 268] width 345 height 13
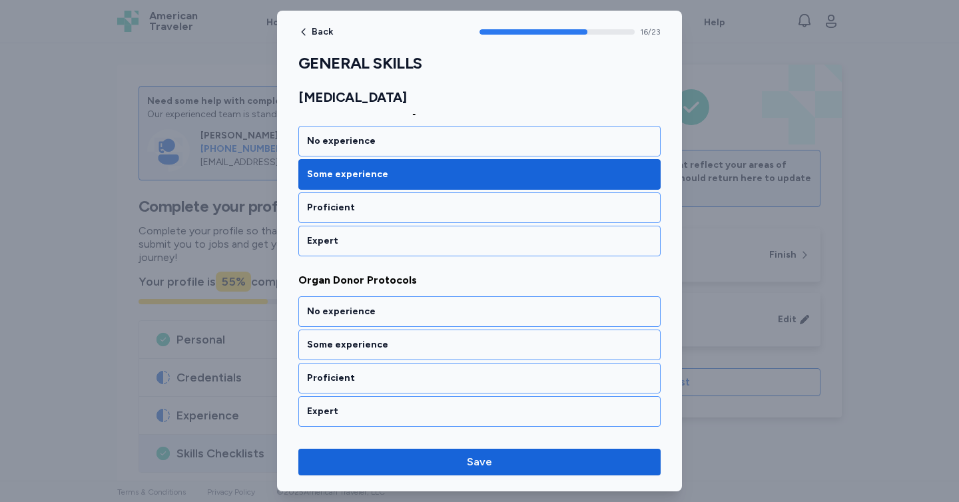
scroll to position [2873, 0]
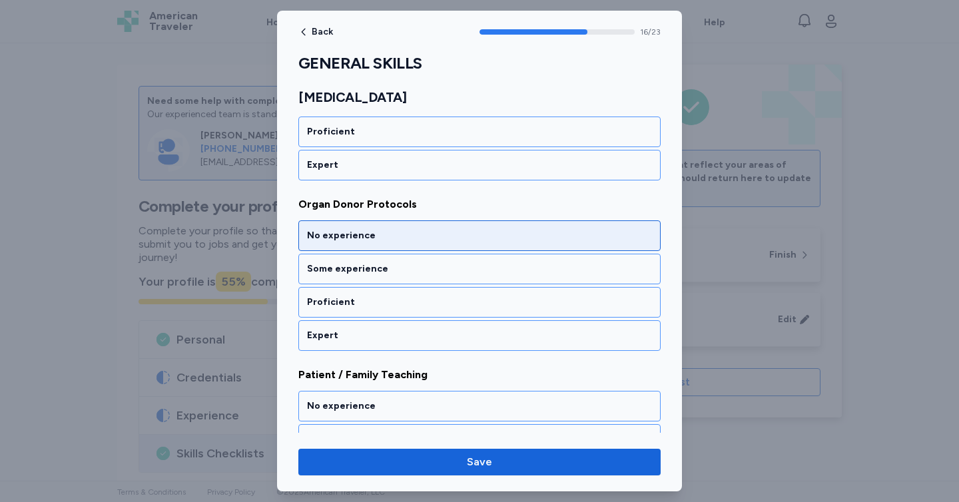
click at [360, 239] on div "No experience" at bounding box center [479, 235] width 345 height 13
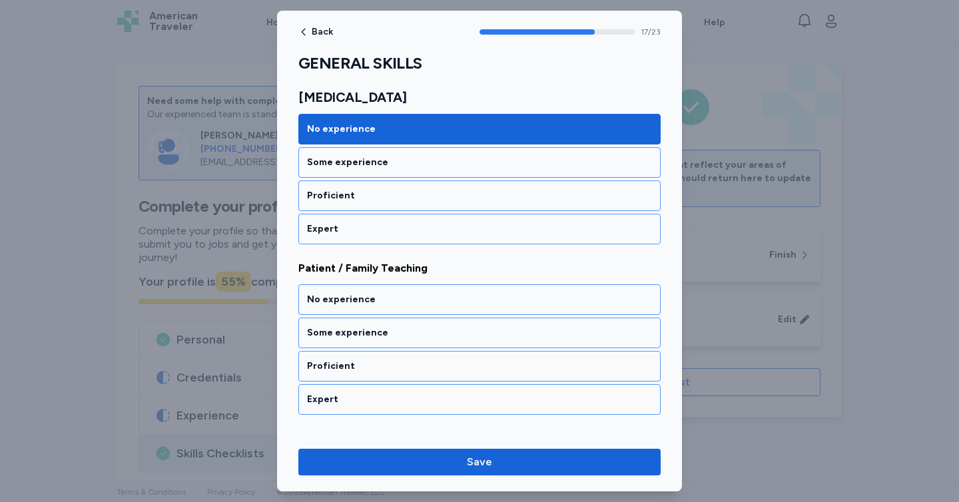
scroll to position [3043, 0]
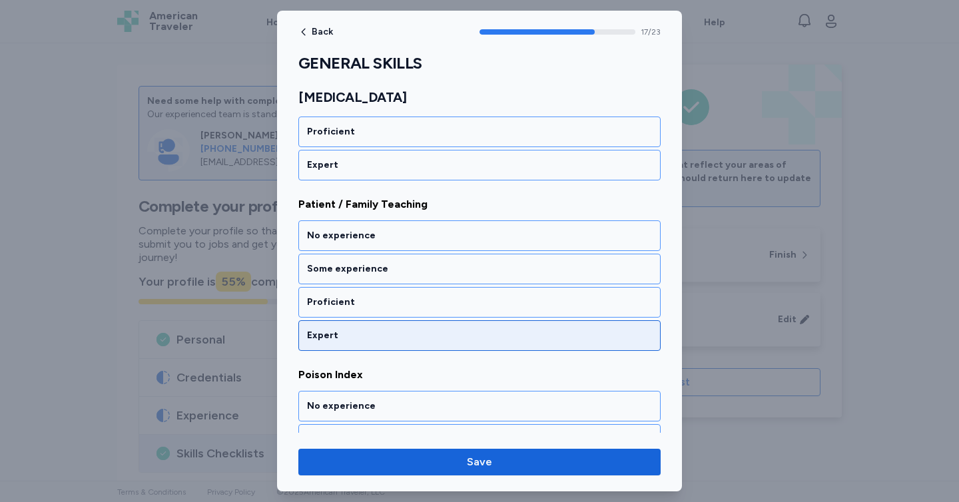
click at [365, 340] on div "Expert" at bounding box center [479, 335] width 345 height 13
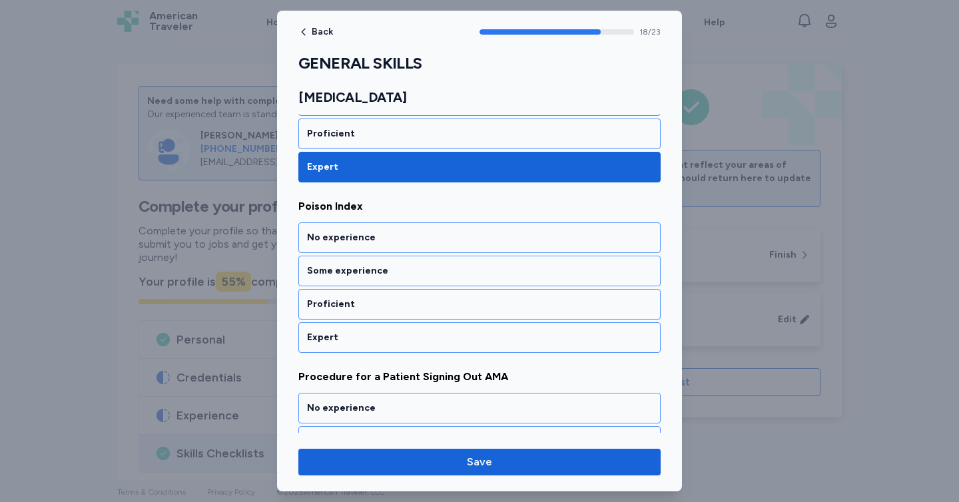
scroll to position [3213, 0]
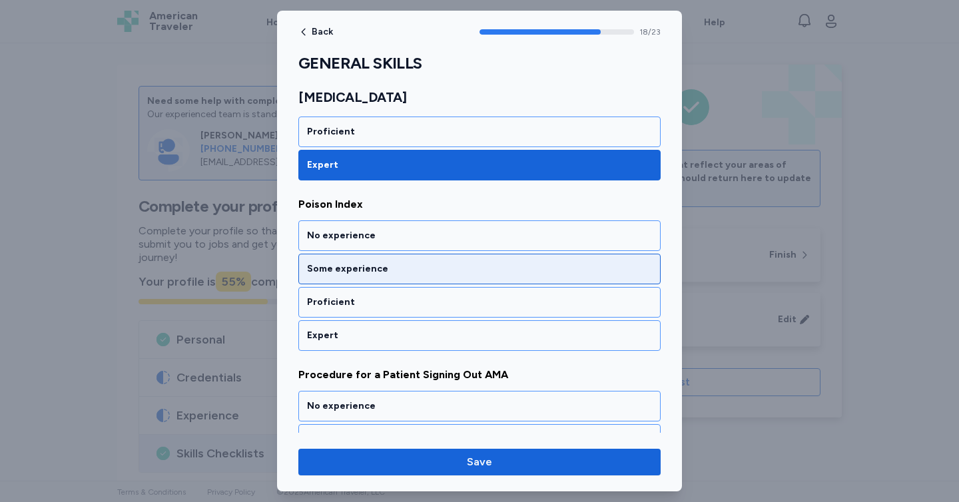
click at [371, 272] on div "Some experience" at bounding box center [479, 268] width 345 height 13
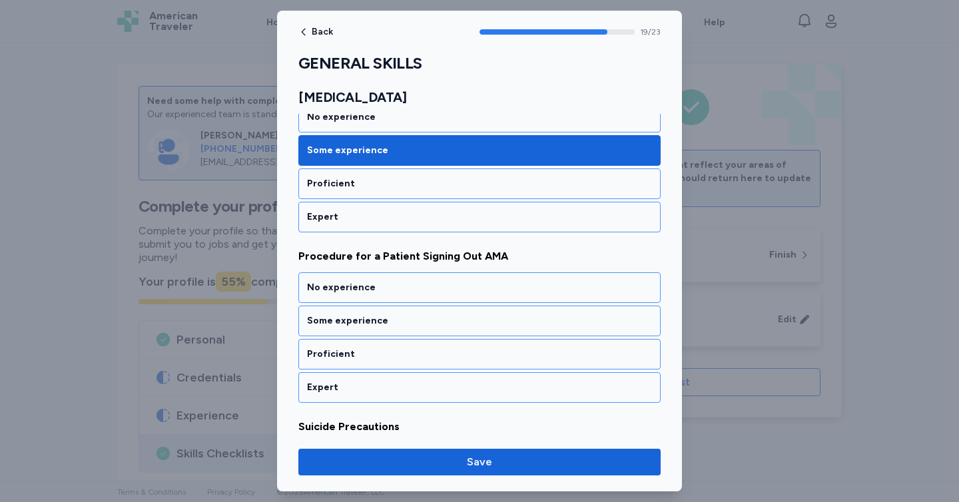
scroll to position [3384, 0]
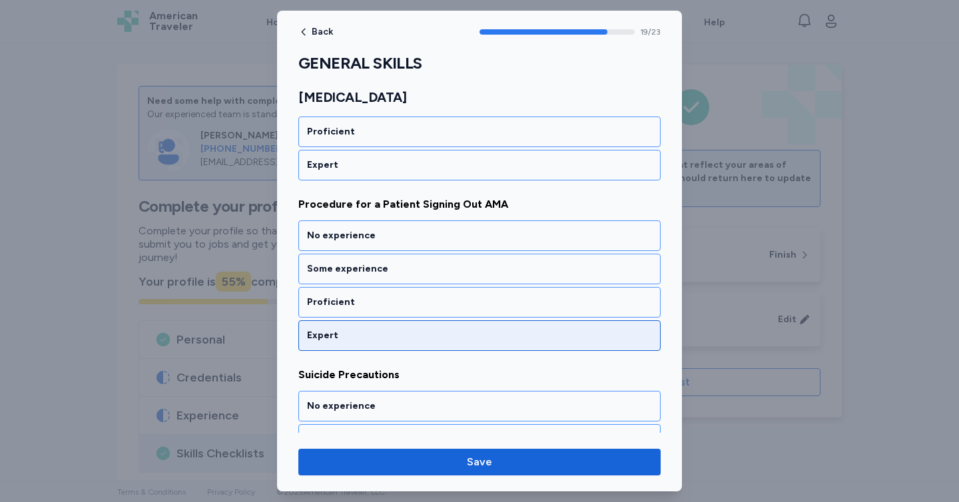
click at [366, 335] on div "Expert" at bounding box center [479, 335] width 345 height 13
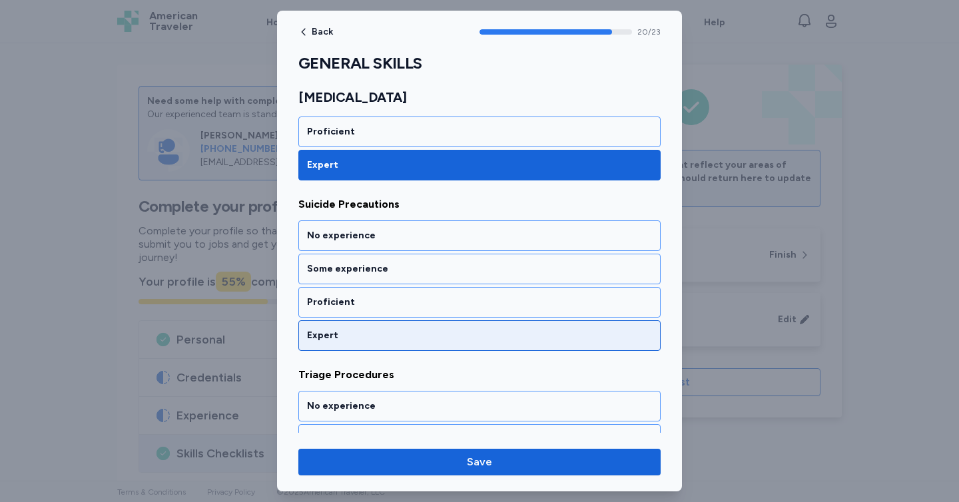
click at [361, 330] on div "Expert" at bounding box center [479, 335] width 345 height 13
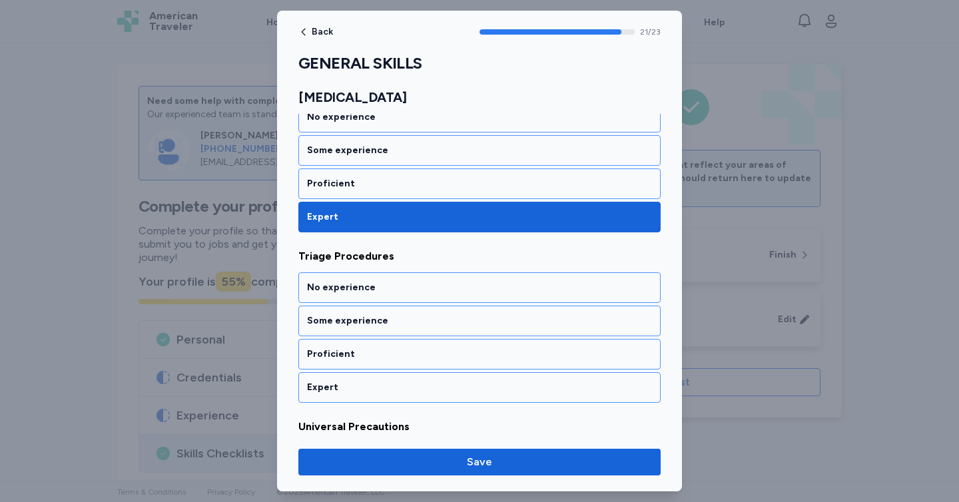
scroll to position [3725, 0]
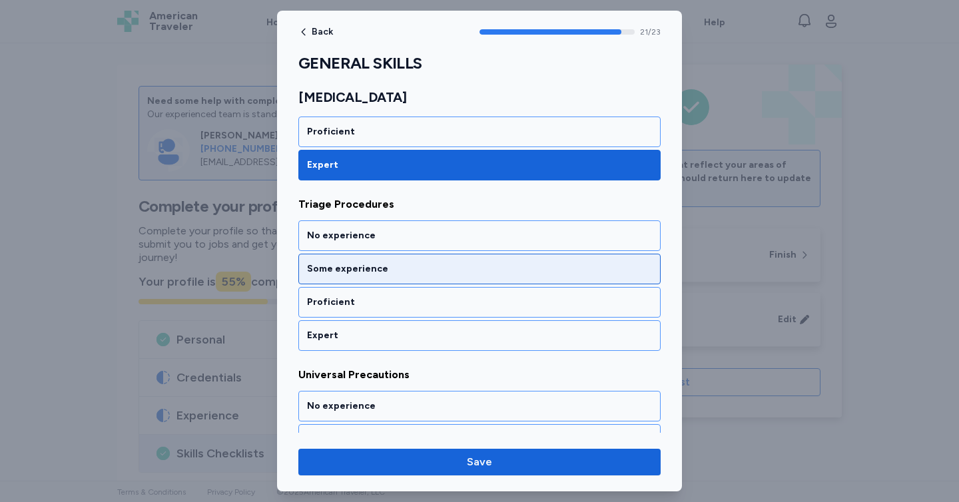
click at [354, 274] on div "Some experience" at bounding box center [479, 268] width 345 height 13
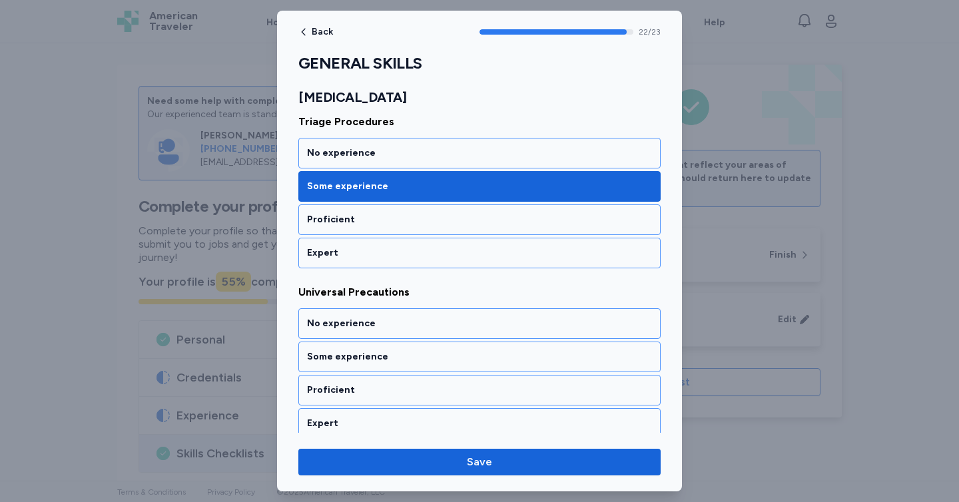
scroll to position [3816, 0]
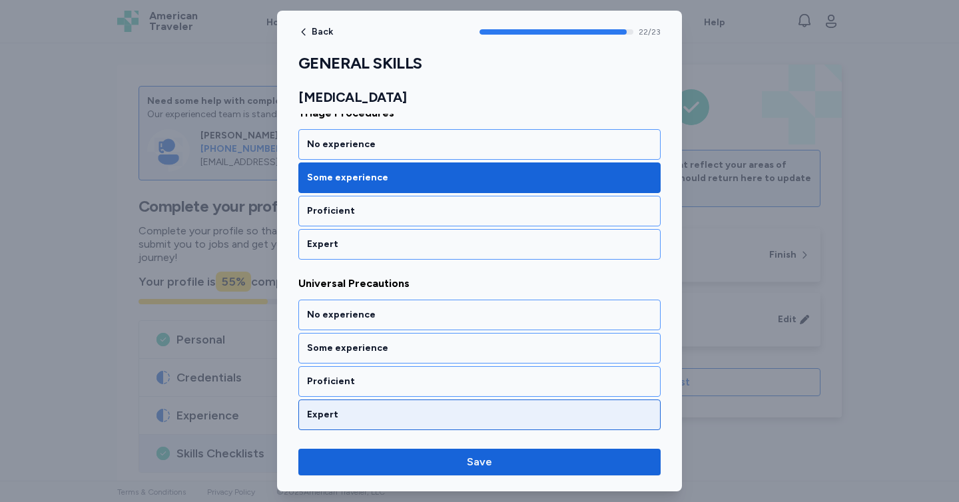
click at [355, 415] on div "Expert" at bounding box center [479, 414] width 345 height 13
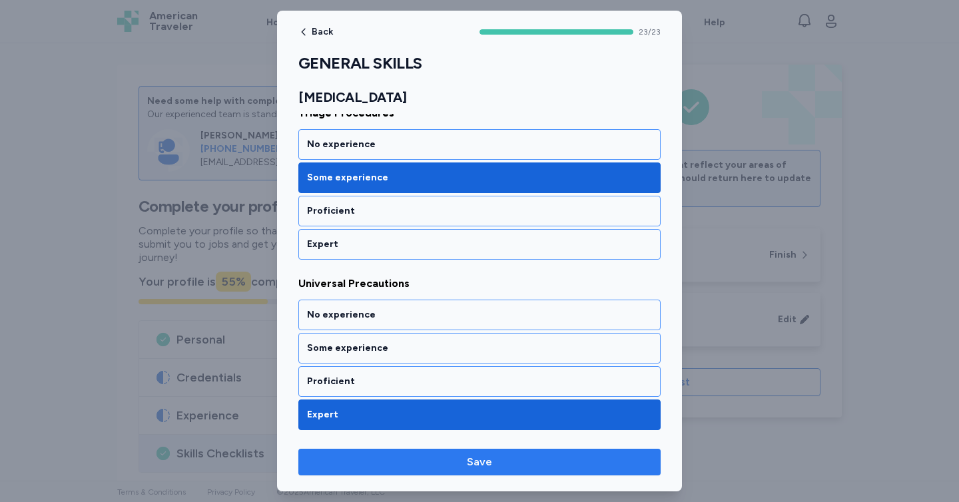
click at [407, 459] on span "Save" at bounding box center [479, 462] width 341 height 16
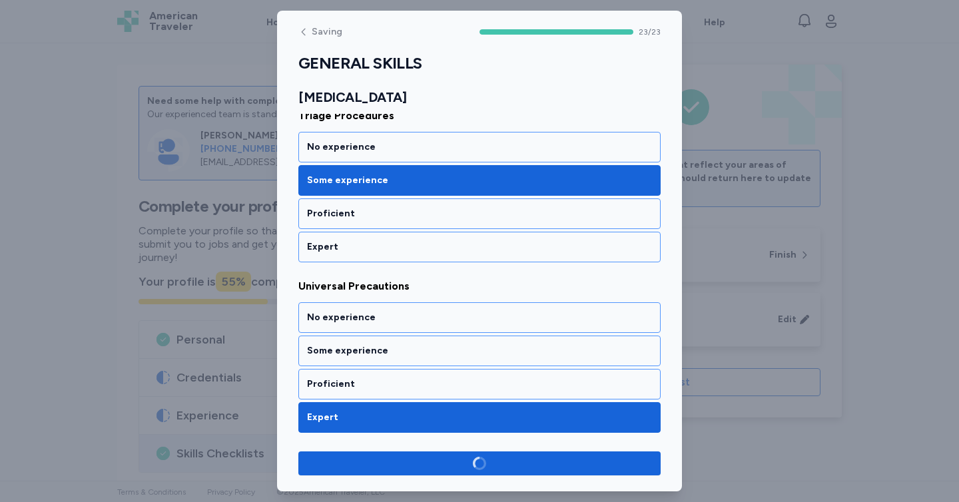
scroll to position [3813, 0]
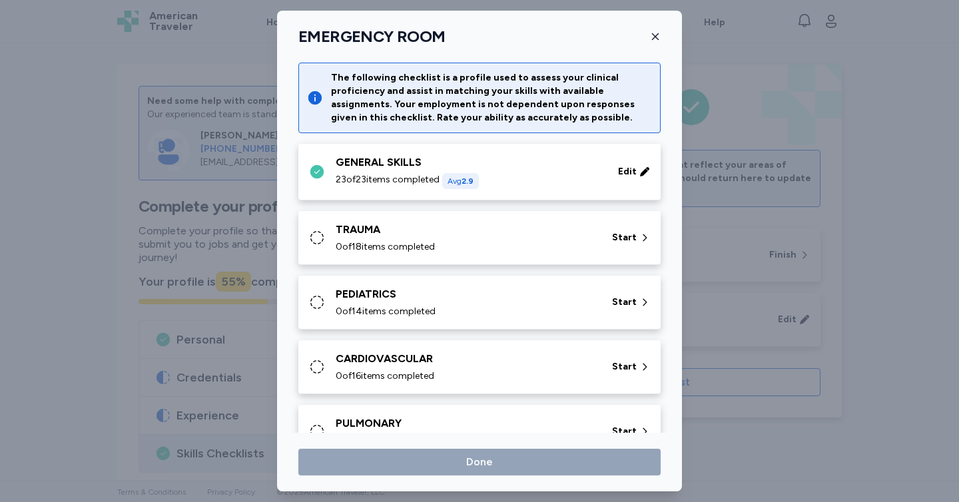
click at [450, 246] on div "0 of 18 items completed" at bounding box center [466, 246] width 260 height 13
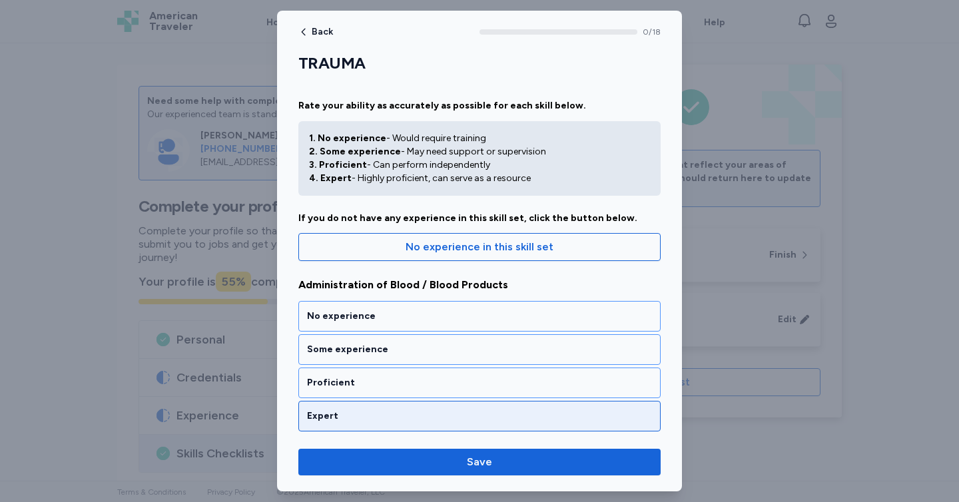
click at [425, 407] on div "Expert" at bounding box center [479, 416] width 362 height 31
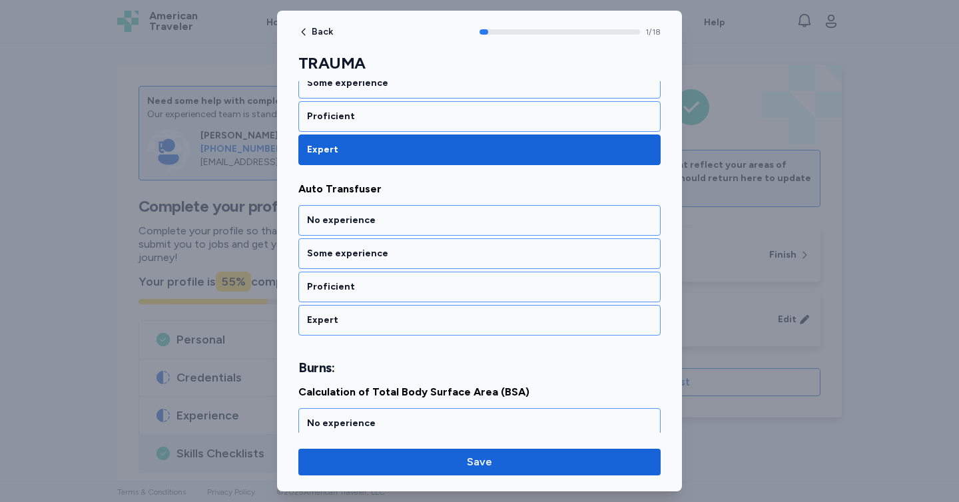
scroll to position [268, 0]
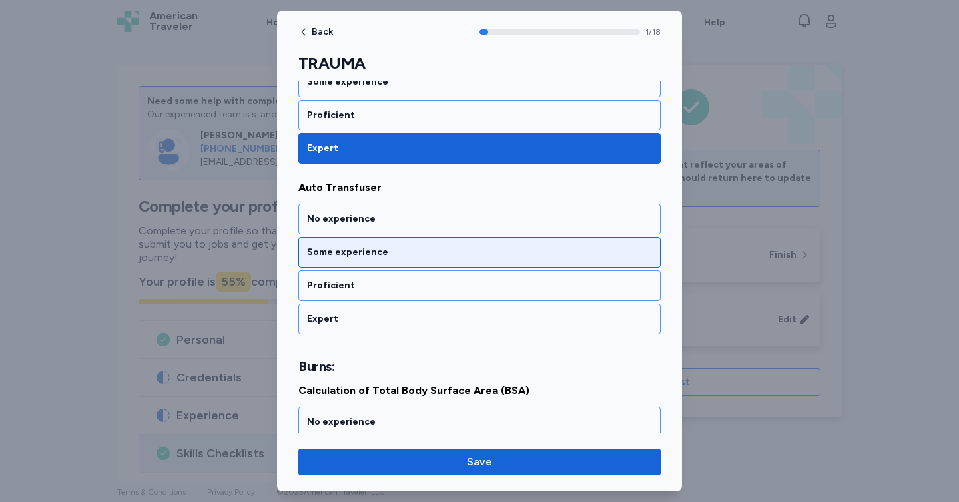
click at [387, 252] on div "Some experience" at bounding box center [479, 252] width 345 height 13
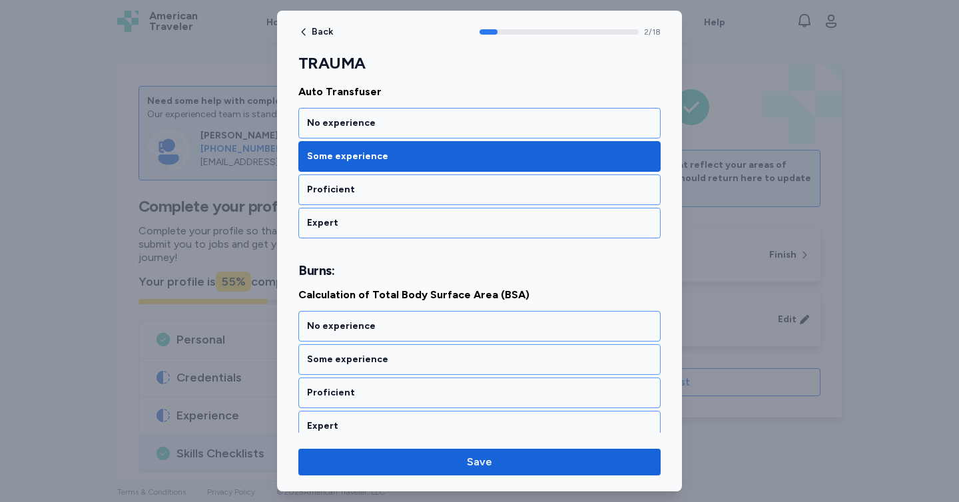
scroll to position [454, 0]
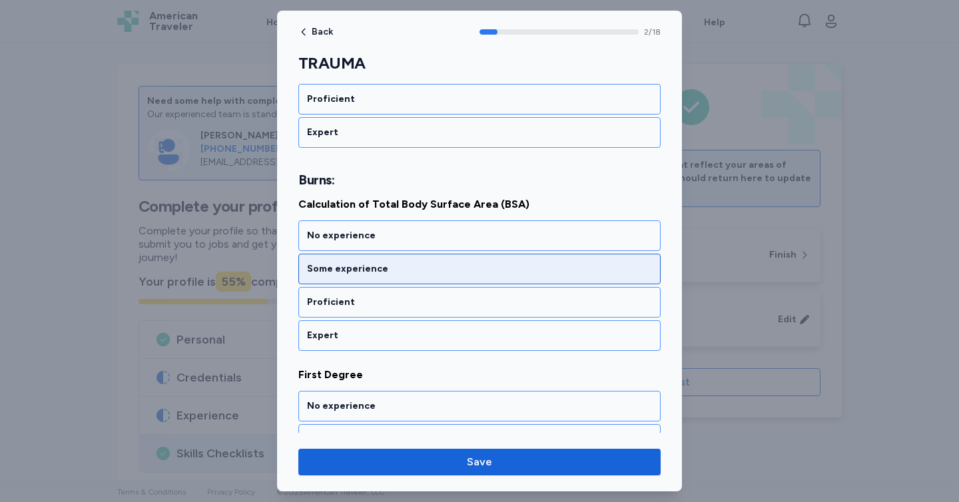
click at [390, 264] on div "Some experience" at bounding box center [479, 268] width 345 height 13
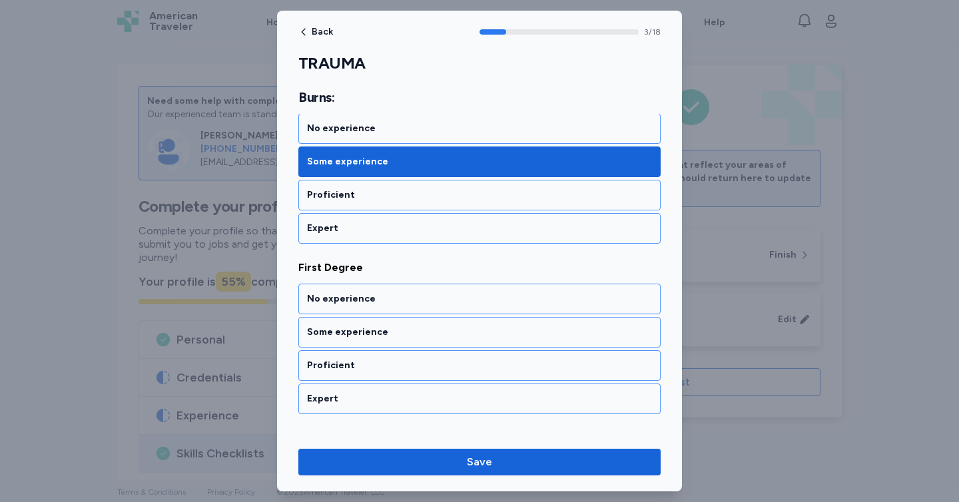
scroll to position [624, 0]
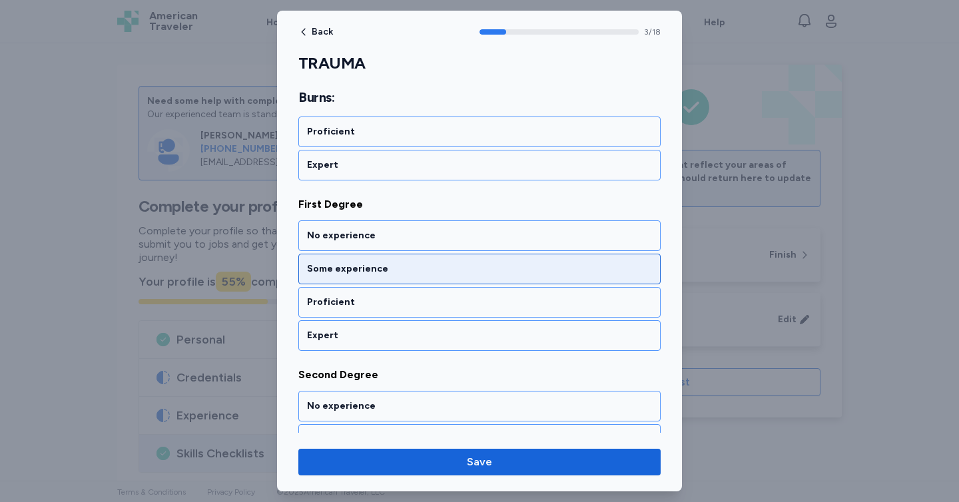
click at [389, 270] on div "Some experience" at bounding box center [479, 268] width 345 height 13
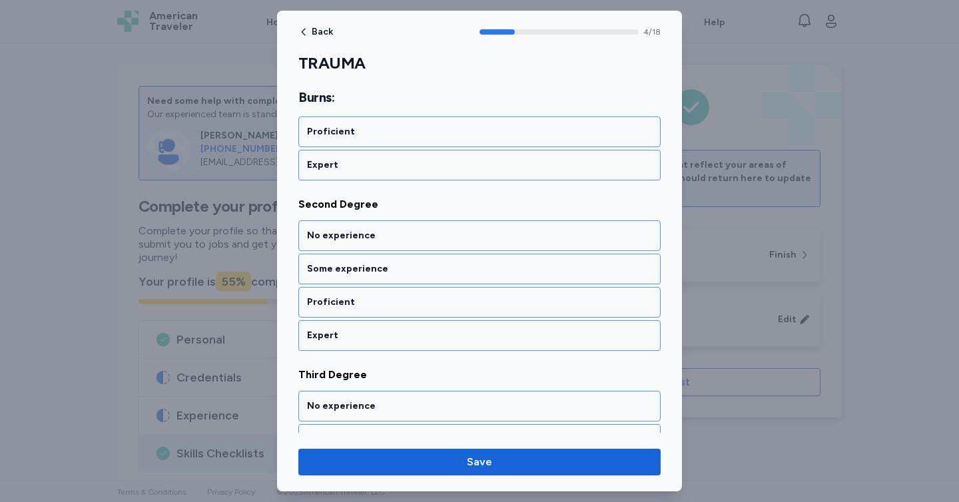
click at [389, 270] on div "Some experience" at bounding box center [479, 268] width 345 height 13
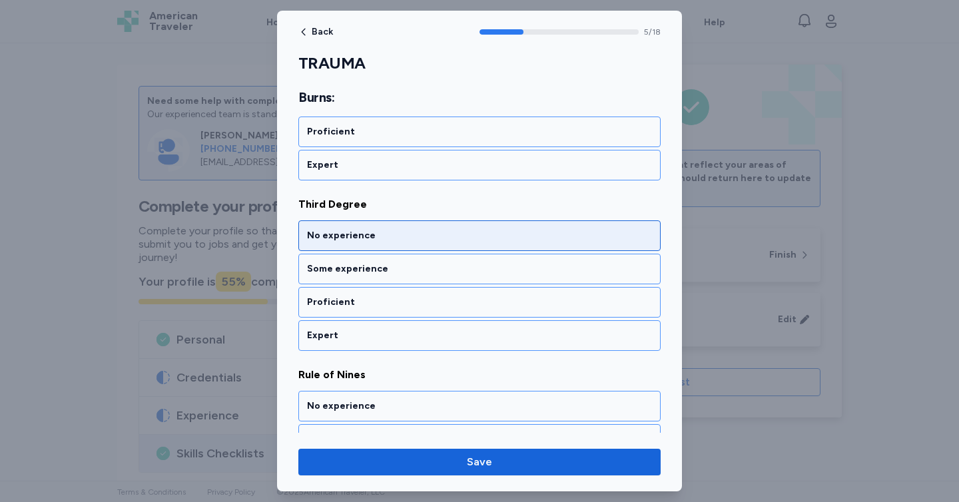
click at [395, 247] on div "No experience" at bounding box center [479, 235] width 362 height 31
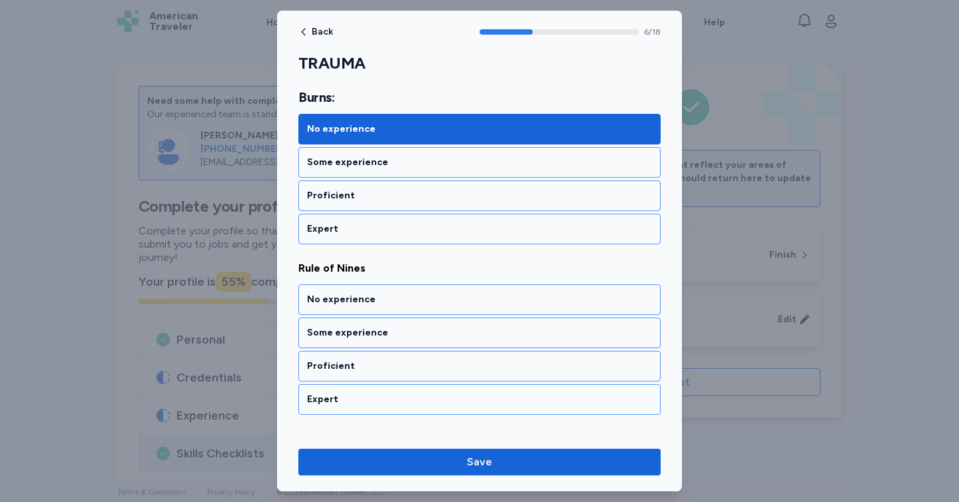
scroll to position [1136, 0]
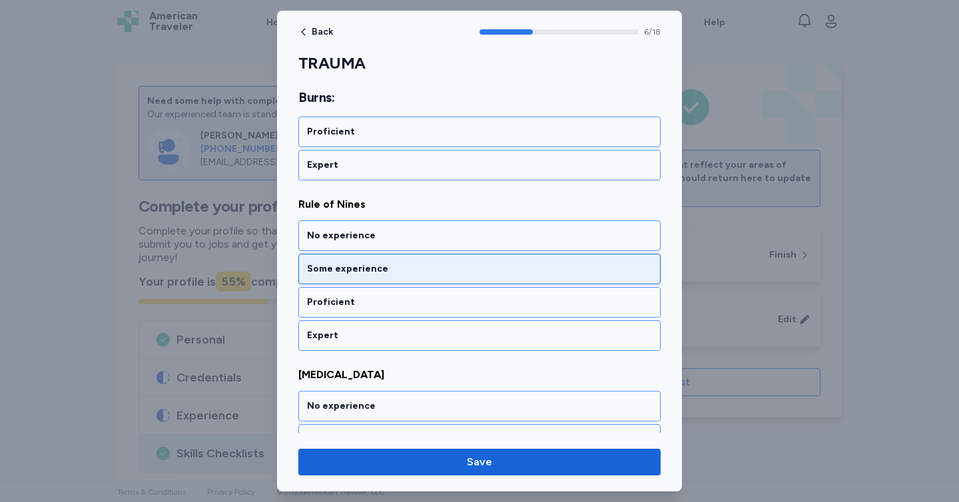
click at [389, 271] on div "Some experience" at bounding box center [479, 268] width 345 height 13
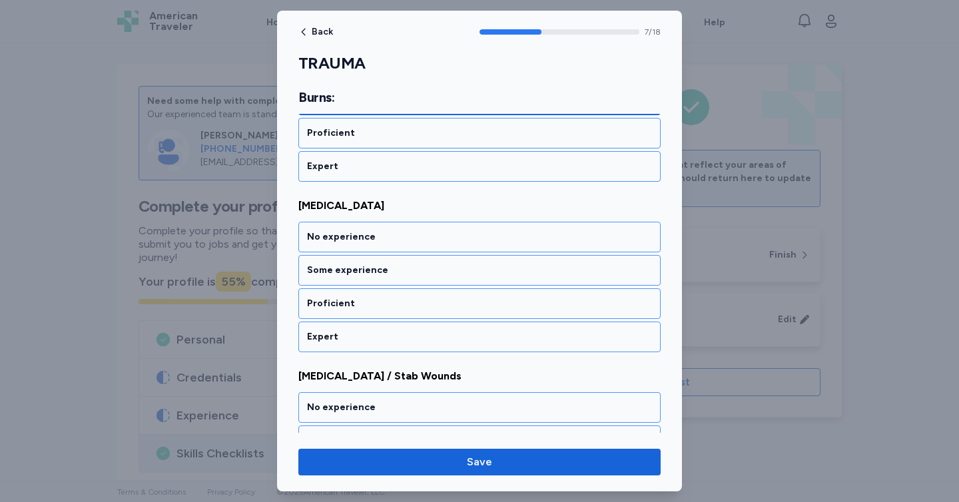
scroll to position [1306, 0]
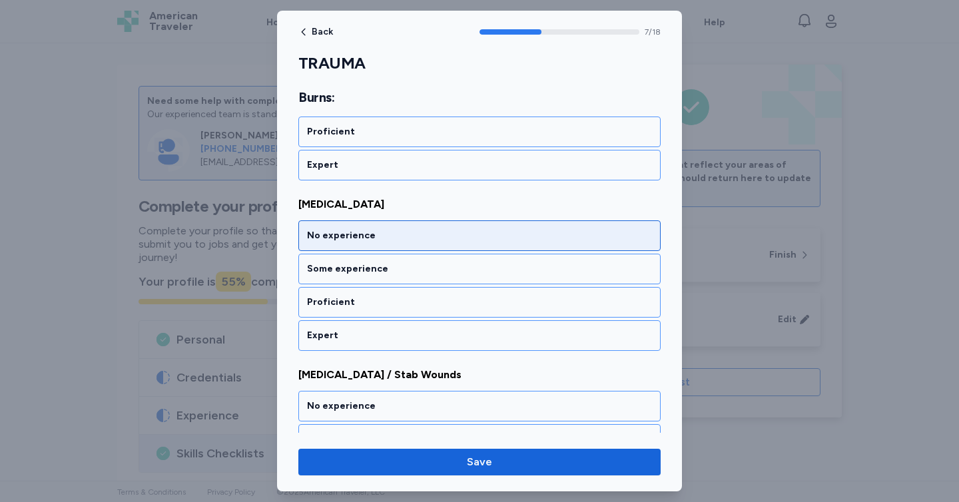
click at [387, 238] on div "No experience" at bounding box center [479, 235] width 345 height 13
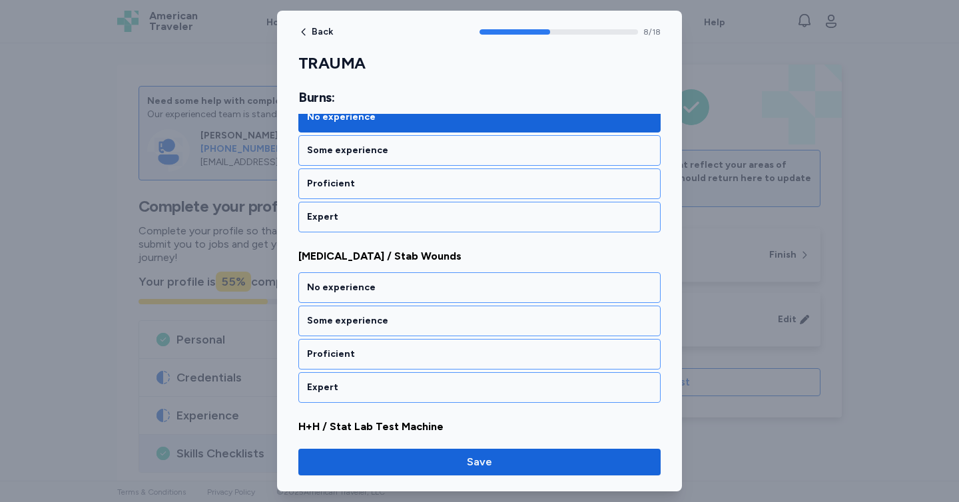
scroll to position [1477, 0]
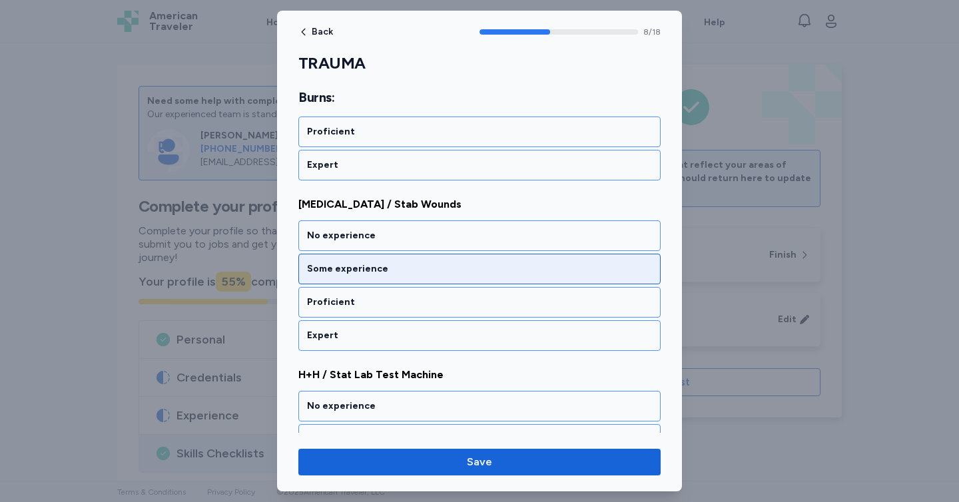
click at [394, 273] on div "Some experience" at bounding box center [479, 268] width 345 height 13
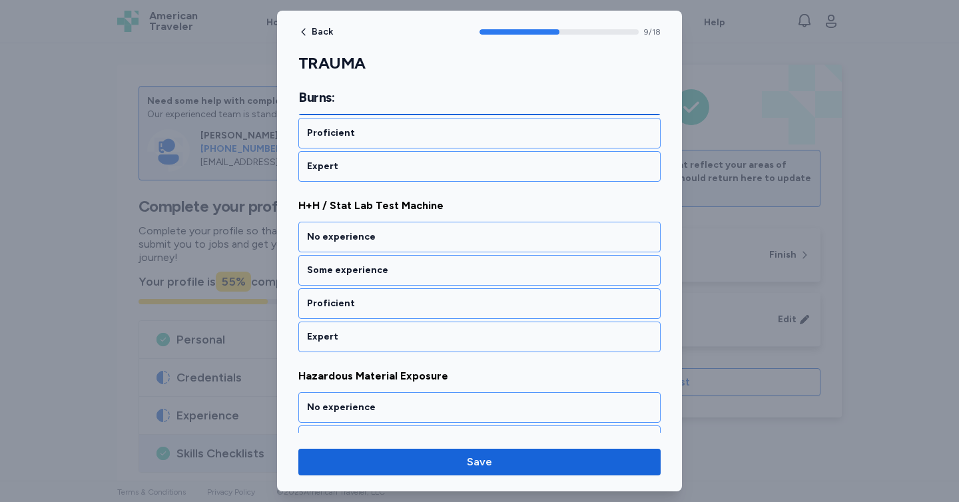
scroll to position [1647, 0]
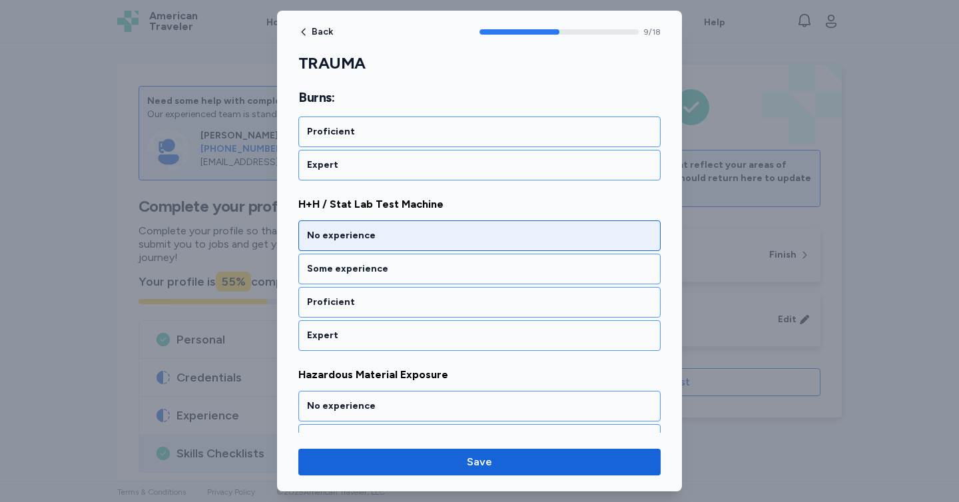
click at [387, 239] on div "No experience" at bounding box center [479, 235] width 345 height 13
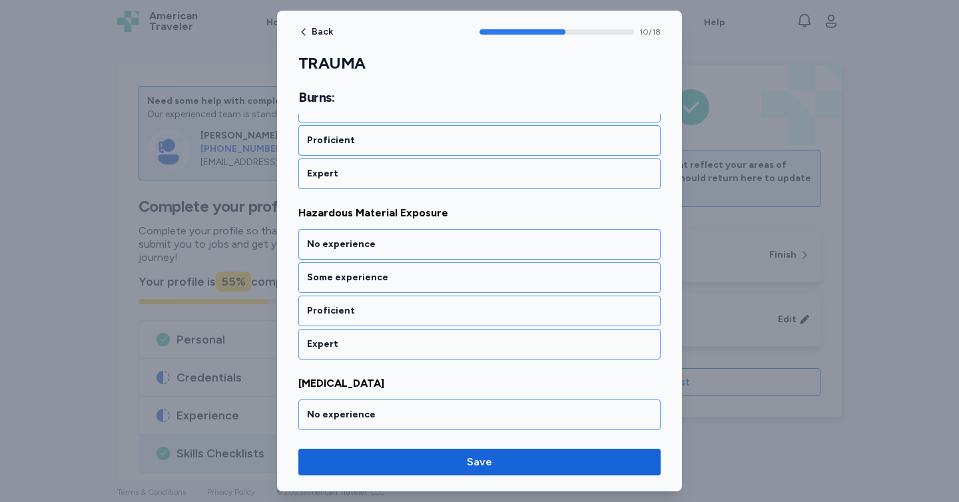
scroll to position [1817, 0]
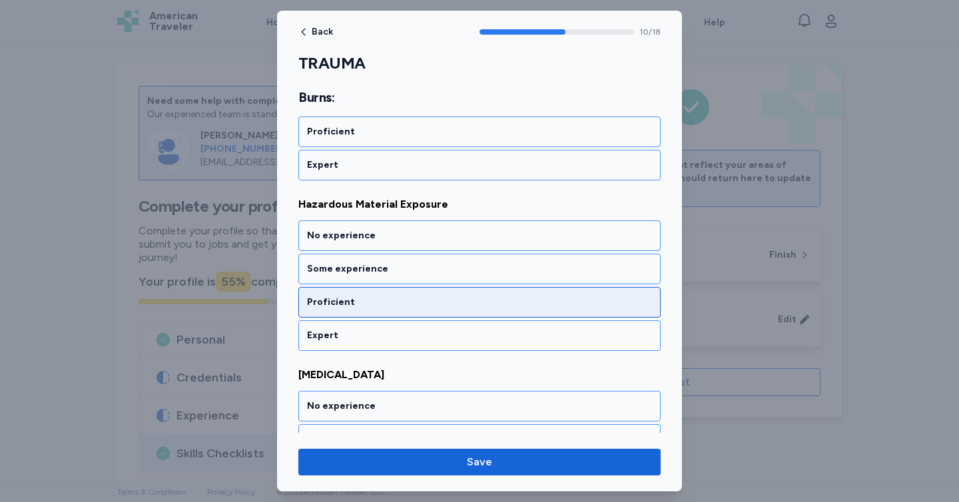
click at [395, 304] on div "Proficient" at bounding box center [479, 302] width 345 height 13
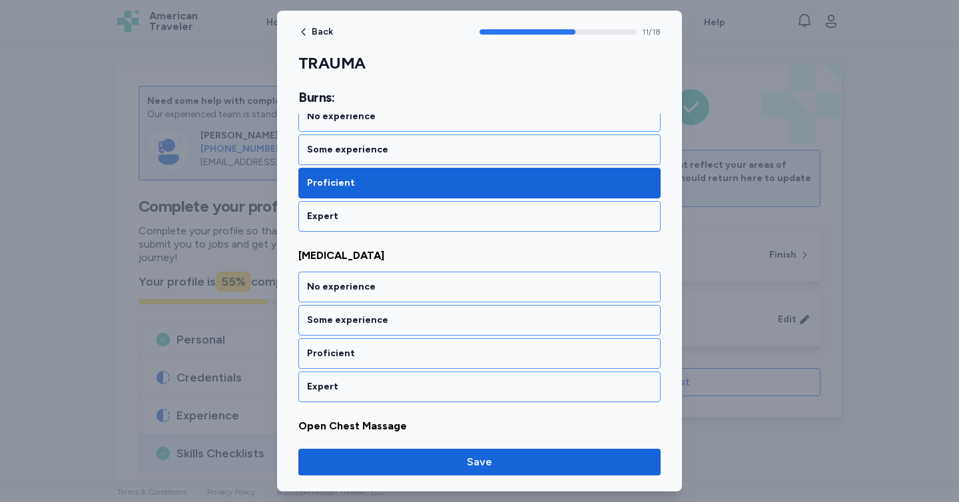
scroll to position [1988, 0]
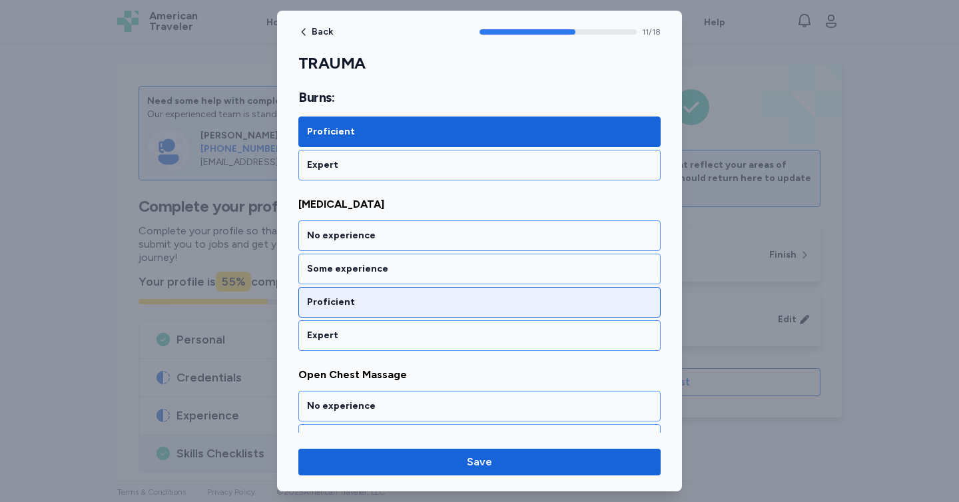
click at [397, 300] on div "Proficient" at bounding box center [479, 302] width 345 height 13
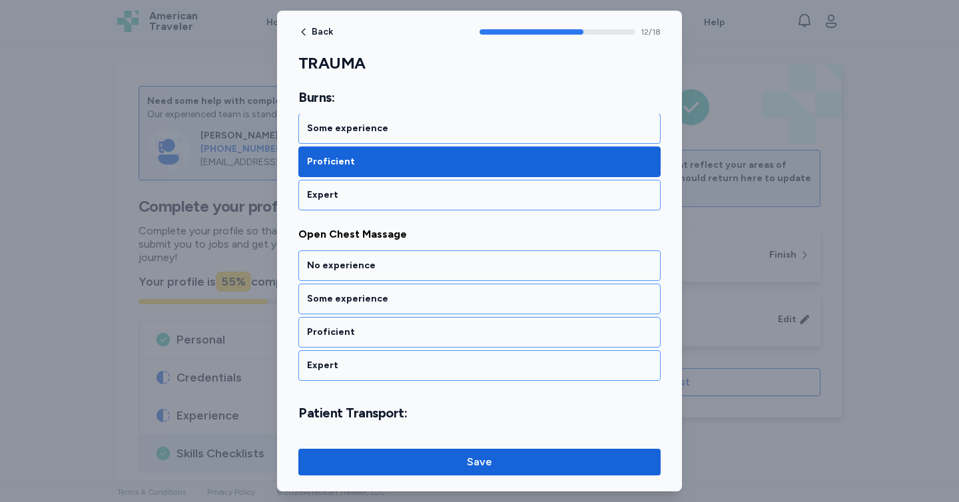
scroll to position [2158, 0]
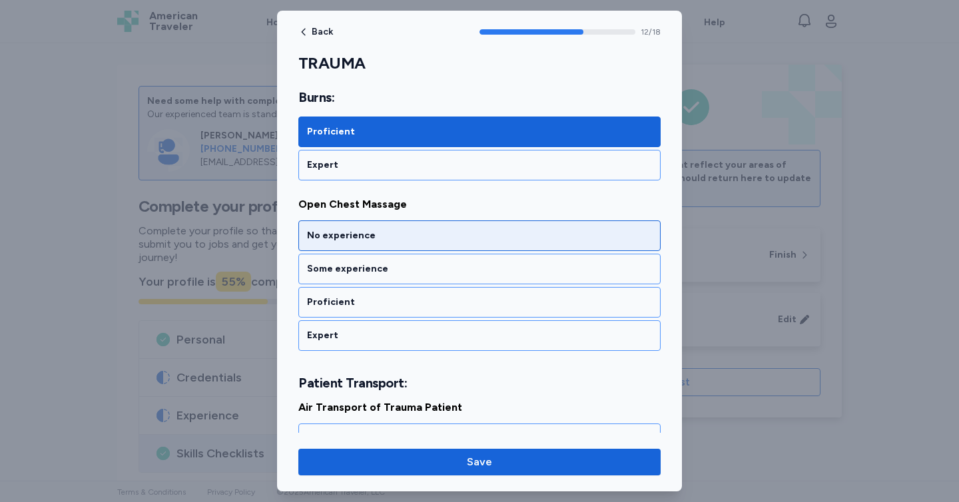
click at [396, 240] on div "No experience" at bounding box center [479, 235] width 345 height 13
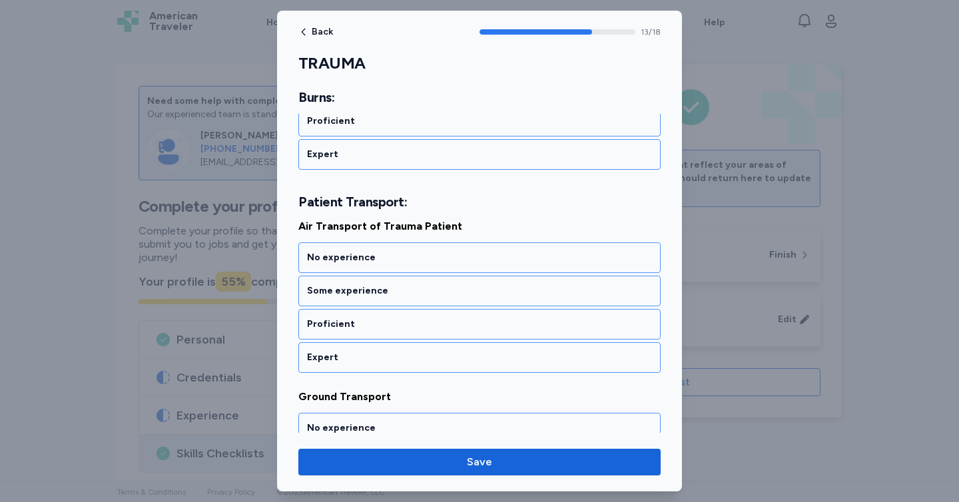
scroll to position [2361, 0]
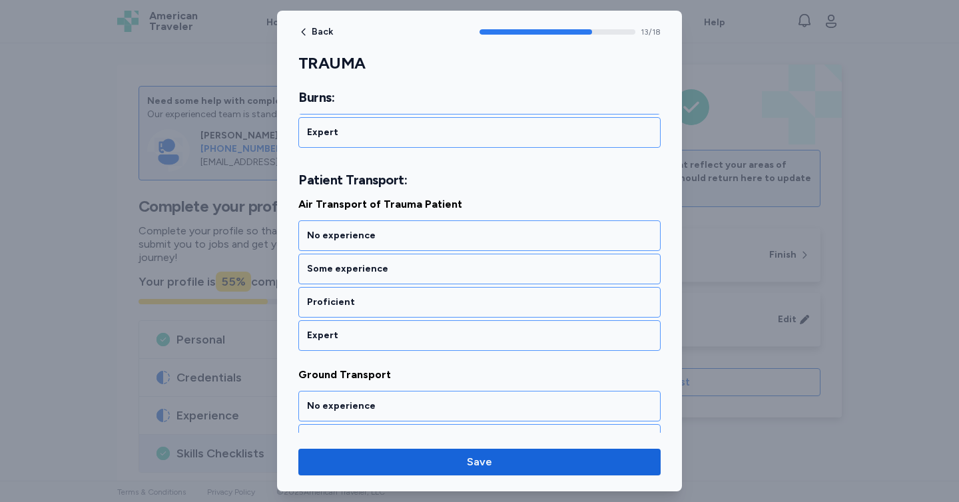
click at [396, 240] on div "No experience" at bounding box center [479, 235] width 345 height 13
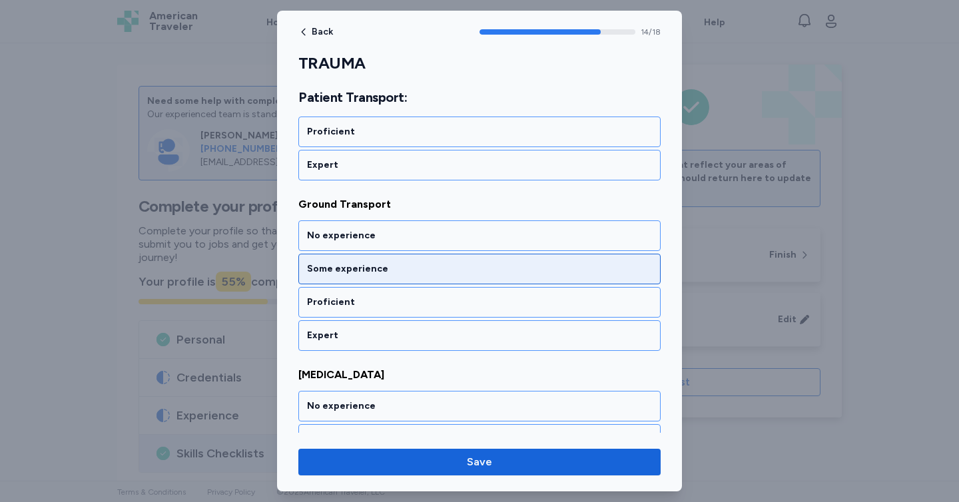
click at [402, 266] on div "Some experience" at bounding box center [479, 268] width 345 height 13
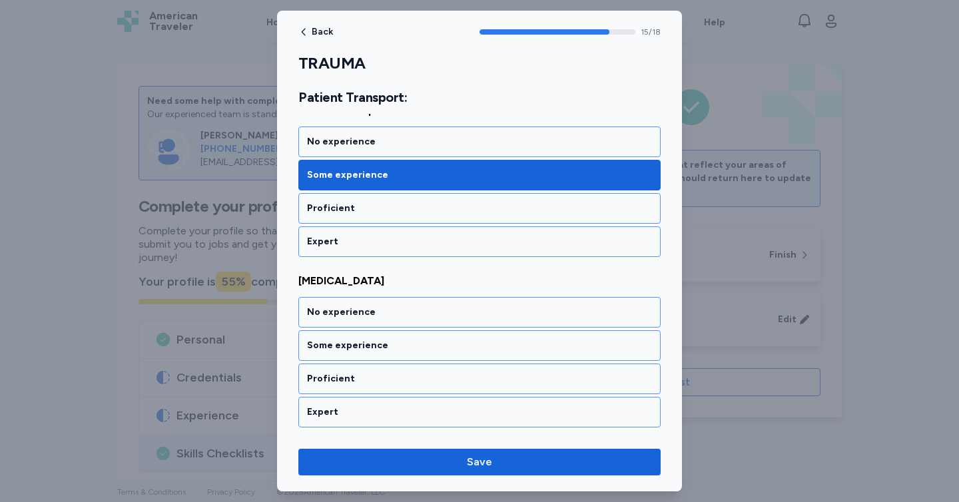
scroll to position [2702, 0]
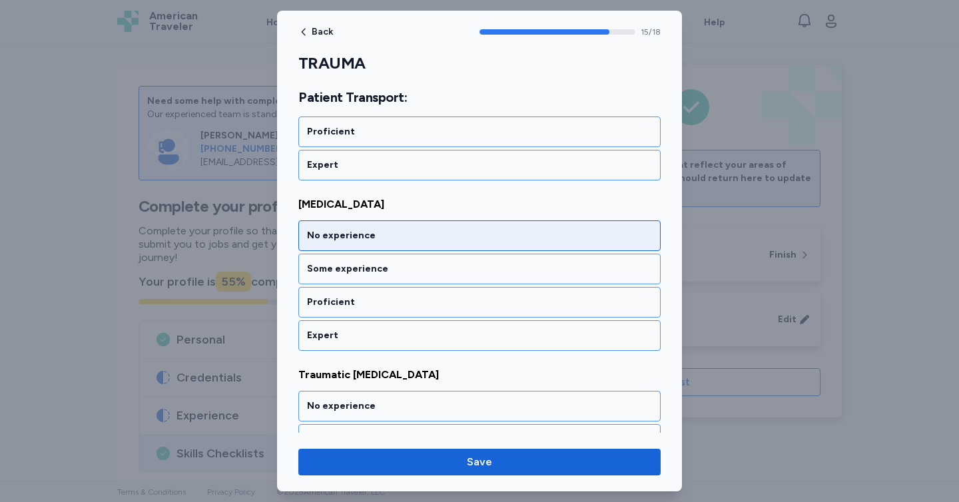
click at [398, 240] on div "No experience" at bounding box center [479, 235] width 345 height 13
click at [401, 247] on div "No experience" at bounding box center [479, 235] width 362 height 31
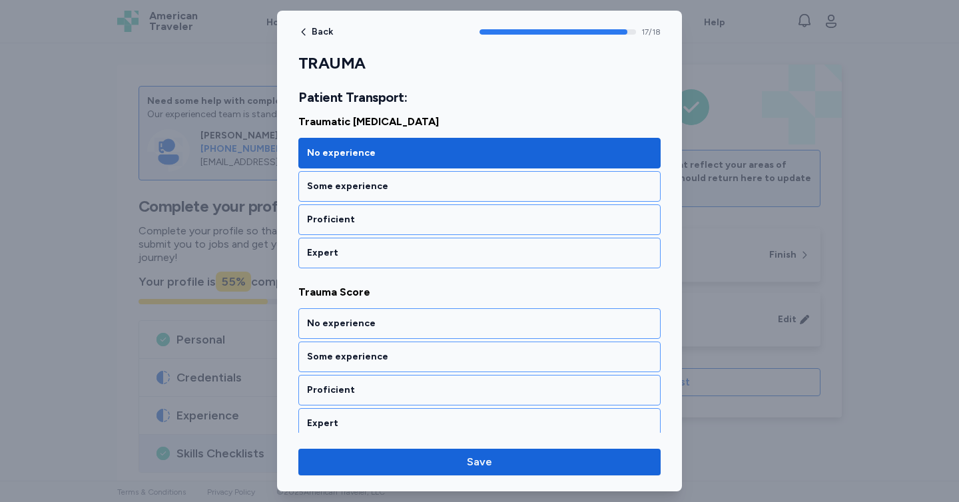
scroll to position [2964, 0]
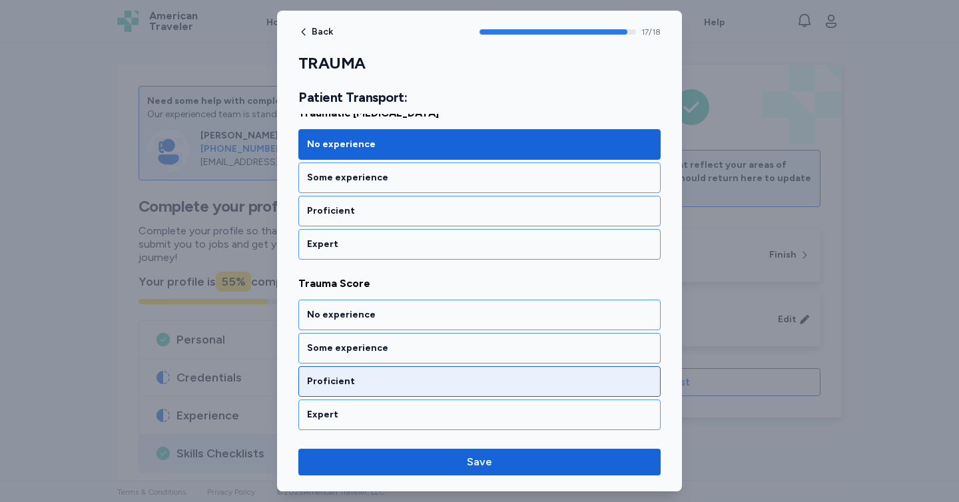
click at [393, 375] on div "Proficient" at bounding box center [479, 381] width 345 height 13
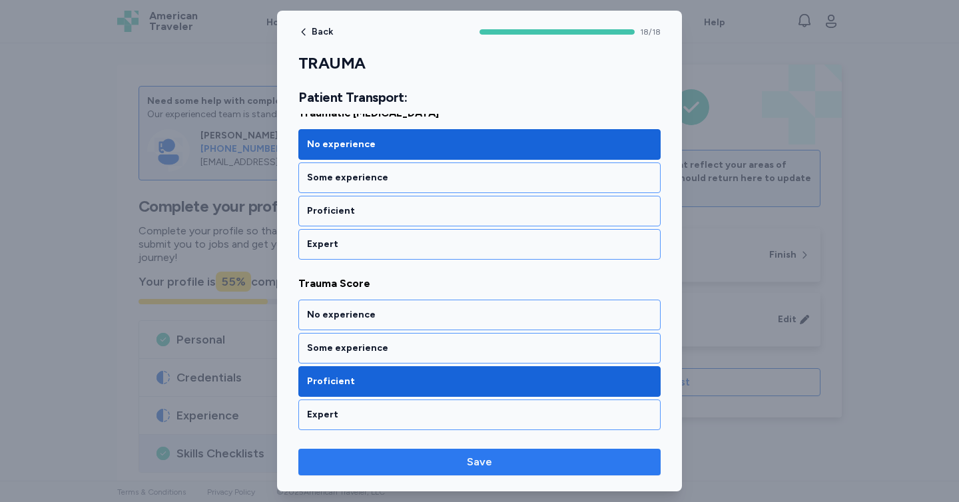
click at [421, 464] on span "Save" at bounding box center [479, 462] width 341 height 16
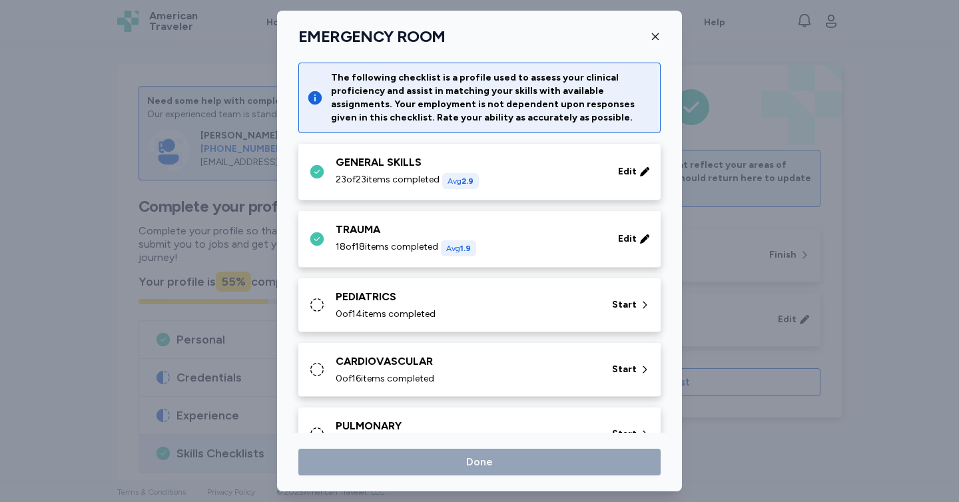
click at [475, 296] on div "PEDIATRICS" at bounding box center [466, 297] width 260 height 16
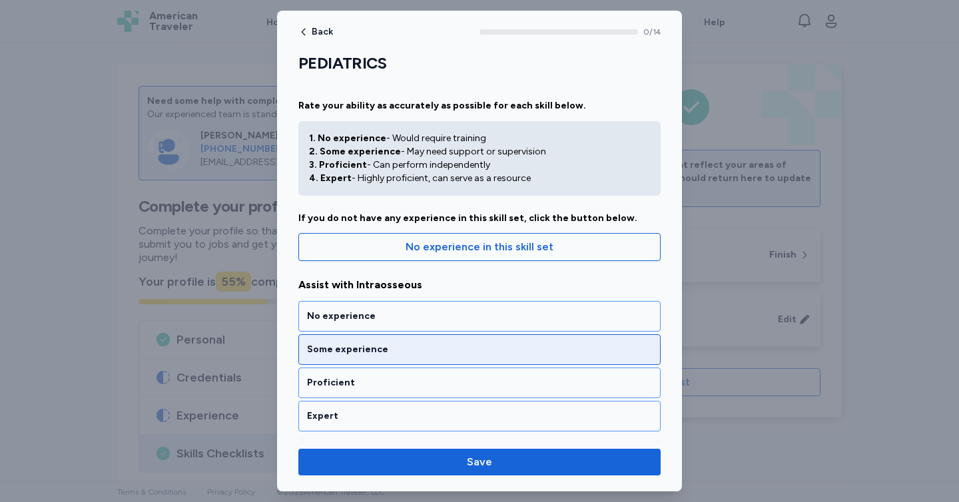
click at [460, 344] on div "Some experience" at bounding box center [479, 349] width 345 height 13
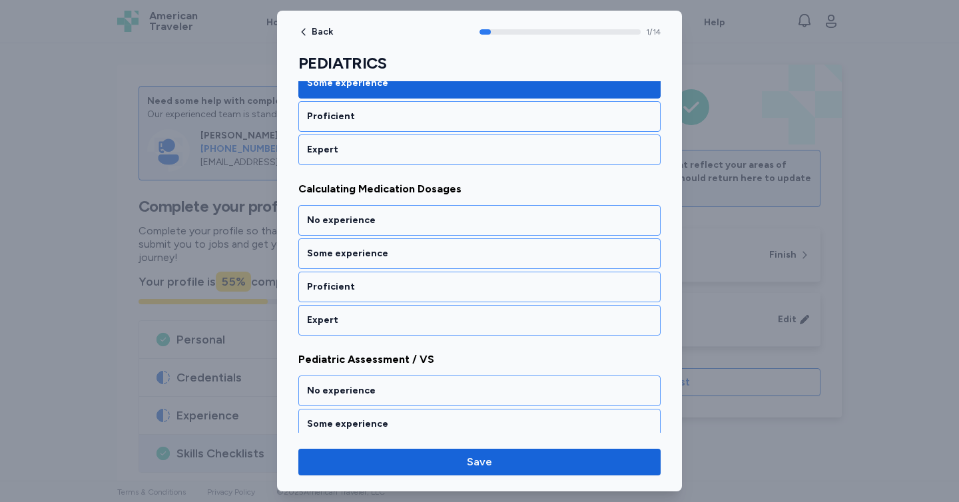
scroll to position [268, 0]
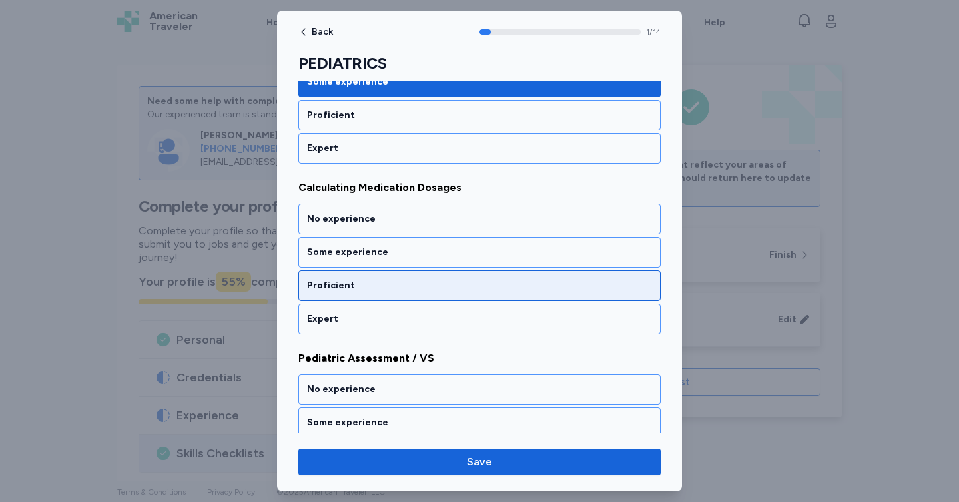
click at [421, 293] on div "Proficient" at bounding box center [479, 285] width 362 height 31
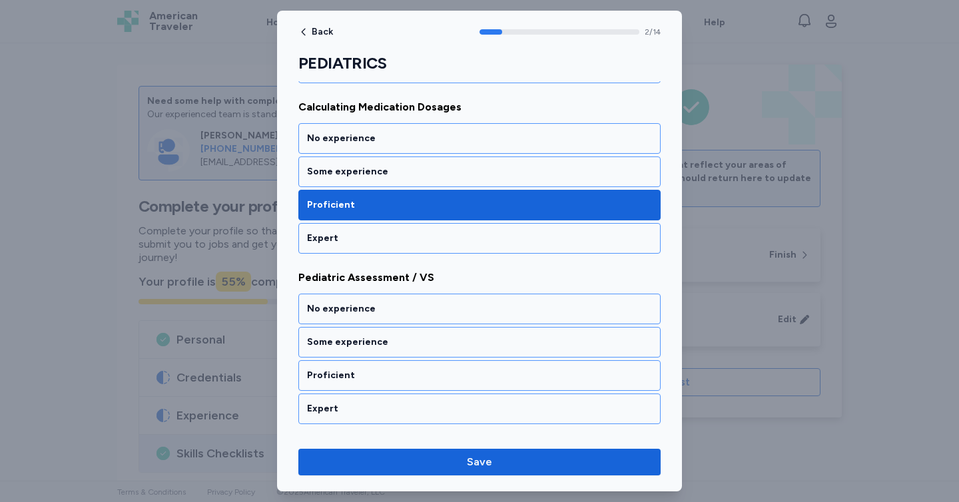
scroll to position [438, 0]
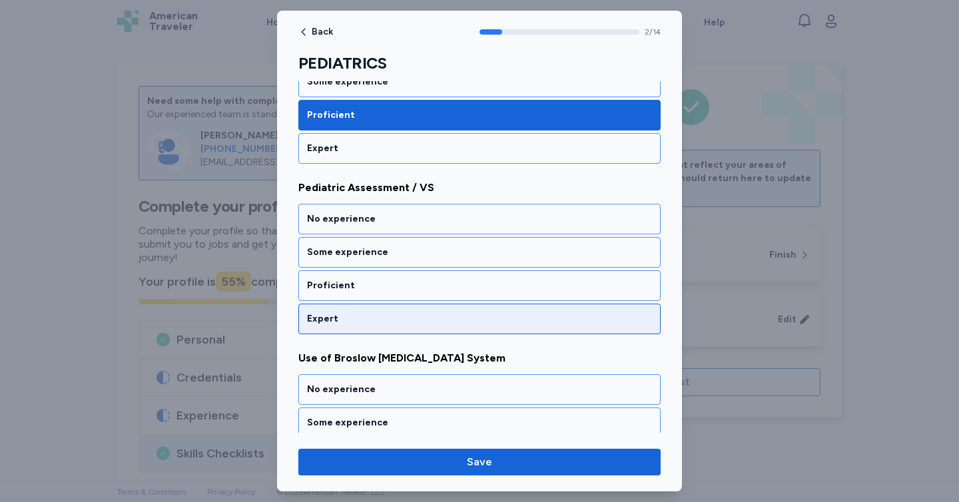
click at [426, 320] on div "Expert" at bounding box center [479, 318] width 345 height 13
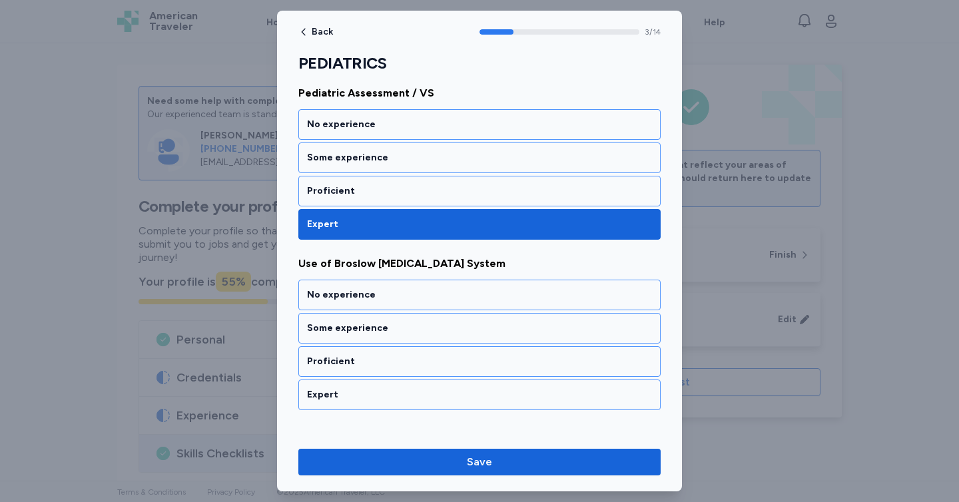
scroll to position [608, 0]
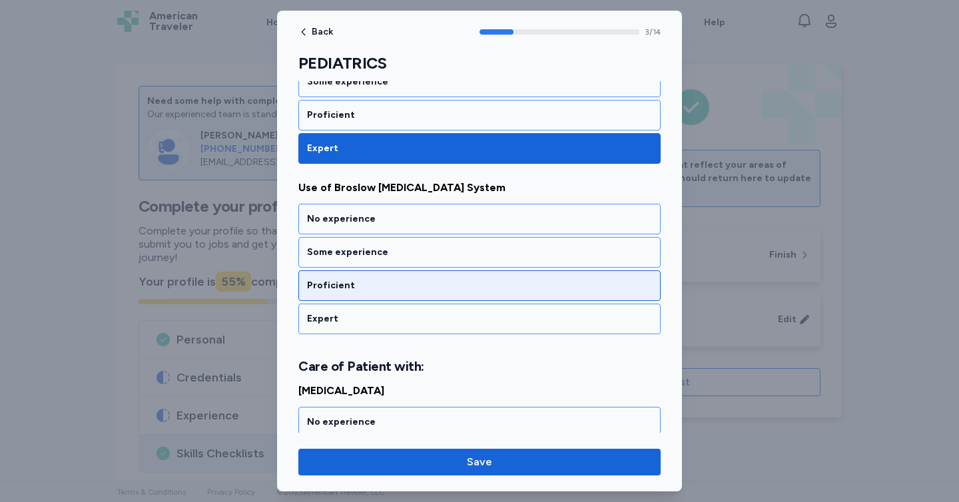
click at [428, 291] on div "Proficient" at bounding box center [479, 285] width 345 height 13
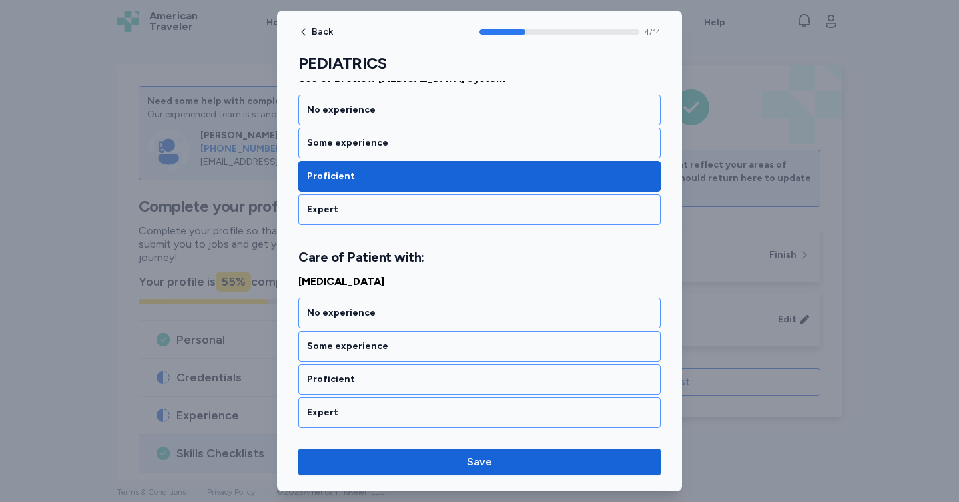
scroll to position [795, 0]
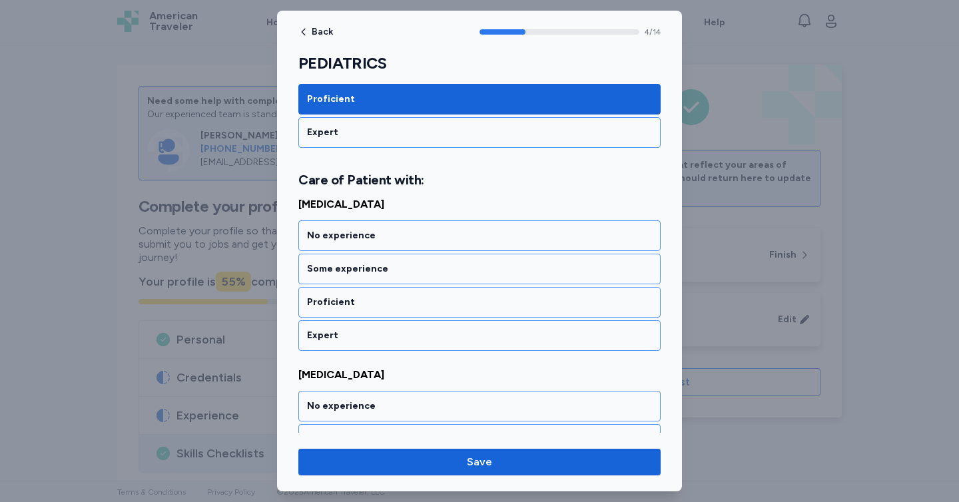
click at [428, 291] on div "Proficient" at bounding box center [479, 302] width 362 height 31
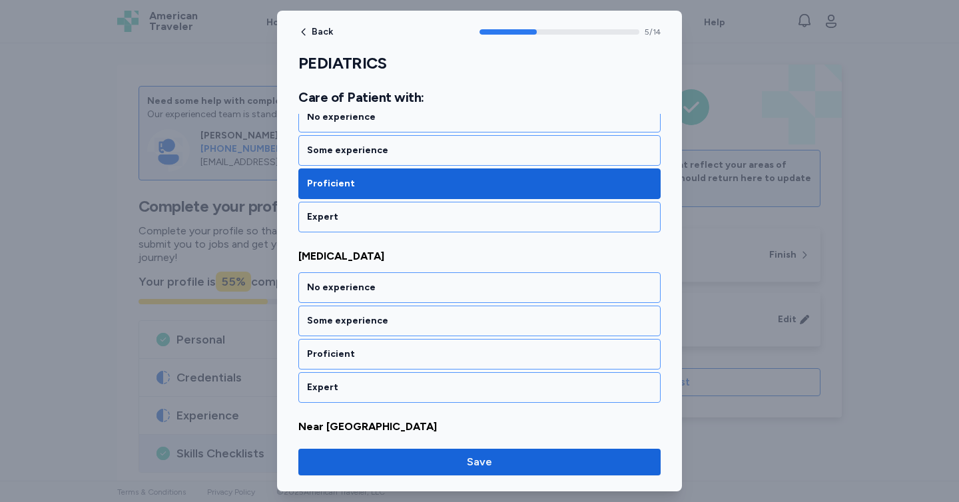
scroll to position [965, 0]
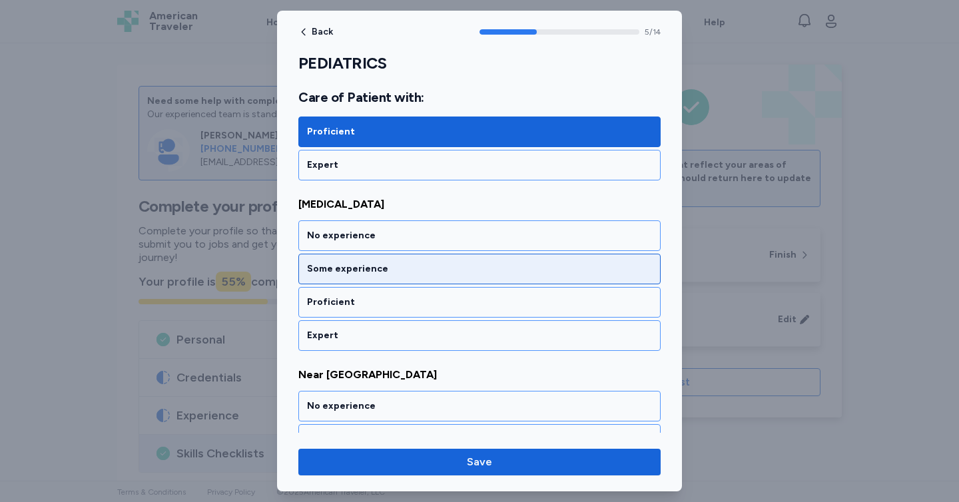
click at [427, 270] on div "Some experience" at bounding box center [479, 268] width 345 height 13
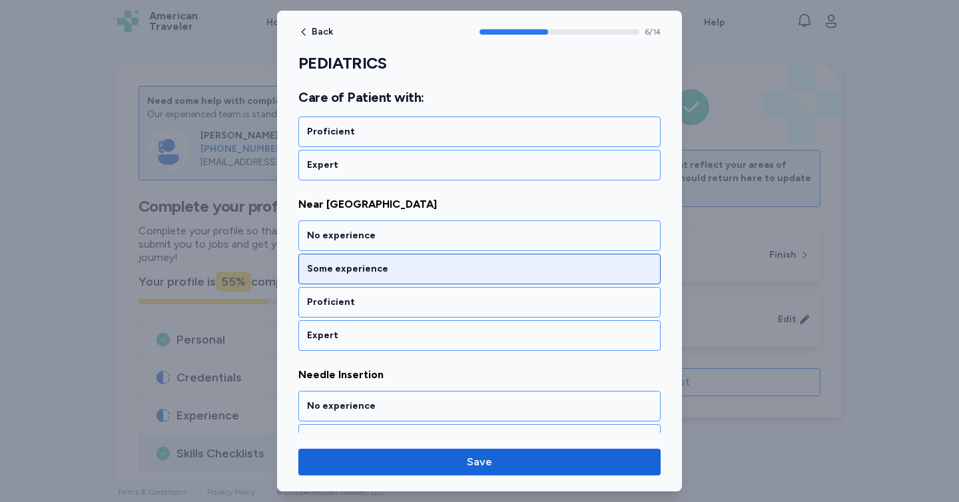
click at [424, 278] on div "Some experience" at bounding box center [479, 269] width 362 height 31
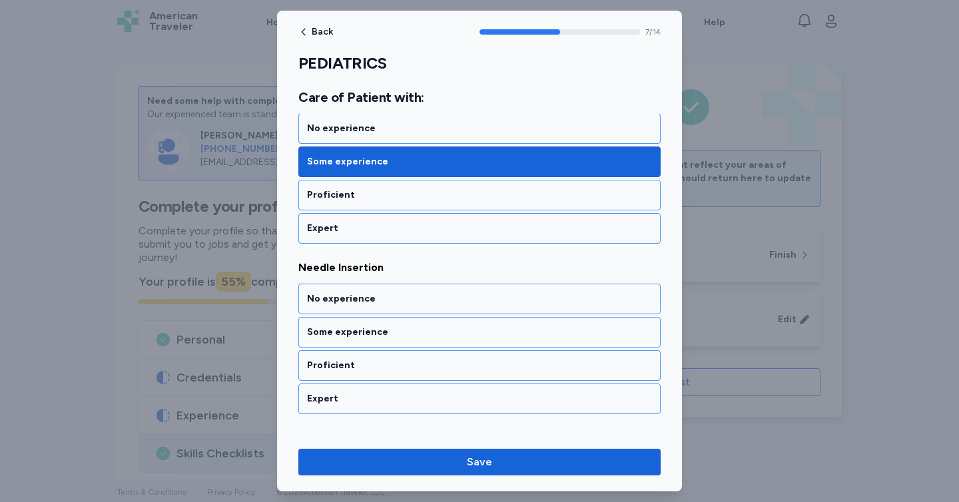
scroll to position [1306, 0]
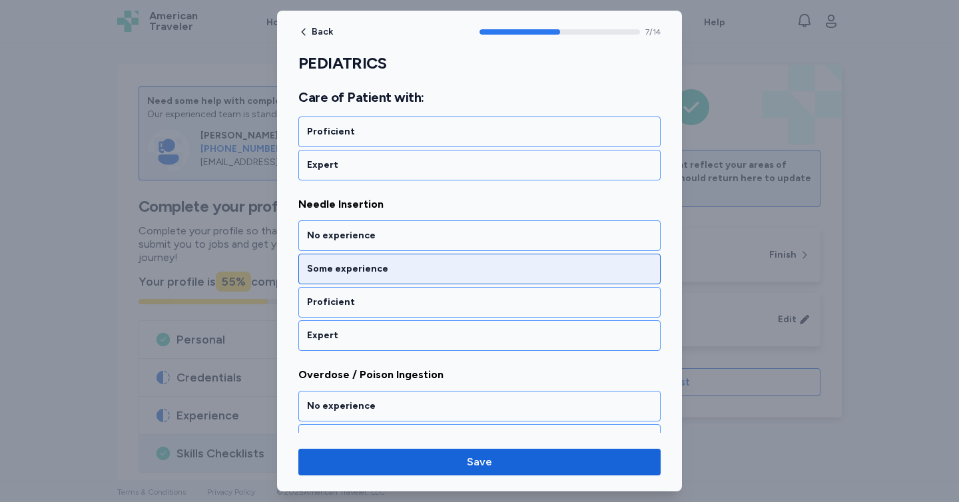
click at [433, 270] on div "Some experience" at bounding box center [479, 268] width 345 height 13
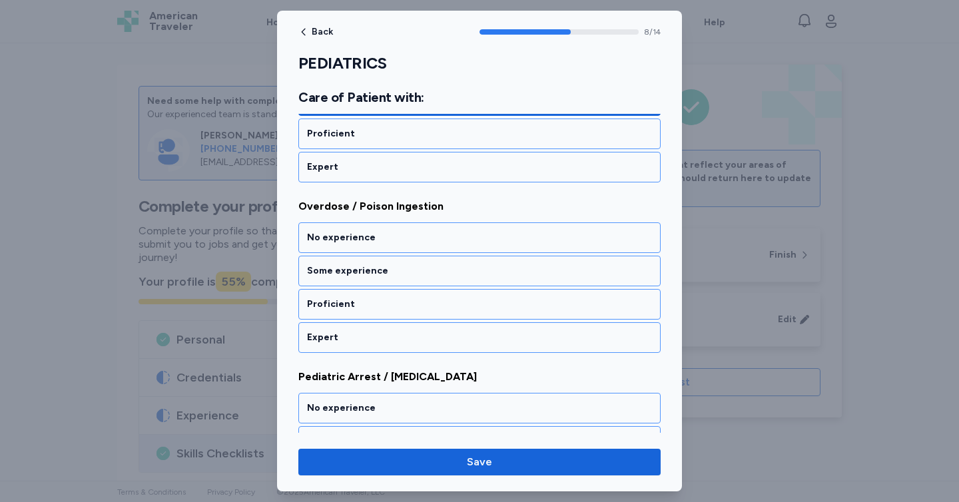
scroll to position [1477, 0]
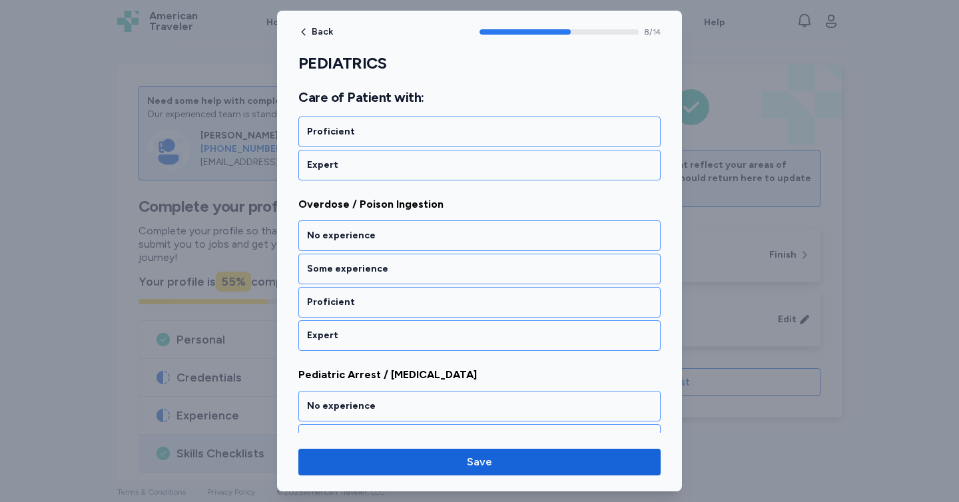
click at [433, 270] on div "Some experience" at bounding box center [479, 268] width 345 height 13
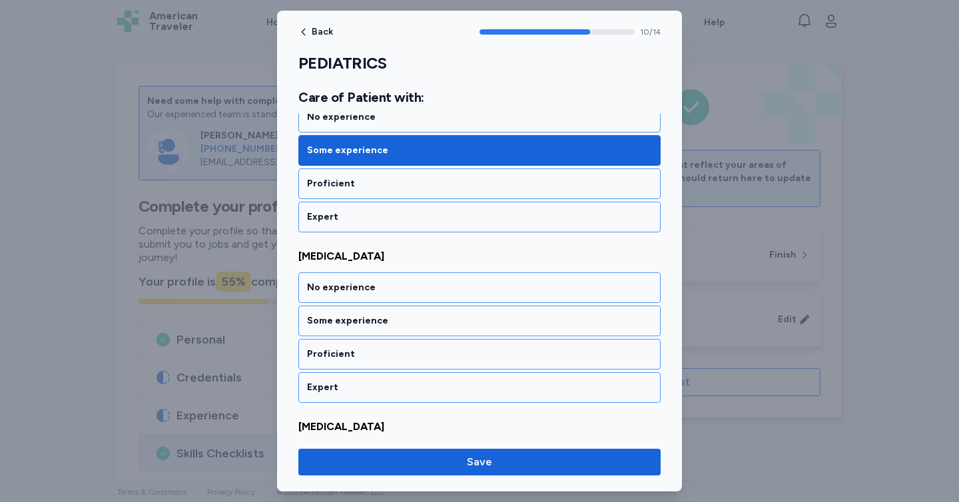
scroll to position [1817, 0]
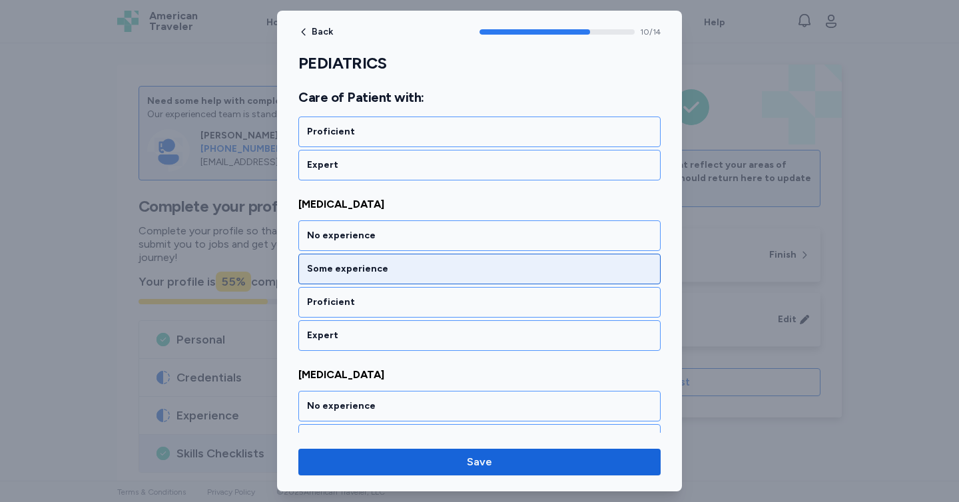
click at [436, 277] on div "Some experience" at bounding box center [479, 269] width 362 height 31
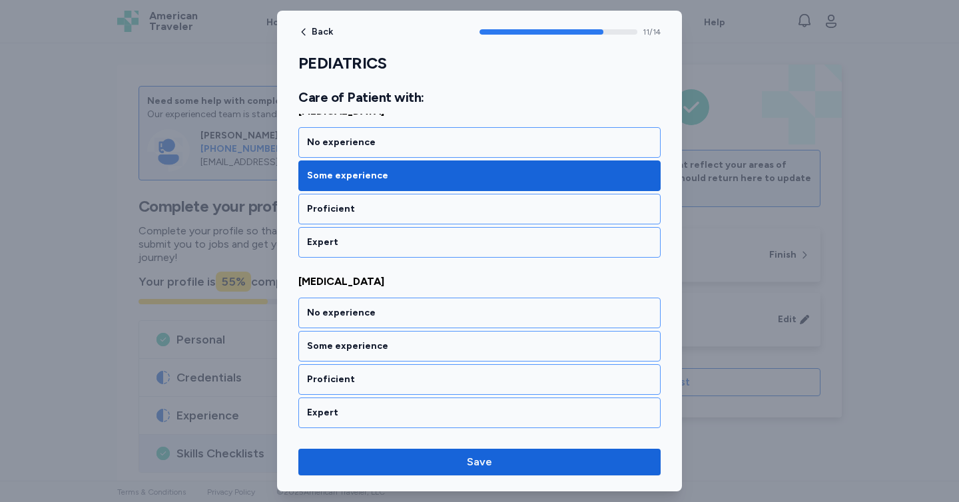
scroll to position [1988, 0]
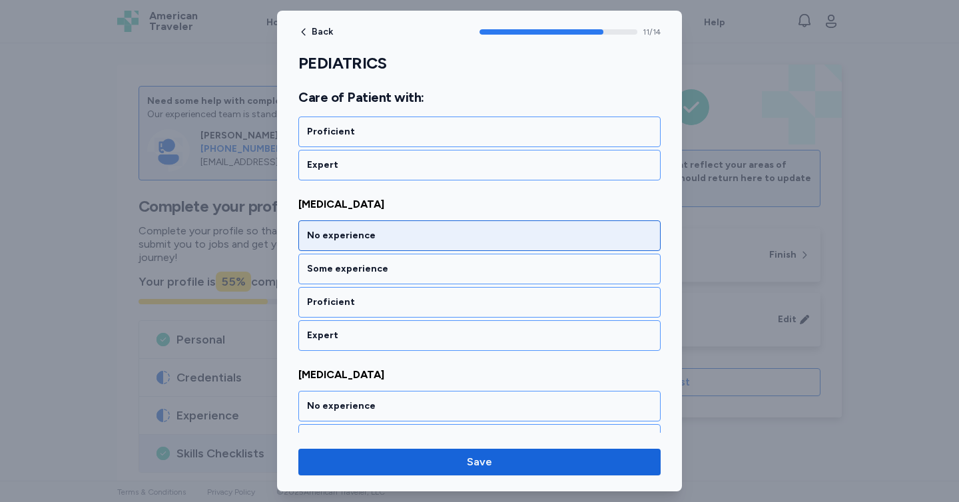
click at [417, 242] on div "No experience" at bounding box center [479, 235] width 362 height 31
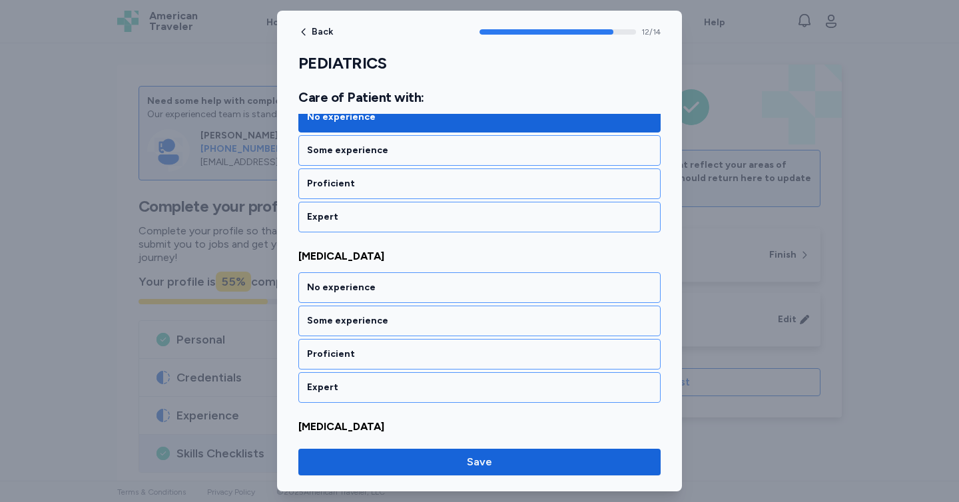
scroll to position [2158, 0]
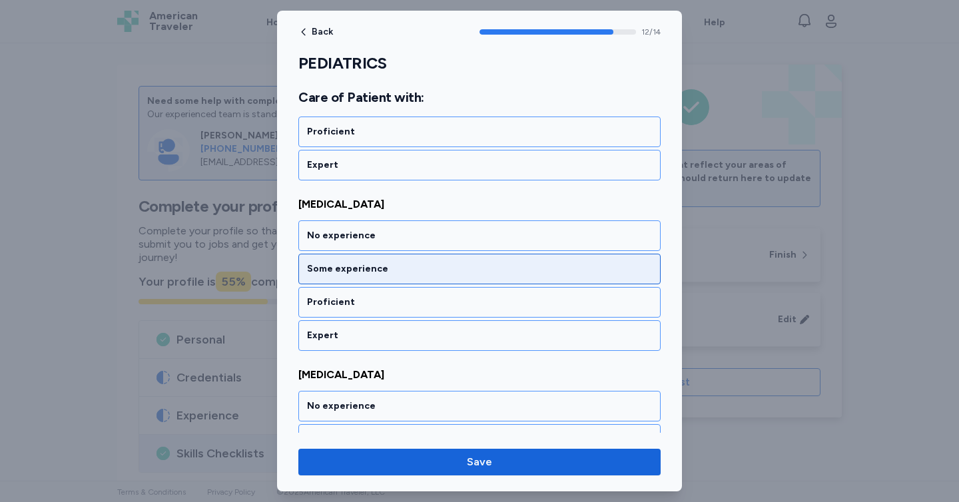
click at [425, 276] on div "Some experience" at bounding box center [479, 269] width 362 height 31
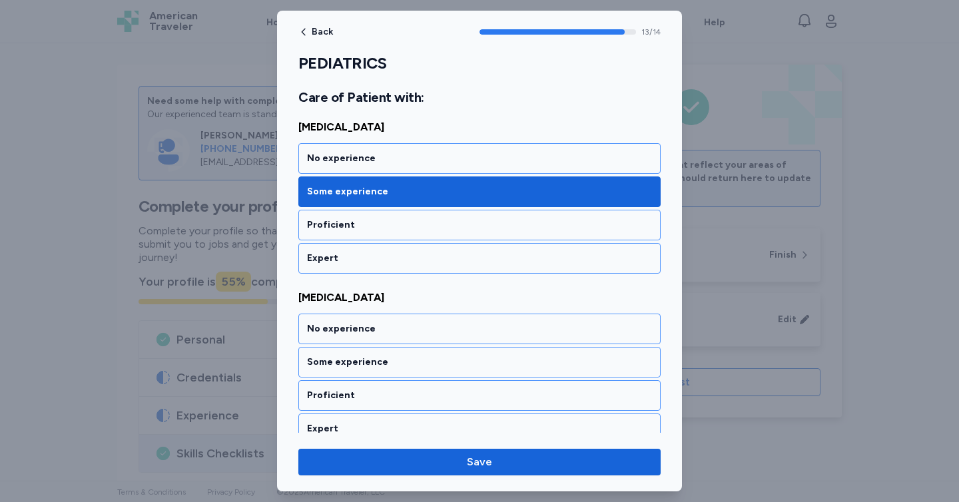
scroll to position [2249, 0]
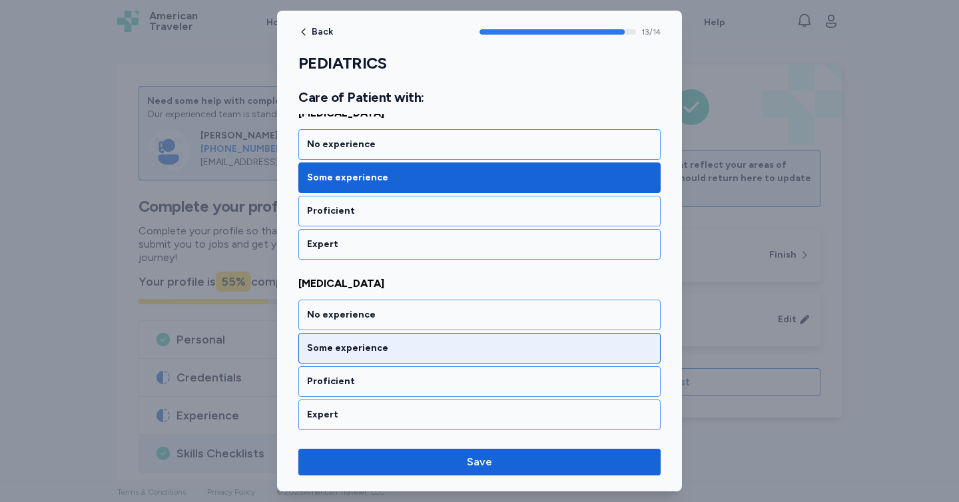
click at [429, 344] on div "Some experience" at bounding box center [479, 348] width 345 height 13
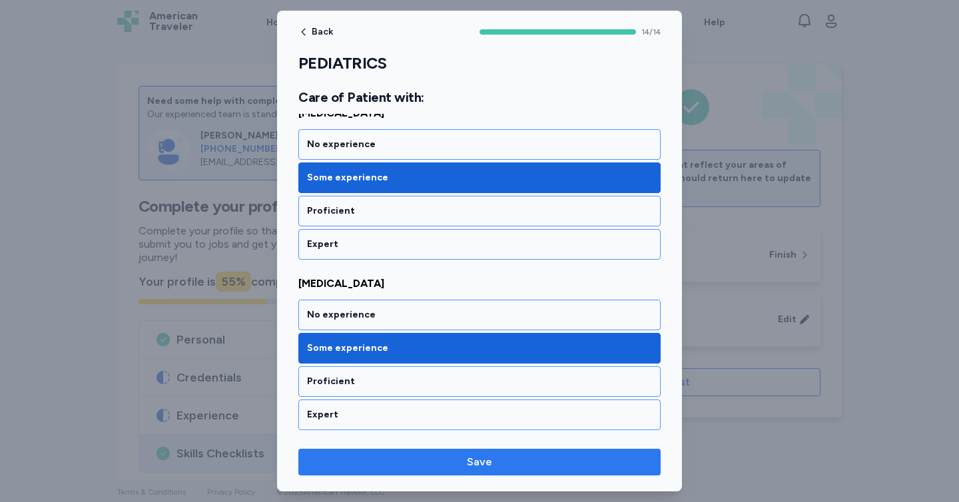
click at [449, 458] on span "Save" at bounding box center [479, 462] width 341 height 16
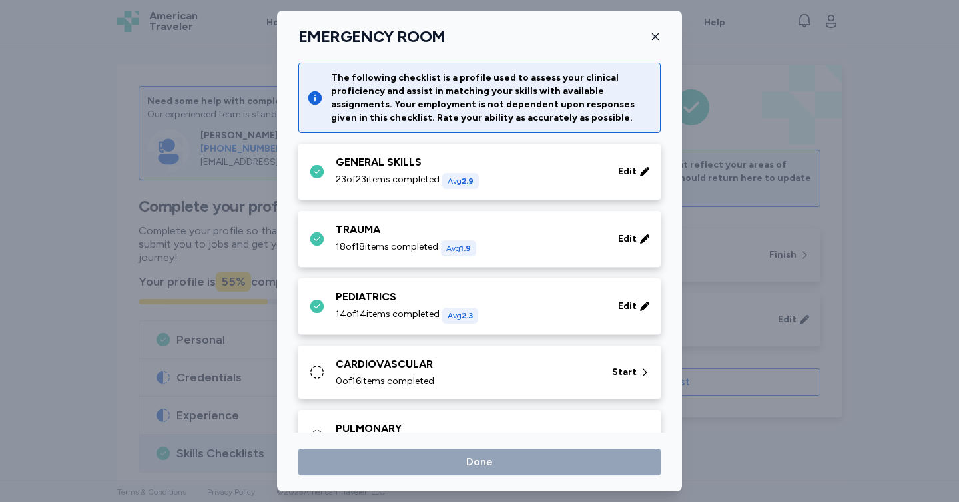
click at [464, 369] on div "CARDIOVASCULAR" at bounding box center [466, 364] width 260 height 16
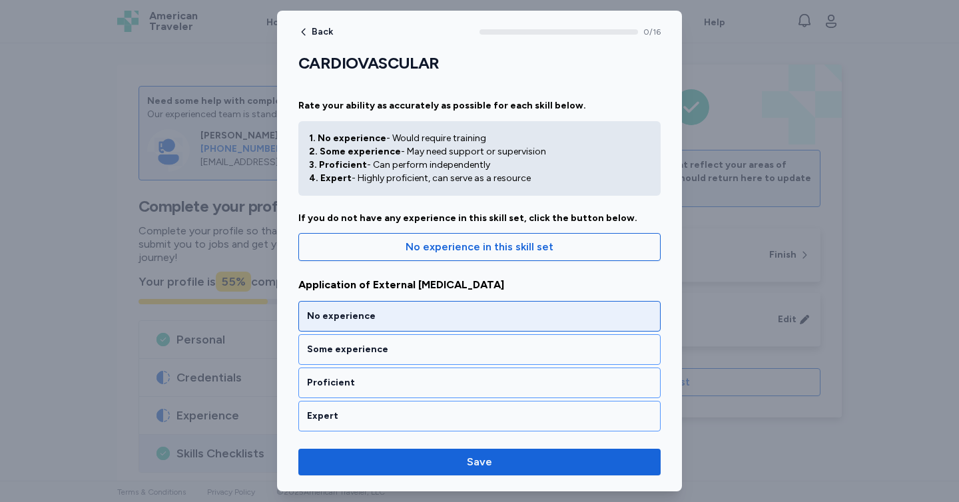
click at [425, 310] on div "No experience" at bounding box center [479, 316] width 345 height 13
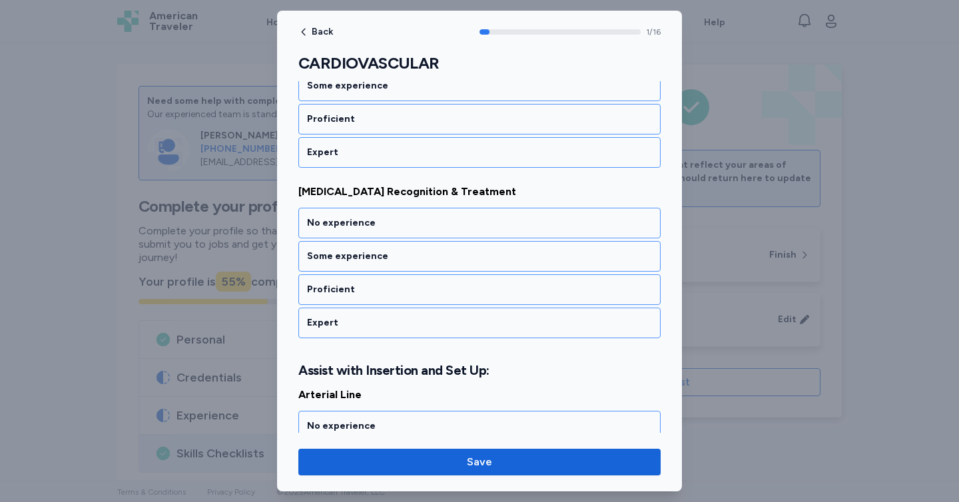
scroll to position [268, 0]
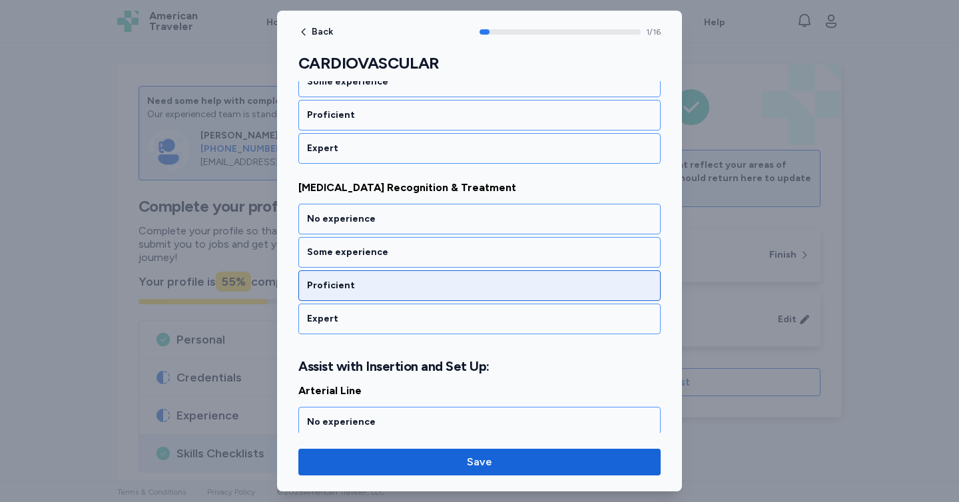
click at [423, 271] on div "Proficient" at bounding box center [479, 285] width 362 height 31
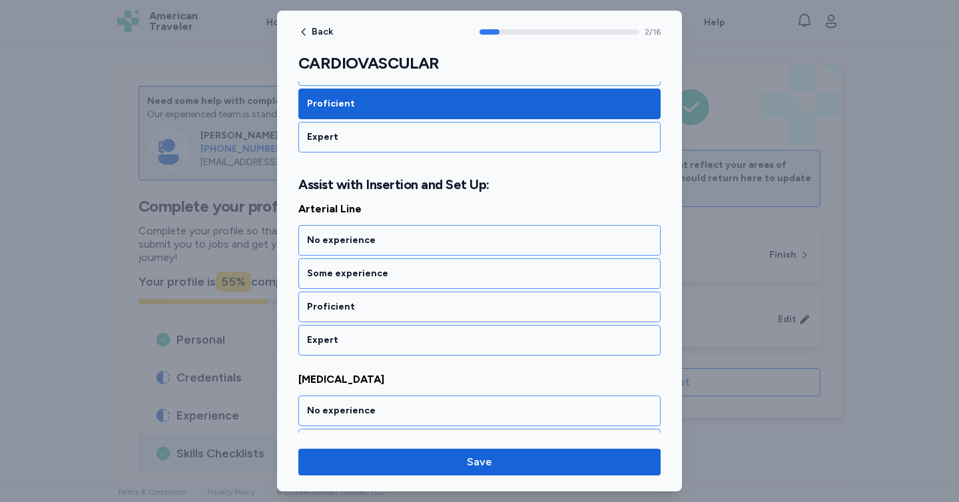
scroll to position [454, 0]
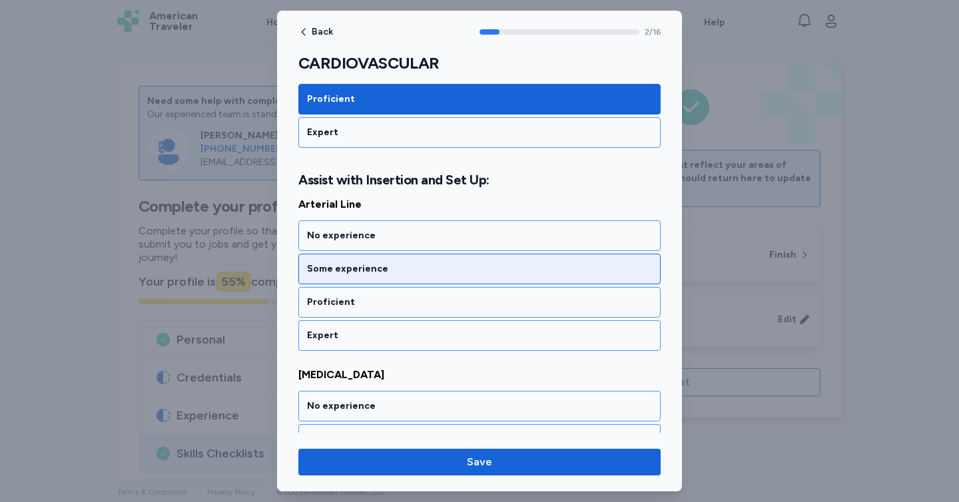
click at [424, 271] on div "Some experience" at bounding box center [479, 268] width 345 height 13
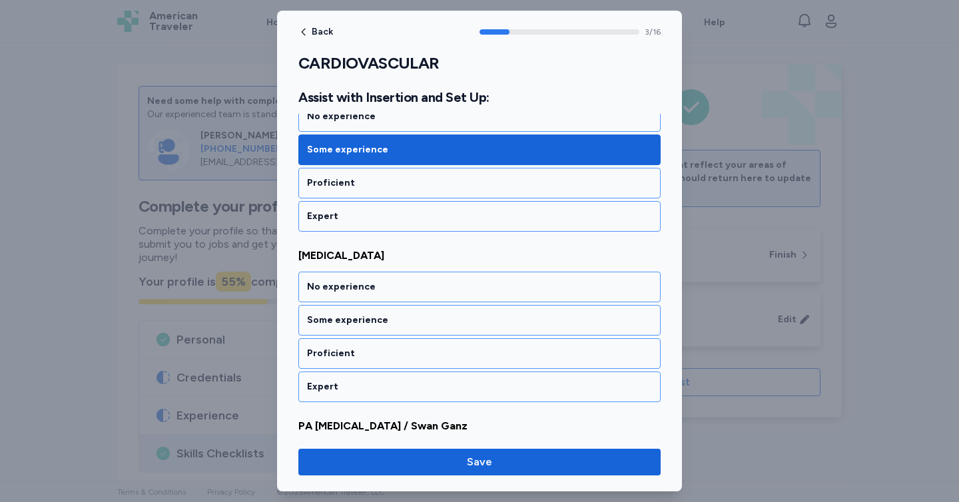
scroll to position [624, 0]
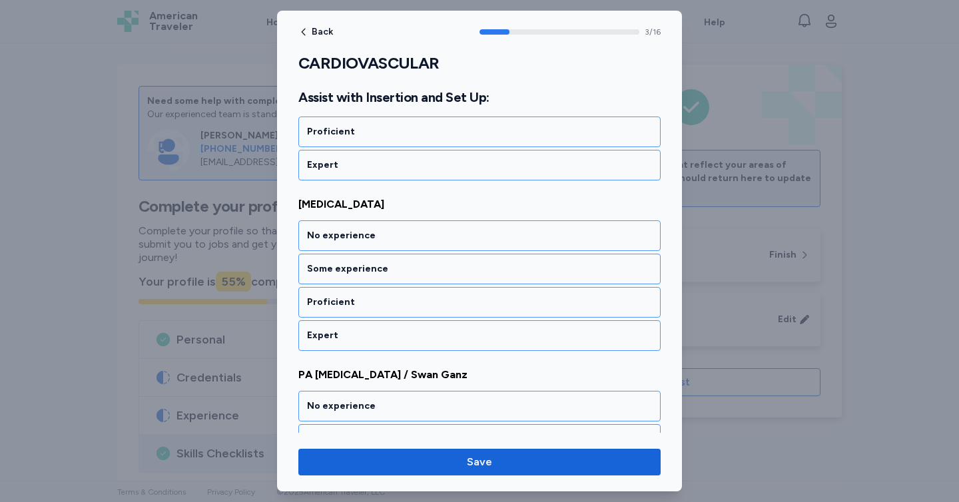
click at [424, 271] on div "Some experience" at bounding box center [479, 268] width 345 height 13
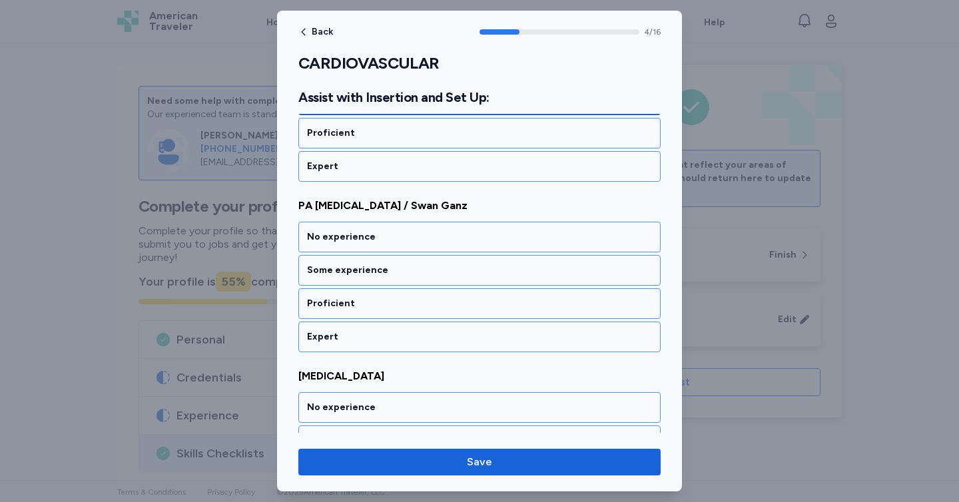
scroll to position [795, 0]
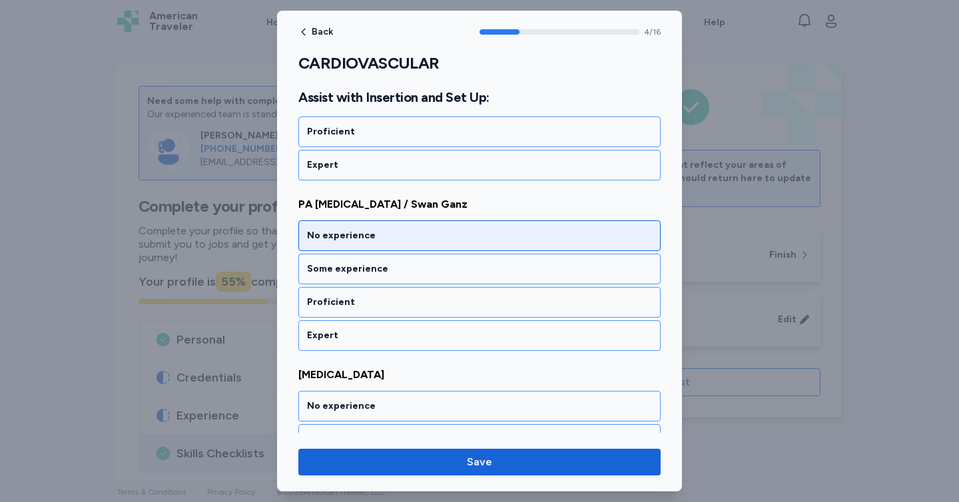
click at [417, 242] on div "No experience" at bounding box center [479, 235] width 362 height 31
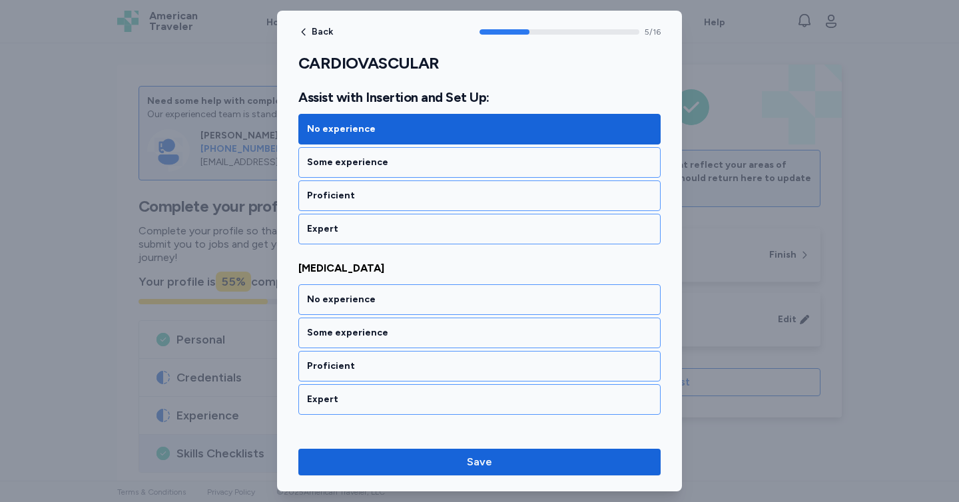
scroll to position [965, 0]
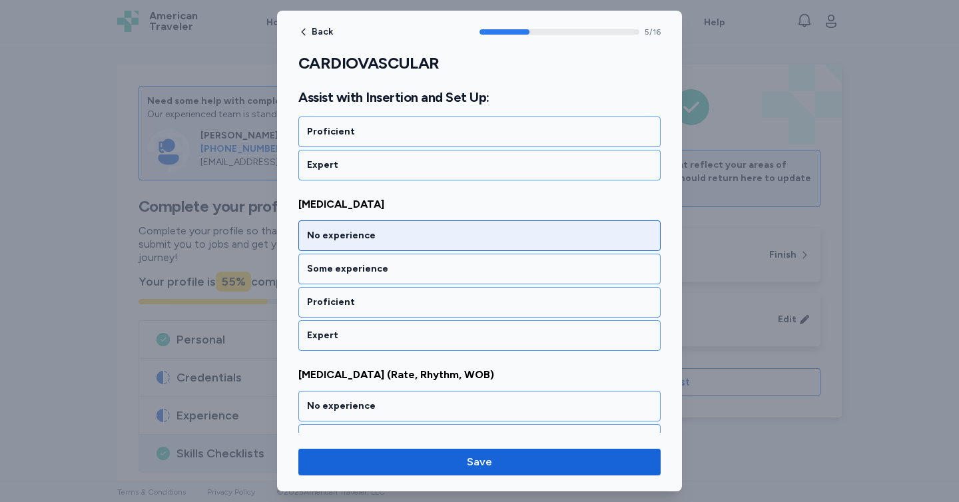
click at [417, 245] on div "No experience" at bounding box center [479, 235] width 362 height 31
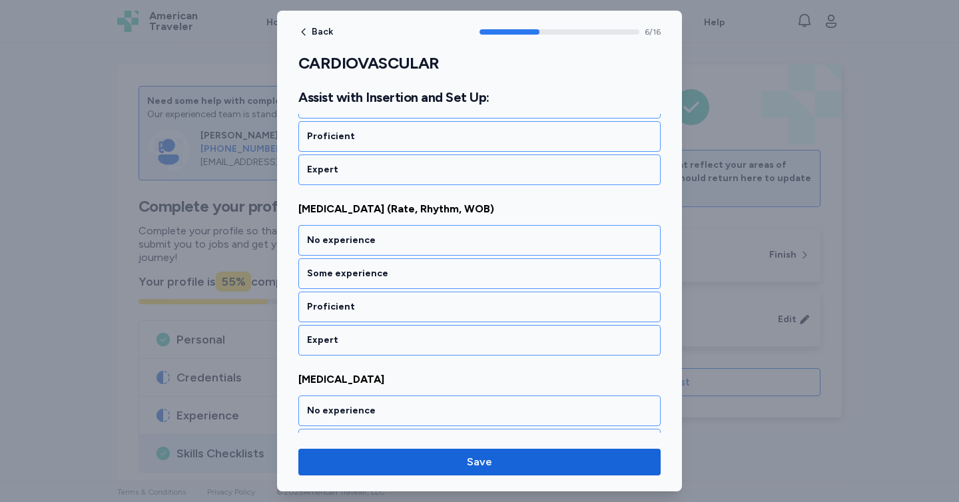
scroll to position [1136, 0]
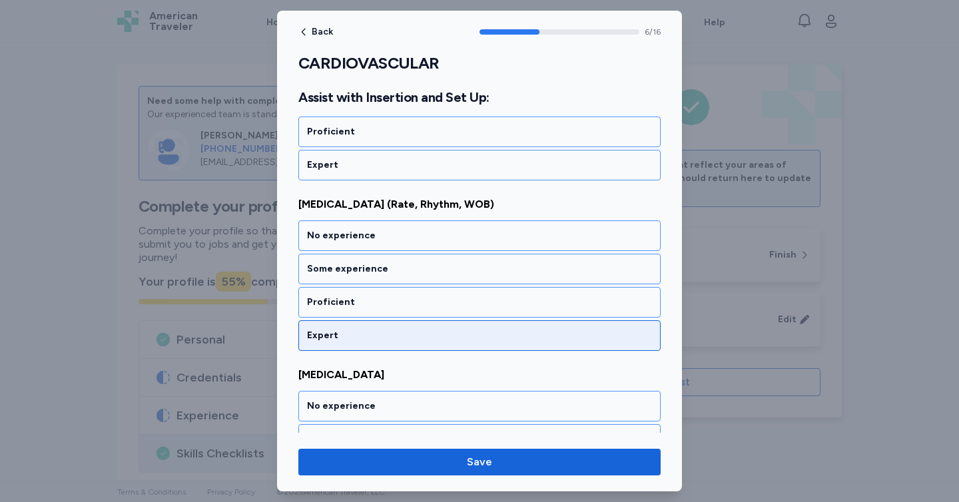
click at [425, 341] on div "Expert" at bounding box center [479, 335] width 345 height 13
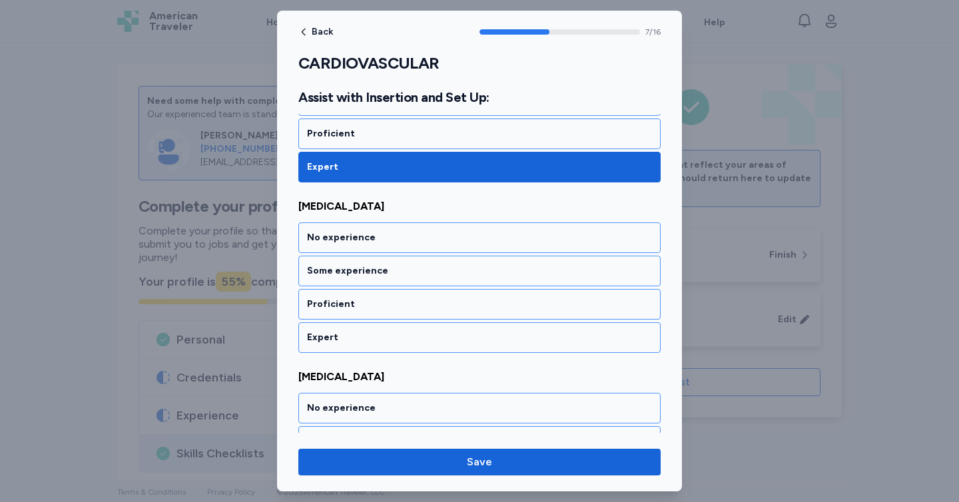
scroll to position [1306, 0]
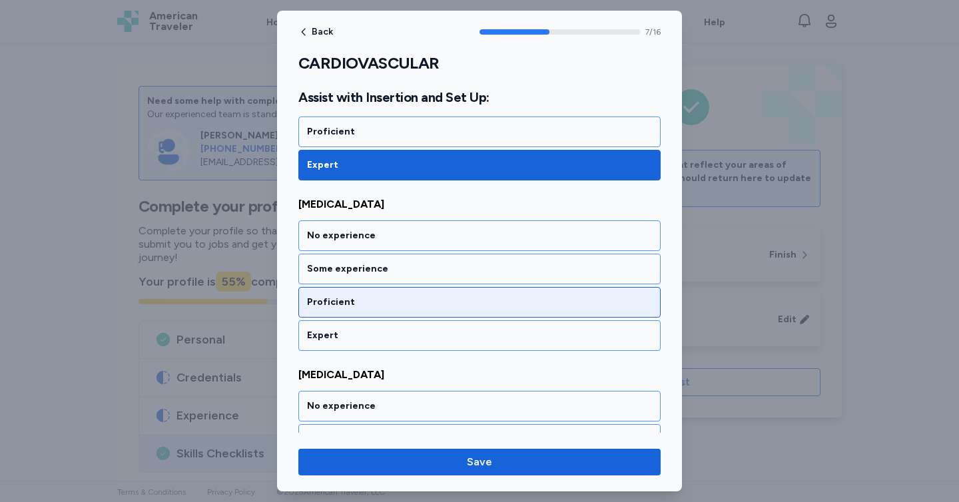
click at [403, 294] on div "Proficient" at bounding box center [479, 302] width 362 height 31
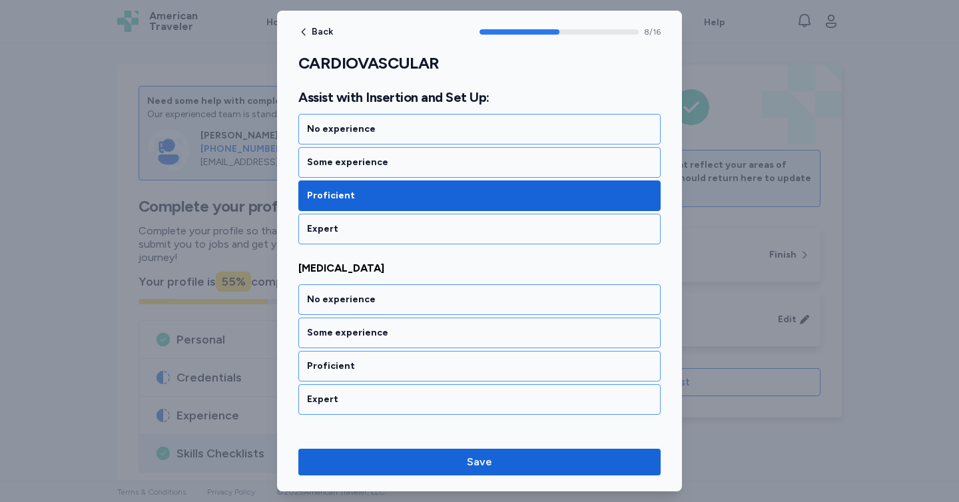
scroll to position [1477, 0]
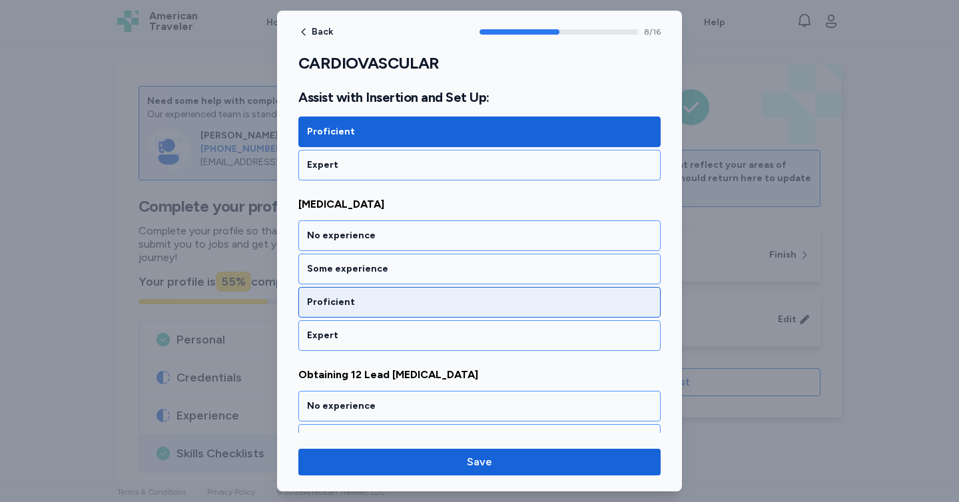
click at [408, 292] on div "Proficient" at bounding box center [479, 302] width 362 height 31
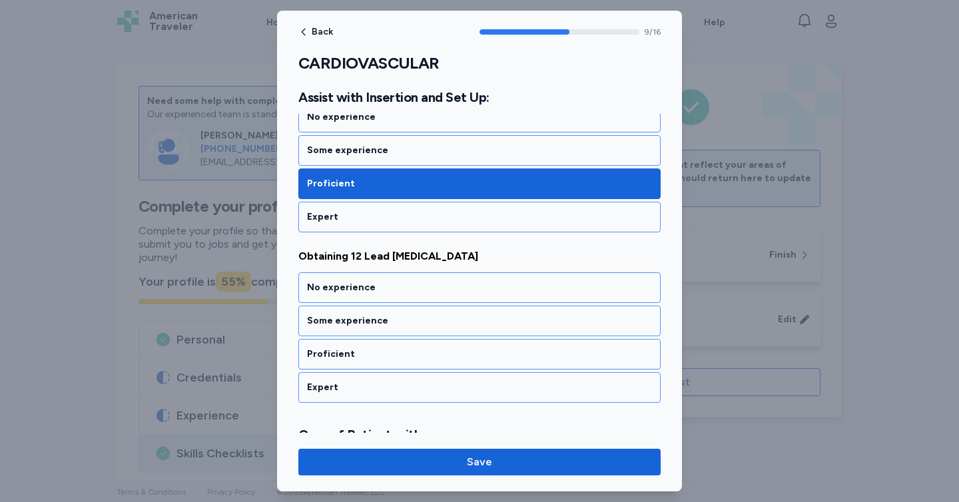
scroll to position [1647, 0]
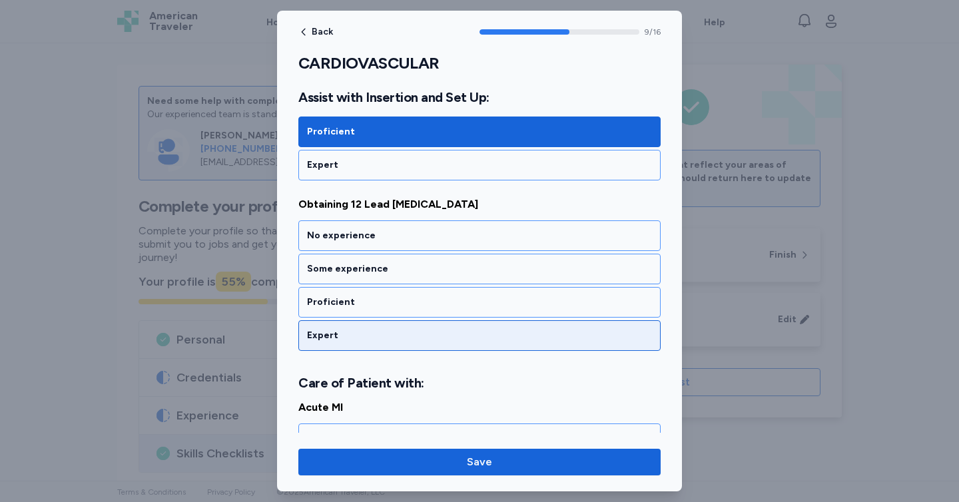
click at [419, 327] on div "Expert" at bounding box center [479, 335] width 362 height 31
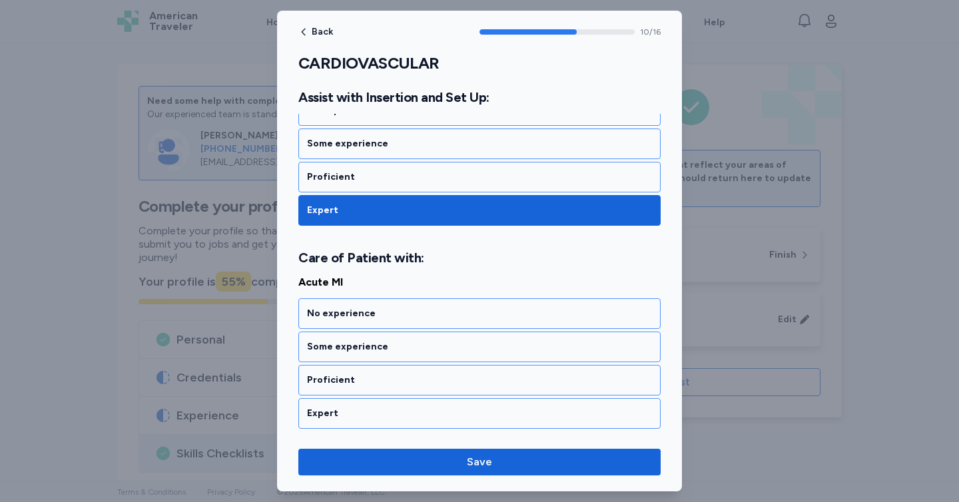
scroll to position [1850, 0]
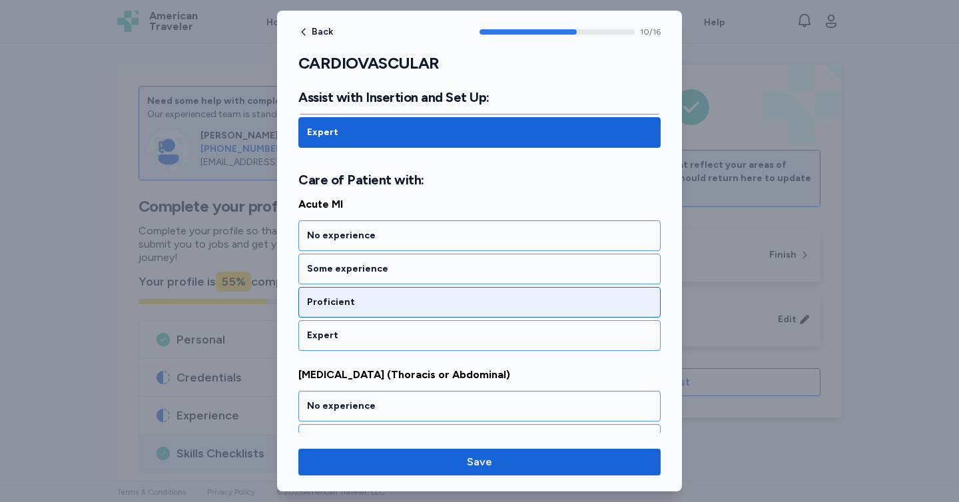
click at [407, 308] on div "Proficient" at bounding box center [479, 302] width 345 height 13
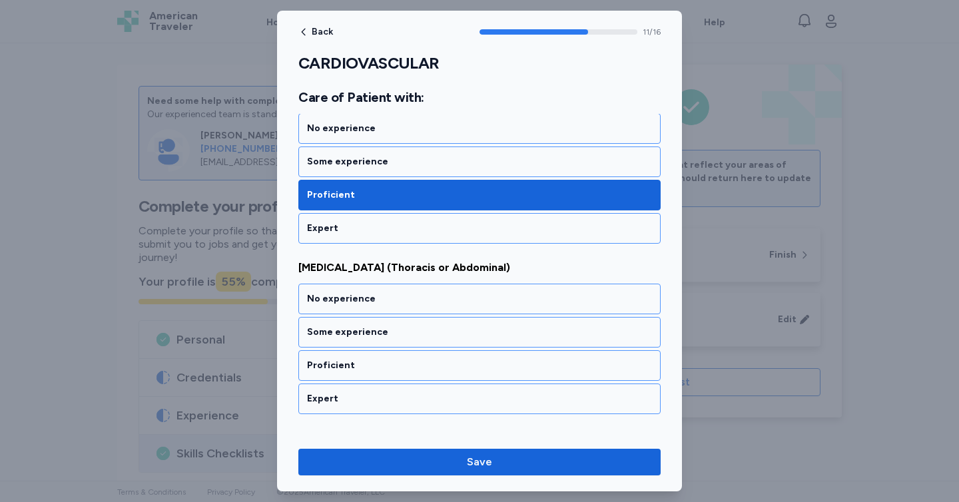
scroll to position [2020, 0]
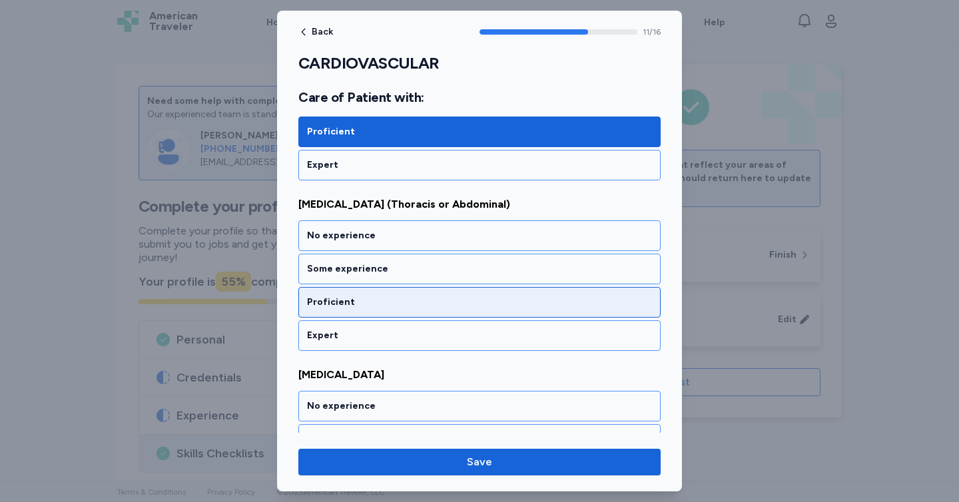
click at [406, 308] on div "Proficient" at bounding box center [479, 302] width 345 height 13
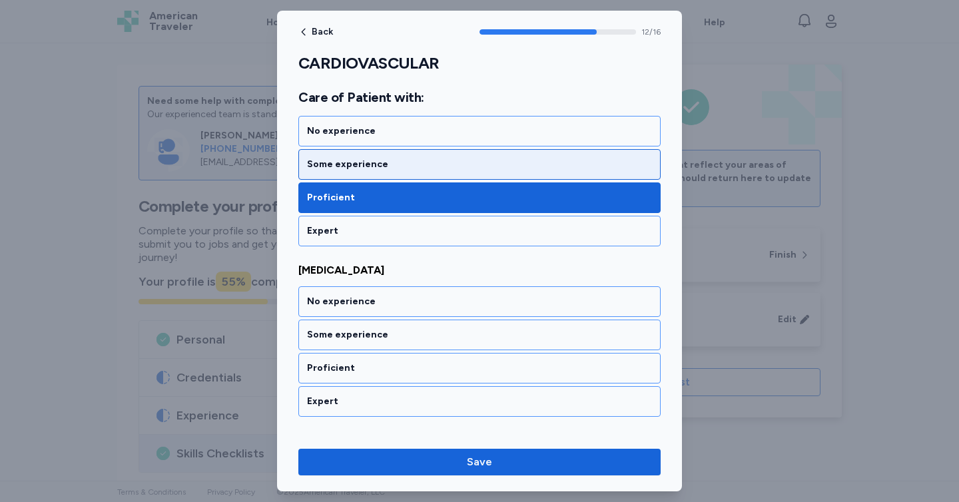
click at [385, 164] on div "Some experience" at bounding box center [479, 164] width 345 height 13
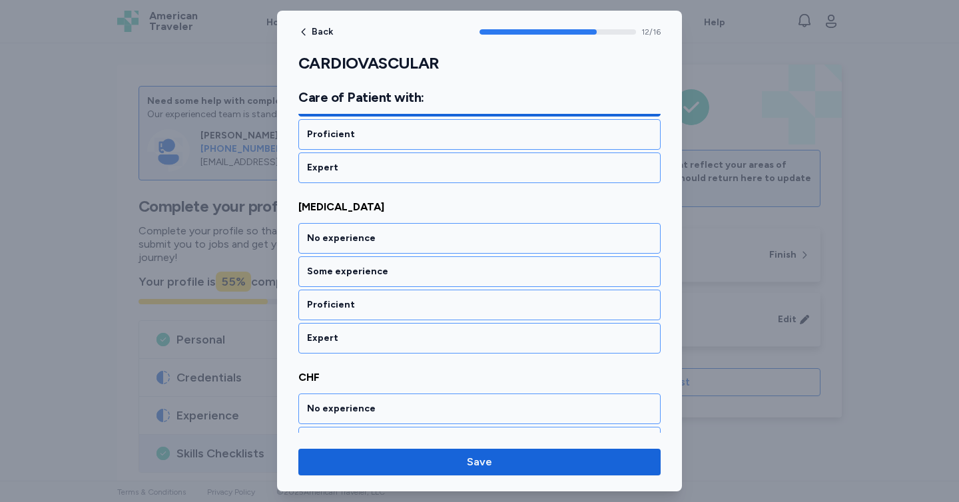
scroll to position [2191, 0]
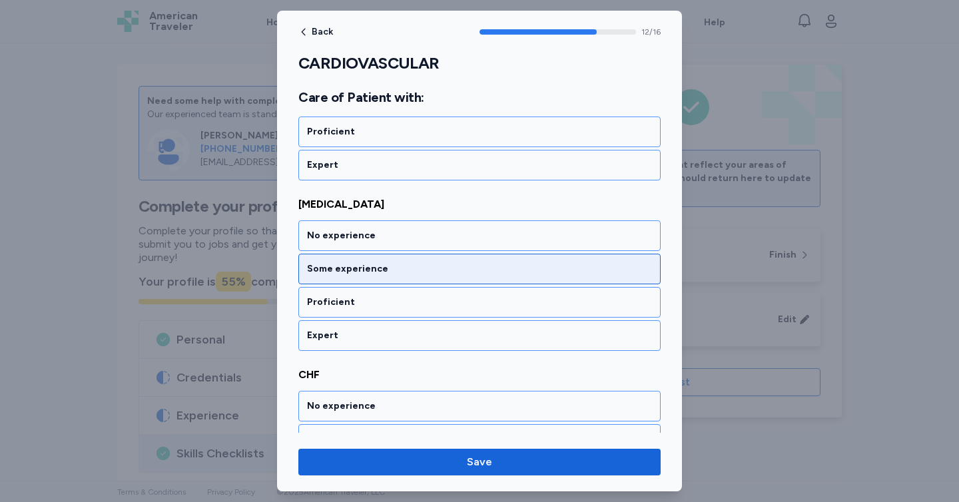
click at [388, 264] on div "Some experience" at bounding box center [479, 268] width 345 height 13
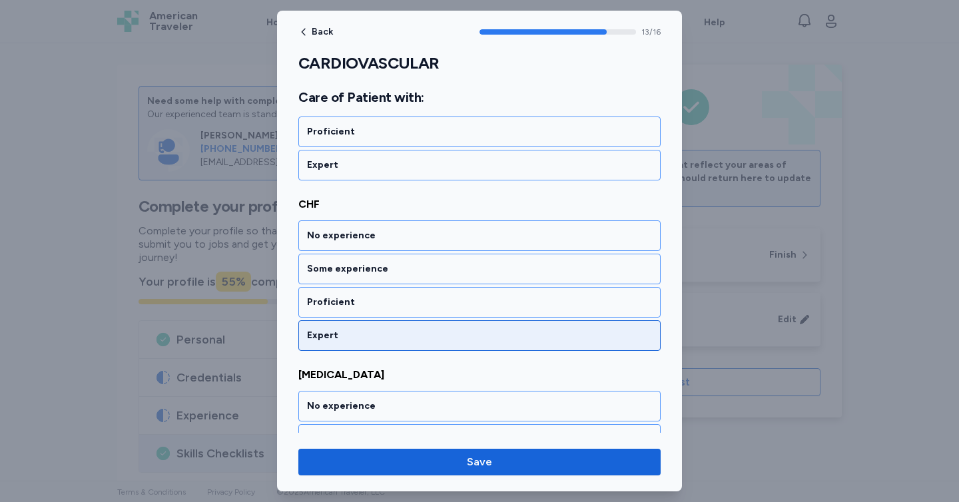
click at [385, 323] on div "Expert" at bounding box center [479, 335] width 362 height 31
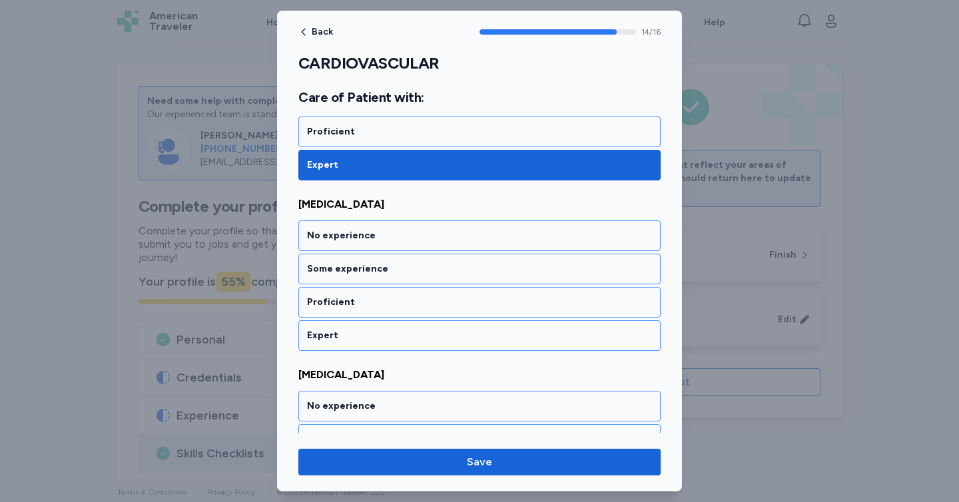
click at [385, 323] on div "Expert" at bounding box center [479, 335] width 362 height 31
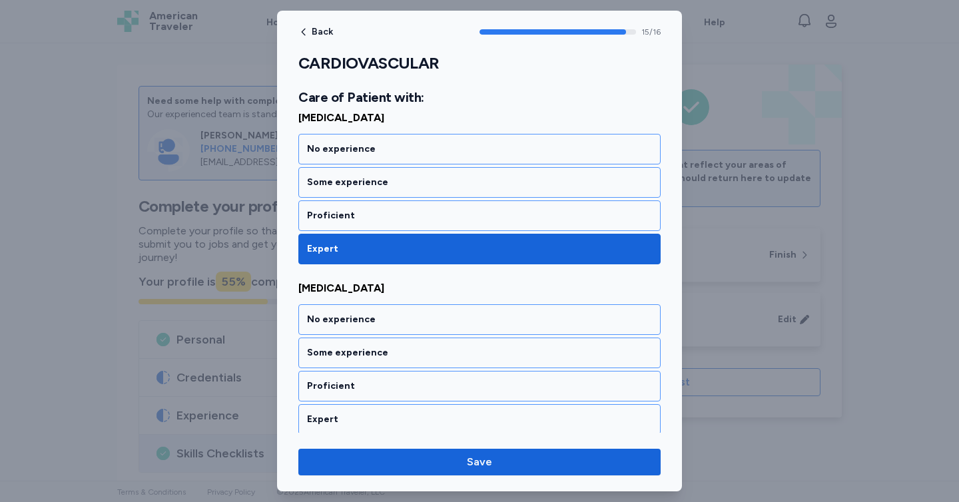
scroll to position [2623, 0]
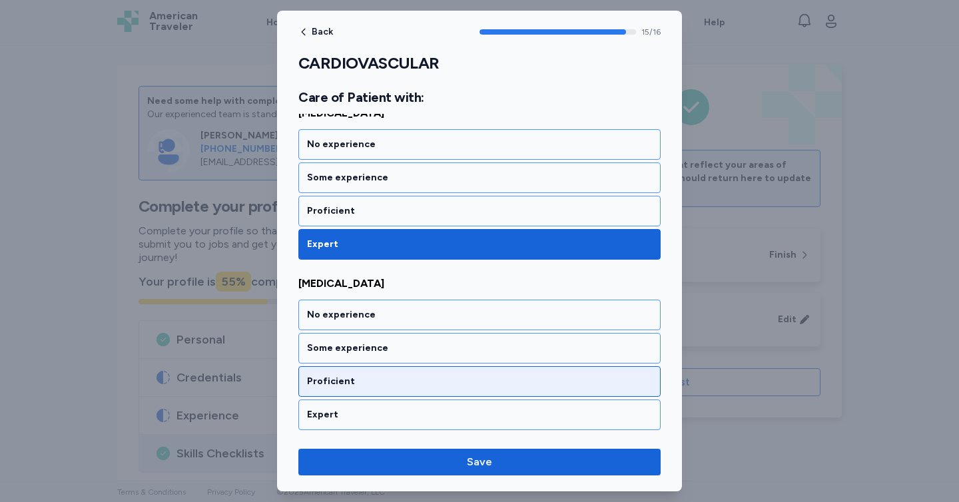
click at [387, 379] on div "Proficient" at bounding box center [479, 381] width 345 height 13
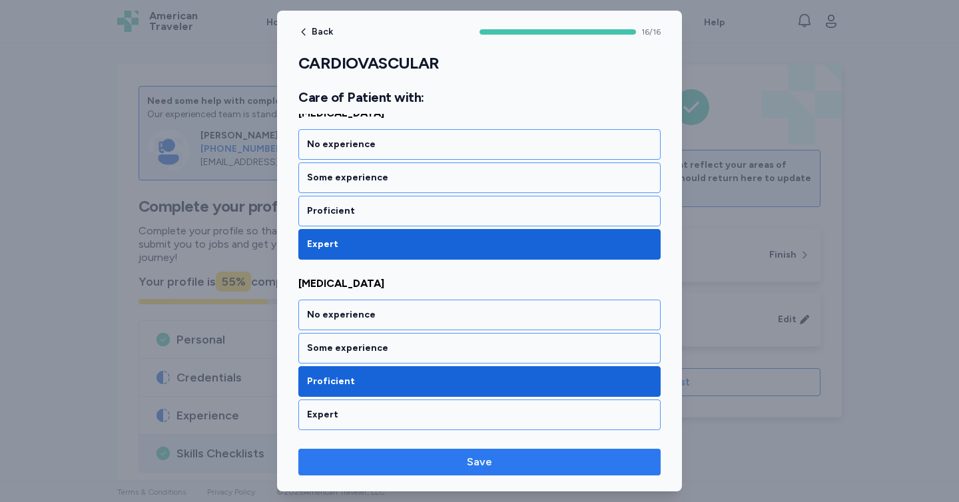
click at [424, 467] on span "Save" at bounding box center [479, 462] width 341 height 16
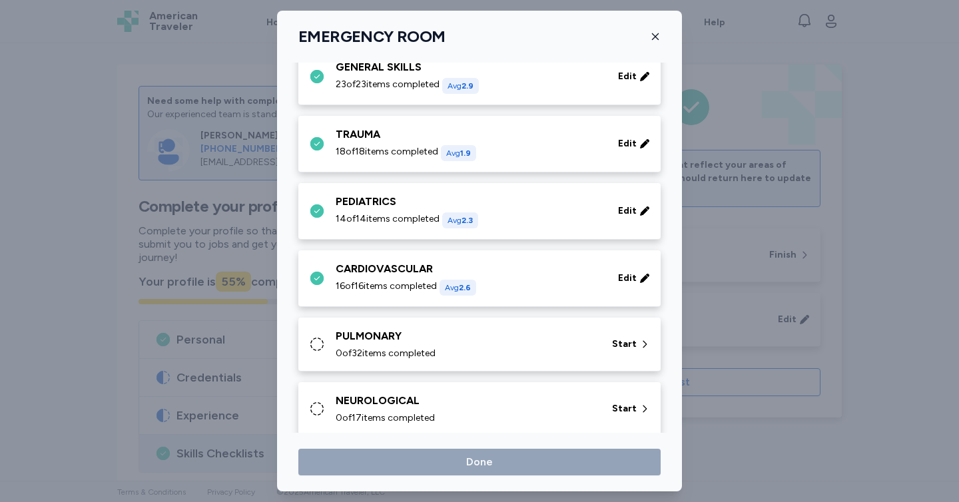
scroll to position [115, 0]
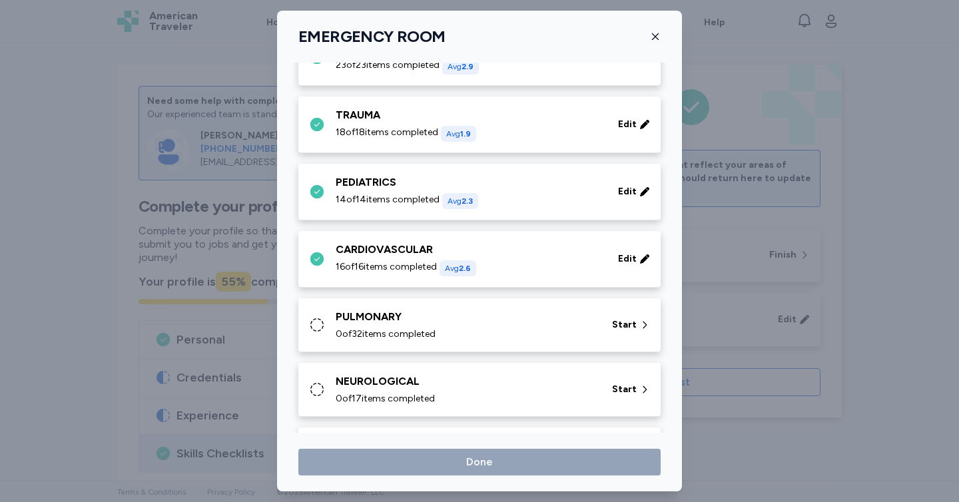
click at [444, 339] on div "0 of 32 items completed" at bounding box center [466, 334] width 260 height 13
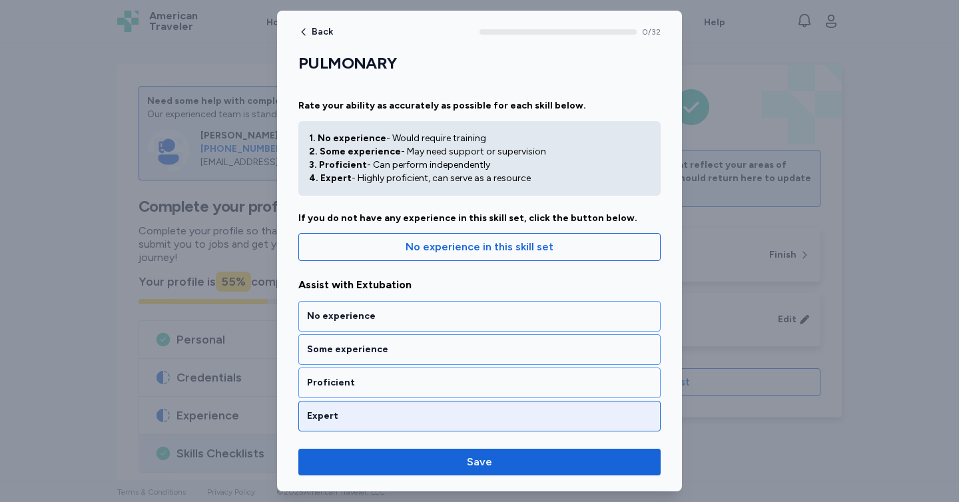
click at [427, 413] on div "Expert" at bounding box center [479, 415] width 345 height 13
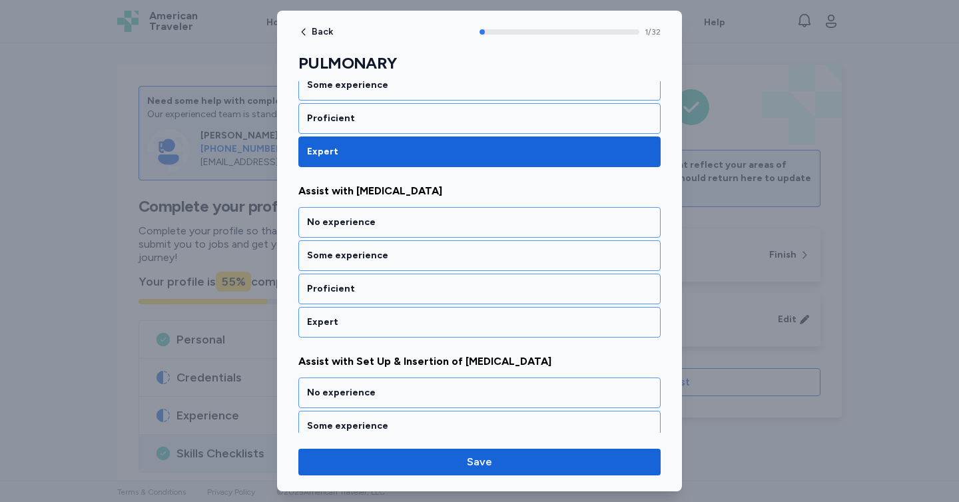
scroll to position [268, 0]
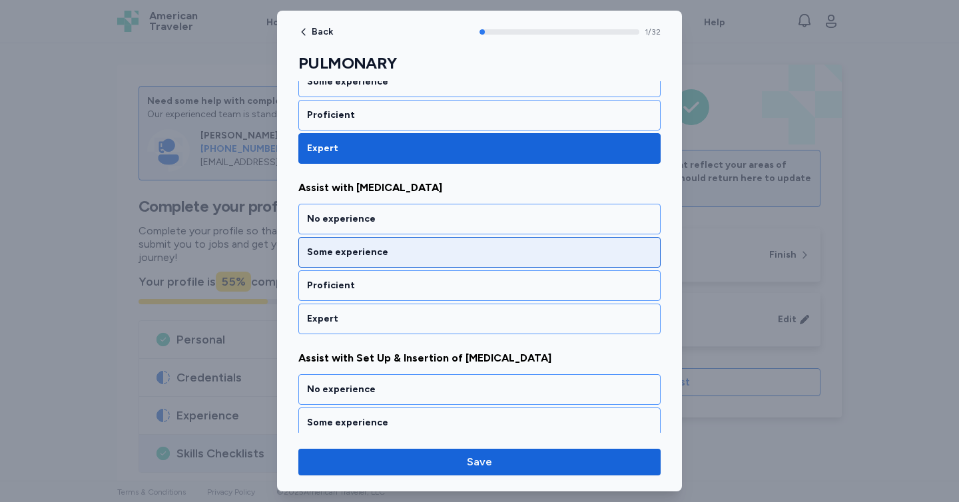
click at [361, 255] on div "Some experience" at bounding box center [479, 252] width 345 height 13
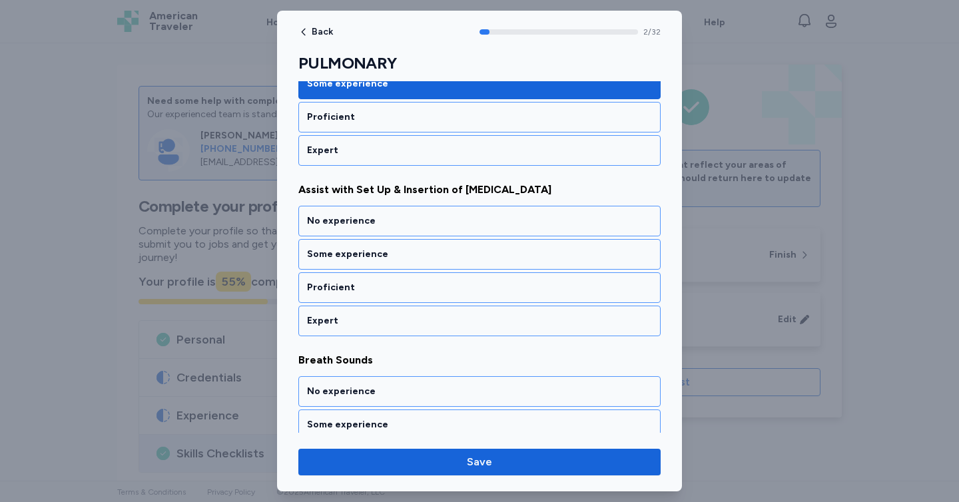
scroll to position [438, 0]
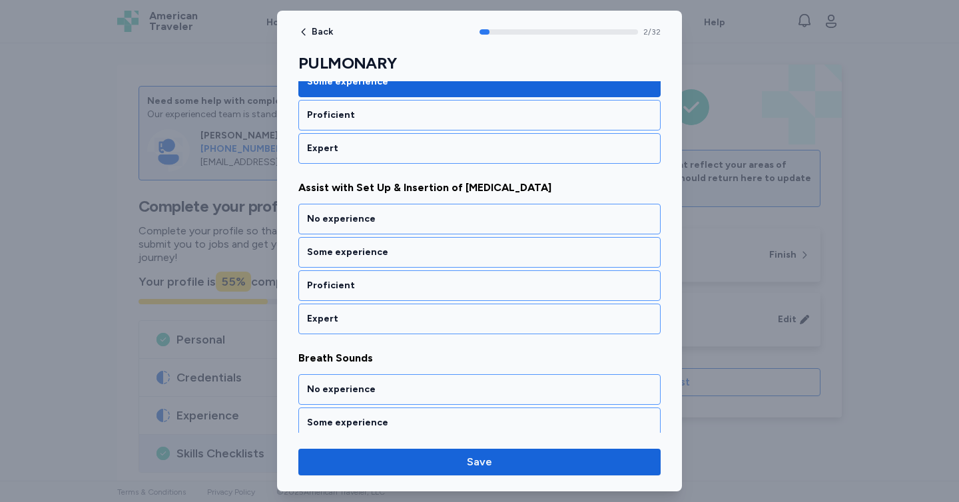
click at [361, 255] on div "Some experience" at bounding box center [479, 252] width 345 height 13
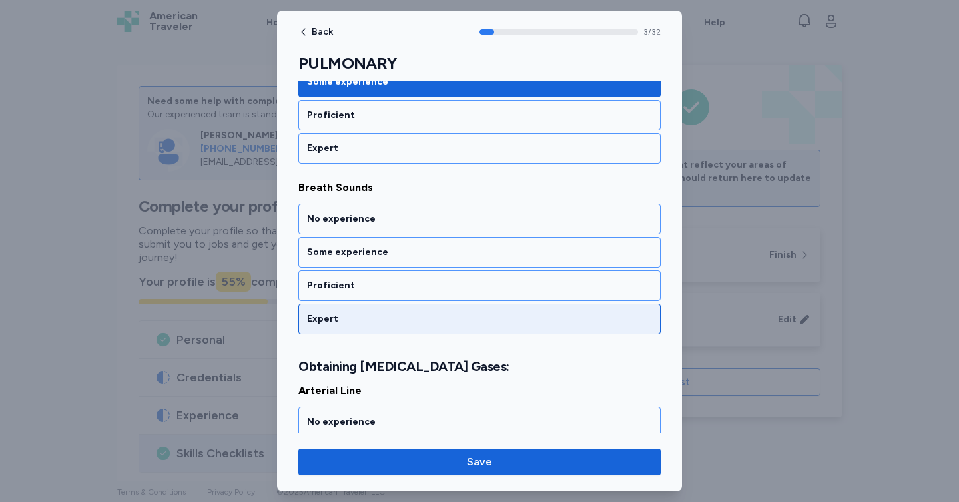
click at [381, 318] on div "Expert" at bounding box center [479, 318] width 345 height 13
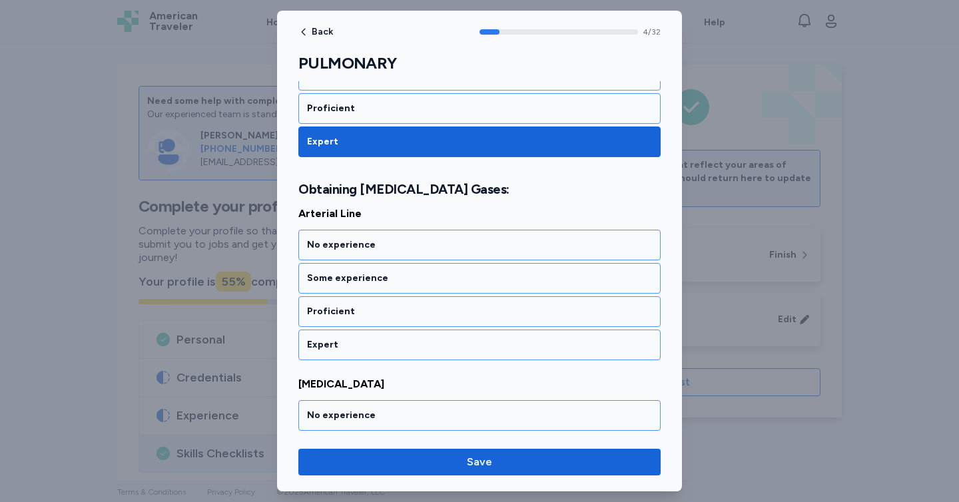
scroll to position [795, 0]
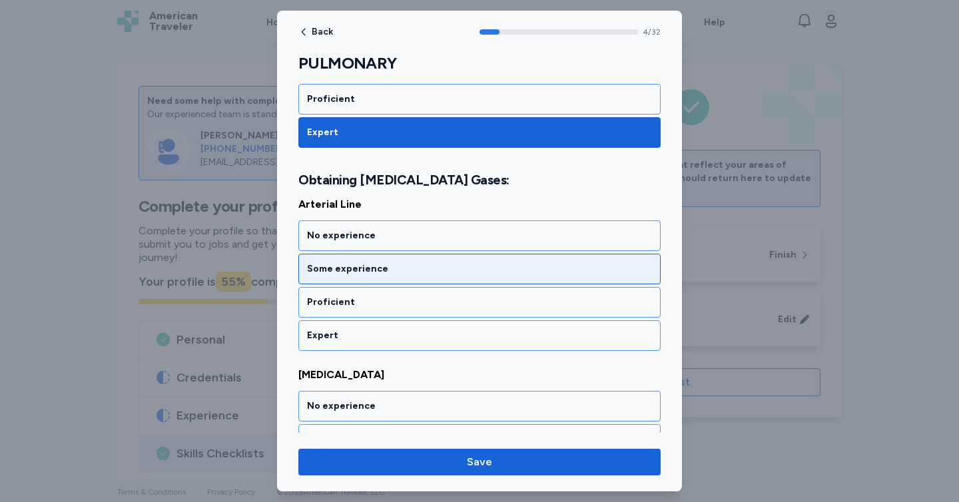
click at [361, 269] on div "Some experience" at bounding box center [479, 268] width 345 height 13
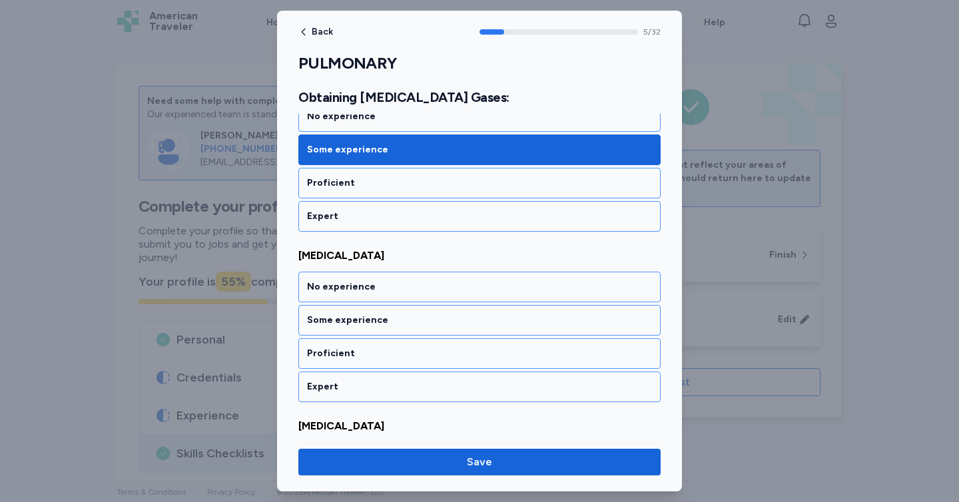
scroll to position [965, 0]
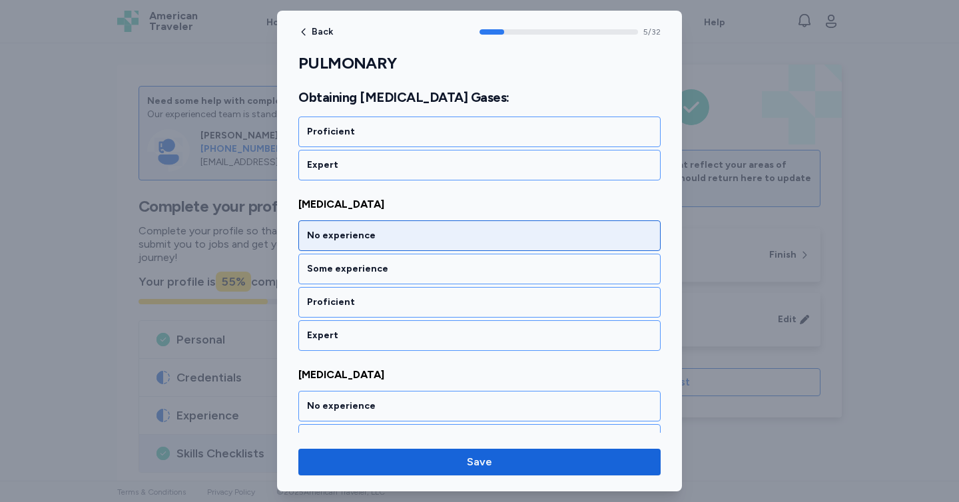
click at [349, 240] on div "No experience" at bounding box center [479, 235] width 345 height 13
drag, startPoint x: 349, startPoint y: 240, endPoint x: 349, endPoint y: 231, distance: 8.7
click at [349, 240] on div "No experience" at bounding box center [479, 235] width 345 height 13
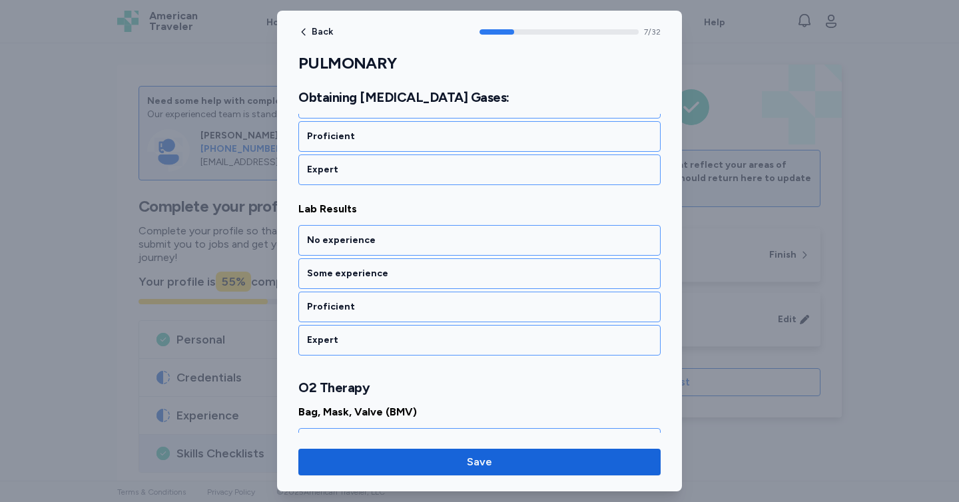
scroll to position [1306, 0]
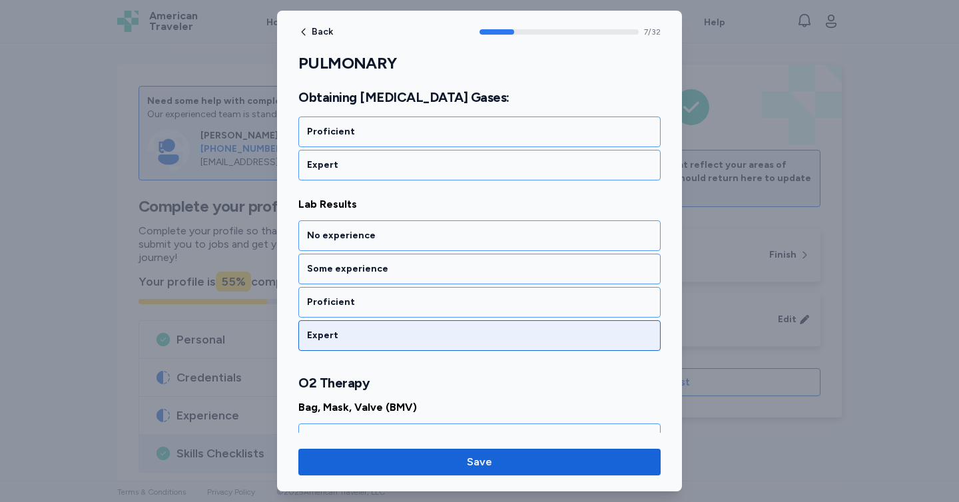
click at [355, 334] on div "Expert" at bounding box center [479, 335] width 345 height 13
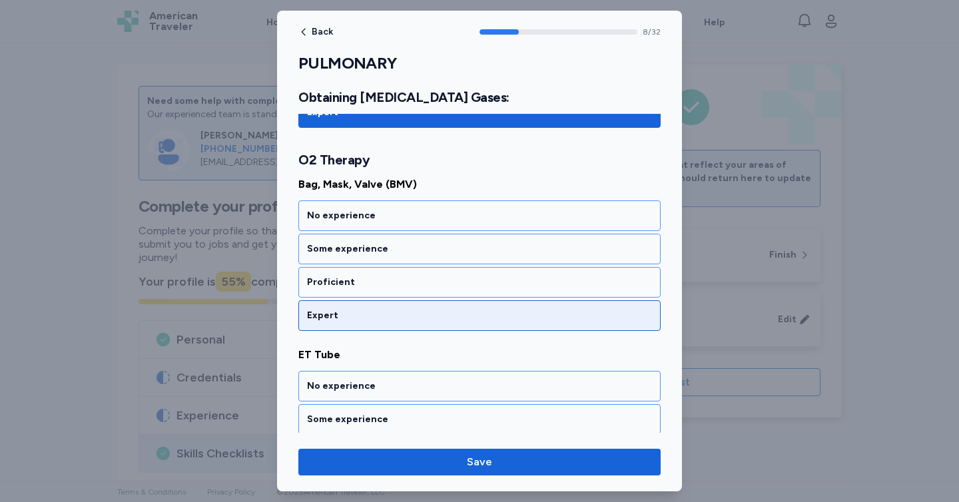
click at [355, 314] on div "Expert" at bounding box center [479, 315] width 345 height 13
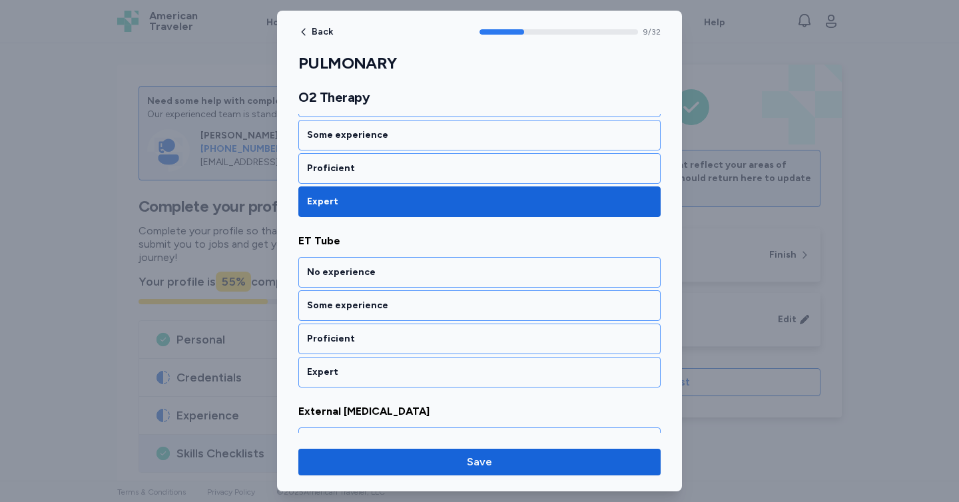
scroll to position [1680, 0]
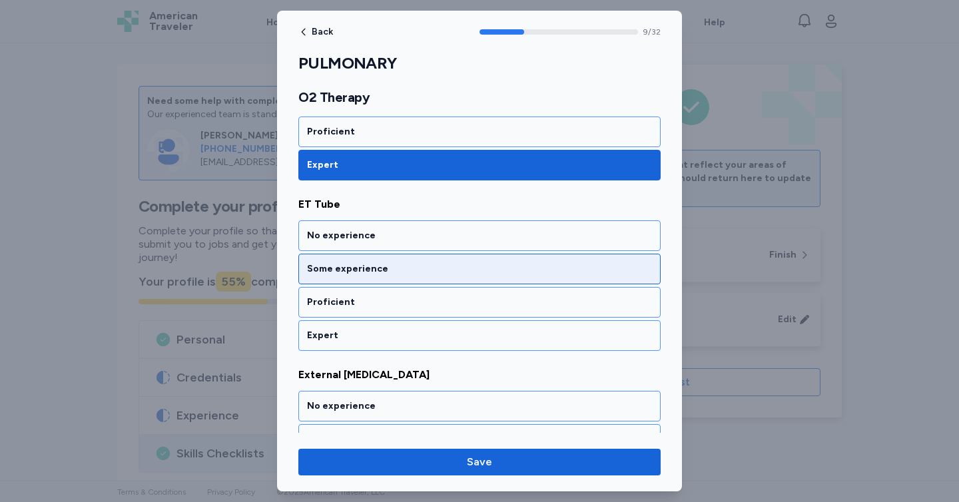
click at [356, 272] on div "Some experience" at bounding box center [479, 268] width 345 height 13
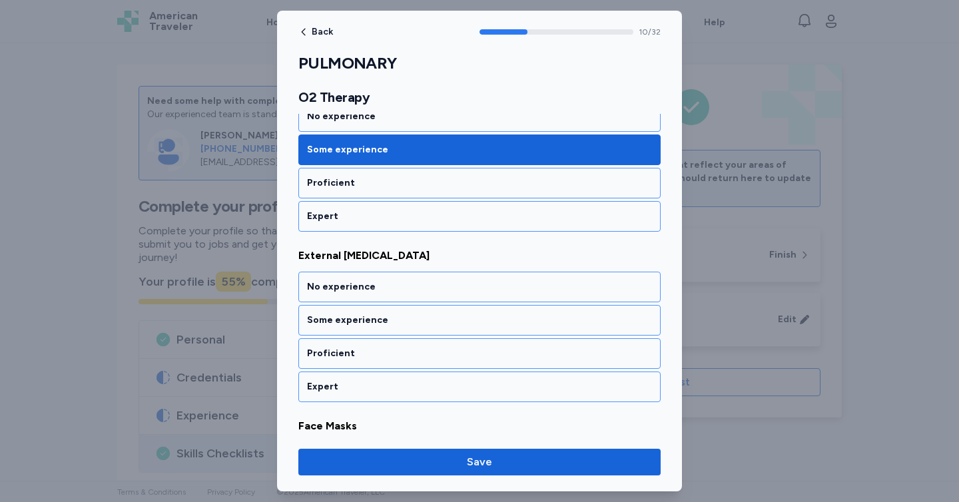
scroll to position [1850, 0]
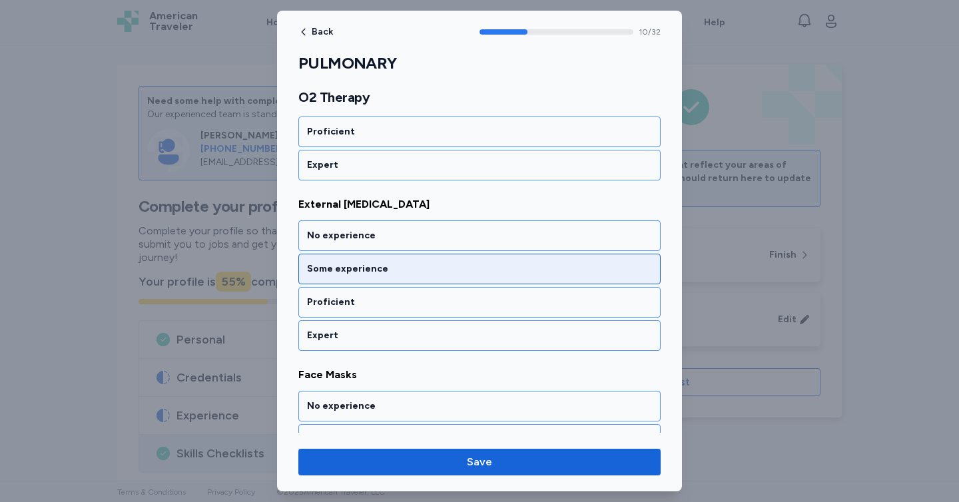
click at [352, 279] on div "Some experience" at bounding box center [479, 269] width 362 height 31
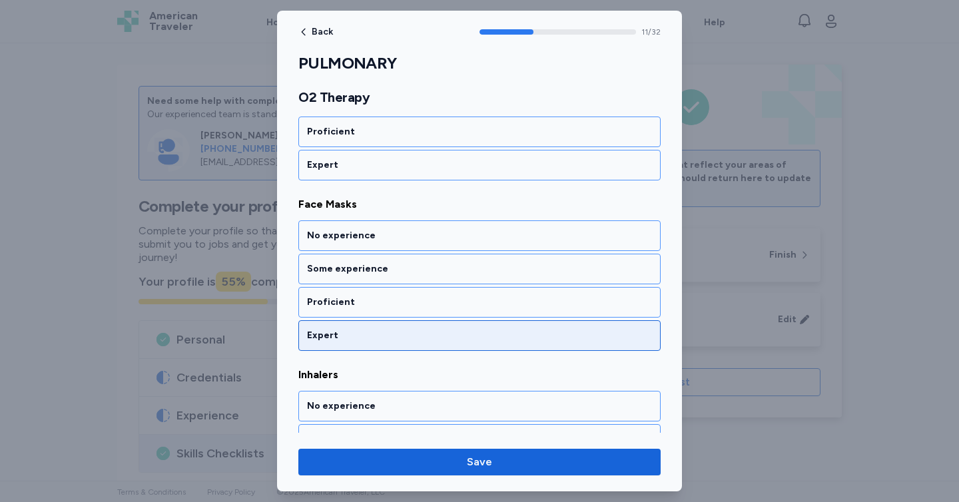
click at [356, 333] on div "Expert" at bounding box center [479, 335] width 345 height 13
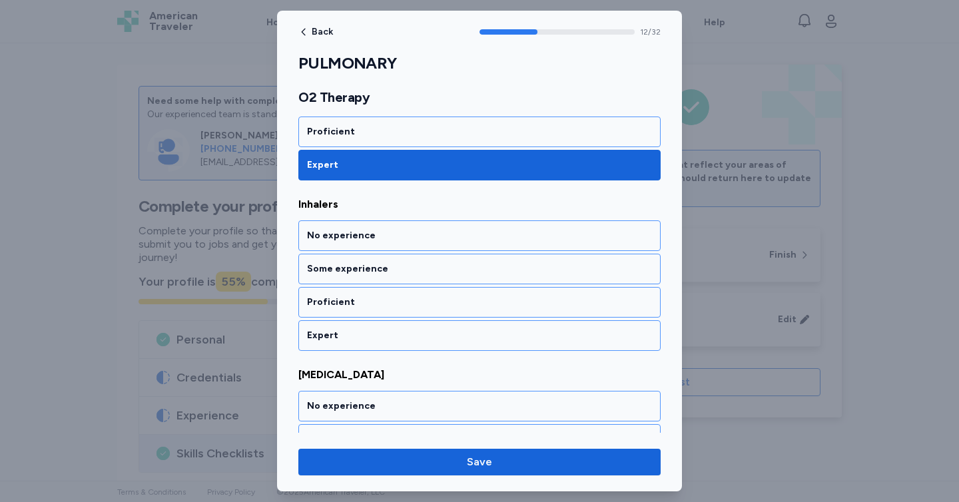
click at [356, 333] on div "Expert" at bounding box center [479, 335] width 345 height 13
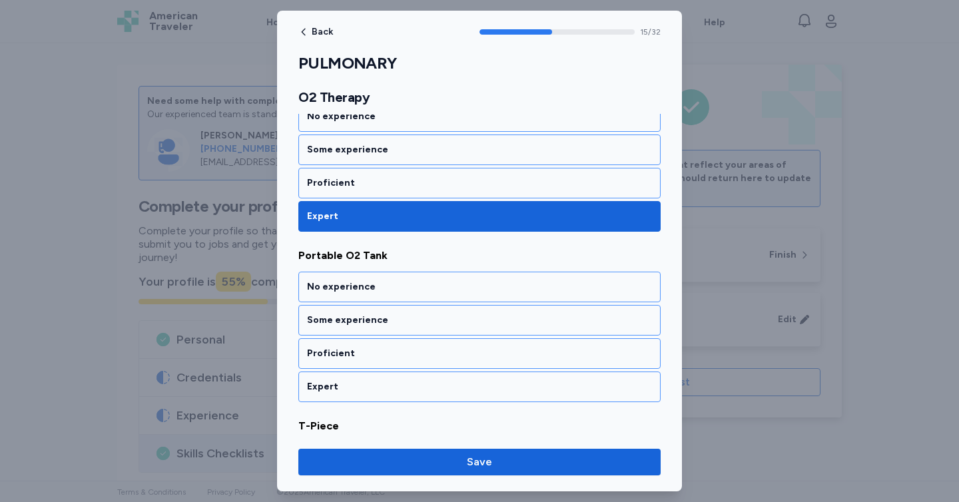
scroll to position [2702, 0]
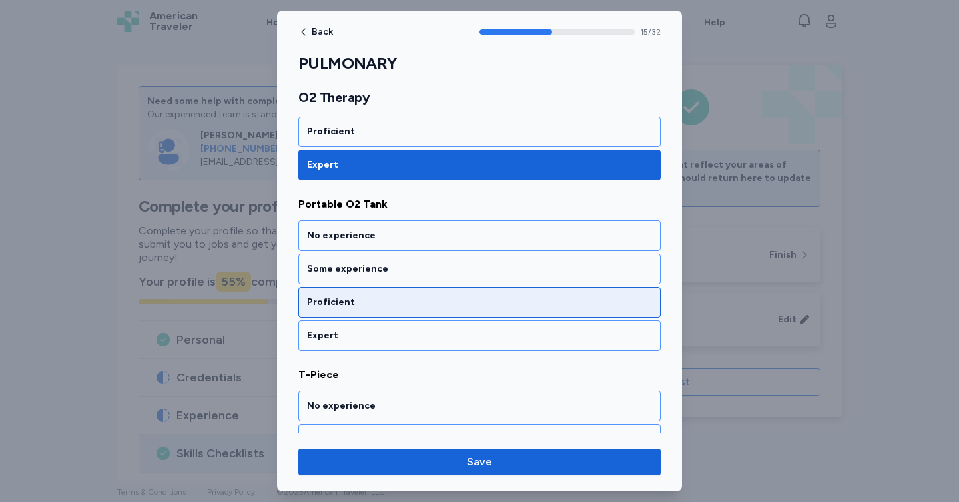
click at [345, 303] on div "Proficient" at bounding box center [479, 302] width 345 height 13
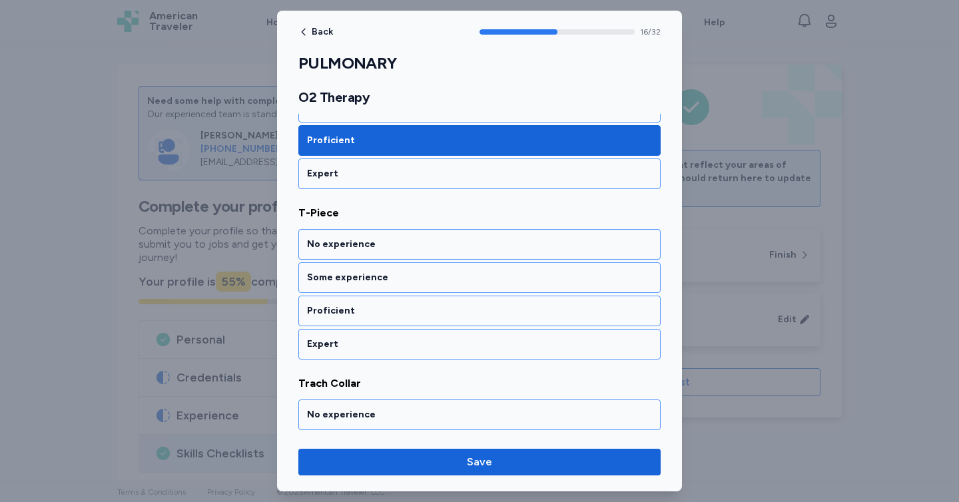
scroll to position [2873, 0]
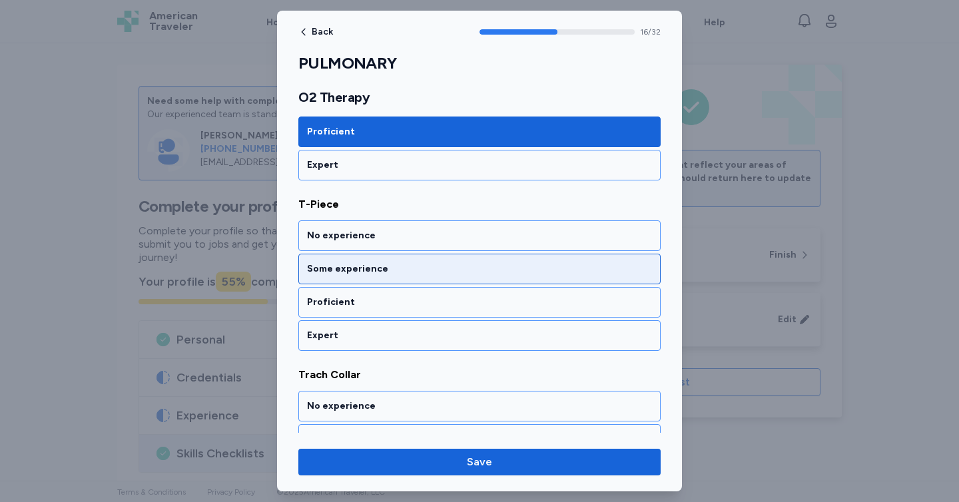
click at [336, 278] on div "Some experience" at bounding box center [479, 269] width 362 height 31
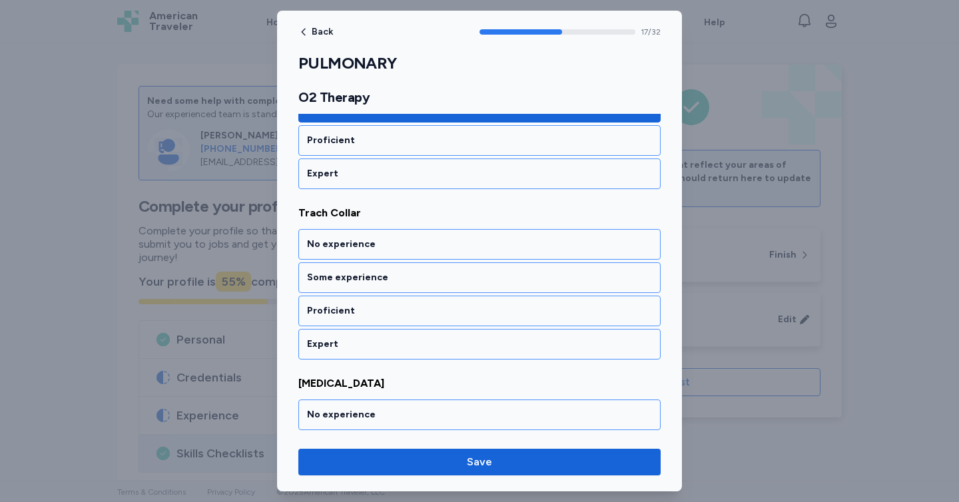
scroll to position [3043, 0]
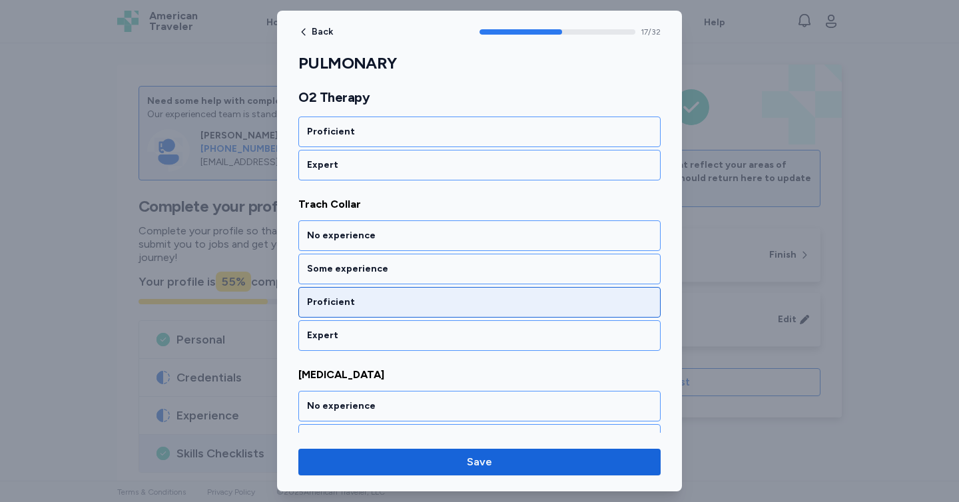
click at [334, 291] on div "Proficient" at bounding box center [479, 302] width 362 height 31
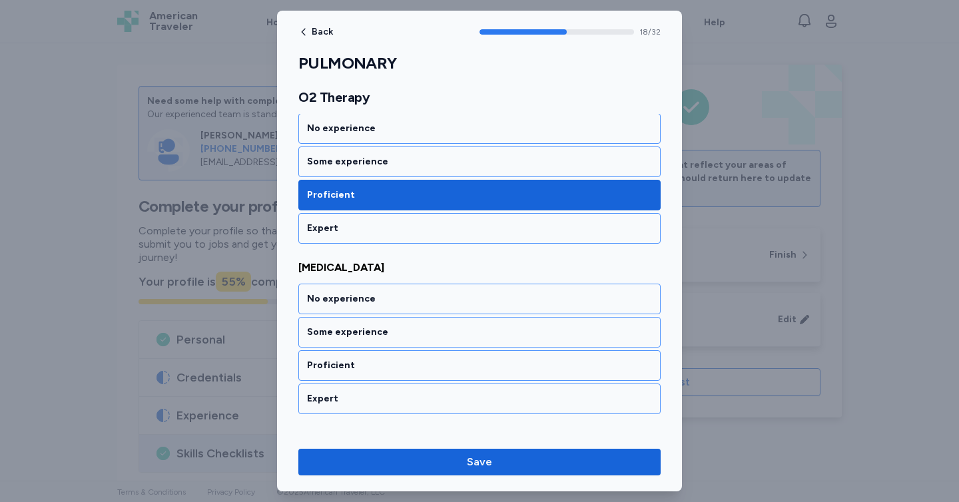
scroll to position [3213, 0]
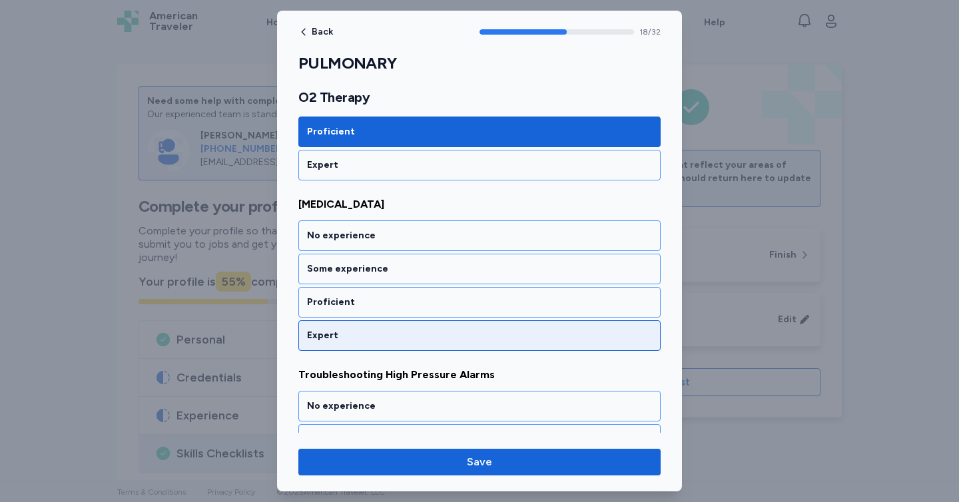
click at [334, 339] on div "Expert" at bounding box center [479, 335] width 345 height 13
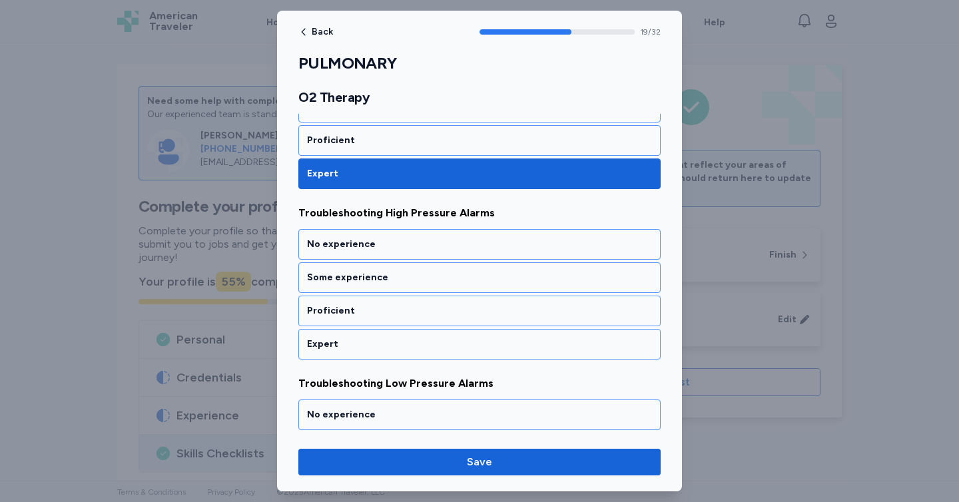
scroll to position [3384, 0]
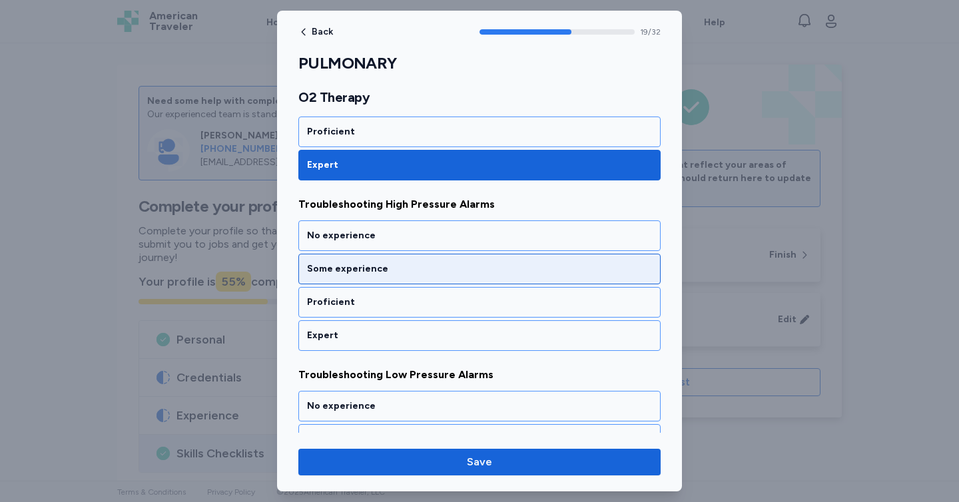
click at [322, 269] on div "Some experience" at bounding box center [479, 268] width 345 height 13
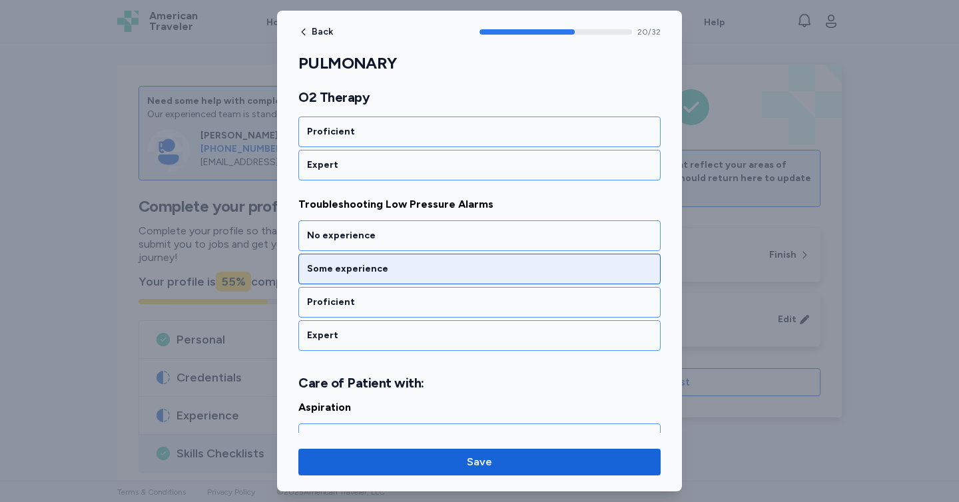
click at [322, 268] on div "Some experience" at bounding box center [479, 268] width 345 height 13
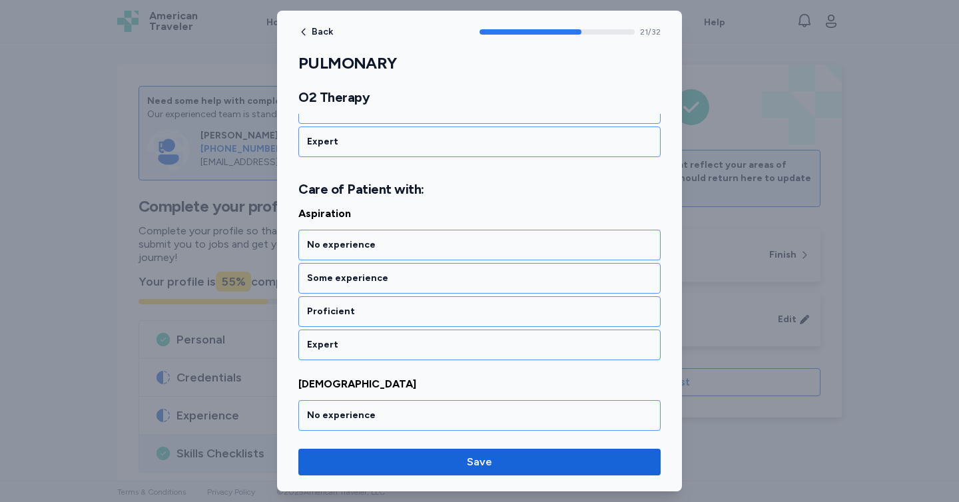
scroll to position [3757, 0]
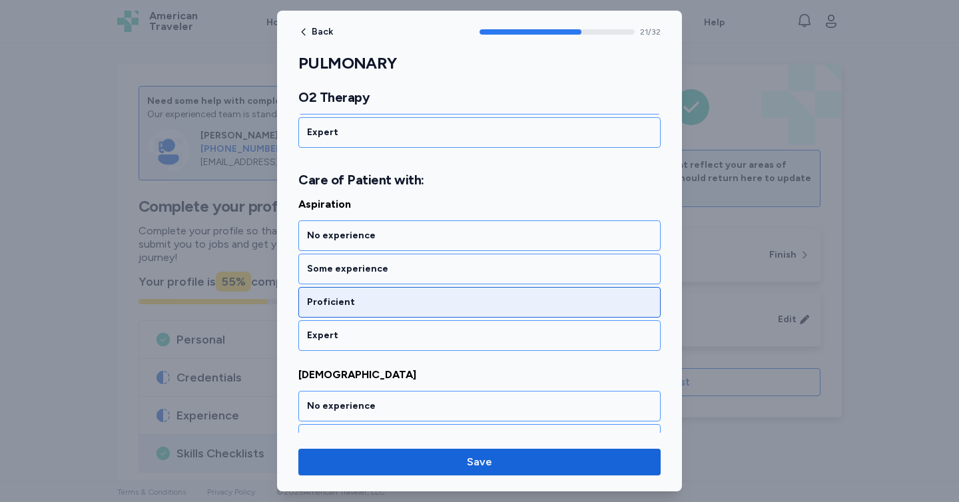
click at [319, 308] on div "Proficient" at bounding box center [479, 302] width 345 height 13
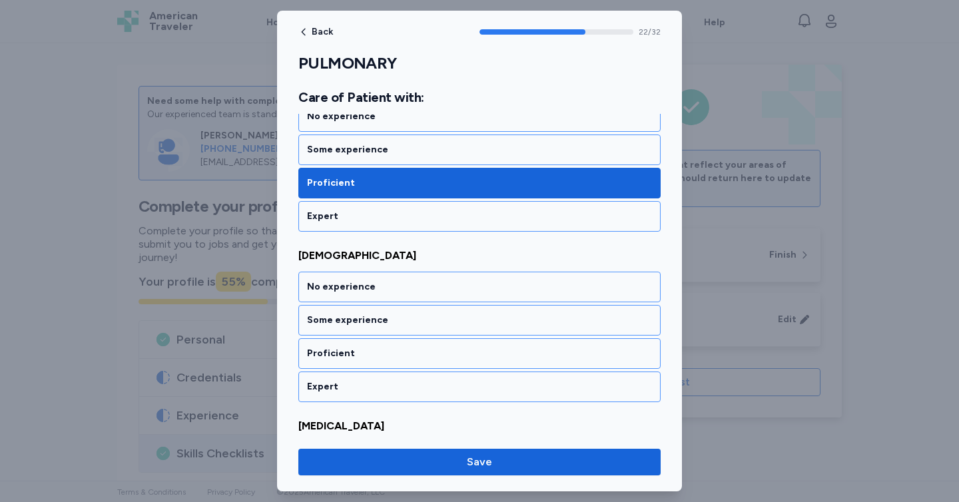
scroll to position [3928, 0]
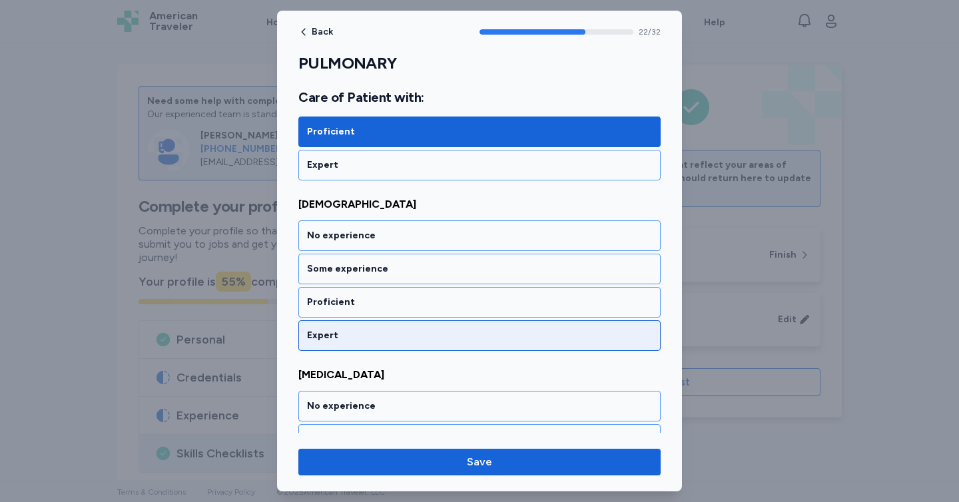
click at [321, 335] on div "Expert" at bounding box center [479, 335] width 345 height 13
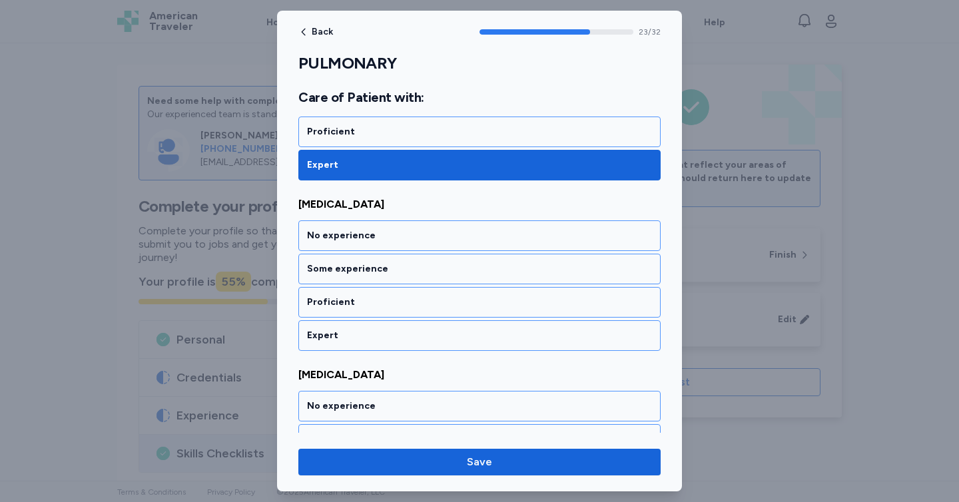
click at [321, 335] on div "Expert" at bounding box center [479, 335] width 345 height 13
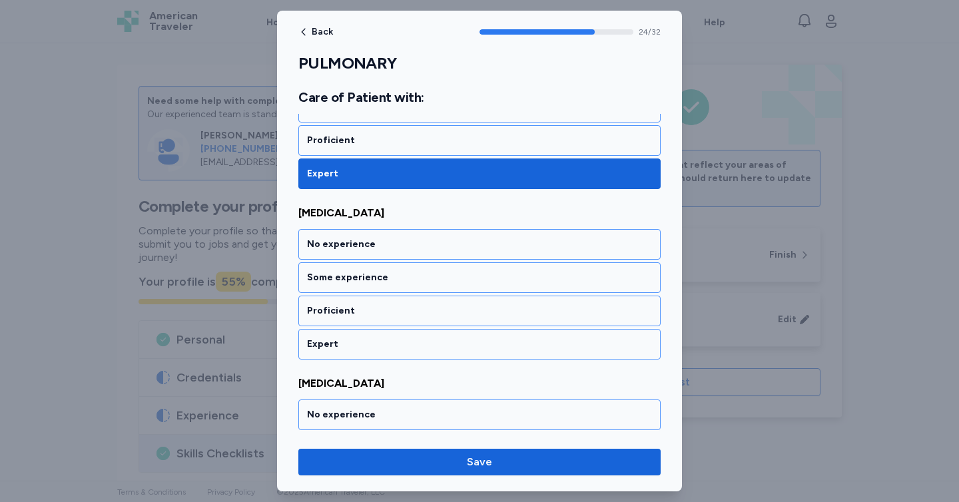
scroll to position [4268, 0]
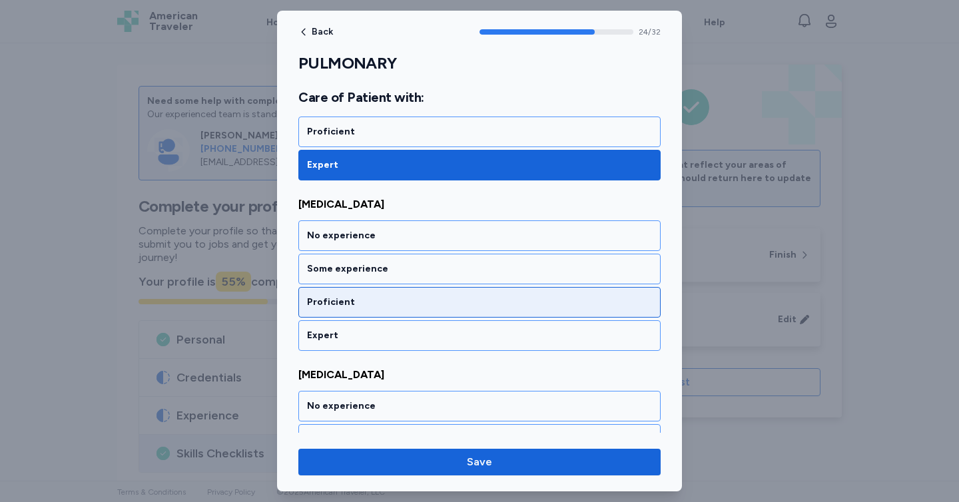
click at [335, 302] on div "Proficient" at bounding box center [479, 302] width 345 height 13
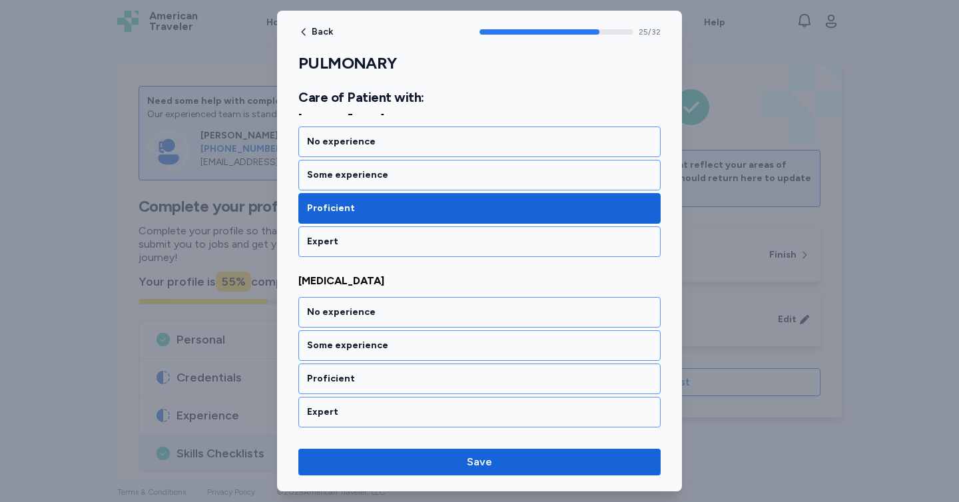
scroll to position [4439, 0]
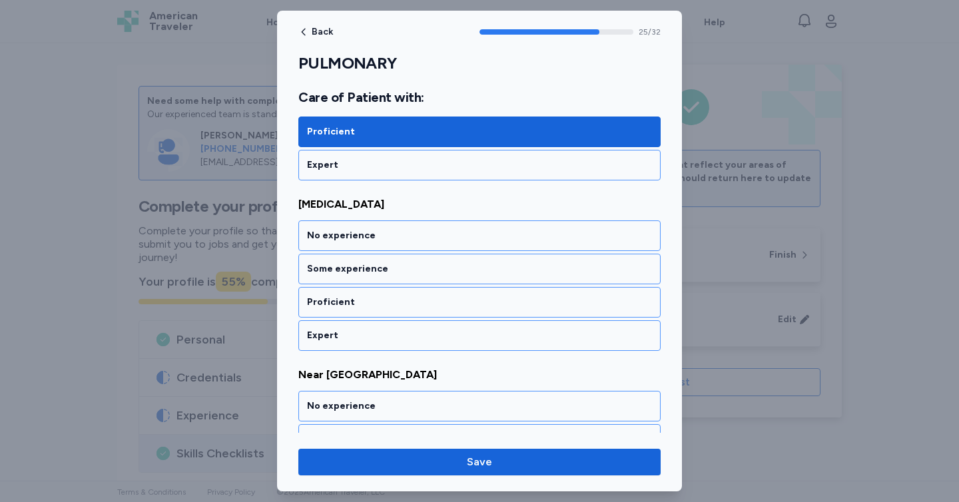
click at [335, 302] on div "Proficient" at bounding box center [479, 302] width 345 height 13
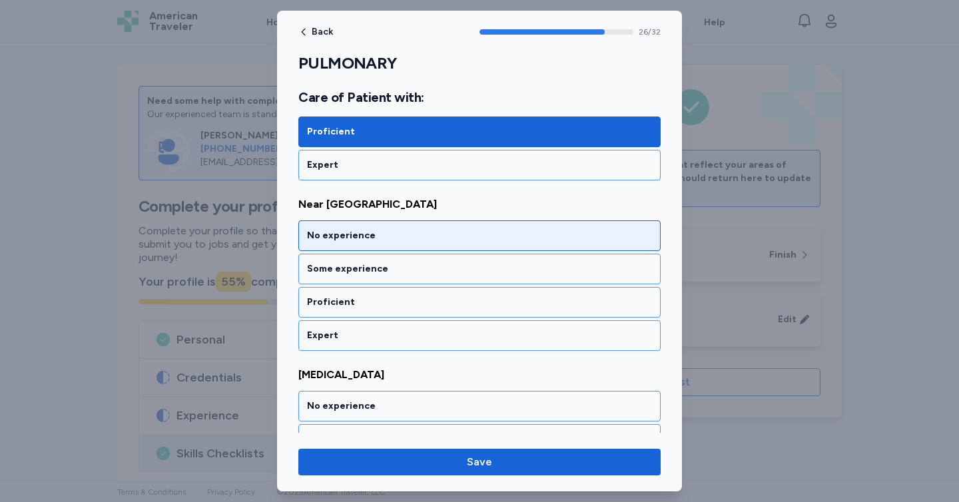
click at [334, 244] on div "No experience" at bounding box center [479, 235] width 362 height 31
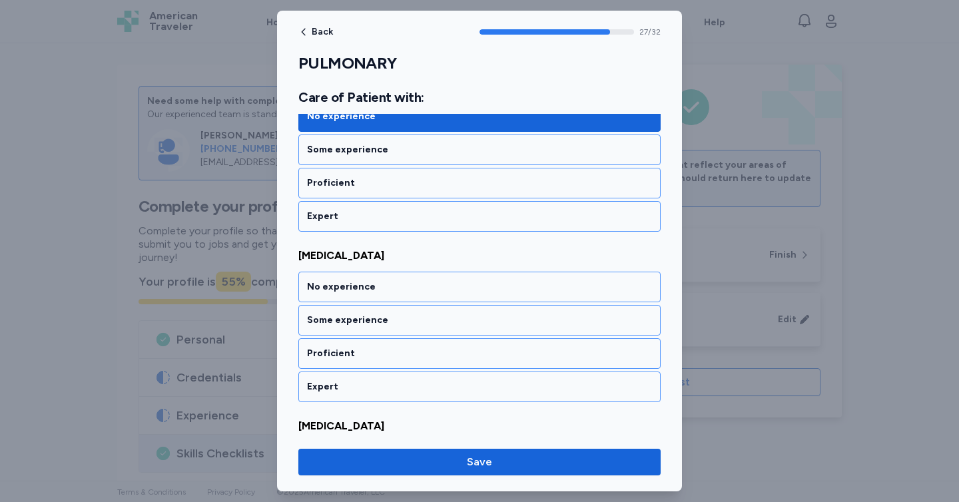
scroll to position [4780, 0]
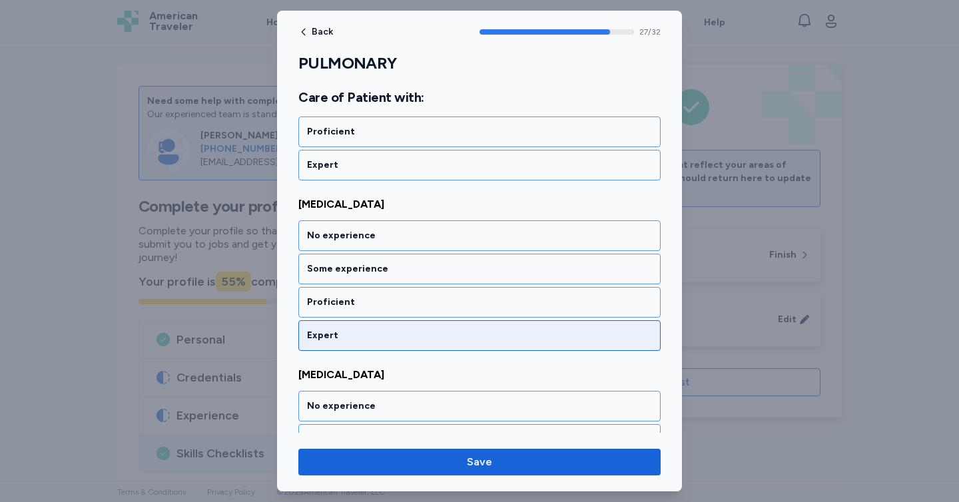
click at [333, 343] on div "Expert" at bounding box center [479, 335] width 362 height 31
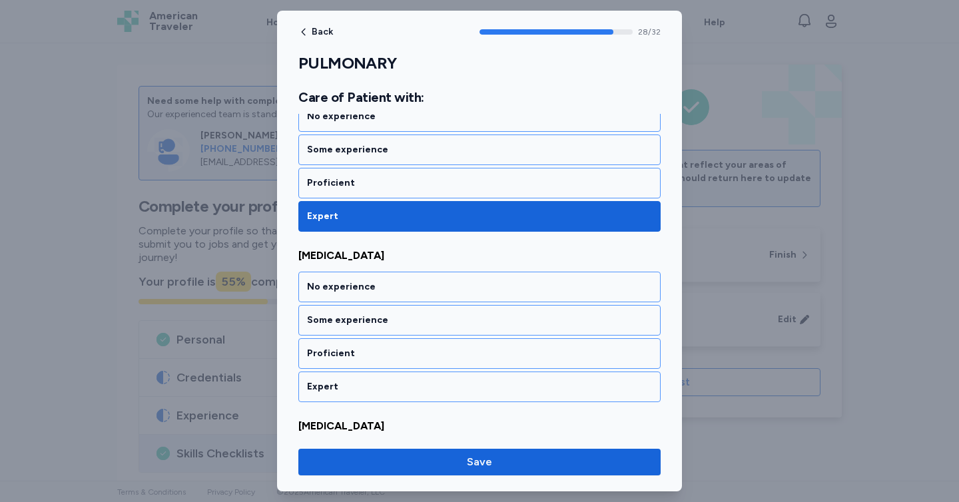
scroll to position [4950, 0]
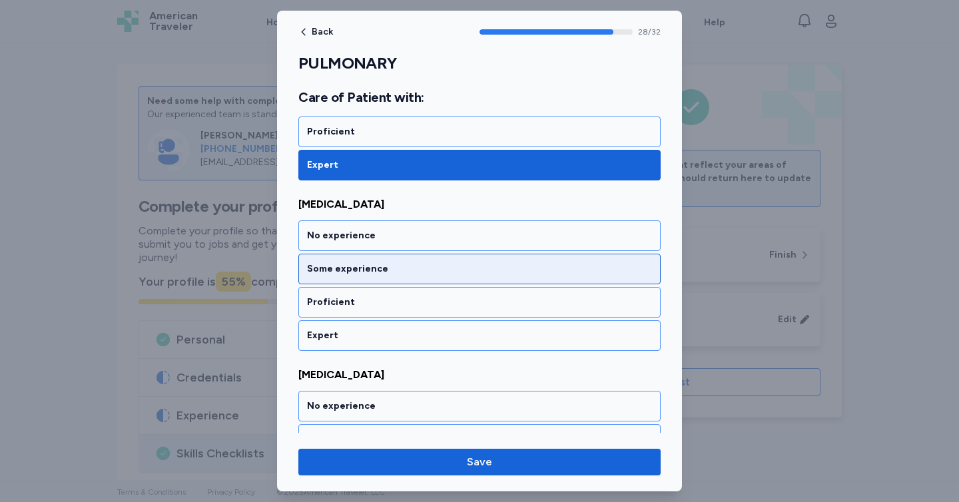
click at [325, 267] on div "Some experience" at bounding box center [479, 268] width 345 height 13
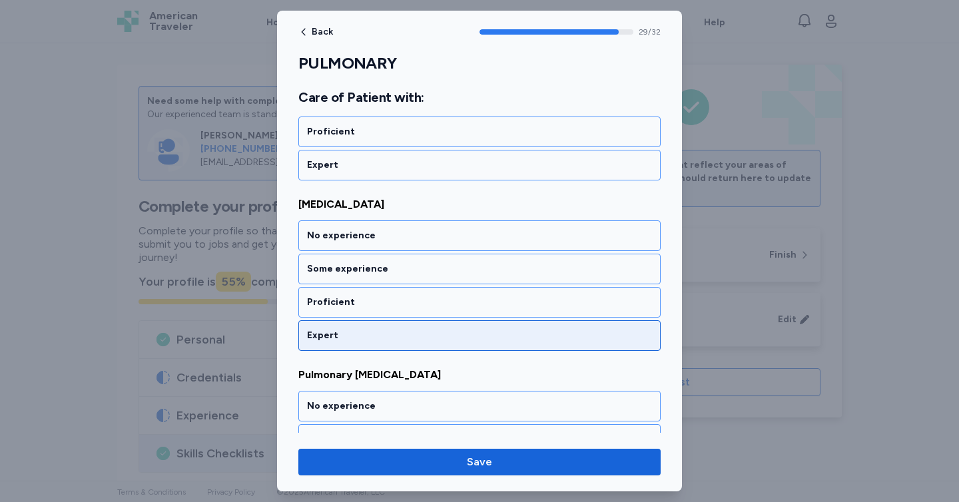
click at [335, 326] on div "Expert" at bounding box center [479, 335] width 362 height 31
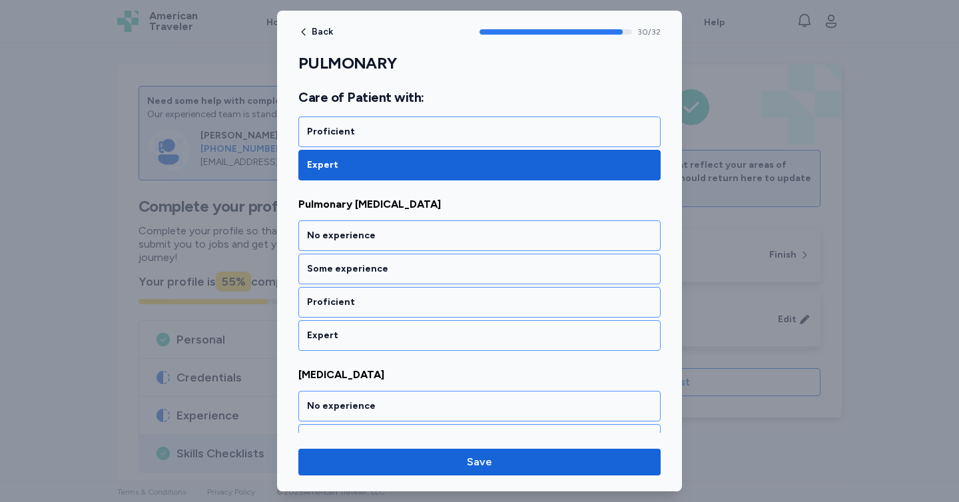
scroll to position [5291, 0]
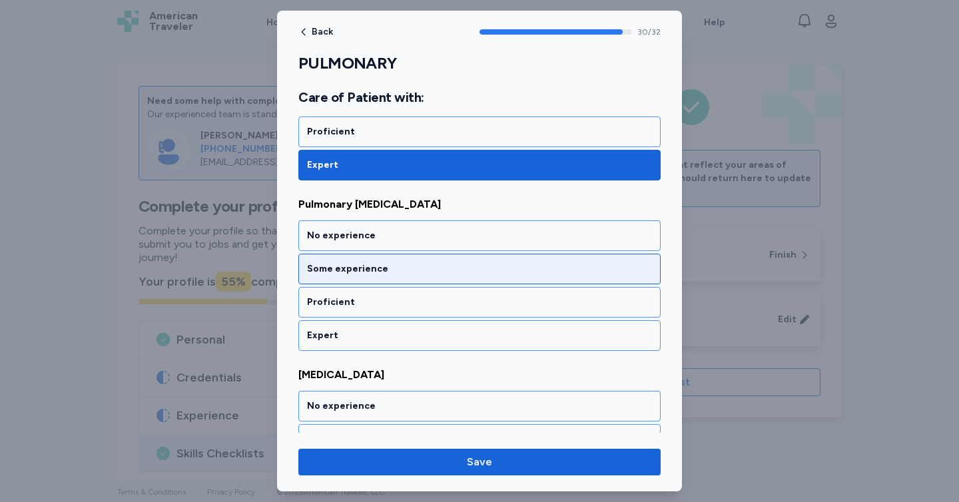
click at [323, 278] on div "Some experience" at bounding box center [479, 269] width 362 height 31
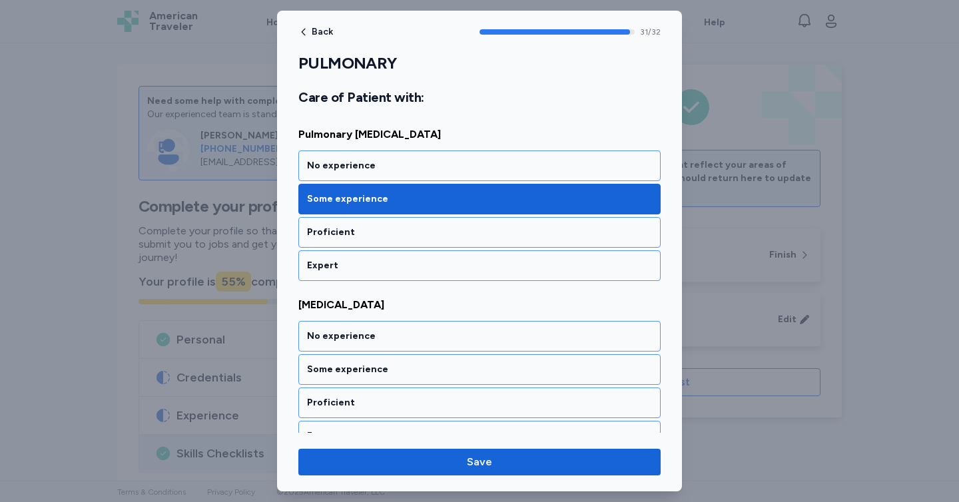
scroll to position [5382, 0]
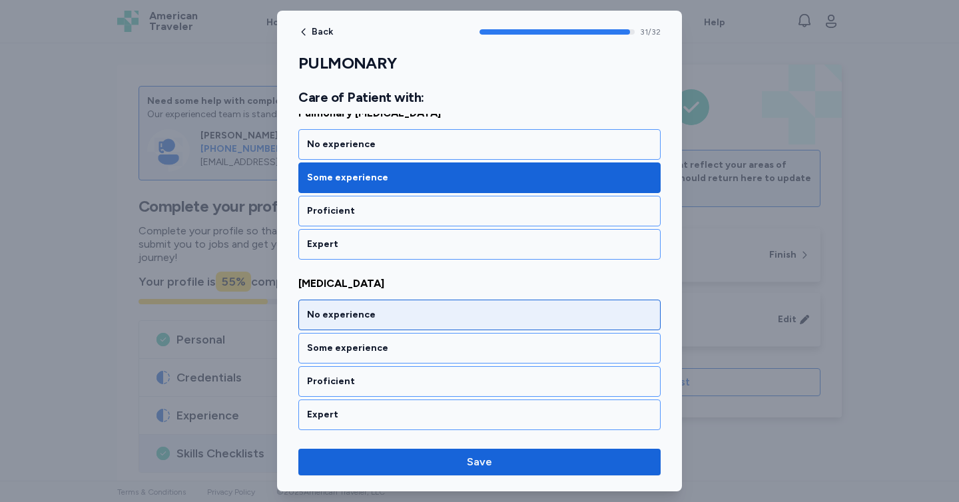
click at [329, 315] on div "No experience" at bounding box center [479, 314] width 345 height 13
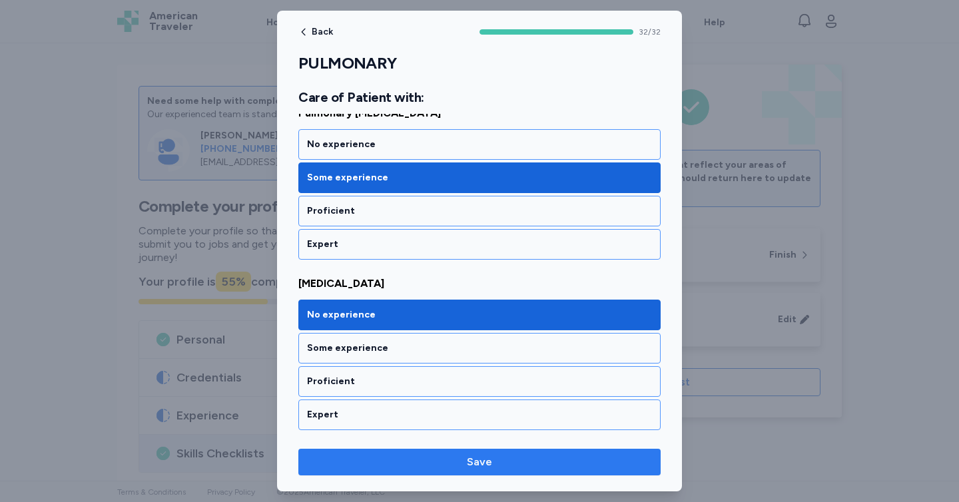
click at [375, 462] on span "Save" at bounding box center [479, 462] width 341 height 16
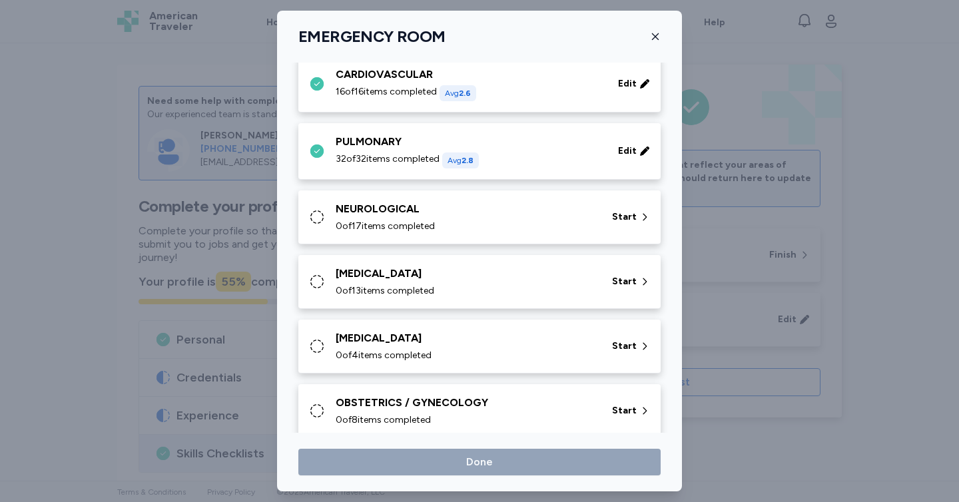
scroll to position [288, 0]
click at [387, 240] on div "NEUROLOGICAL 0 of 17 items completed Start" at bounding box center [479, 219] width 362 height 54
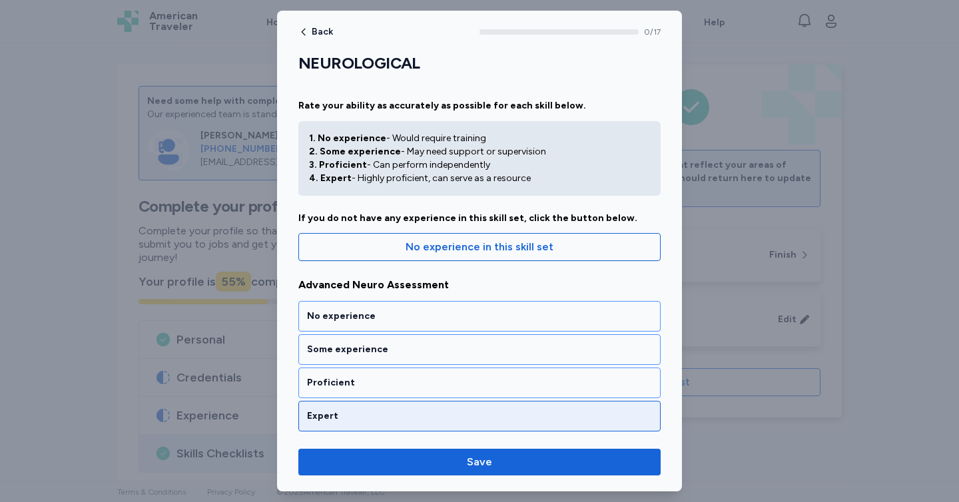
click at [380, 417] on div "Expert" at bounding box center [479, 415] width 345 height 13
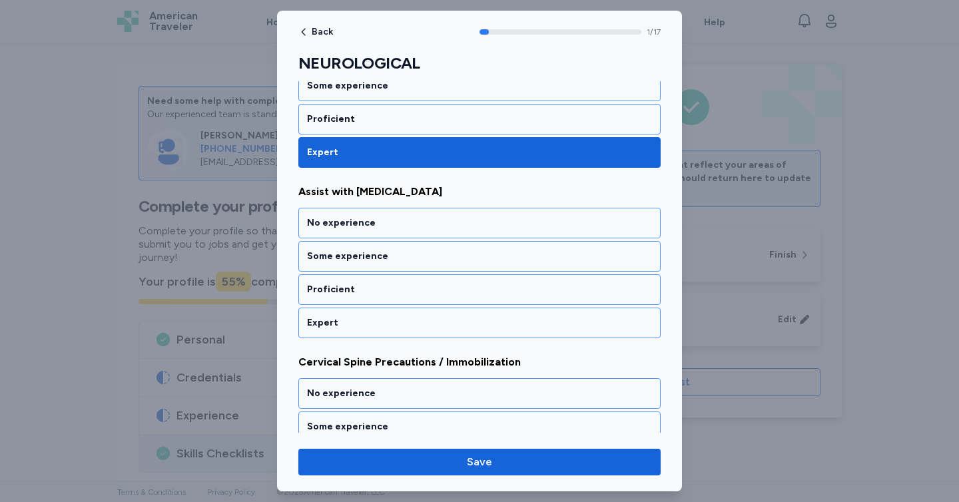
scroll to position [268, 0]
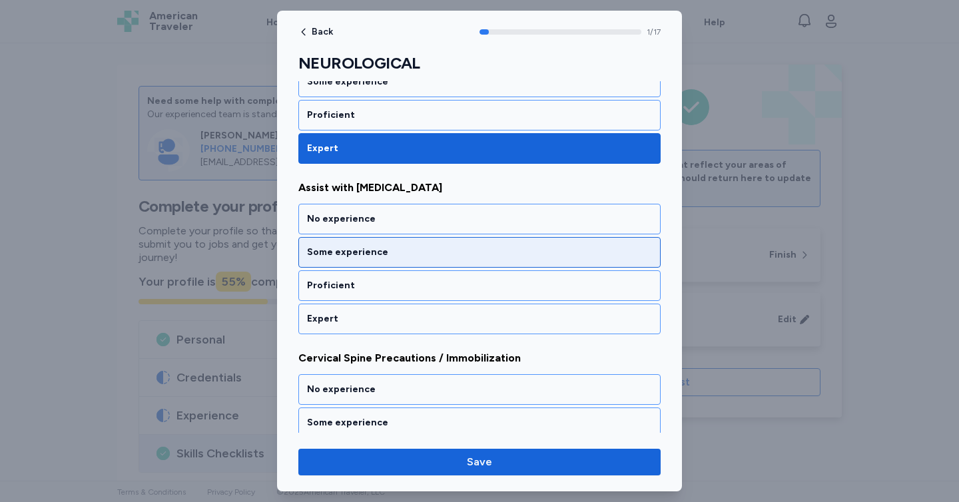
click at [351, 260] on div "Some experience" at bounding box center [479, 252] width 362 height 31
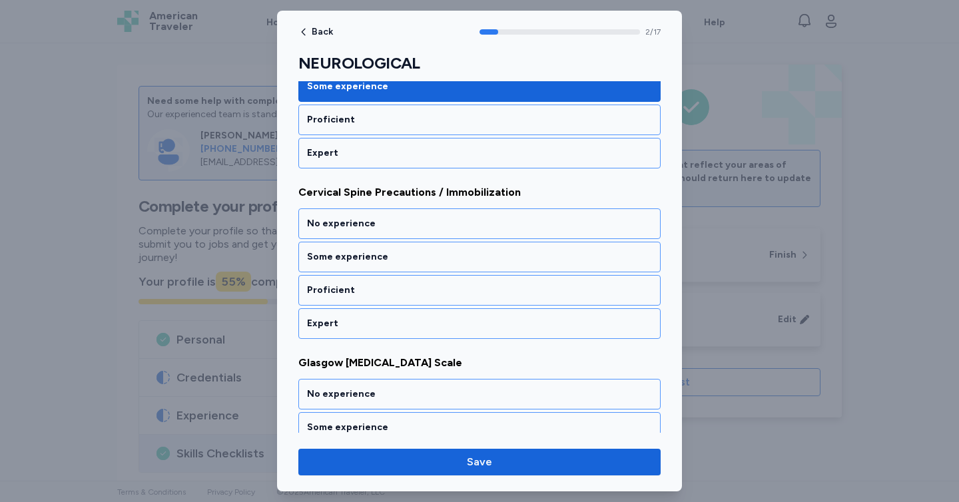
scroll to position [438, 0]
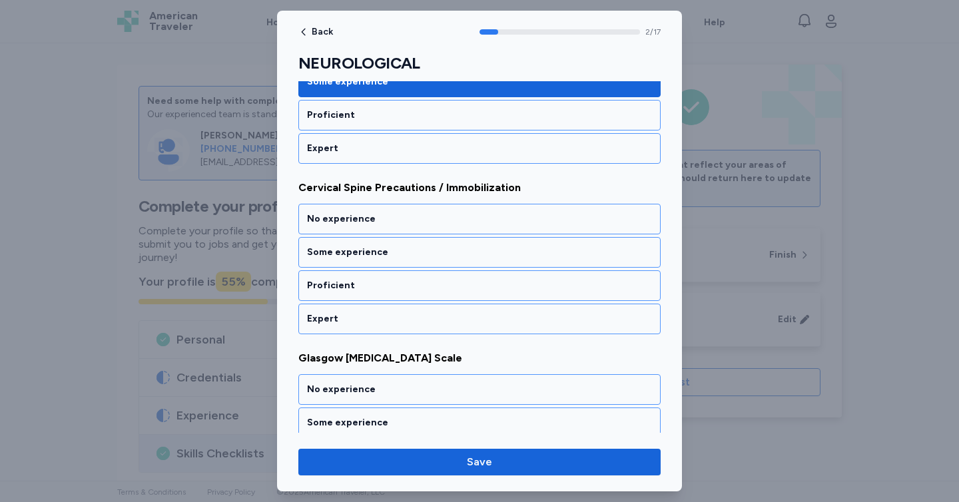
click at [351, 260] on div "Some experience" at bounding box center [479, 252] width 362 height 31
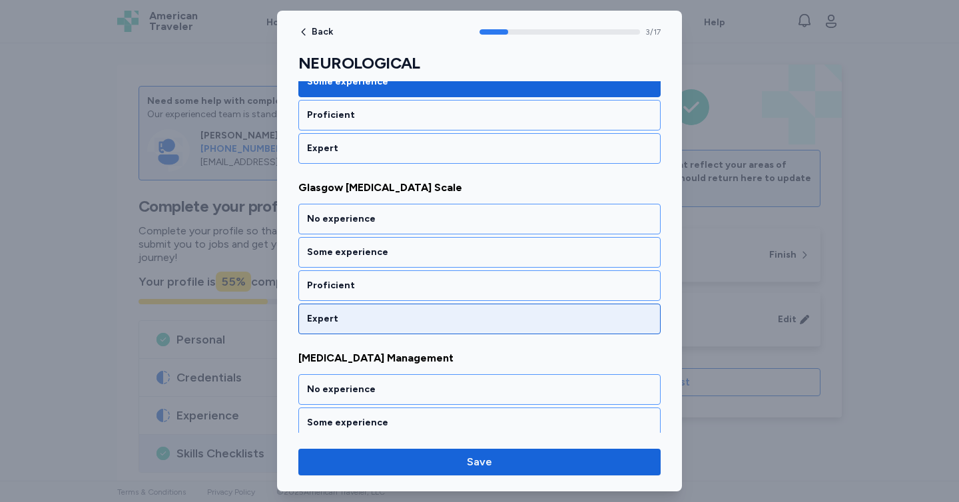
click at [348, 318] on div "Expert" at bounding box center [479, 318] width 345 height 13
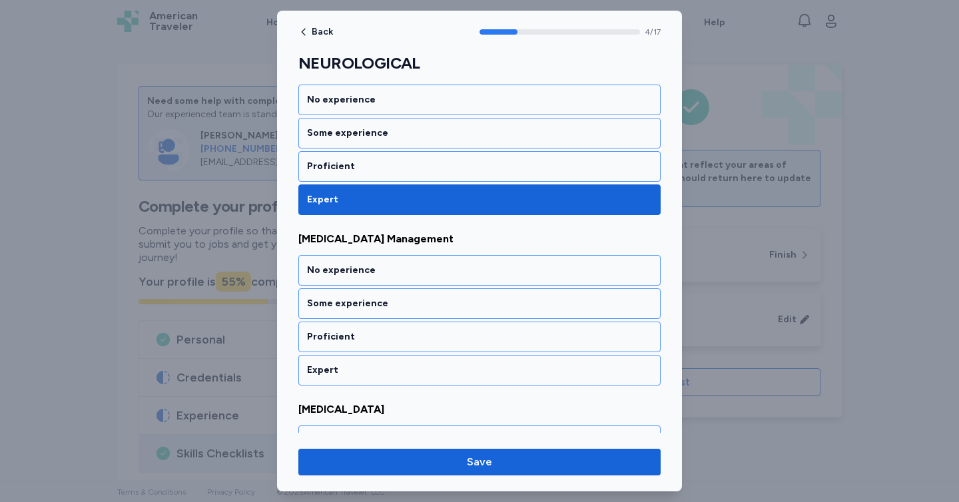
scroll to position [779, 0]
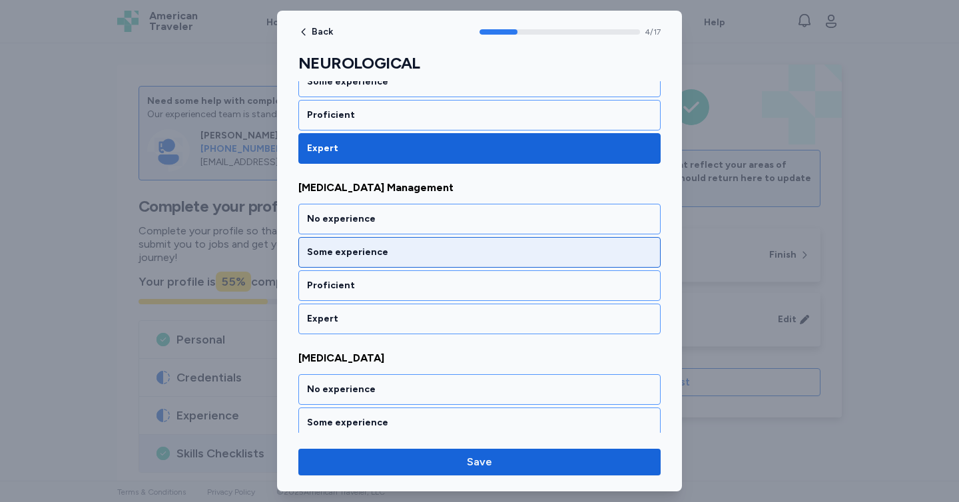
click at [330, 263] on div "Some experience" at bounding box center [479, 252] width 362 height 31
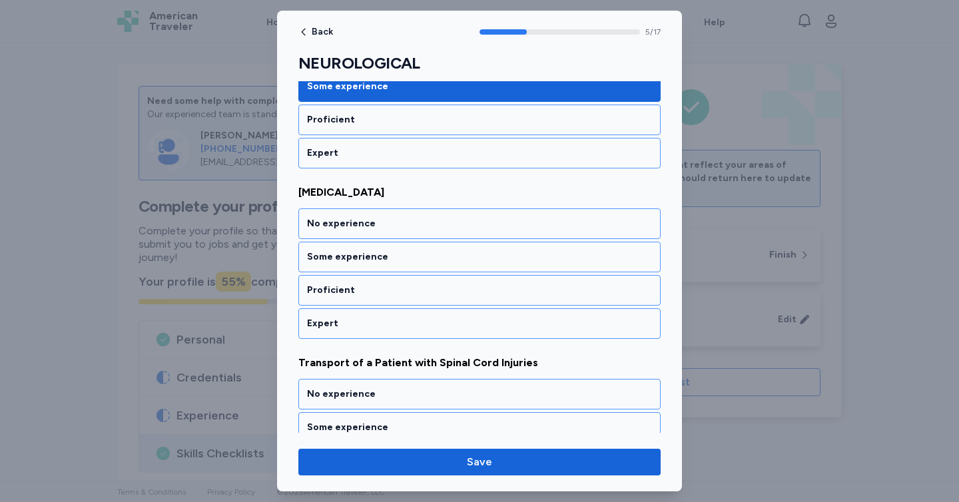
scroll to position [949, 0]
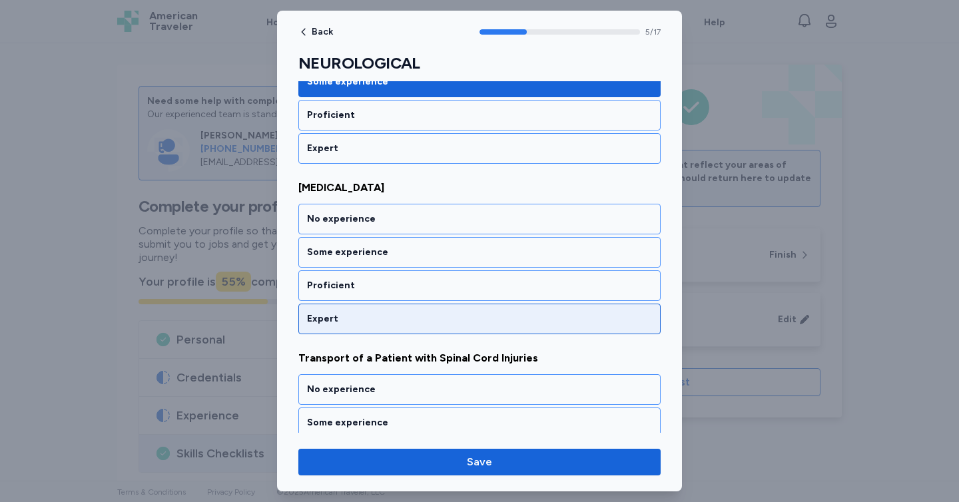
click at [327, 321] on div "Expert" at bounding box center [479, 318] width 345 height 13
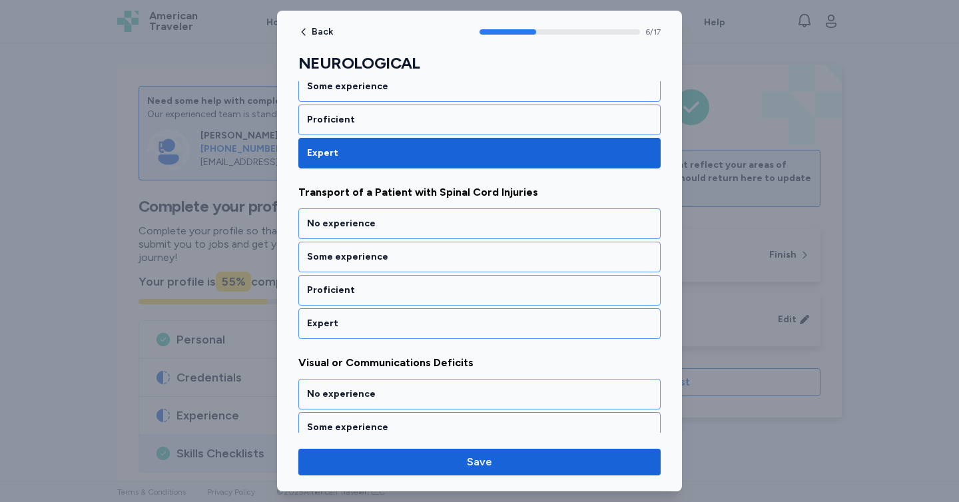
scroll to position [1120, 0]
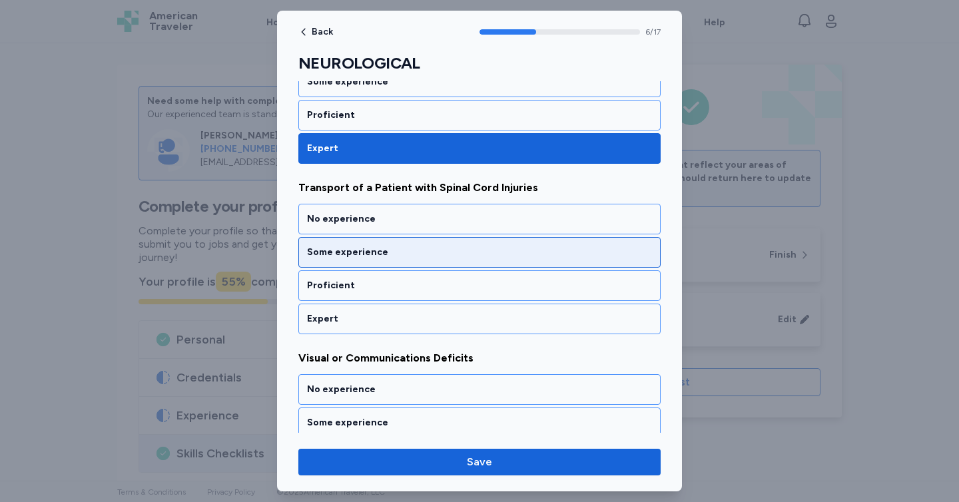
click at [321, 252] on div "Some experience" at bounding box center [479, 252] width 345 height 13
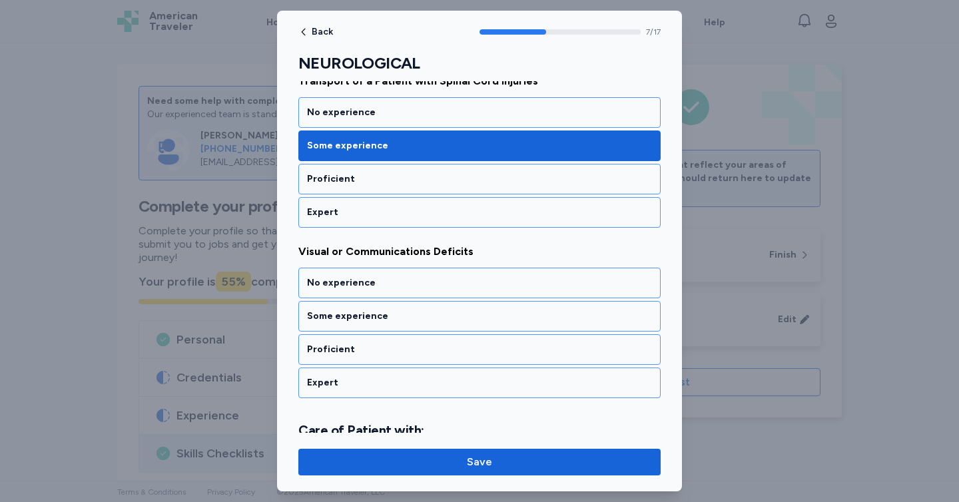
scroll to position [1290, 0]
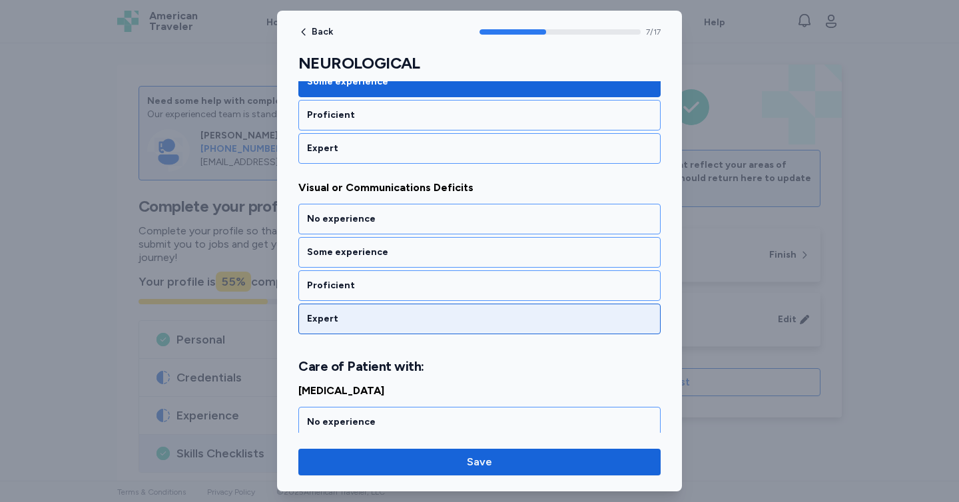
click at [331, 322] on div "Expert" at bounding box center [479, 318] width 345 height 13
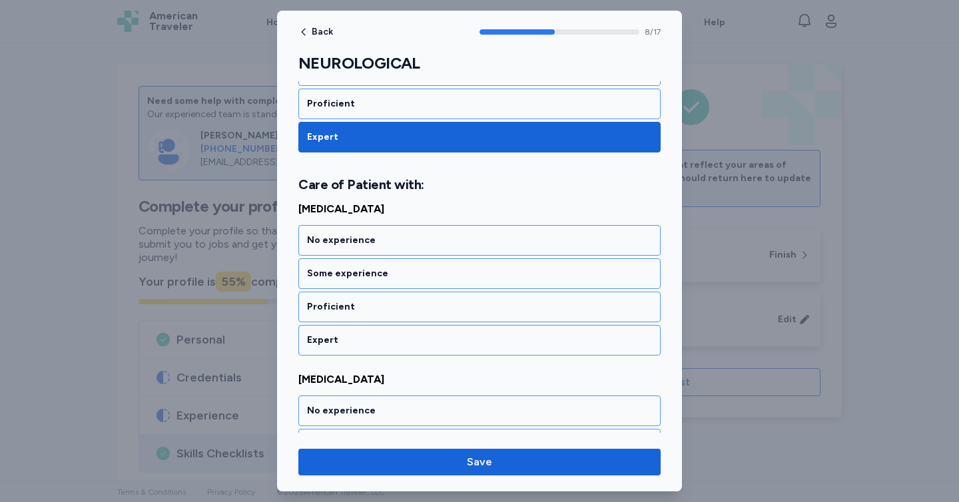
scroll to position [1477, 0]
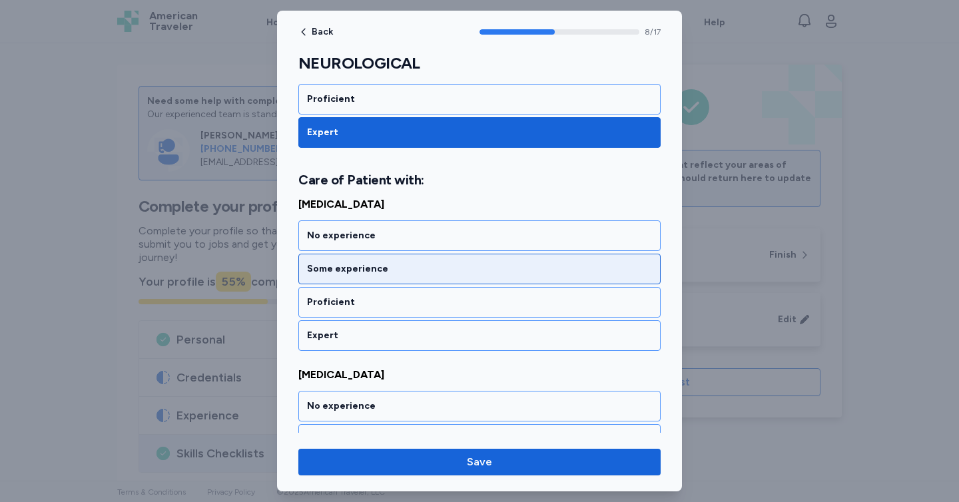
click at [355, 260] on div "Some experience" at bounding box center [479, 269] width 362 height 31
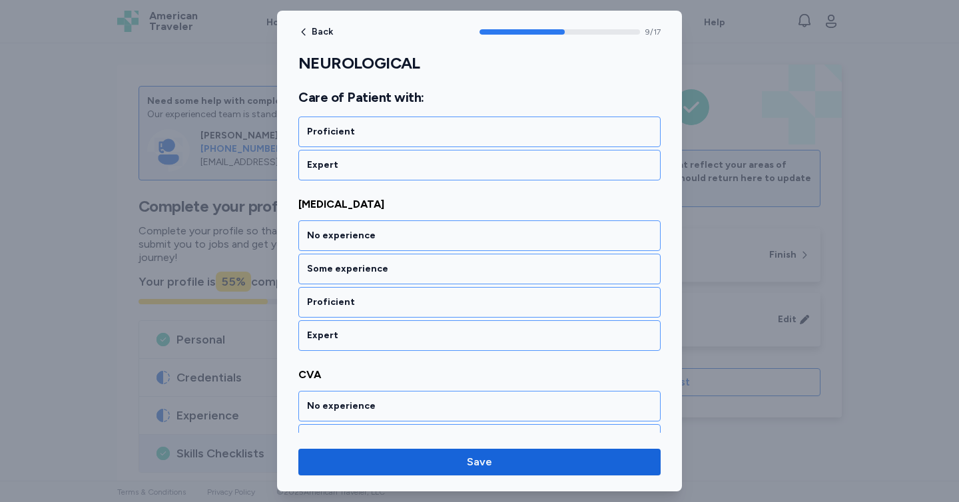
click at [355, 260] on div "Some experience" at bounding box center [479, 269] width 362 height 31
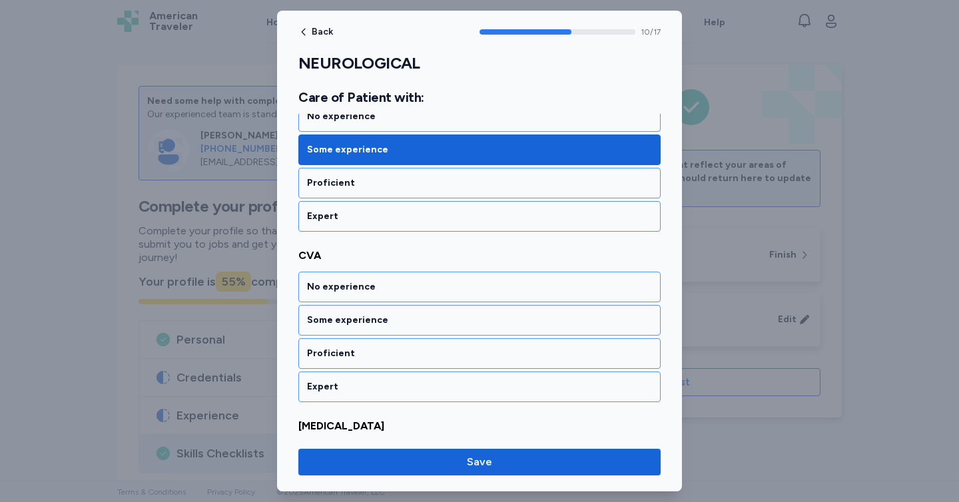
scroll to position [1817, 0]
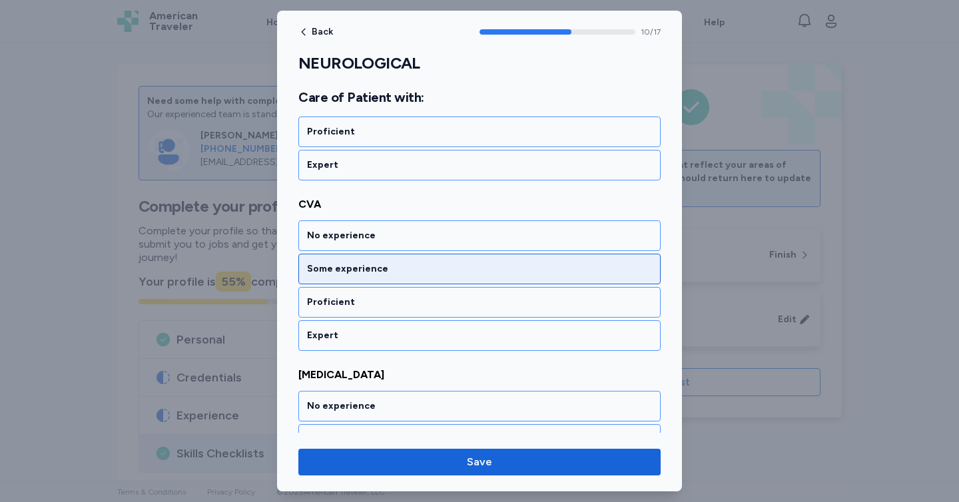
click at [359, 278] on div "Some experience" at bounding box center [479, 269] width 362 height 31
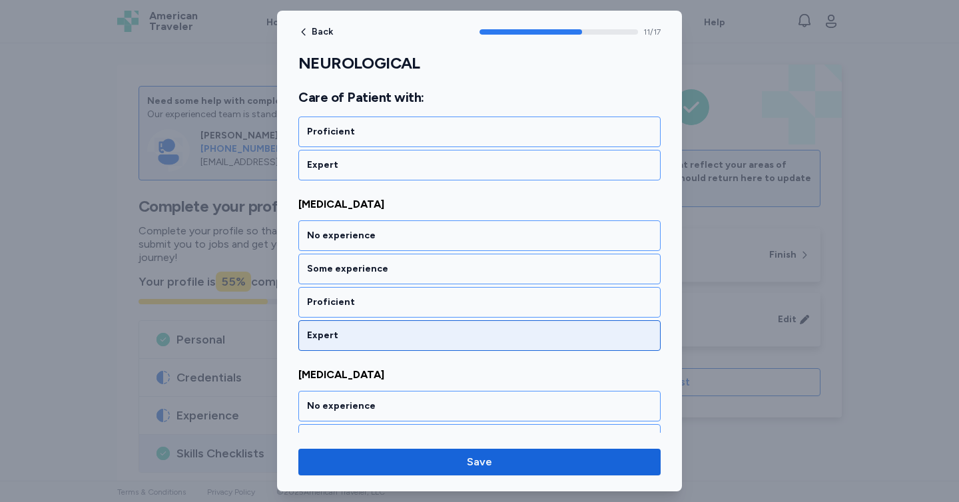
click at [366, 339] on div "Expert" at bounding box center [479, 335] width 345 height 13
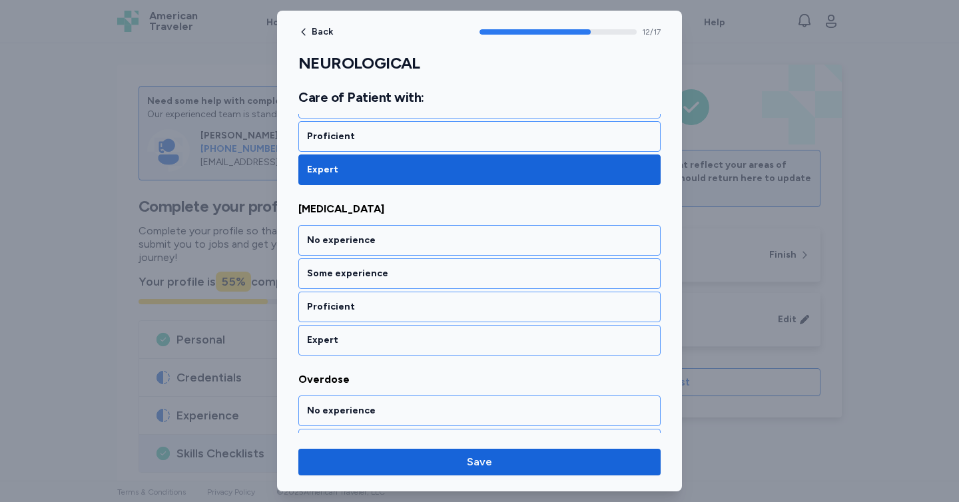
scroll to position [2158, 0]
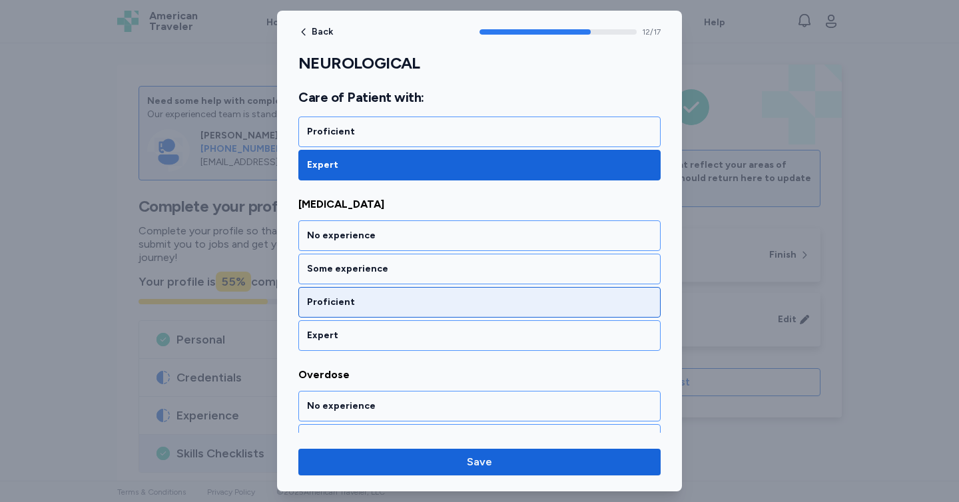
click at [352, 303] on div "Proficient" at bounding box center [479, 302] width 345 height 13
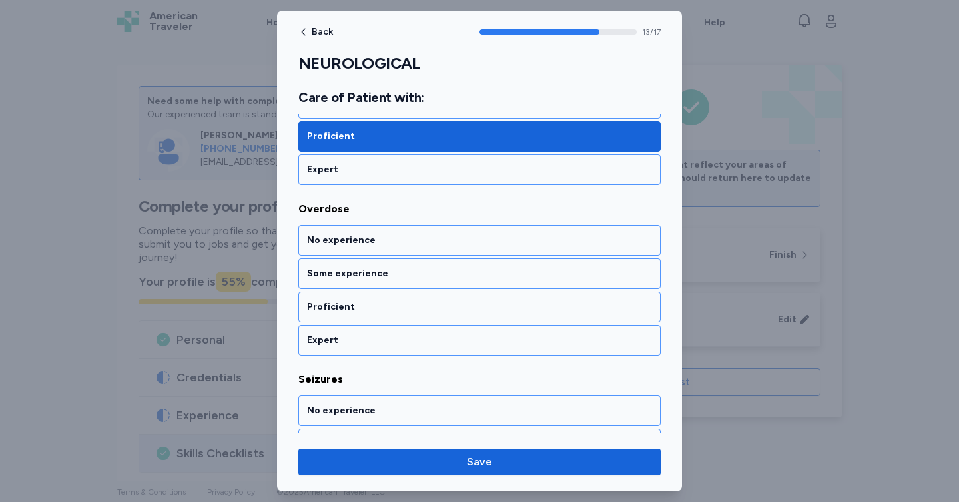
scroll to position [2329, 0]
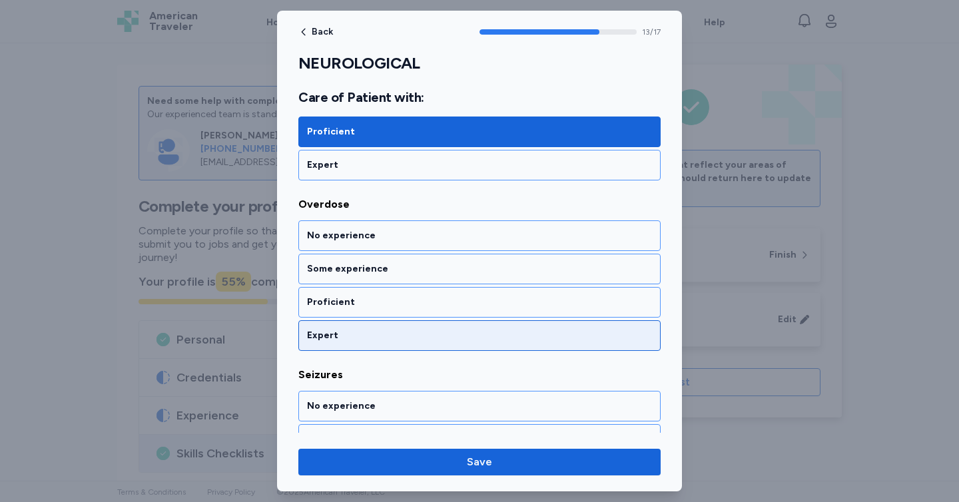
click at [349, 348] on div "Expert" at bounding box center [479, 335] width 362 height 31
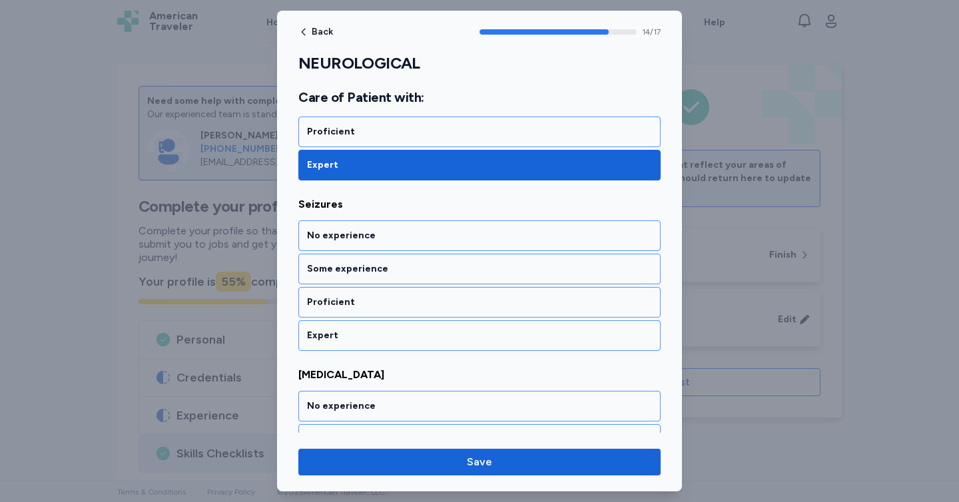
click at [349, 348] on div "Expert" at bounding box center [479, 335] width 362 height 31
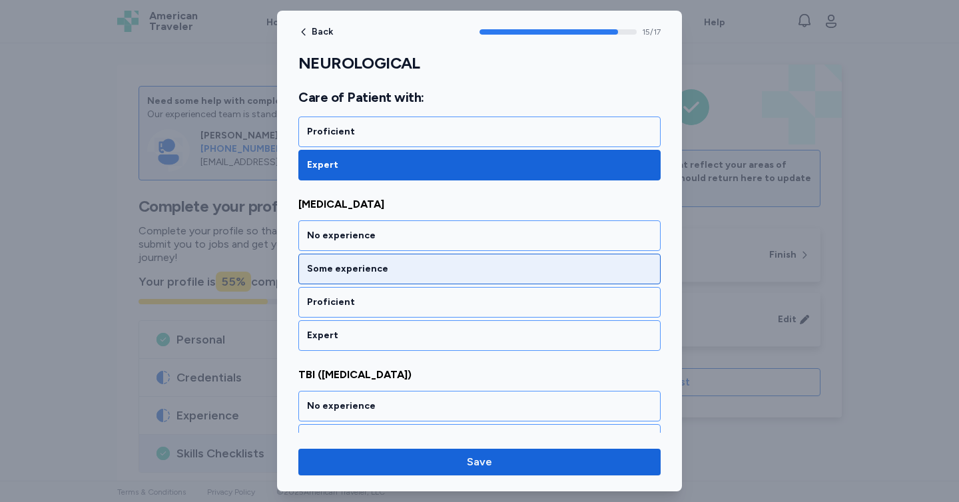
click at [341, 272] on div "Some experience" at bounding box center [479, 268] width 345 height 13
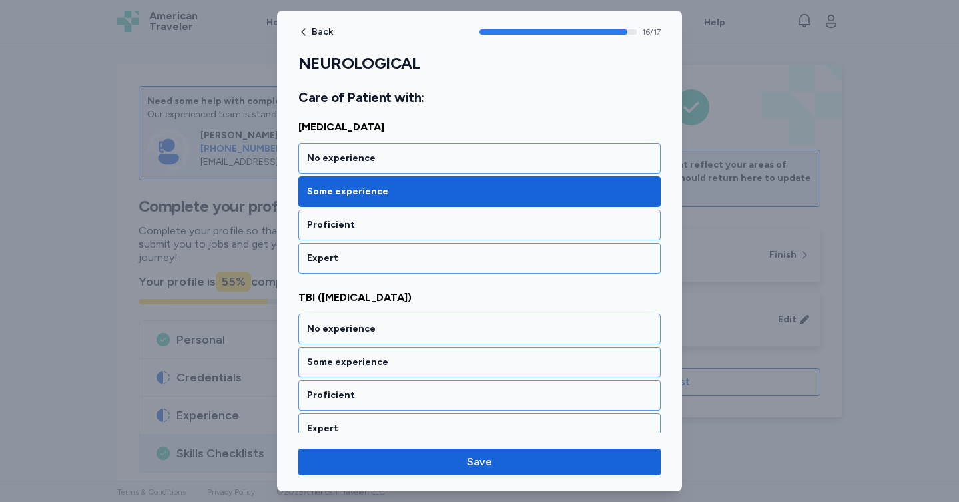
scroll to position [2761, 0]
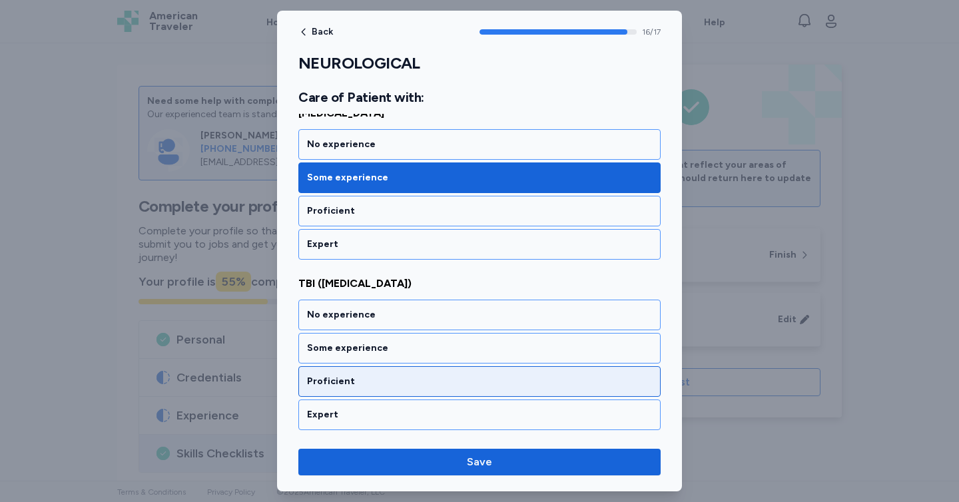
click at [346, 369] on div "Proficient" at bounding box center [479, 381] width 362 height 31
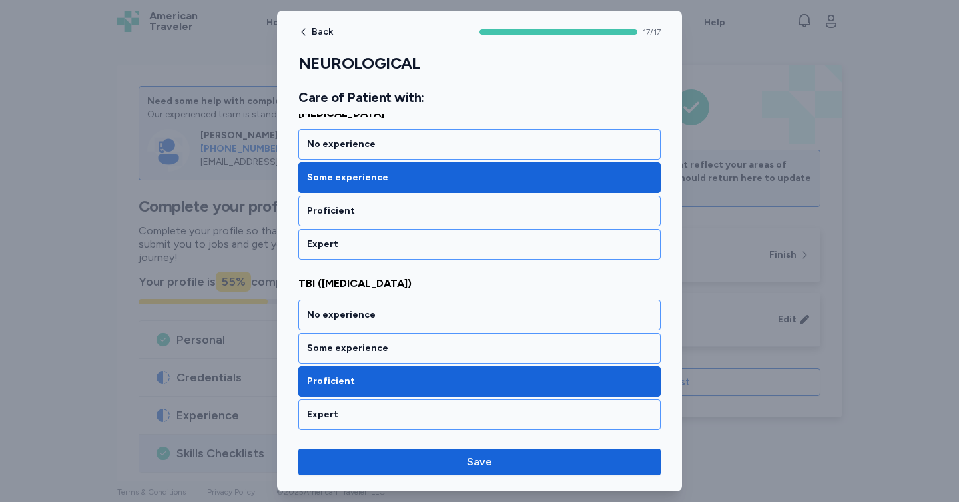
click at [367, 482] on div "Back 17 / 17 NEUROLOGICAL Rate your ability as accurately as possible for each …" at bounding box center [479, 251] width 405 height 481
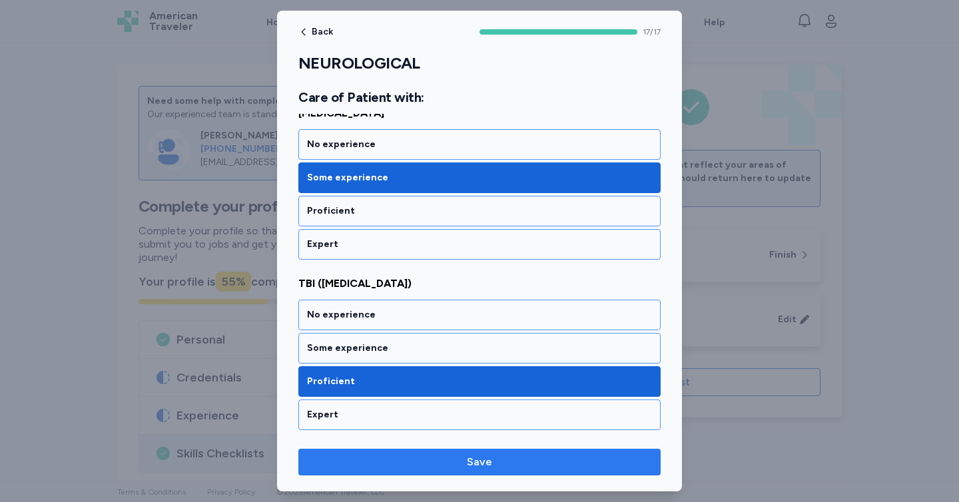
click at [373, 467] on span "Save" at bounding box center [479, 462] width 341 height 16
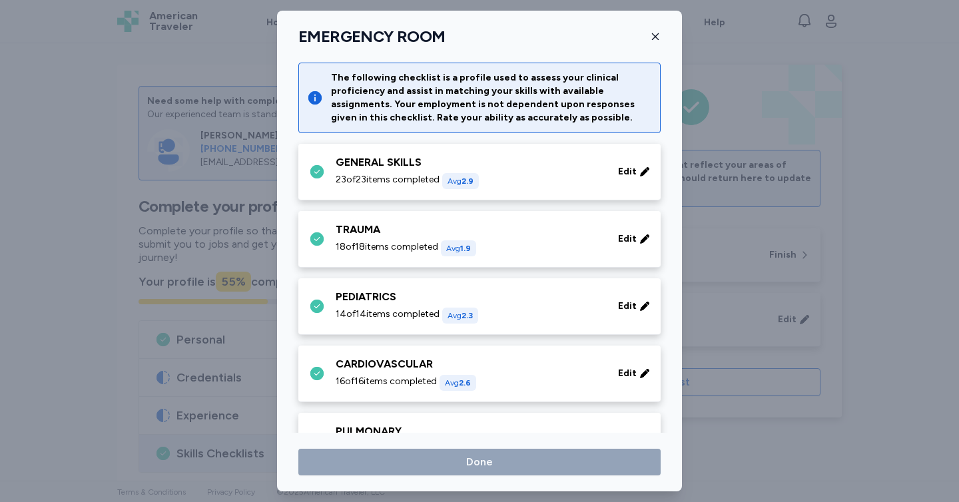
scroll to position [288, 0]
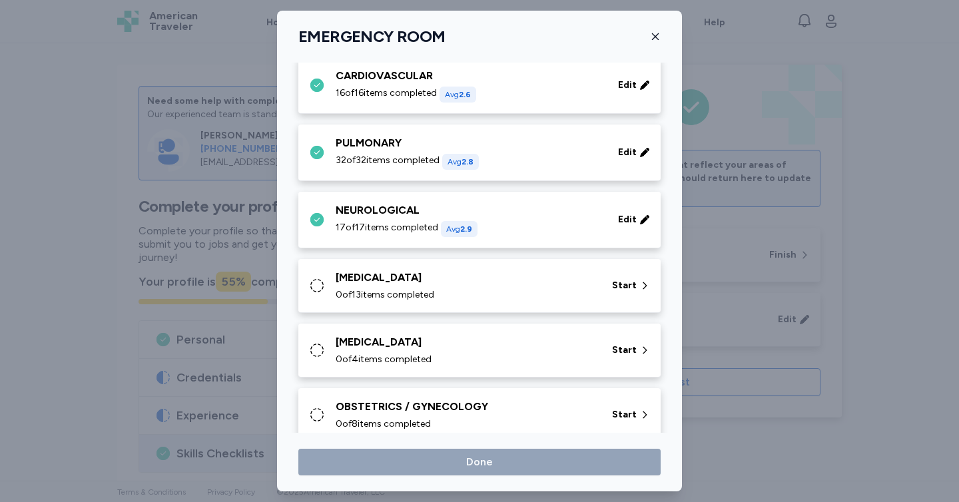
click at [508, 288] on div "[MEDICAL_DATA] 0 of 13 items completed" at bounding box center [466, 286] width 260 height 32
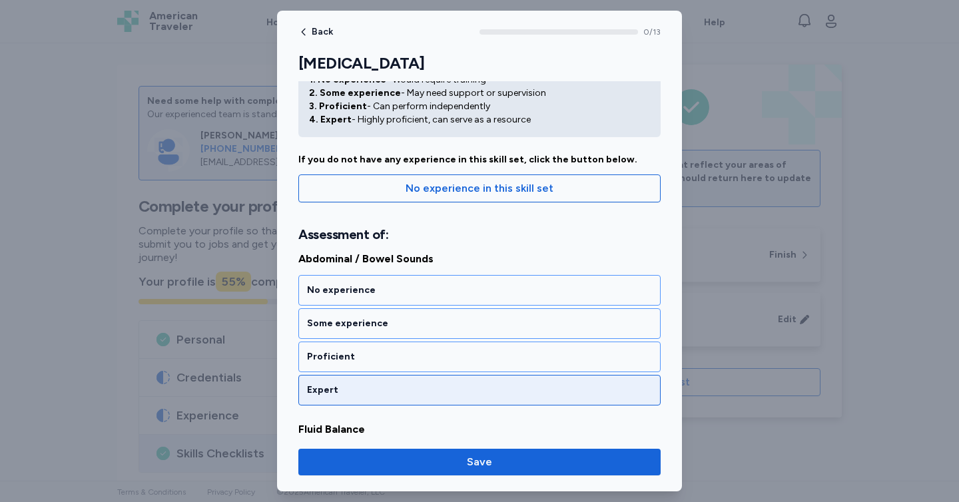
click at [373, 381] on div "Expert" at bounding box center [479, 390] width 362 height 31
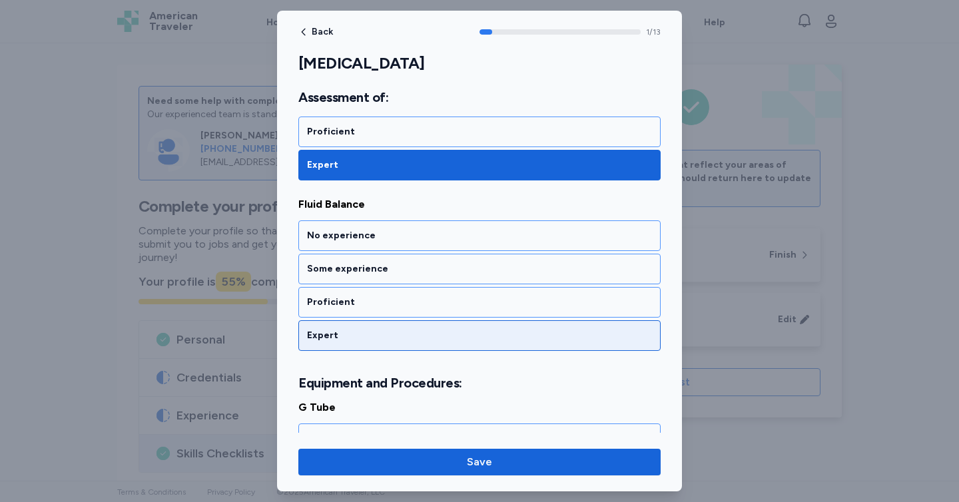
click at [357, 347] on div "Expert" at bounding box center [479, 335] width 362 height 31
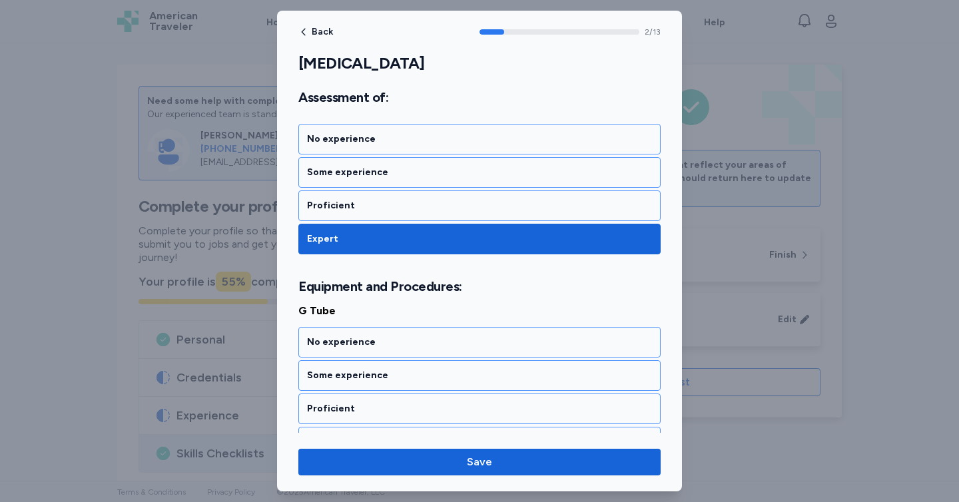
scroll to position [487, 0]
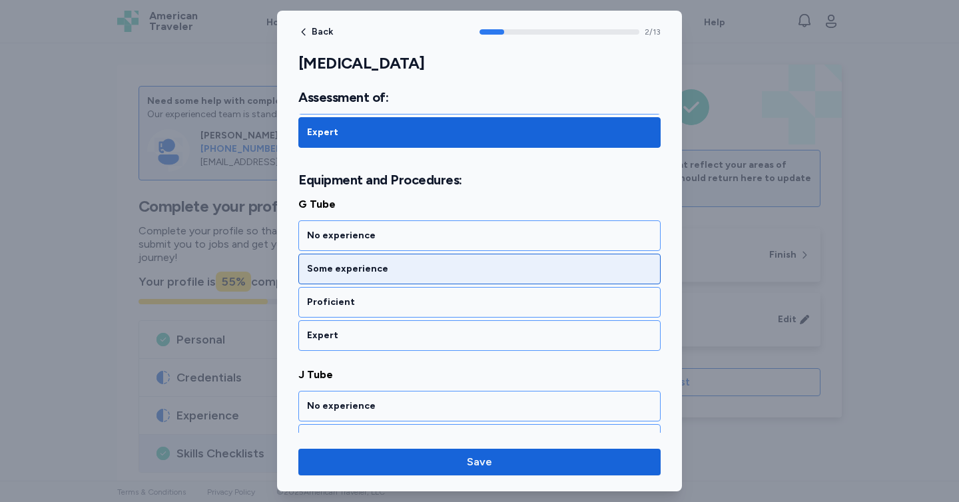
click at [350, 272] on div "Some experience" at bounding box center [479, 268] width 345 height 13
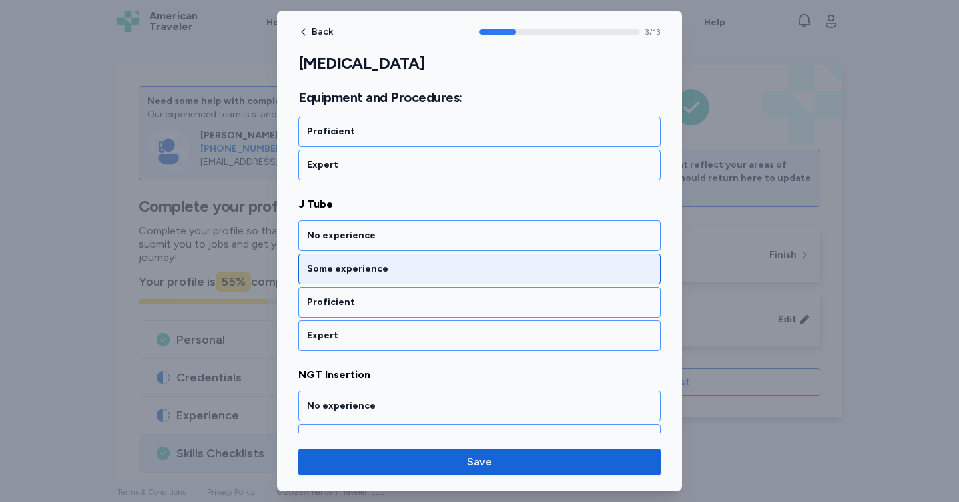
click at [350, 269] on div "Some experience" at bounding box center [479, 268] width 345 height 13
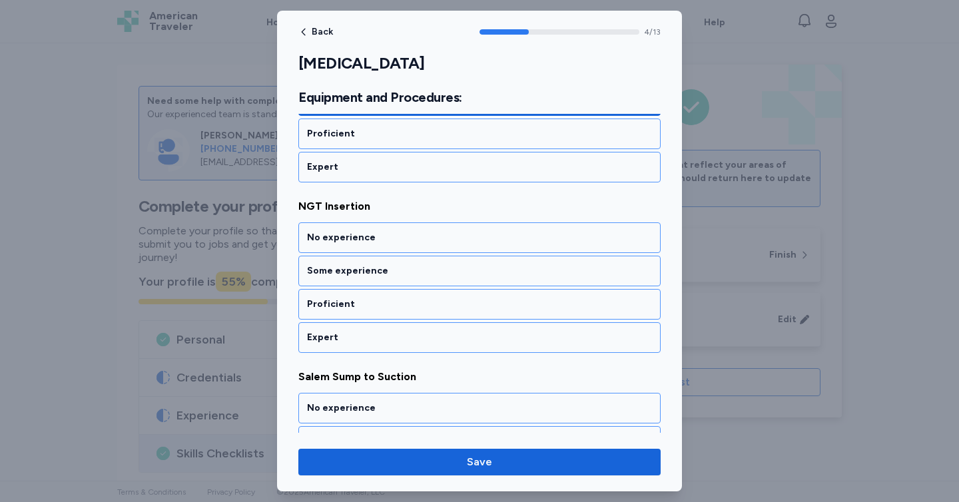
scroll to position [827, 0]
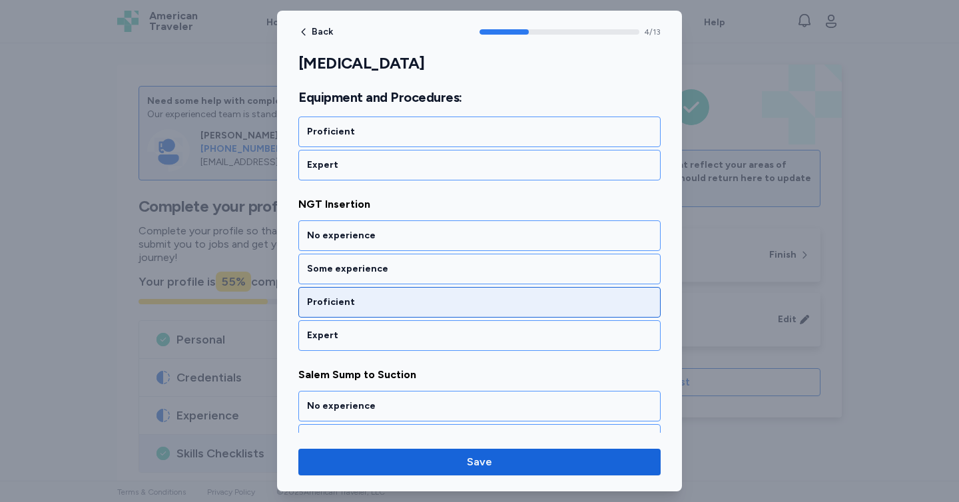
click at [352, 300] on div "Proficient" at bounding box center [479, 302] width 345 height 13
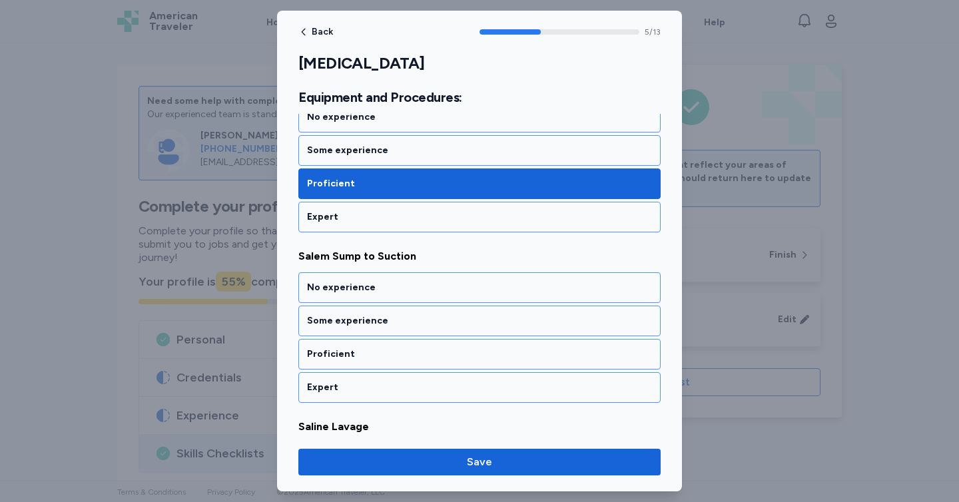
scroll to position [998, 0]
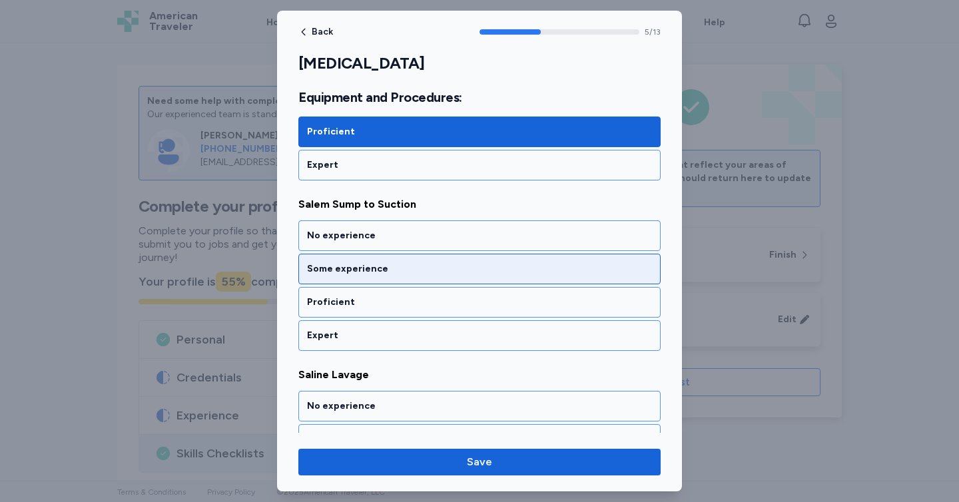
click at [346, 273] on div "Some experience" at bounding box center [479, 268] width 345 height 13
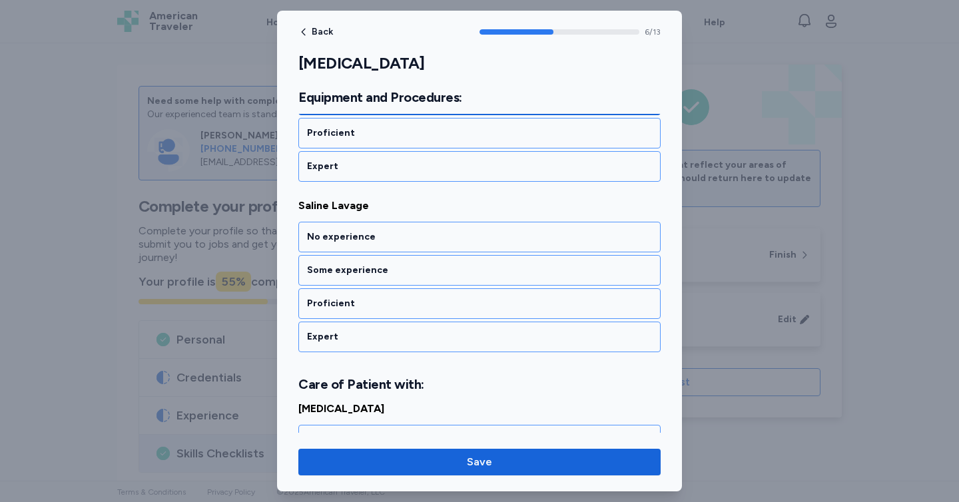
scroll to position [1168, 0]
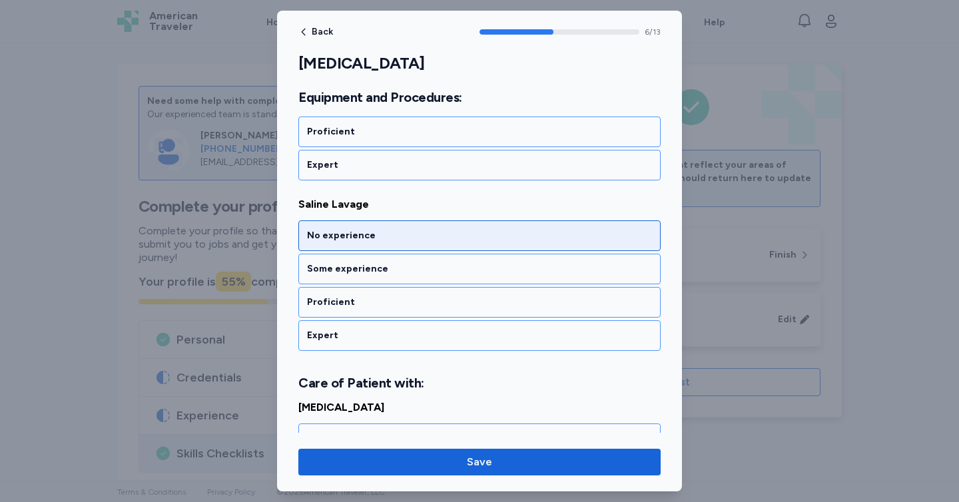
click at [333, 243] on div "No experience" at bounding box center [479, 235] width 362 height 31
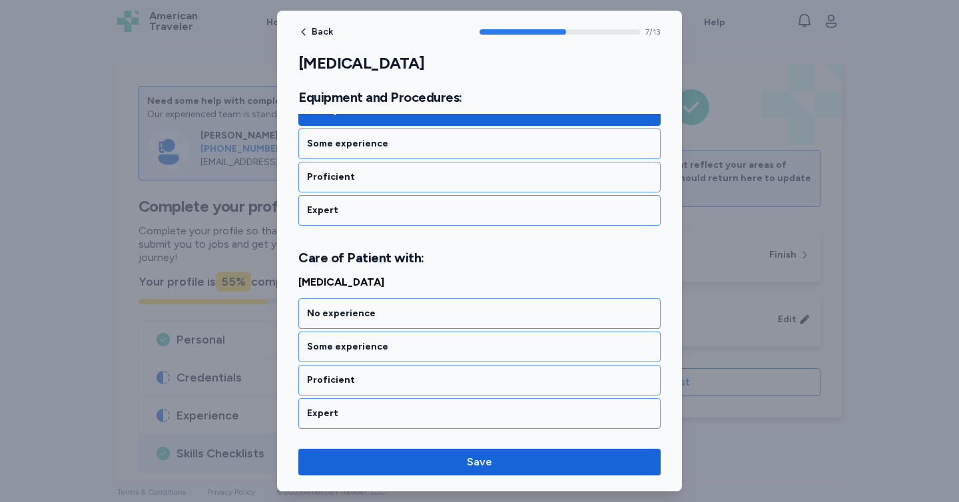
scroll to position [1371, 0]
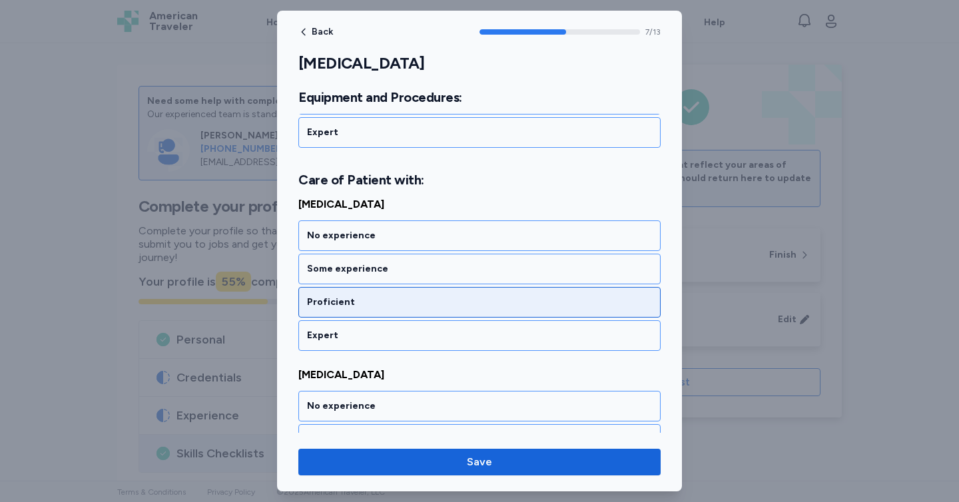
click at [338, 304] on div "Proficient" at bounding box center [479, 302] width 345 height 13
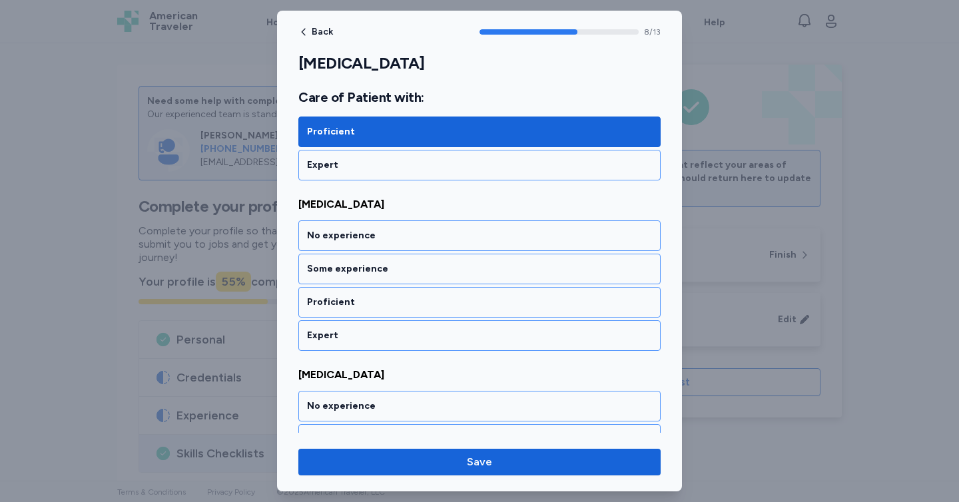
click at [338, 304] on div "Proficient" at bounding box center [479, 302] width 345 height 13
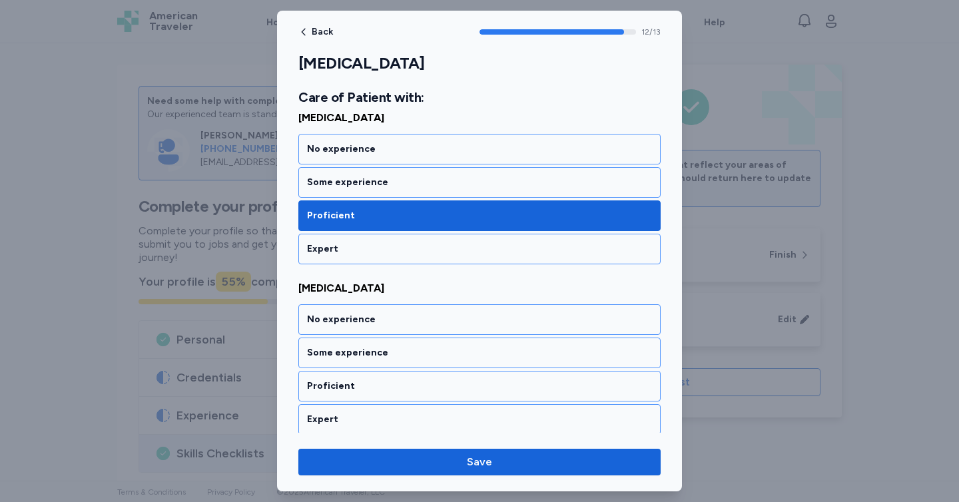
scroll to position [2144, 0]
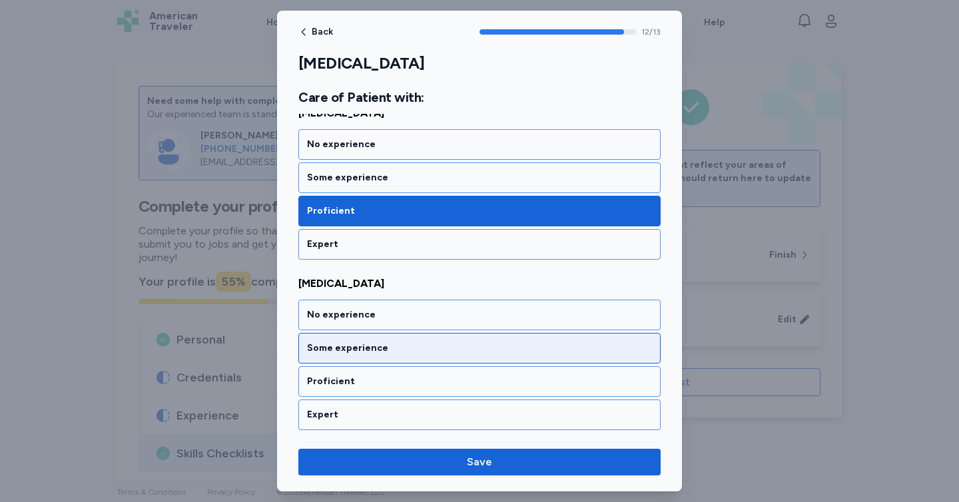
click at [342, 354] on div "Some experience" at bounding box center [479, 348] width 345 height 13
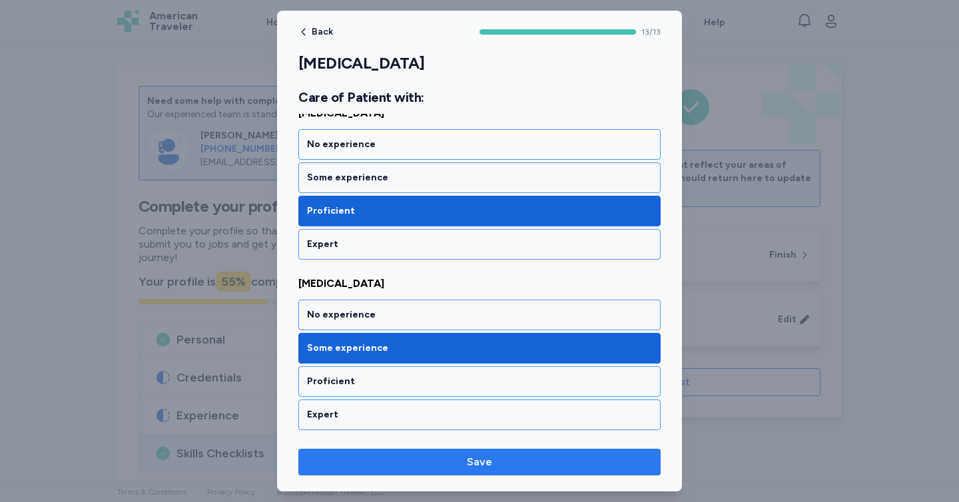
click at [400, 471] on button "Save" at bounding box center [479, 462] width 362 height 27
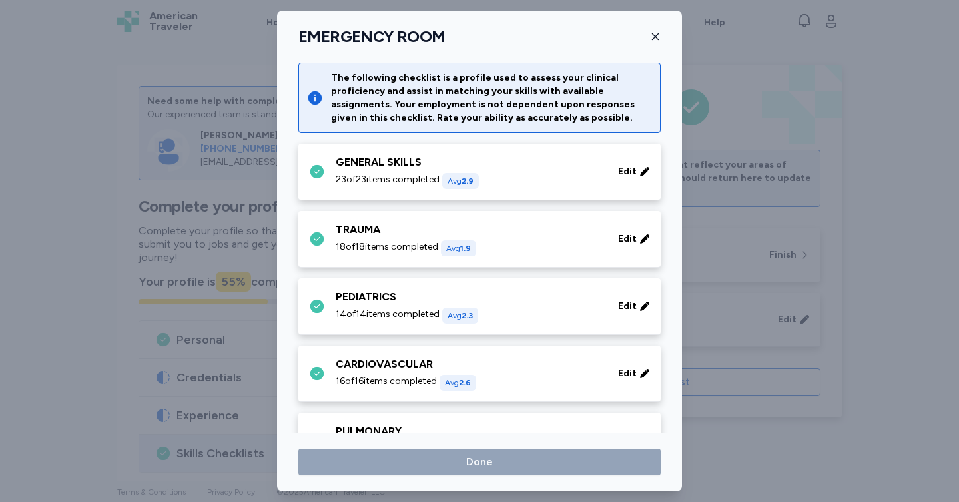
scroll to position [288, 0]
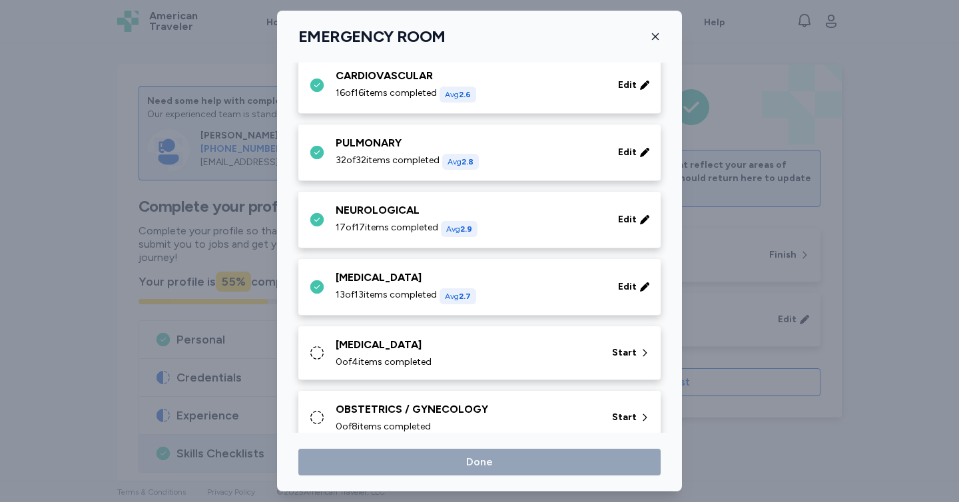
click at [461, 356] on div "0 of 4 items completed" at bounding box center [466, 361] width 260 height 13
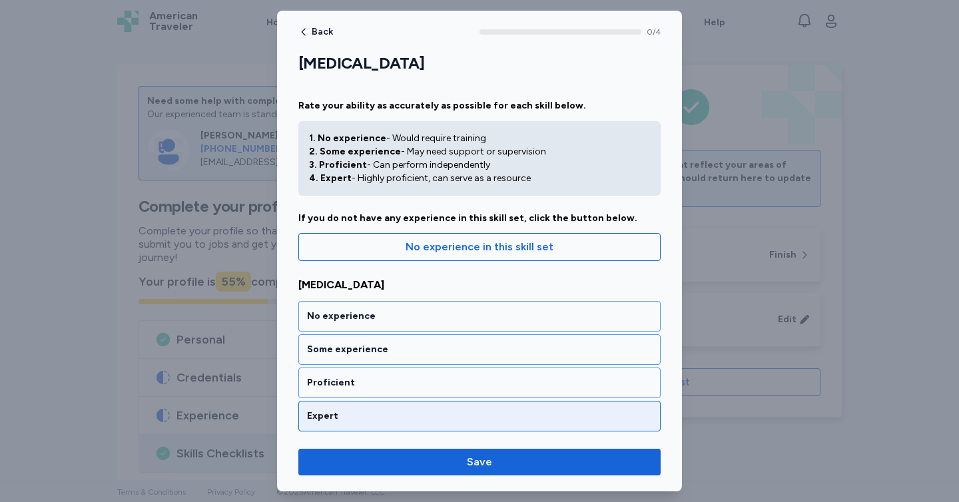
click at [441, 413] on div "Expert" at bounding box center [479, 415] width 345 height 13
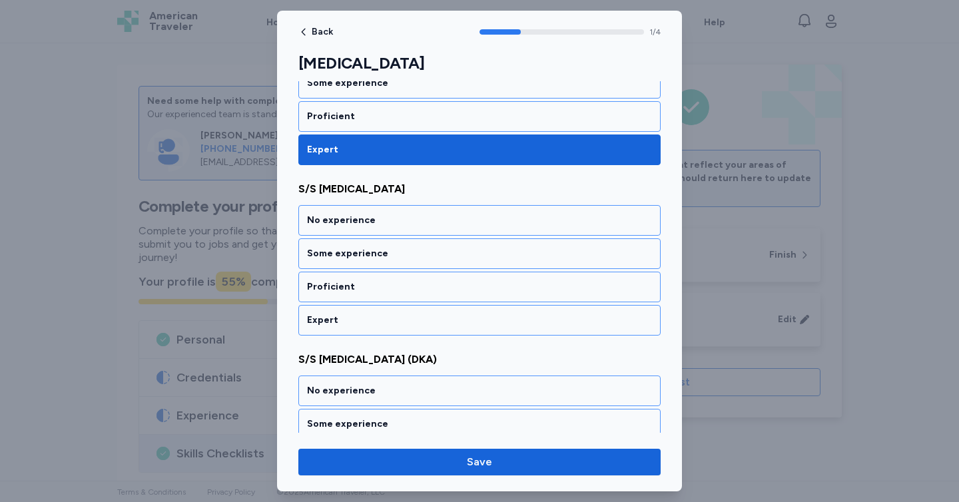
scroll to position [268, 0]
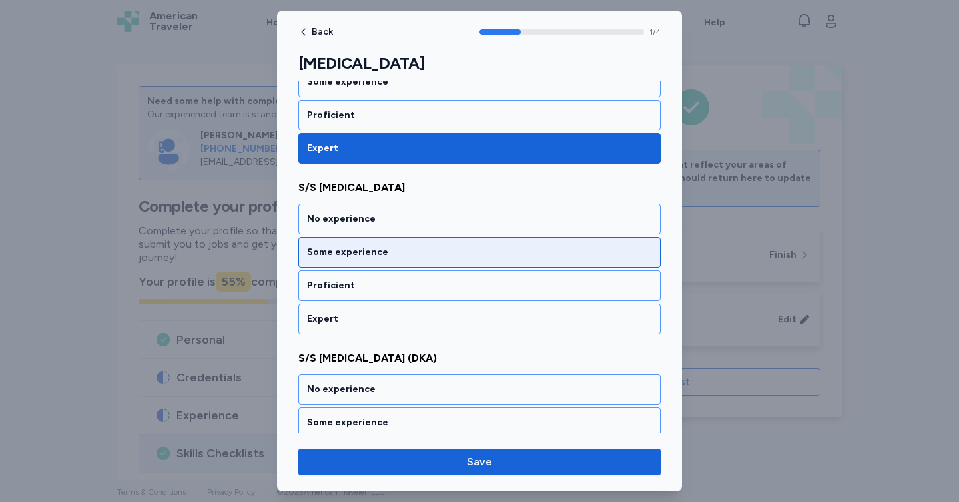
click at [407, 250] on div "Some experience" at bounding box center [479, 252] width 345 height 13
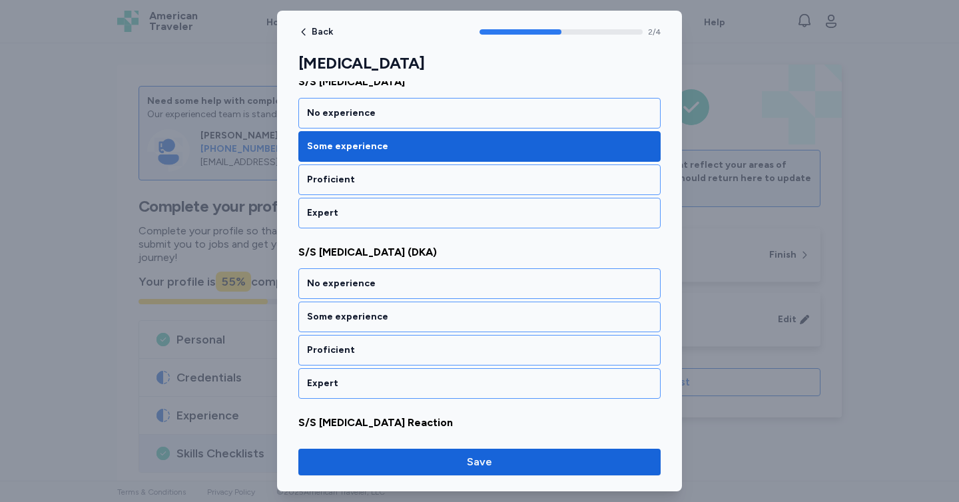
scroll to position [438, 0]
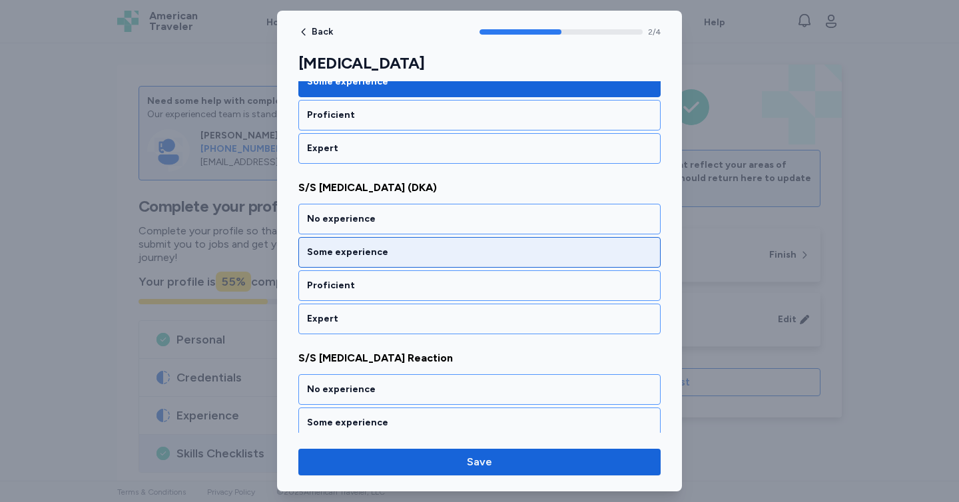
click at [404, 262] on div "Some experience" at bounding box center [479, 252] width 362 height 31
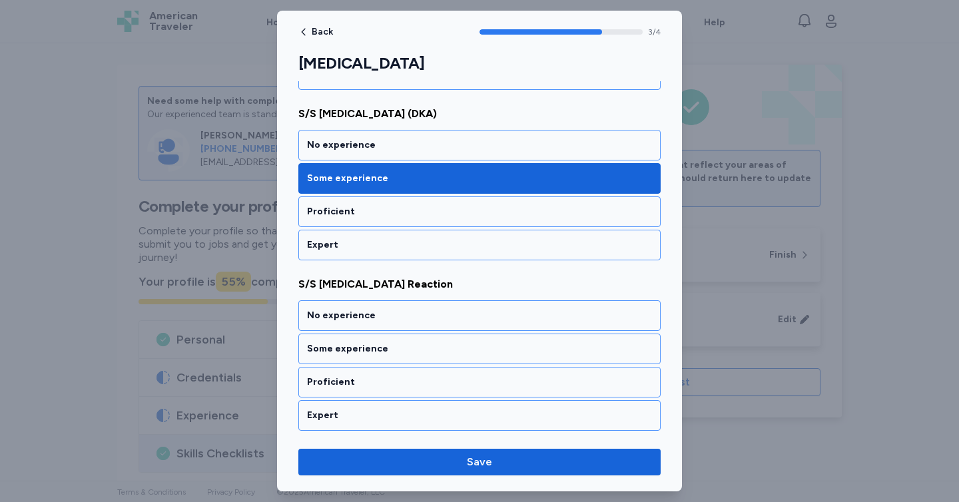
scroll to position [513, 0]
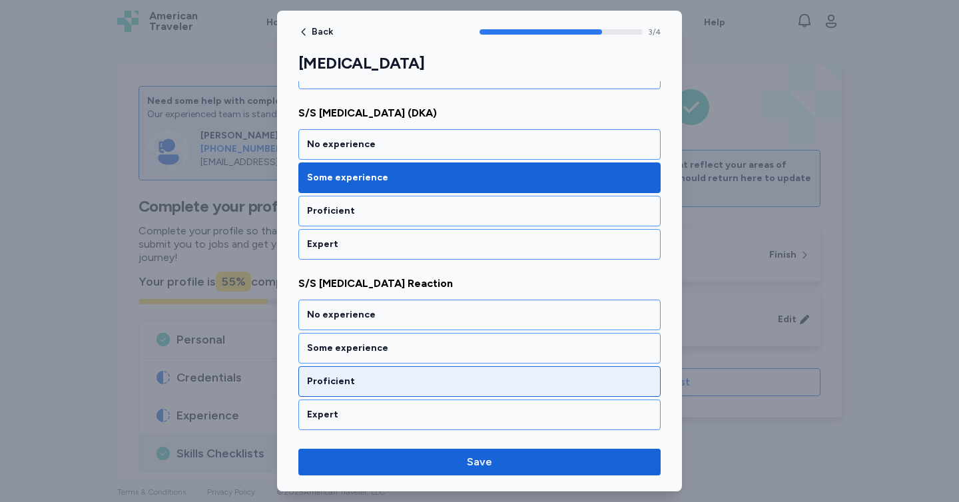
click at [400, 383] on div "Proficient" at bounding box center [479, 381] width 345 height 13
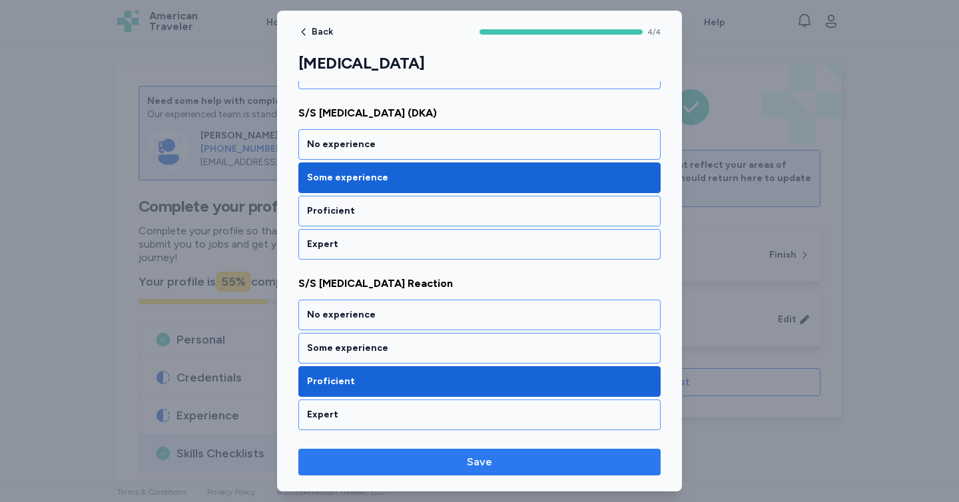
click at [393, 457] on span "Save" at bounding box center [479, 462] width 341 height 16
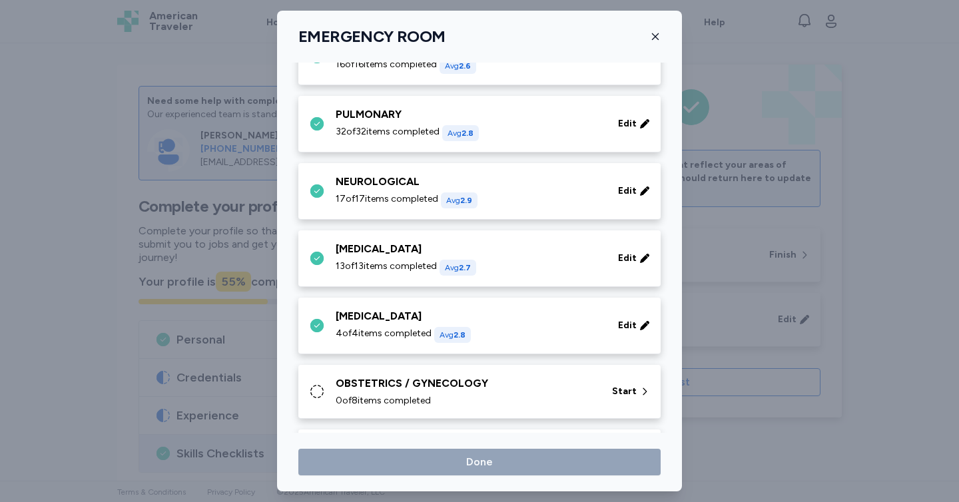
scroll to position [330, 0]
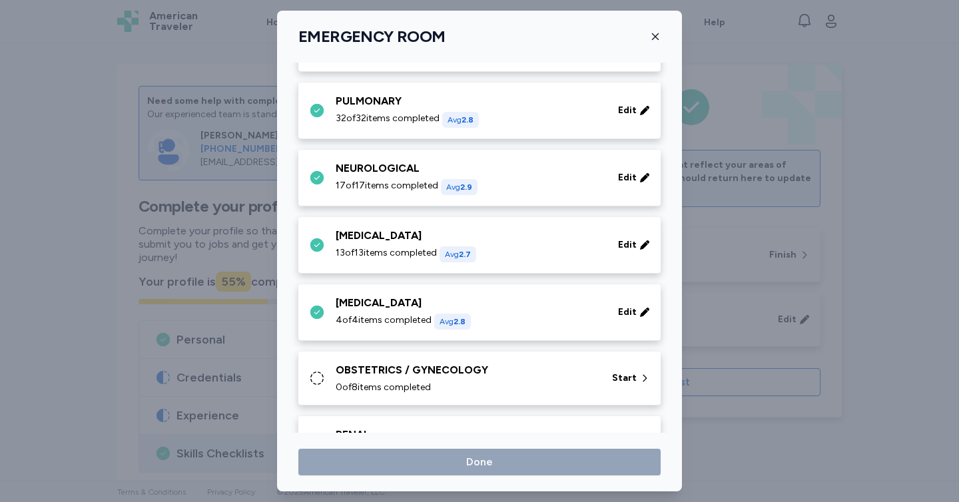
click at [503, 366] on div "OBSTETRICS / GYNECOLOGY" at bounding box center [466, 370] width 260 height 16
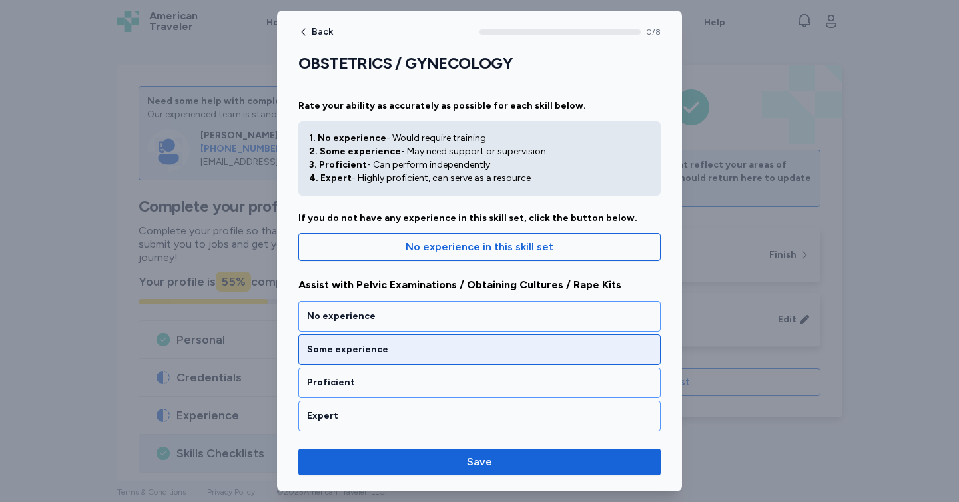
click at [478, 344] on div "Some experience" at bounding box center [479, 349] width 345 height 13
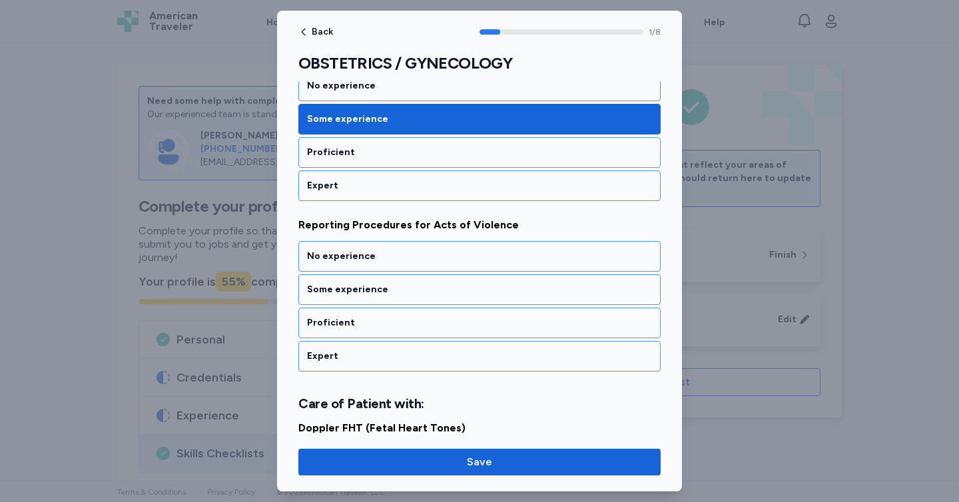
scroll to position [268, 0]
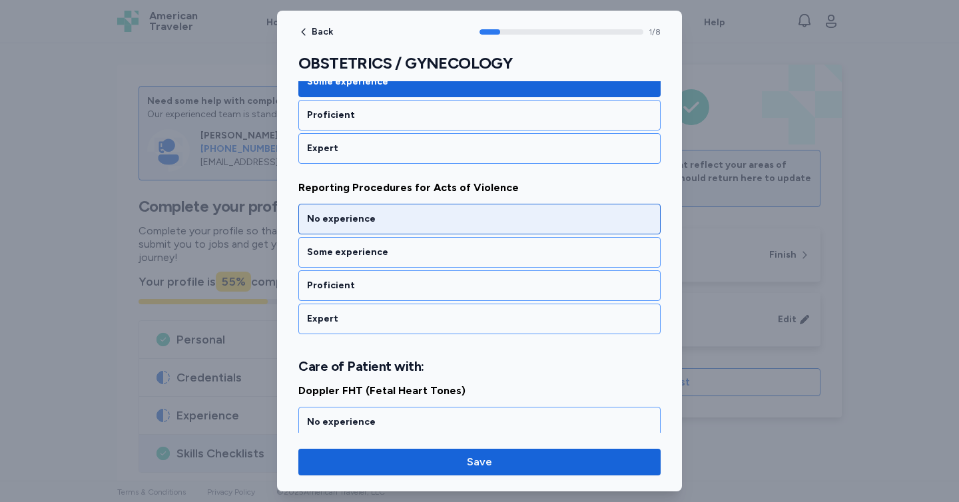
click at [463, 228] on div "No experience" at bounding box center [479, 219] width 362 height 31
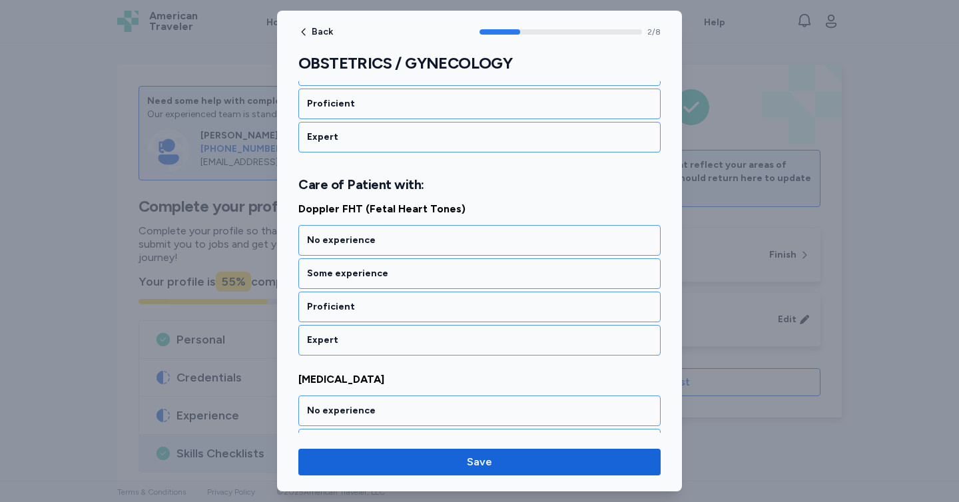
scroll to position [454, 0]
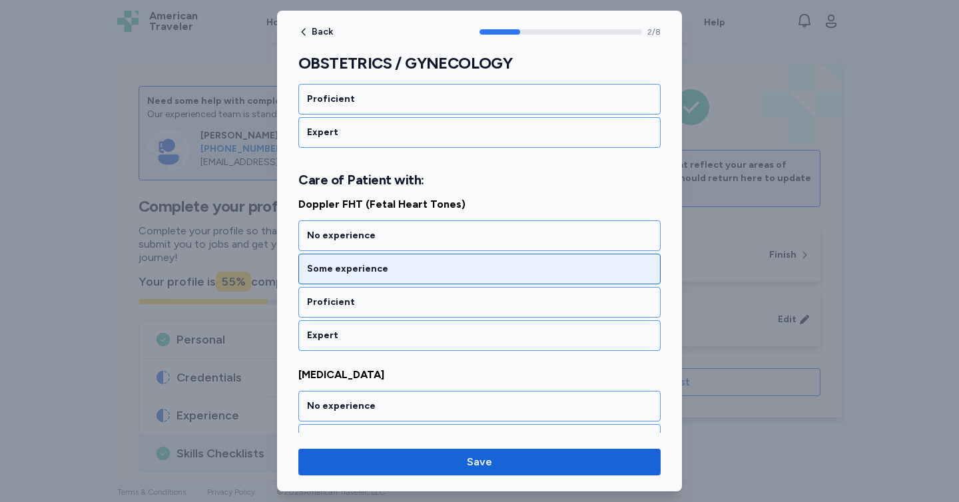
click at [463, 266] on div "Some experience" at bounding box center [479, 268] width 345 height 13
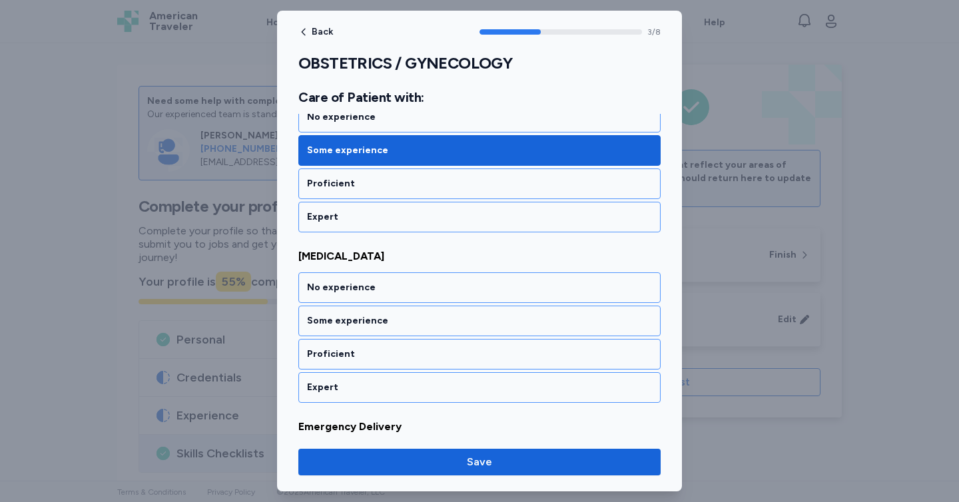
scroll to position [624, 0]
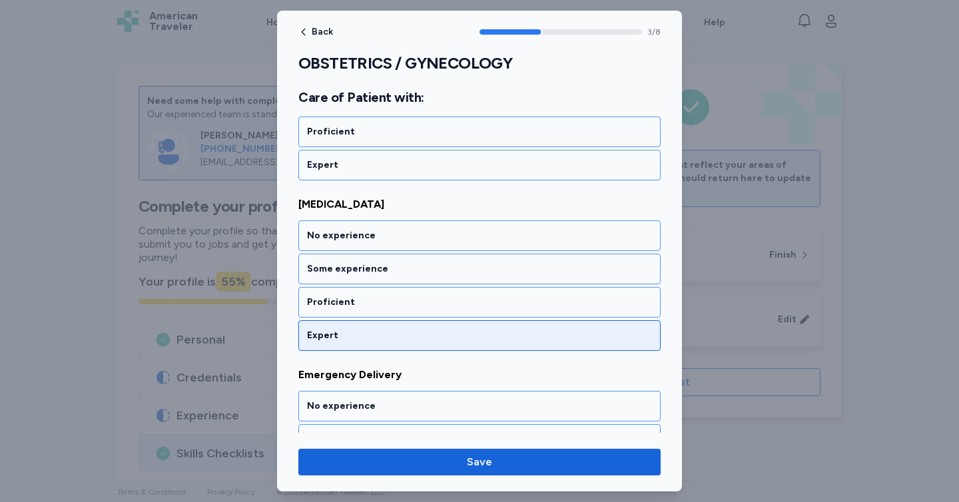
click at [440, 325] on div "Expert" at bounding box center [479, 335] width 362 height 31
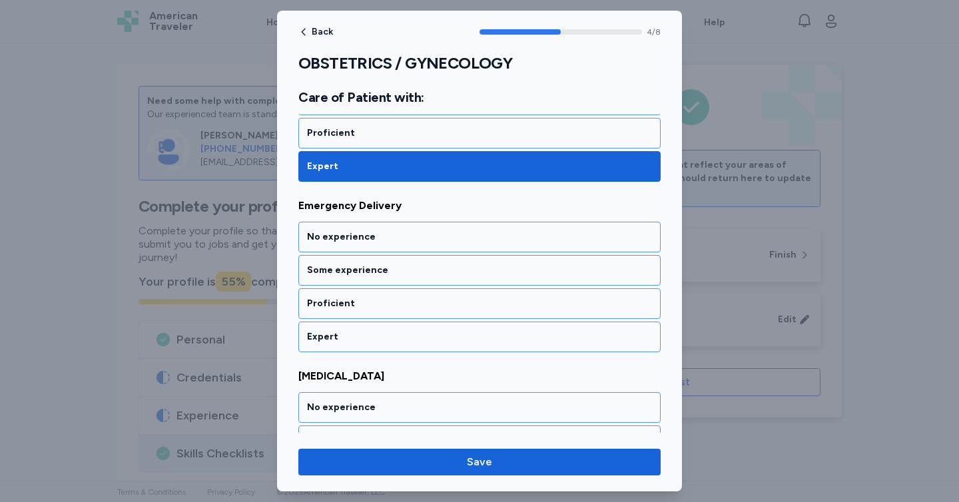
scroll to position [795, 0]
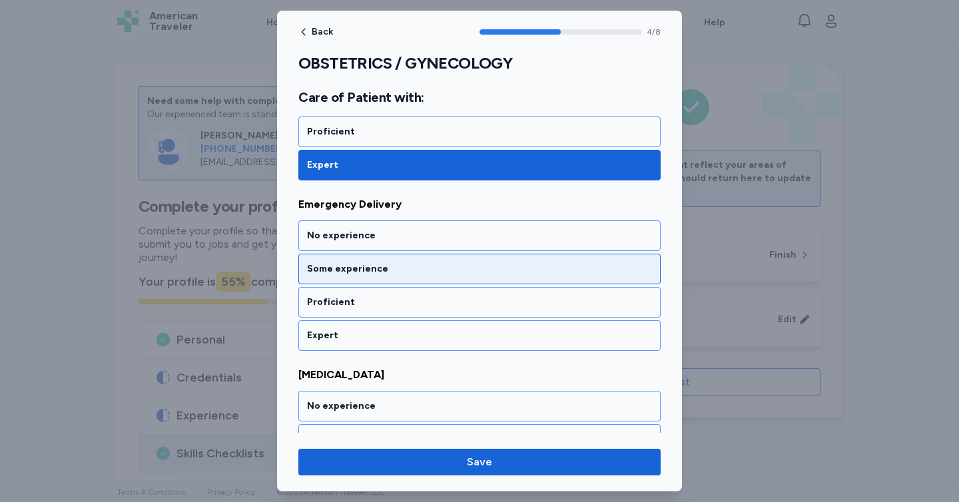
click at [445, 272] on div "Some experience" at bounding box center [479, 268] width 345 height 13
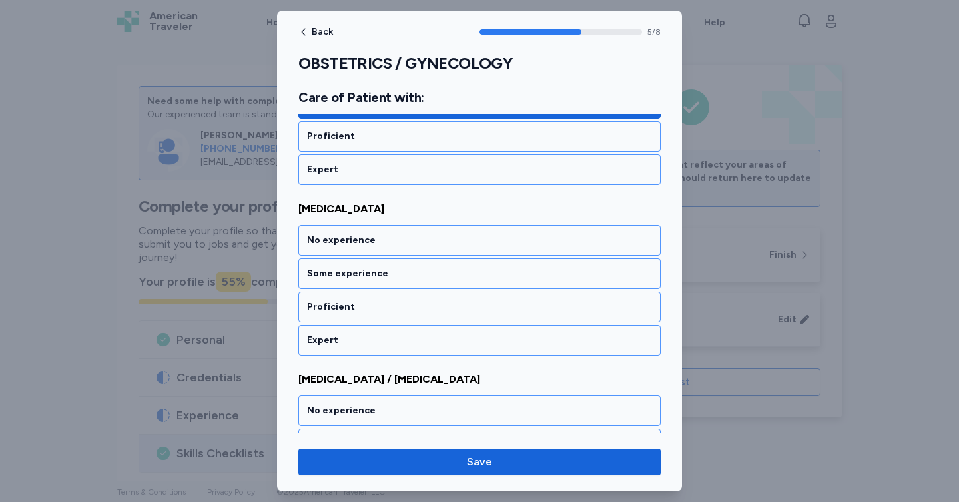
scroll to position [965, 0]
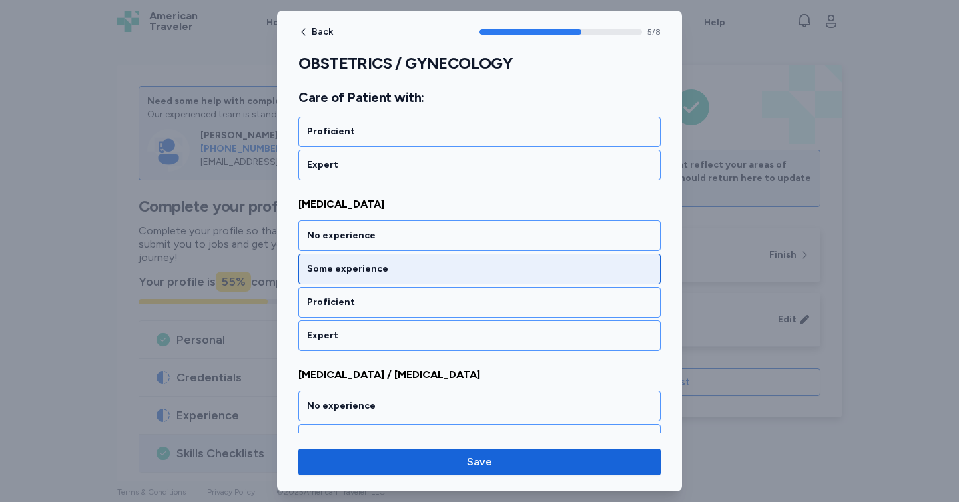
click at [449, 272] on div "Some experience" at bounding box center [479, 268] width 345 height 13
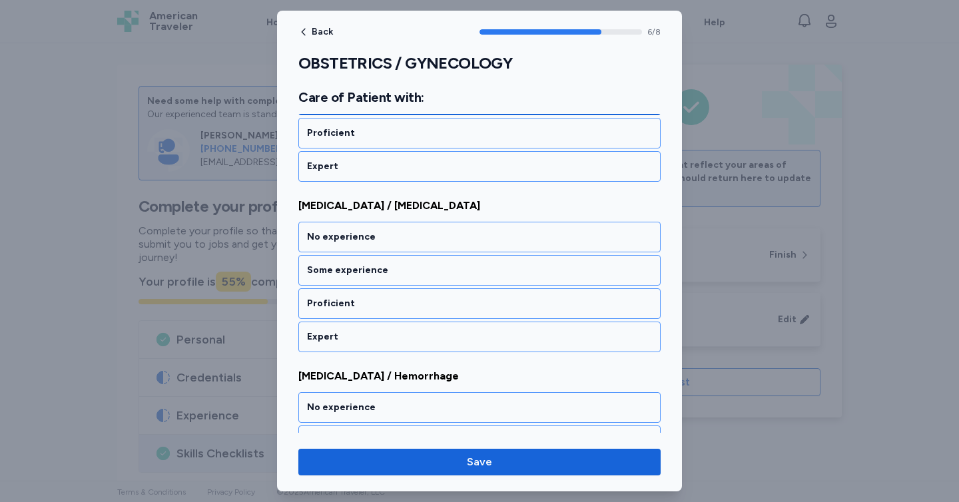
scroll to position [1136, 0]
click at [449, 272] on div "Some experience" at bounding box center [479, 268] width 345 height 13
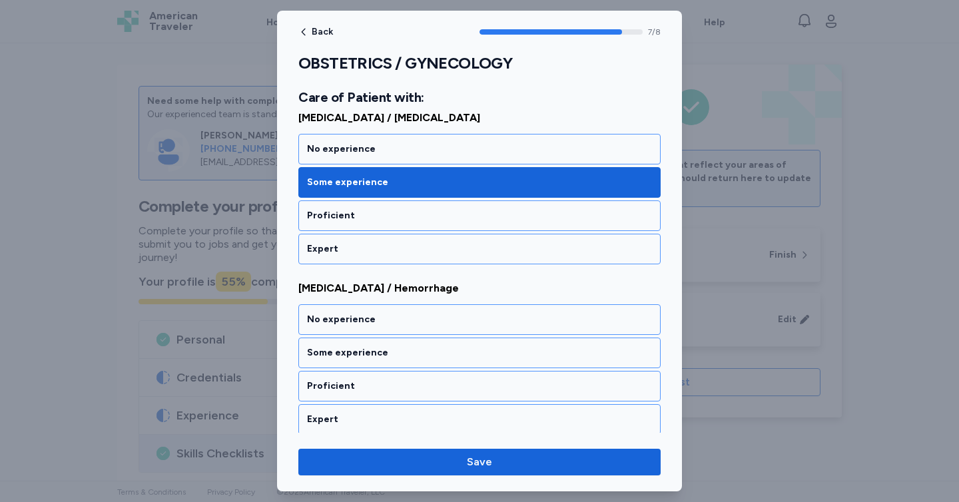
scroll to position [1227, 0]
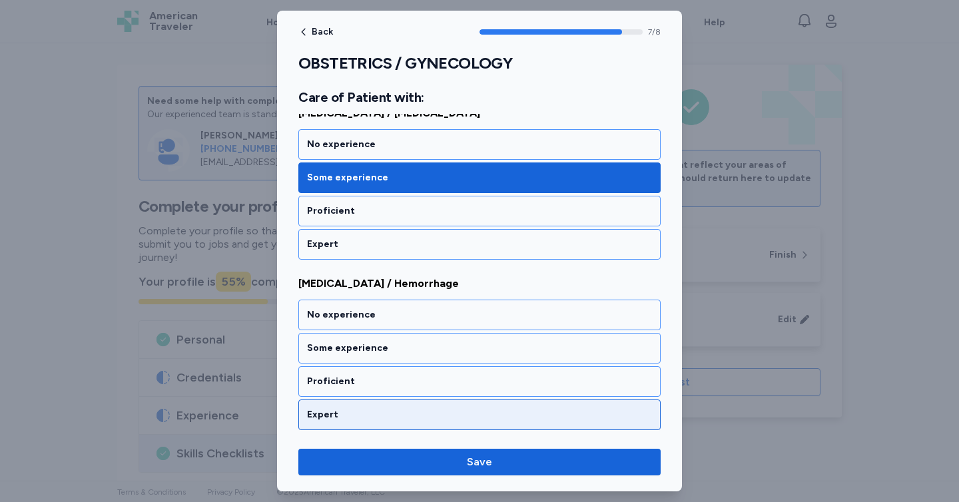
click at [395, 413] on div "Expert" at bounding box center [479, 414] width 345 height 13
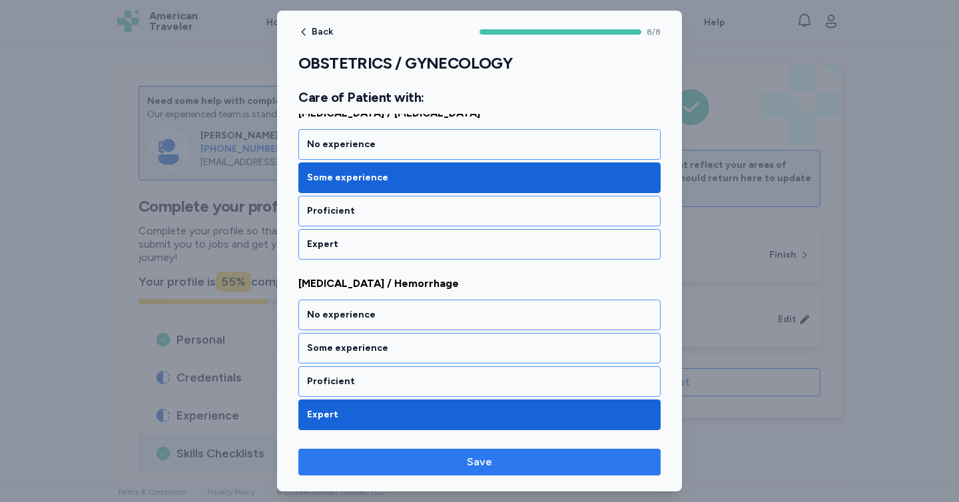
click at [429, 451] on button "Save" at bounding box center [479, 462] width 362 height 27
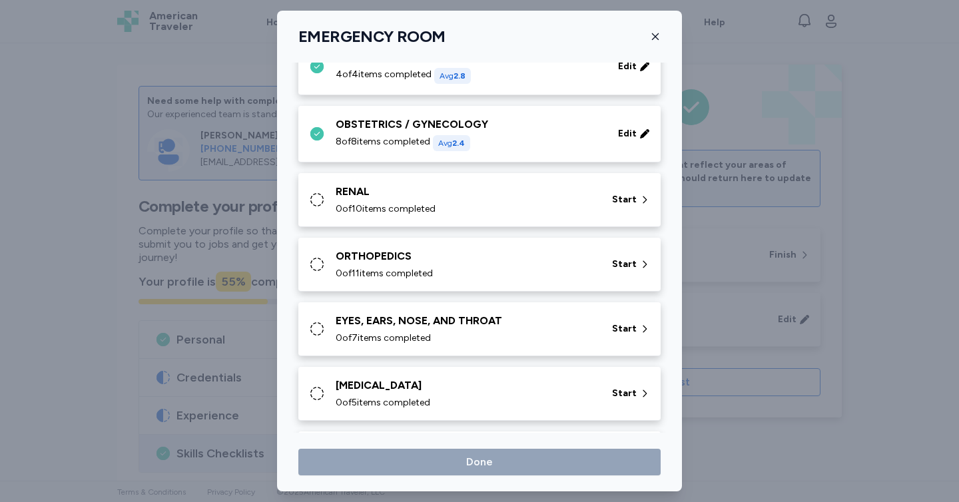
scroll to position [605, 0]
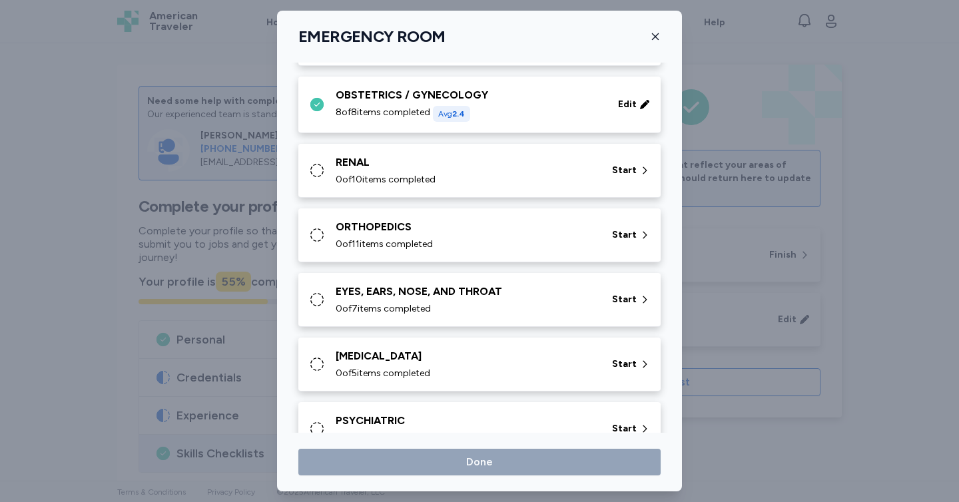
click at [517, 177] on div "0 of 10 items completed" at bounding box center [466, 179] width 260 height 13
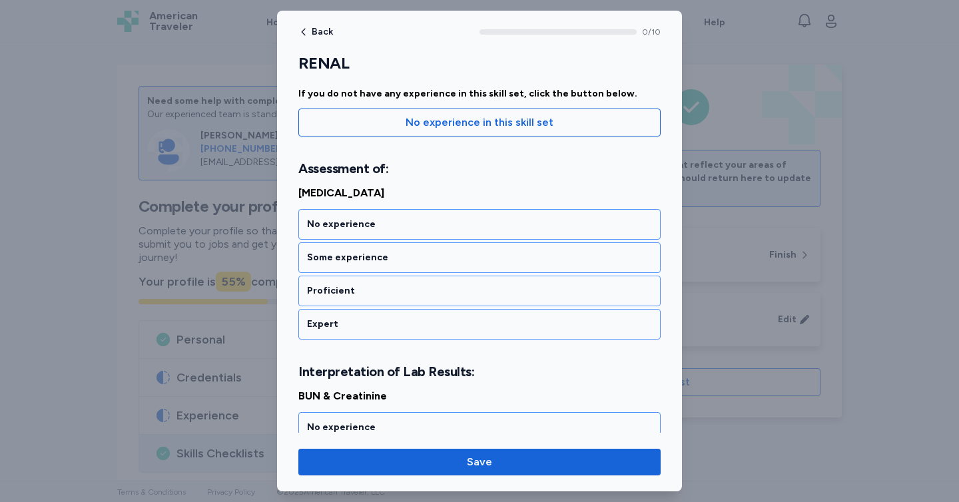
scroll to position [131, 0]
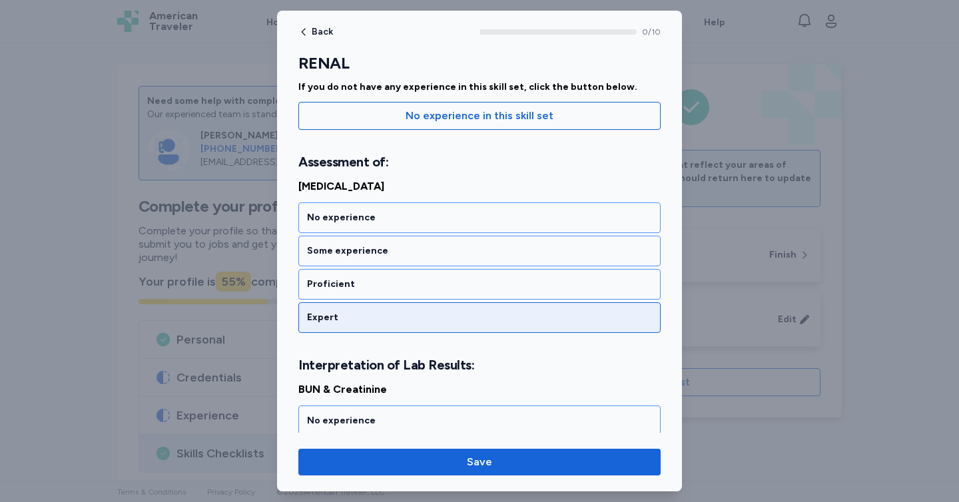
click at [381, 319] on div "Expert" at bounding box center [479, 317] width 345 height 13
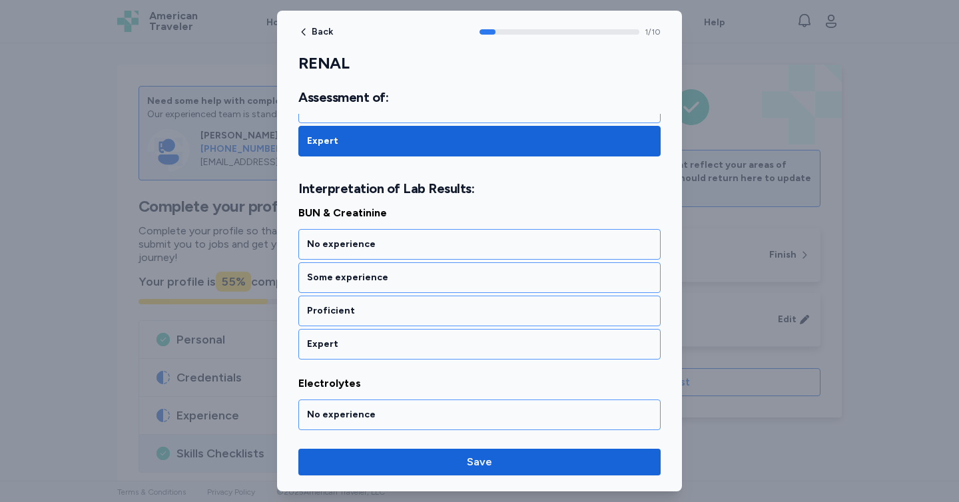
scroll to position [316, 0]
